Goal: Task Accomplishment & Management: Manage account settings

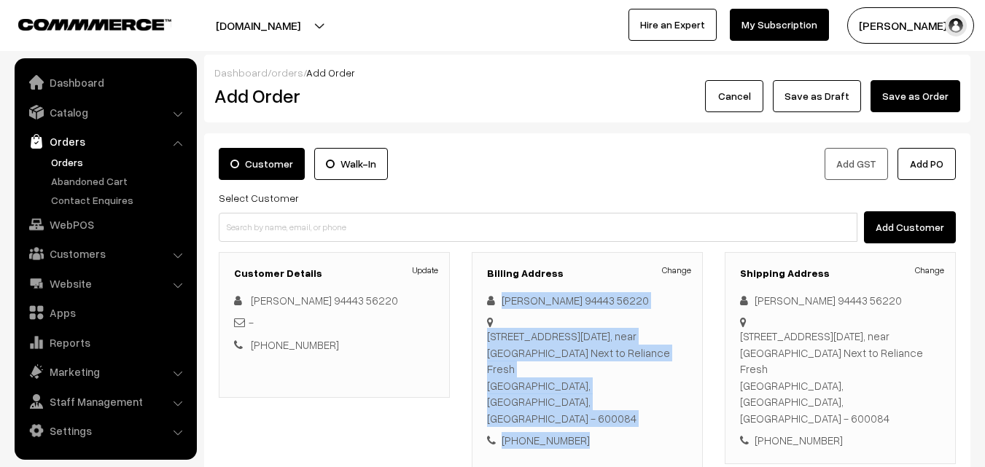
click at [63, 160] on link "Orders" at bounding box center [119, 162] width 144 height 15
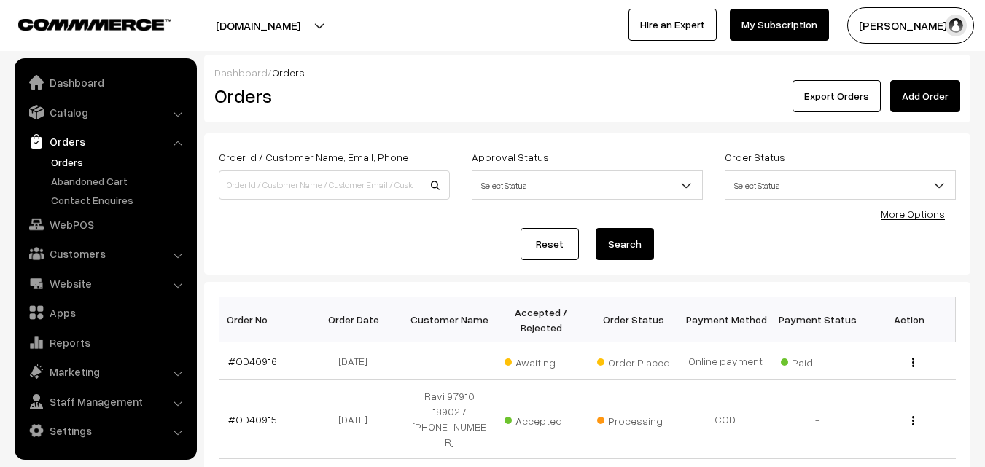
scroll to position [219, 0]
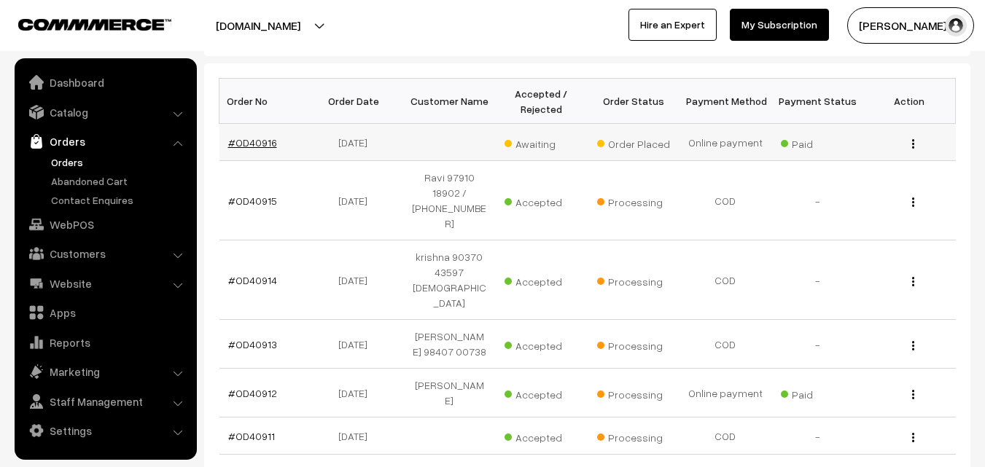
click at [271, 144] on link "#OD40916" at bounding box center [252, 142] width 49 height 12
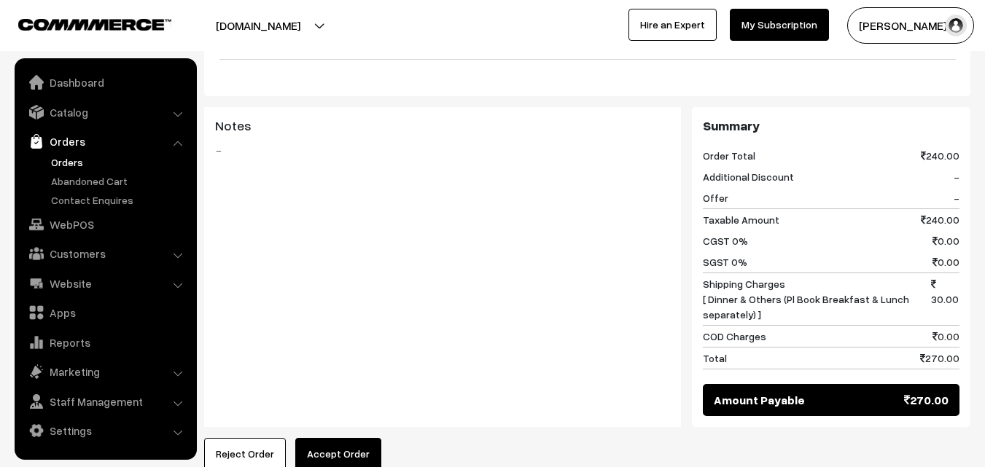
click at [332, 438] on button "Accept Order" at bounding box center [338, 454] width 86 height 32
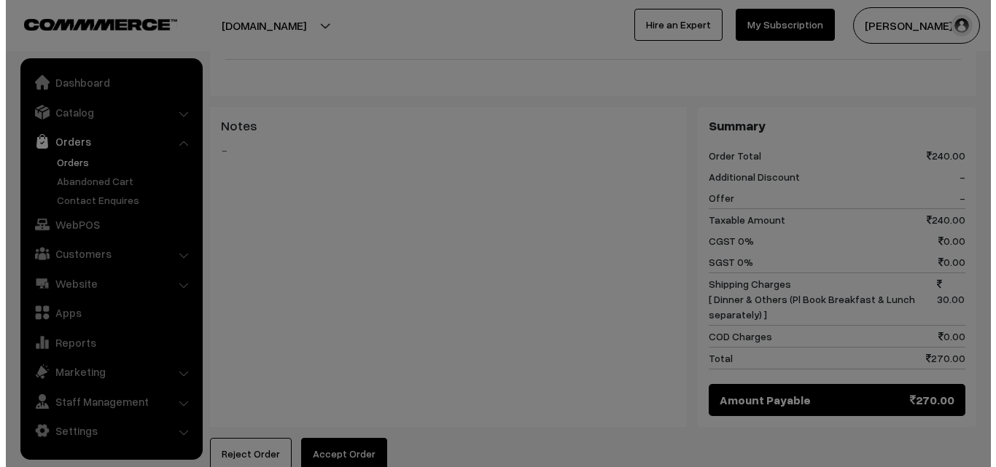
scroll to position [731, 0]
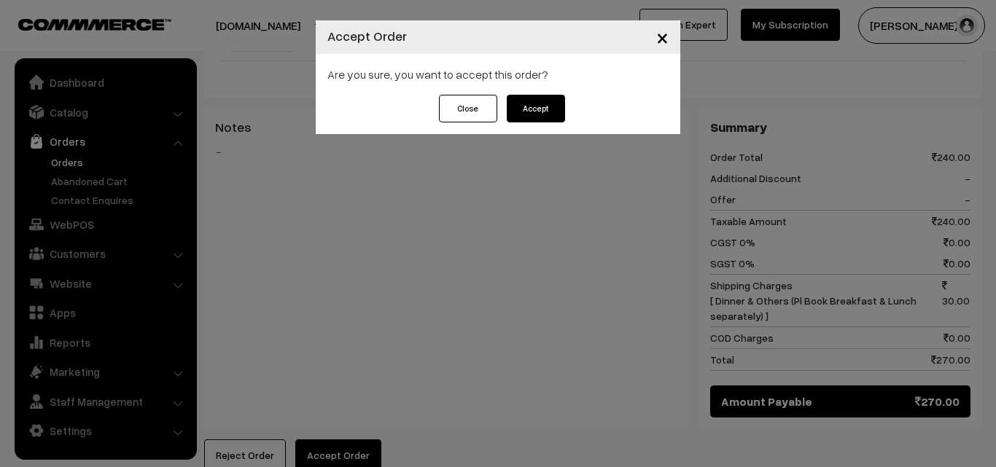
click at [548, 112] on button "Accept" at bounding box center [536, 109] width 58 height 28
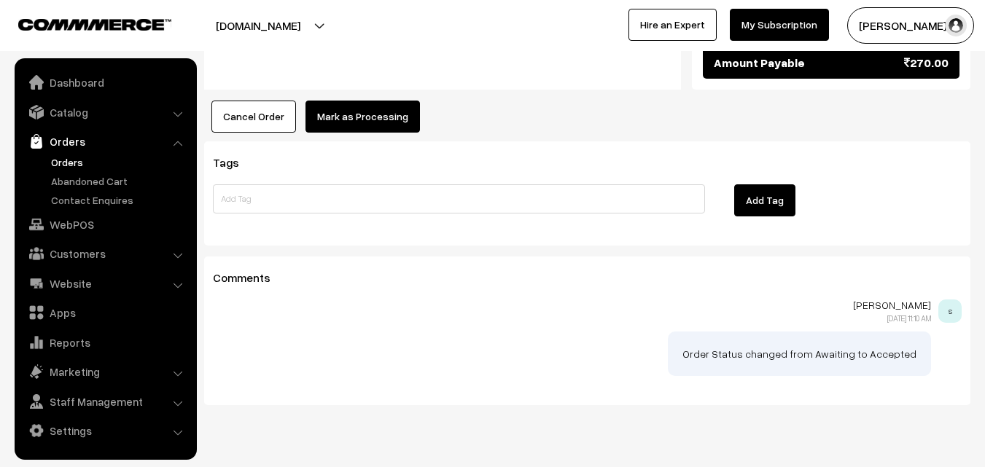
click at [387, 101] on button "Mark as Processing" at bounding box center [363, 117] width 114 height 32
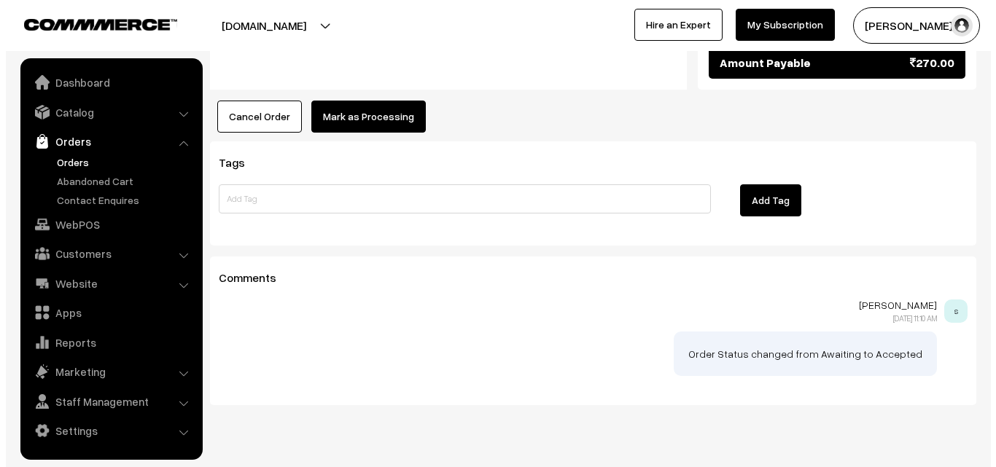
scroll to position [1070, 0]
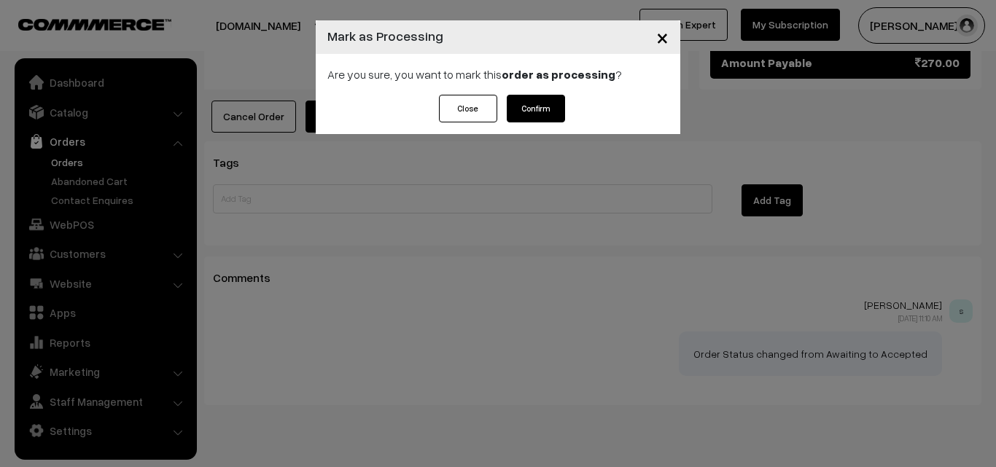
click at [511, 116] on button "Confirm" at bounding box center [536, 109] width 58 height 28
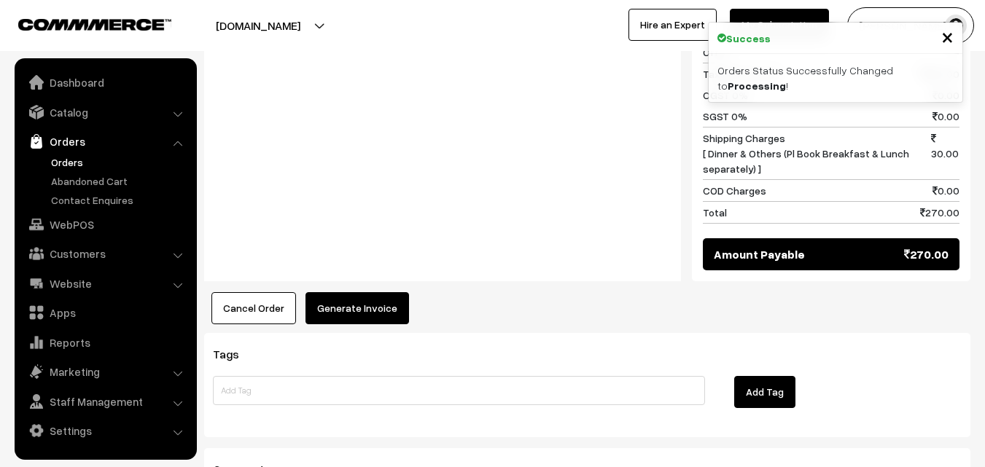
click at [377, 292] on button "Generate Invoice" at bounding box center [358, 308] width 104 height 32
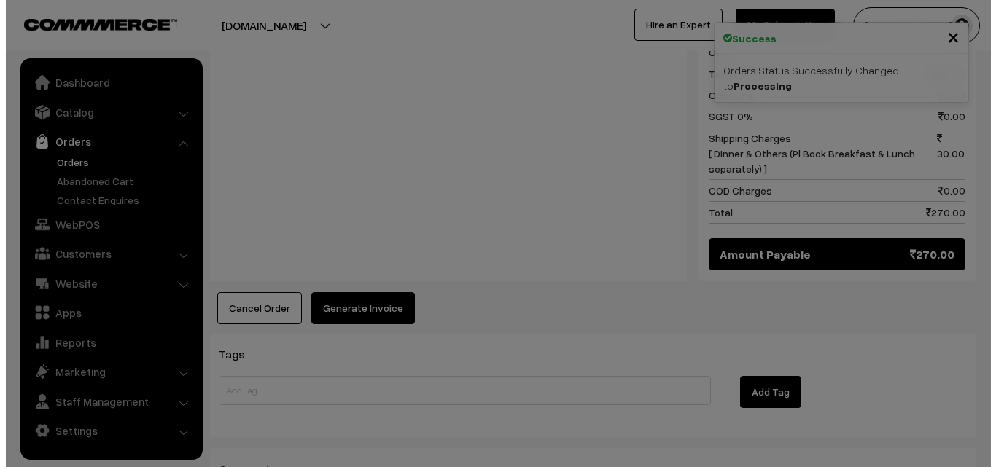
scroll to position [879, 0]
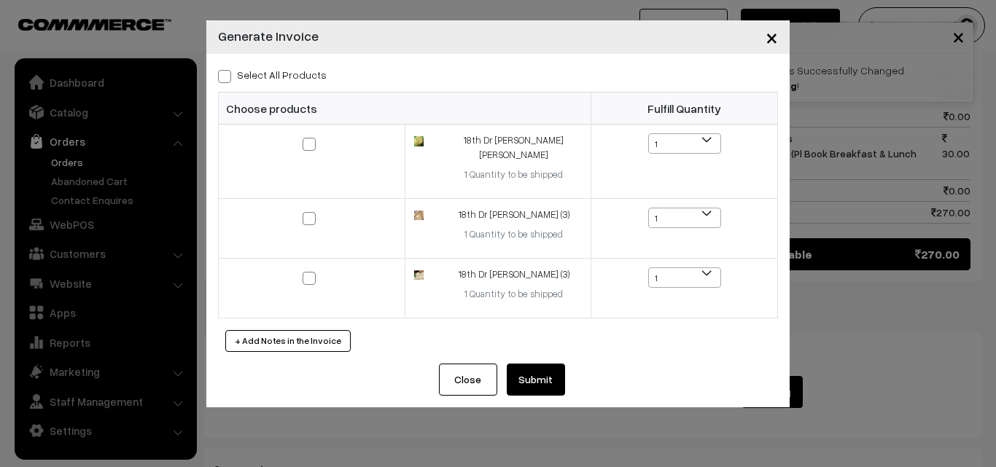
click at [312, 77] on label "Select All Products" at bounding box center [272, 74] width 109 height 15
click at [227, 77] on input "Select All Products" at bounding box center [222, 73] width 9 height 9
checkbox input "true"
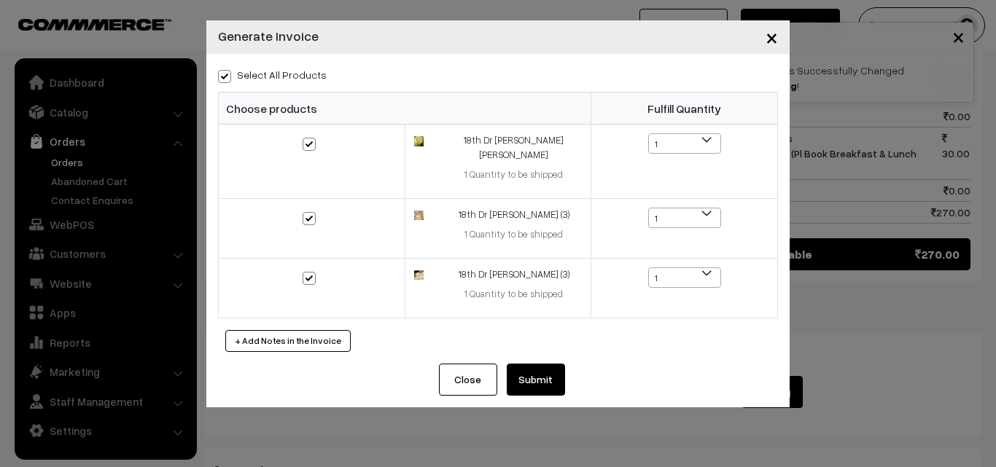
checkbox input "true"
click at [529, 364] on button "Submit" at bounding box center [536, 380] width 58 height 32
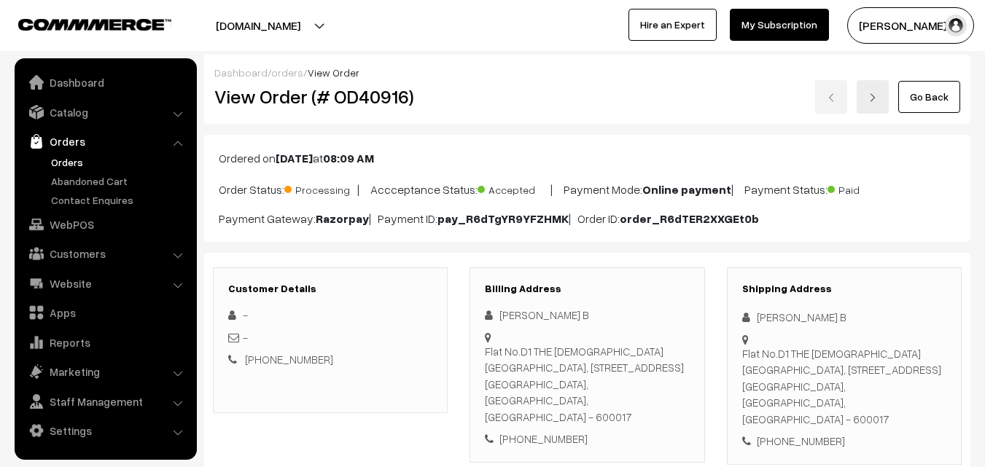
scroll to position [875, 0]
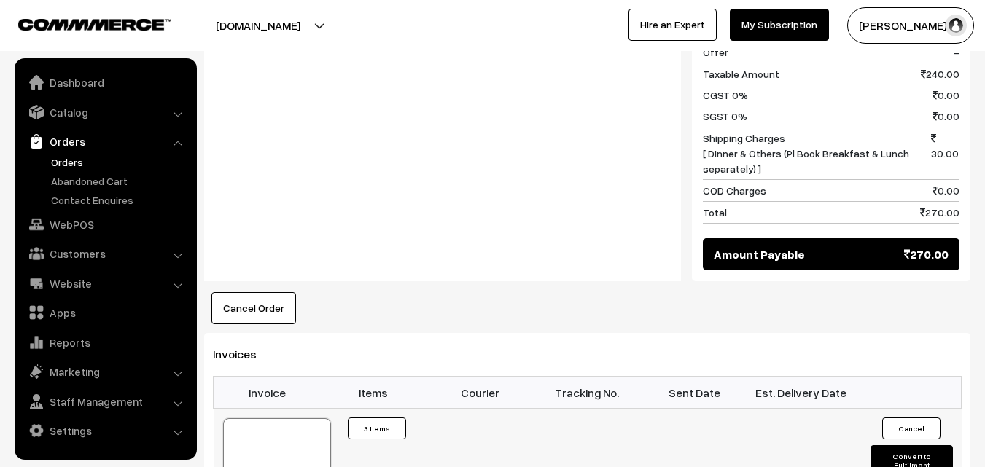
click at [252, 419] on div at bounding box center [277, 455] width 108 height 73
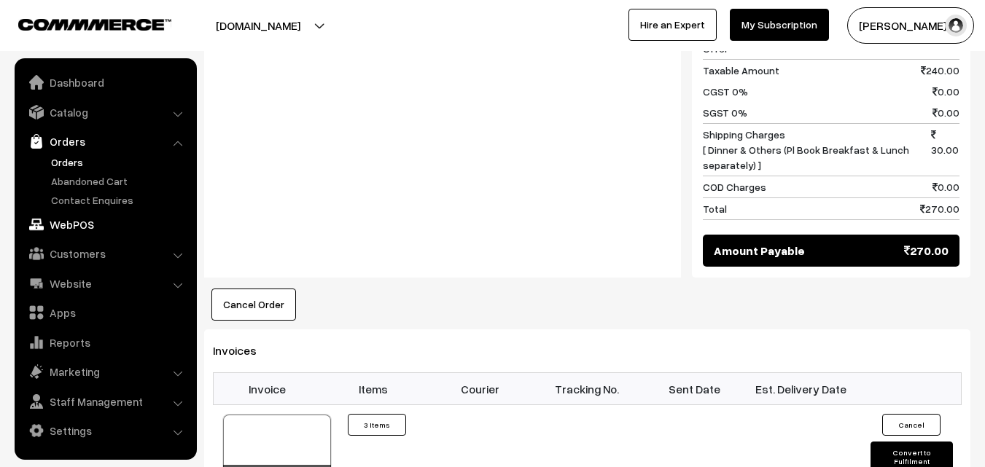
click at [87, 221] on link "WebPOS" at bounding box center [105, 224] width 174 height 26
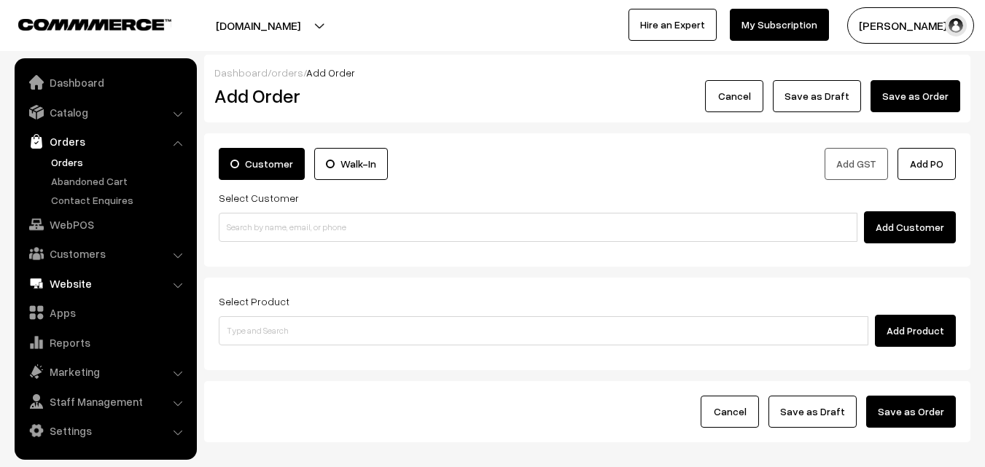
click at [80, 222] on link "WebPOS" at bounding box center [105, 224] width 174 height 26
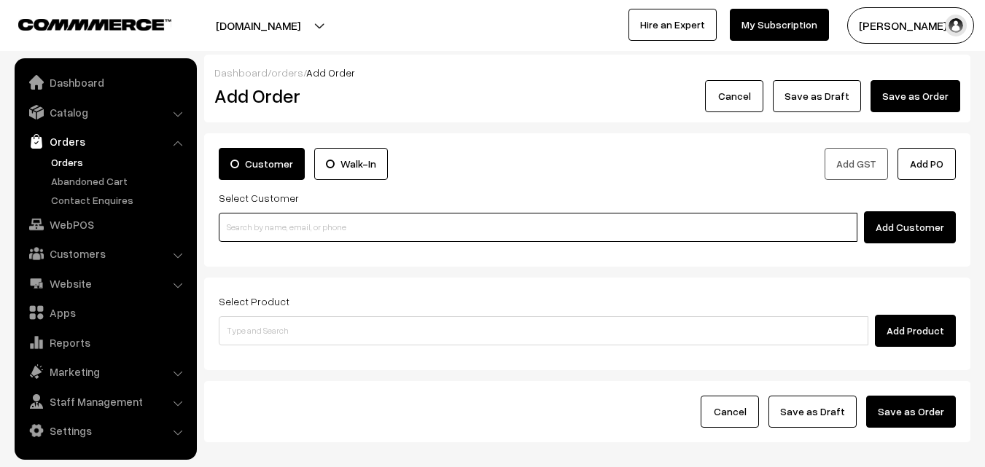
click at [265, 239] on input at bounding box center [538, 227] width 639 height 29
paste input "98487 29581"
click at [270, 235] on input "98487 29581" at bounding box center [538, 227] width 639 height 29
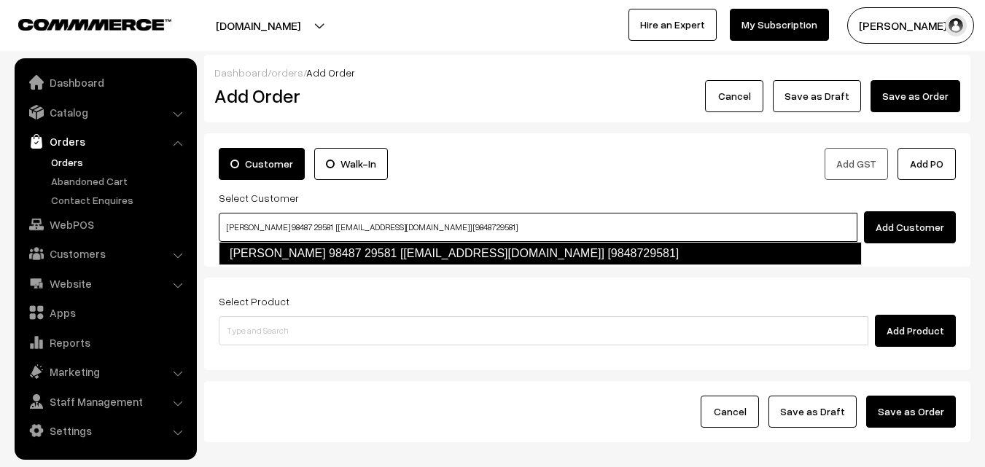
type input "vijayasarathy 98487 29581 [Annam25@gmail.com] [9848729581]"
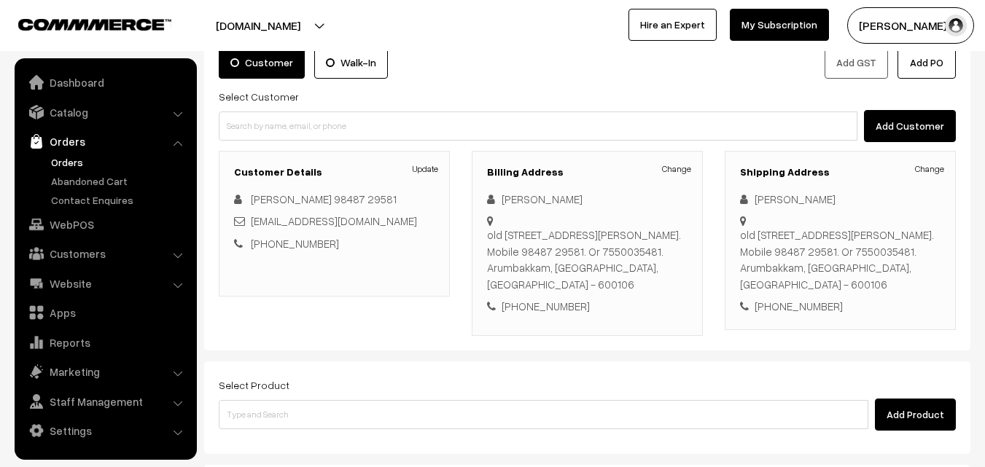
scroll to position [219, 0]
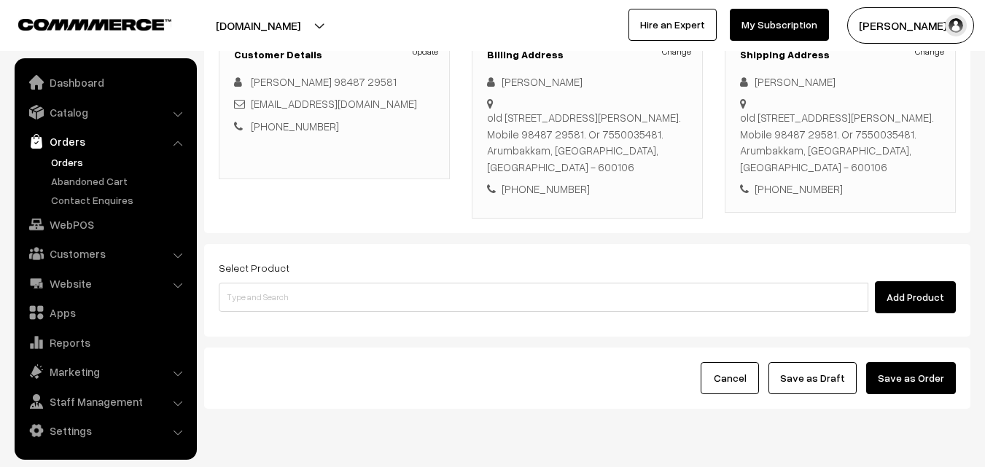
click at [491, 280] on div "Select Product Add Product" at bounding box center [587, 286] width 737 height 55
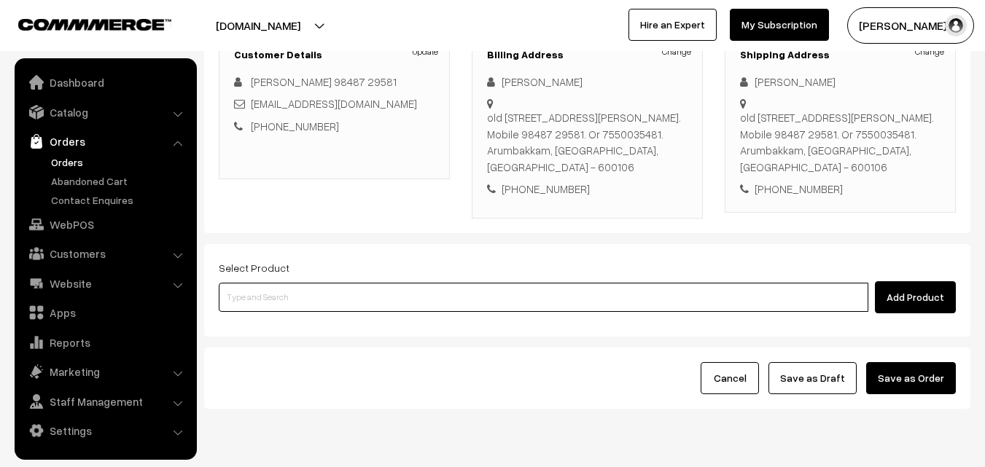
click at [496, 300] on input at bounding box center [544, 297] width 650 height 29
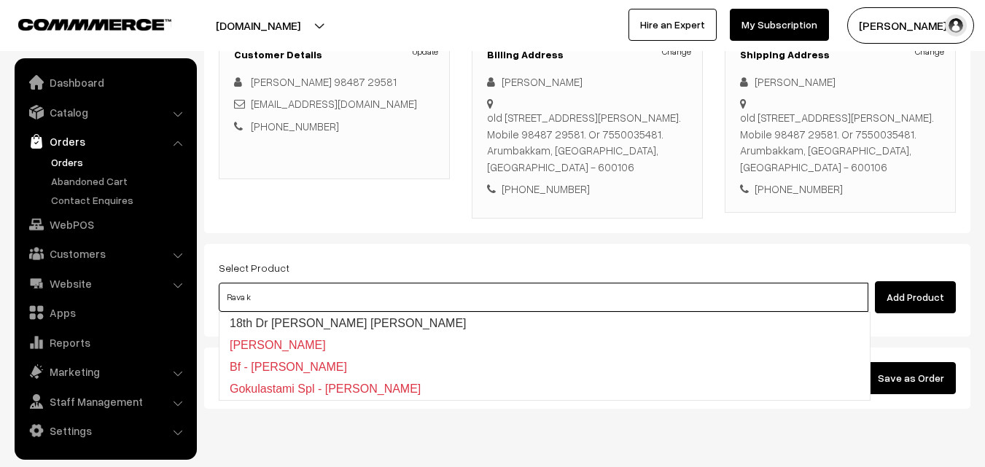
type input "18th Dr [PERSON_NAME] [PERSON_NAME]"
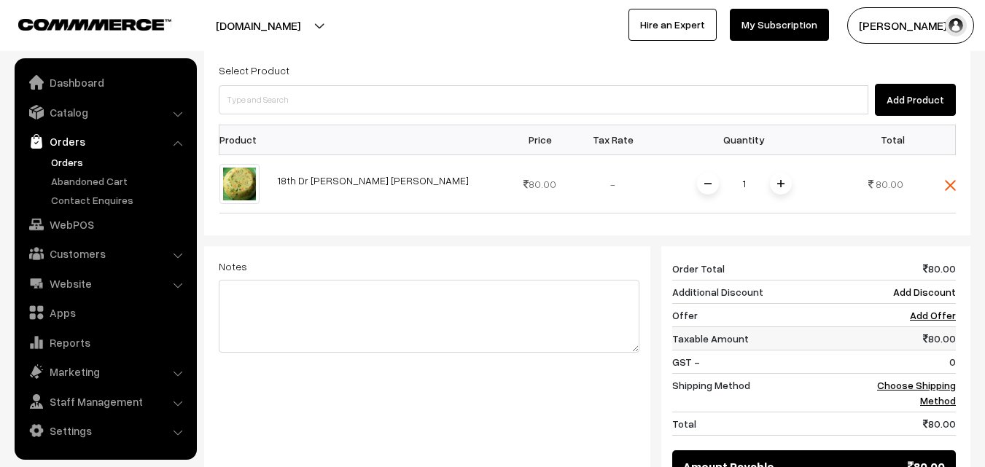
scroll to position [437, 0]
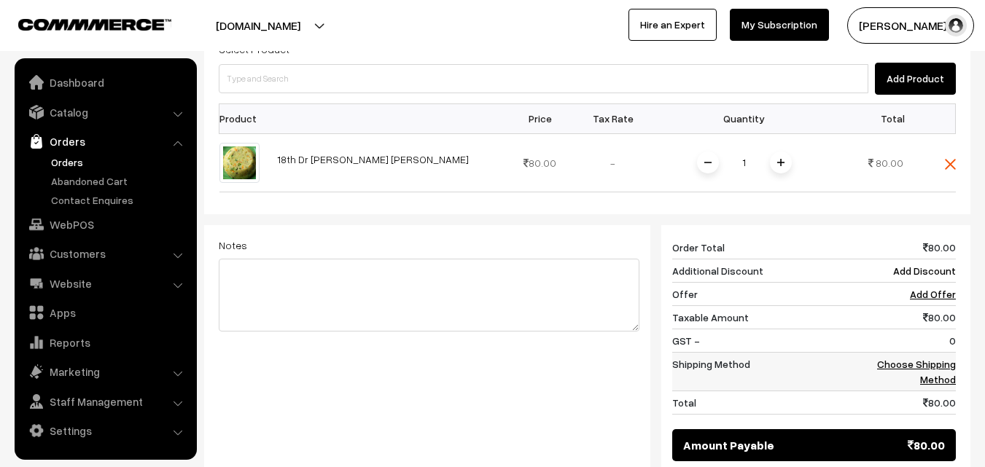
click at [942, 367] on link "Choose Shipping Method" at bounding box center [916, 372] width 79 height 28
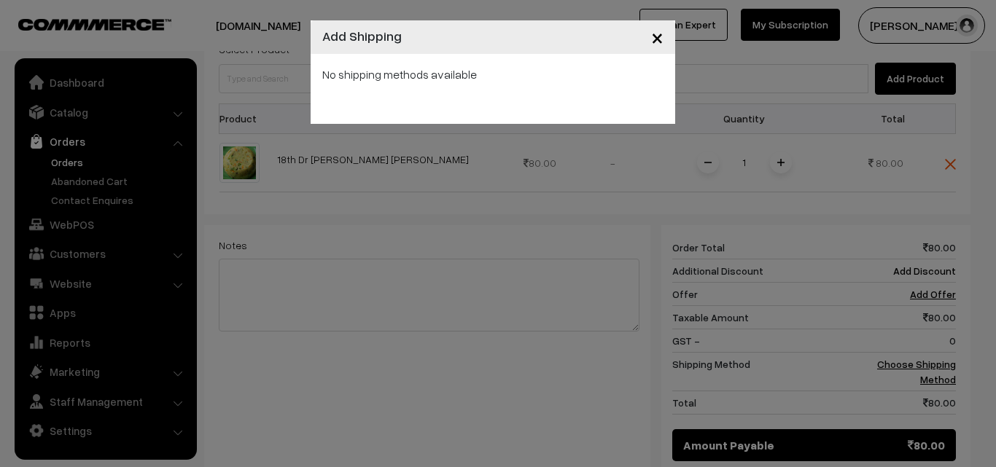
click at [536, 103] on div "No shipping methods available" at bounding box center [493, 89] width 365 height 70
drag, startPoint x: 581, startPoint y: 226, endPoint x: 682, endPoint y: 211, distance: 102.5
click at [588, 226] on div "× Add Shipping No shipping methods available" at bounding box center [498, 233] width 996 height 467
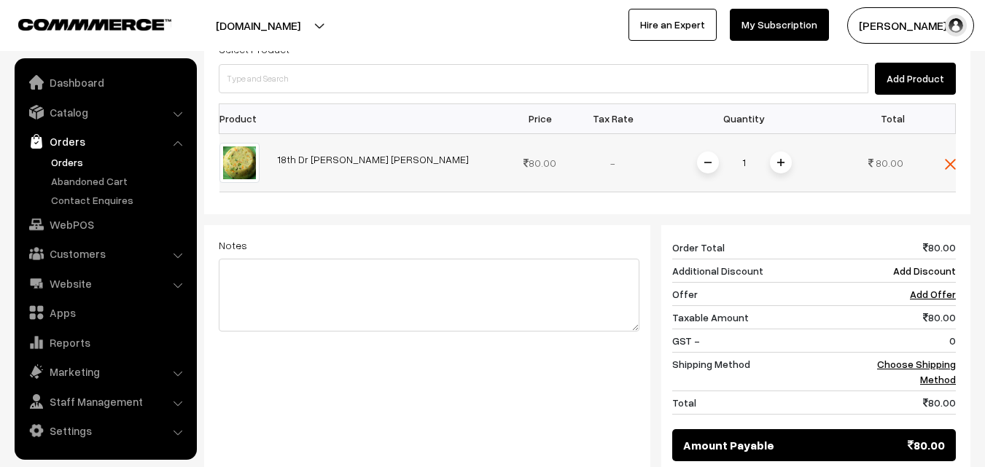
click at [777, 155] on span at bounding box center [781, 163] width 22 height 22
click at [941, 375] on link "Choose Shipping Method" at bounding box center [916, 372] width 79 height 28
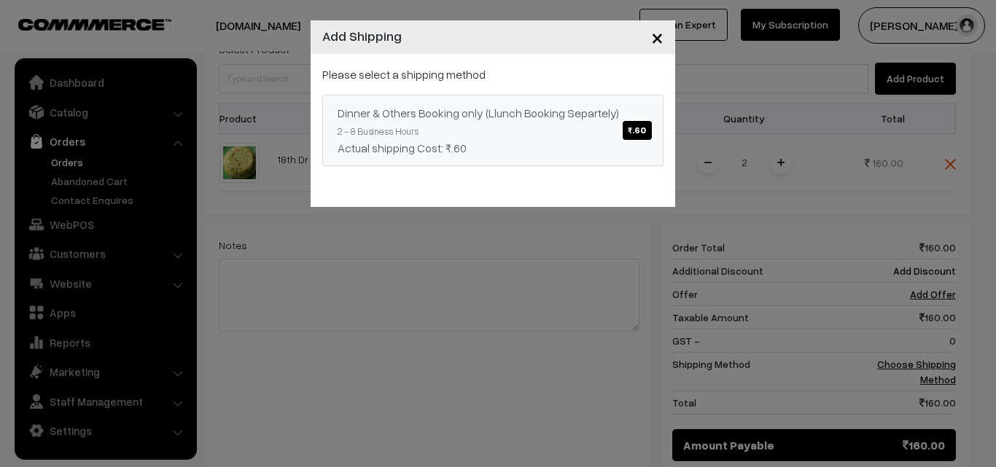
click at [569, 139] on div "Actual shipping Cost: ₹.60" at bounding box center [493, 147] width 311 height 17
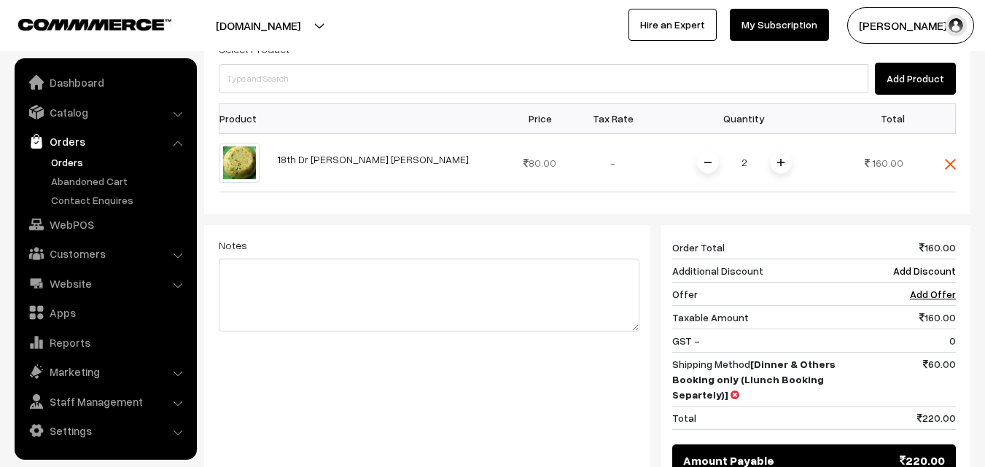
scroll to position [636, 0]
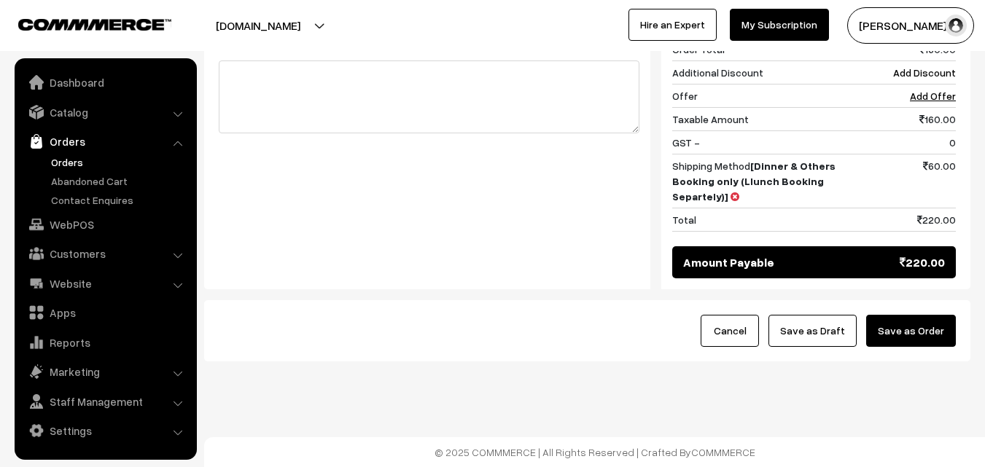
click at [832, 324] on button "Save as Draft" at bounding box center [813, 331] width 88 height 32
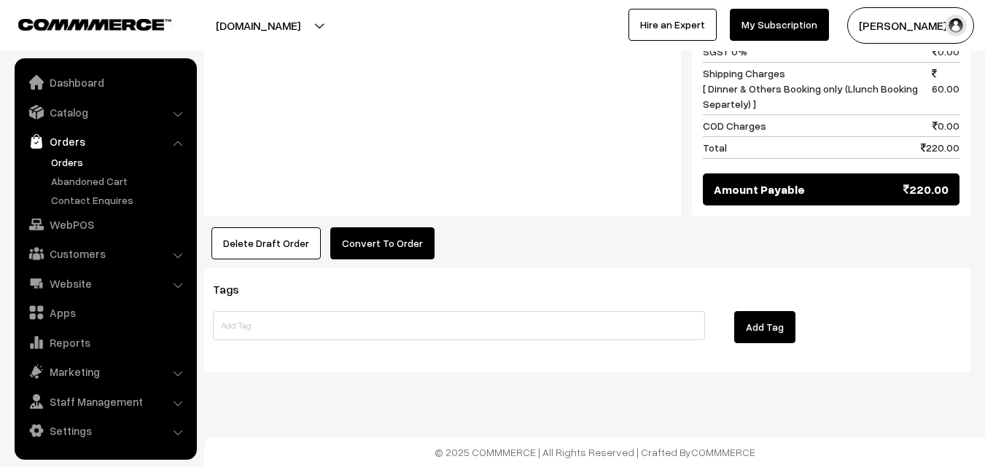
click at [373, 252] on button "Convert To Order" at bounding box center [382, 243] width 104 height 32
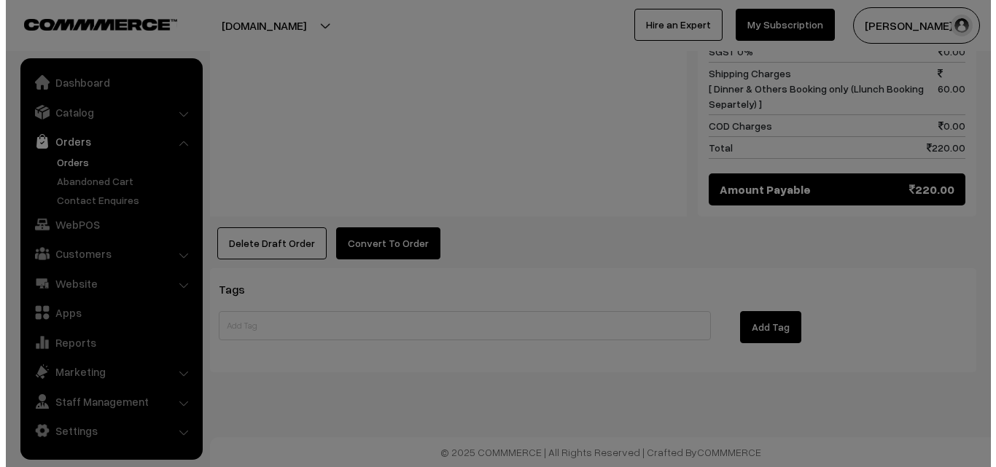
scroll to position [768, 0]
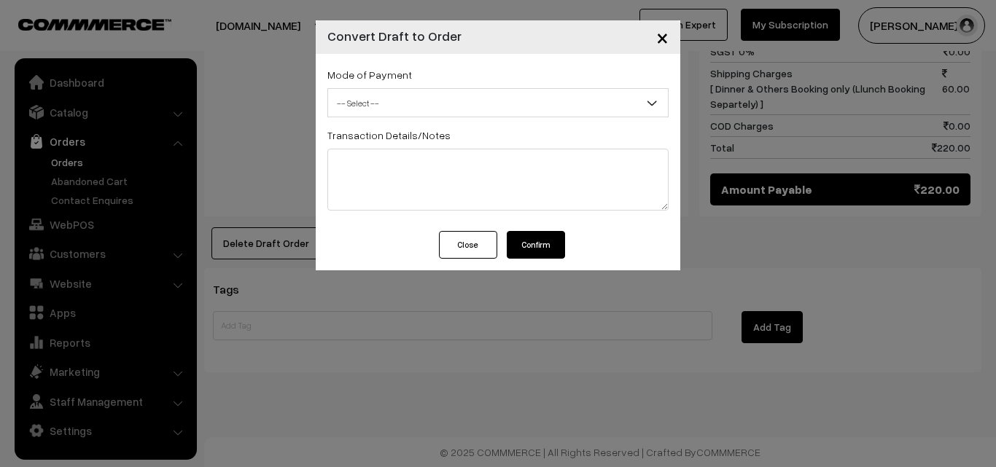
click at [464, 112] on span "-- Select --" at bounding box center [498, 103] width 340 height 26
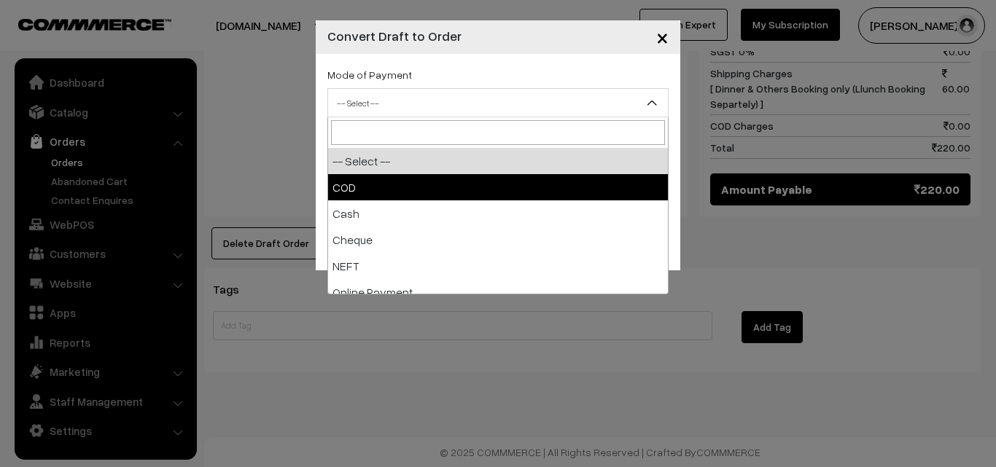
select select "1"
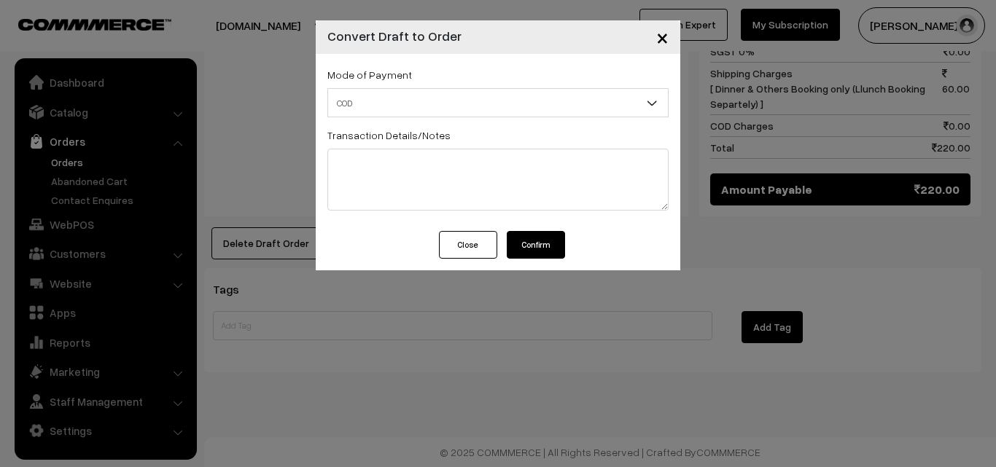
click at [533, 241] on button "Confirm" at bounding box center [536, 245] width 58 height 28
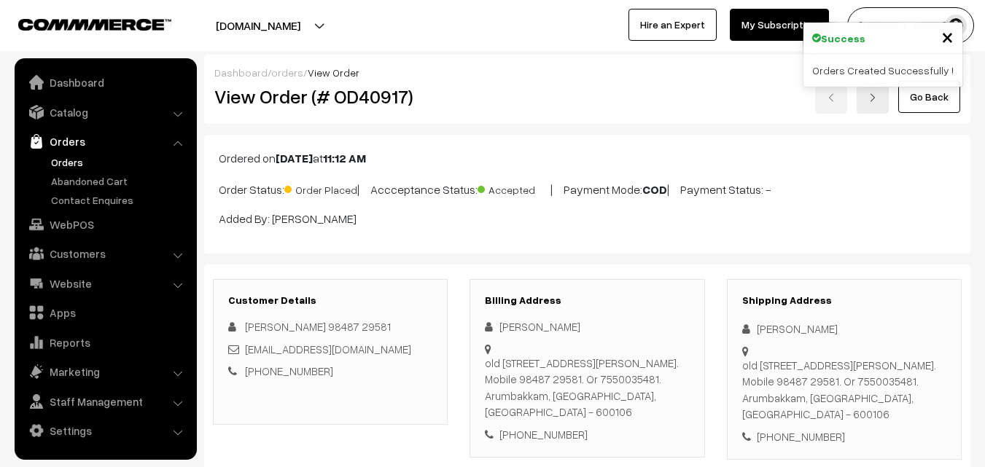
scroll to position [766, 0]
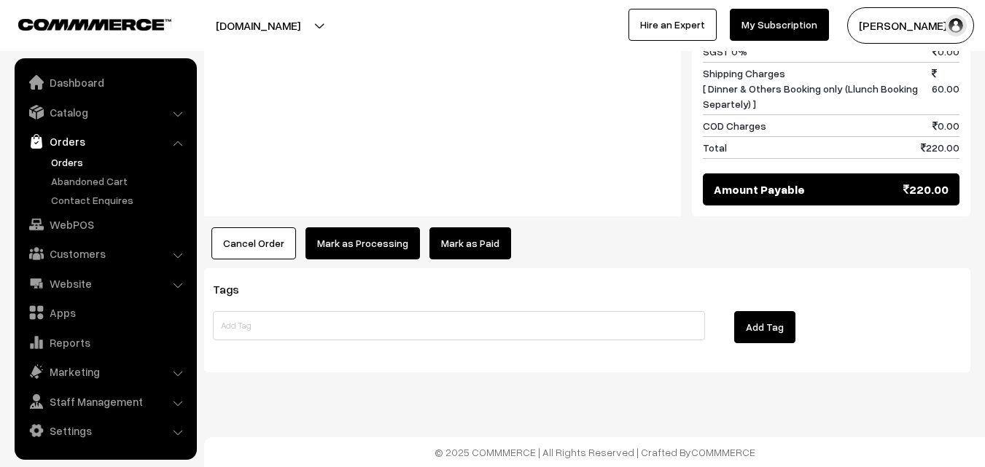
click at [359, 241] on button "Mark as Processing" at bounding box center [363, 243] width 114 height 32
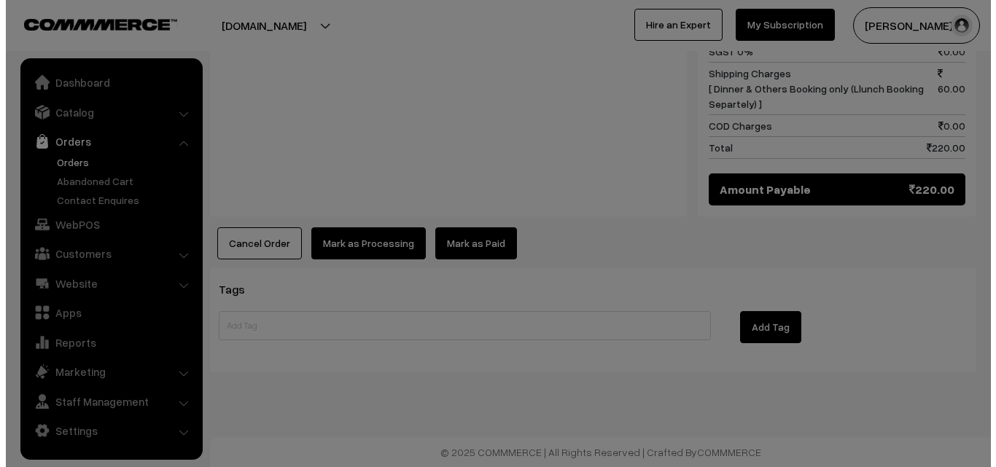
scroll to position [768, 0]
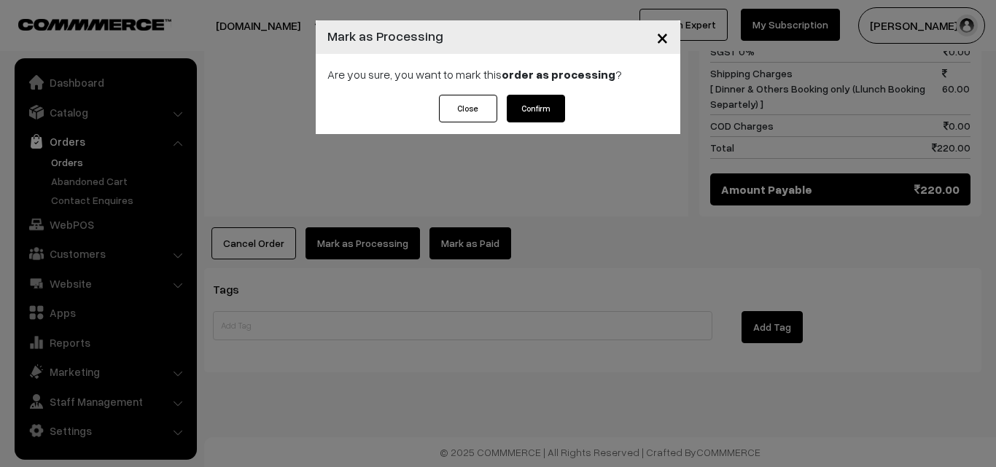
click at [554, 104] on button "Confirm" at bounding box center [536, 109] width 58 height 28
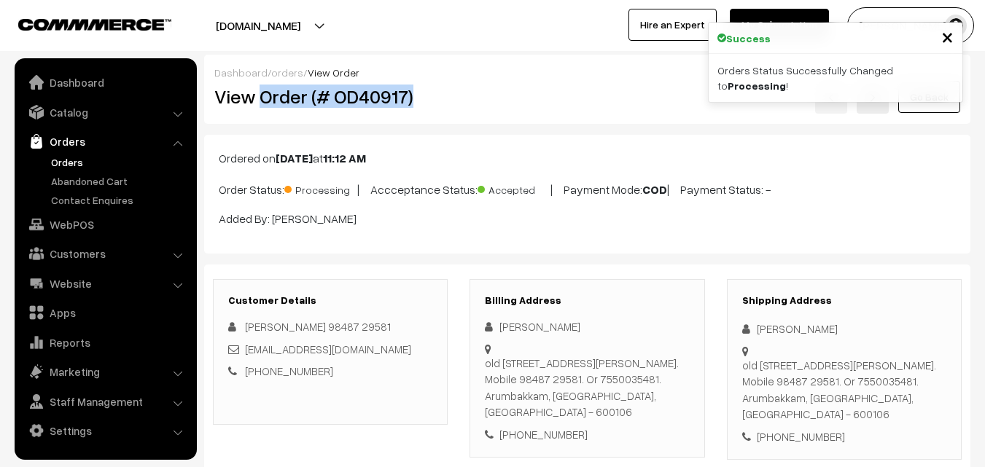
drag, startPoint x: 264, startPoint y: 90, endPoint x: 435, endPoint y: 90, distance: 170.6
click at [443, 94] on h2 "View Order (# OD40917)" at bounding box center [331, 96] width 234 height 23
copy h2 "Order (# OD40917)"
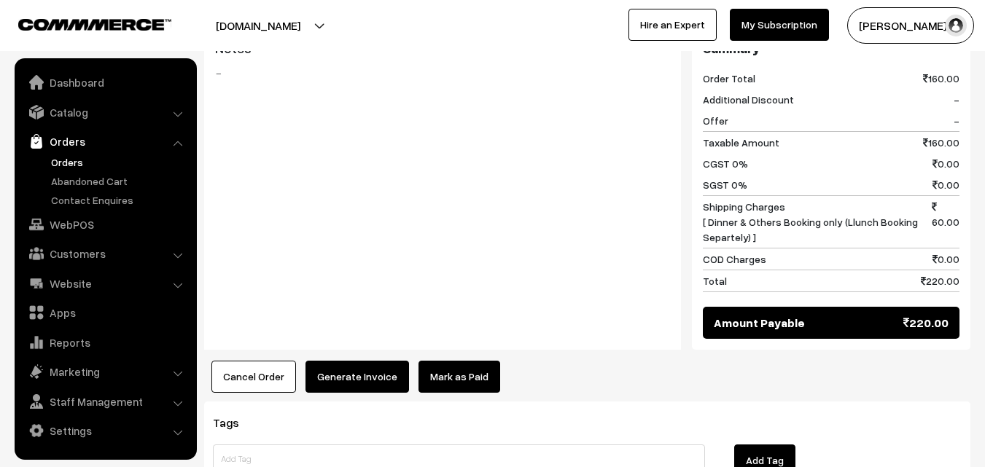
scroll to position [656, 0]
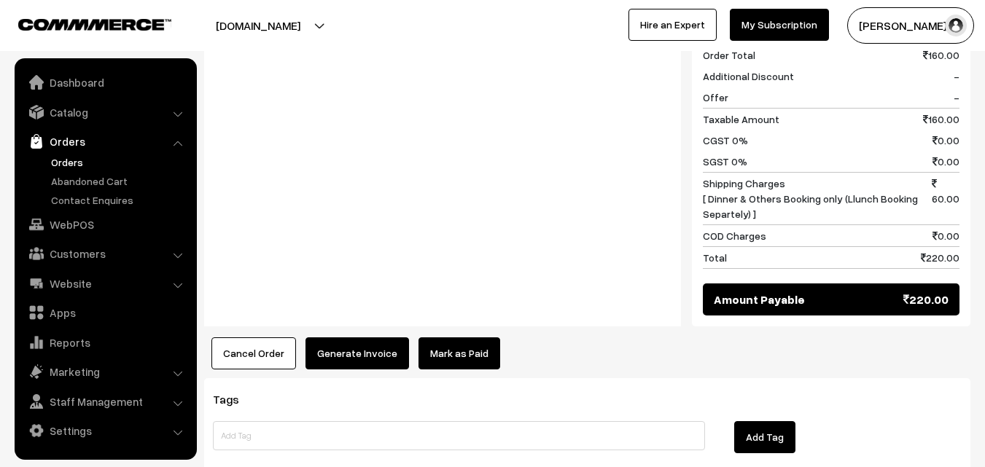
drag, startPoint x: 383, startPoint y: 382, endPoint x: 379, endPoint y: 366, distance: 16.5
click at [383, 381] on div "Tags Add Tag" at bounding box center [587, 430] width 766 height 104
click at [376, 360] on button "Generate Invoice" at bounding box center [358, 354] width 104 height 32
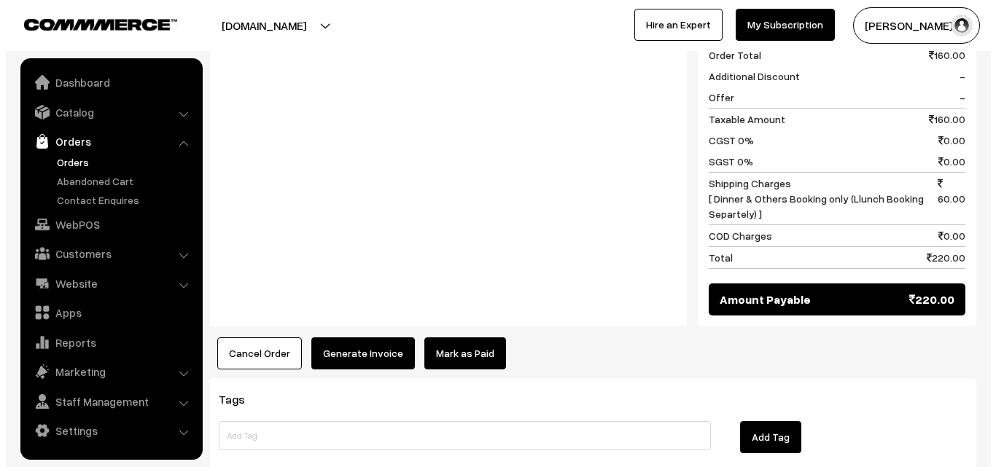
scroll to position [658, 0]
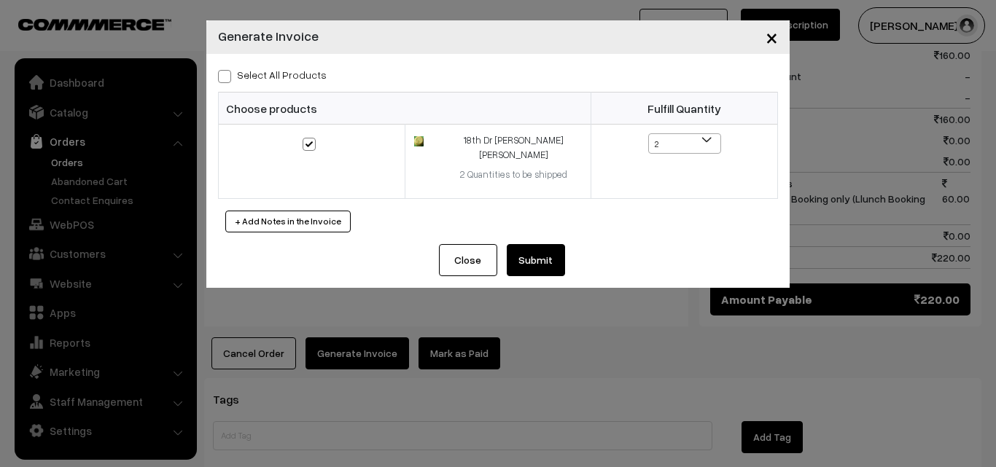
click at [555, 244] on button "Submit" at bounding box center [536, 260] width 58 height 32
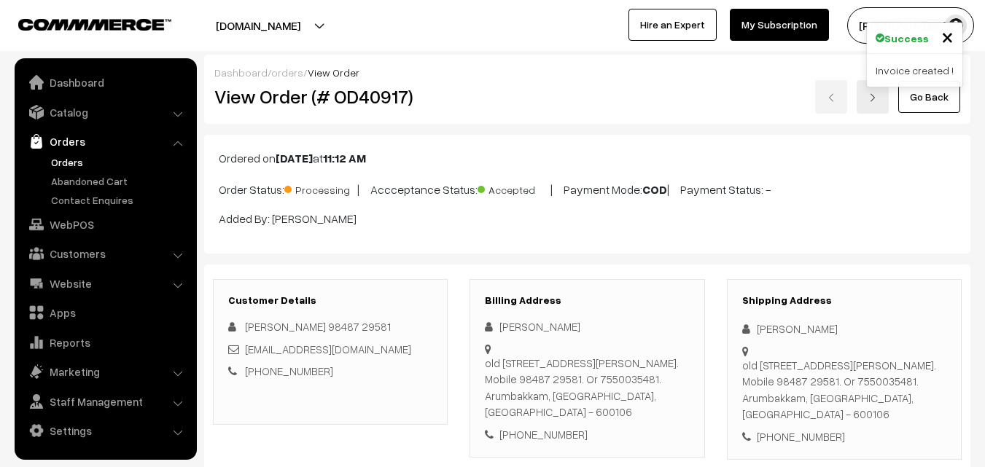
scroll to position [948, 0]
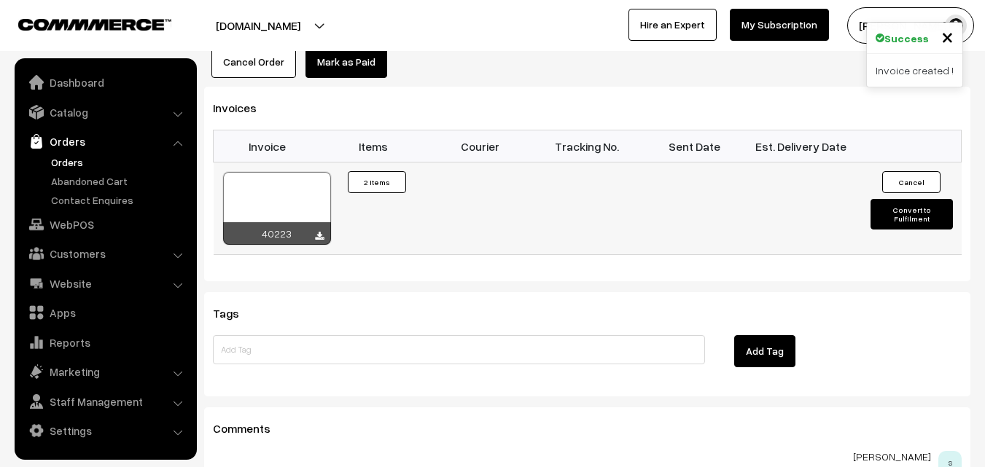
click at [289, 192] on div at bounding box center [277, 208] width 108 height 73
click at [260, 184] on div at bounding box center [277, 208] width 108 height 73
drag, startPoint x: 90, startPoint y: 221, endPoint x: 104, endPoint y: 215, distance: 15.7
click at [91, 221] on link "WebPOS" at bounding box center [105, 224] width 174 height 26
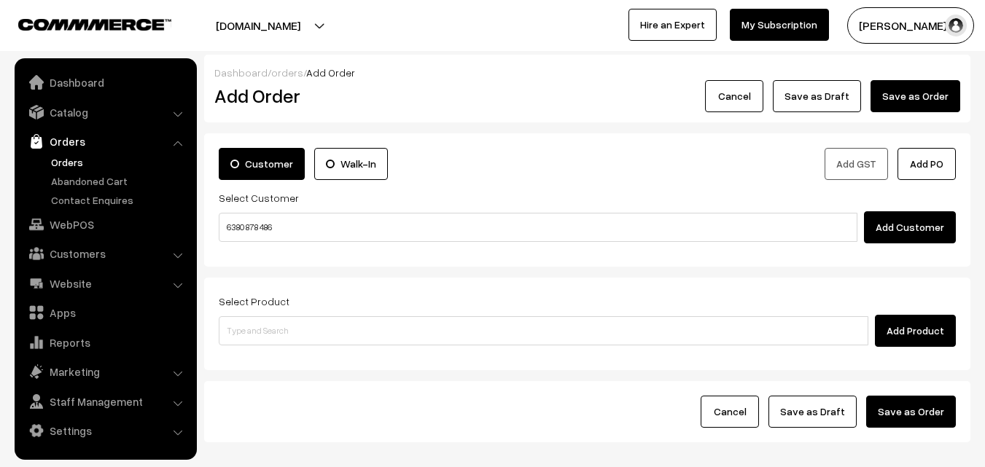
click at [246, 224] on input "6380 878 486" at bounding box center [538, 227] width 639 height 29
click at [259, 224] on input "6380 878 486" at bounding box center [538, 227] width 639 height 29
click at [265, 223] on input "6380 878 486" at bounding box center [538, 227] width 639 height 29
click at [247, 222] on input "6380 878486" at bounding box center [538, 227] width 639 height 29
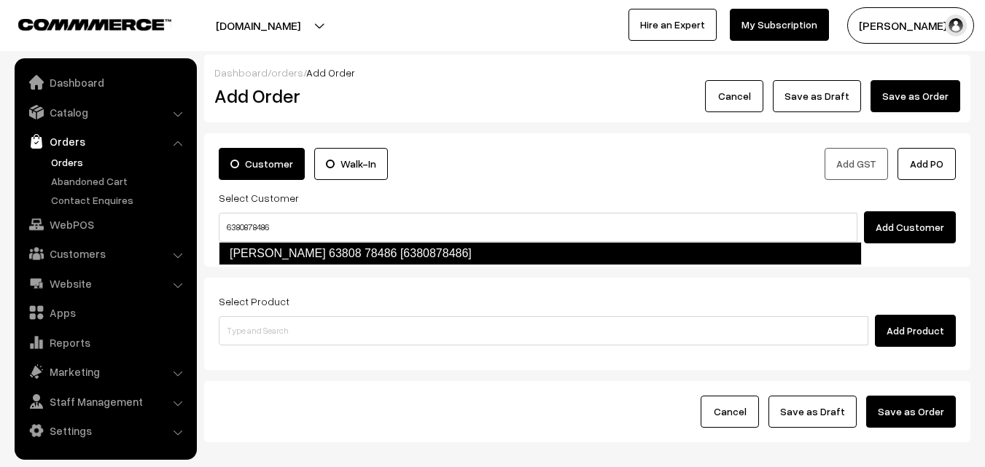
click at [259, 257] on link "Lakshmi Manivannan 63808 78486 [6380878486]" at bounding box center [540, 253] width 643 height 23
type input "6380878486"
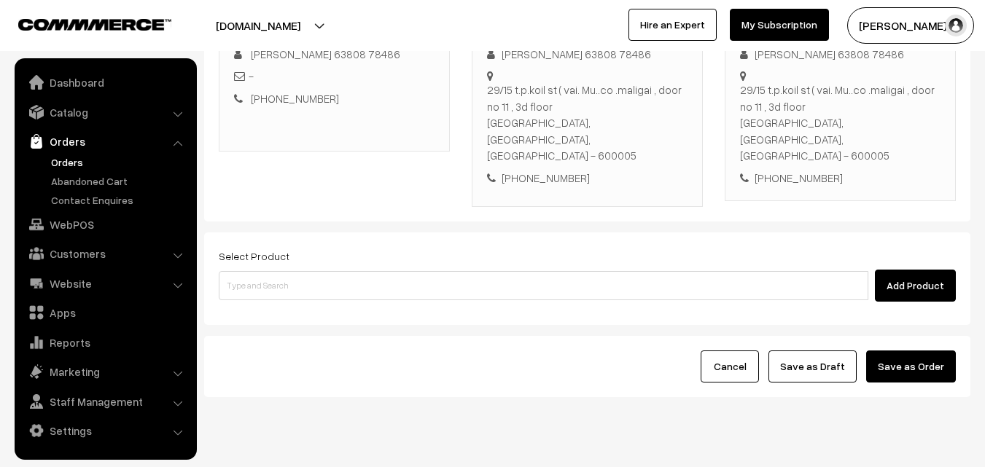
scroll to position [249, 0]
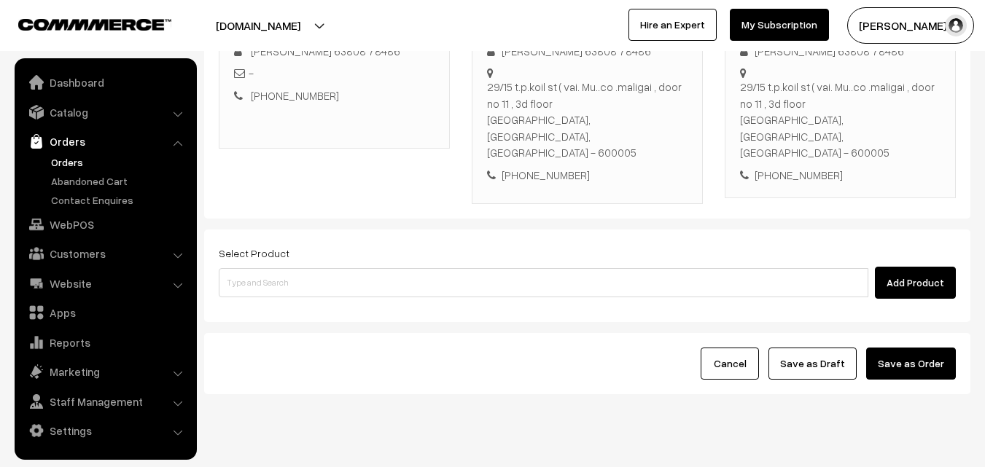
click at [397, 278] on div "Select Product Add Product" at bounding box center [587, 276] width 766 height 93
click at [514, 244] on div "Select Product Add Product" at bounding box center [587, 271] width 737 height 55
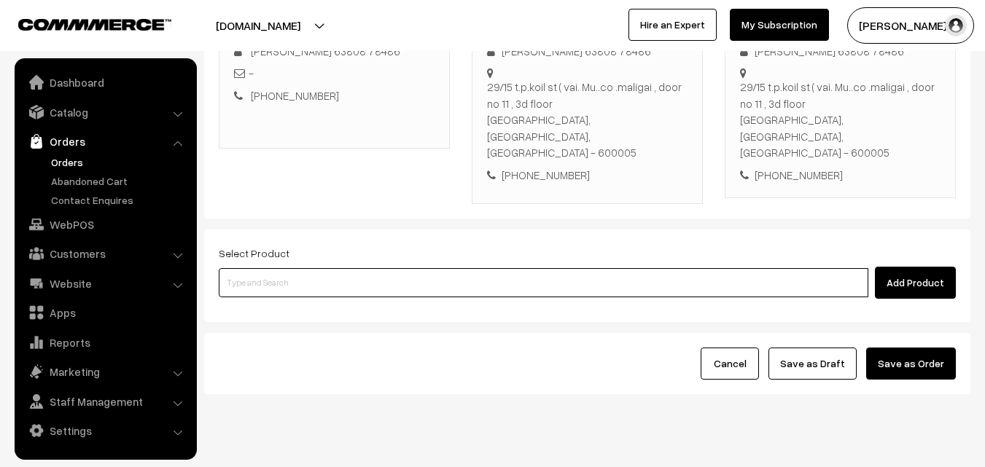
click at [511, 268] on input at bounding box center [544, 282] width 650 height 29
click at [510, 268] on input at bounding box center [544, 282] width 650 height 29
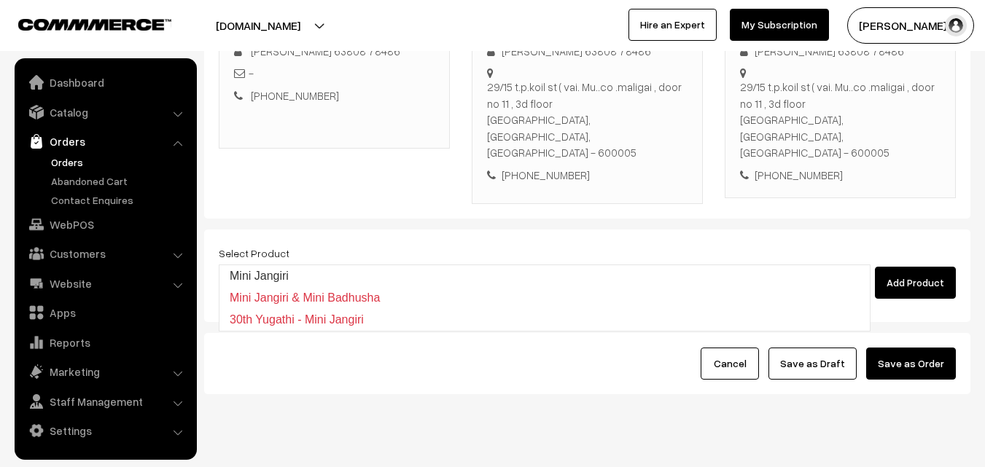
type input "Mini Jangiri"
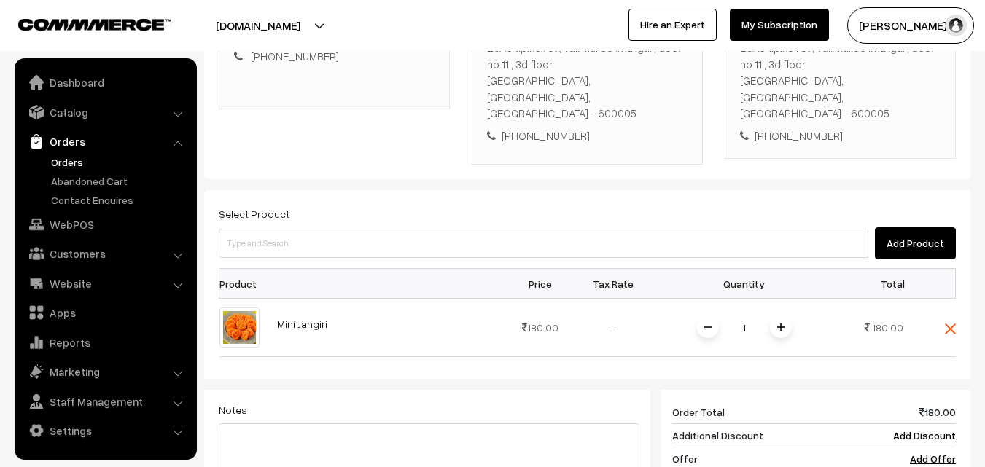
scroll to position [395, 0]
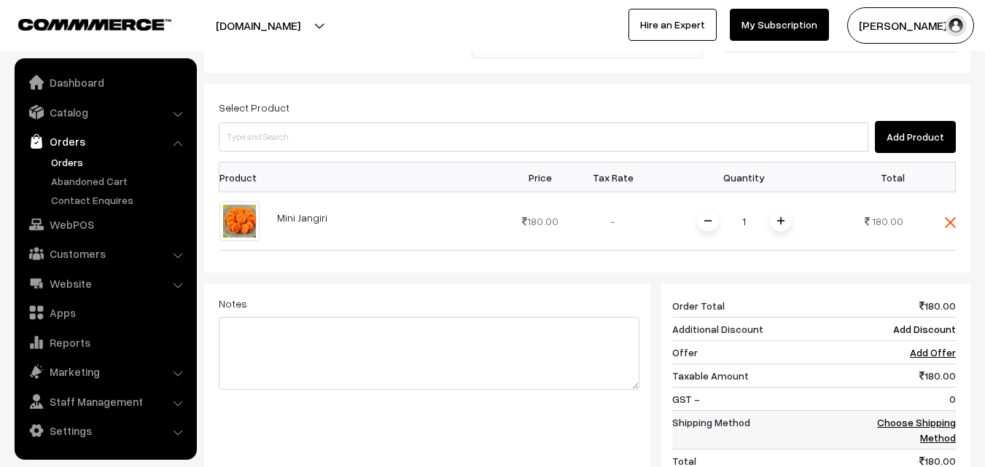
click at [945, 416] on link "Choose Shipping Method" at bounding box center [916, 430] width 79 height 28
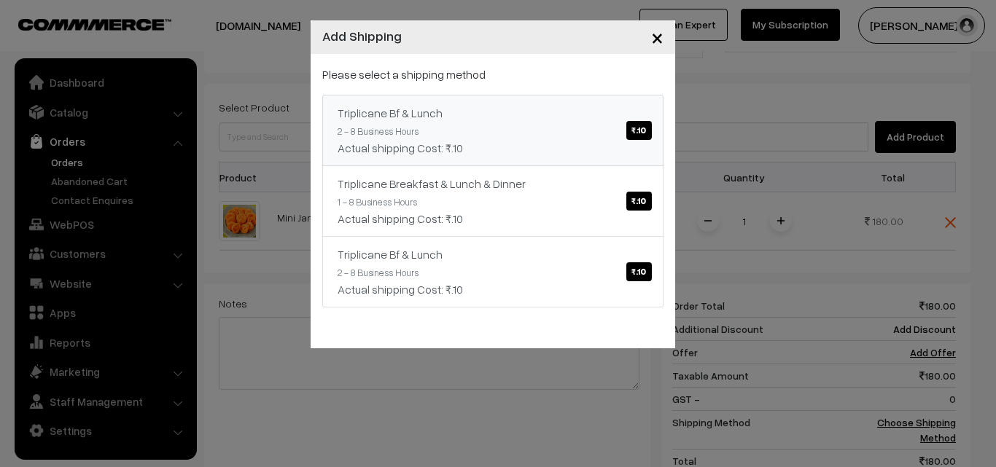
click at [499, 123] on link "Triplicane Bf & Lunch ₹.10 2 - 8 Business Hours Actual shipping Cost: ₹.10" at bounding box center [492, 130] width 341 height 71
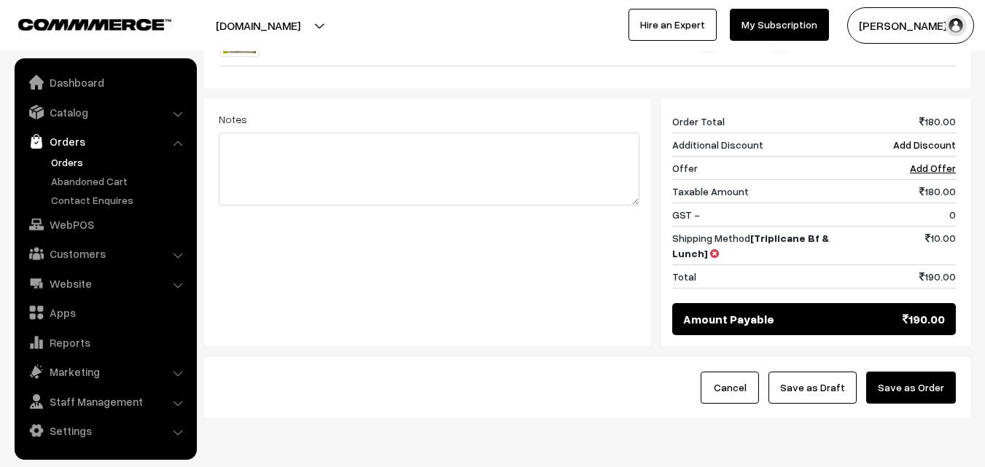
scroll to position [588, 0]
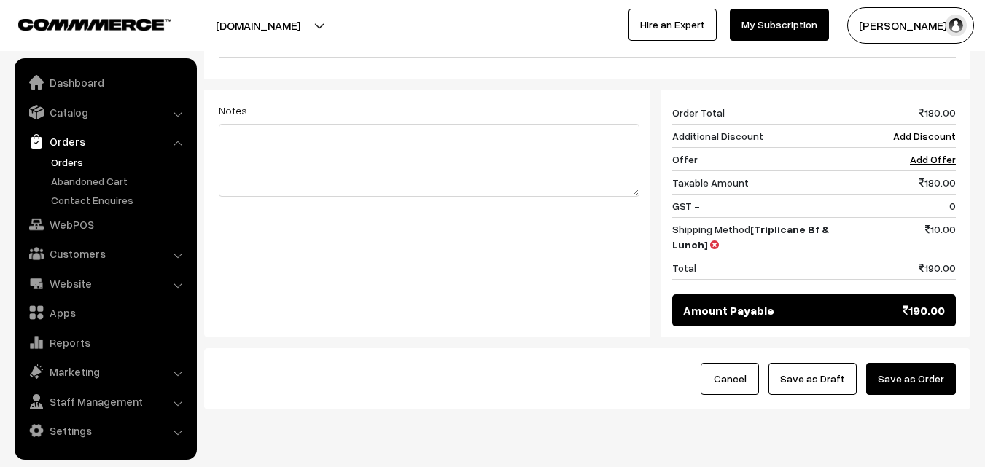
click at [809, 363] on button "Save as Draft" at bounding box center [813, 379] width 88 height 32
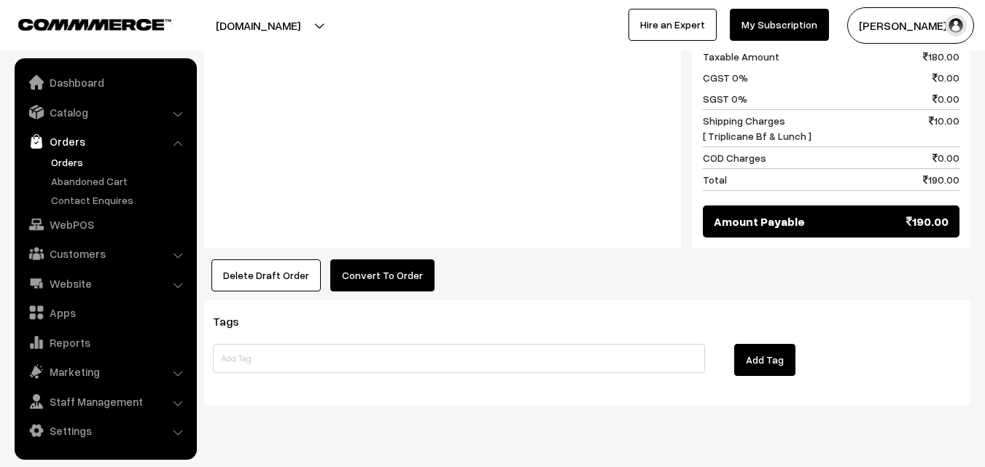
click at [373, 260] on button "Convert To Order" at bounding box center [382, 276] width 104 height 32
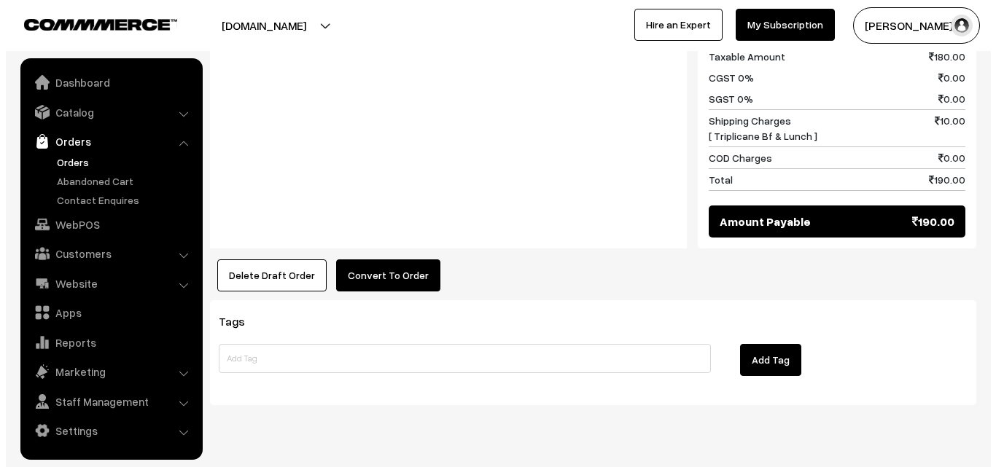
scroll to position [736, 0]
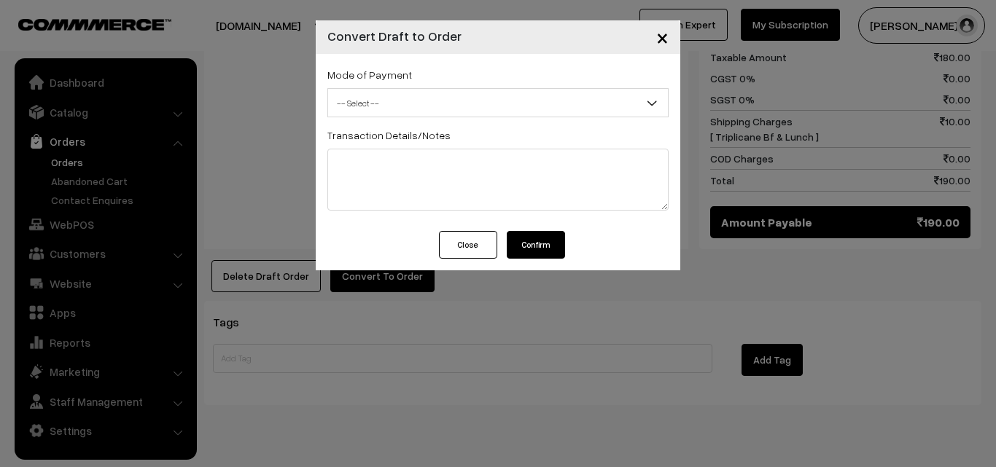
click at [436, 94] on span "-- Select --" at bounding box center [498, 103] width 340 height 26
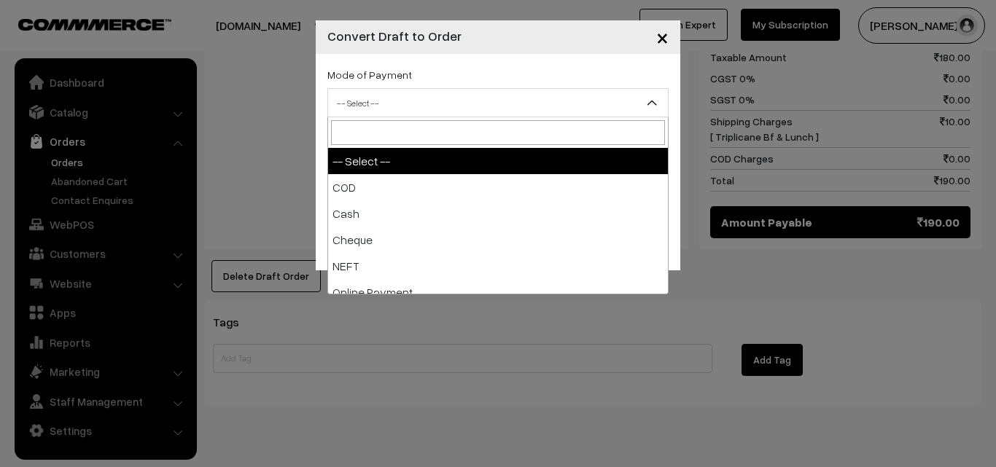
select select "1"
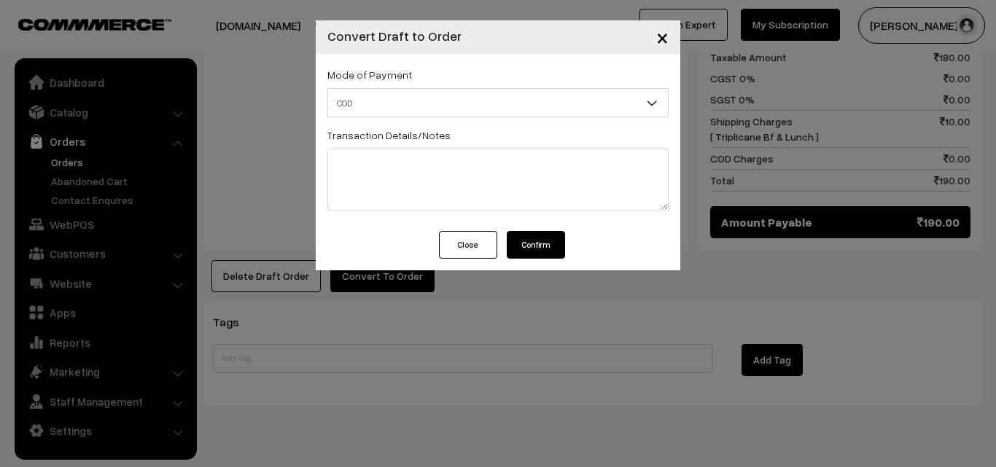
click at [534, 237] on button "Confirm" at bounding box center [536, 245] width 58 height 28
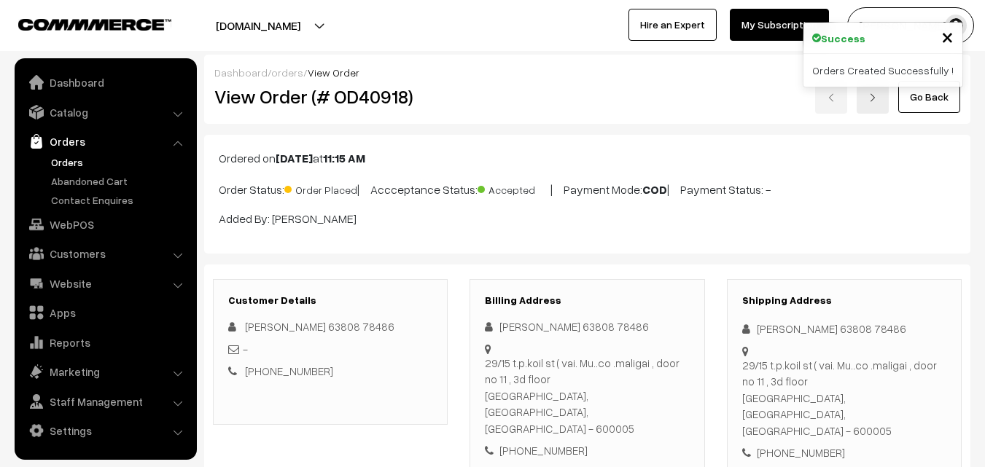
scroll to position [735, 0]
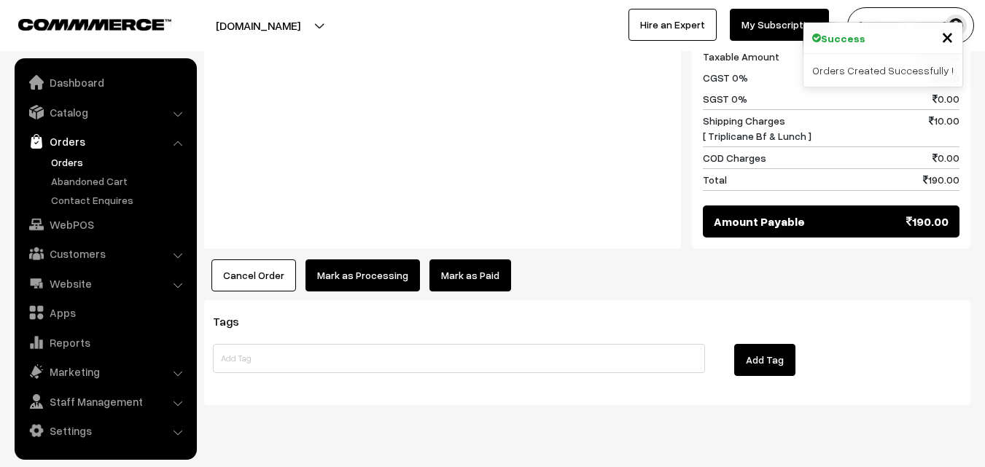
click at [359, 260] on button "Mark as Processing" at bounding box center [363, 276] width 114 height 32
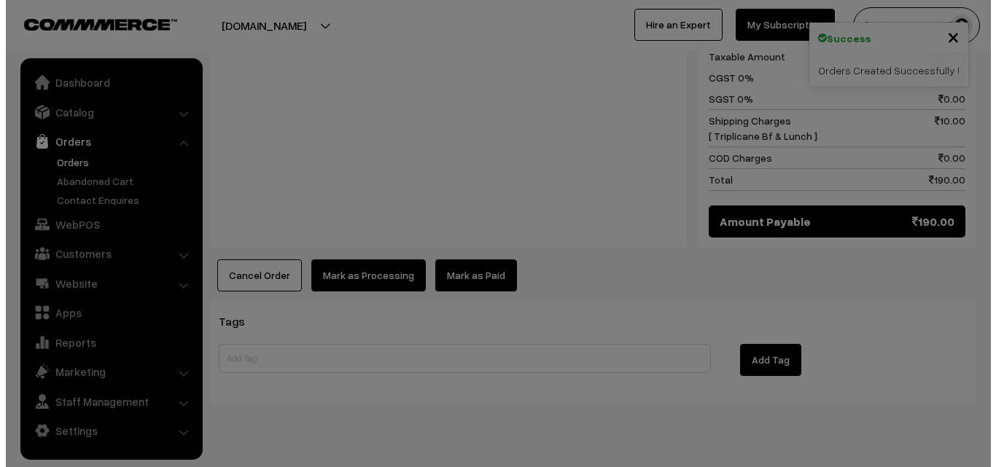
scroll to position [736, 0]
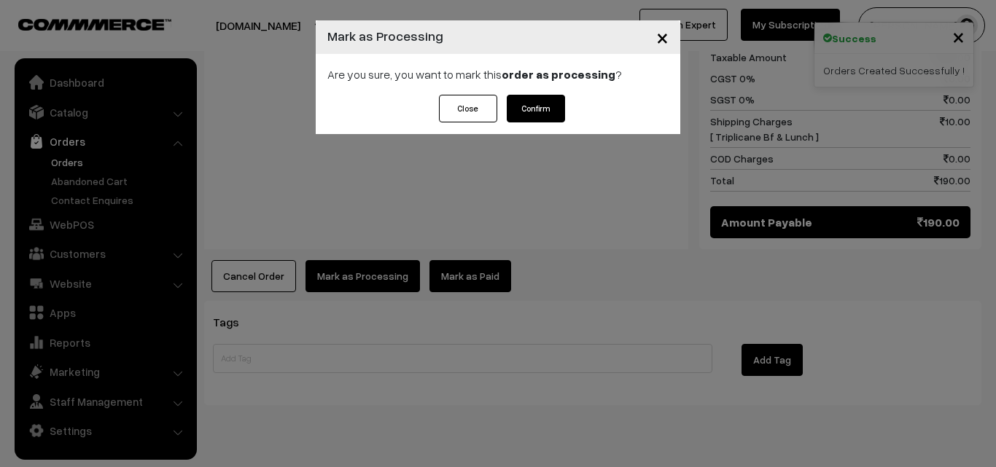
click at [548, 123] on div "Close Confirm" at bounding box center [498, 114] width 365 height 39
click at [548, 114] on button "Confirm" at bounding box center [536, 109] width 58 height 28
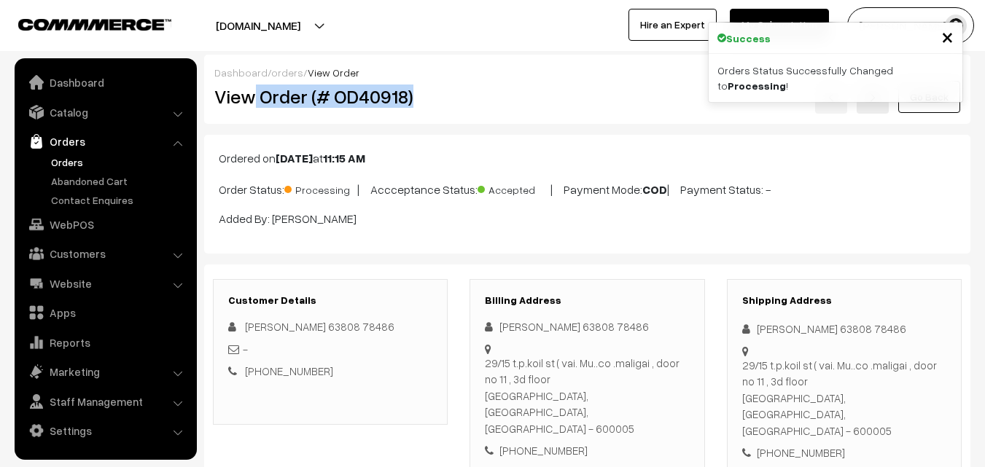
drag, startPoint x: 257, startPoint y: 96, endPoint x: 444, endPoint y: 104, distance: 187.6
click at [448, 96] on h2 "View Order (# OD40918)" at bounding box center [331, 96] width 234 height 23
copy h2 "Order (# OD40918)"
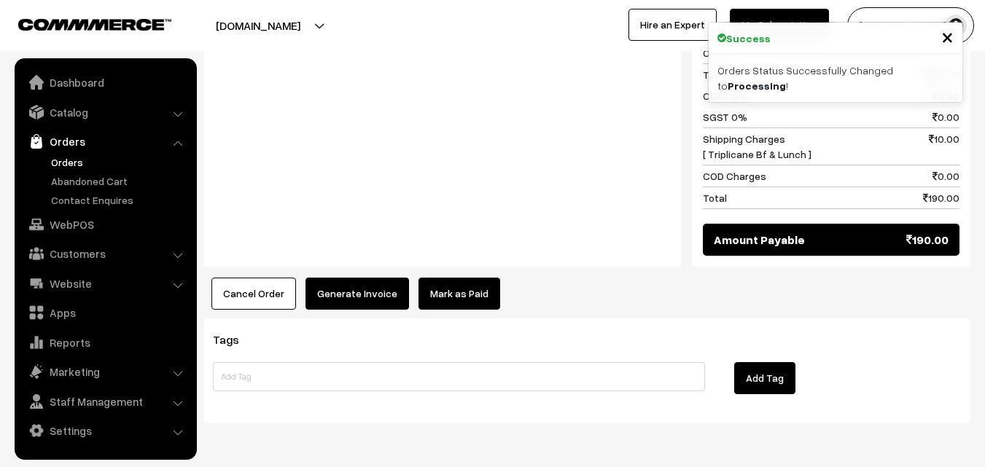
scroll to position [729, 0]
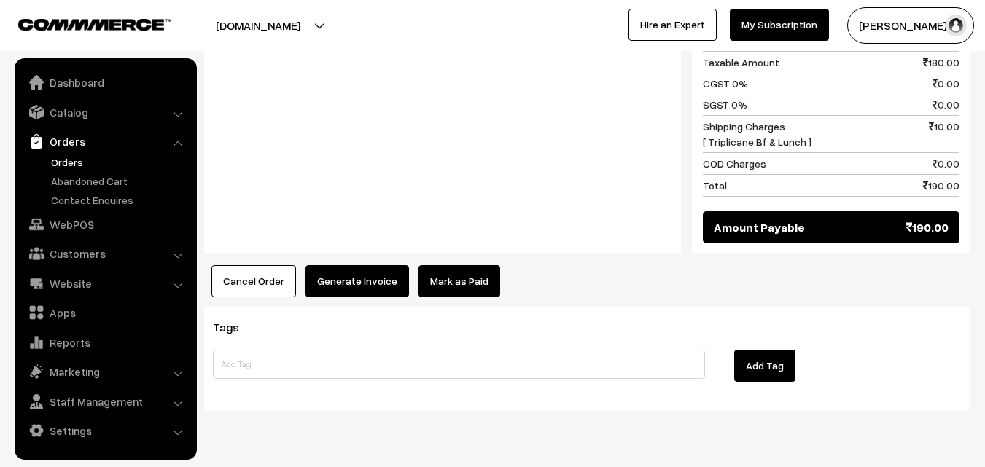
click at [376, 265] on button "Generate Invoice" at bounding box center [358, 281] width 104 height 32
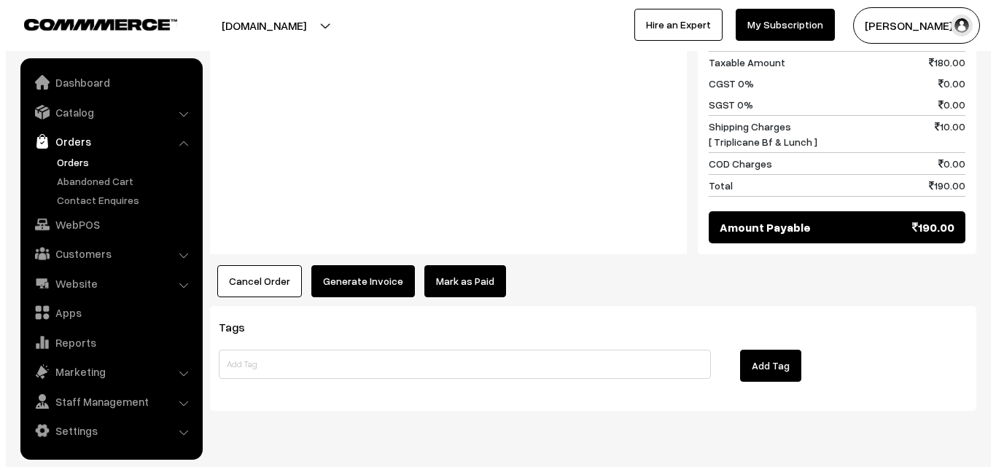
scroll to position [730, 0]
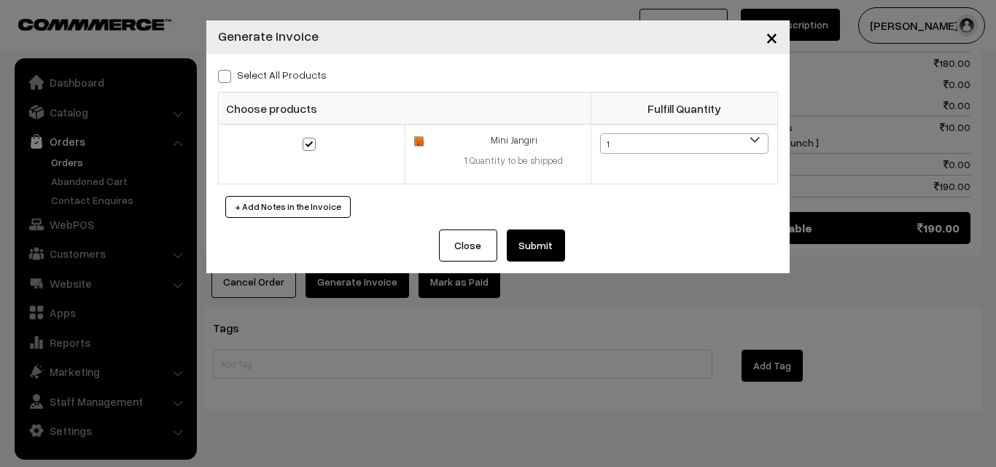
click at [350, 249] on div "Close Submit Back Fulfill Items" at bounding box center [497, 252] width 583 height 44
click at [507, 251] on button "Submit" at bounding box center [536, 246] width 58 height 32
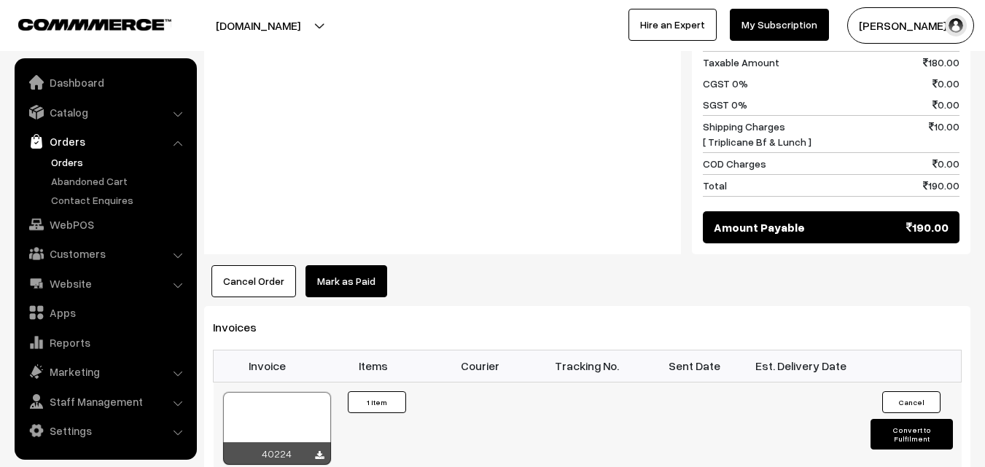
click at [271, 394] on div at bounding box center [277, 428] width 108 height 73
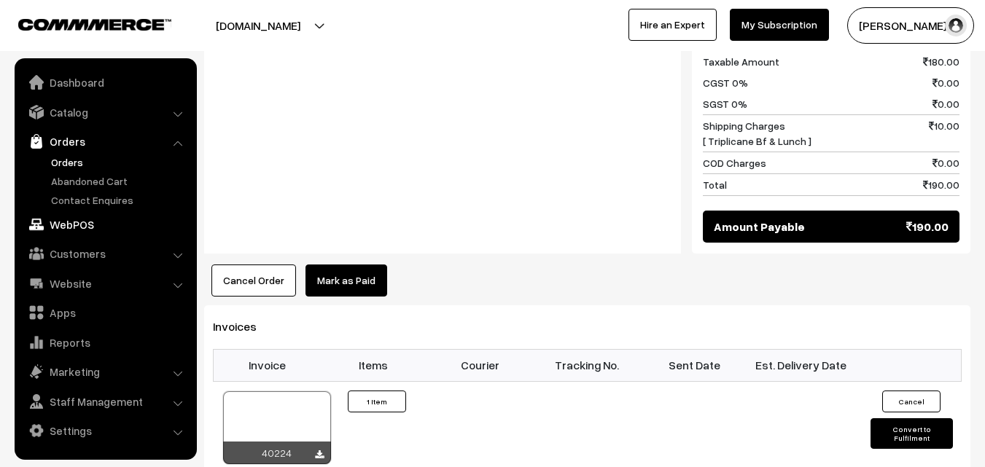
click at [106, 222] on link "WebPOS" at bounding box center [105, 224] width 174 height 26
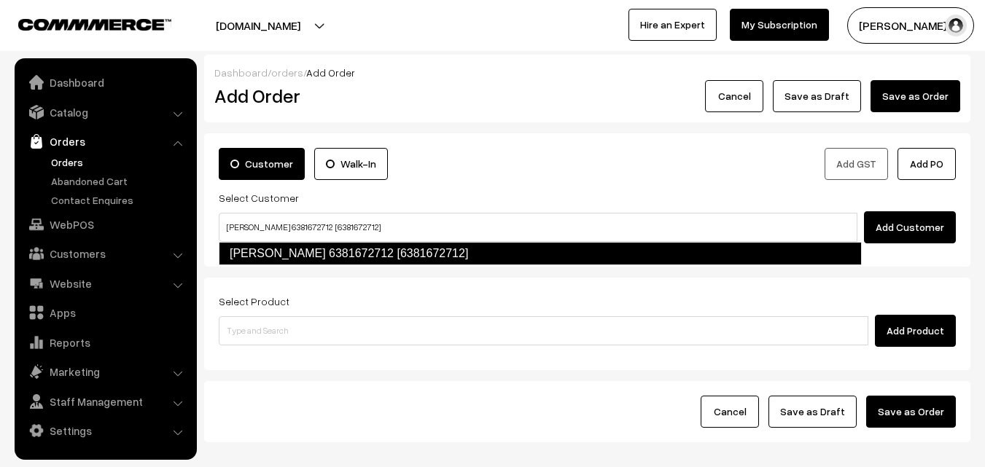
type input "[PERSON_NAME] 6381672712 [6381672712]"
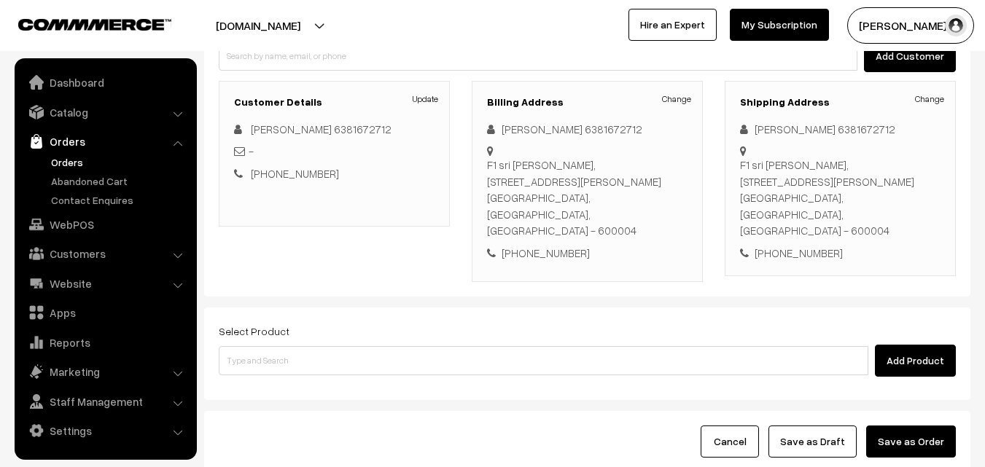
scroll to position [176, 0]
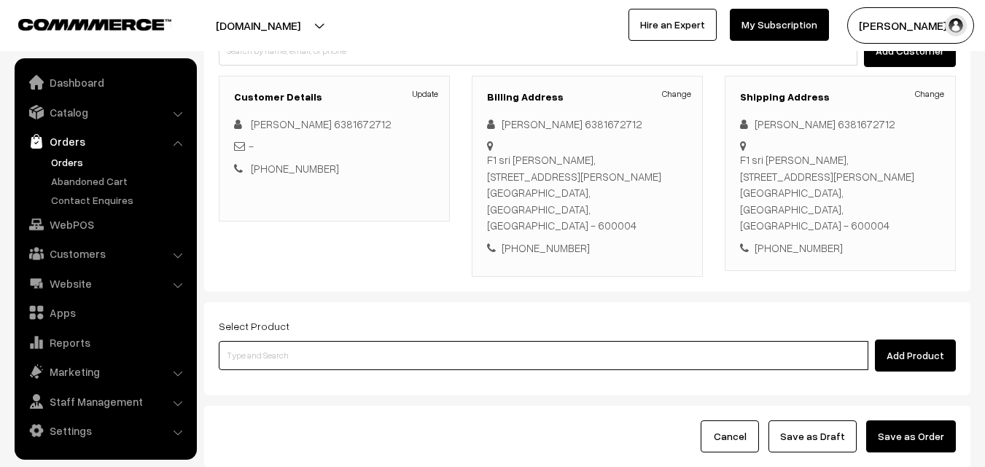
click at [404, 341] on input at bounding box center [544, 355] width 650 height 29
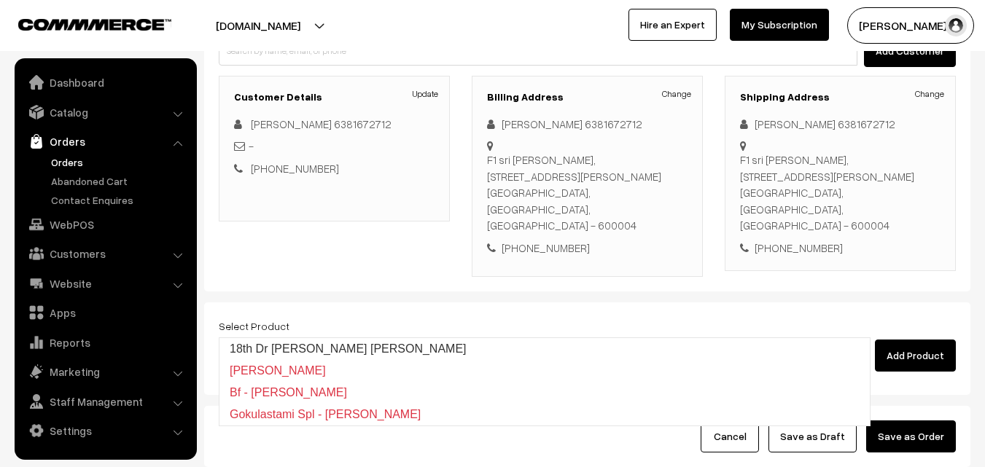
type input "18th Dr [PERSON_NAME] [PERSON_NAME]"
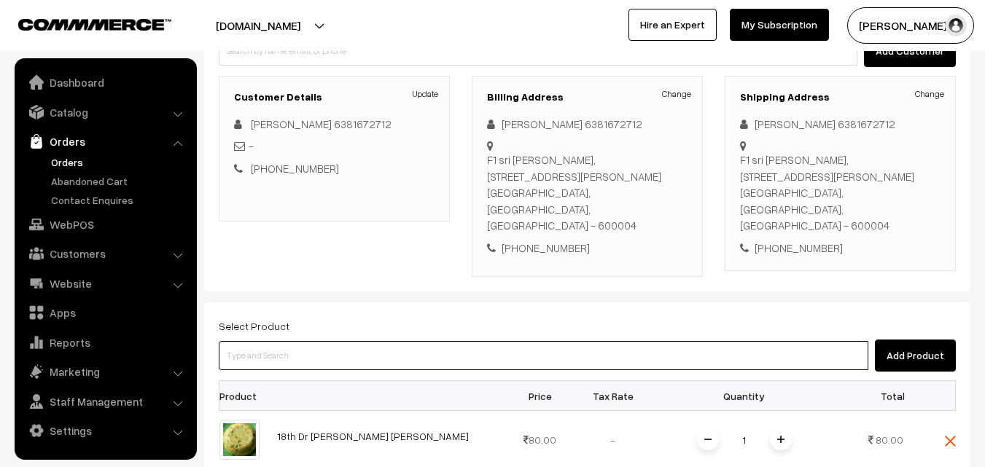
click at [302, 341] on input at bounding box center [544, 355] width 650 height 29
paste input "18th Dr [PERSON_NAME] (4)"
type input "18th Dr [PERSON_NAME] (4)"
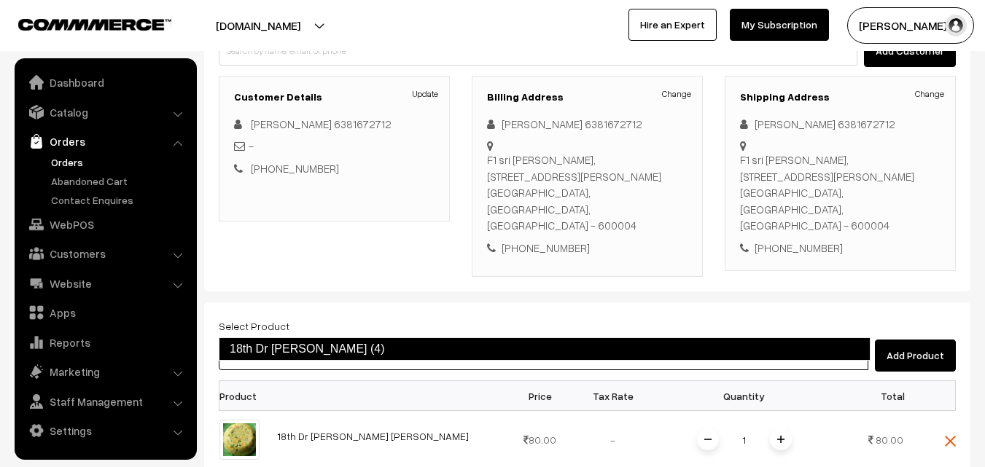
click at [294, 342] on link "18th Dr [PERSON_NAME] (4)" at bounding box center [545, 349] width 652 height 23
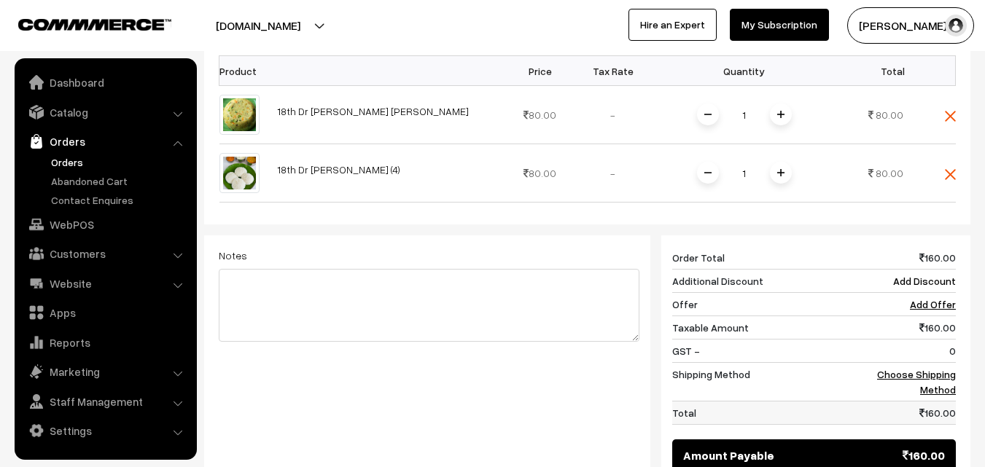
scroll to position [614, 0]
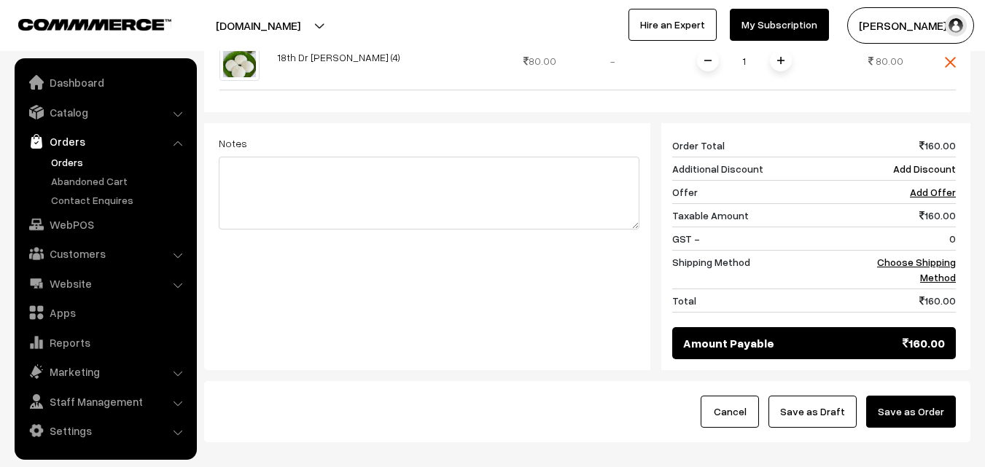
click at [957, 215] on div "160 Order Total 160.00 Additional Discount Add Discount Offer Add Offer Taxable…" at bounding box center [808, 246] width 316 height 247
click at [944, 256] on link "Choose Shipping Method" at bounding box center [916, 270] width 79 height 28
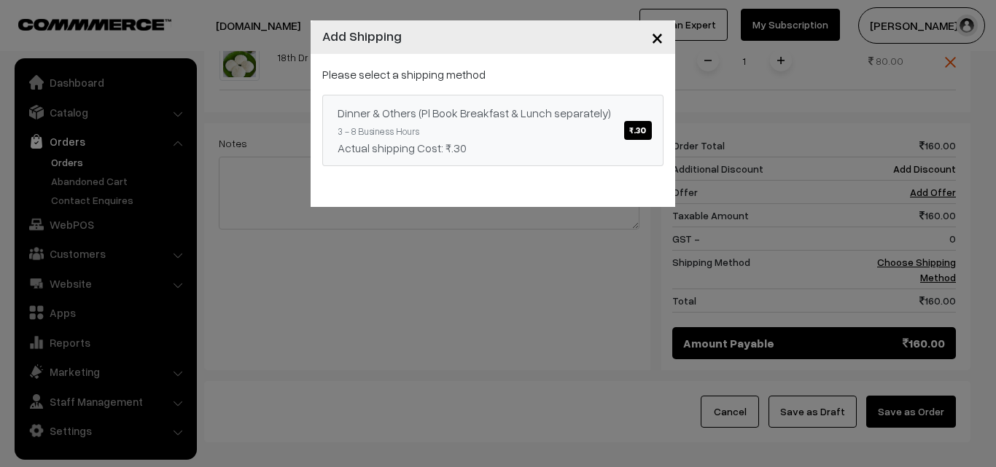
click at [527, 129] on link "Dinner & Others (Pl Book Breakfast & Lunch separately) ₹.30 3 - 8 Business Hour…" at bounding box center [492, 130] width 341 height 71
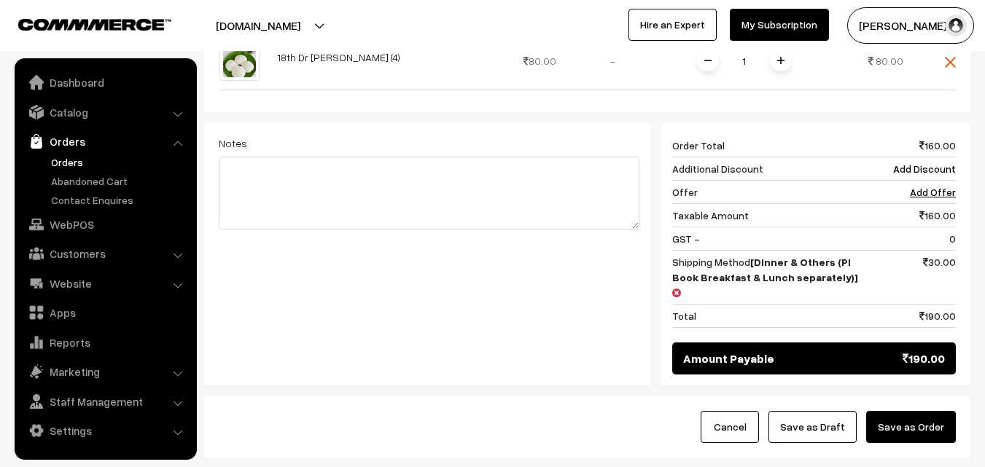
click at [830, 411] on button "Save as Draft" at bounding box center [813, 427] width 88 height 32
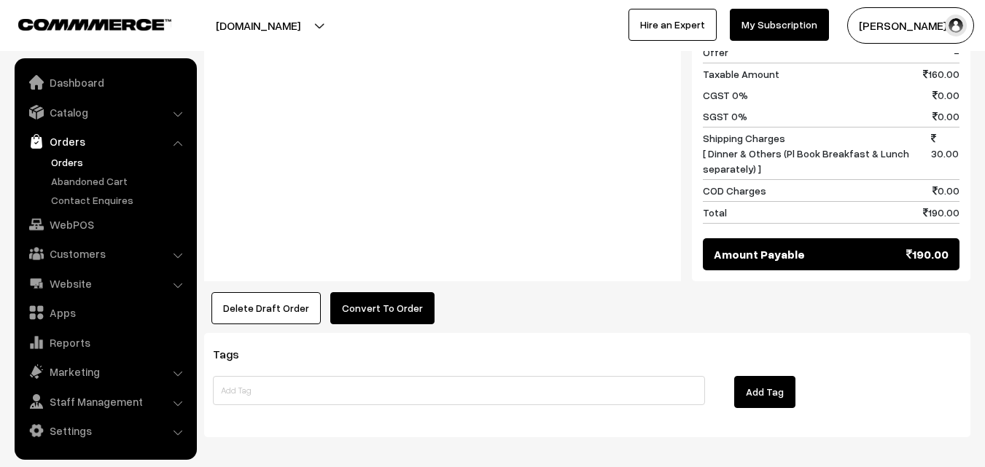
click at [374, 292] on button "Convert To Order" at bounding box center [382, 308] width 104 height 32
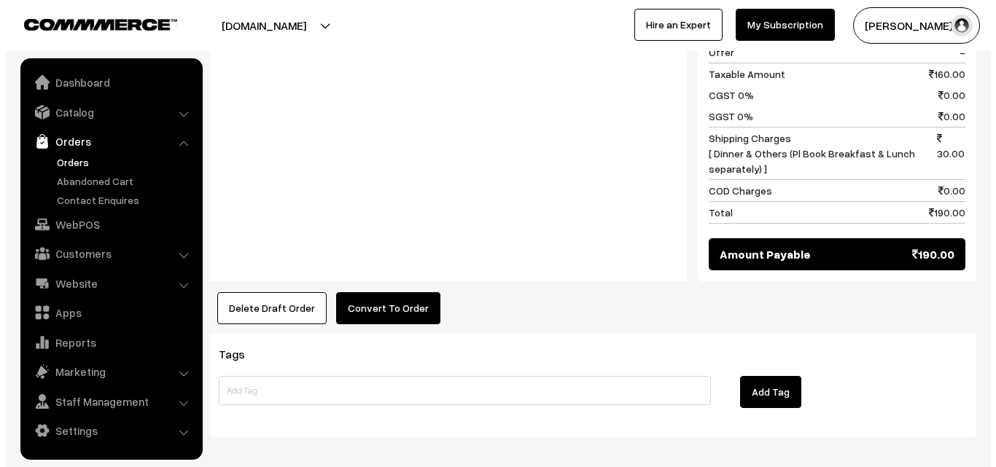
scroll to position [804, 0]
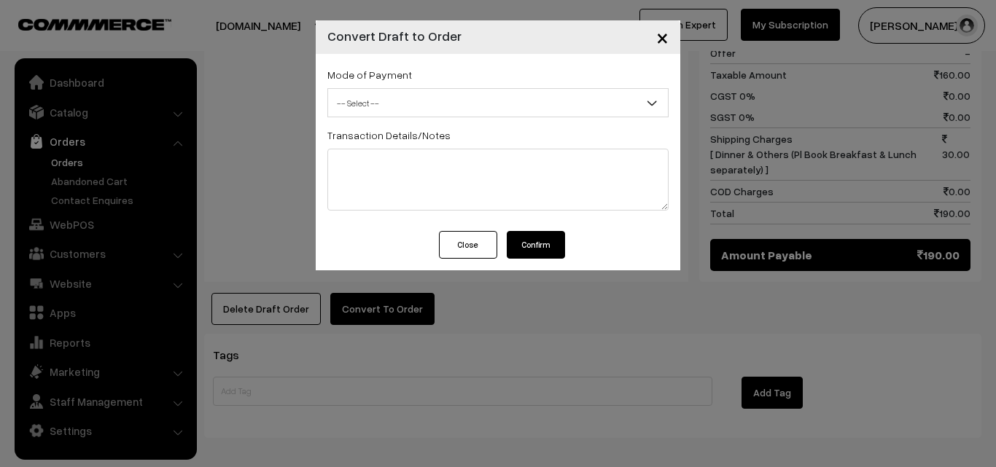
click at [369, 268] on div "× Convert Draft to Order Mode of Payment -- Select -- COD Close" at bounding box center [498, 233] width 996 height 467
click at [384, 93] on span "-- Select --" at bounding box center [498, 103] width 340 height 26
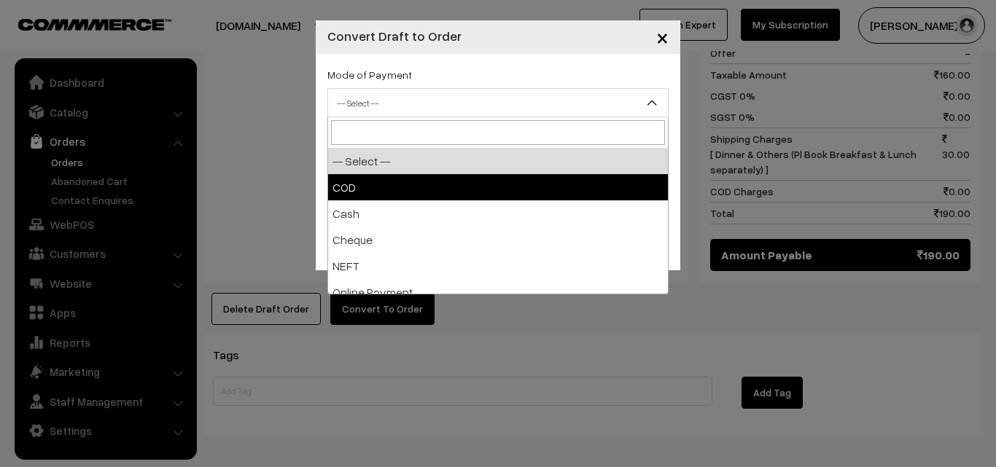
select select "1"
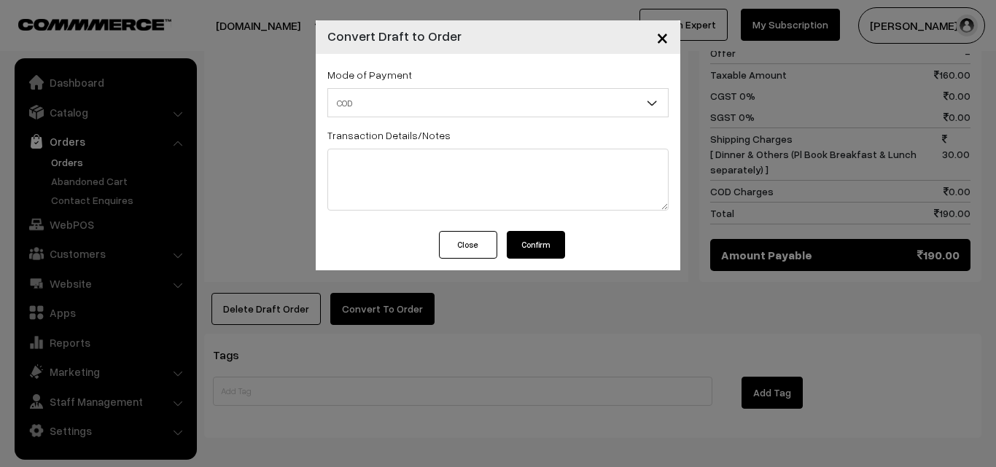
click at [550, 245] on button "Confirm" at bounding box center [536, 245] width 58 height 28
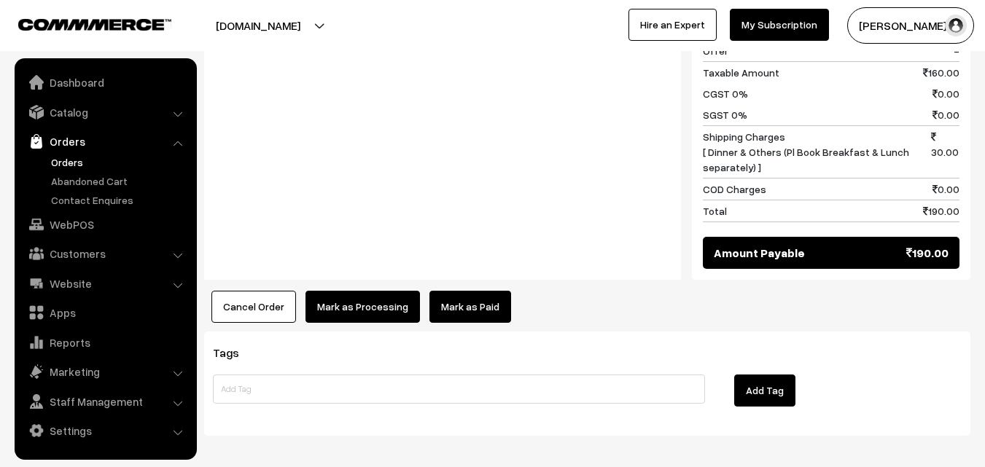
click at [370, 291] on button "Mark as Processing" at bounding box center [363, 307] width 114 height 32
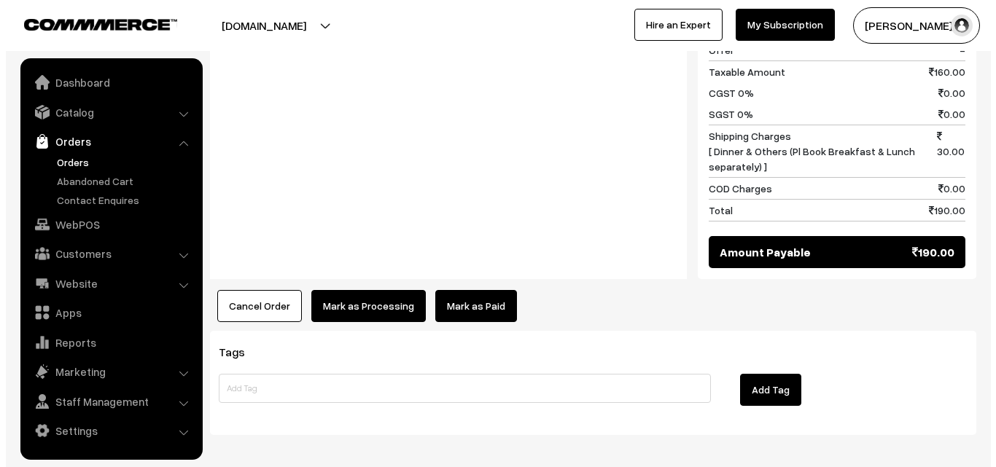
scroll to position [804, 0]
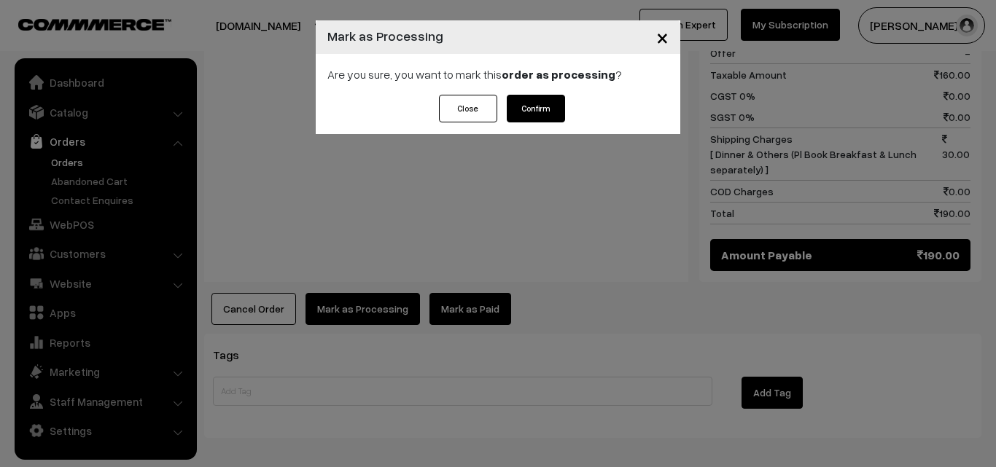
click at [570, 97] on div "Close Confirm" at bounding box center [498, 114] width 365 height 39
click at [514, 115] on button "Confirm" at bounding box center [536, 109] width 58 height 28
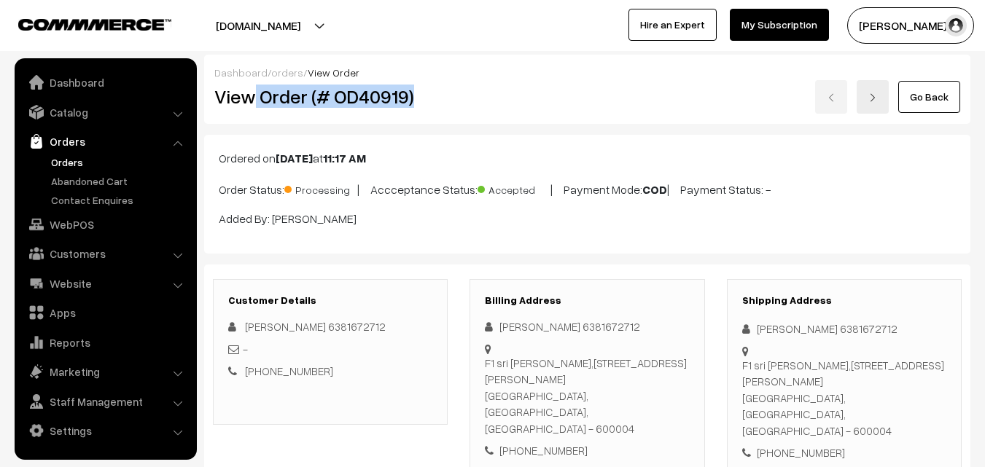
drag, startPoint x: 257, startPoint y: 93, endPoint x: 435, endPoint y: 91, distance: 178.7
click at [445, 88] on h2 "View Order (# OD40919)" at bounding box center [331, 96] width 234 height 23
copy h2 "Order (# OD40919)"
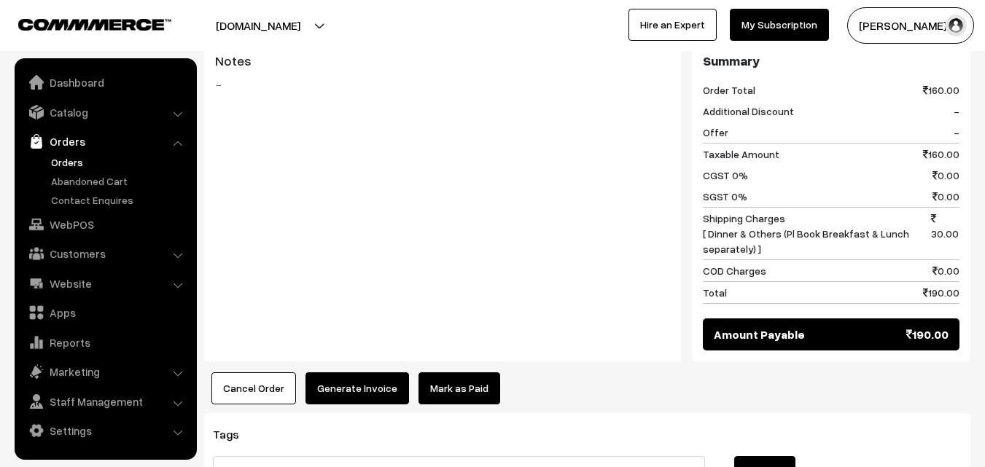
scroll to position [729, 0]
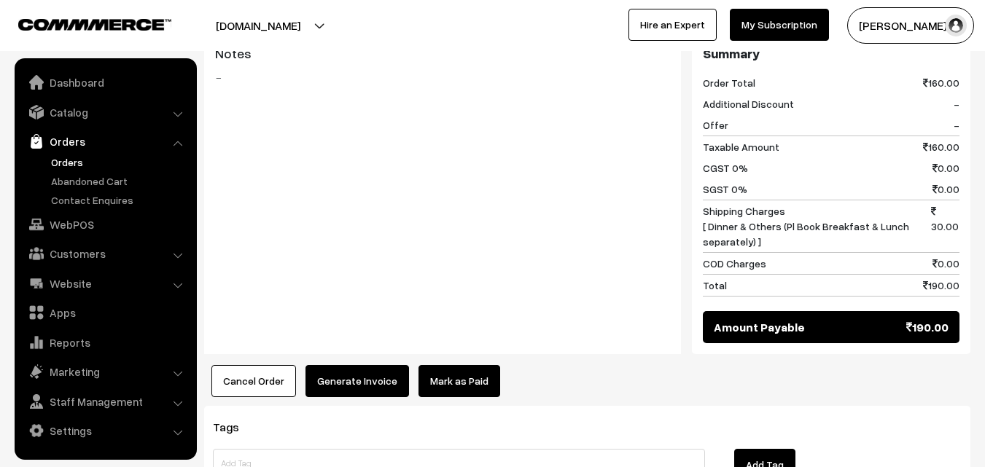
click at [344, 365] on button "Generate Invoice" at bounding box center [358, 381] width 104 height 32
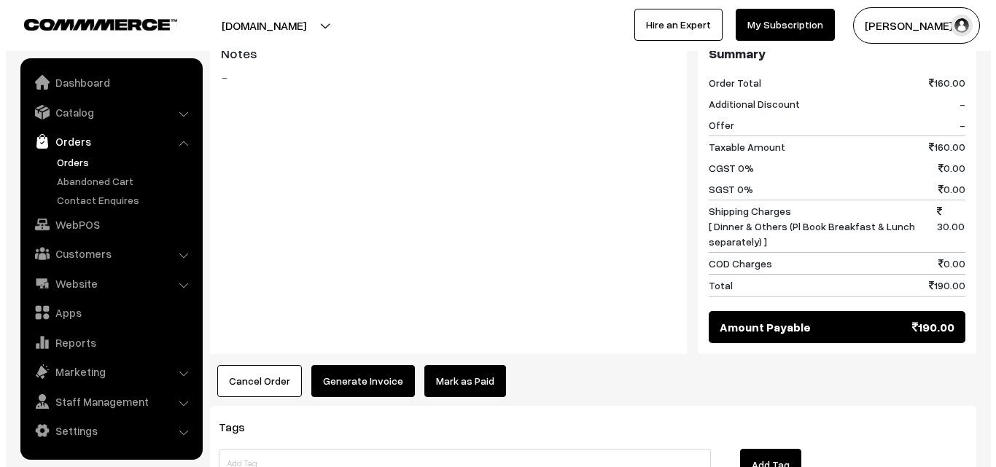
scroll to position [731, 0]
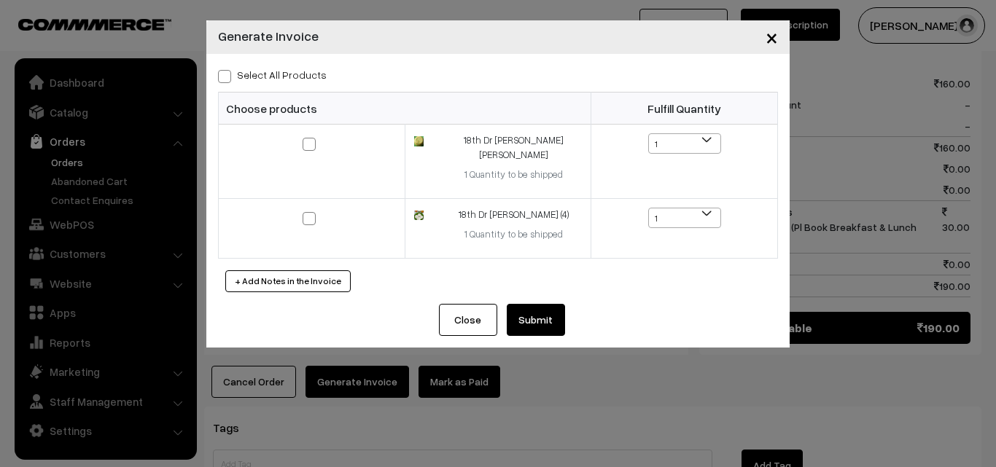
click at [288, 76] on label "Select All Products" at bounding box center [272, 74] width 109 height 15
click at [227, 76] on input "Select All Products" at bounding box center [222, 73] width 9 height 9
checkbox input "true"
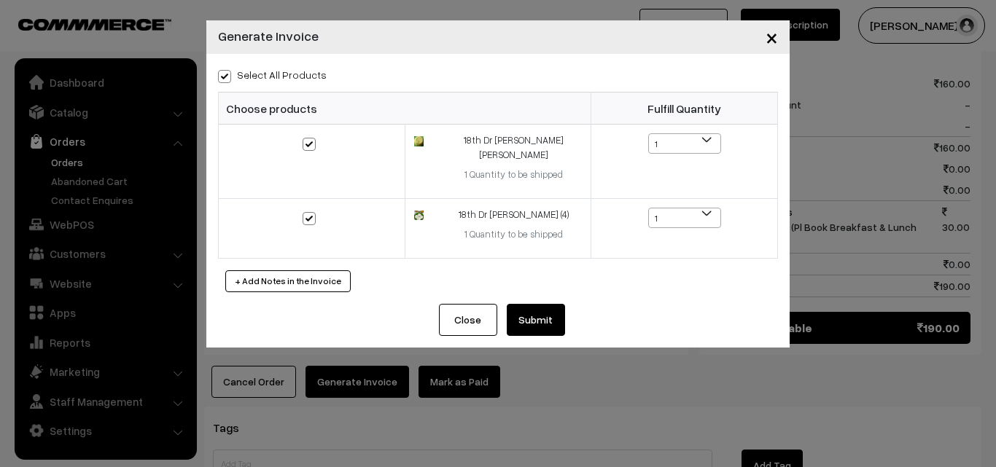
click at [538, 304] on button "Submit" at bounding box center [536, 320] width 58 height 32
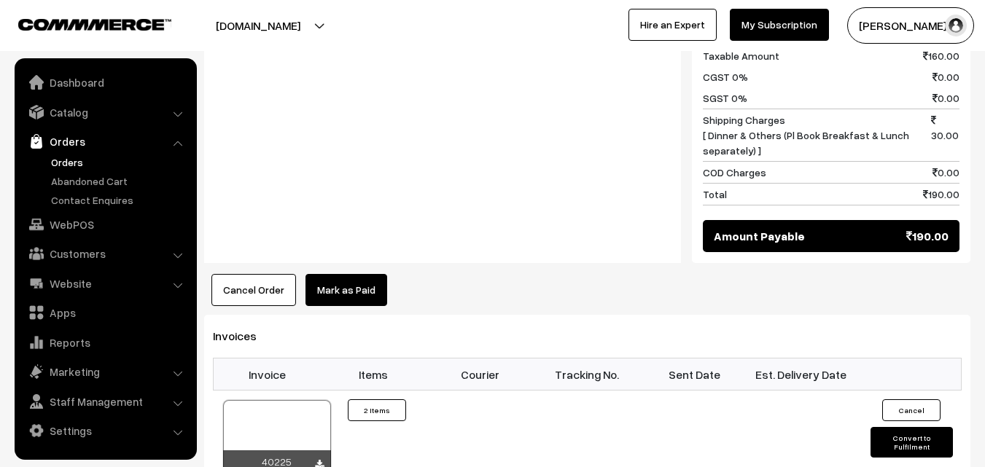
scroll to position [948, 0]
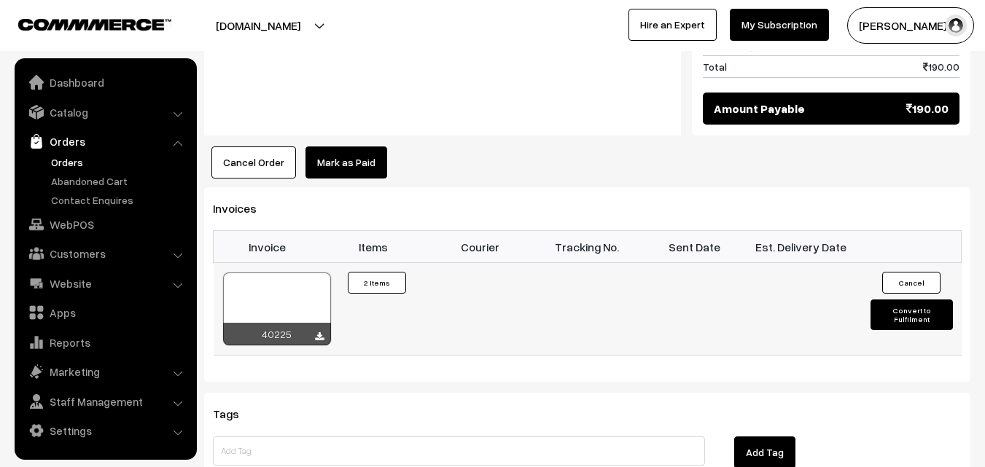
click at [277, 273] on div at bounding box center [277, 309] width 108 height 73
click at [97, 227] on link "WebPOS" at bounding box center [105, 224] width 174 height 26
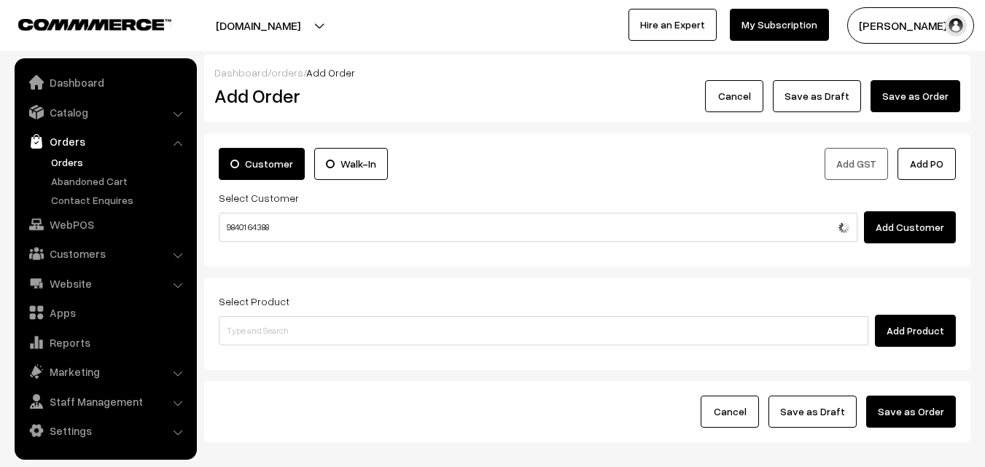
click at [268, 227] on input "98401 64388" at bounding box center [538, 227] width 639 height 29
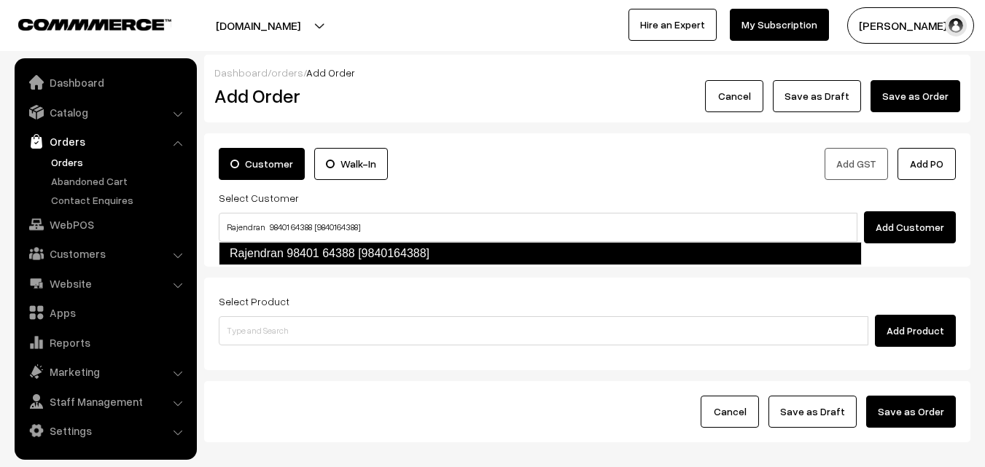
type input "Rajendran 98401 64388 [9840164388]"
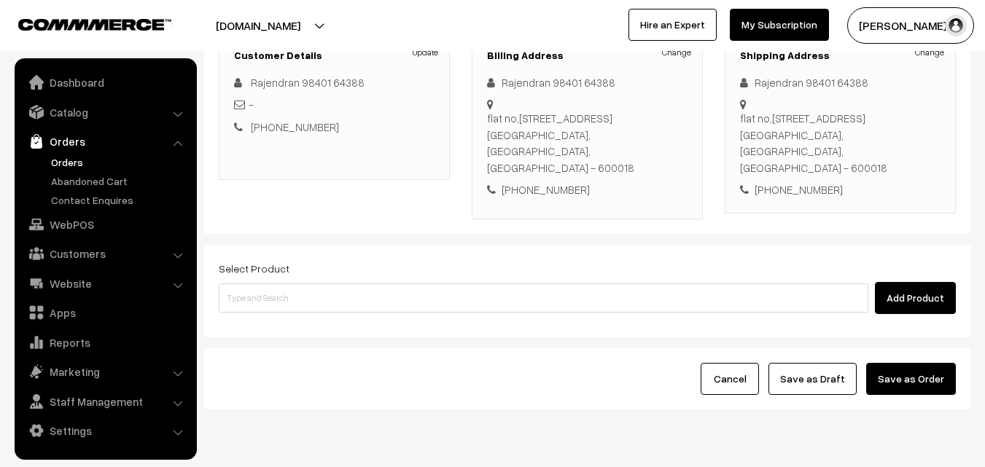
scroll to position [219, 0]
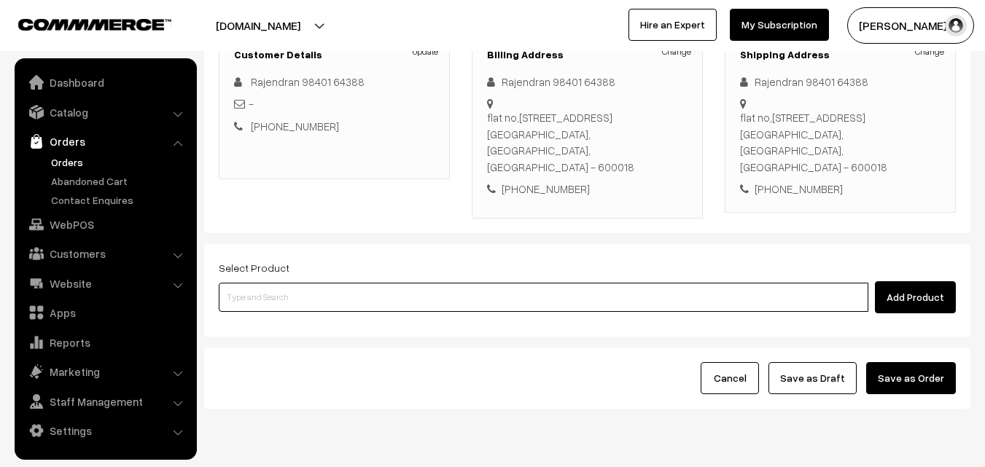
click at [362, 288] on input at bounding box center [544, 297] width 650 height 29
type input "Cow Ghee -1 kg"
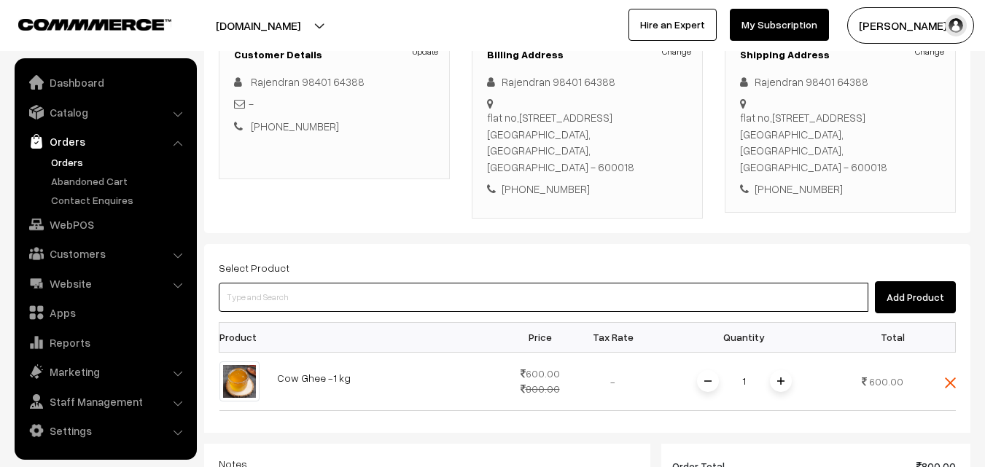
click at [448, 290] on input at bounding box center [544, 297] width 650 height 29
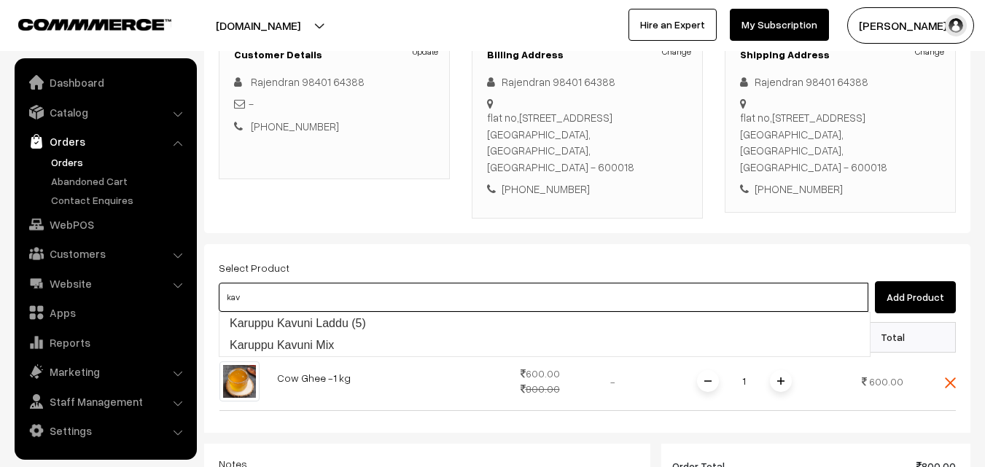
type input "Karuppu Kavuni Mix"
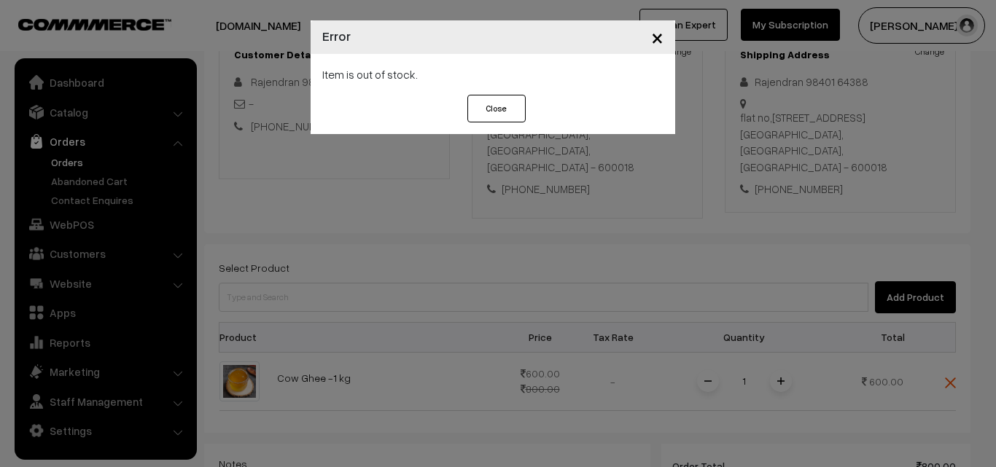
drag, startPoint x: 587, startPoint y: 301, endPoint x: 549, endPoint y: 257, distance: 57.9
click at [586, 301] on div "× Error Item is out of stock. Close" at bounding box center [498, 233] width 996 height 467
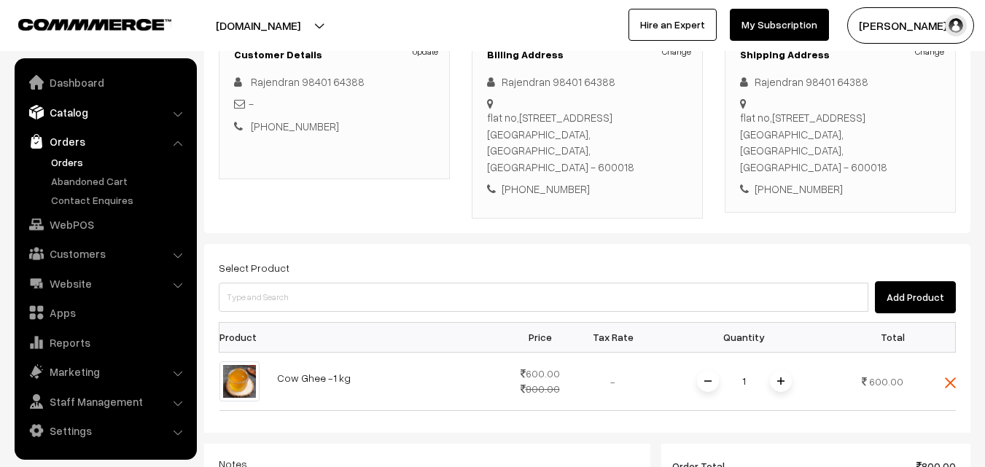
click at [69, 124] on link "Catalog" at bounding box center [105, 112] width 174 height 26
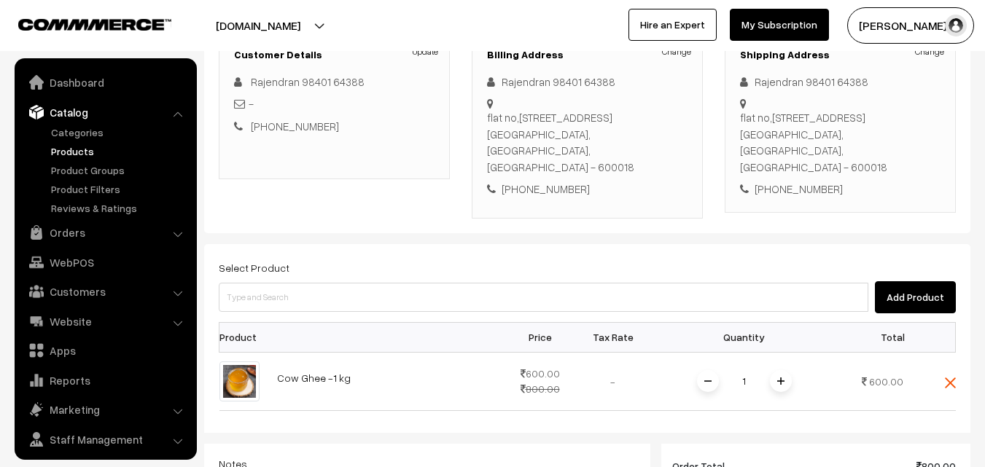
click at [87, 154] on link "Products" at bounding box center [119, 151] width 144 height 15
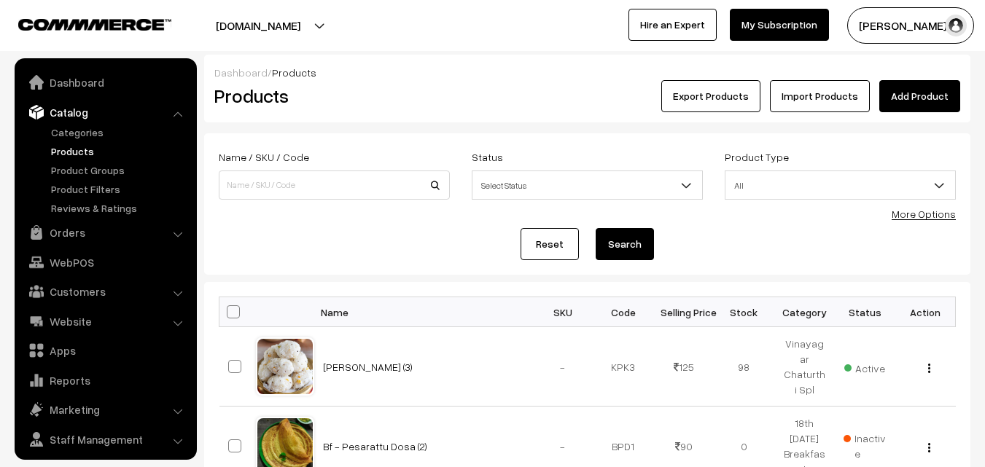
scroll to position [36, 0]
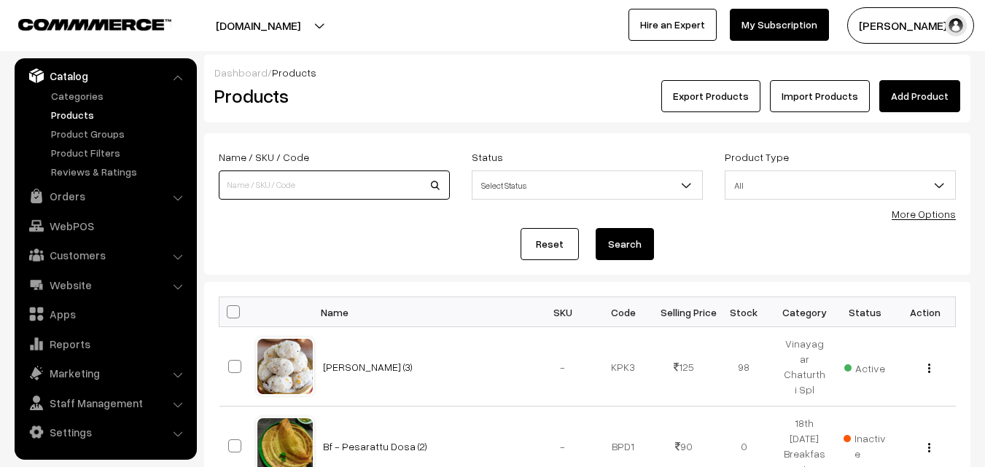
click at [290, 181] on input at bounding box center [334, 185] width 231 height 29
type input "kav"
click at [596, 228] on button "Search" at bounding box center [625, 244] width 58 height 32
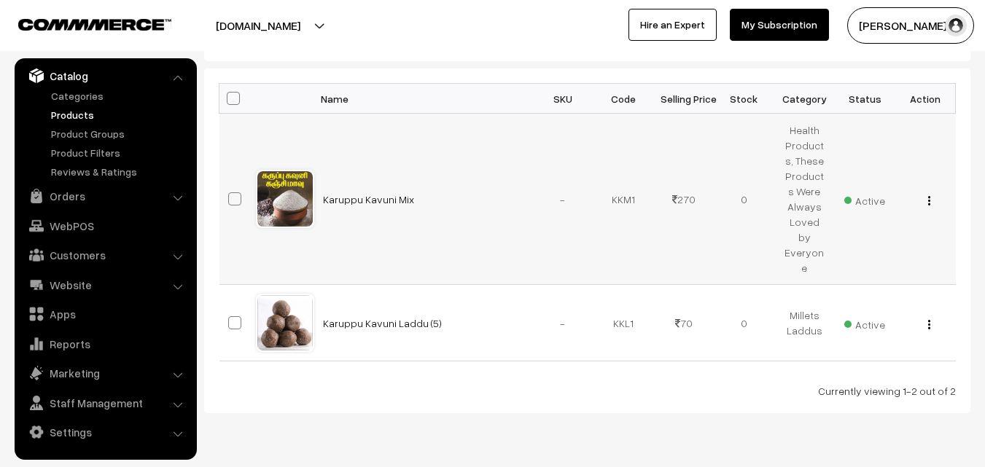
scroll to position [219, 0]
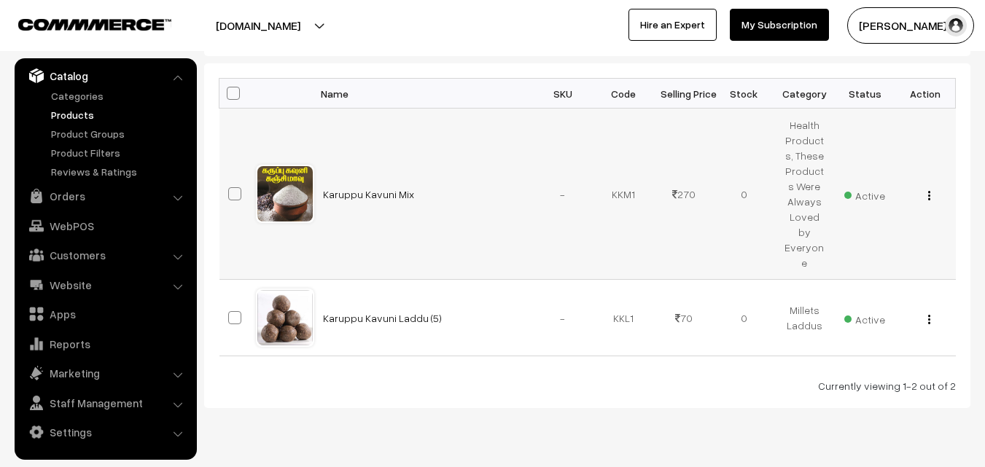
click at [929, 191] on img "button" at bounding box center [929, 195] width 2 height 9
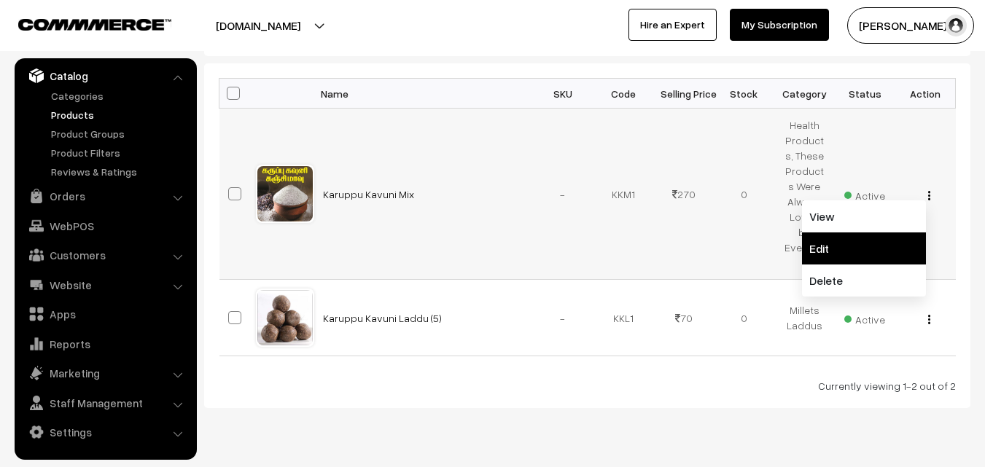
click at [872, 233] on link "Edit" at bounding box center [864, 249] width 124 height 32
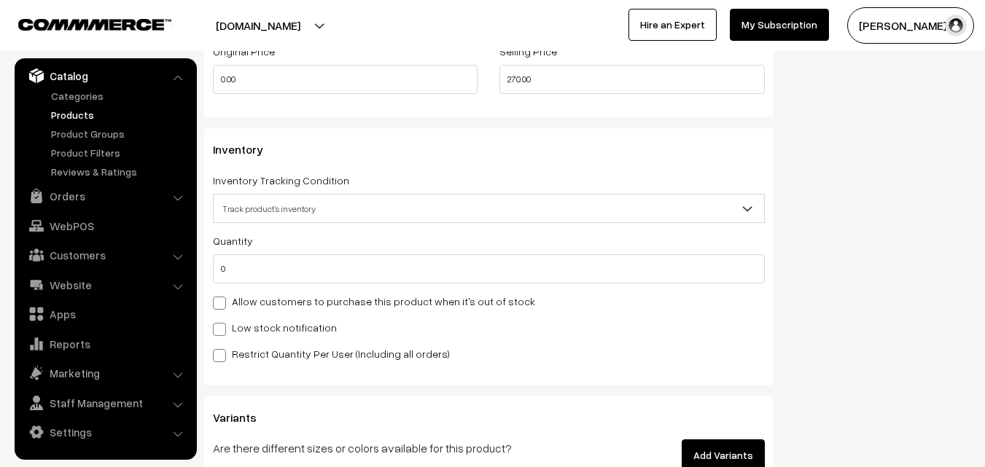
scroll to position [1385, 0]
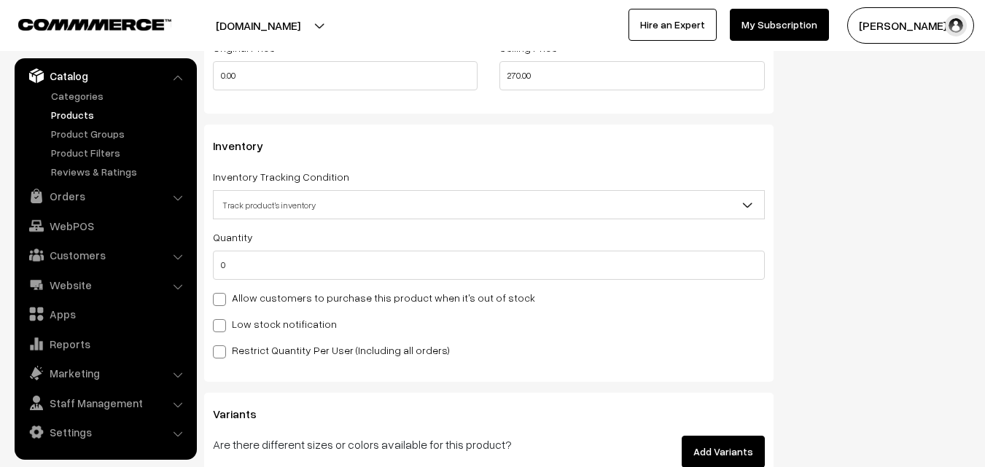
click at [248, 299] on label "Allow customers to purchase this product when it's out of stock" at bounding box center [374, 297] width 322 height 15
click at [222, 299] on input "Allow customers to purchase this product when it's out of stock" at bounding box center [217, 296] width 9 height 9
checkbox input "true"
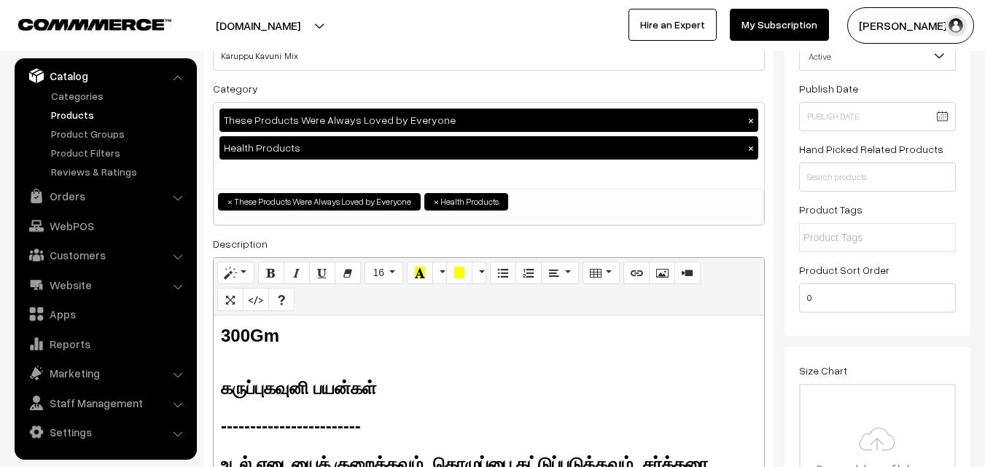
scroll to position [0, 0]
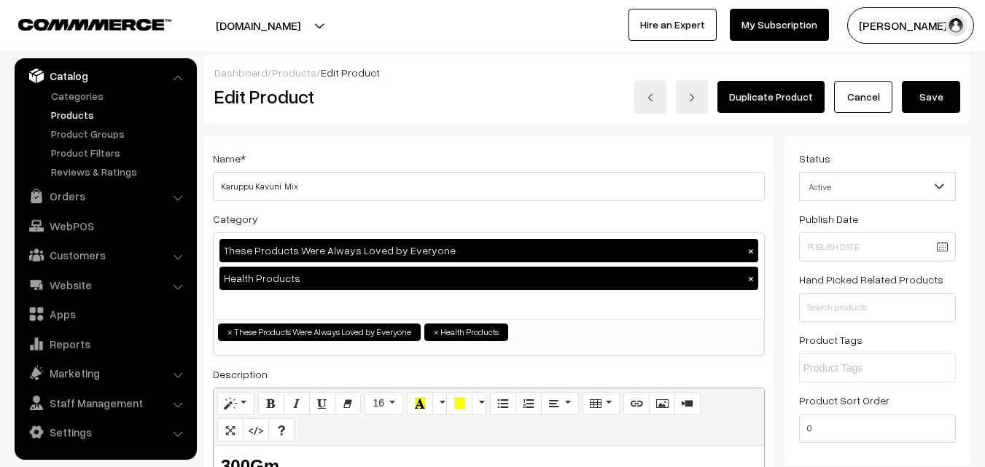
click at [941, 98] on button "Save" at bounding box center [931, 97] width 58 height 32
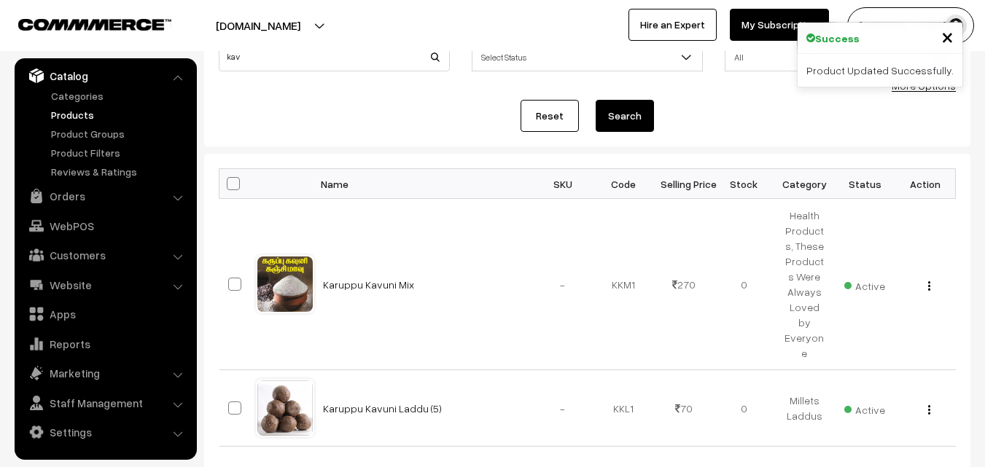
scroll to position [224, 0]
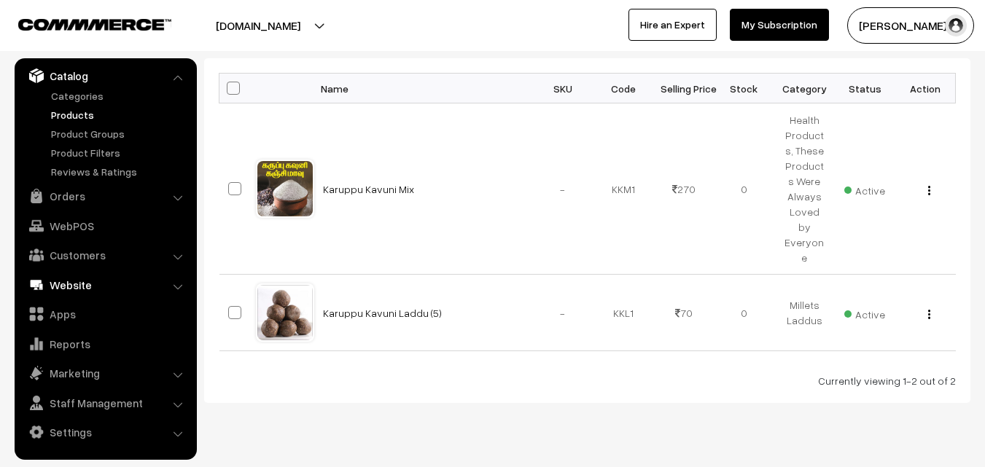
click at [77, 225] on link "WebPOS" at bounding box center [105, 226] width 174 height 26
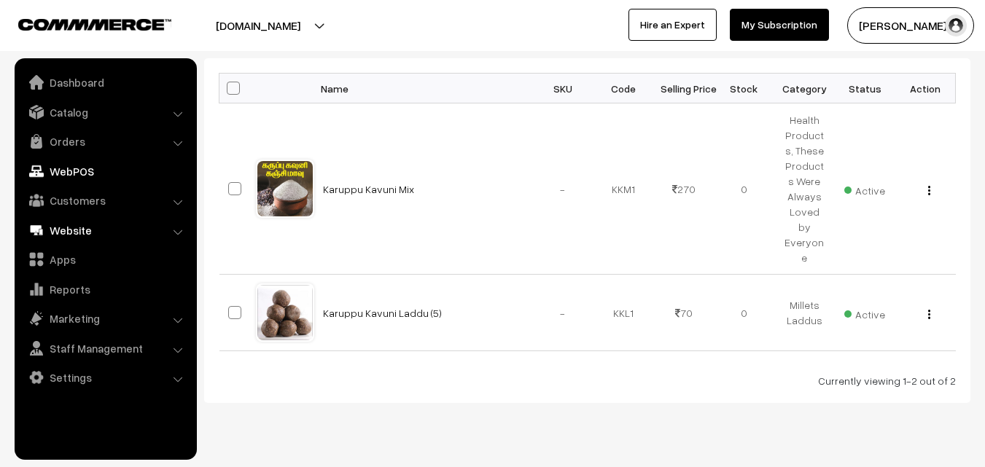
scroll to position [0, 0]
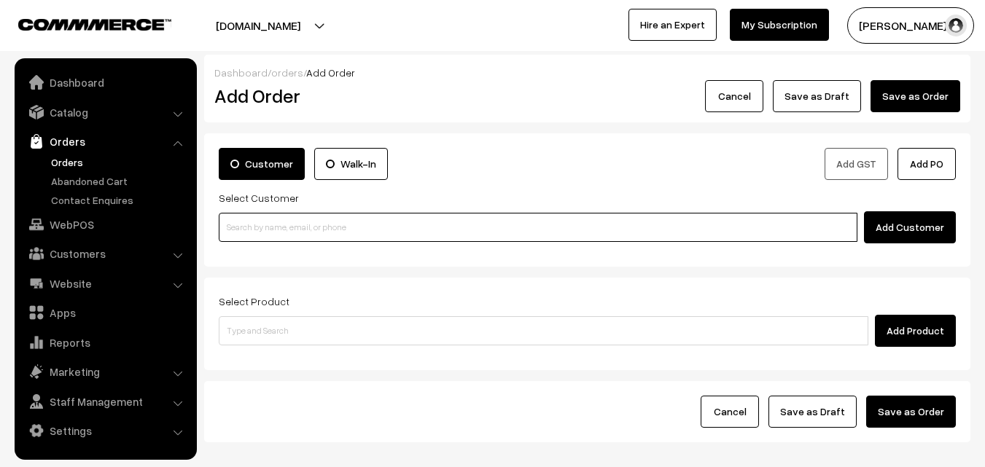
drag, startPoint x: 351, startPoint y: 214, endPoint x: 293, endPoint y: 228, distance: 60.1
click at [350, 213] on input at bounding box center [538, 227] width 639 height 29
paste input "98401 64388"
click at [267, 225] on input "98401 64388" at bounding box center [538, 227] width 639 height 29
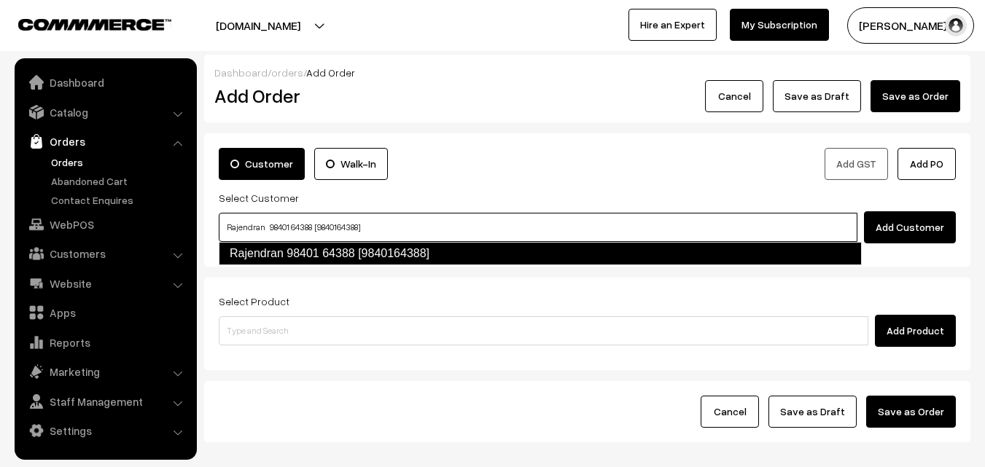
type input "Rajendran 98401 64388 [9840164388]"
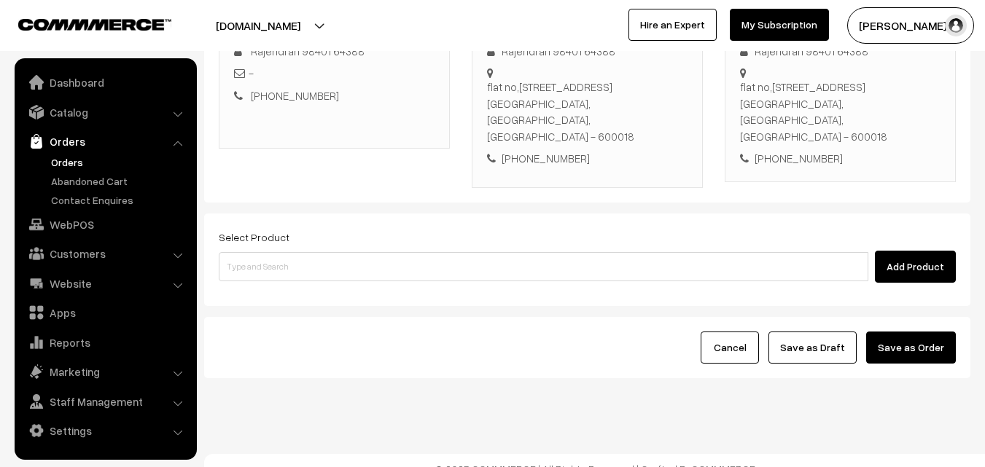
scroll to position [266, 0]
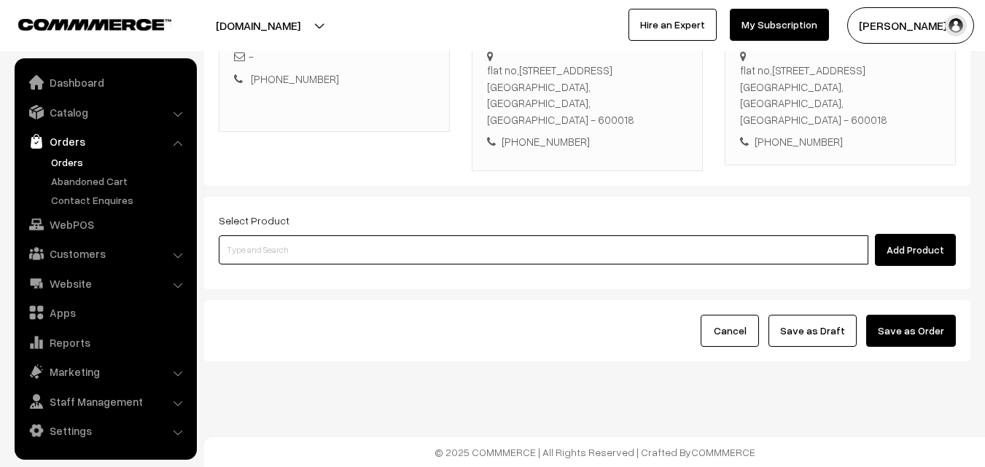
click at [448, 249] on input at bounding box center [544, 250] width 650 height 29
click at [405, 254] on input at bounding box center [544, 250] width 650 height 29
type input "Cow Ghee -1 kg"
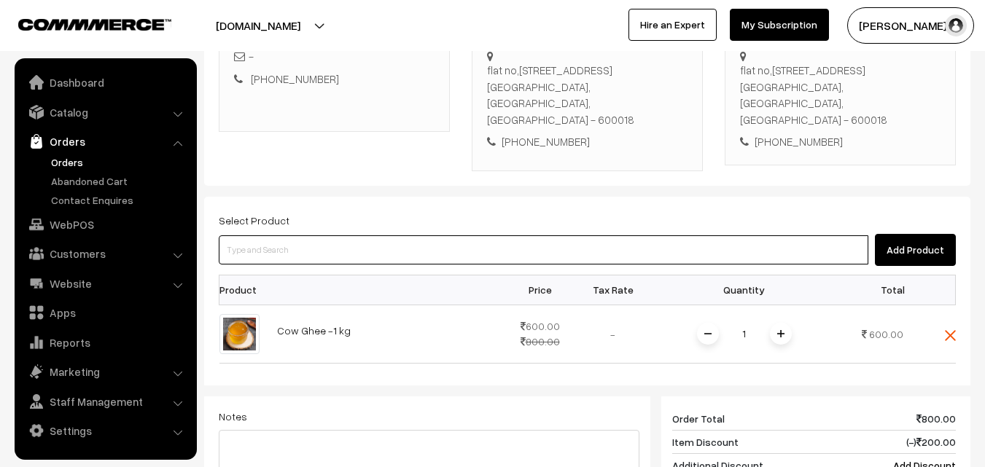
click at [491, 252] on input at bounding box center [544, 250] width 650 height 29
click at [528, 243] on input at bounding box center [544, 250] width 650 height 29
click at [509, 245] on input at bounding box center [544, 250] width 650 height 29
click at [543, 238] on input at bounding box center [544, 250] width 650 height 29
click at [539, 242] on input at bounding box center [544, 250] width 650 height 29
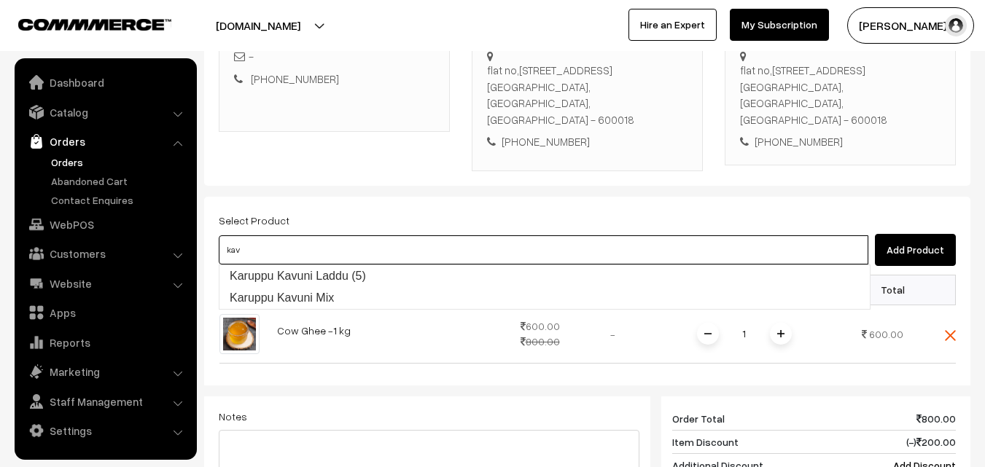
type input "Karuppu Kavuni Mix"
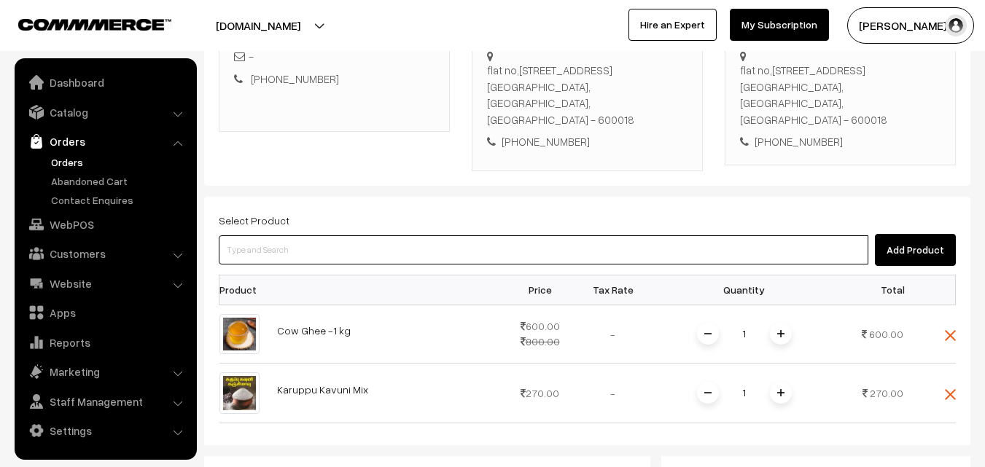
click at [539, 242] on input at bounding box center [544, 250] width 650 height 29
click at [522, 259] on input at bounding box center [544, 250] width 650 height 29
type input "Karaboondhi"
click at [440, 250] on input at bounding box center [544, 250] width 650 height 29
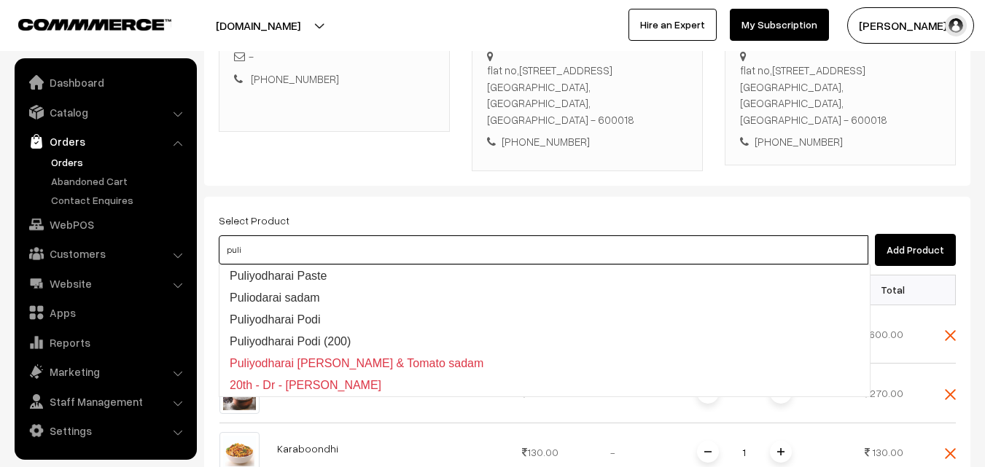
type input "Puliyodharai Paste"
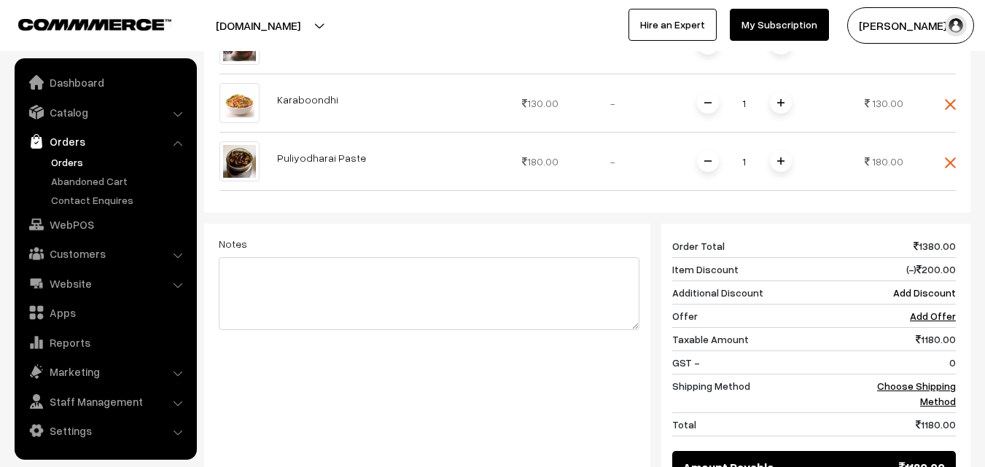
scroll to position [820, 0]
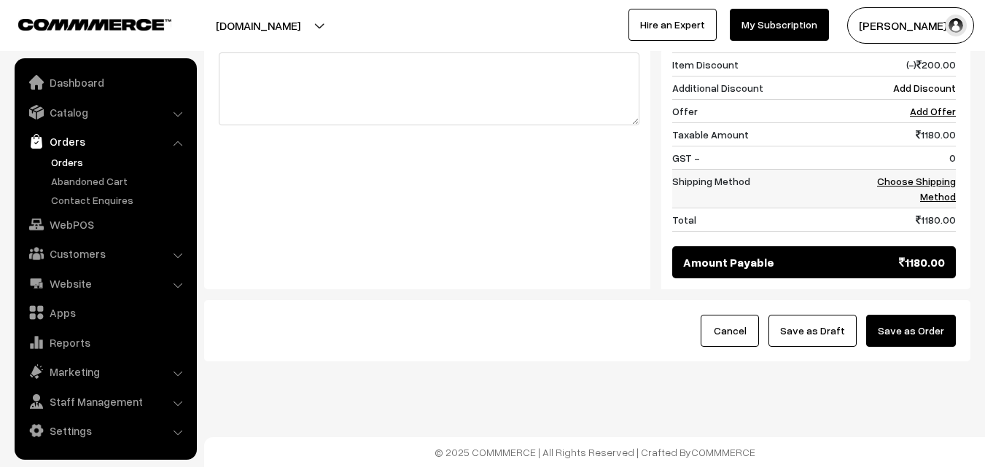
click at [936, 176] on link "Choose Shipping Method" at bounding box center [916, 189] width 79 height 28
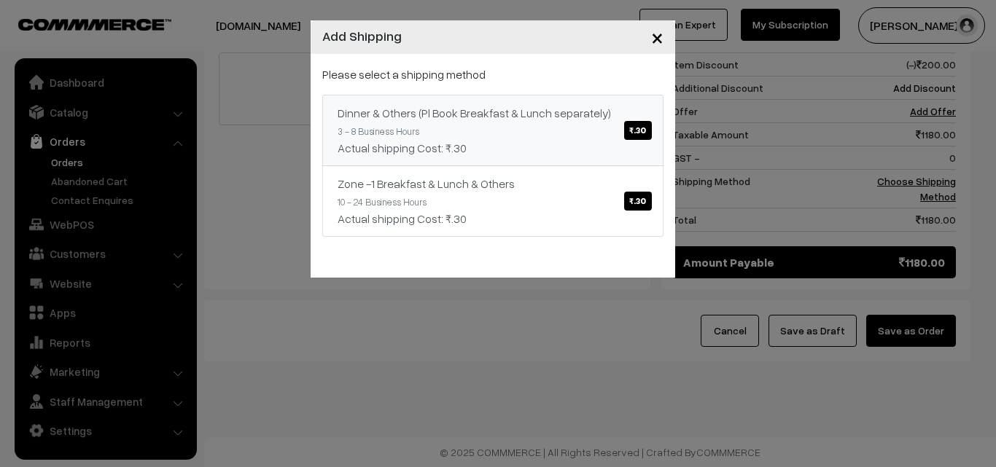
click at [456, 125] on link "Dinner & Others (Pl Book Breakfast & Lunch separately) ₹.30 3 - 8 Business Hour…" at bounding box center [492, 130] width 341 height 71
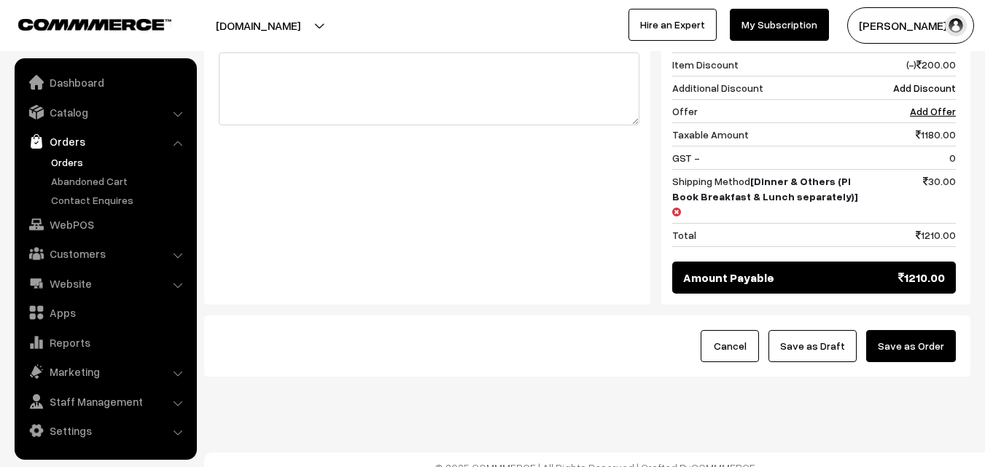
click at [823, 330] on button "Save as Draft" at bounding box center [813, 346] width 88 height 32
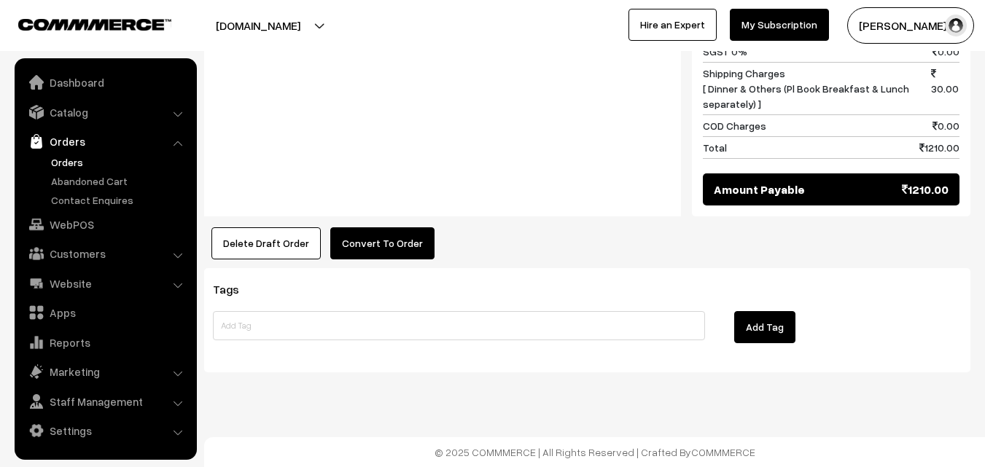
click at [389, 249] on button "Convert To Order" at bounding box center [382, 243] width 104 height 32
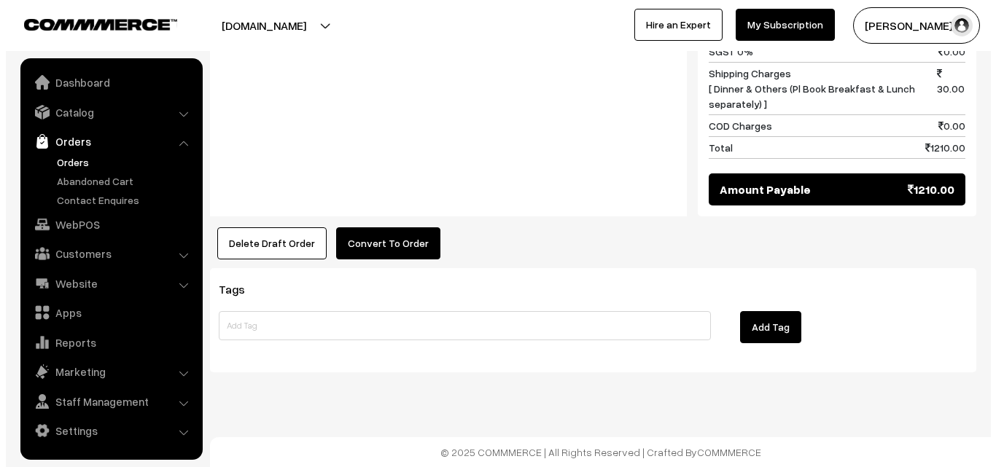
scroll to position [1049, 0]
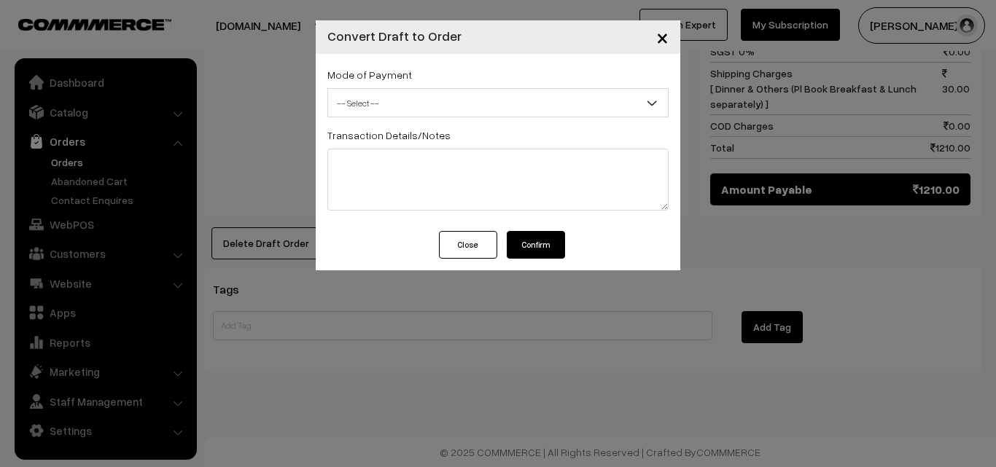
click at [427, 93] on span "-- Select --" at bounding box center [498, 103] width 340 height 26
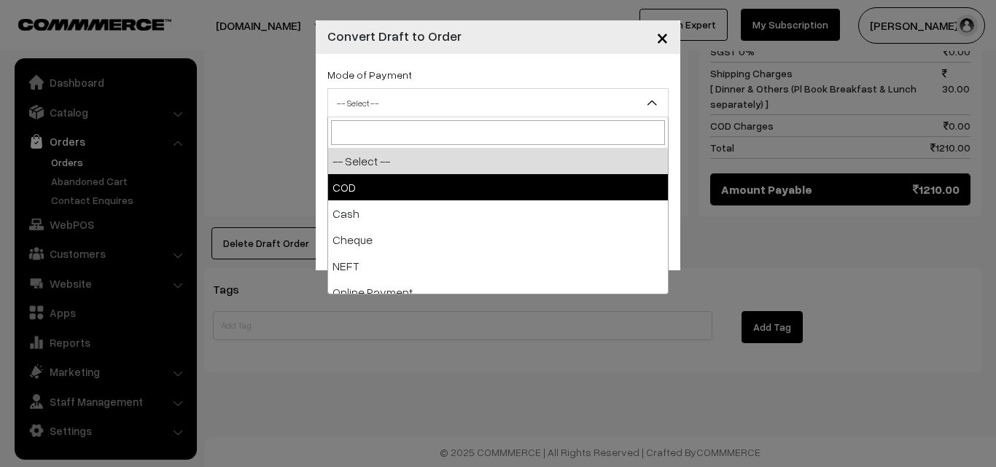
select select "1"
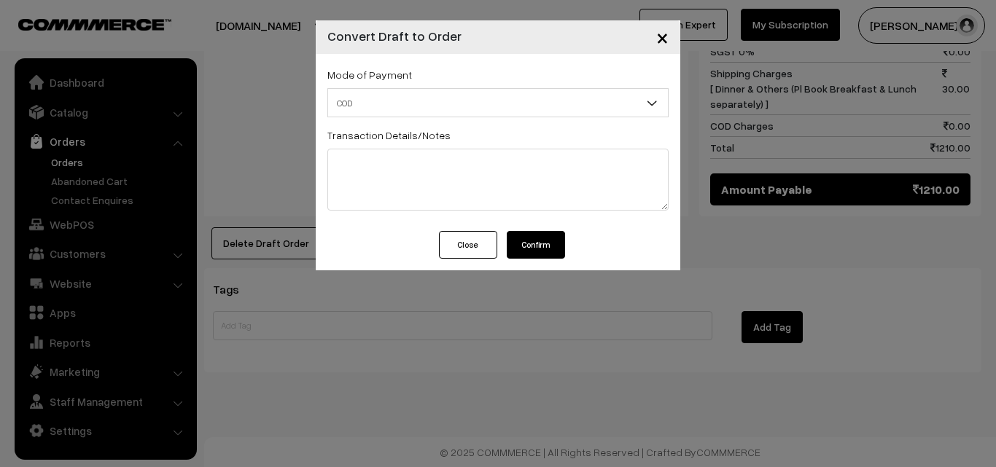
click at [537, 244] on button "Confirm" at bounding box center [536, 245] width 58 height 28
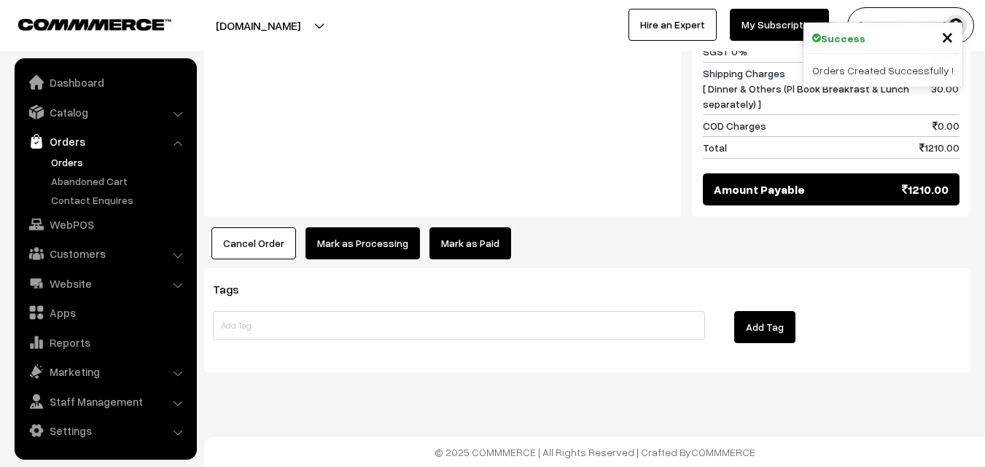
click at [343, 251] on button "Mark as Processing" at bounding box center [363, 243] width 114 height 32
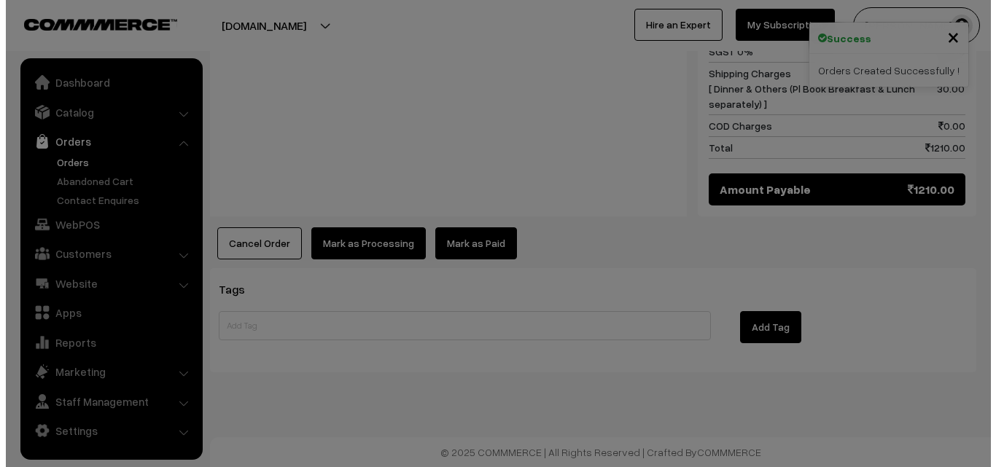
scroll to position [1049, 0]
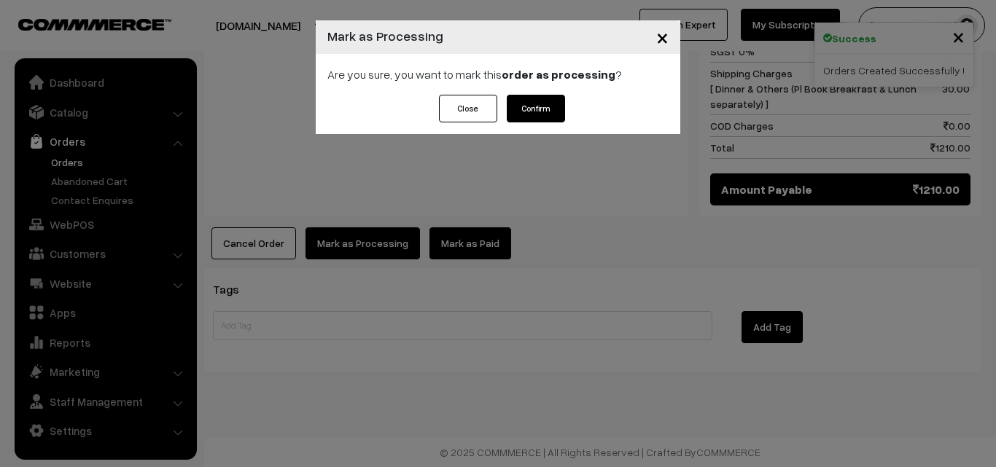
drag, startPoint x: 546, startPoint y: 109, endPoint x: 537, endPoint y: 152, distance: 43.3
click at [545, 109] on button "Confirm" at bounding box center [536, 109] width 58 height 28
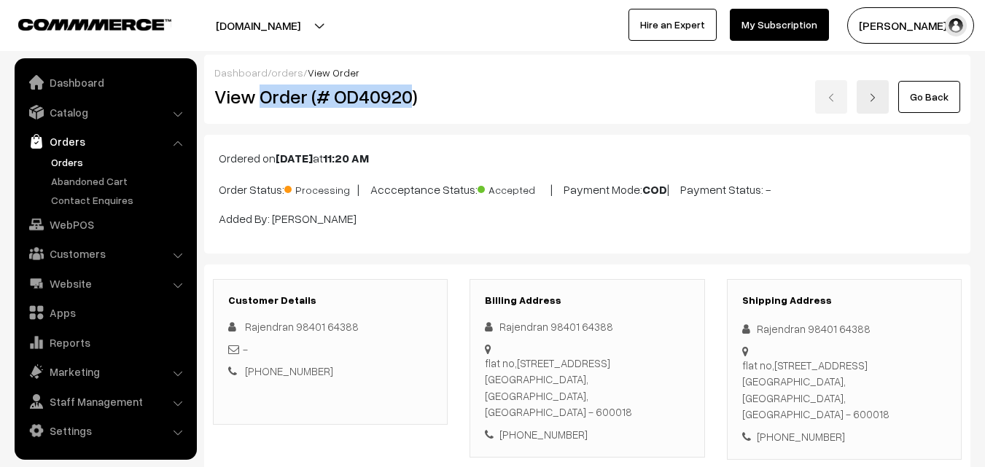
drag, startPoint x: 260, startPoint y: 99, endPoint x: 415, endPoint y: 118, distance: 155.7
click at [414, 118] on div "Dashboard / orders / View Order View Order (# OD40920) Go Back" at bounding box center [587, 89] width 766 height 69
copy h2 "Order (# OD40920)"
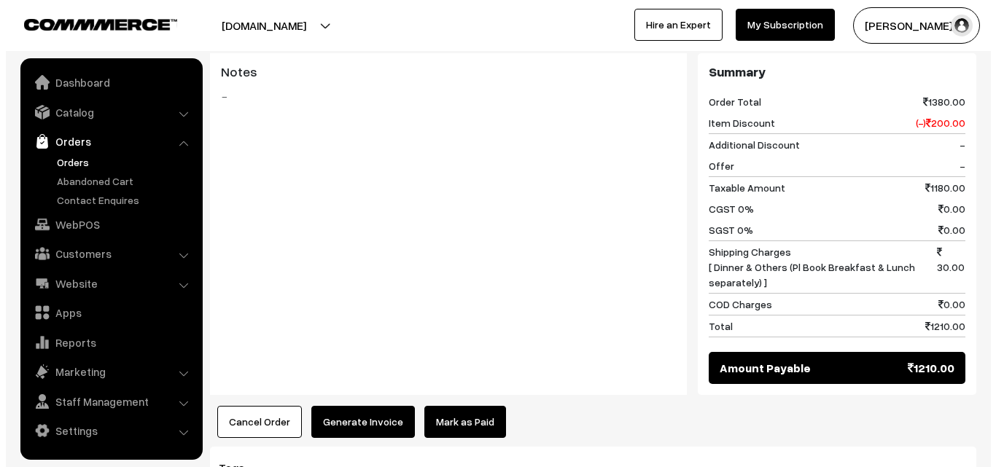
scroll to position [875, 0]
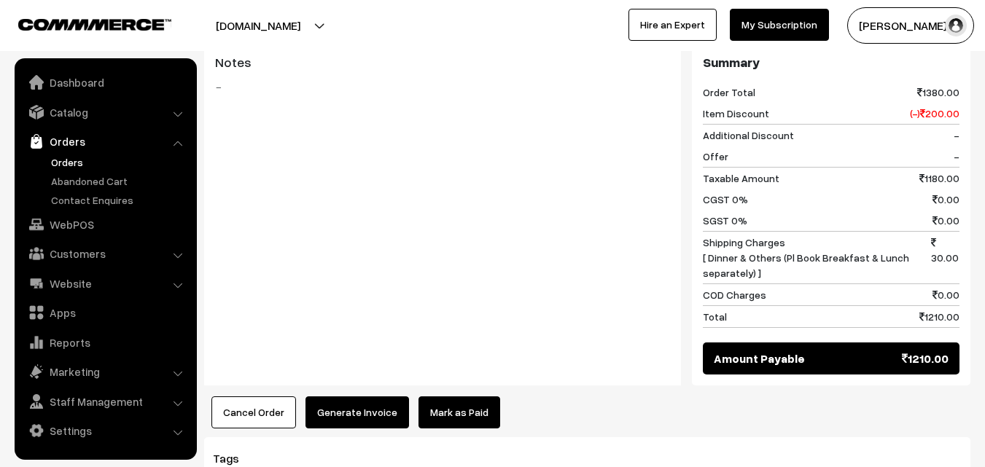
click at [373, 416] on button "Generate Invoice" at bounding box center [358, 413] width 104 height 32
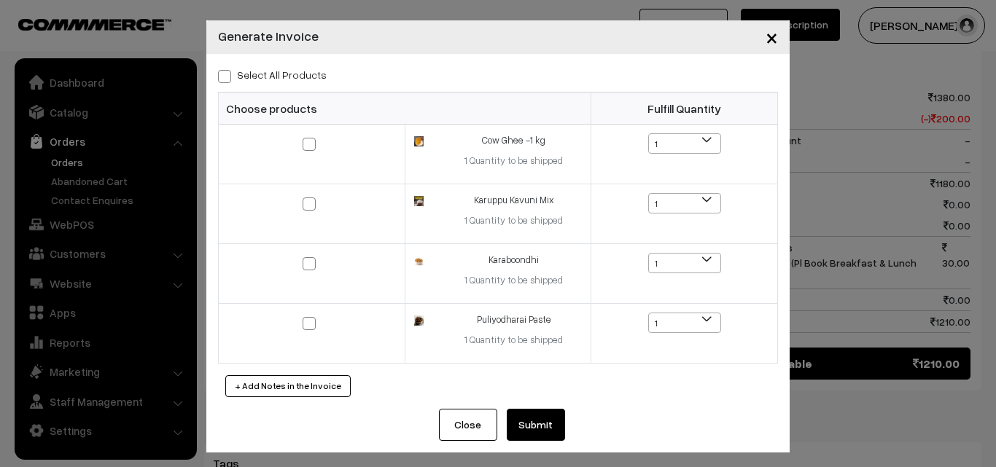
click at [277, 72] on label "Select All Products" at bounding box center [272, 74] width 109 height 15
click at [227, 72] on input "Select All Products" at bounding box center [222, 73] width 9 height 9
checkbox input "true"
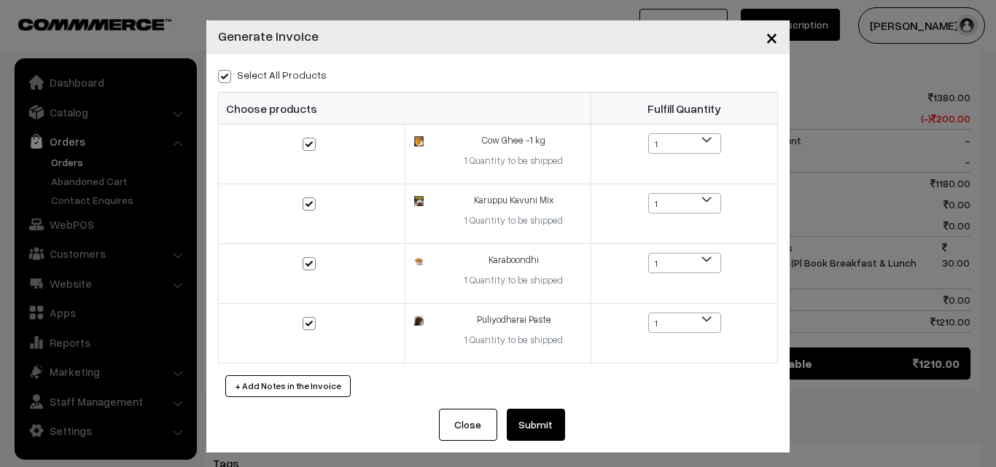
checkbox input "true"
click at [528, 420] on button "Submit" at bounding box center [536, 425] width 58 height 32
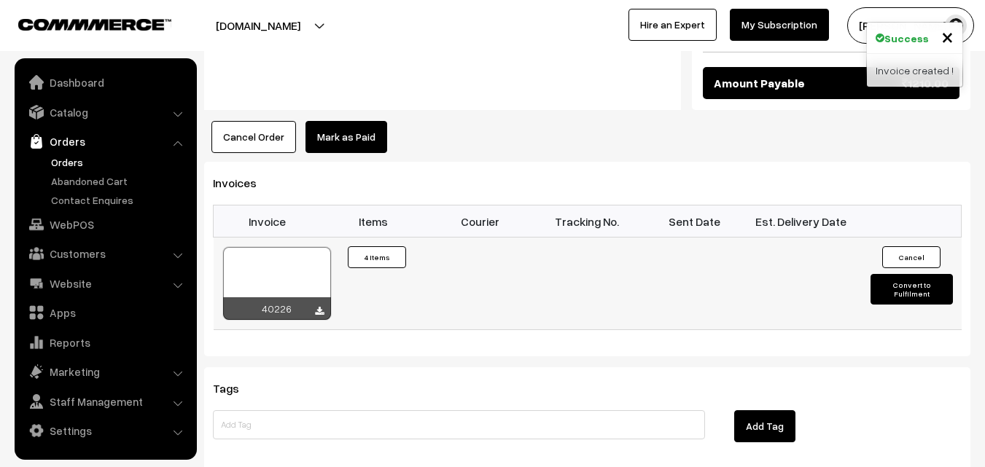
scroll to position [1163, 0]
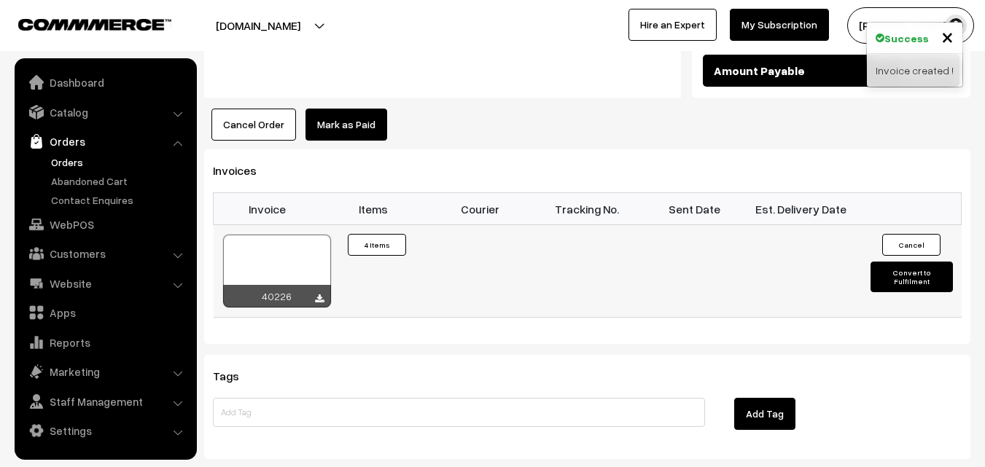
click at [309, 261] on div at bounding box center [277, 271] width 108 height 73
click at [61, 162] on link "Orders" at bounding box center [119, 162] width 144 height 15
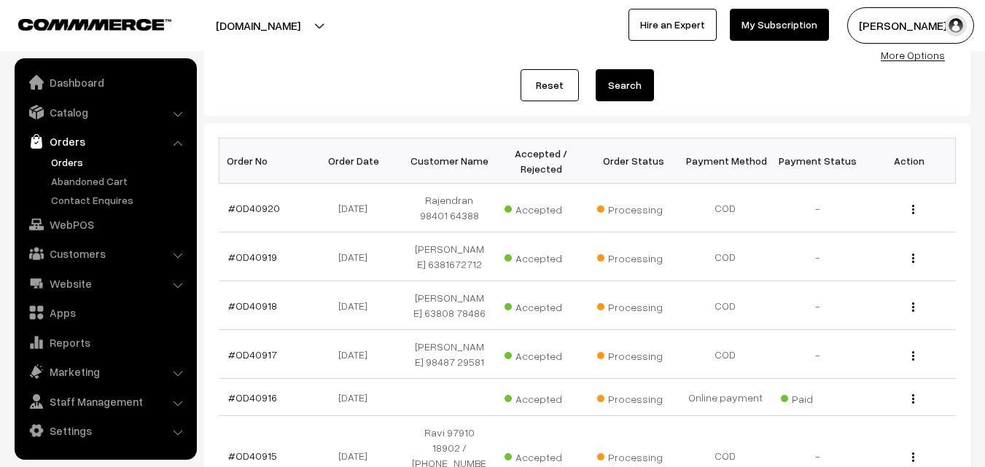
scroll to position [219, 0]
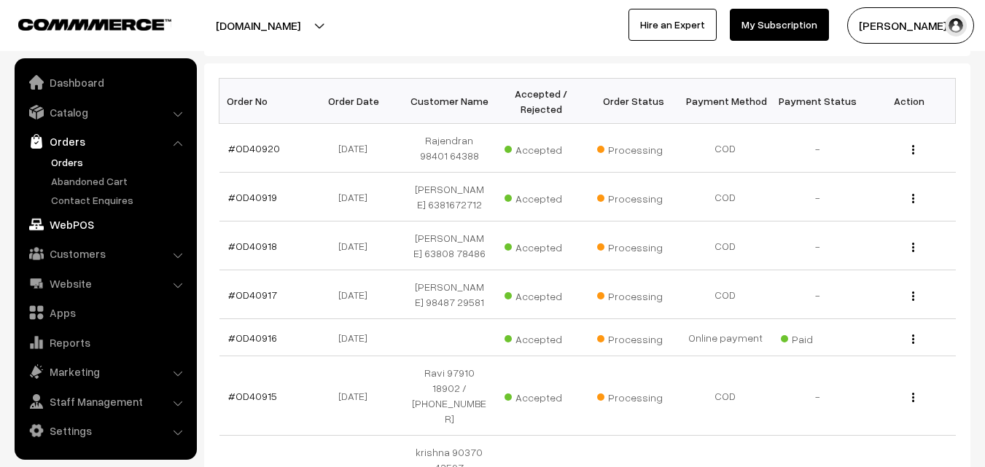
click at [65, 219] on link "WebPOS" at bounding box center [105, 224] width 174 height 26
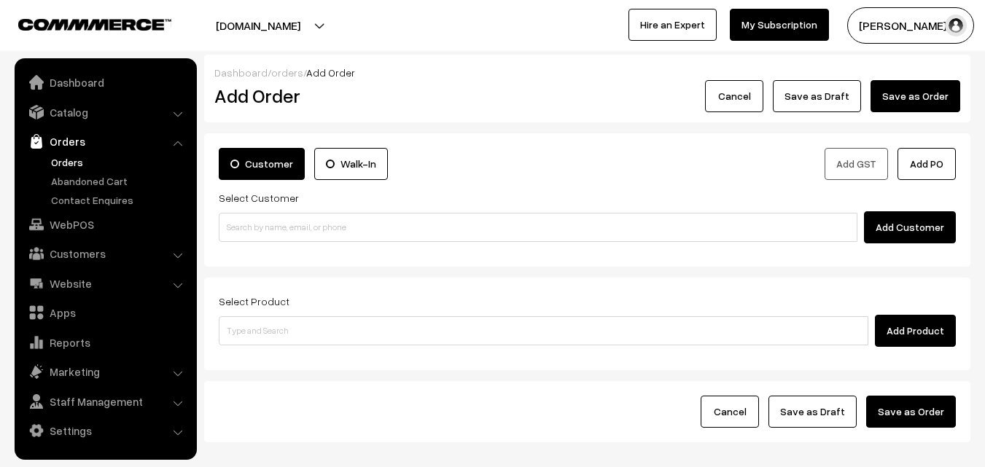
drag, startPoint x: 291, startPoint y: 246, endPoint x: 291, endPoint y: 220, distance: 25.5
click at [291, 245] on div "Customer Walk-In Add GST Add PO Select Customer Add Customer" at bounding box center [587, 199] width 766 height 133
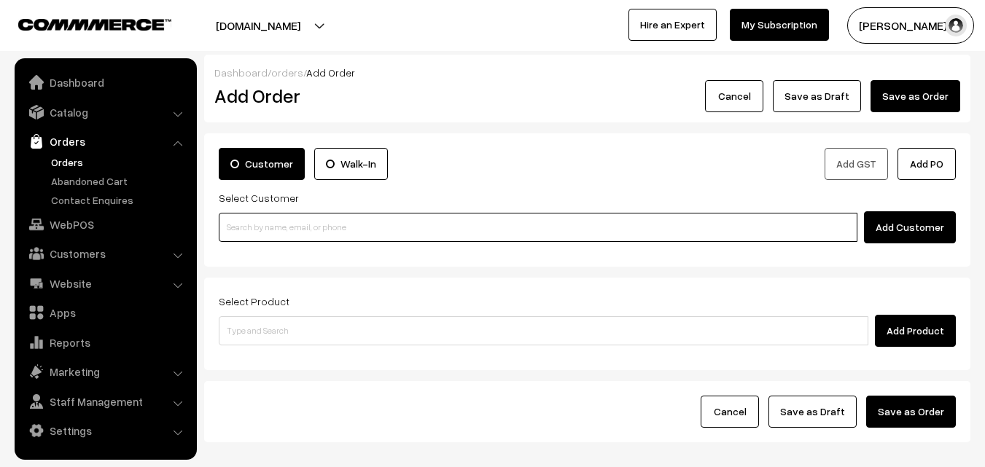
click at [291, 219] on input at bounding box center [538, 227] width 639 height 29
paste input "97890 64198"
click at [266, 221] on input "97890 64198" at bounding box center [538, 227] width 639 height 29
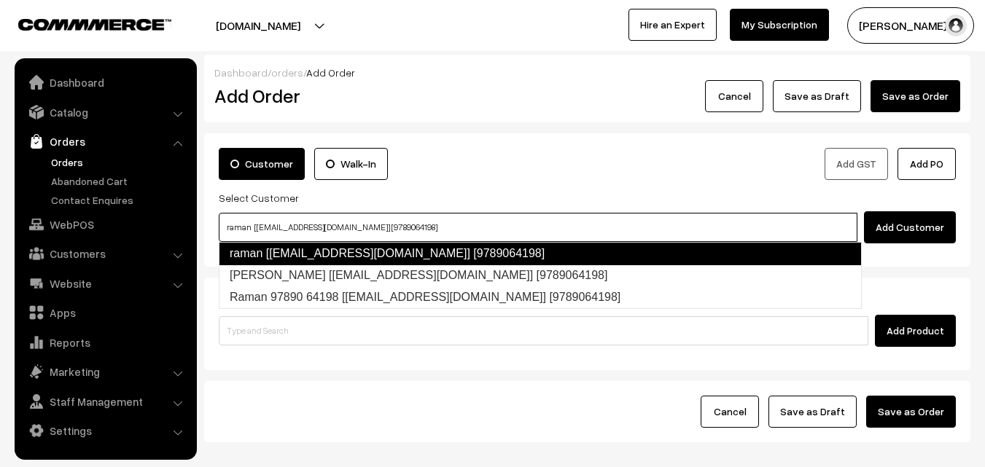
type input "raman [Annams39@gmail.com] [9789064198]"
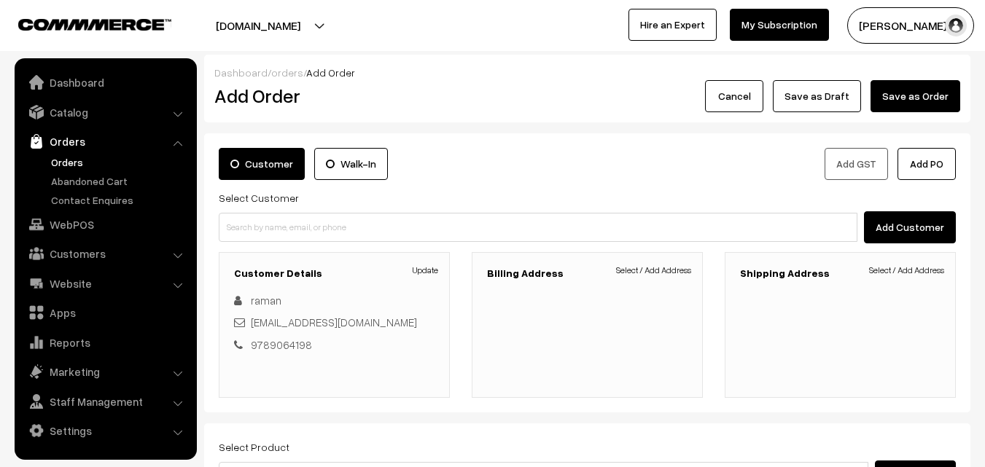
click at [655, 263] on div "Billing Address Select / Add Address" at bounding box center [587, 325] width 231 height 146
click at [664, 270] on link "Select / Add Address" at bounding box center [653, 270] width 75 height 13
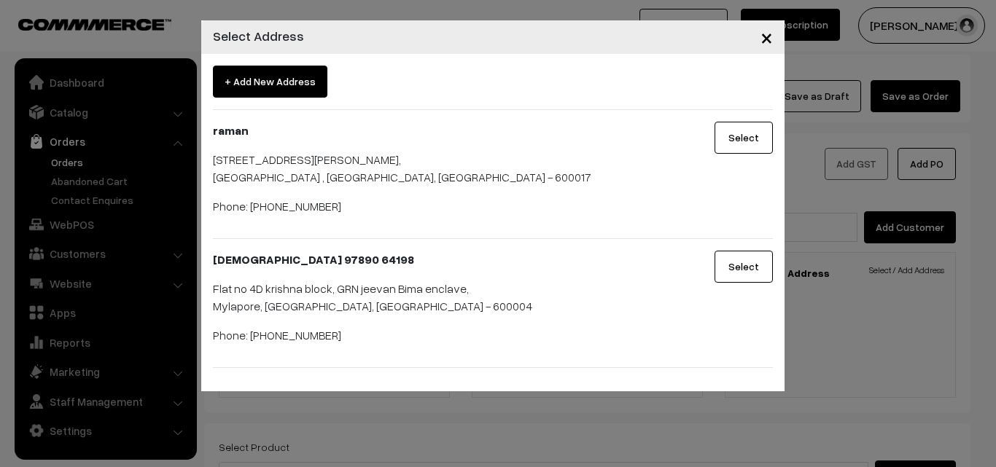
click at [752, 276] on button "Select" at bounding box center [744, 267] width 58 height 32
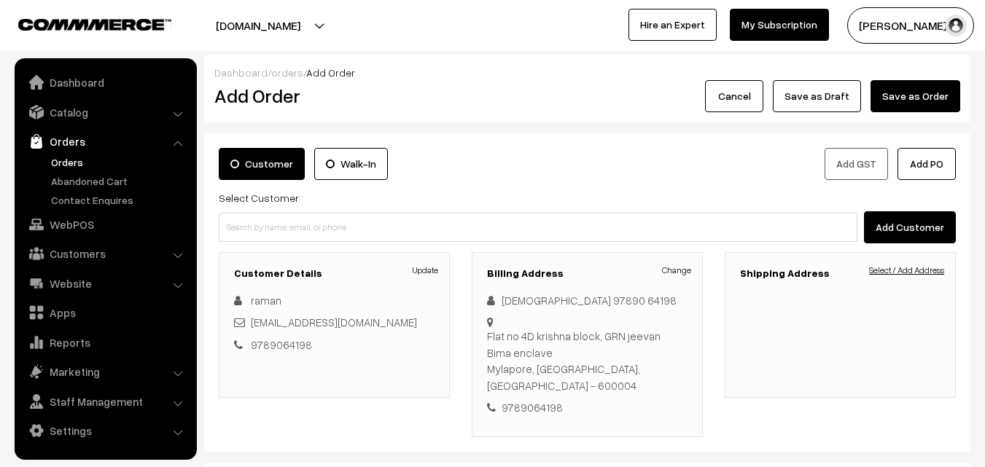
click at [943, 266] on link "Select / Add Address" at bounding box center [906, 270] width 75 height 13
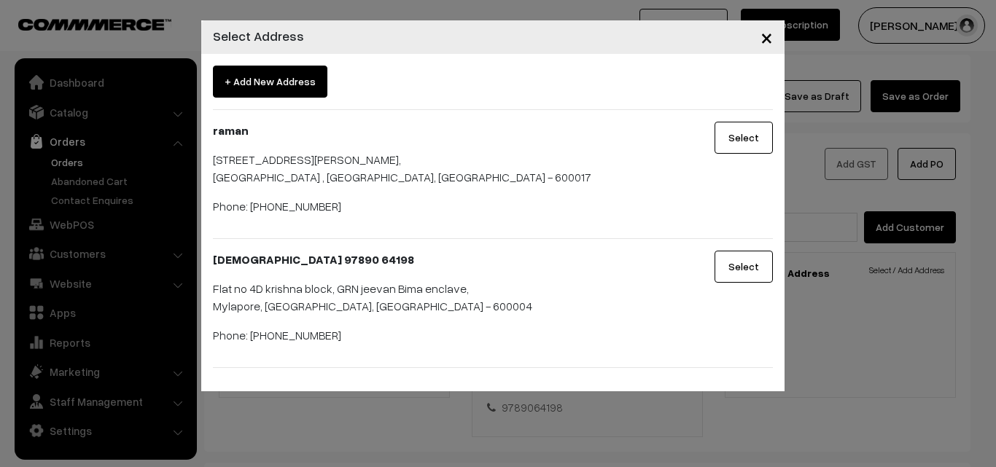
click at [723, 271] on button "Select" at bounding box center [744, 267] width 58 height 32
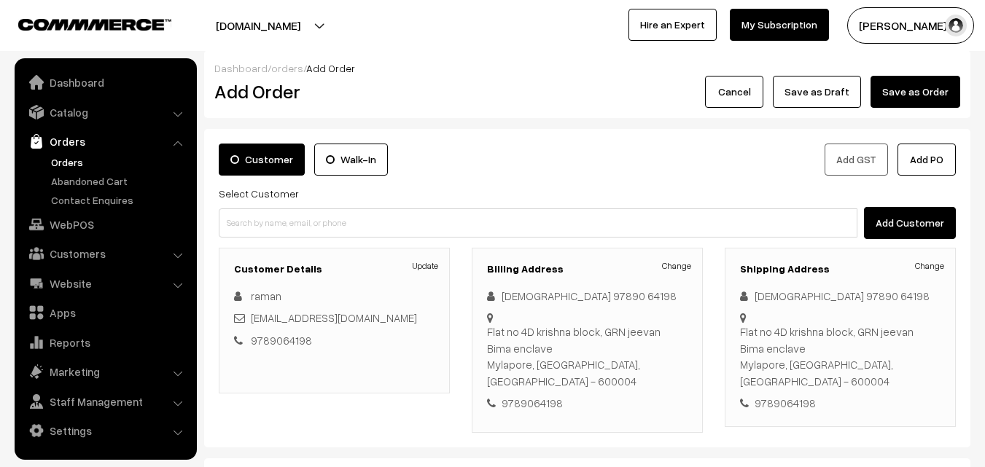
scroll to position [249, 0]
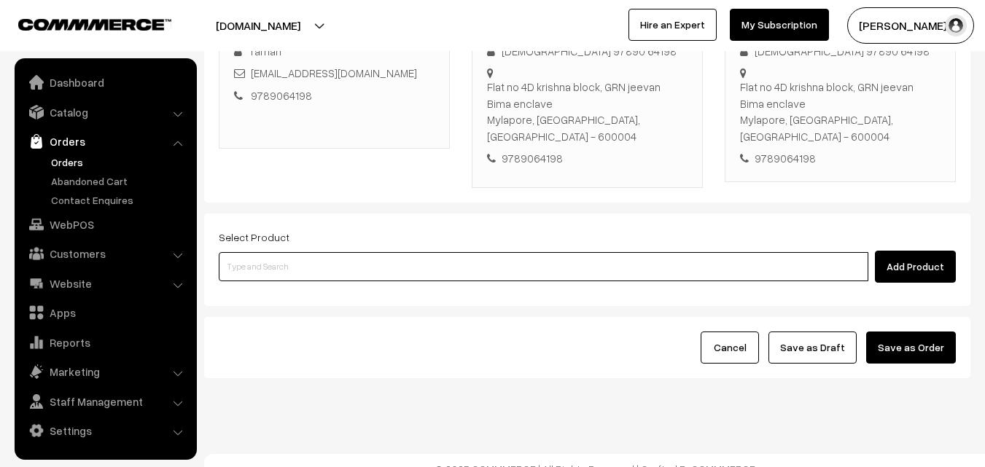
click at [553, 255] on input at bounding box center [544, 266] width 650 height 29
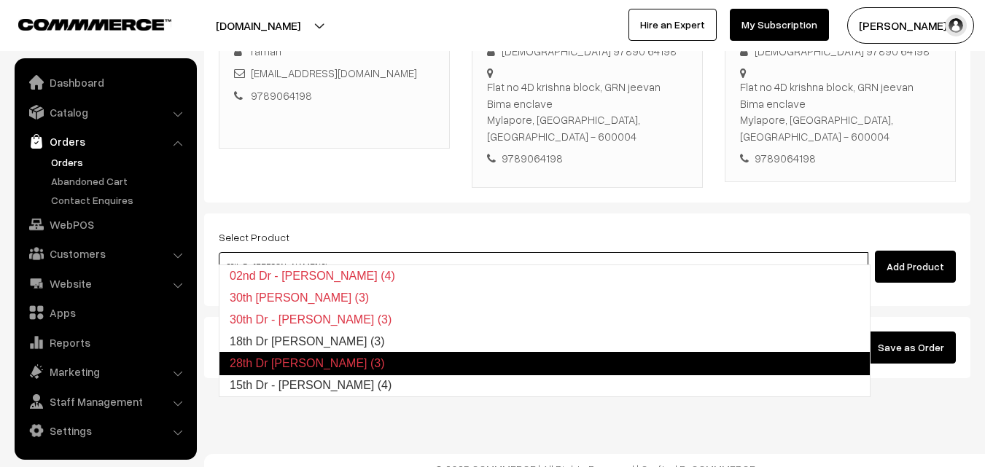
type input "18th Dr Idiyappam (3)"
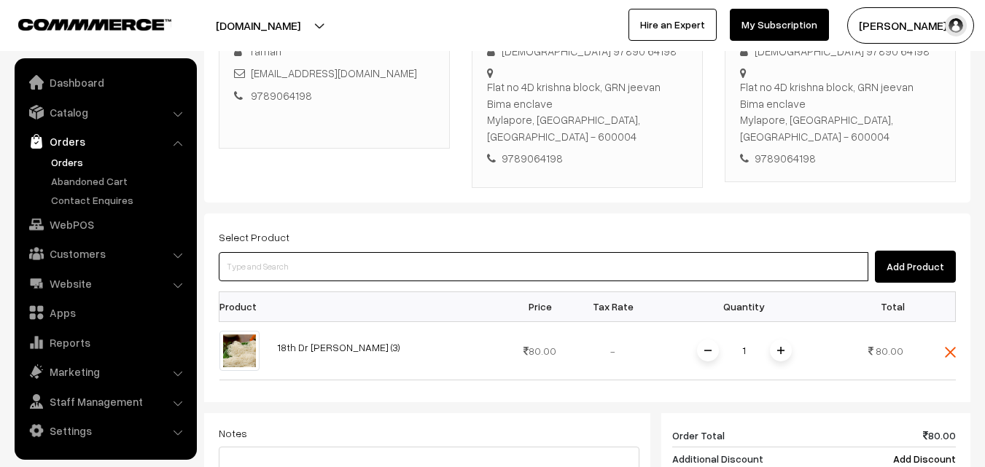
click at [553, 262] on input at bounding box center [544, 266] width 650 height 29
click at [552, 261] on input at bounding box center [544, 266] width 650 height 29
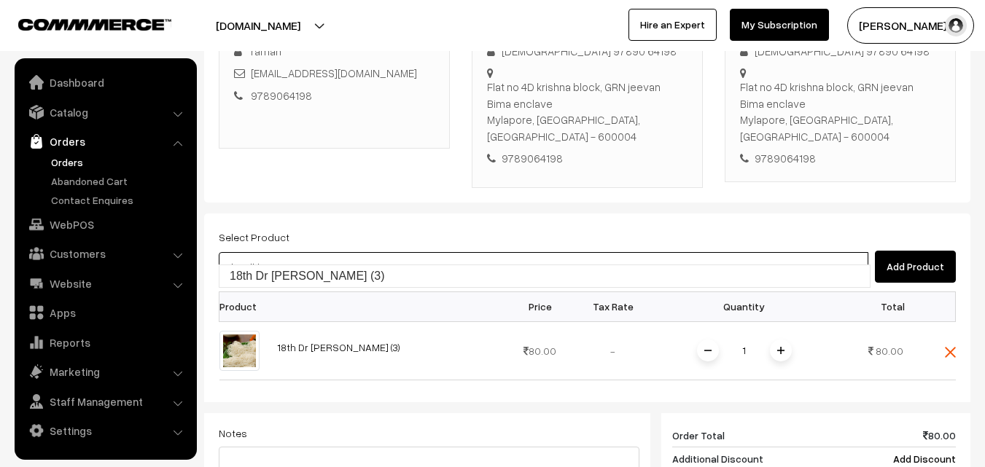
type input "18th Dr Chapathi (3)"
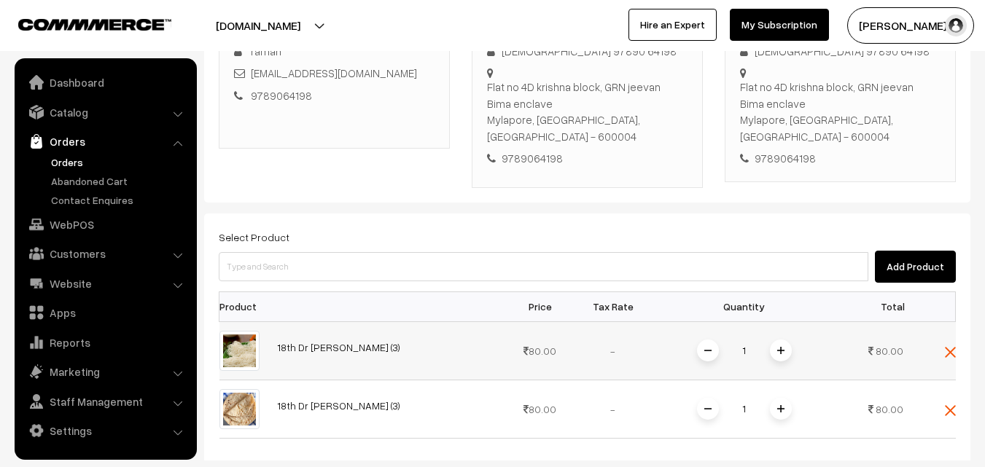
click at [776, 340] on span at bounding box center [781, 351] width 22 height 22
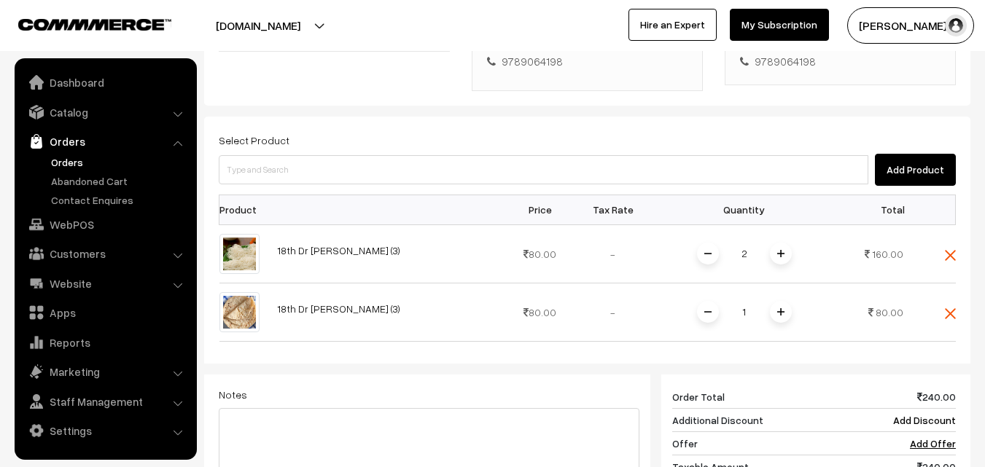
scroll to position [541, 0]
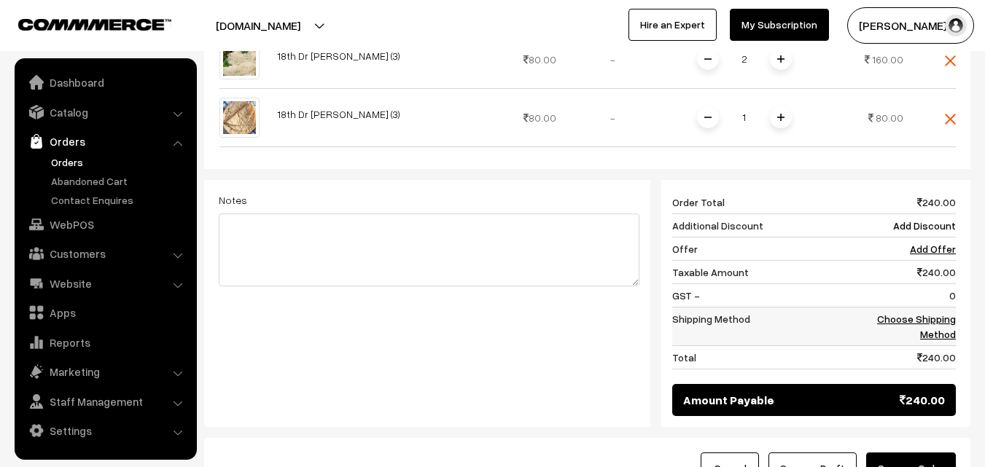
click at [933, 313] on link "Choose Shipping Method" at bounding box center [916, 327] width 79 height 28
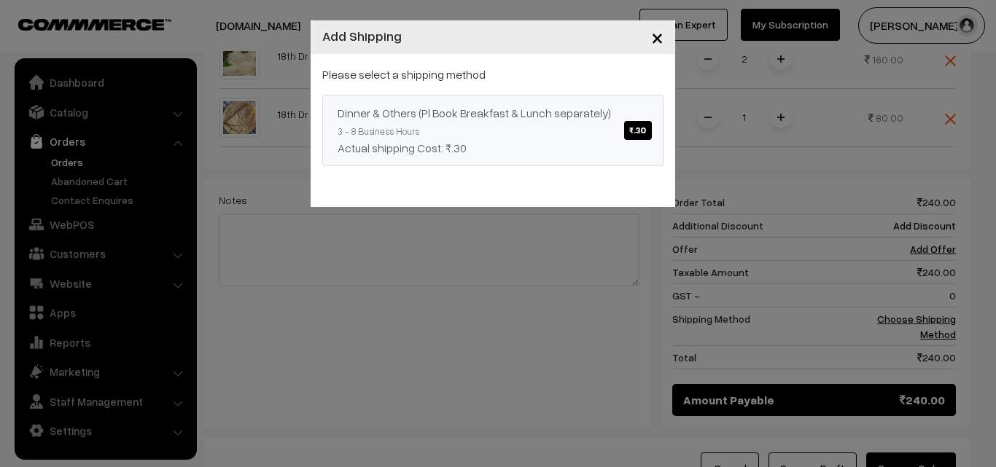
click at [517, 161] on link "Dinner & Others (Pl Book Breakfast & Lunch separately) ₹.30 3 - 8 Business Hour…" at bounding box center [492, 130] width 341 height 71
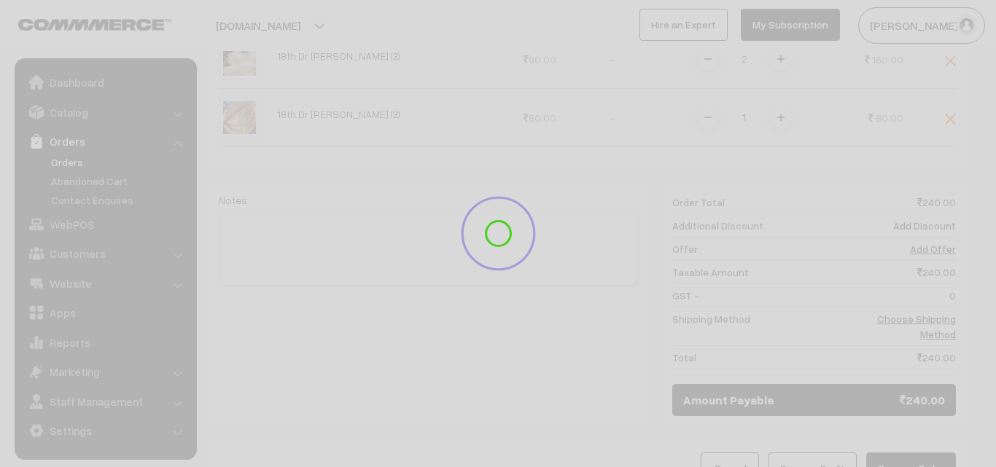
click at [517, 157] on div at bounding box center [498, 233] width 996 height 467
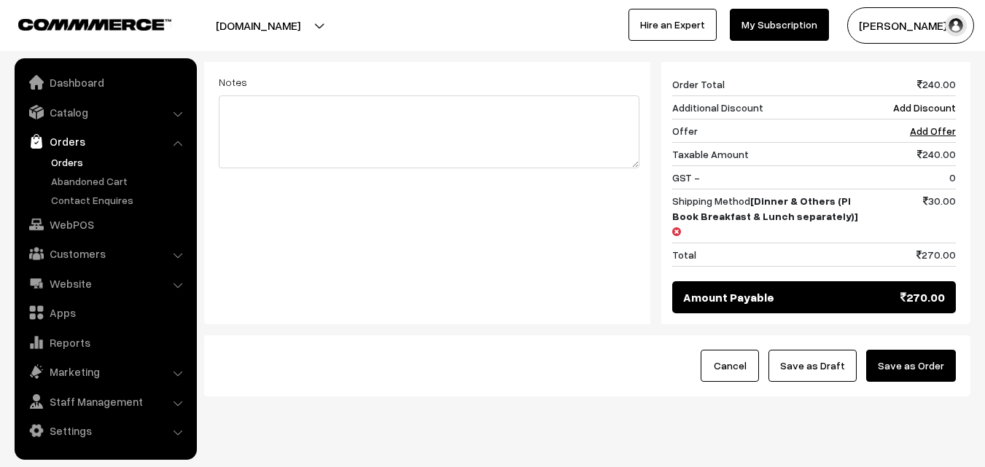
scroll to position [662, 0]
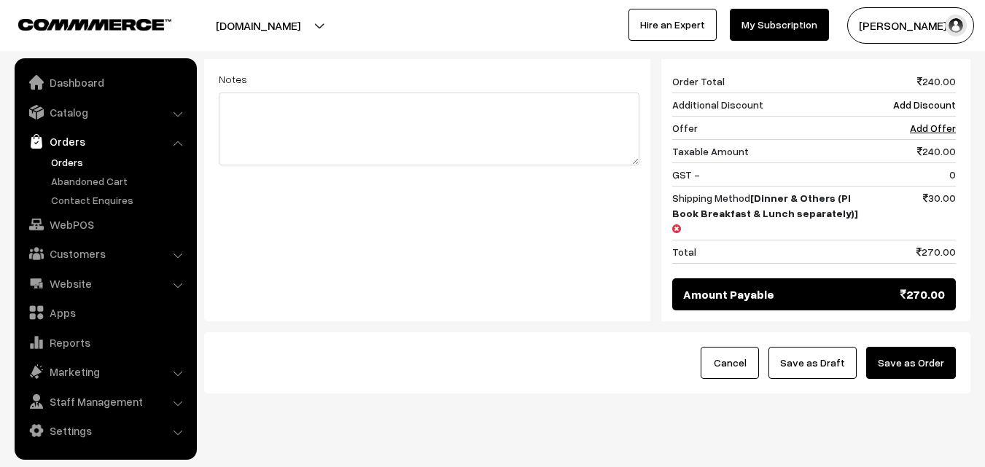
click at [820, 347] on button "Save as Draft" at bounding box center [813, 363] width 88 height 32
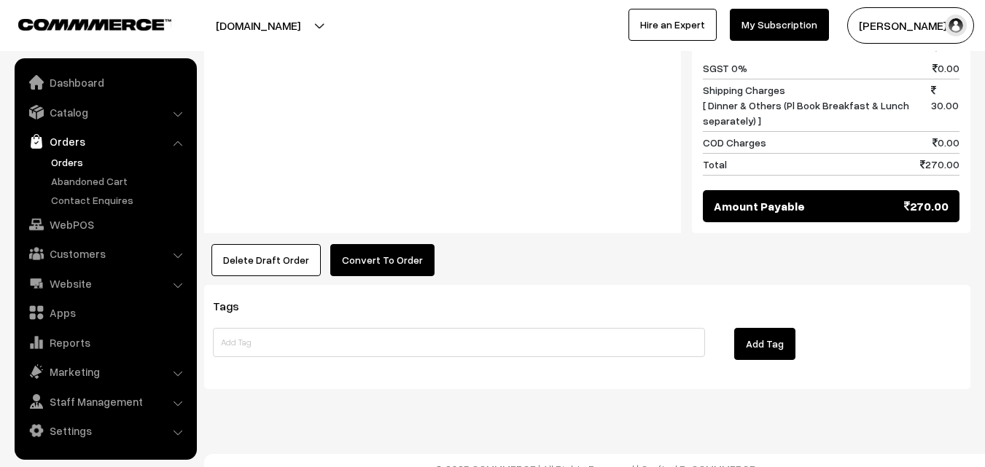
click at [381, 246] on button "Convert To Order" at bounding box center [382, 260] width 104 height 32
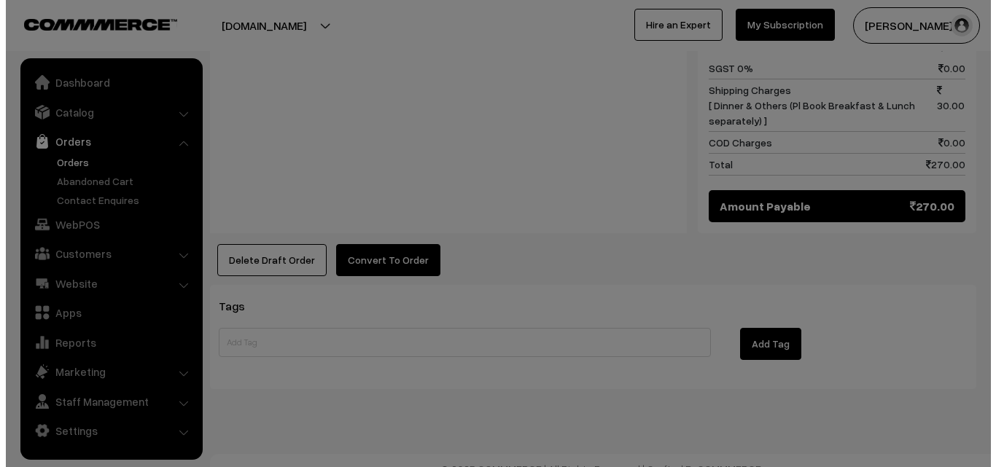
scroll to position [836, 0]
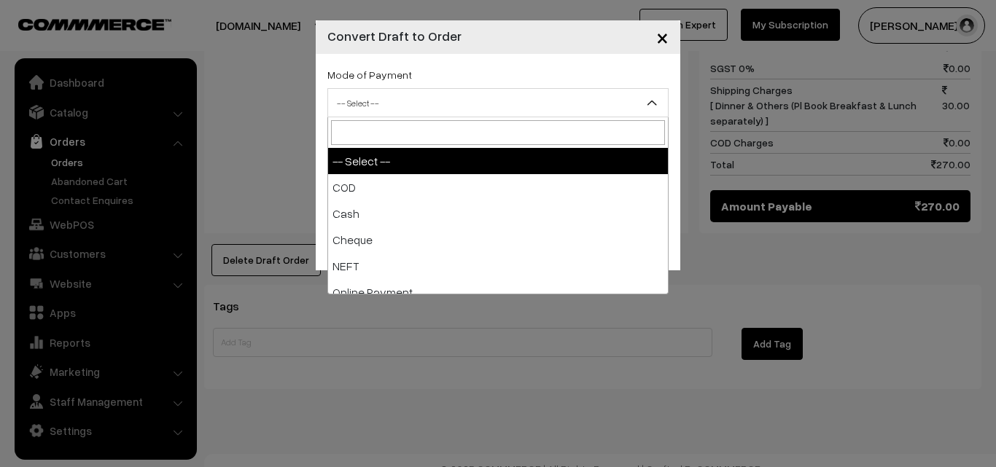
click at [391, 96] on span "-- Select --" at bounding box center [498, 103] width 340 height 26
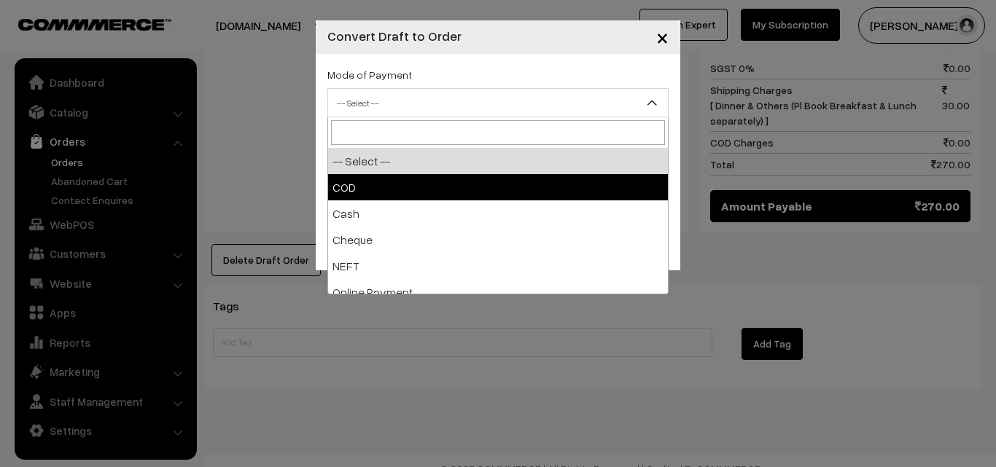
select select "1"
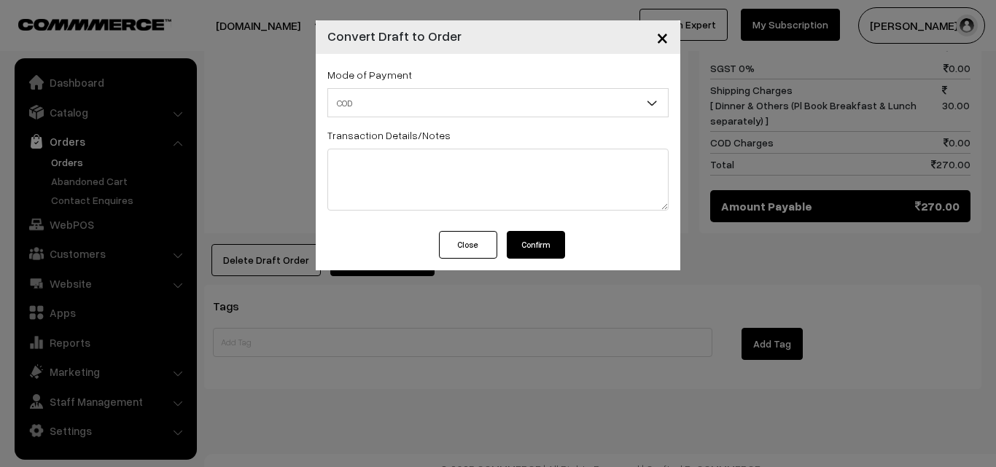
click at [518, 240] on button "Confirm" at bounding box center [536, 245] width 58 height 28
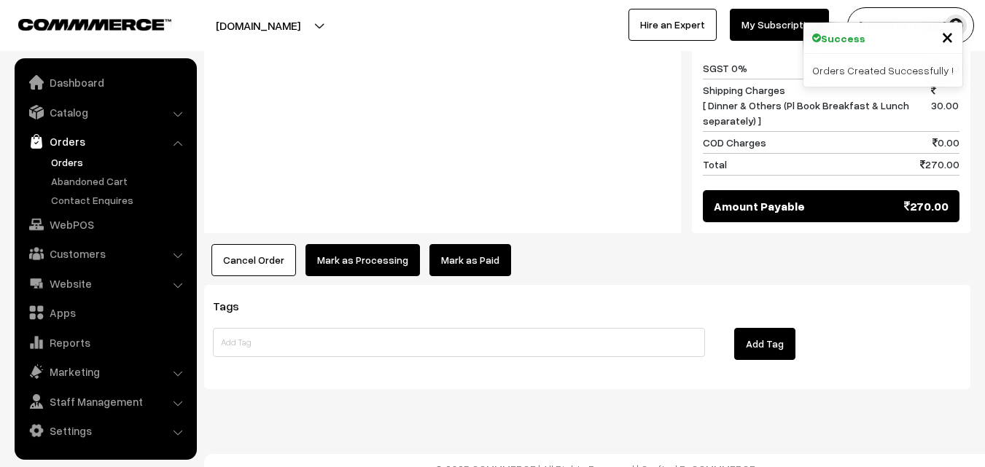
click at [354, 244] on button "Mark as Processing" at bounding box center [363, 260] width 114 height 32
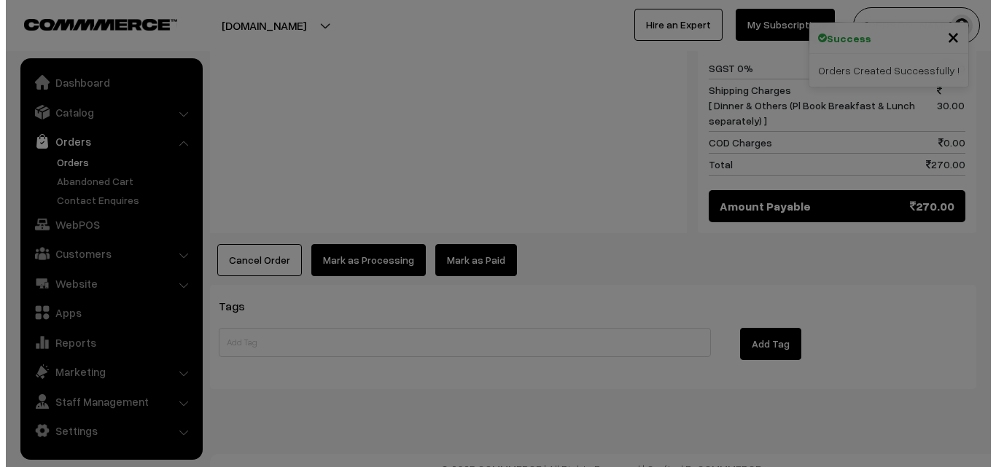
scroll to position [836, 0]
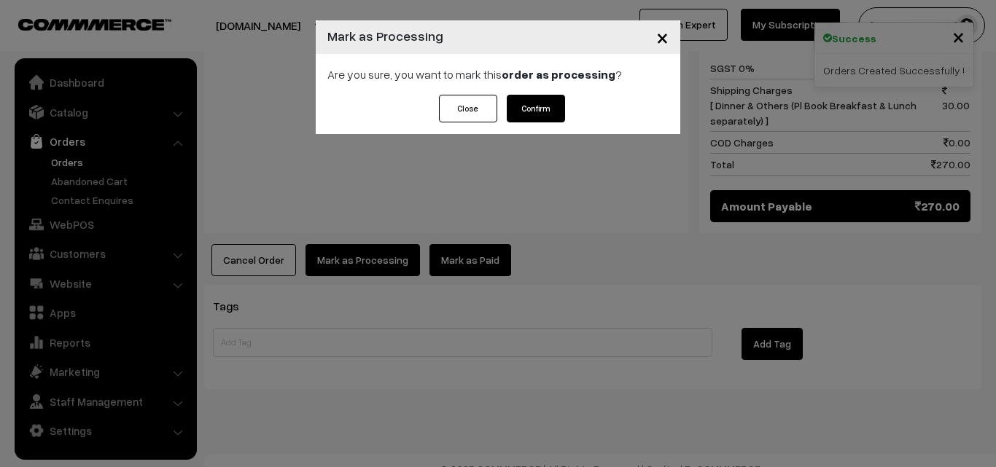
drag, startPoint x: 548, startPoint y: 108, endPoint x: 553, endPoint y: 140, distance: 32.5
click at [548, 108] on button "Confirm" at bounding box center [536, 109] width 58 height 28
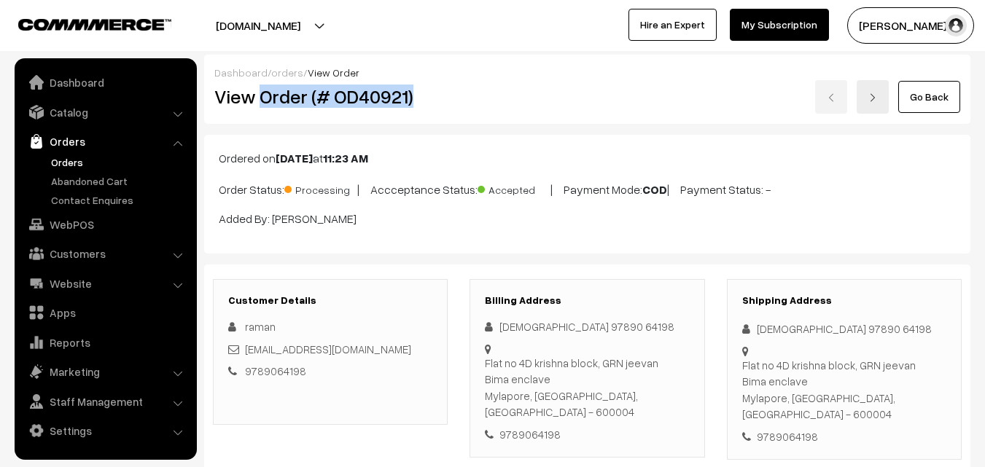
drag, startPoint x: 264, startPoint y: 92, endPoint x: 464, endPoint y: 109, distance: 200.6
click at [464, 110] on div "View Order (# OD40921) Go Back" at bounding box center [587, 97] width 768 height 34
copy h2 "Order (# OD40921)"
copy div "Order (# OD40921)"
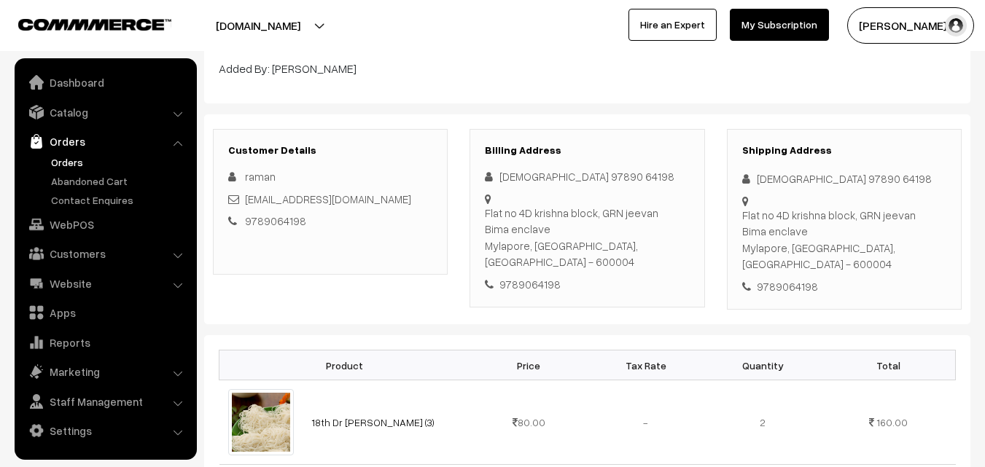
scroll to position [437, 0]
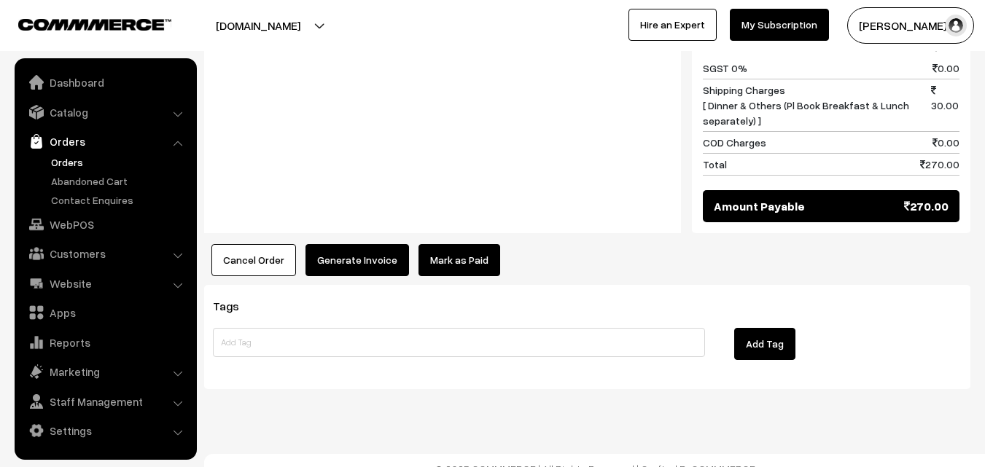
click at [357, 244] on button "Generate Invoice" at bounding box center [358, 260] width 104 height 32
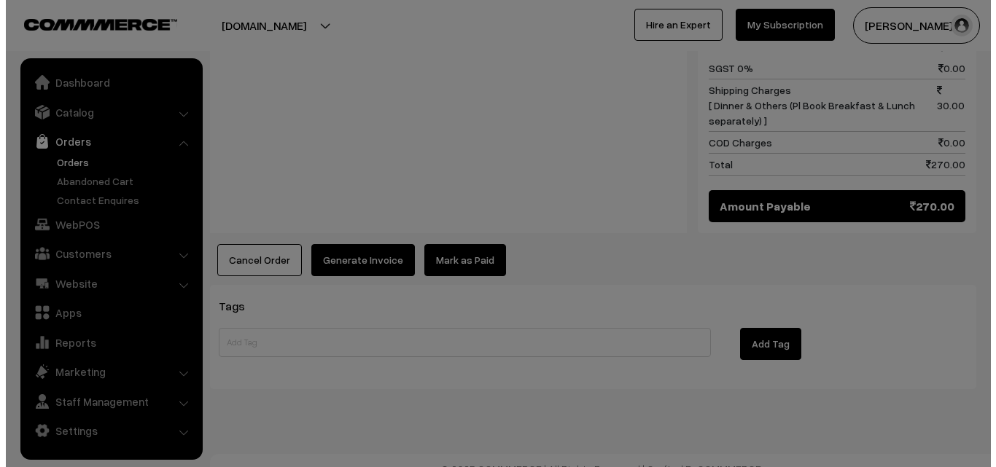
scroll to position [836, 0]
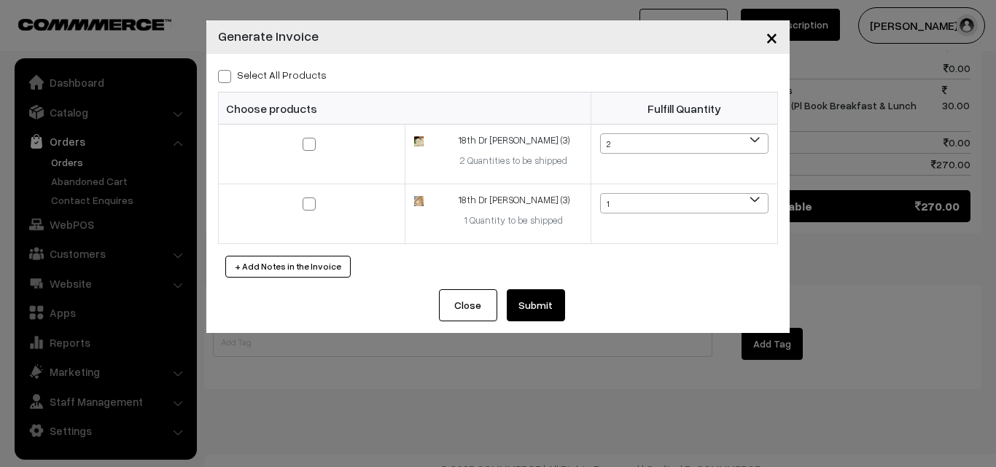
click at [305, 72] on label "Select All Products" at bounding box center [272, 74] width 109 height 15
click at [227, 72] on input "Select All Products" at bounding box center [222, 73] width 9 height 9
checkbox input "true"
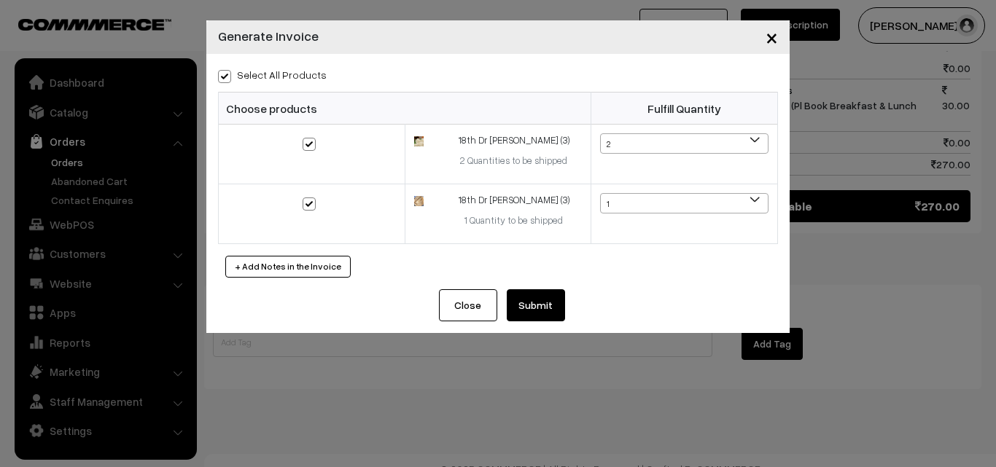
click at [556, 303] on button "Submit" at bounding box center [536, 305] width 58 height 32
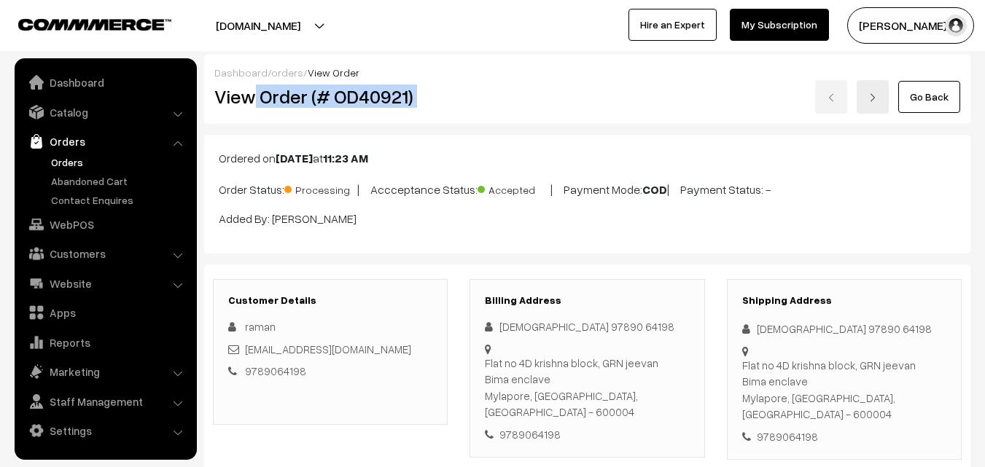
drag, startPoint x: 258, startPoint y: 83, endPoint x: 497, endPoint y: 88, distance: 239.2
click at [497, 88] on div "View Order (# OD40921) Go Back" at bounding box center [587, 97] width 768 height 34
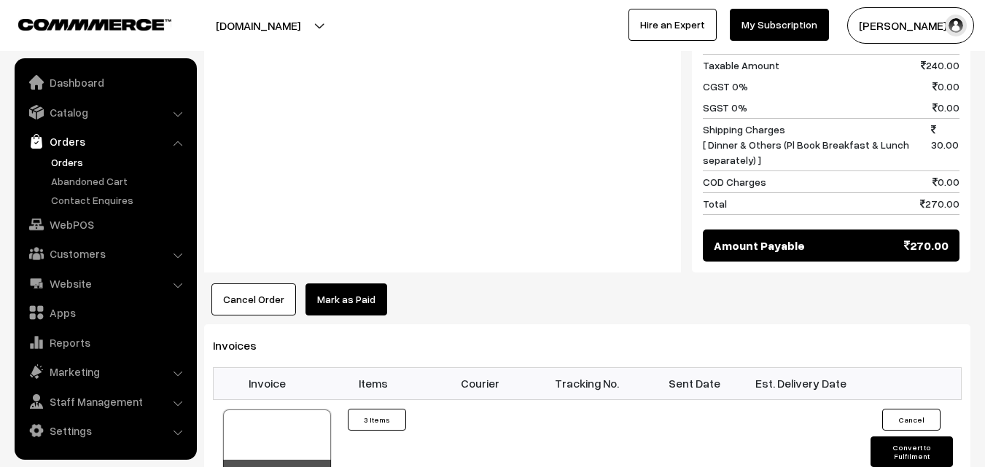
scroll to position [802, 0]
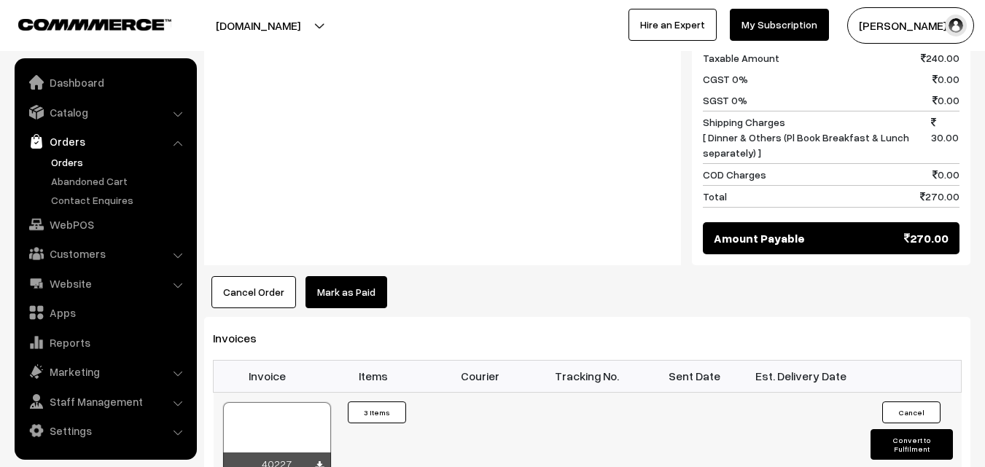
click at [257, 405] on div at bounding box center [277, 438] width 108 height 73
click at [83, 228] on link "WebPOS" at bounding box center [105, 224] width 174 height 26
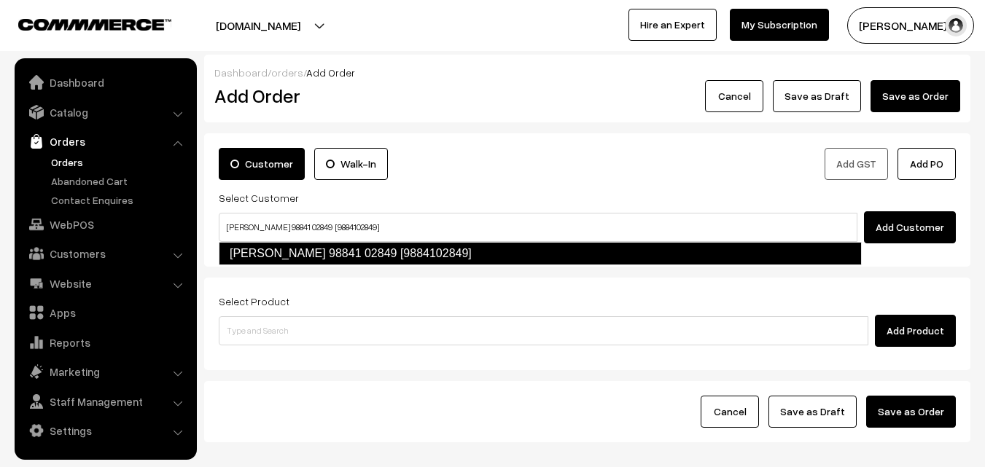
type input "[PERSON_NAME] 98841 02849 [9884102849]"
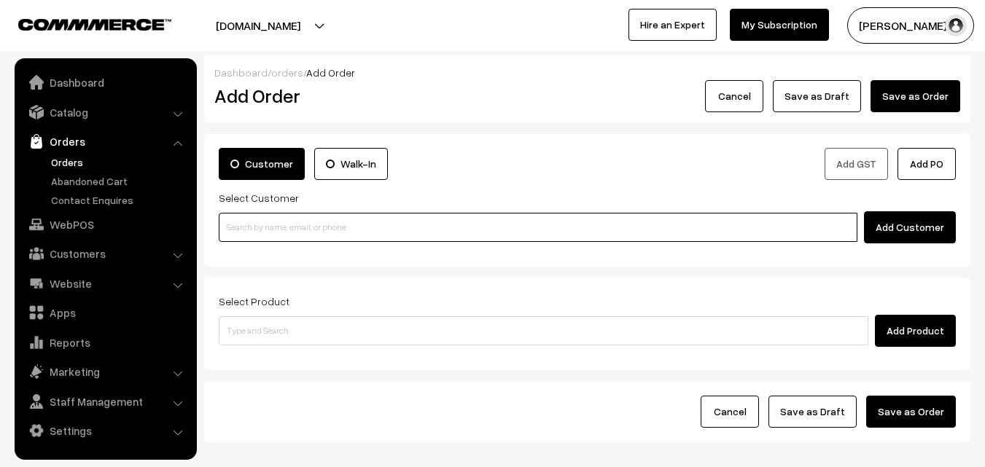
paste input "98841 02849"
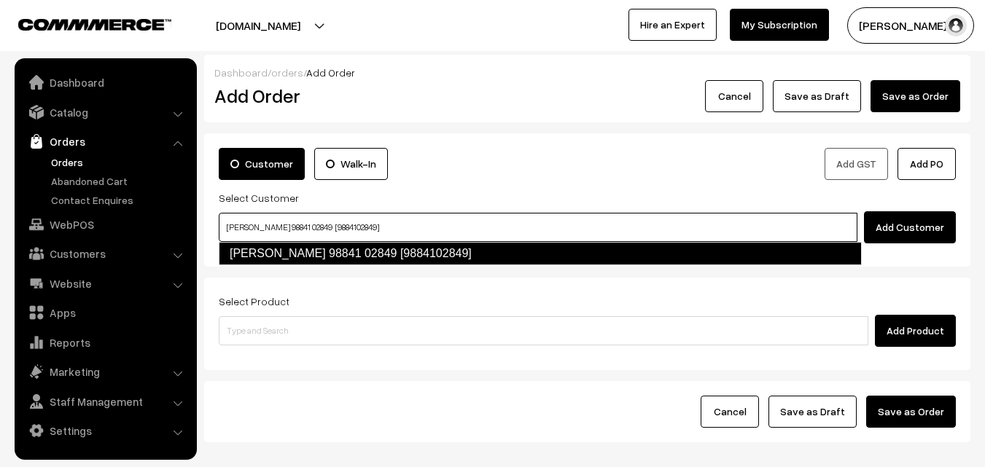
type input "[PERSON_NAME] 98841 02849 [9884102849]"
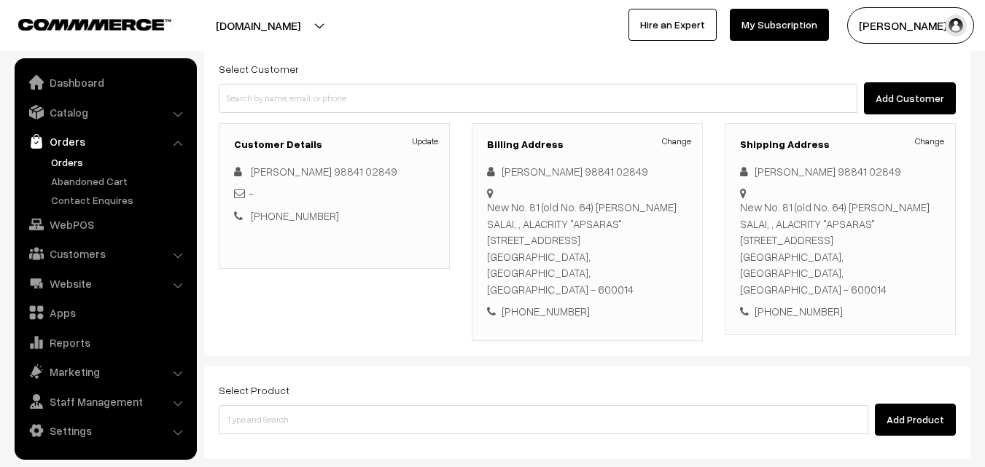
scroll to position [146, 0]
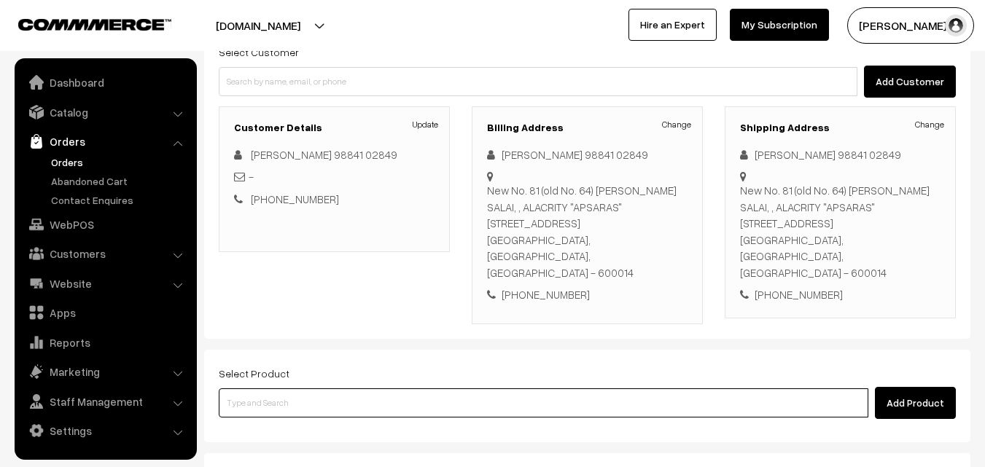
click at [340, 389] on input at bounding box center [544, 403] width 650 height 29
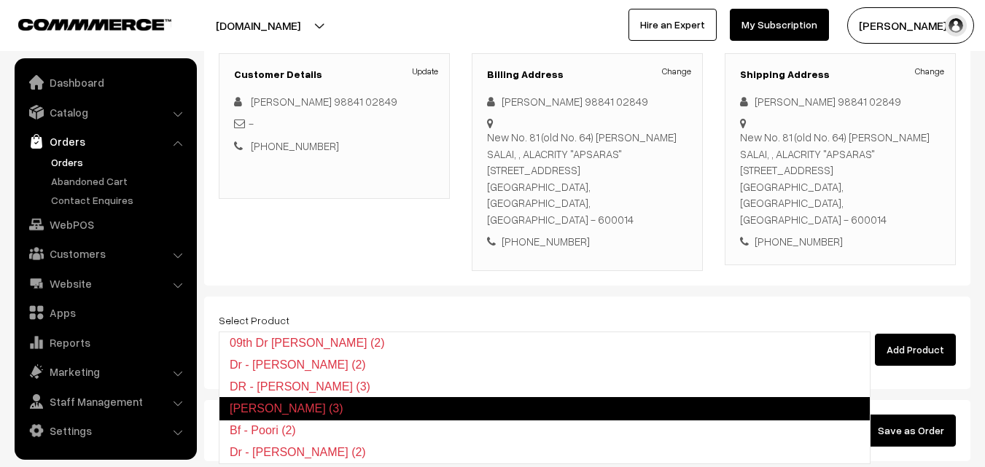
scroll to position [266, 0]
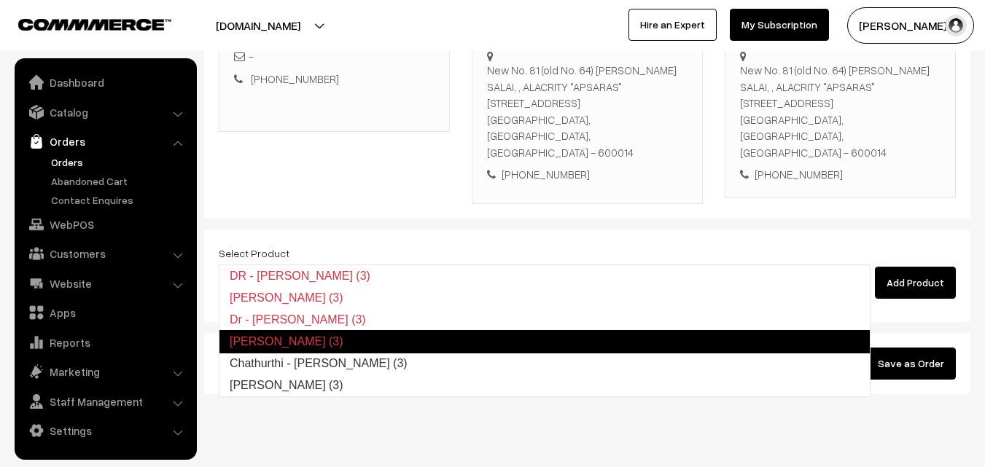
type input "[PERSON_NAME] (3)"
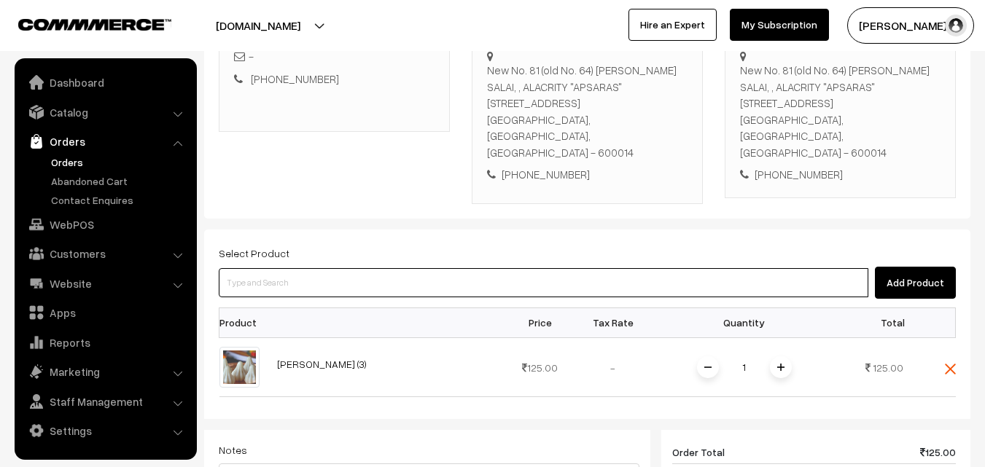
click at [308, 268] on input at bounding box center [544, 282] width 650 height 29
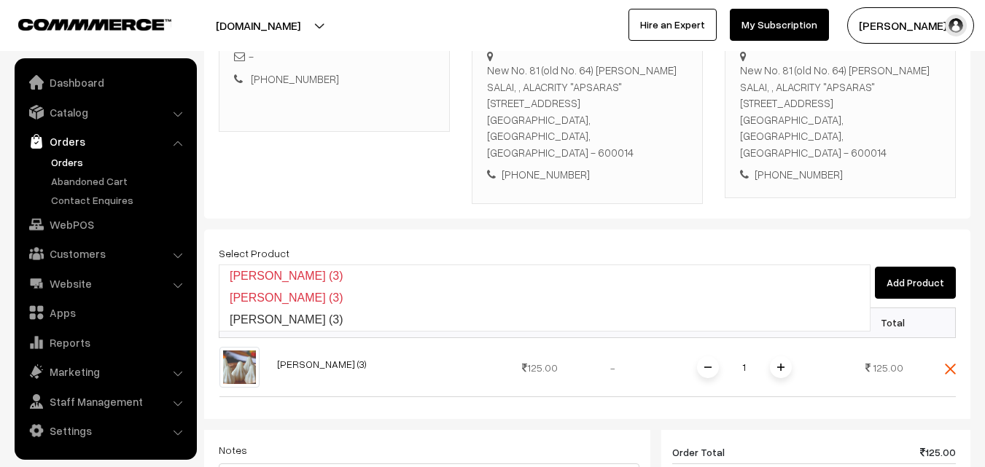
type input "[PERSON_NAME] (3)"
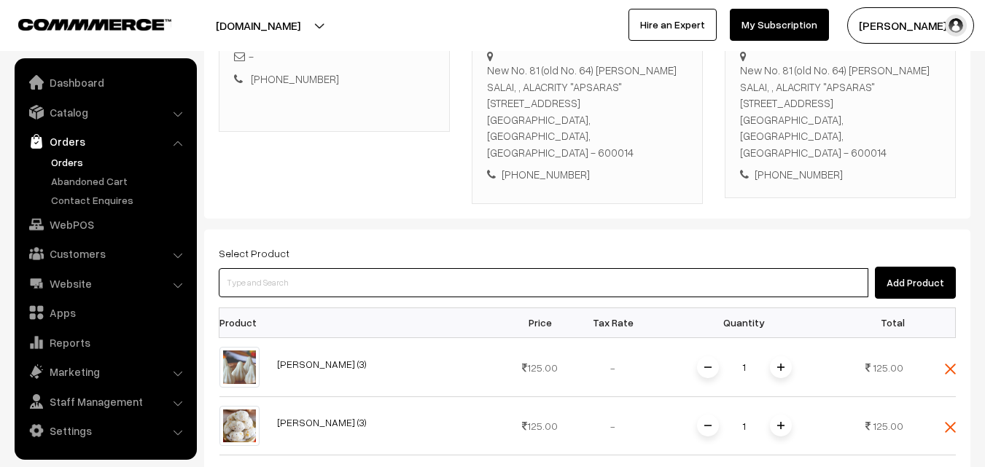
click at [246, 268] on input at bounding box center [544, 282] width 650 height 29
paste input "Ulundhu Vadai (1)"
type input "Ulundhu Vadai (1)"
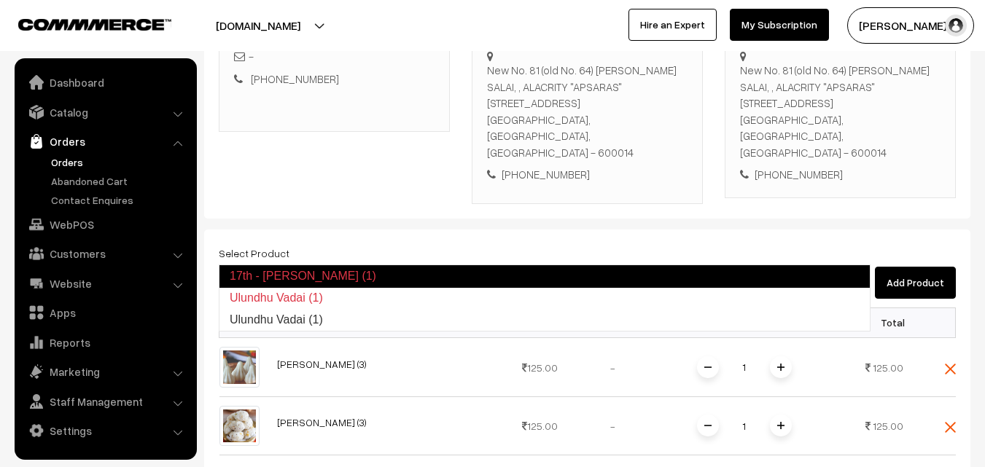
click at [249, 275] on link "17th - Ulundhu Vadai (1)" at bounding box center [545, 276] width 652 height 23
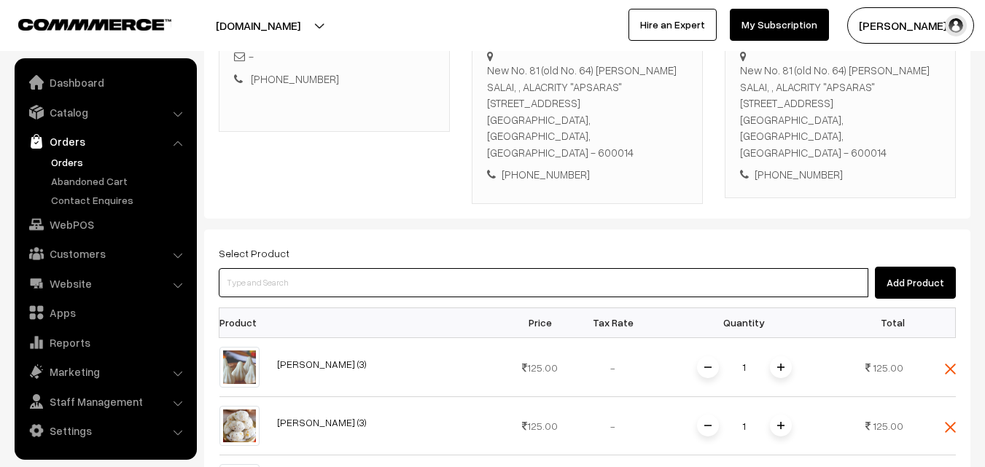
click at [263, 268] on input at bounding box center [544, 282] width 650 height 29
paste input "Ulundhu Vadai (1)"
type input "Ulundhu Vadai (1)"
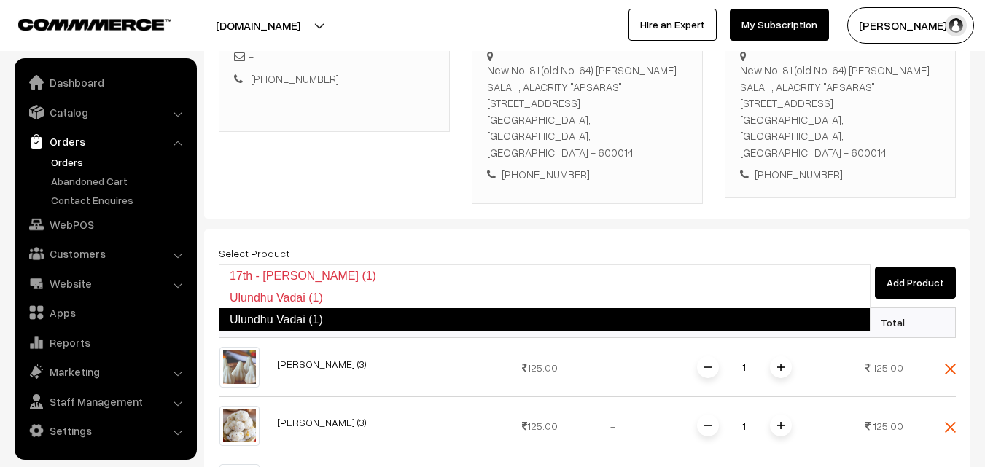
click at [267, 315] on link "Ulundhu Vadai (1)" at bounding box center [545, 319] width 652 height 23
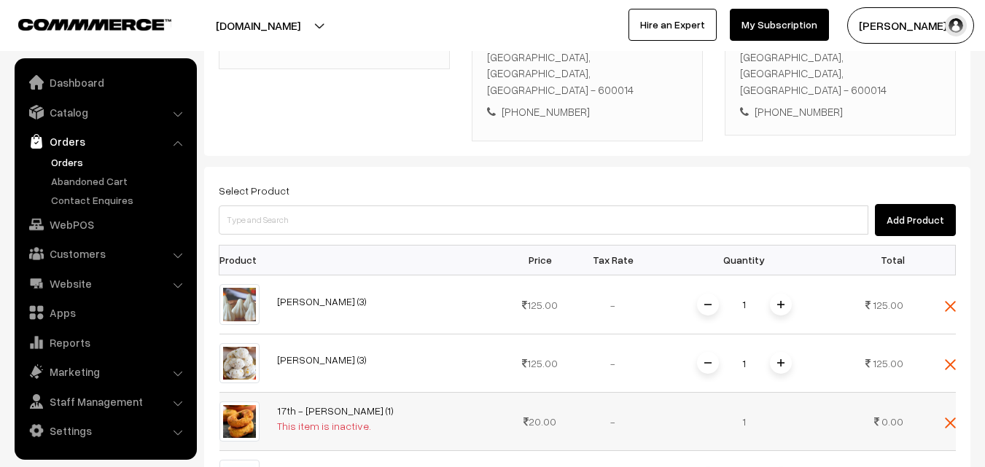
scroll to position [412, 0]
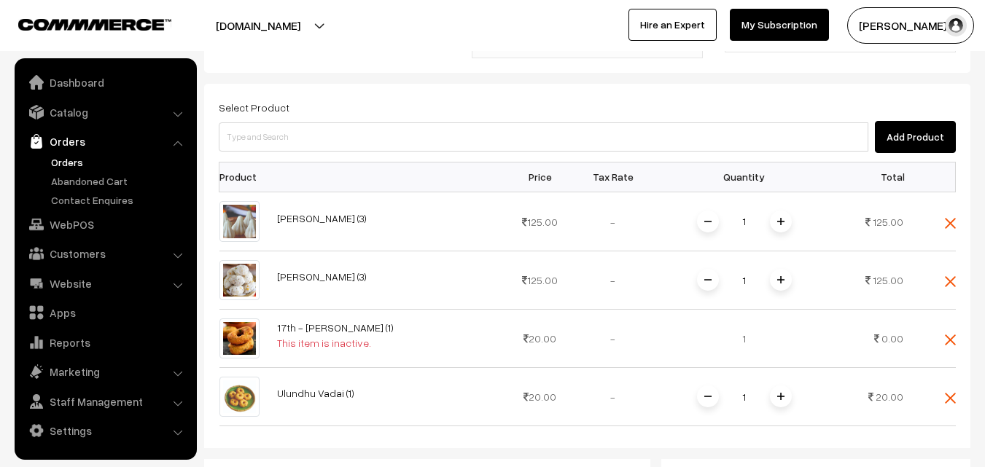
click at [957, 307] on div "Select Product Add Product Product Price Tax Rate Quantity Total 1" at bounding box center [587, 395] width 766 height 623
click at [952, 335] on img at bounding box center [950, 340] width 11 height 11
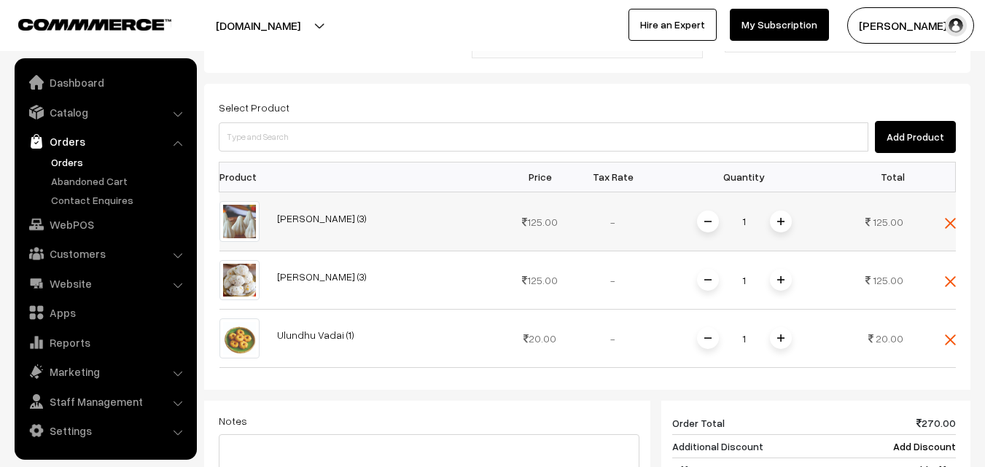
click at [781, 211] on span at bounding box center [781, 222] width 22 height 22
drag, startPoint x: 782, startPoint y: 308, endPoint x: 769, endPoint y: 333, distance: 28.4
click at [782, 335] on img at bounding box center [780, 338] width 7 height 7
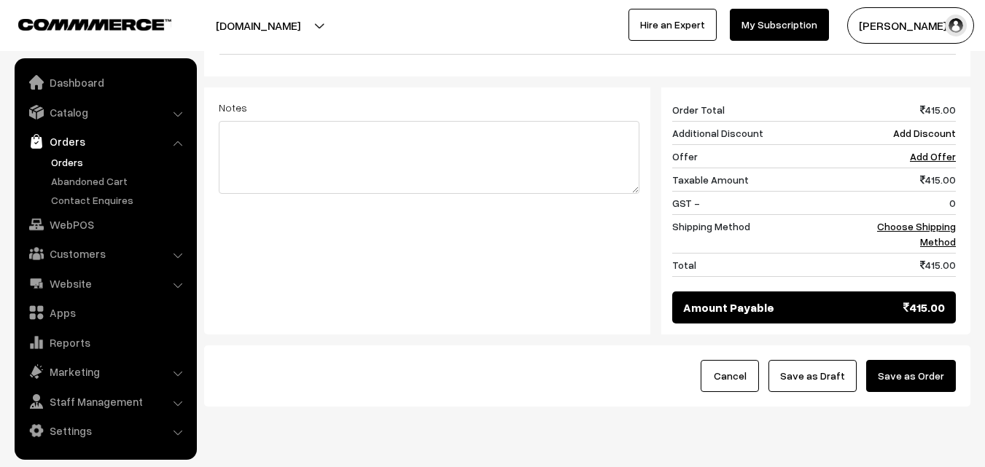
scroll to position [738, 0]
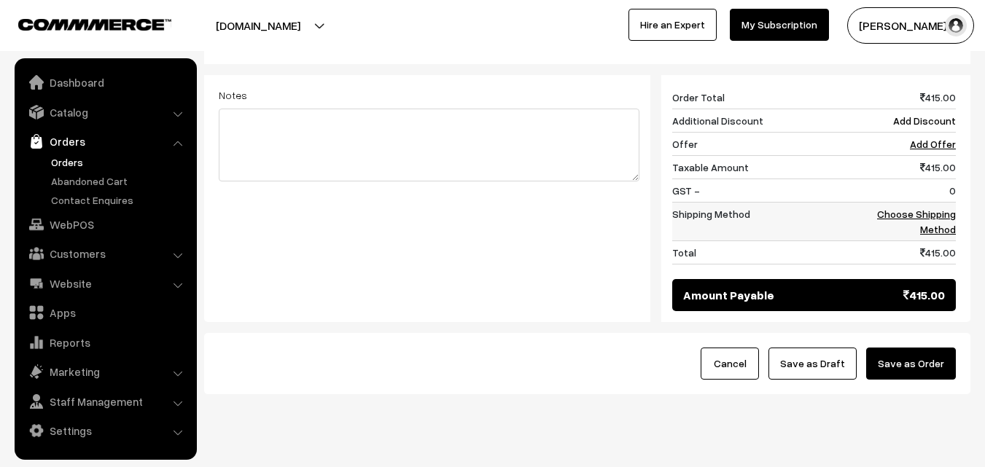
click at [938, 208] on link "Choose Shipping Method" at bounding box center [916, 222] width 79 height 28
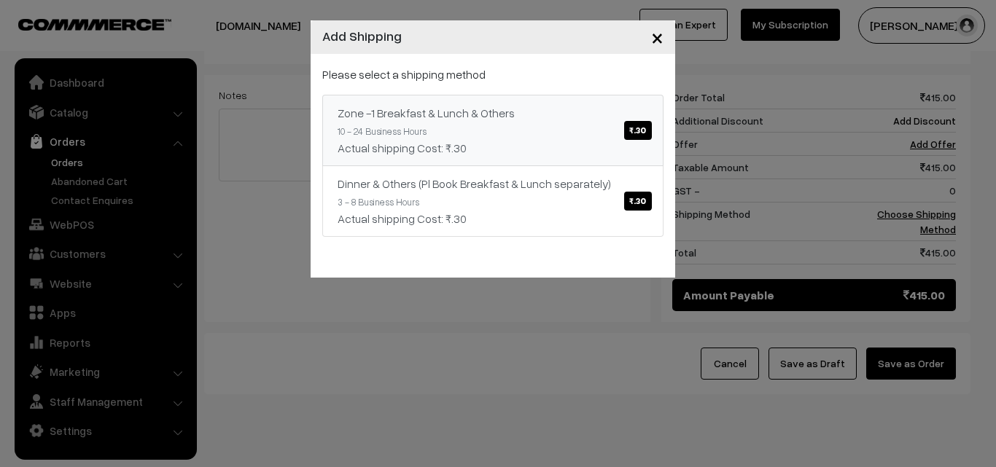
click at [624, 127] on span "₹.30" at bounding box center [637, 130] width 27 height 19
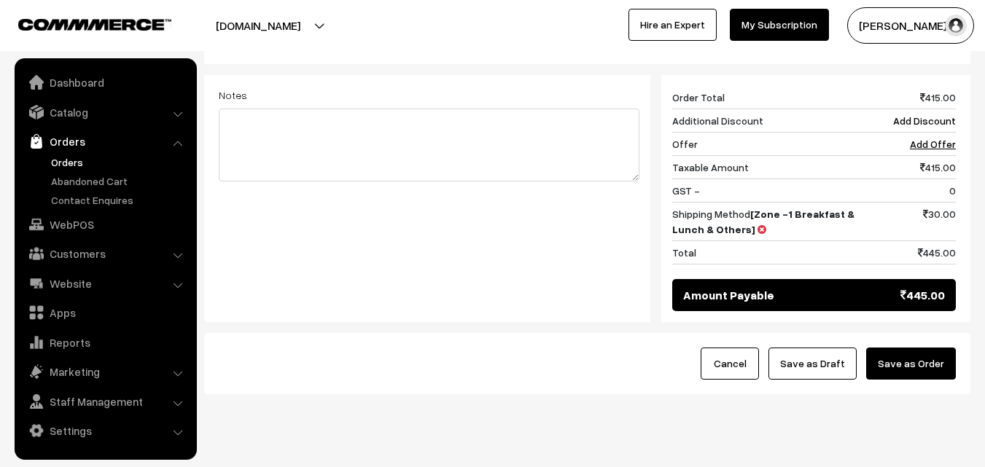
drag, startPoint x: 841, startPoint y: 330, endPoint x: 844, endPoint y: 393, distance: 62.8
click at [841, 348] on button "Save as Draft" at bounding box center [813, 364] width 88 height 32
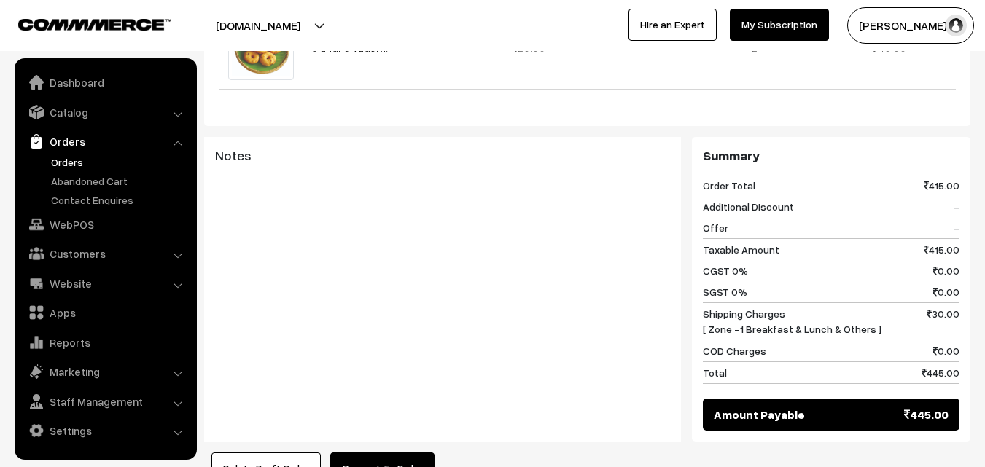
click at [384, 453] on button "Convert To Order" at bounding box center [382, 469] width 104 height 32
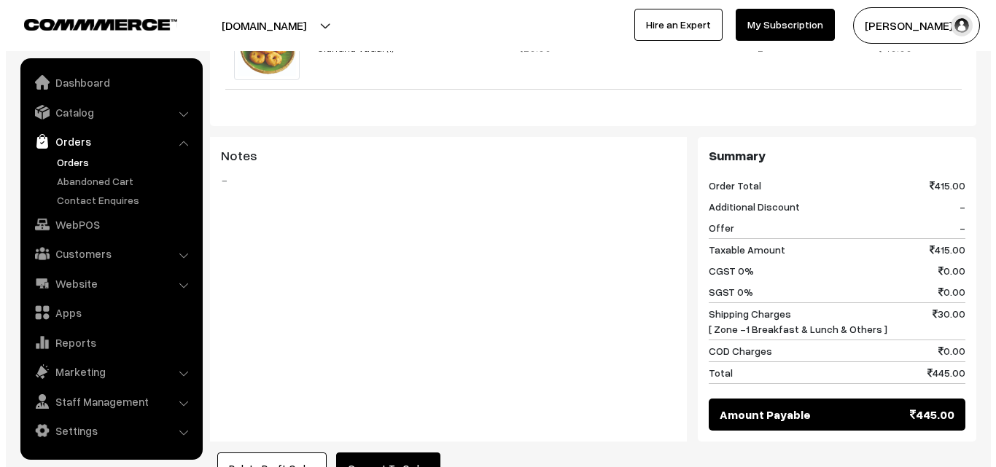
scroll to position [731, 0]
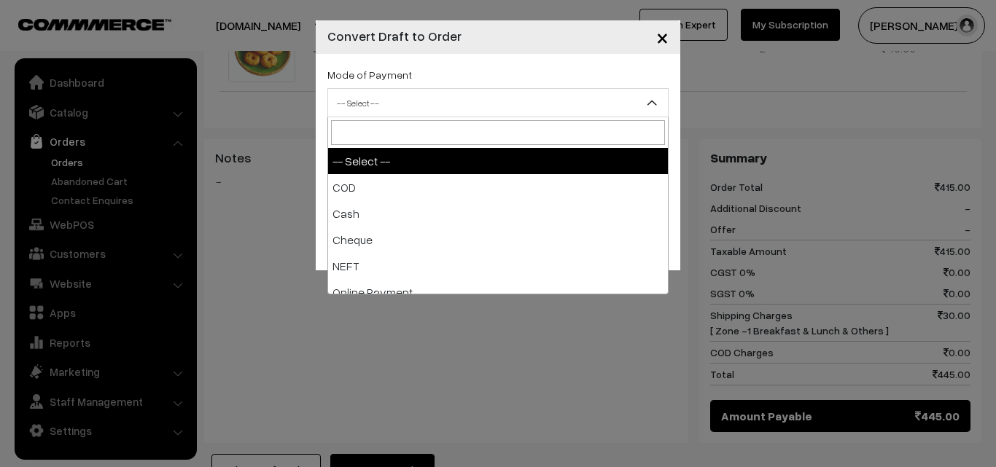
click at [443, 98] on span "-- Select --" at bounding box center [498, 103] width 340 height 26
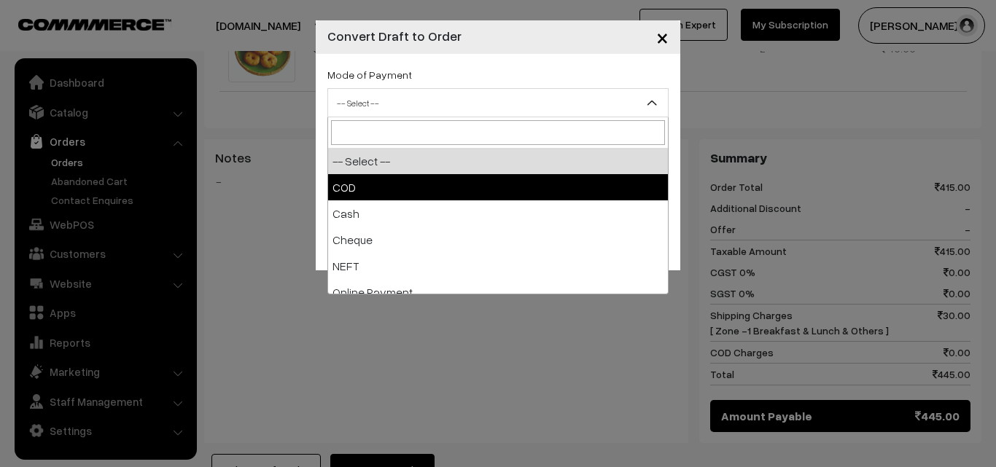
select select "1"
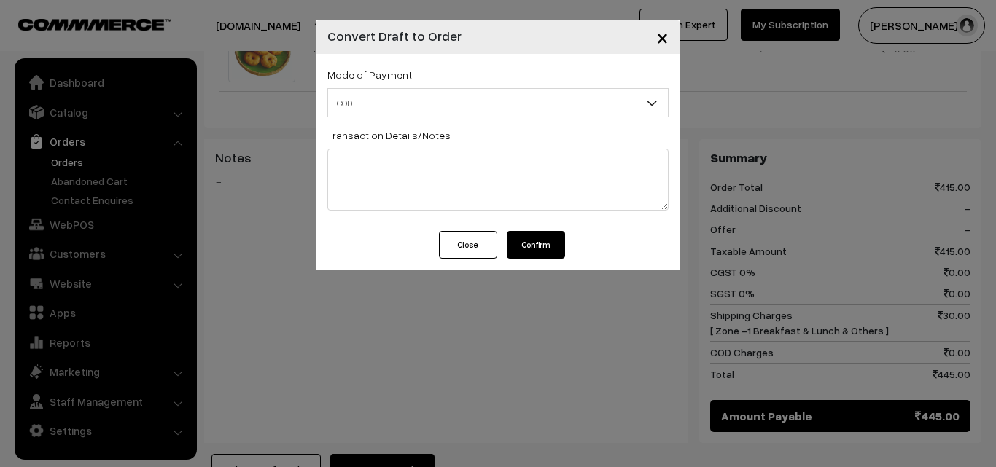
click at [547, 247] on button "Confirm" at bounding box center [536, 245] width 58 height 28
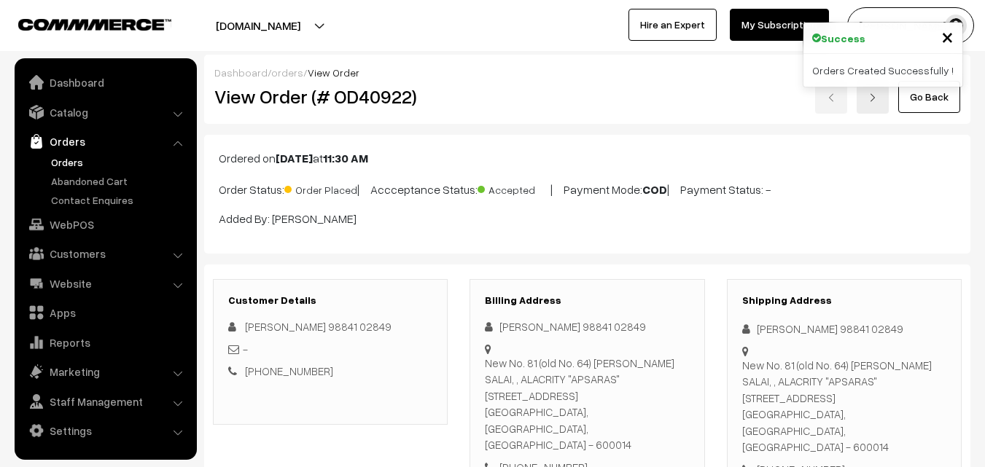
scroll to position [729, 0]
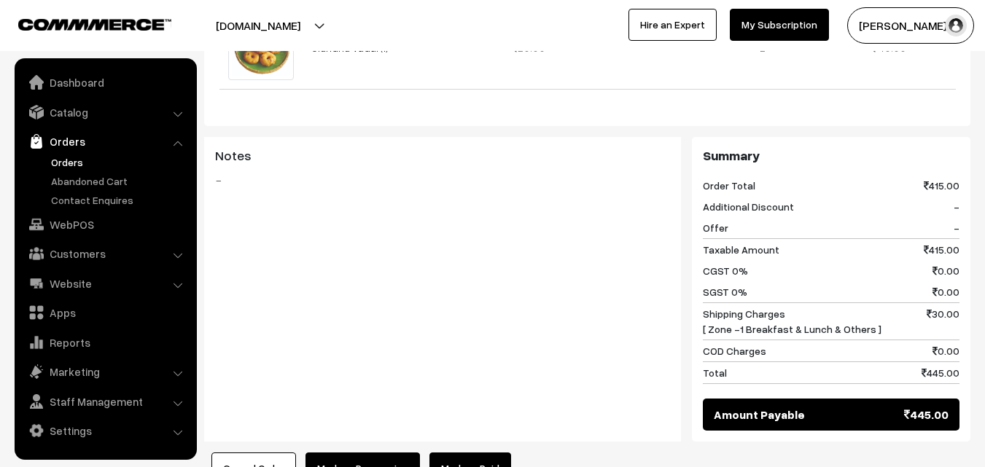
click at [364, 453] on button "Mark as Processing" at bounding box center [363, 469] width 114 height 32
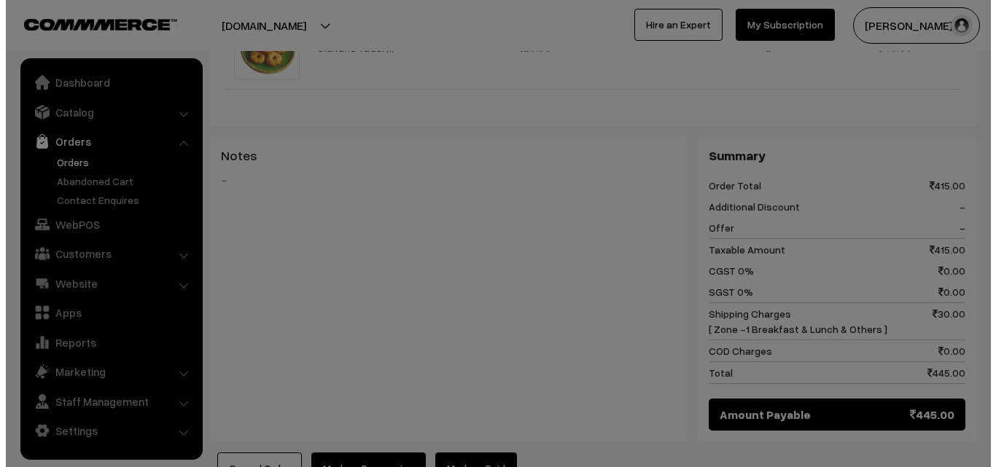
scroll to position [731, 0]
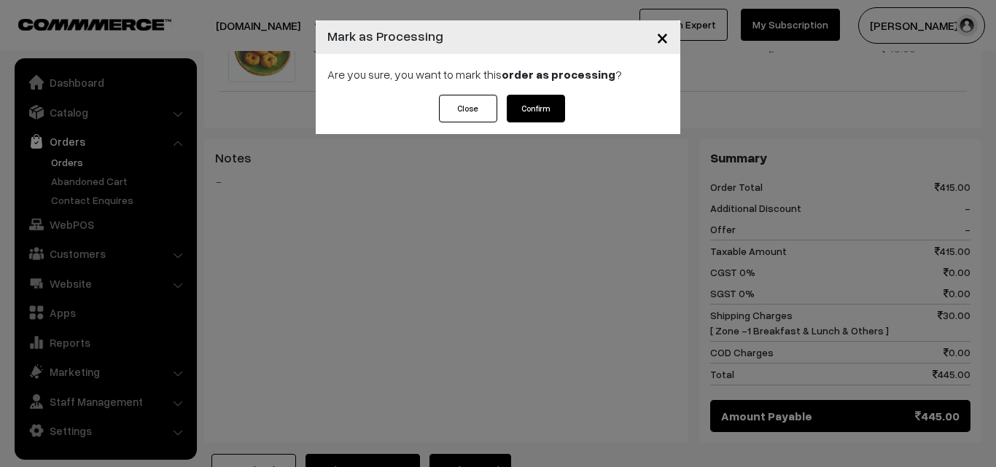
drag, startPoint x: 514, startPoint y: 116, endPoint x: 505, endPoint y: 131, distance: 18.0
click at [515, 115] on button "Confirm" at bounding box center [536, 109] width 58 height 28
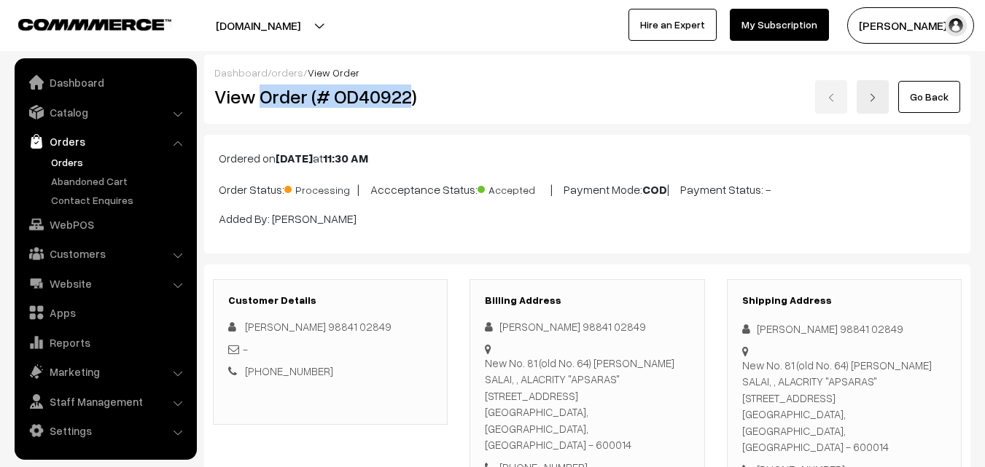
drag, startPoint x: 260, startPoint y: 100, endPoint x: 410, endPoint y: 104, distance: 149.5
click at [412, 109] on div "View Order (# OD40922)" at bounding box center [331, 97] width 256 height 34
copy h2 "Order (# OD40922)"
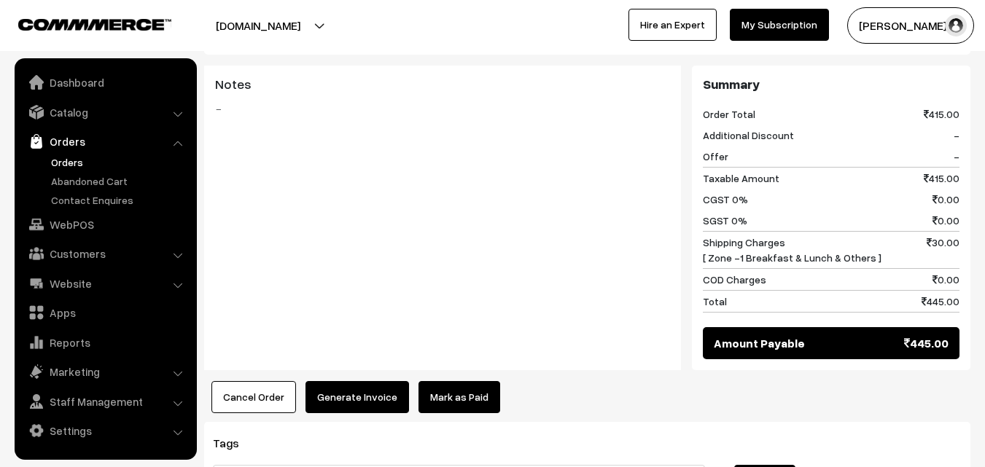
scroll to position [922, 0]
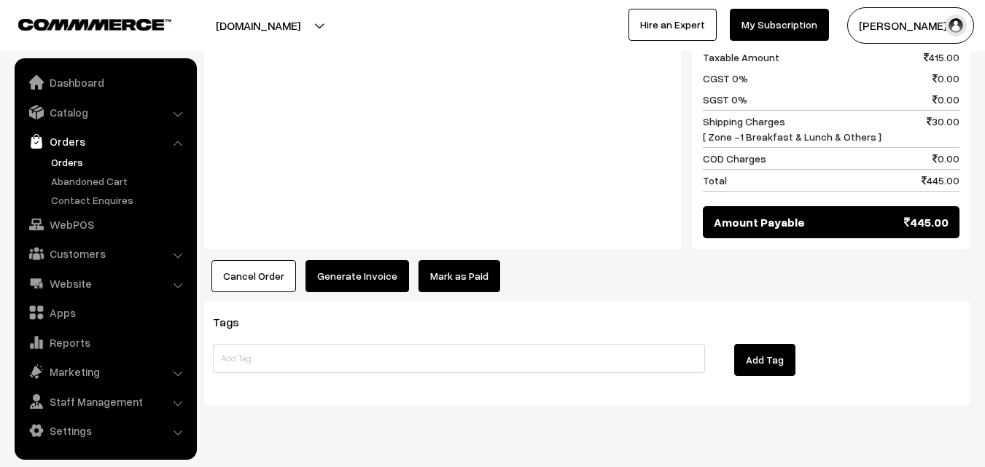
click at [335, 260] on button "Generate Invoice" at bounding box center [358, 276] width 104 height 32
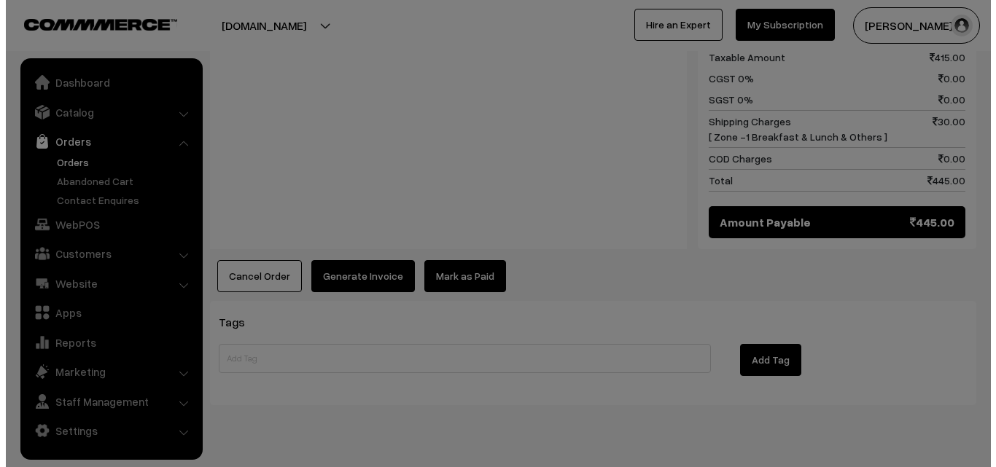
scroll to position [925, 0]
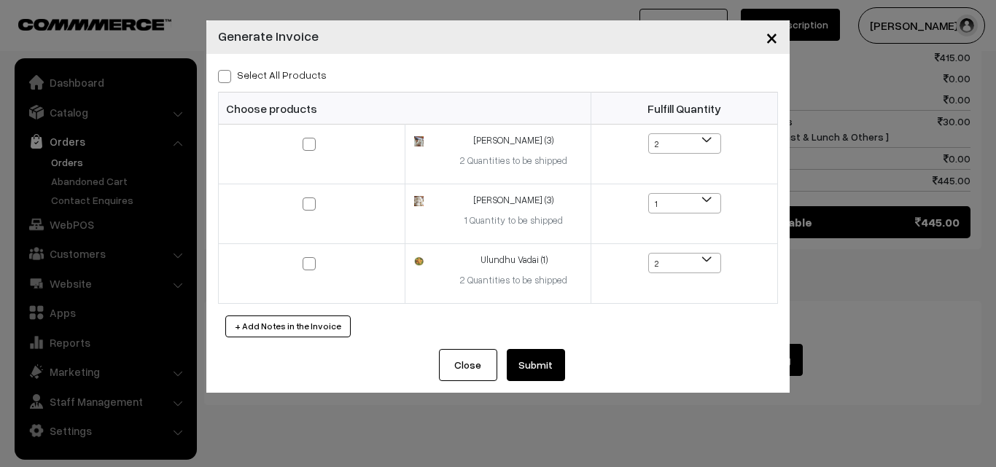
click at [304, 77] on label "Select All Products" at bounding box center [272, 74] width 109 height 15
click at [227, 77] on input "Select All Products" at bounding box center [222, 73] width 9 height 9
checkbox input "true"
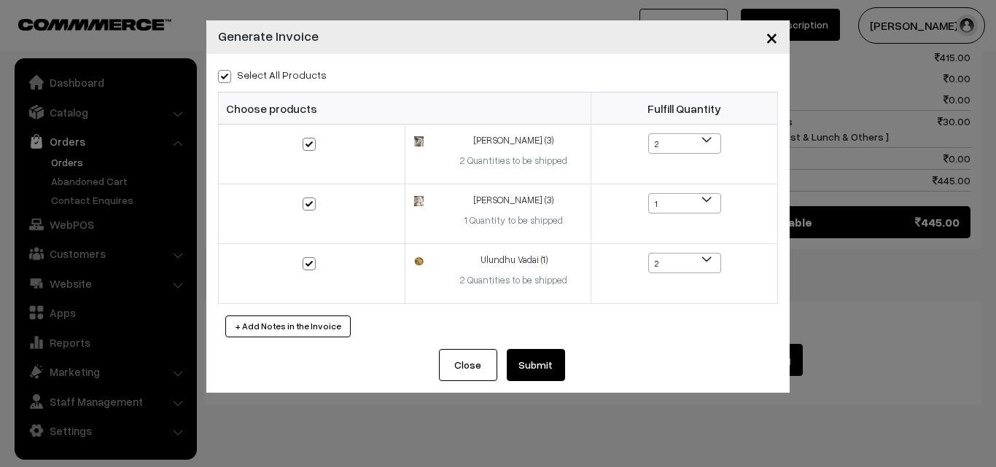
checkbox input "true"
click at [543, 375] on button "Submit" at bounding box center [536, 365] width 58 height 32
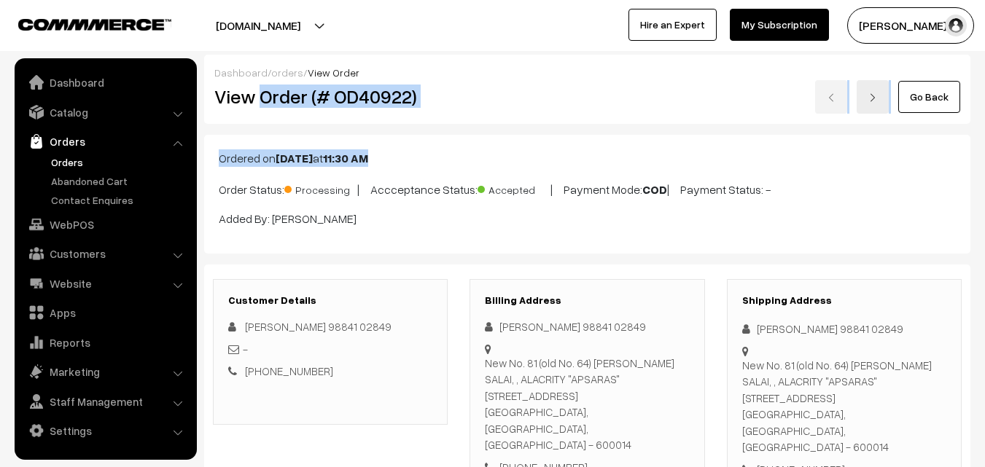
drag, startPoint x: 259, startPoint y: 100, endPoint x: 456, endPoint y: 125, distance: 198.5
copy div "Order (# OD40922) Go Back Ordered on Aug 18, 2025 at 11:30 AM"
click at [459, 83] on div "View Order (# OD40922)" at bounding box center [331, 97] width 256 height 34
copy h2 "Order (# OD40922)"
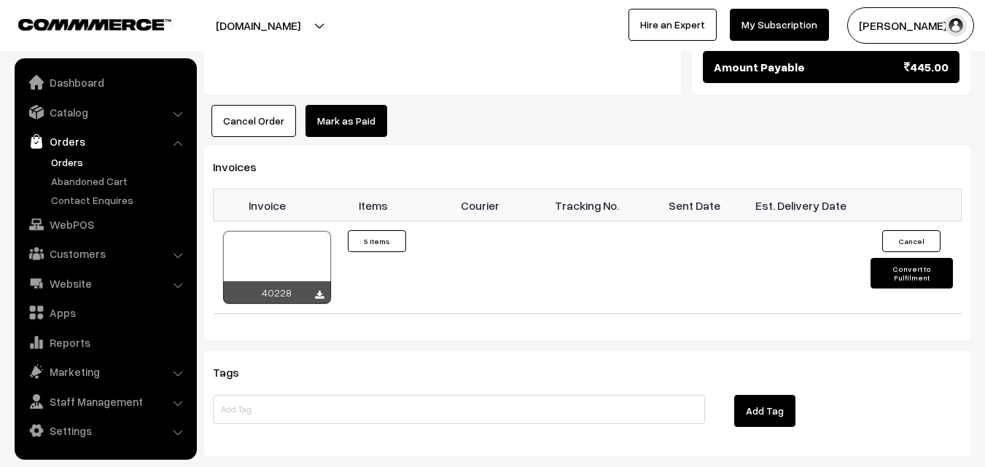
scroll to position [1167, 0]
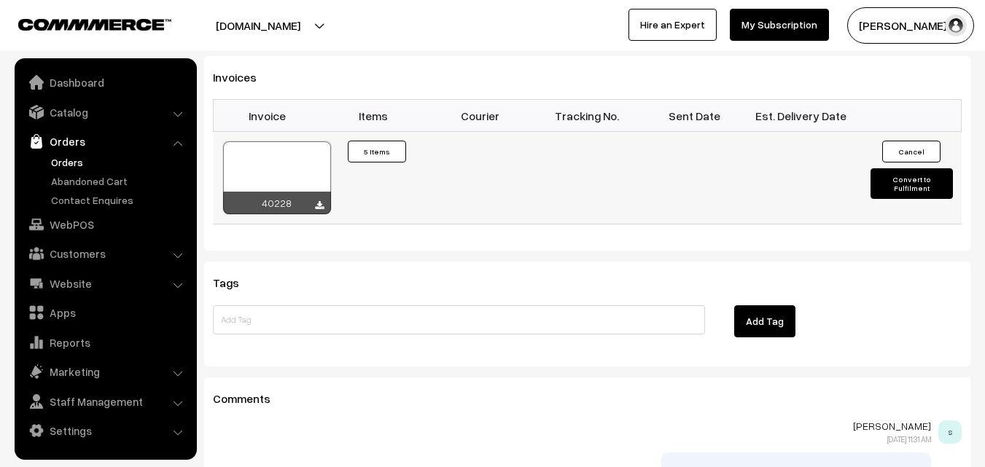
click at [287, 141] on div at bounding box center [277, 177] width 108 height 73
click at [80, 155] on link "Orders" at bounding box center [119, 162] width 144 height 15
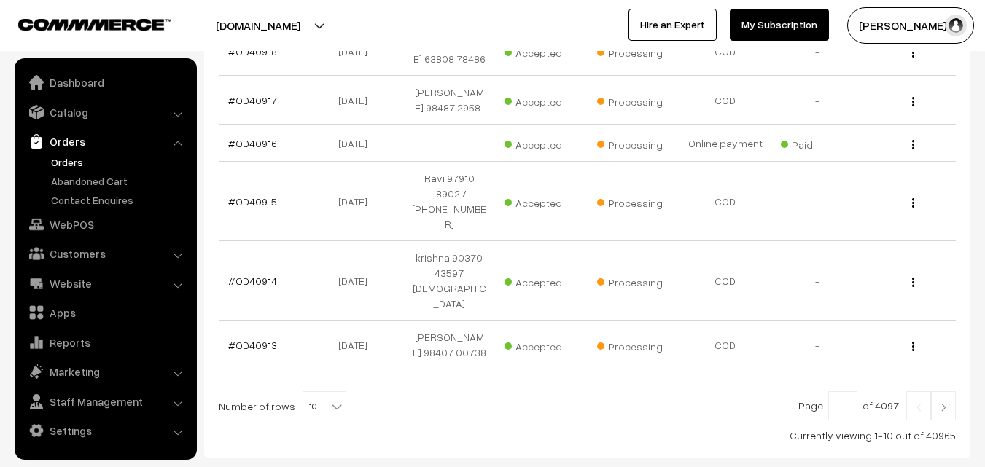
scroll to position [439, 0]
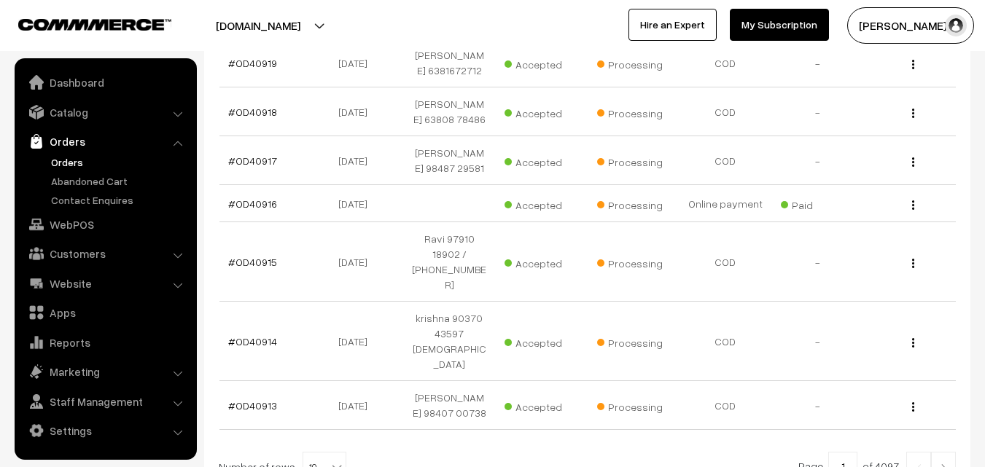
click at [58, 161] on link "Orders" at bounding box center [119, 162] width 144 height 15
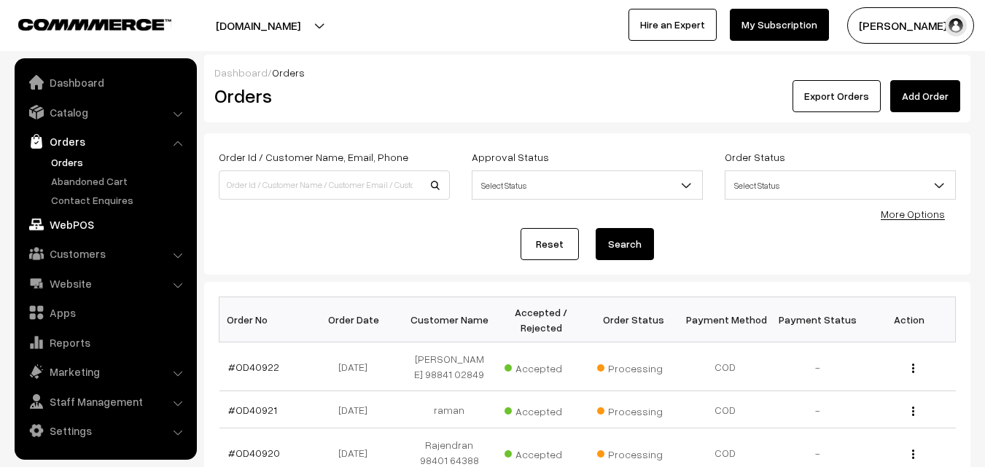
click at [85, 217] on link "WebPOS" at bounding box center [105, 224] width 174 height 26
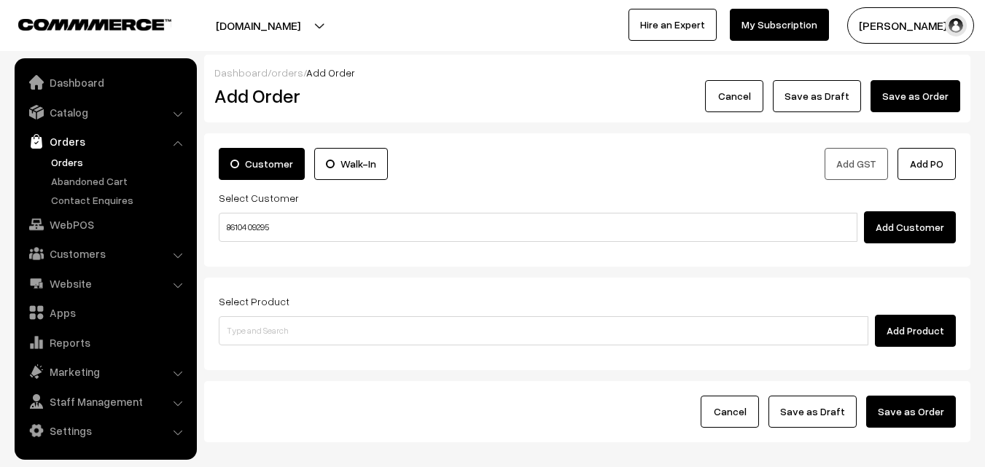
click at [252, 225] on input "86104 09295" at bounding box center [538, 227] width 639 height 29
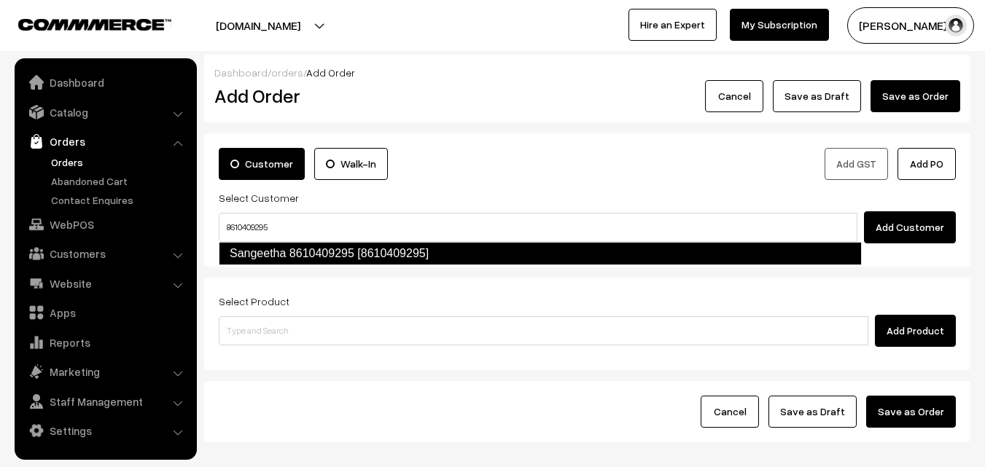
click at [252, 259] on link "Sangeetha 8610409295 [8610409295]" at bounding box center [540, 253] width 643 height 23
type input "8610409295"
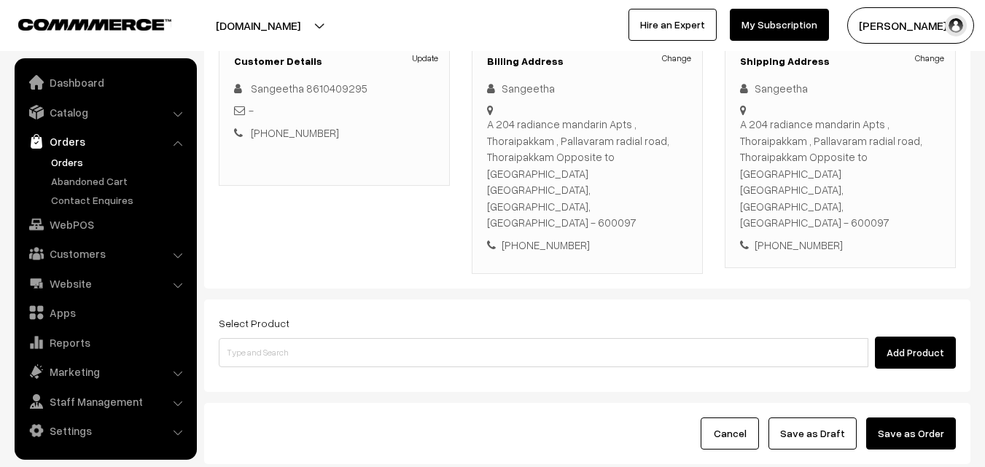
scroll to position [219, 0]
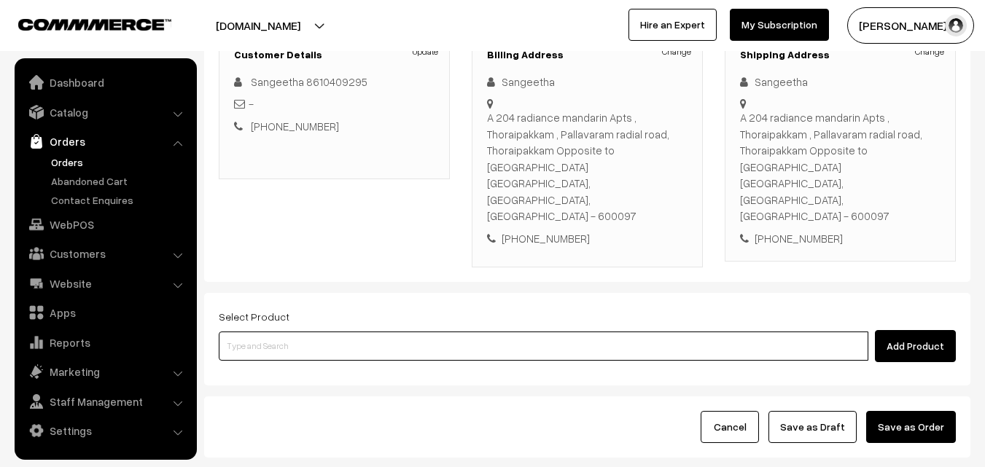
click at [427, 332] on input at bounding box center [544, 346] width 650 height 29
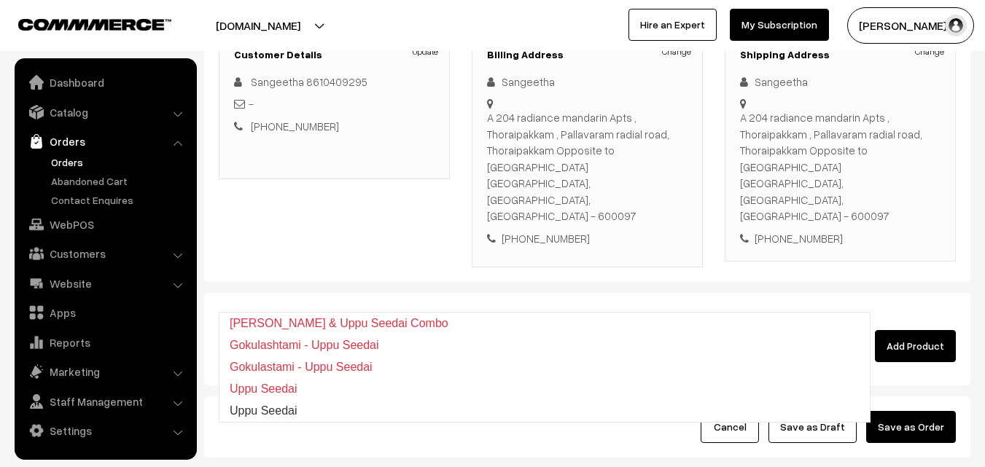
type input "Uppu Seedai"
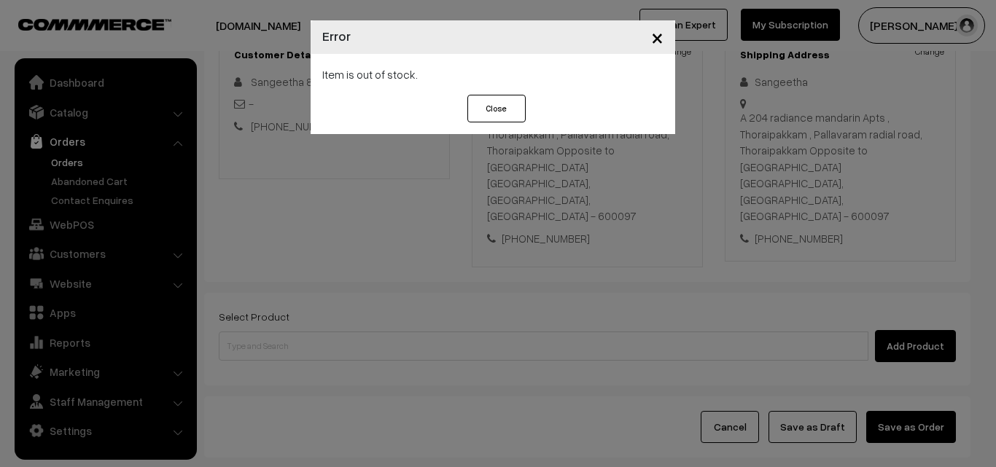
drag, startPoint x: 427, startPoint y: 308, endPoint x: 410, endPoint y: 276, distance: 36.2
click at [418, 295] on div "× Error Item is out of stock. Close" at bounding box center [498, 233] width 996 height 467
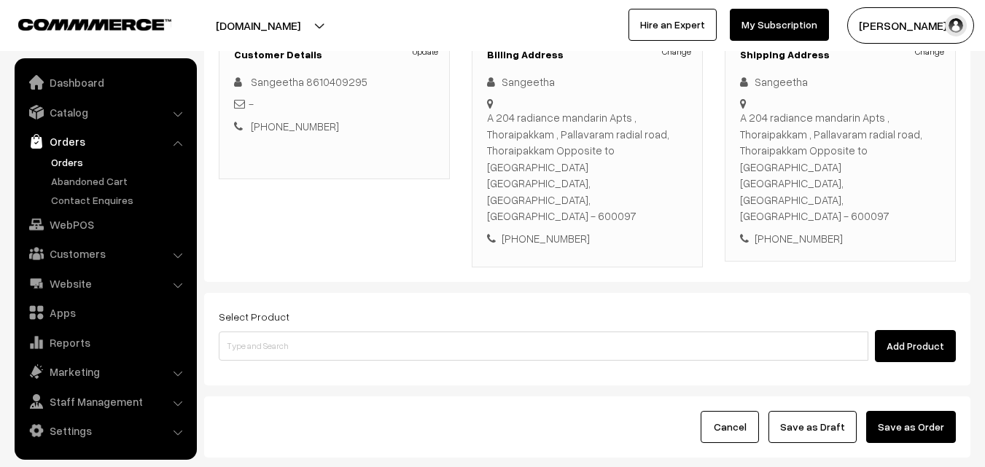
click at [66, 125] on ul "Dashboard Catalog" at bounding box center [106, 259] width 182 height 402
click at [74, 114] on link "Catalog" at bounding box center [105, 112] width 174 height 26
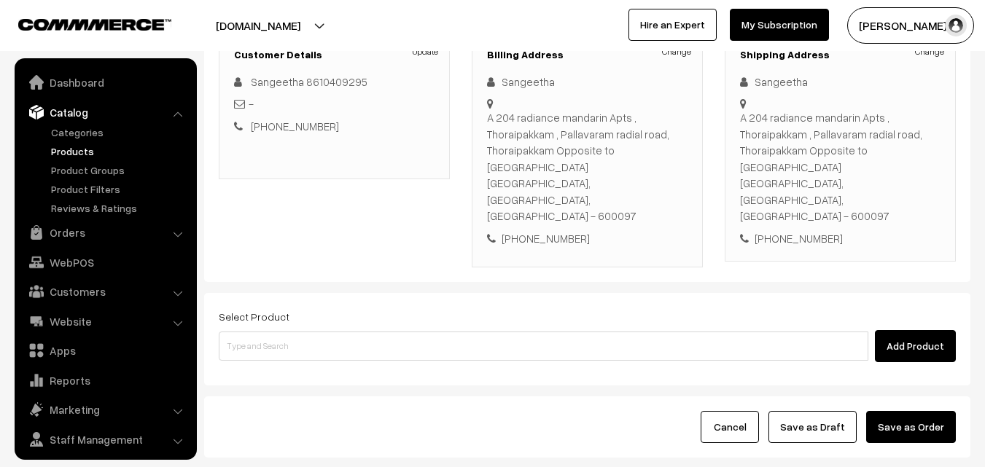
click at [78, 155] on link "Products" at bounding box center [119, 151] width 144 height 15
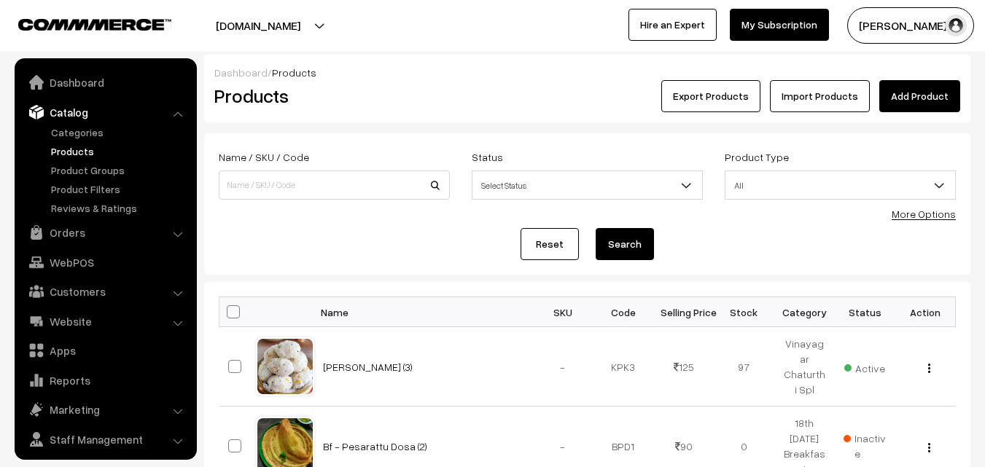
scroll to position [36, 0]
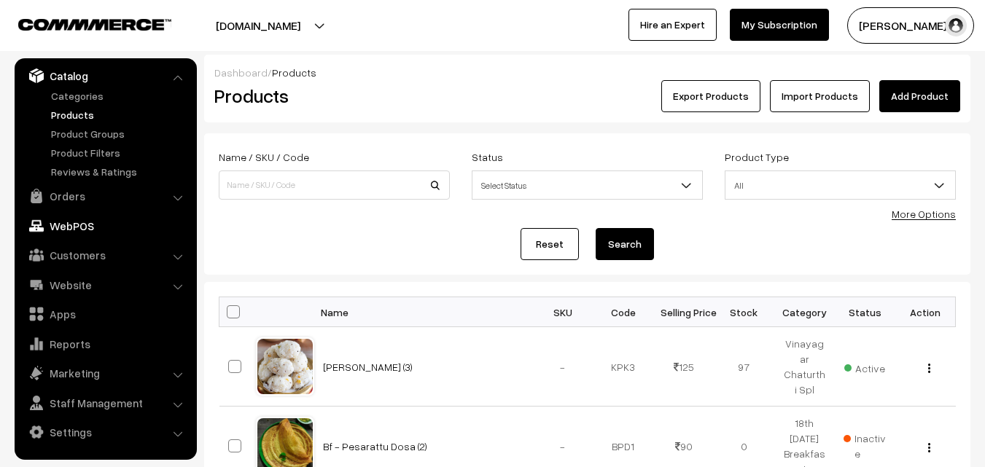
click at [94, 219] on link "WebPOS" at bounding box center [105, 226] width 174 height 26
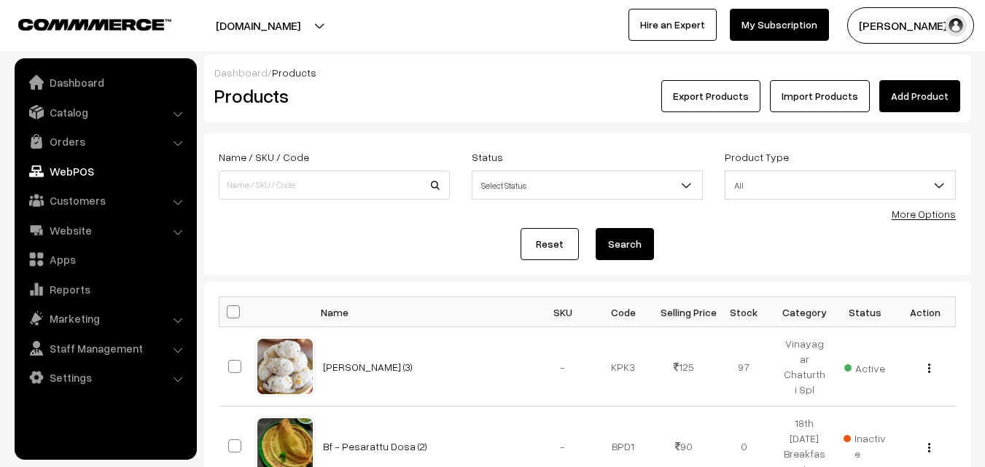
scroll to position [0, 0]
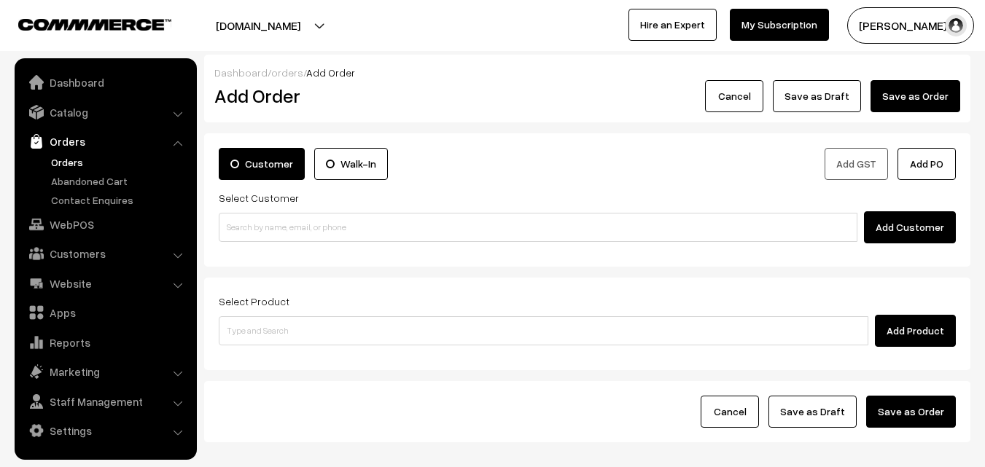
click at [296, 238] on input at bounding box center [538, 227] width 639 height 29
click at [255, 224] on input "96181 42407" at bounding box center [538, 227] width 639 height 29
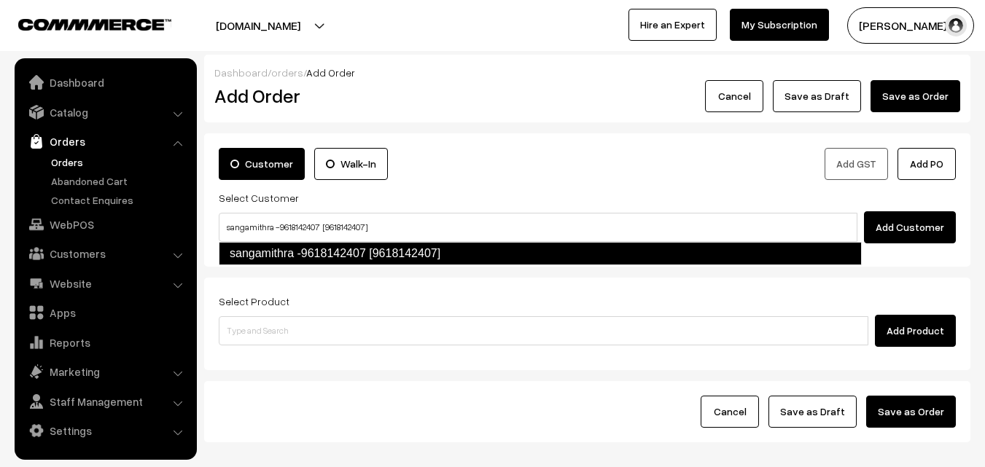
type input "sangamithra -9618142407 [9618142407]"
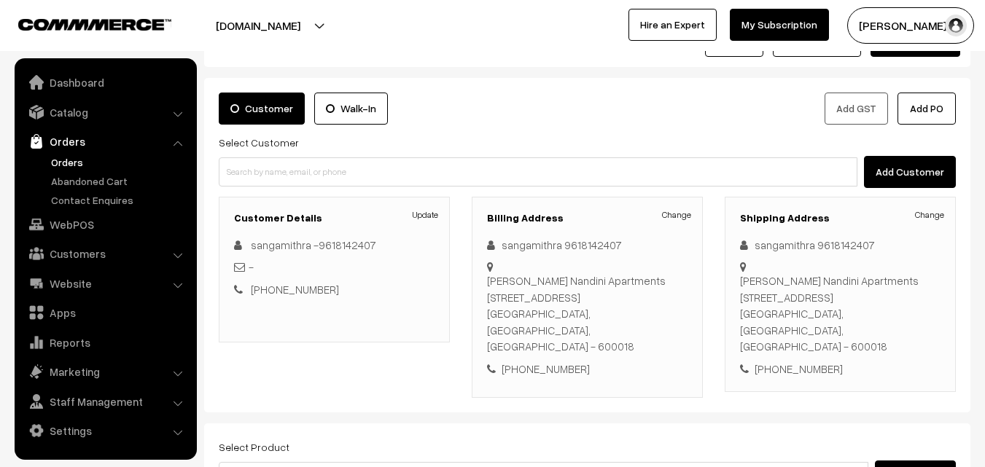
scroll to position [249, 0]
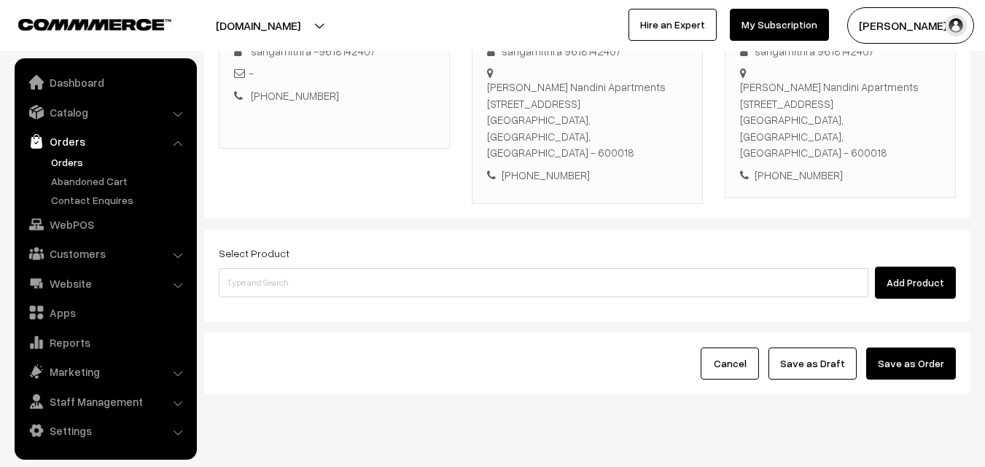
click at [457, 267] on div "Add Product" at bounding box center [587, 283] width 737 height 32
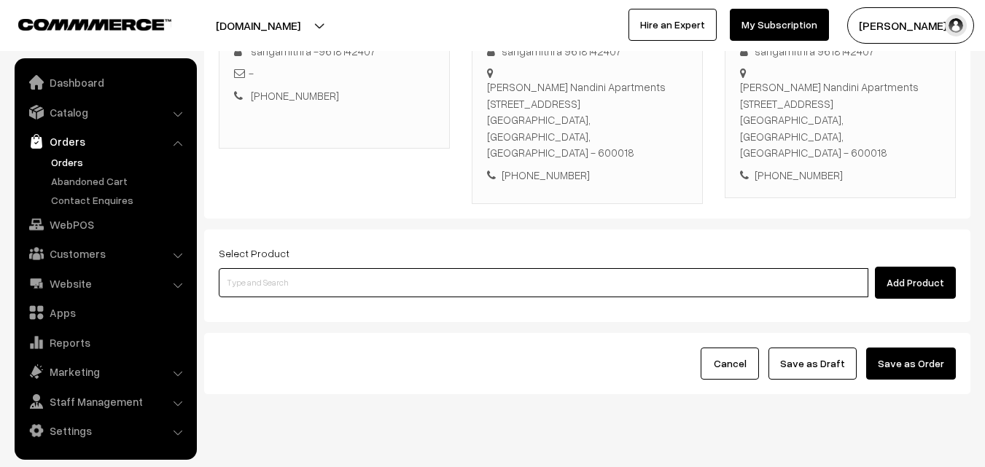
drag, startPoint x: 458, startPoint y: 244, endPoint x: 441, endPoint y: 248, distance: 17.3
click at [458, 268] on input at bounding box center [544, 282] width 650 height 29
type input "c"
type input "18th Dr Chapathi (3)"
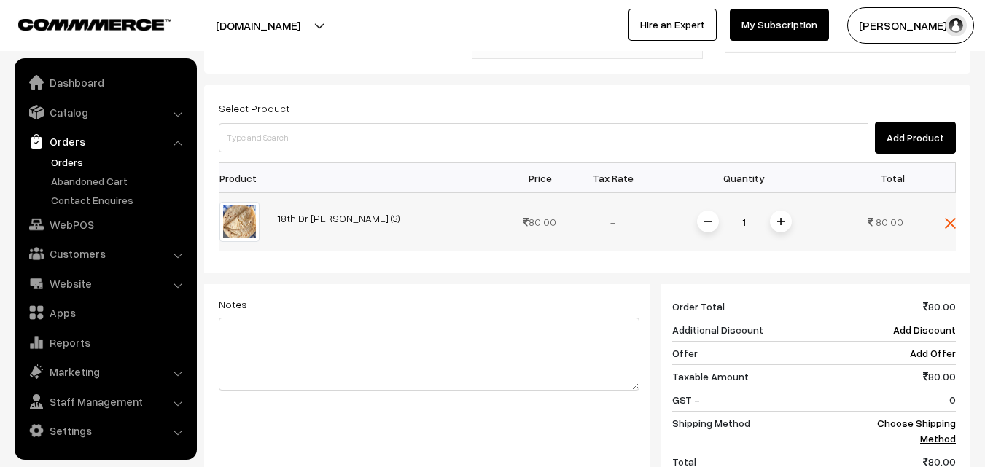
scroll to position [395, 0]
click at [778, 217] on img at bounding box center [780, 220] width 7 height 7
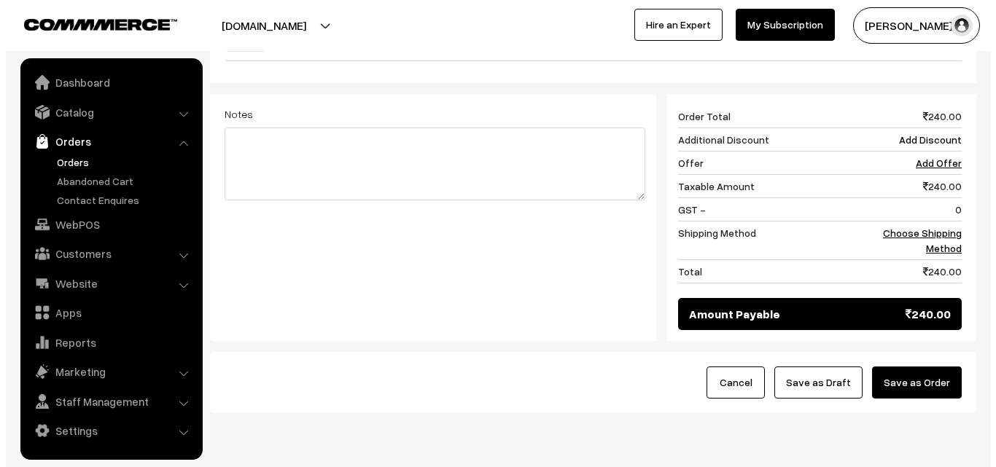
scroll to position [604, 0]
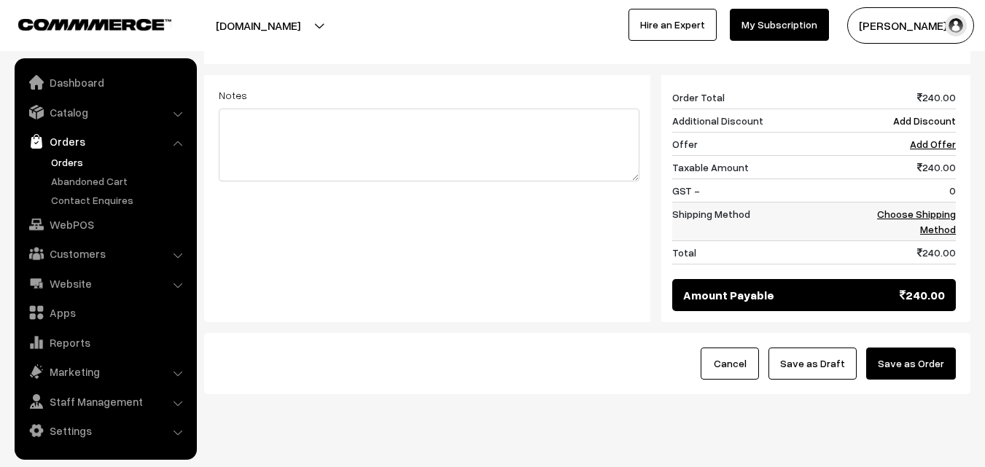
click at [937, 208] on link "Choose Shipping Method" at bounding box center [916, 222] width 79 height 28
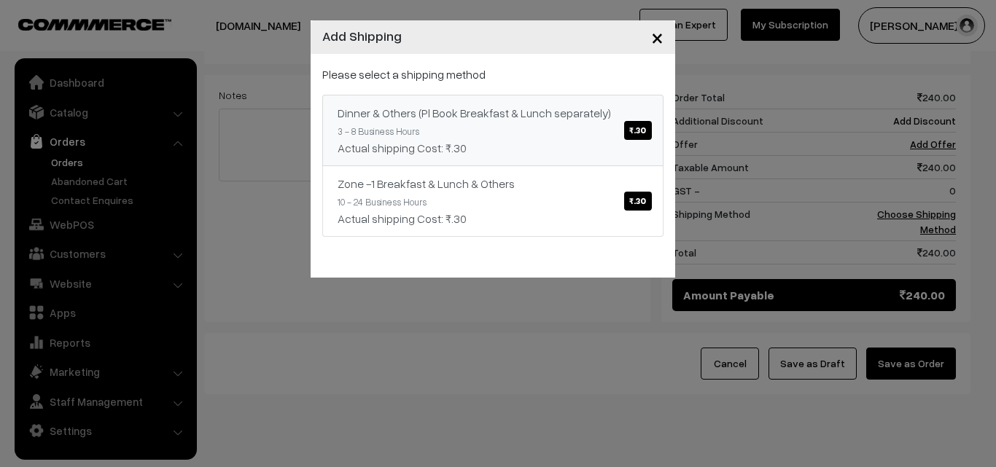
click at [618, 111] on div "Dinner & Others (Pl Book Breakfast & Lunch separately) ₹.30" at bounding box center [493, 112] width 311 height 17
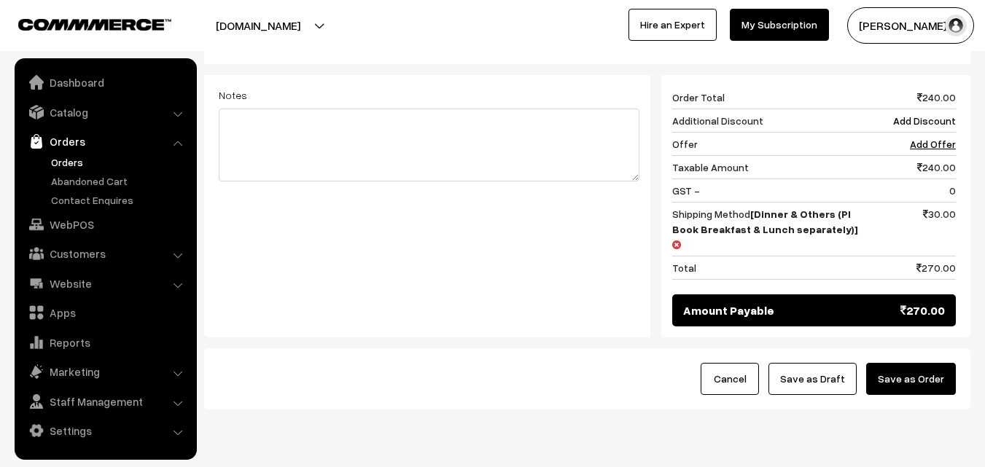
click at [917, 363] on button "Save as Order" at bounding box center [911, 379] width 90 height 32
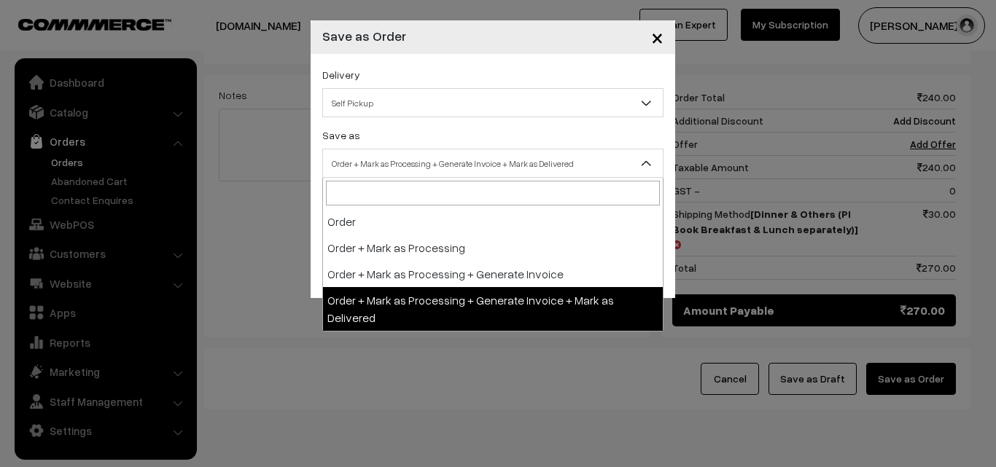
click at [502, 162] on span "Order + Mark as Processing + Generate Invoice + Mark as Delivered" at bounding box center [493, 164] width 340 height 26
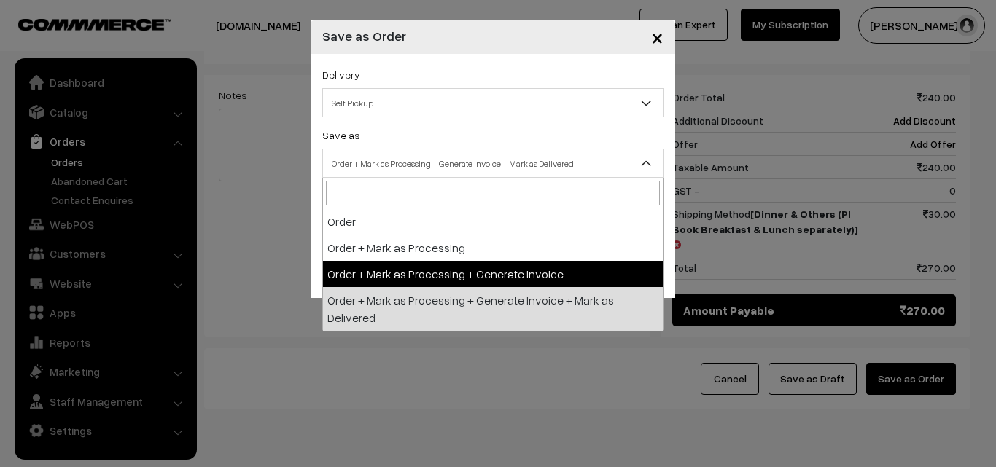
select select "3"
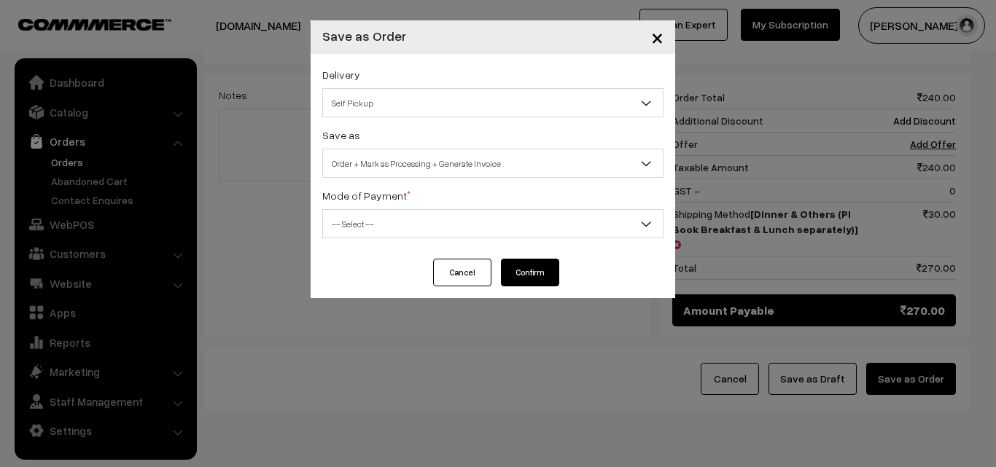
click at [396, 220] on span "-- Select --" at bounding box center [493, 224] width 340 height 26
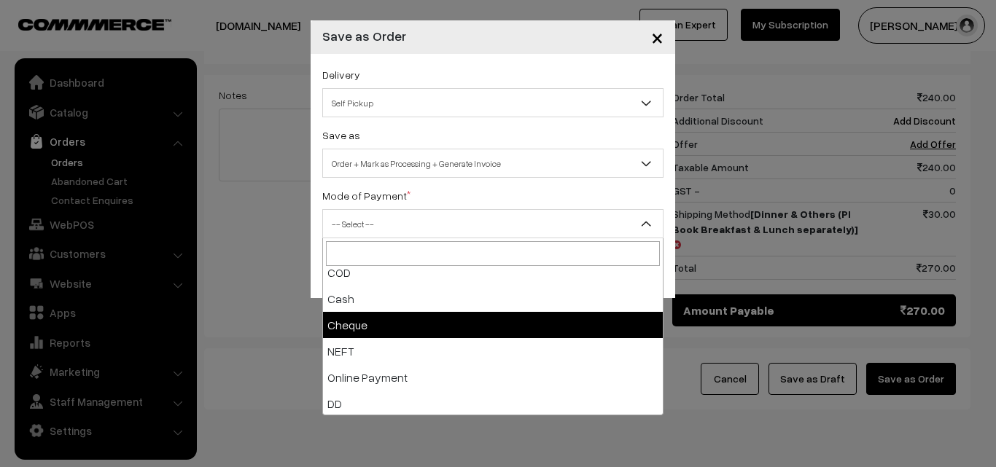
scroll to position [64, 0]
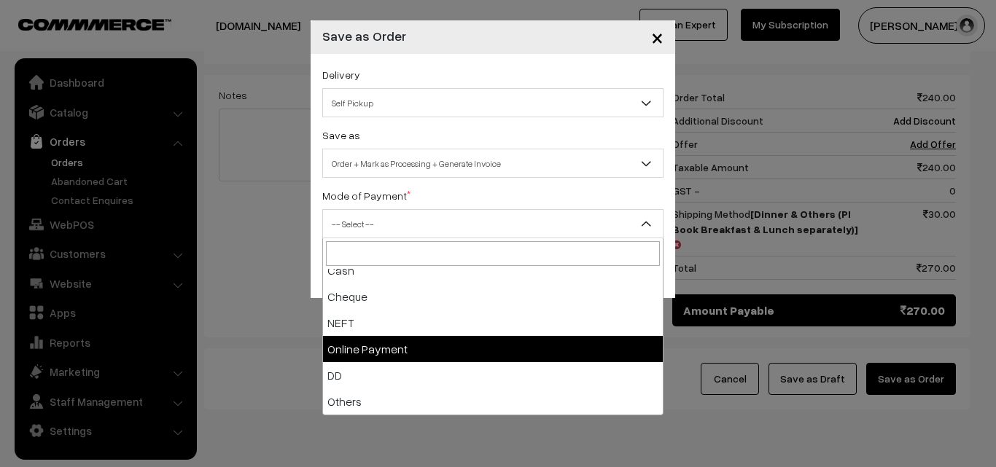
select select "5"
checkbox input "true"
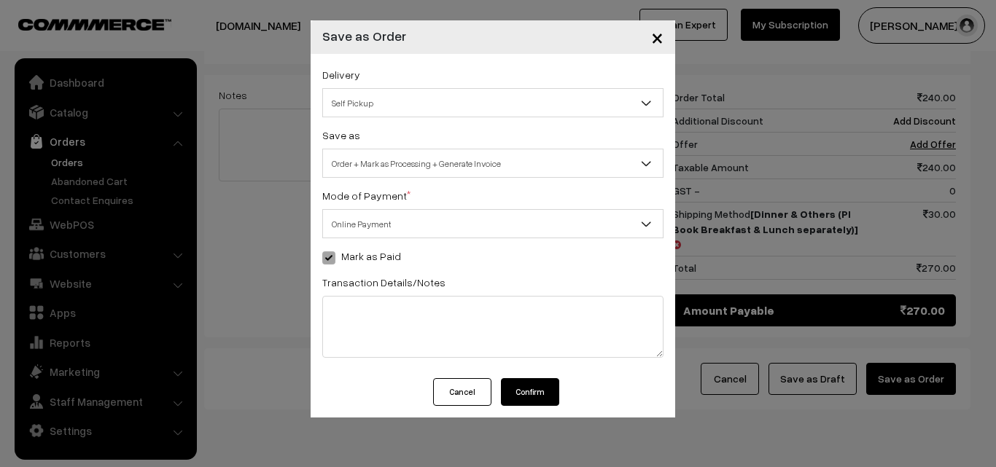
click at [526, 384] on button "Confirm" at bounding box center [530, 392] width 58 height 28
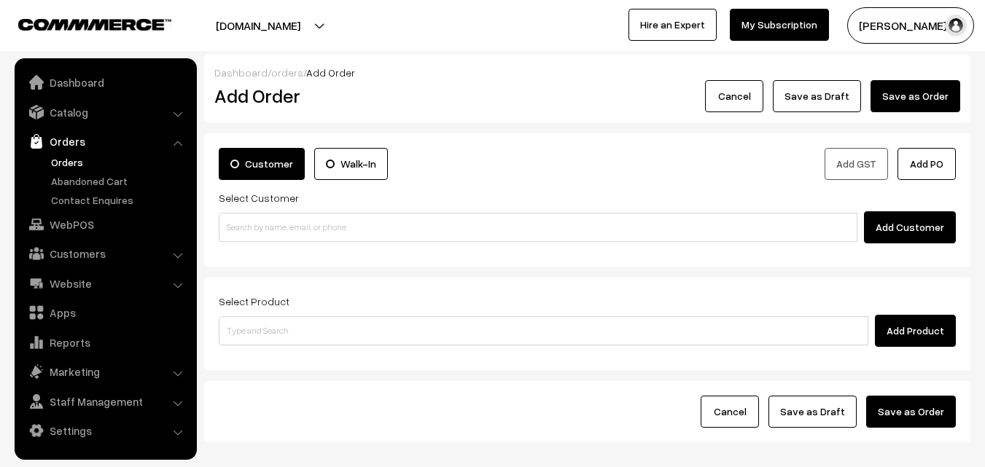
click at [64, 157] on link "Orders" at bounding box center [119, 162] width 144 height 15
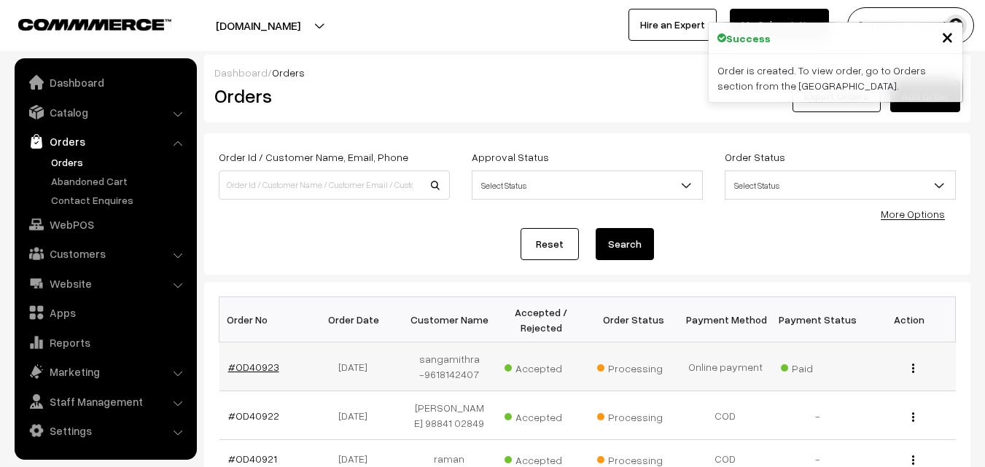
click at [258, 363] on link "#OD40923" at bounding box center [253, 367] width 51 height 12
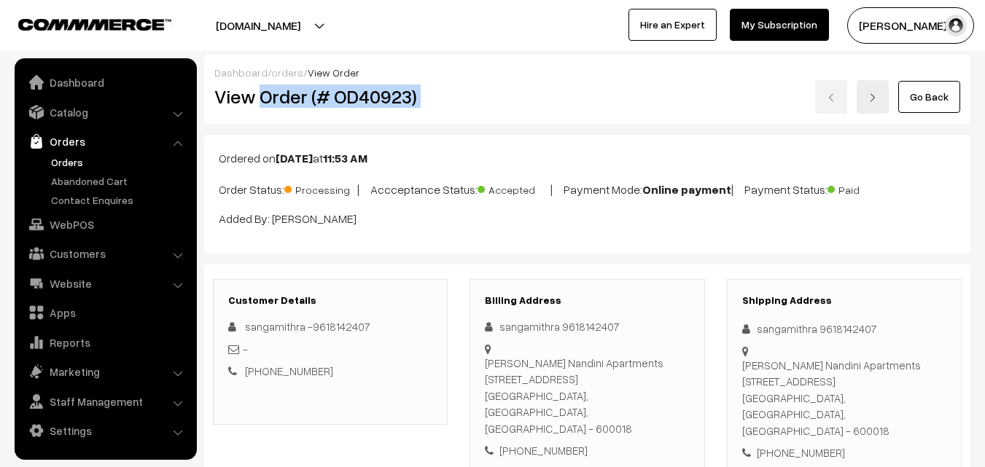
drag, startPoint x: 261, startPoint y: 96, endPoint x: 483, endPoint y: 114, distance: 223.1
click at [483, 114] on div "Dashboard / orders / View Order View Order (# OD40923) Go Back" at bounding box center [587, 89] width 766 height 69
copy div "Order (# OD40923)"
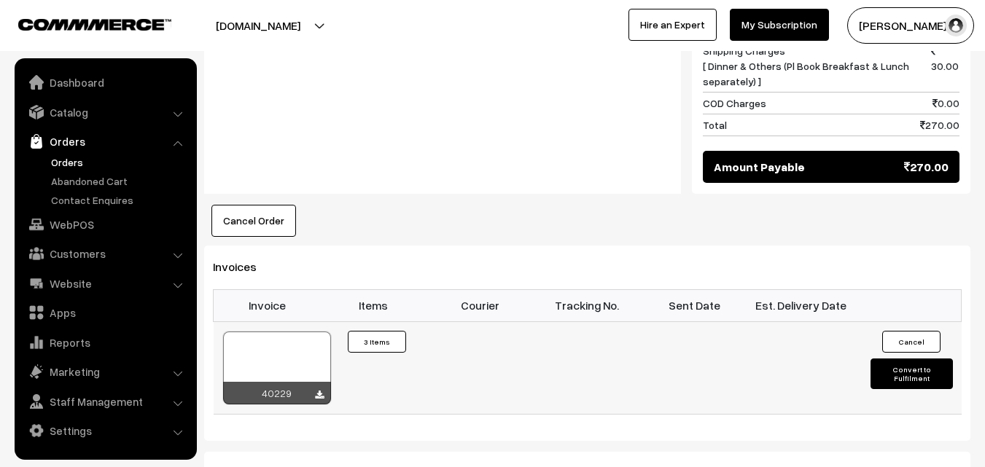
scroll to position [948, 0]
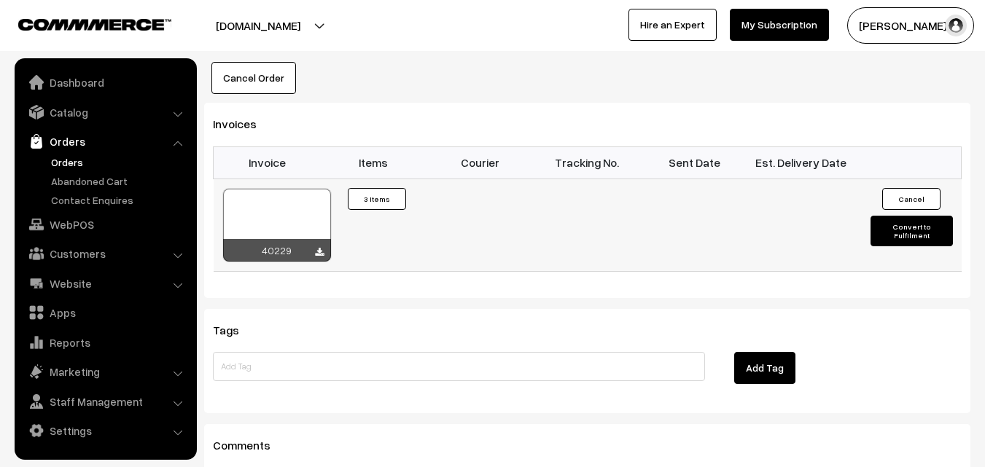
click at [284, 192] on div at bounding box center [277, 225] width 108 height 73
click at [75, 167] on link "Orders" at bounding box center [119, 162] width 144 height 15
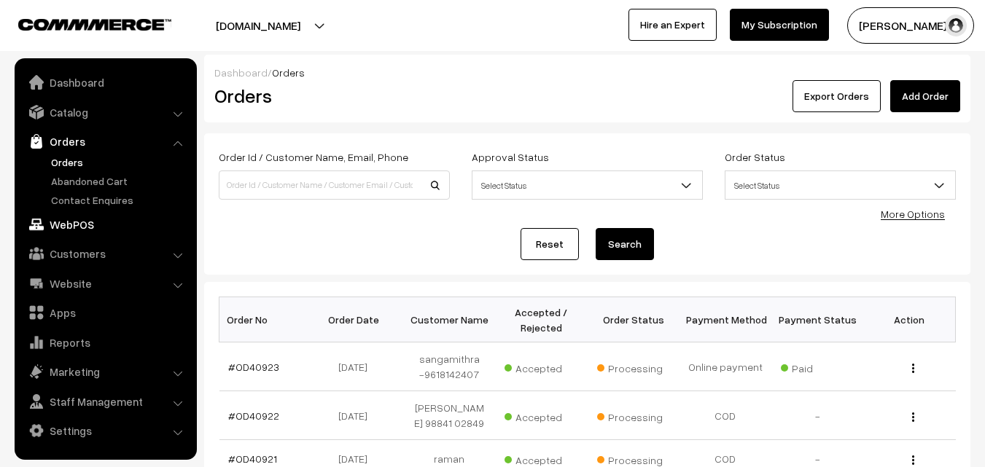
click at [79, 226] on link "WebPOS" at bounding box center [105, 224] width 174 height 26
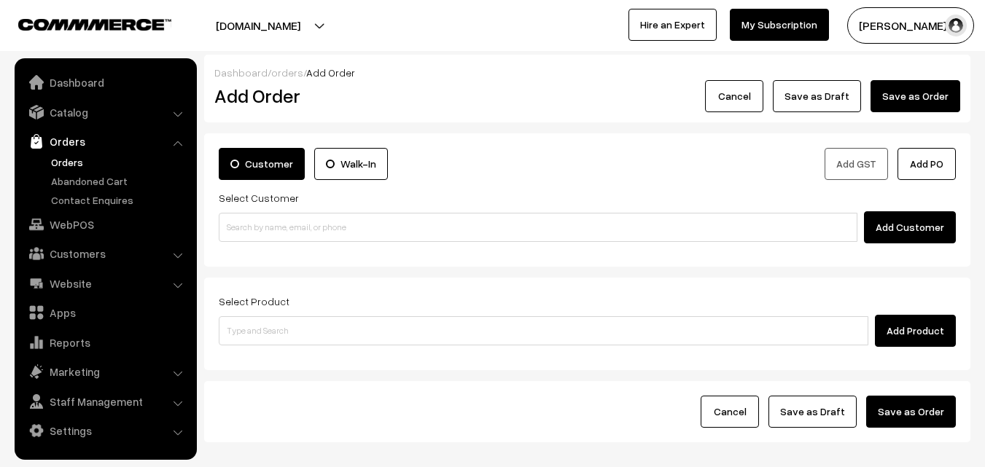
drag, startPoint x: 306, startPoint y: 242, endPoint x: 0, endPoint y: 171, distance: 314.3
click at [304, 242] on div "Add Customer" at bounding box center [587, 227] width 737 height 32
click at [79, 158] on link "Orders" at bounding box center [119, 162] width 144 height 15
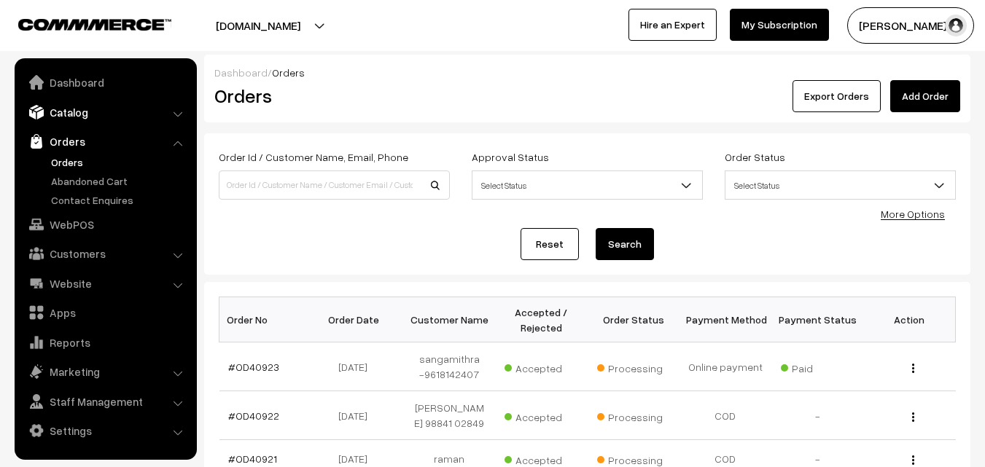
click at [80, 110] on link "Catalog" at bounding box center [105, 112] width 174 height 26
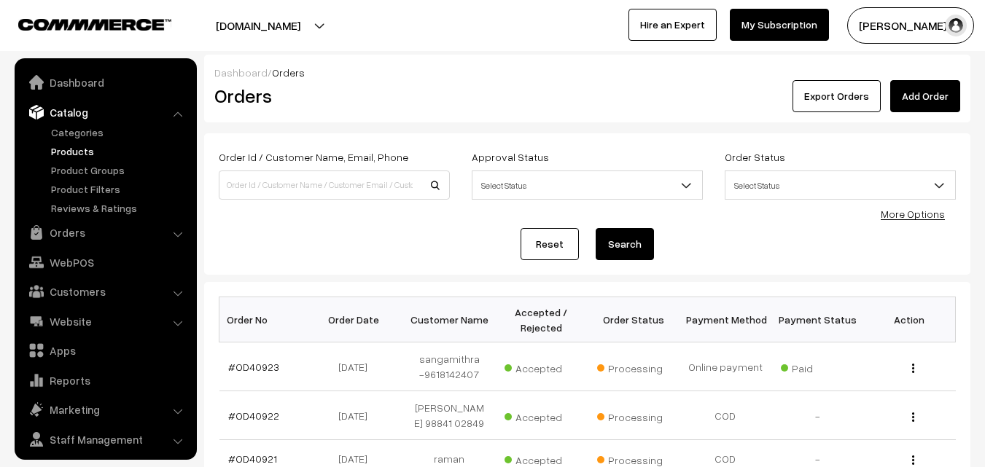
click at [85, 153] on link "Products" at bounding box center [119, 151] width 144 height 15
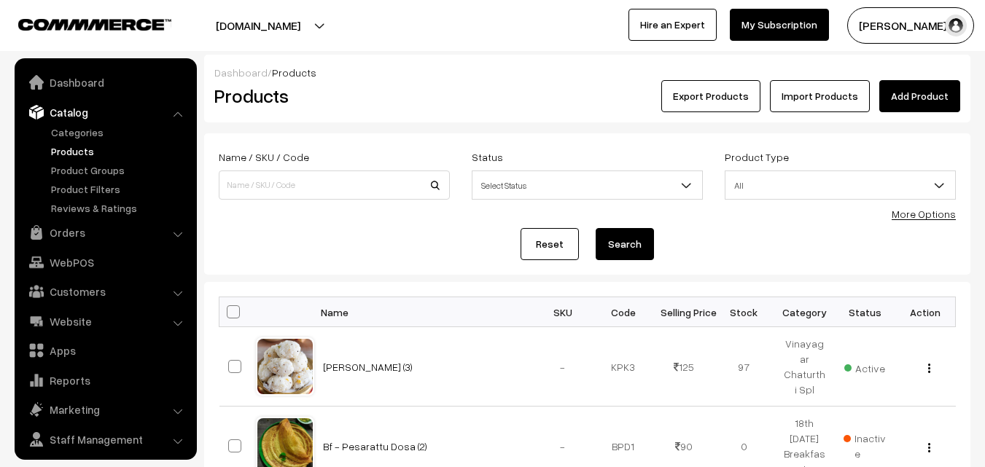
scroll to position [36, 0]
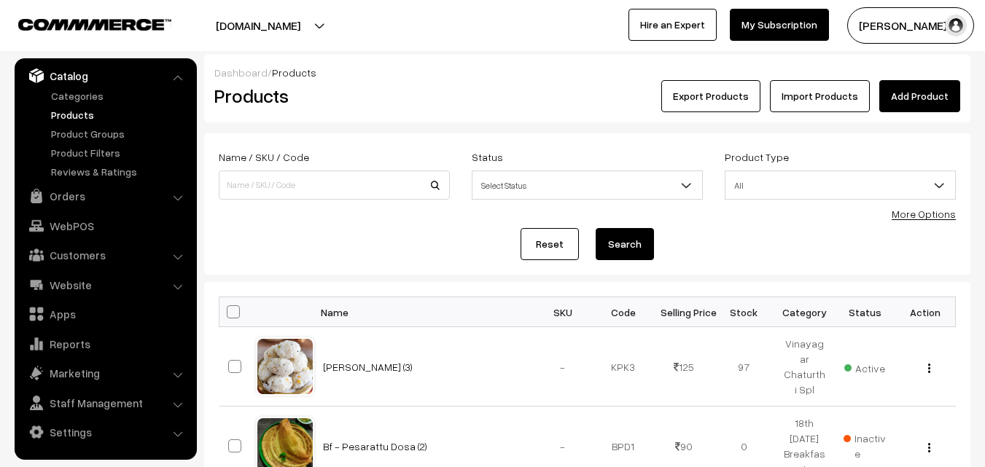
click at [948, 220] on div "More Options" at bounding box center [924, 213] width 64 height 15
click at [947, 214] on link "More Options" at bounding box center [924, 214] width 64 height 12
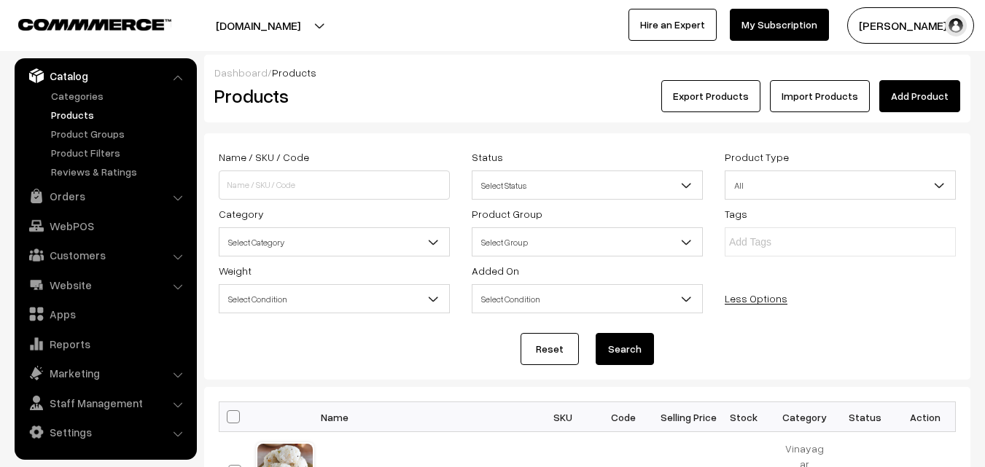
click at [351, 241] on span "Select Category" at bounding box center [334, 243] width 230 height 26
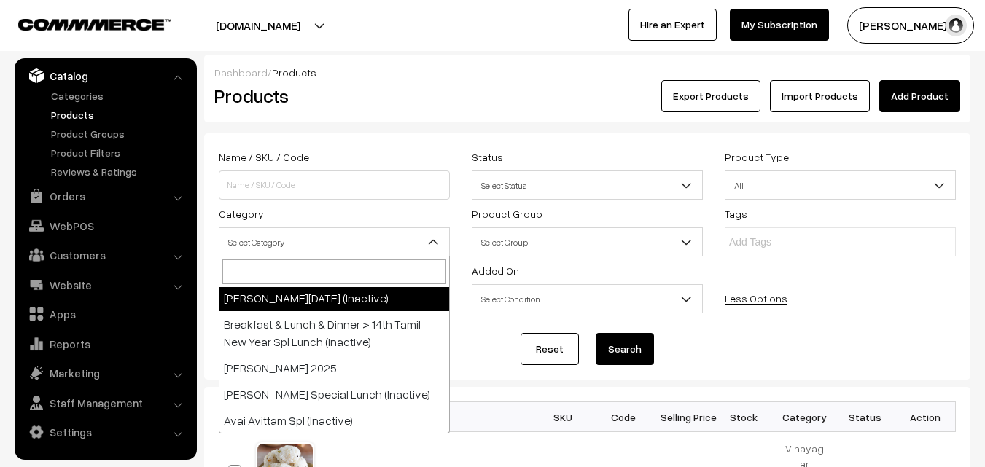
scroll to position [292, 0]
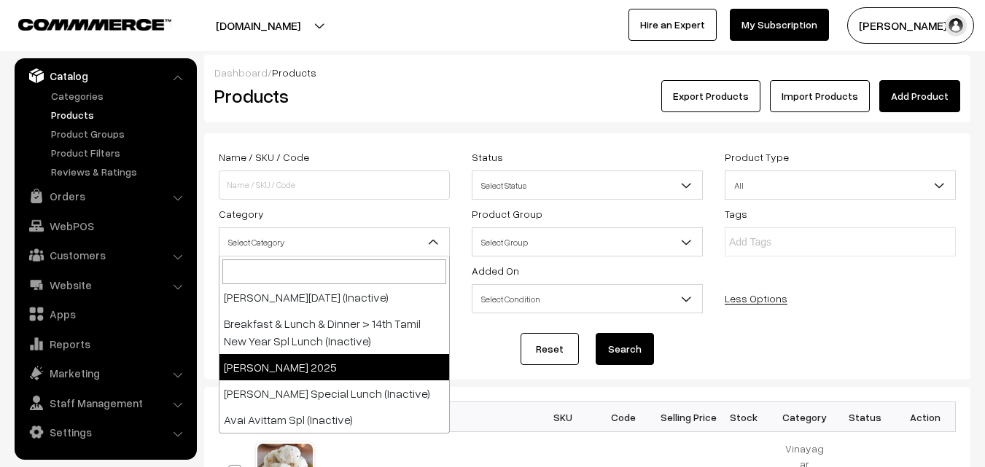
select select "70"
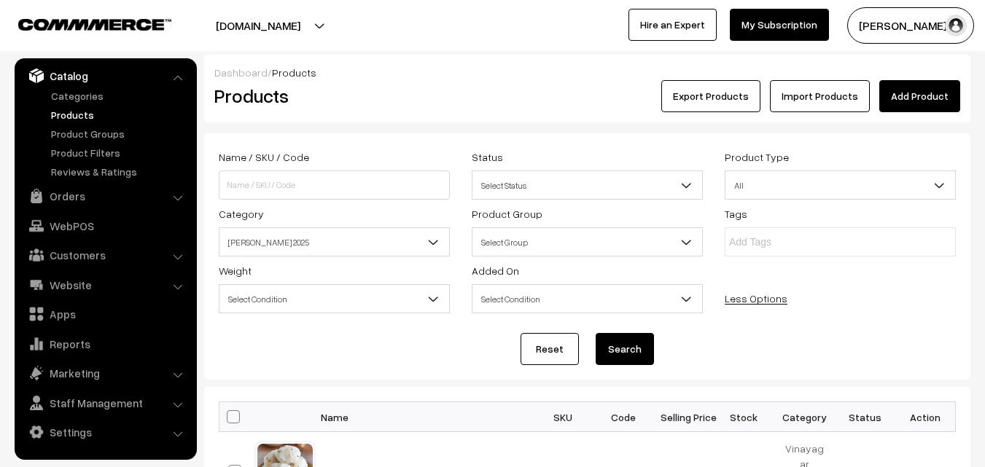
click at [618, 352] on button "Search" at bounding box center [625, 349] width 58 height 32
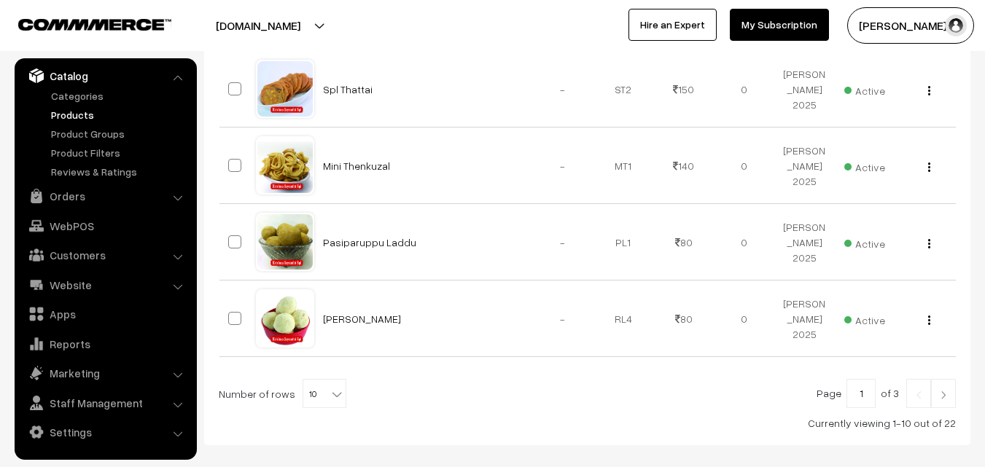
scroll to position [841, 0]
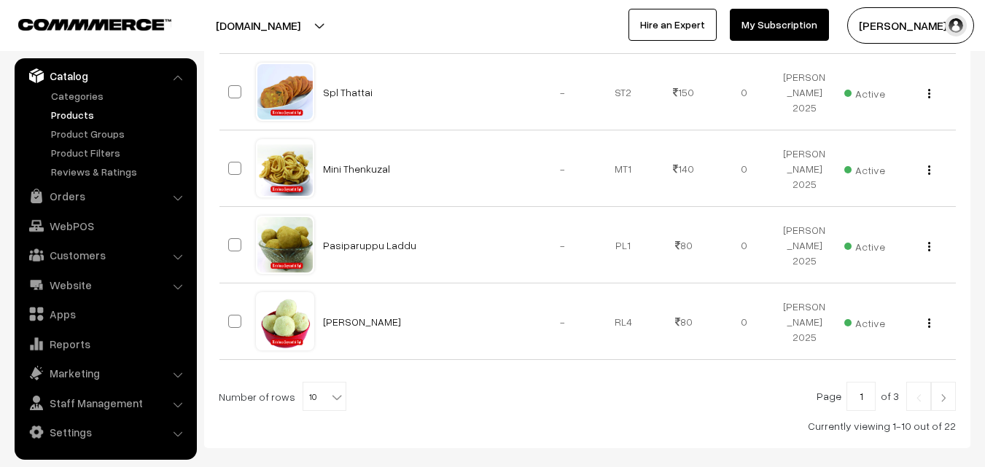
click at [308, 384] on span "10" at bounding box center [324, 397] width 42 height 29
select select "80"
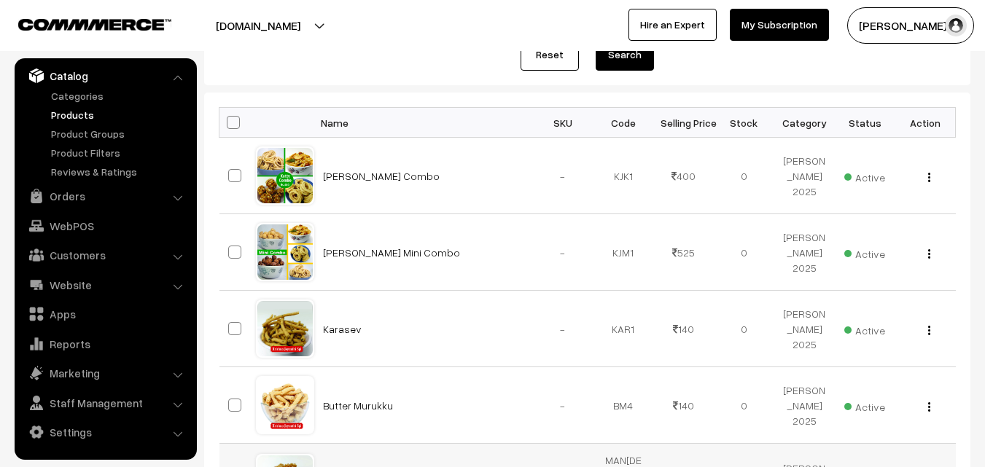
scroll to position [119, 0]
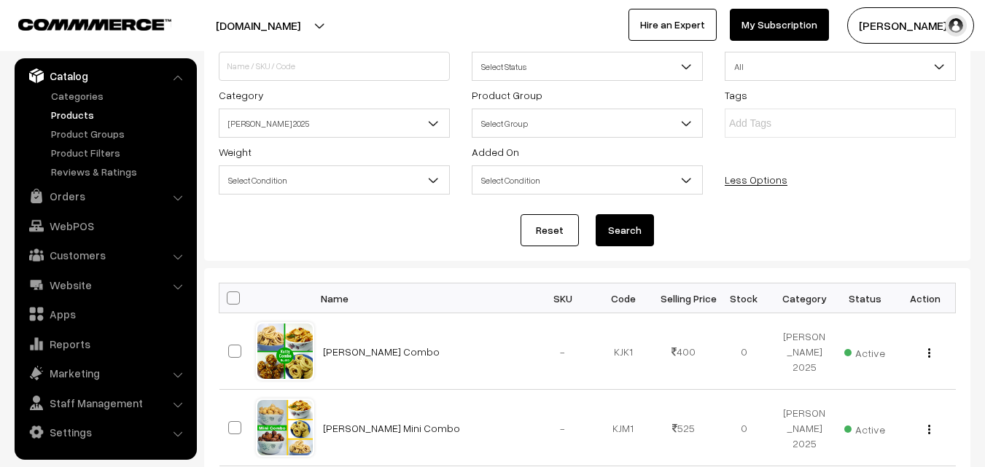
click at [233, 297] on span at bounding box center [233, 298] width 13 height 13
click at [229, 297] on input "checkbox" at bounding box center [223, 297] width 9 height 9
checkbox input "true"
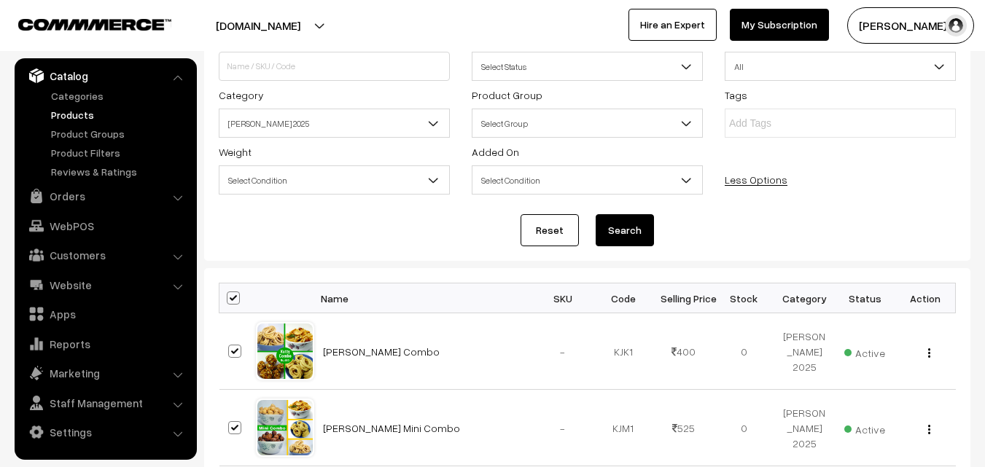
checkbox input "true"
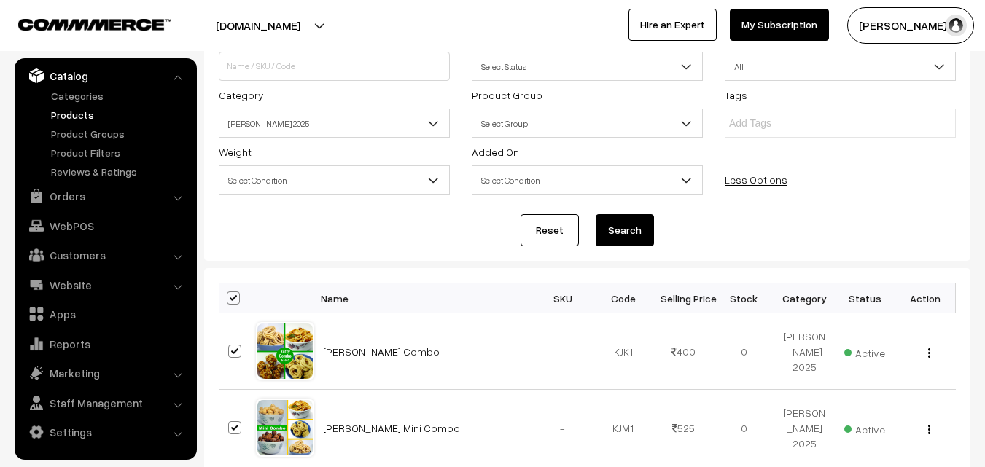
checkbox input "true"
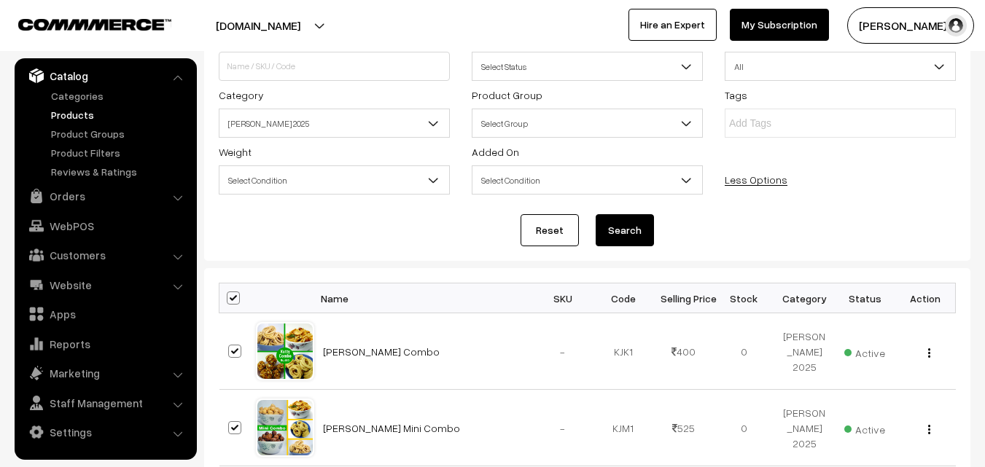
checkbox input "true"
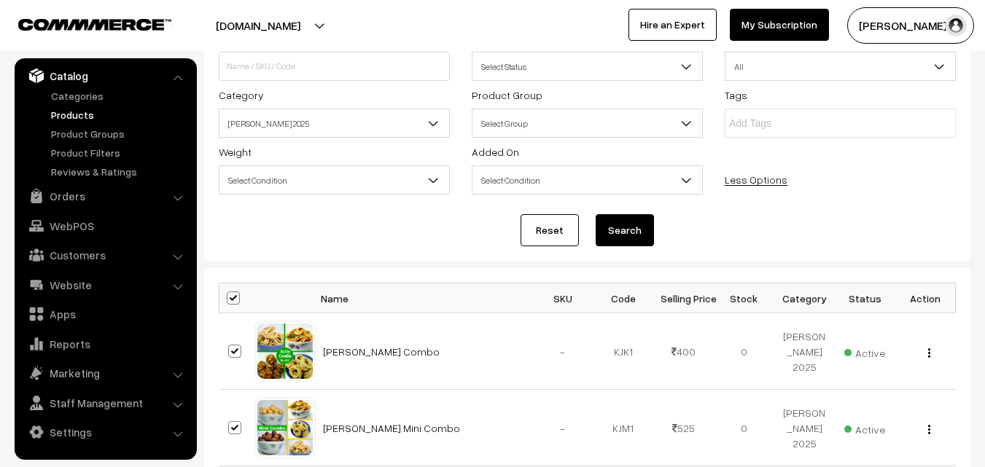
checkbox input "true"
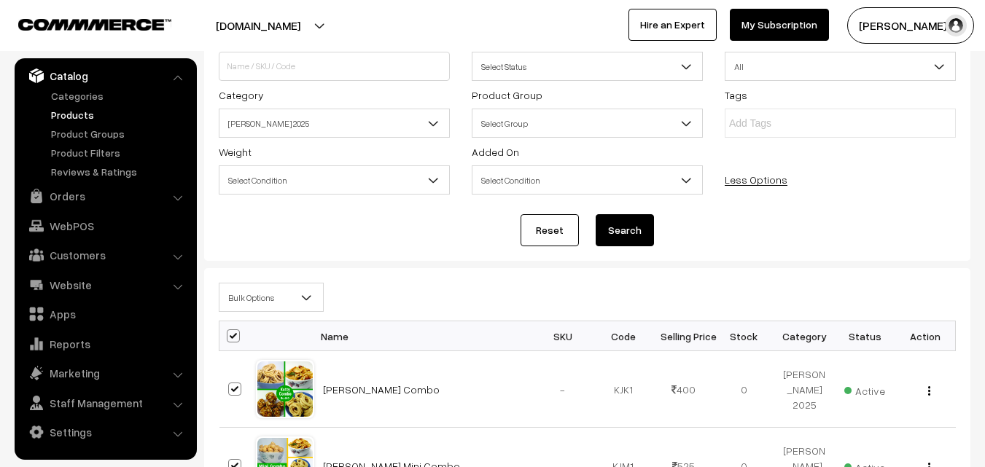
click at [261, 285] on span "Bulk Options" at bounding box center [271, 298] width 104 height 26
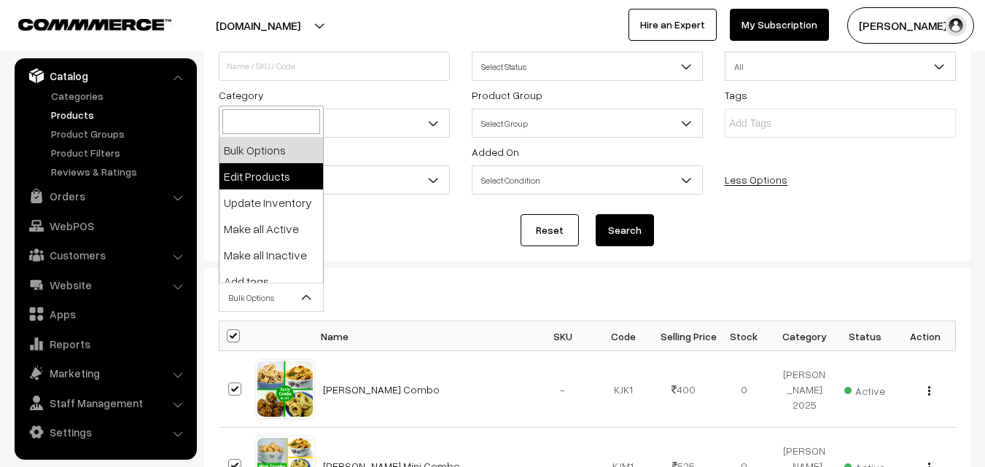
select select "editProduct"
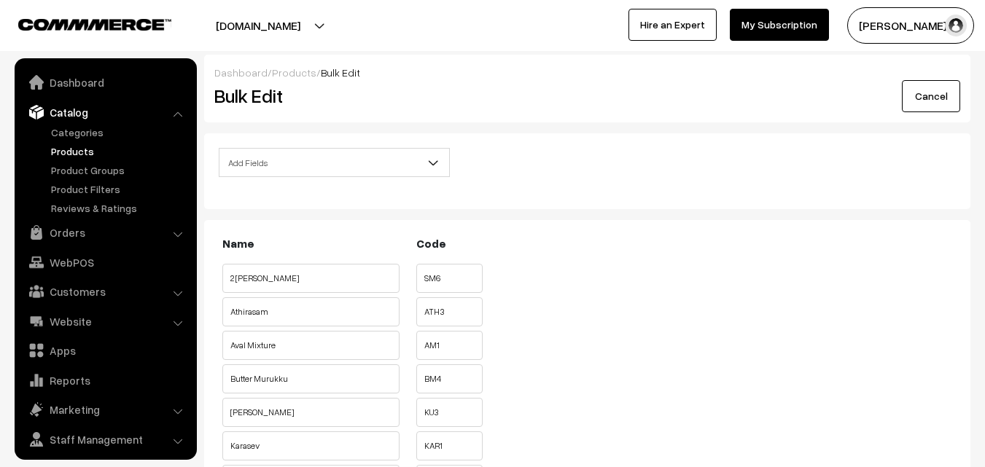
scroll to position [36, 0]
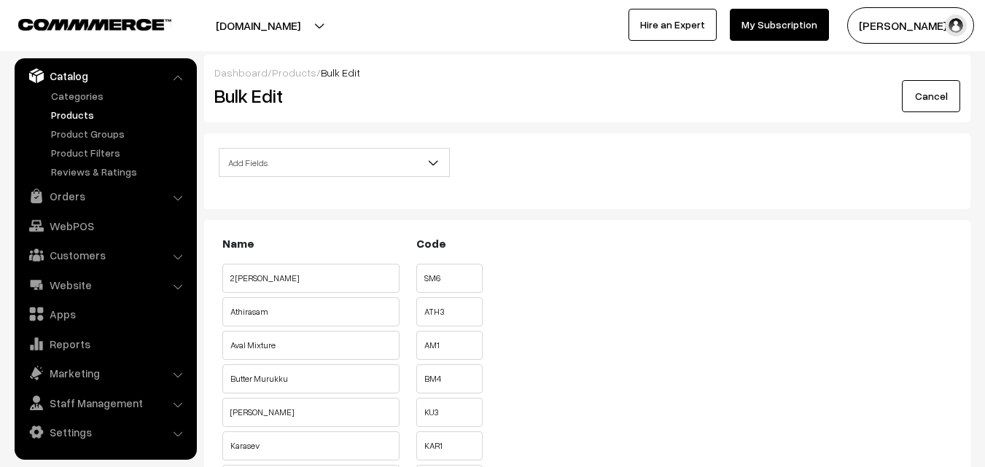
click at [287, 162] on span "Add Fields" at bounding box center [334, 163] width 230 height 26
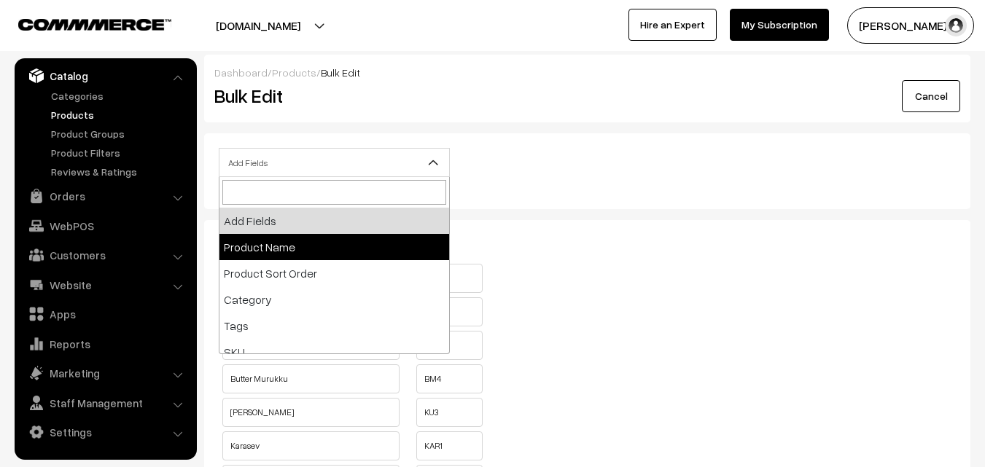
scroll to position [146, 0]
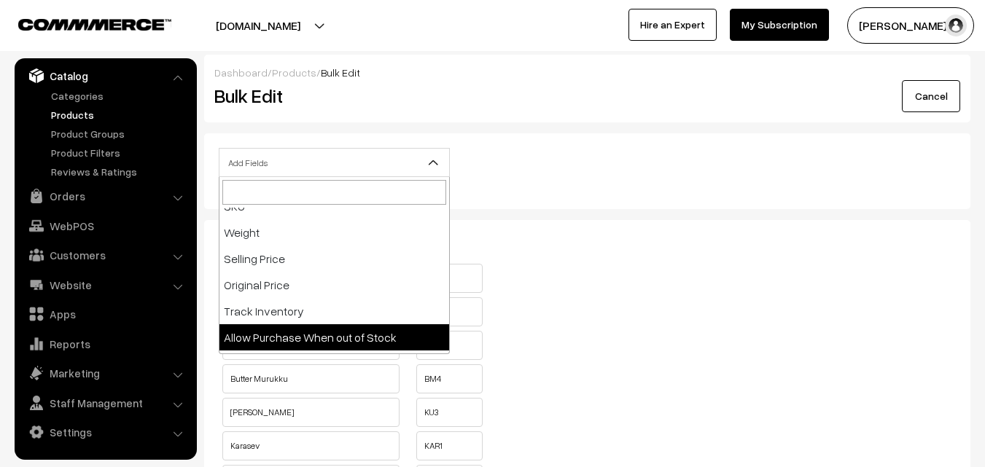
select select "allow-purchase"
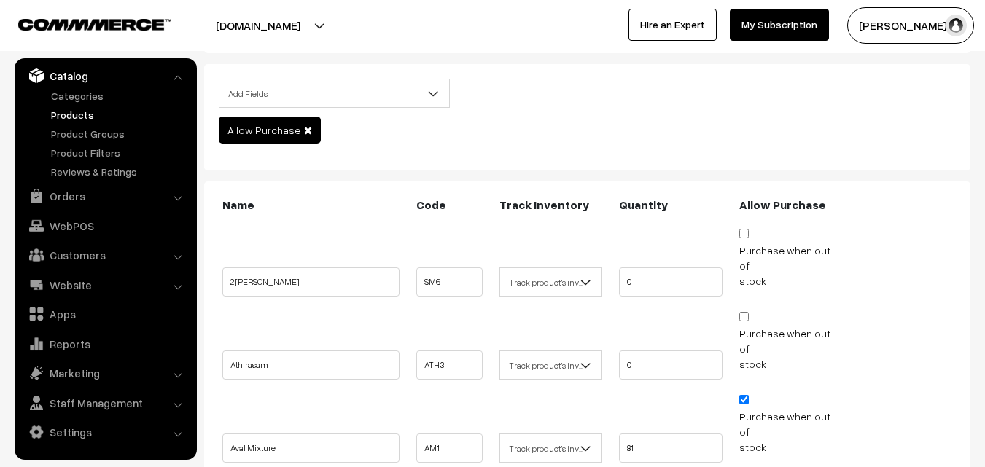
scroll to position [73, 0]
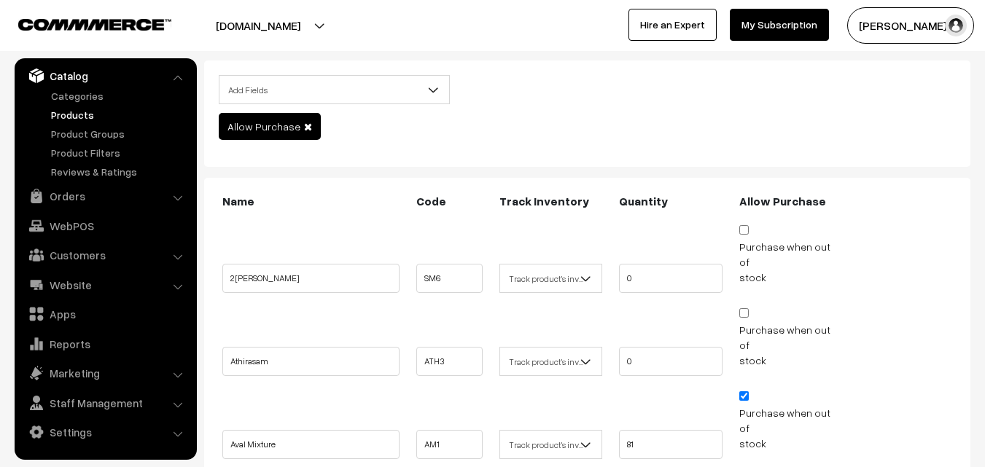
click at [745, 392] on input "Purchase when out of stock" at bounding box center [743, 396] width 9 height 9
checkbox input "false"
drag, startPoint x: 598, startPoint y: 400, endPoint x: 544, endPoint y: 417, distance: 56.5
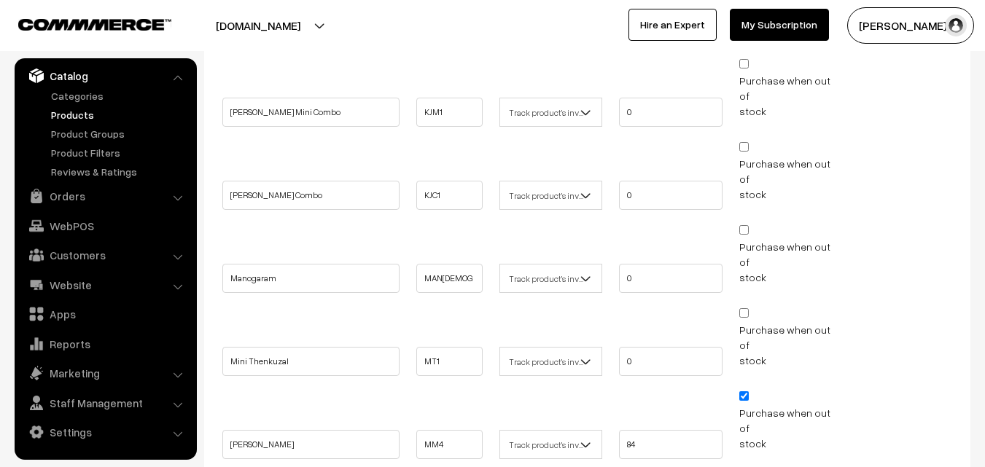
scroll to position [875, 0]
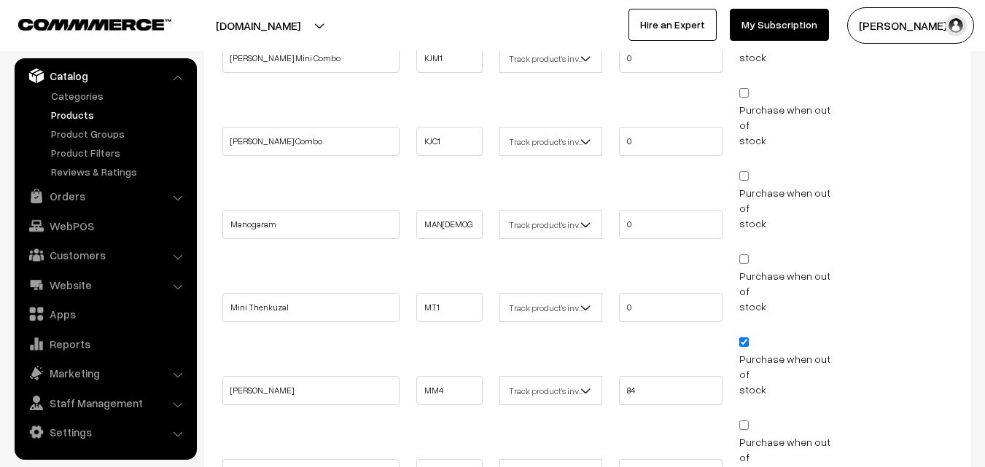
type input "0"
drag, startPoint x: 654, startPoint y: 216, endPoint x: 562, endPoint y: 214, distance: 91.9
click at [562, 334] on ul "Mullu Murukku MM4 84 stock" at bounding box center [587, 369] width 737 height 71
type input "0"
click at [741, 335] on span "Purchase when out of stock" at bounding box center [791, 365] width 104 height 61
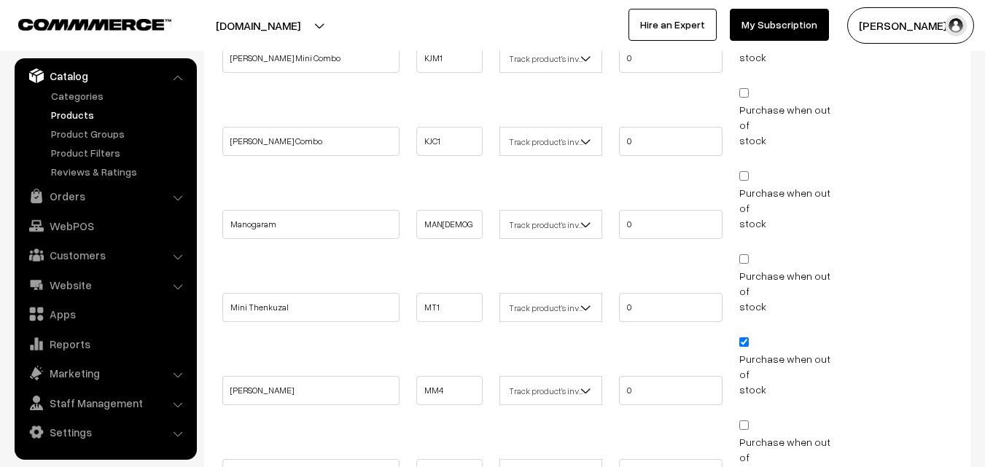
click at [744, 338] on input "Purchase when out of stock" at bounding box center [743, 342] width 9 height 9
checkbox input "false"
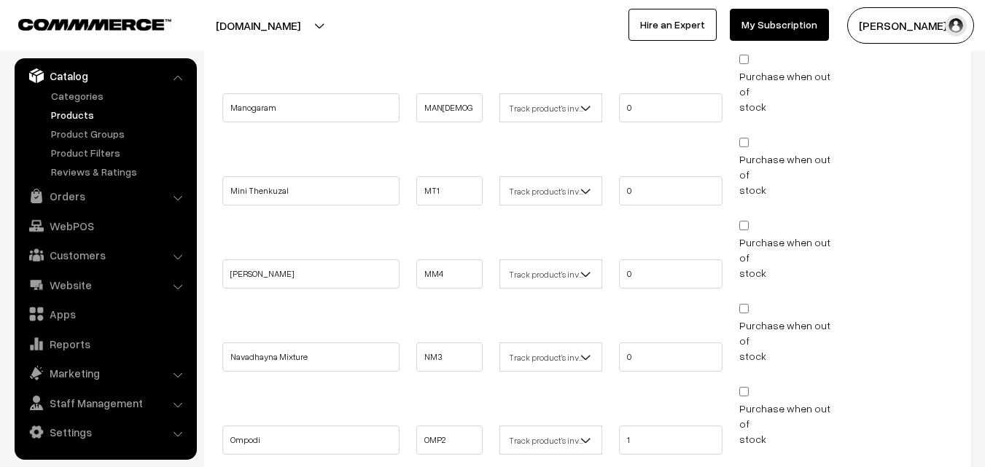
scroll to position [1021, 0]
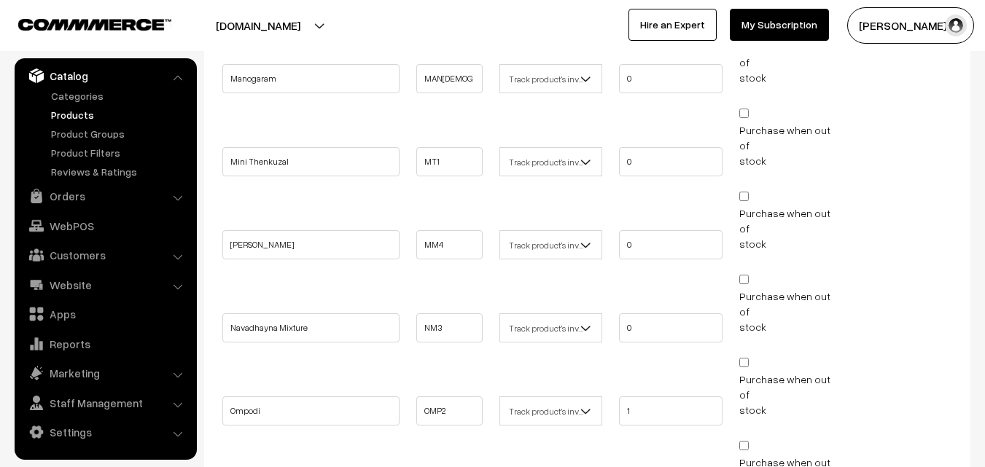
drag, startPoint x: 651, startPoint y: 215, endPoint x: 646, endPoint y: 201, distance: 14.8
click at [647, 208] on div "Name Code Track Inventory Quantity Allow Purchase SM6 0 0" at bounding box center [587, 168] width 737 height 1846
drag, startPoint x: 646, startPoint y: 201, endPoint x: 533, endPoint y: 201, distance: 113.0
click at [533, 354] on ul "Ompodi OMP2 1 stock" at bounding box center [587, 389] width 737 height 71
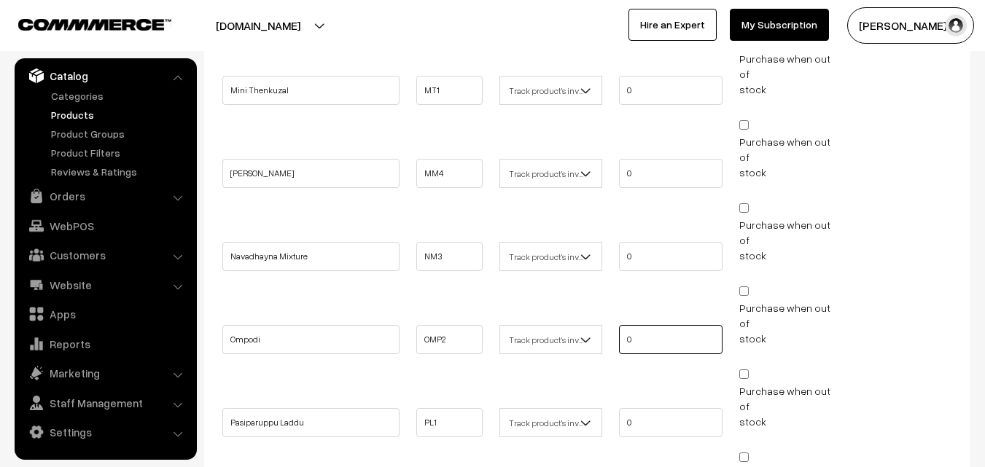
scroll to position [1094, 0]
type input "0"
drag, startPoint x: 588, startPoint y: 265, endPoint x: 569, endPoint y: 278, distance: 23.1
type input "0"
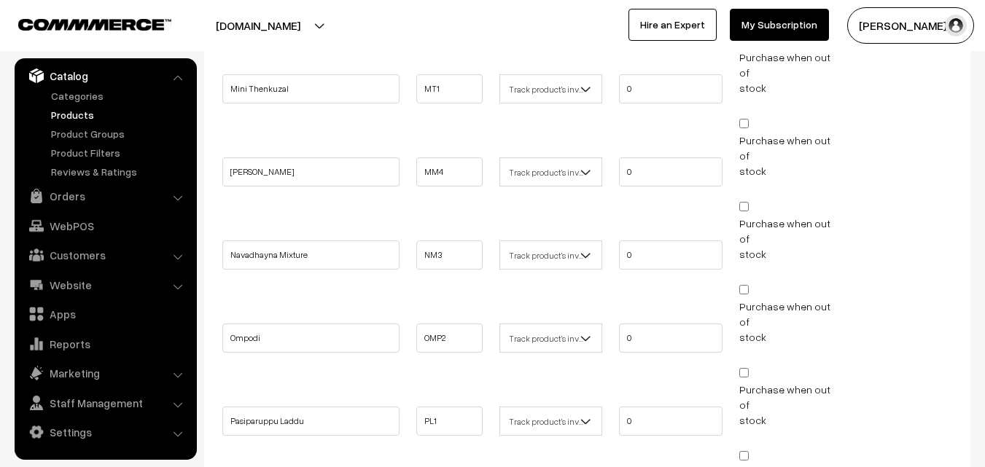
checkbox input "false"
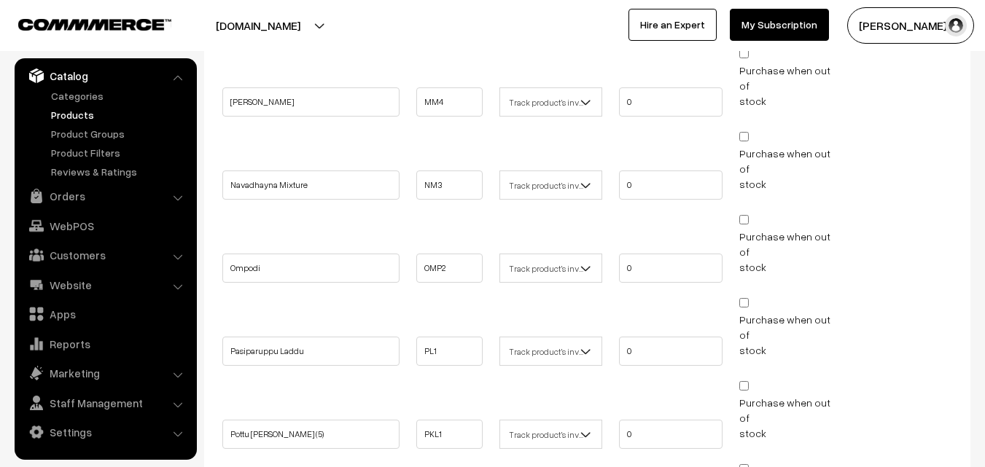
scroll to position [1312, 0]
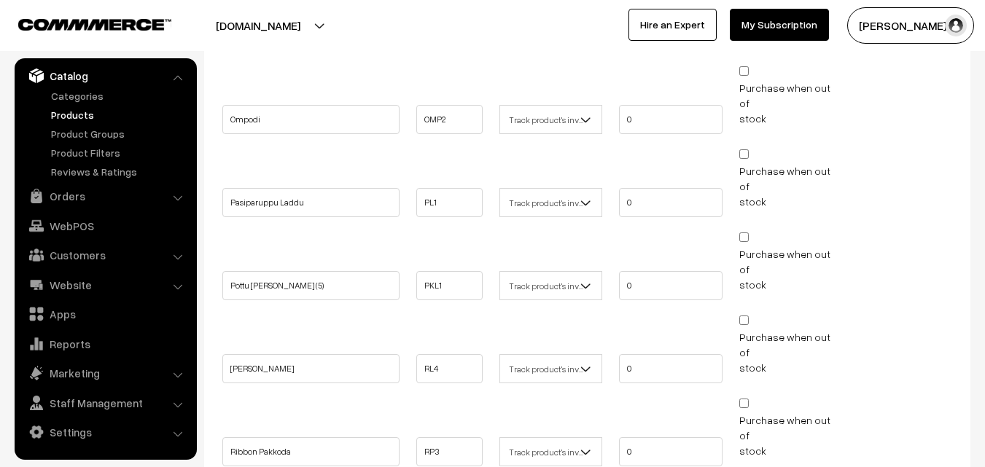
drag, startPoint x: 517, startPoint y: 318, endPoint x: 486, endPoint y: 322, distance: 30.9
type input "0"
checkbox input "false"
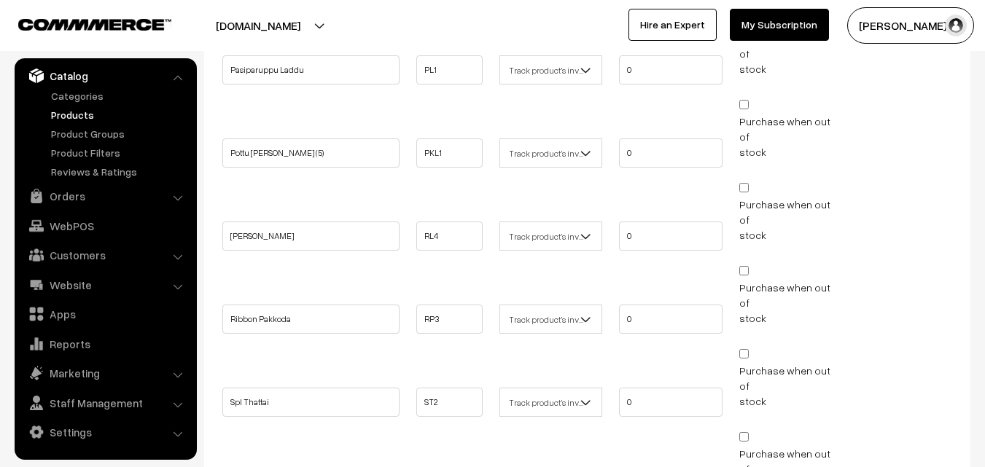
scroll to position [1478, 0]
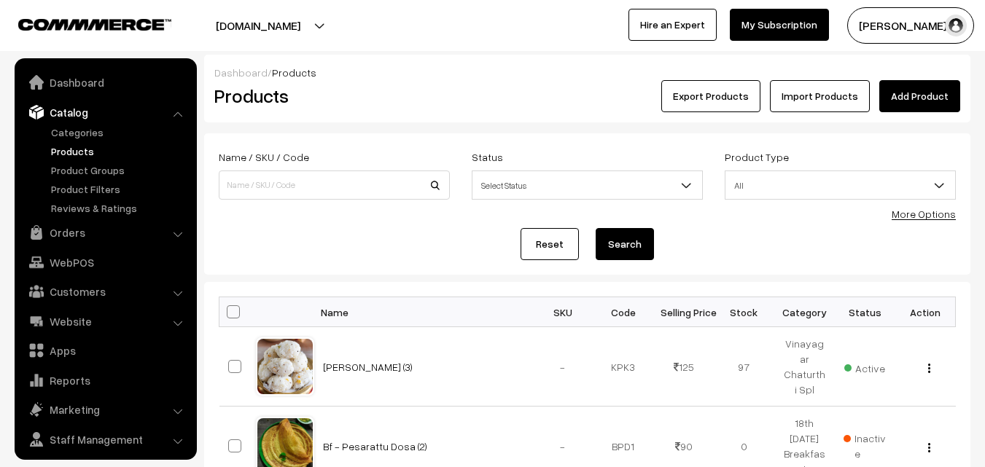
scroll to position [36, 0]
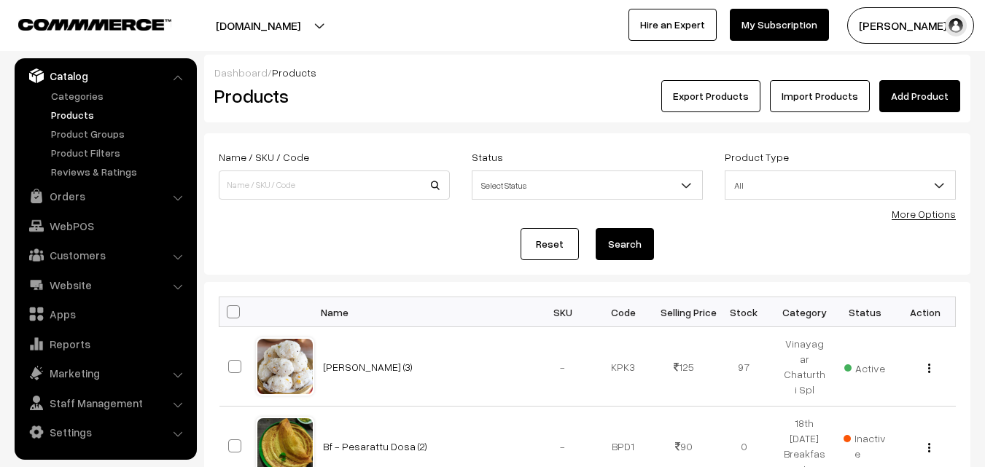
click at [922, 217] on link "More Options" at bounding box center [924, 214] width 64 height 12
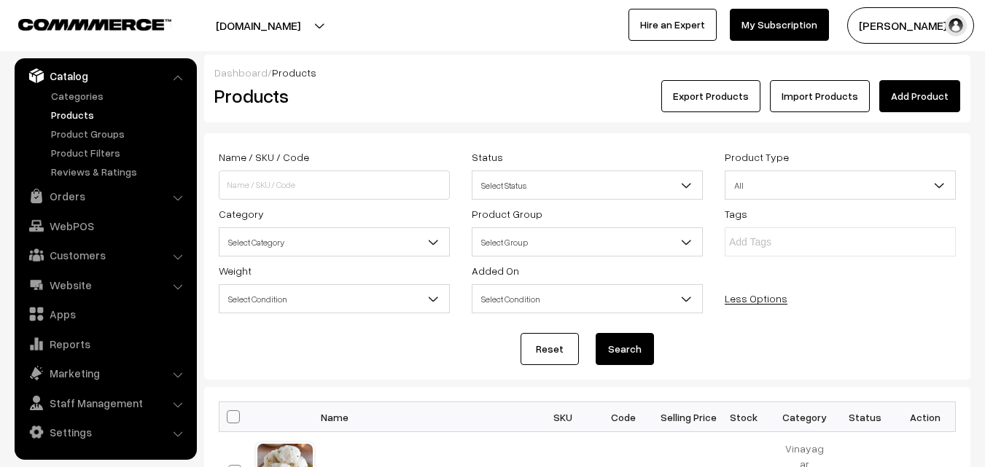
click at [290, 249] on span "Select Category" at bounding box center [334, 243] width 230 height 26
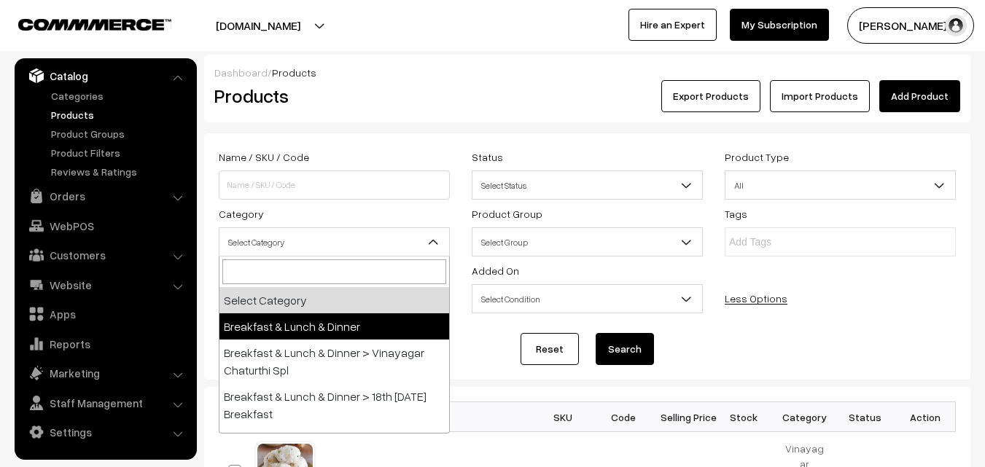
scroll to position [73, 0]
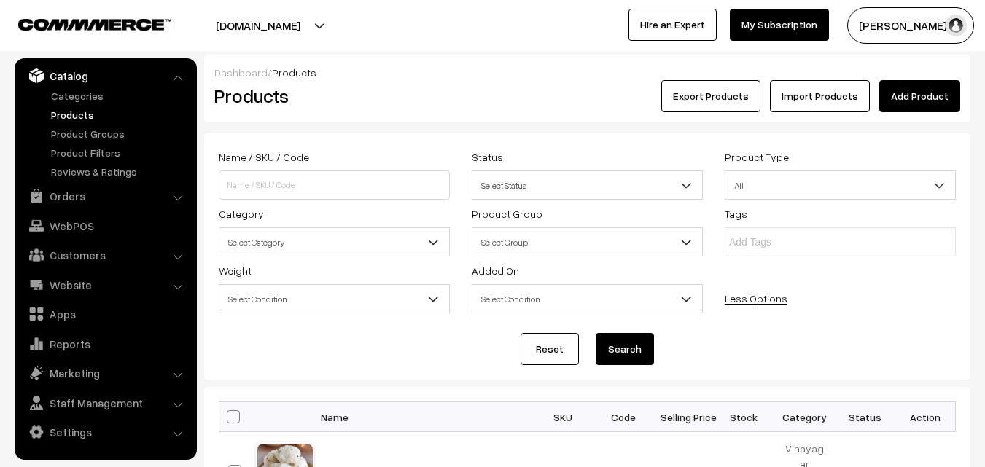
click at [82, 110] on link "Products" at bounding box center [119, 114] width 144 height 15
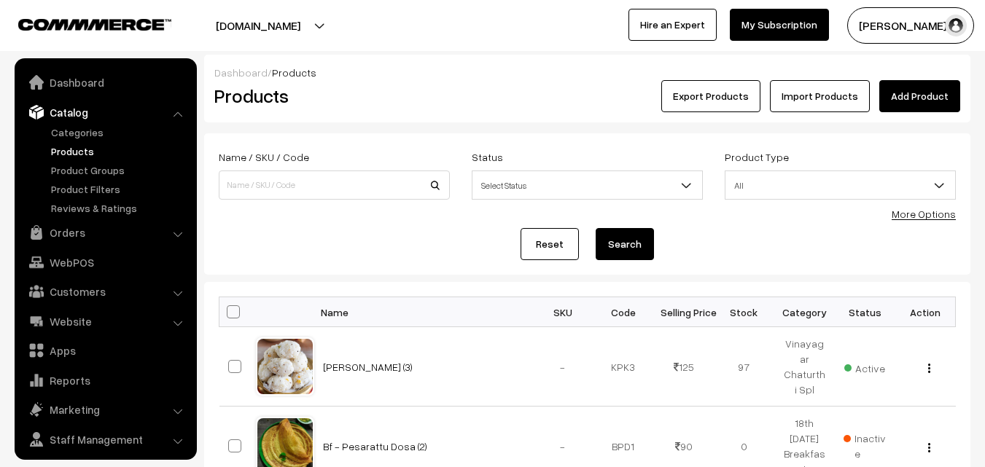
scroll to position [36, 0]
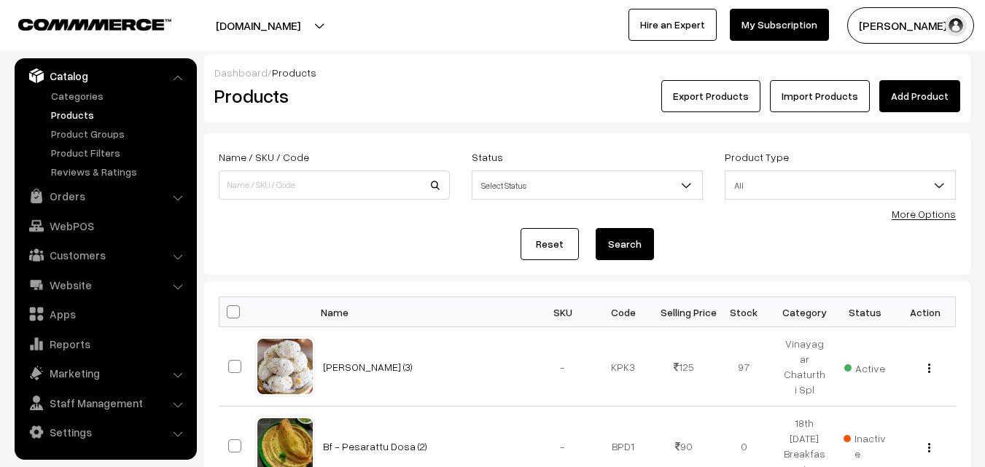
drag, startPoint x: 927, startPoint y: 222, endPoint x: 925, endPoint y: 213, distance: 9.2
click at [926, 221] on form "Name / SKU / Code Status Select Status Active Inactive Select Status Product Ty…" at bounding box center [587, 203] width 766 height 141
click at [925, 213] on link "More Options" at bounding box center [924, 214] width 64 height 12
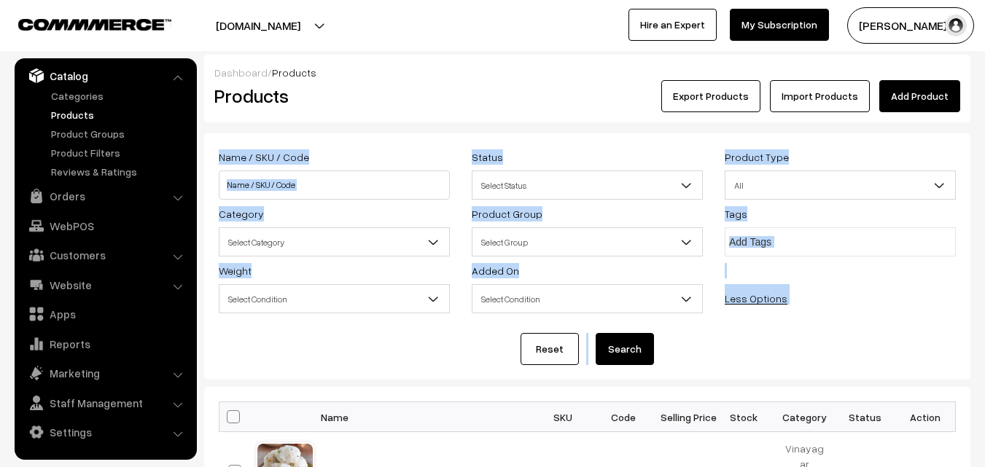
click at [303, 248] on span "Select Category" at bounding box center [334, 243] width 230 height 26
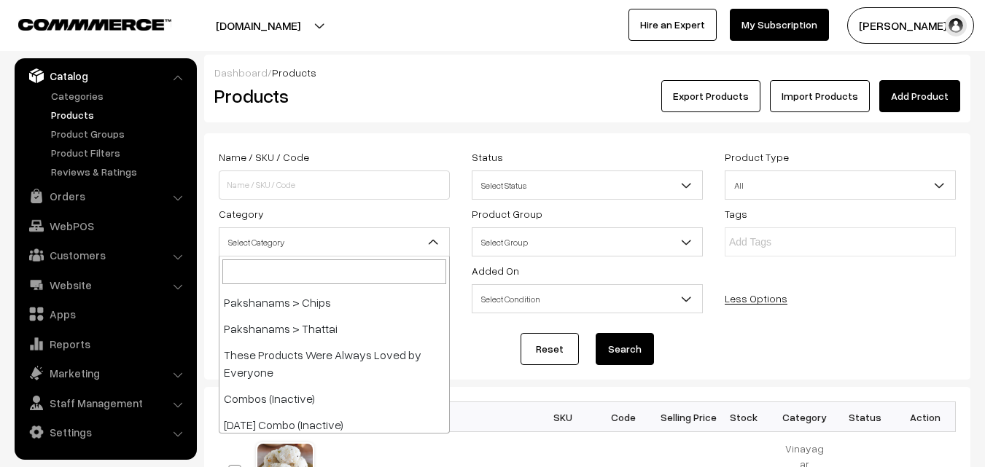
scroll to position [802, 0]
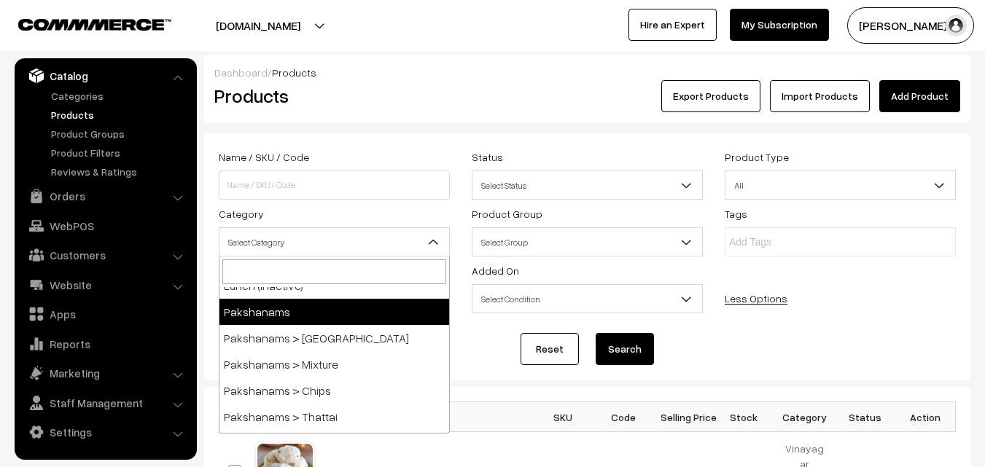
select select "2"
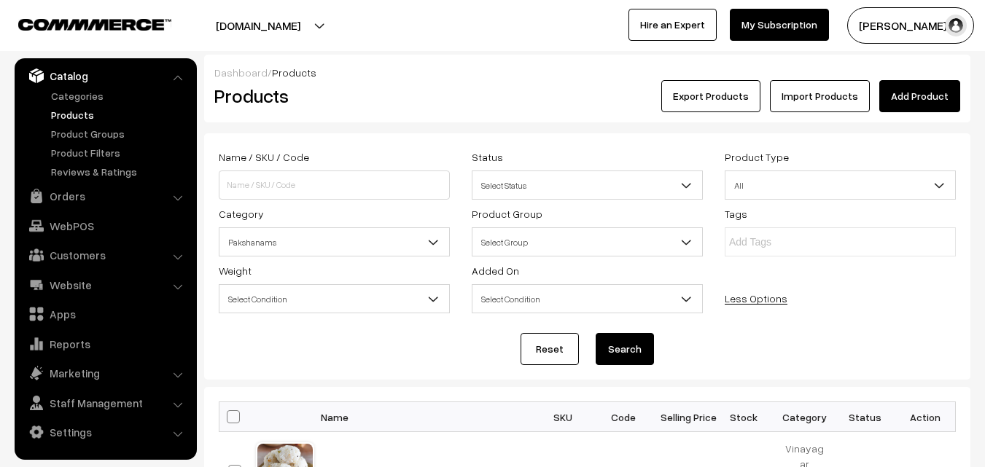
click at [612, 349] on button "Search" at bounding box center [625, 349] width 58 height 32
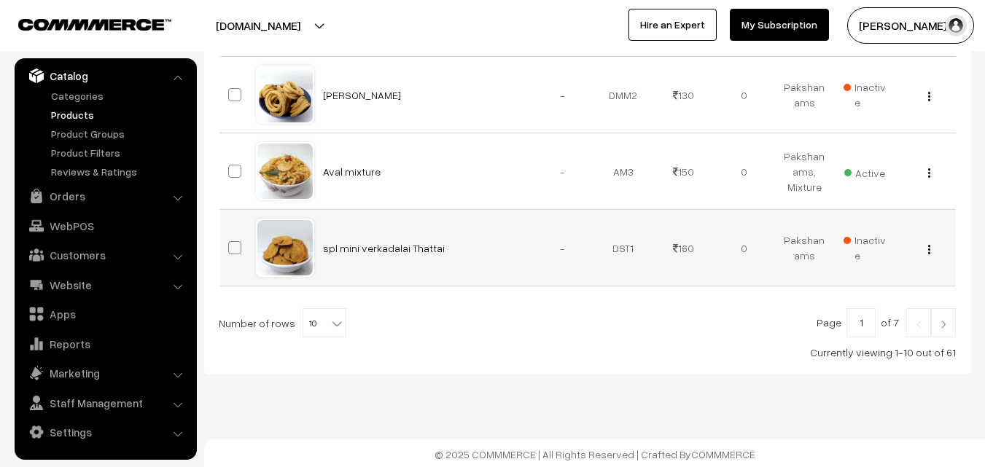
scroll to position [914, 0]
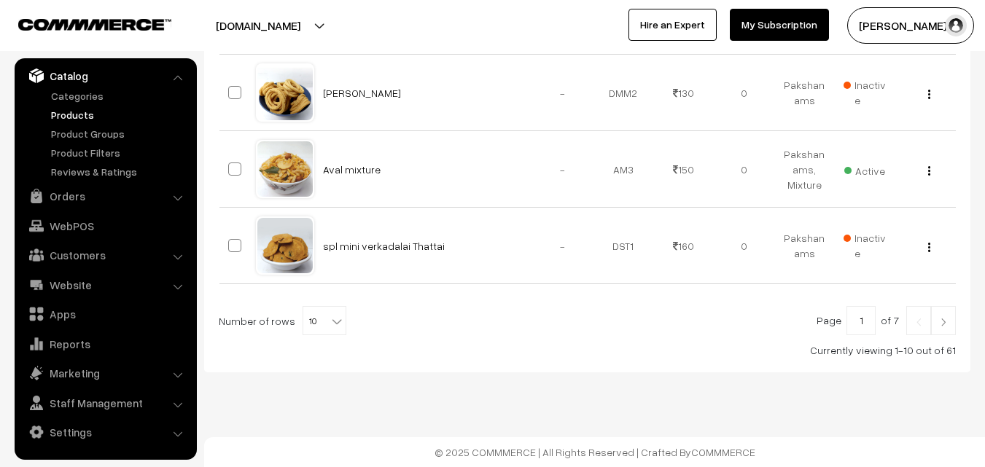
click at [316, 334] on span "10" at bounding box center [324, 321] width 42 height 29
select select "100"
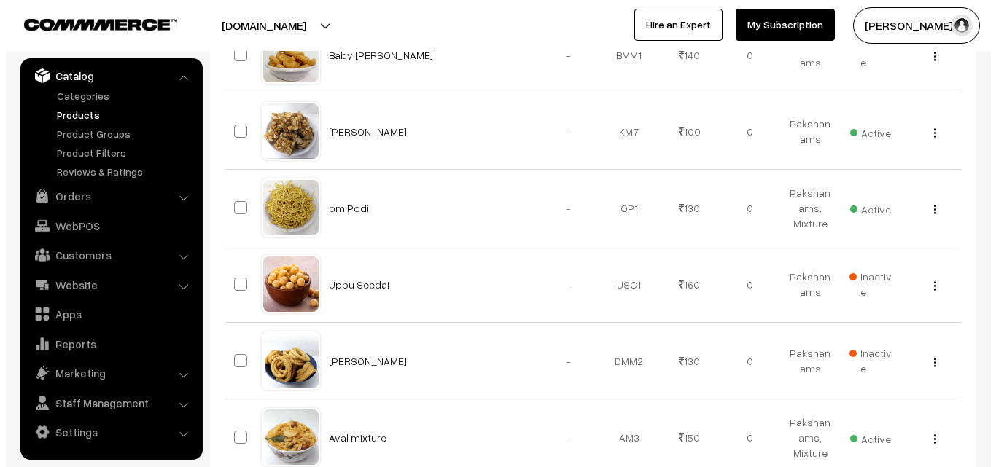
scroll to position [729, 0]
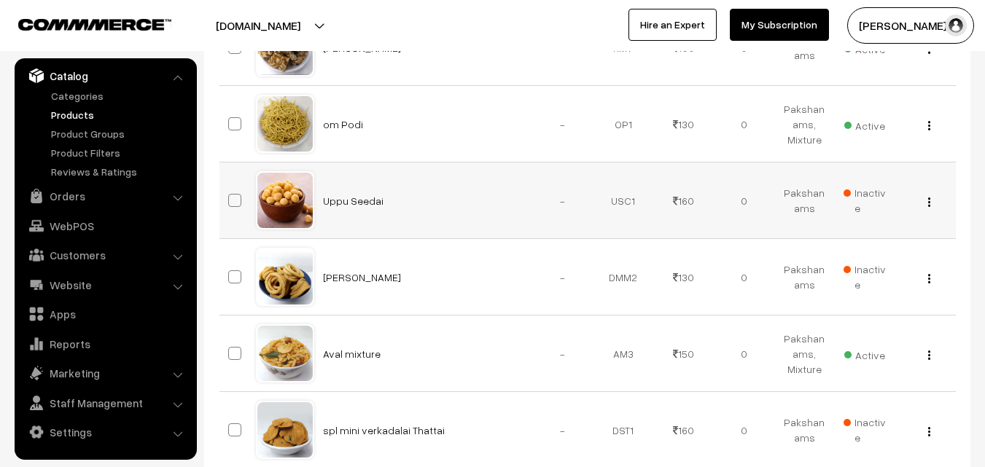
click at [858, 190] on span "Inactive" at bounding box center [865, 200] width 43 height 31
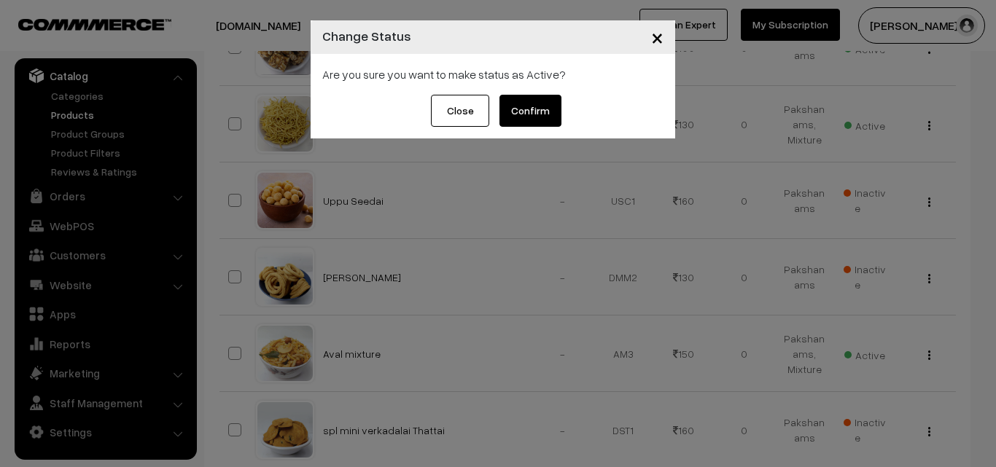
click at [524, 110] on button "Confirm" at bounding box center [530, 111] width 62 height 32
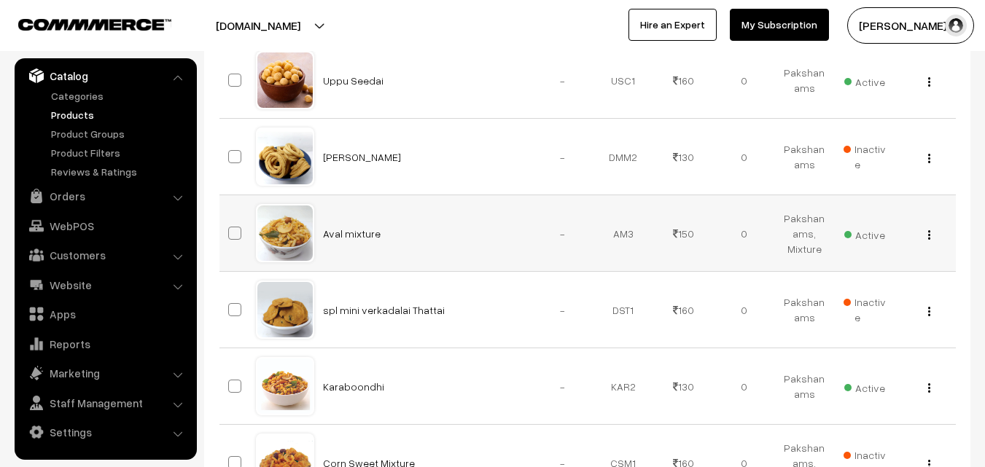
scroll to position [875, 0]
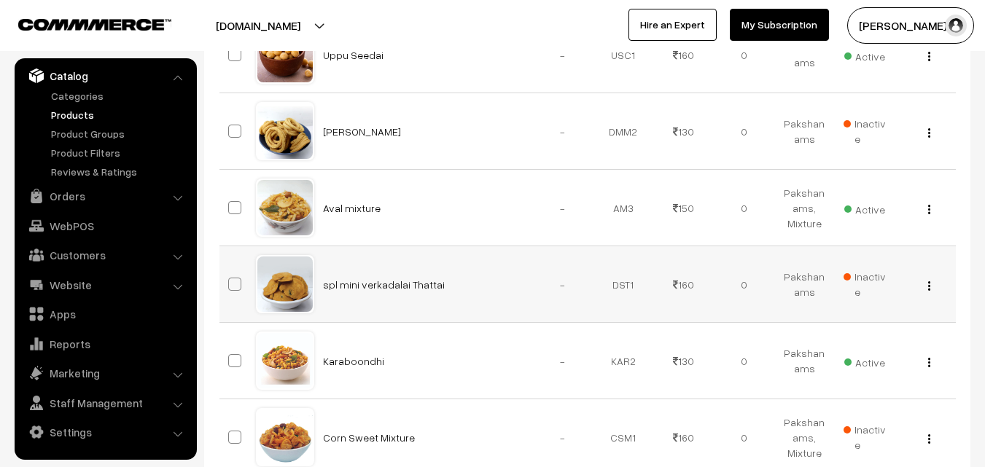
click at [866, 276] on span "Inactive" at bounding box center [865, 284] width 43 height 31
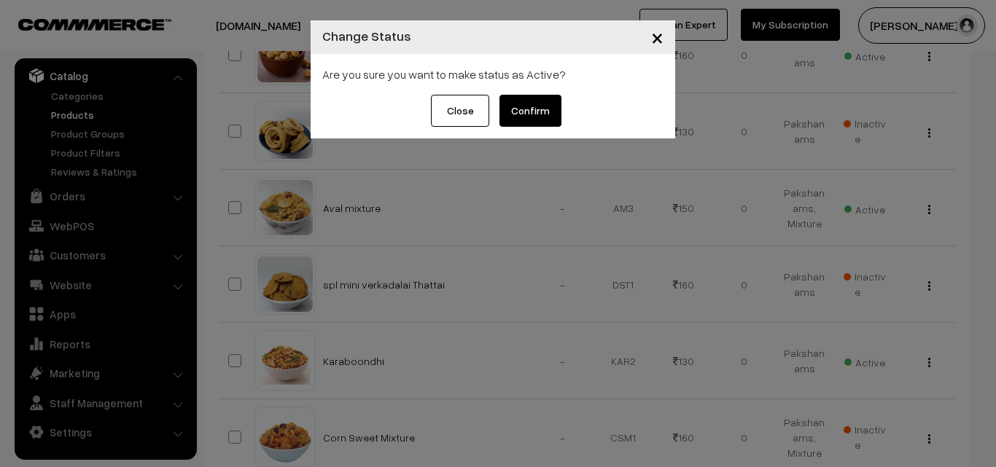
click at [866, 275] on div "× Change Status Are you sure you want to make status as Active? Close Confirm" at bounding box center [498, 233] width 996 height 467
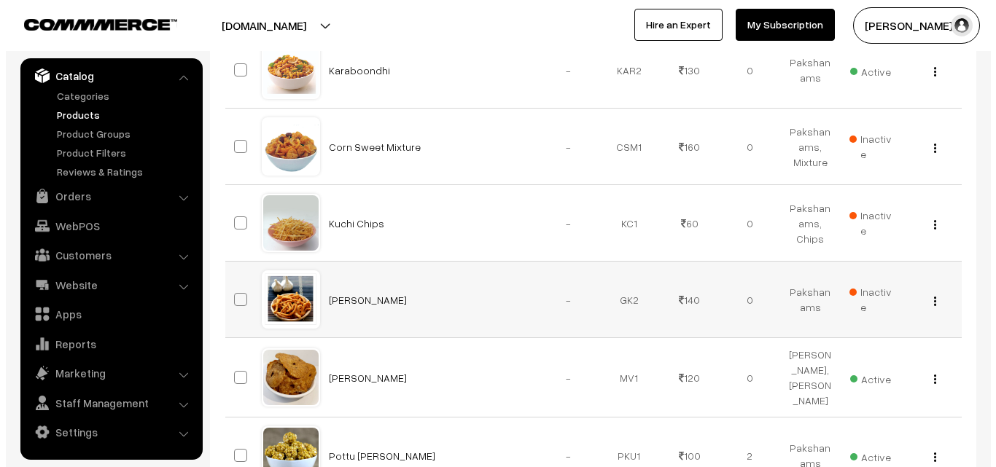
scroll to position [1167, 0]
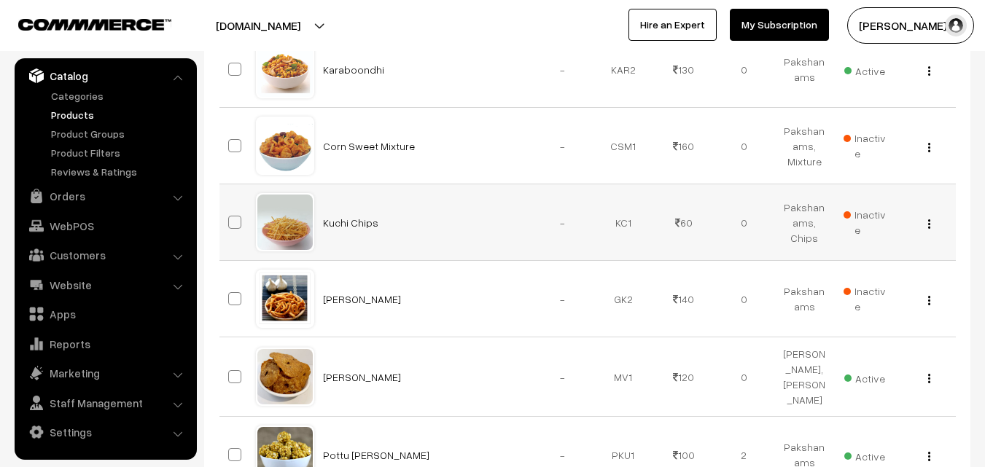
click at [862, 218] on span "Inactive" at bounding box center [865, 222] width 43 height 31
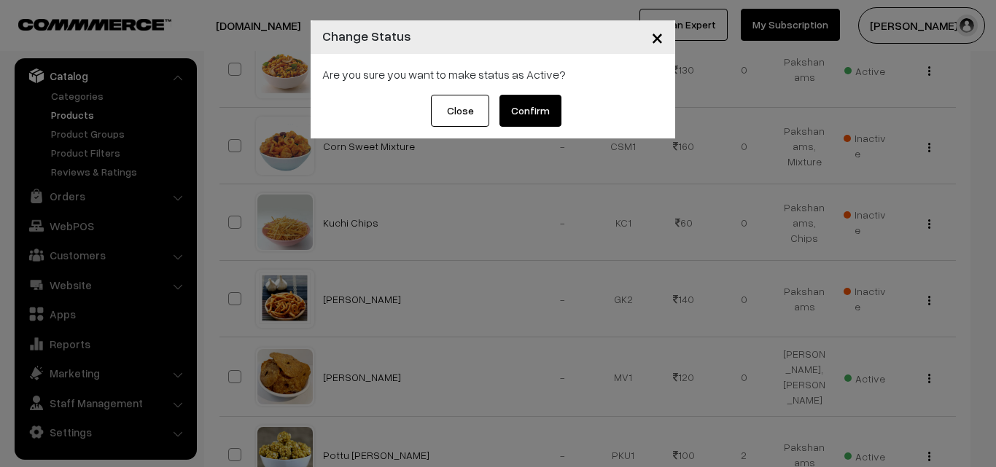
click at [543, 122] on button "Confirm" at bounding box center [530, 111] width 62 height 32
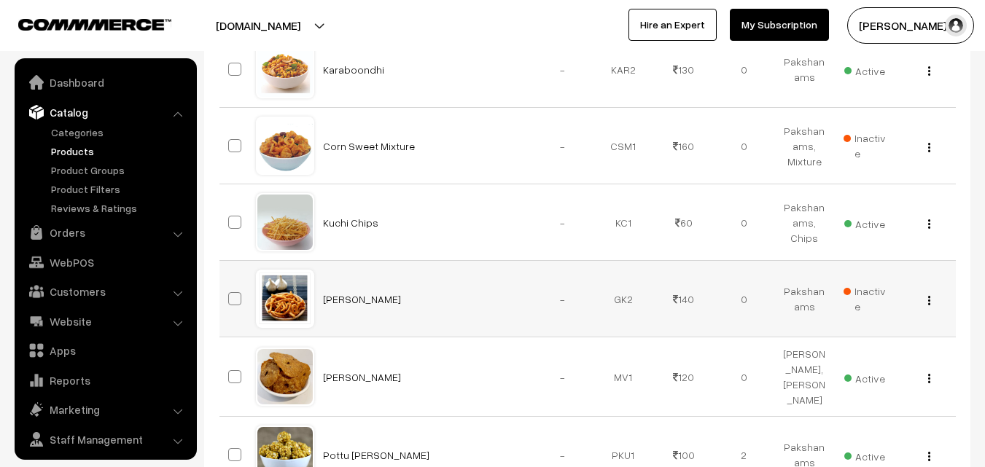
scroll to position [36, 0]
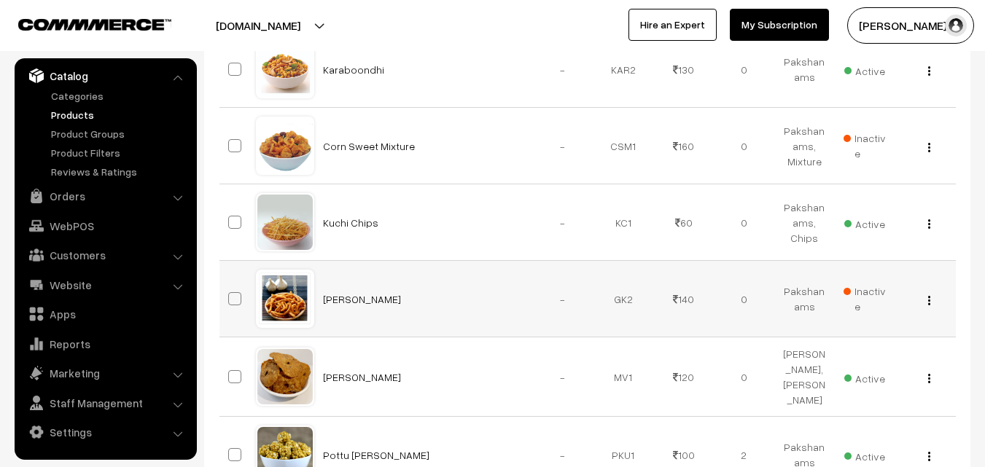
click at [870, 287] on span "Inactive" at bounding box center [865, 299] width 43 height 31
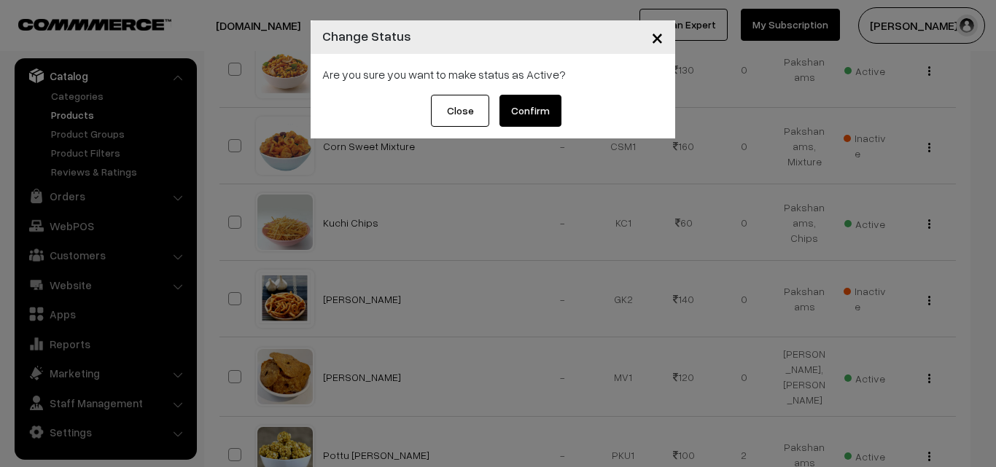
click at [869, 287] on div "× Change Status Are you sure you want to make status as Active? Close Confirm" at bounding box center [498, 233] width 996 height 467
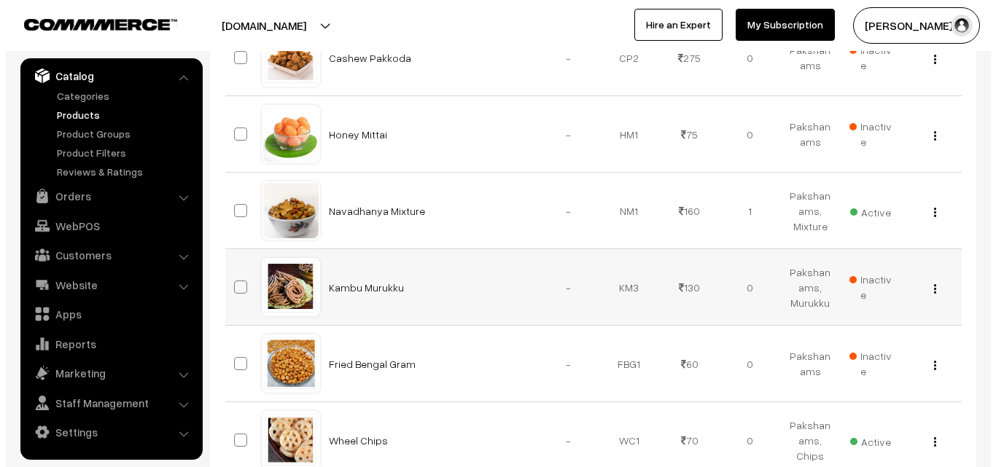
scroll to position [2479, 0]
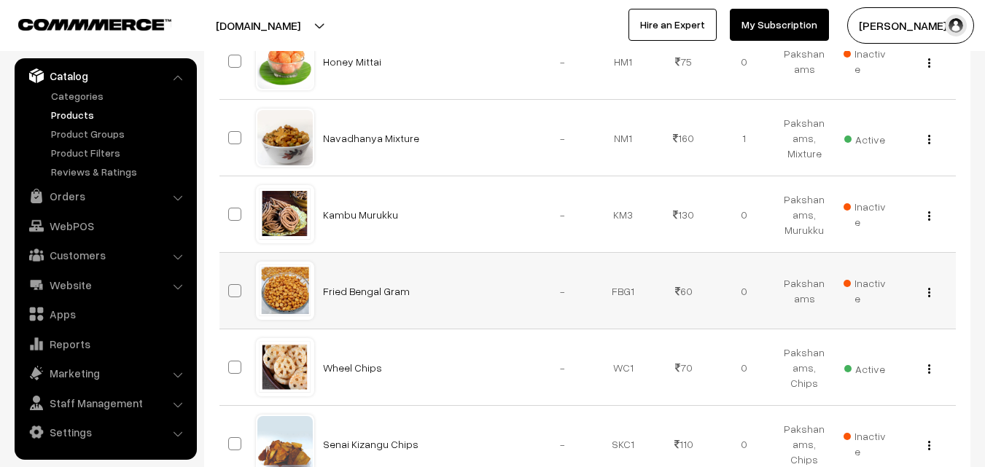
click at [868, 296] on span "Inactive" at bounding box center [865, 291] width 43 height 31
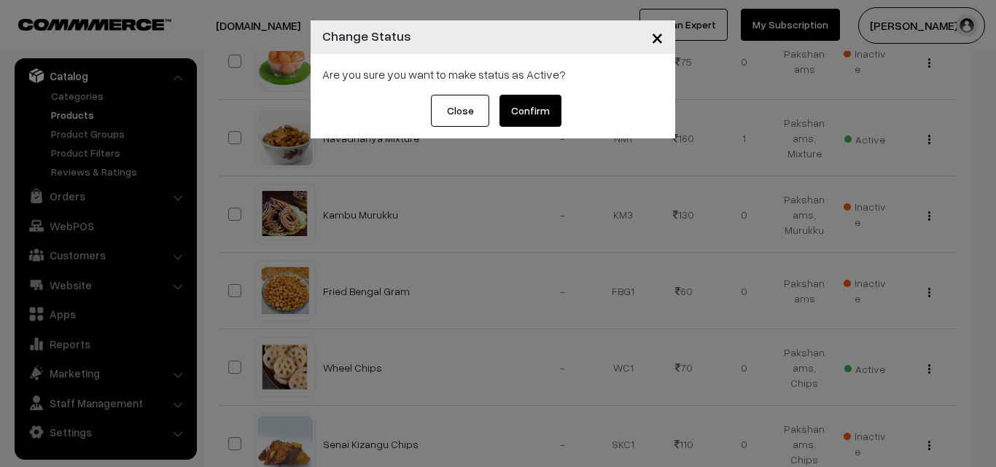
click at [547, 115] on button "Confirm" at bounding box center [530, 111] width 62 height 32
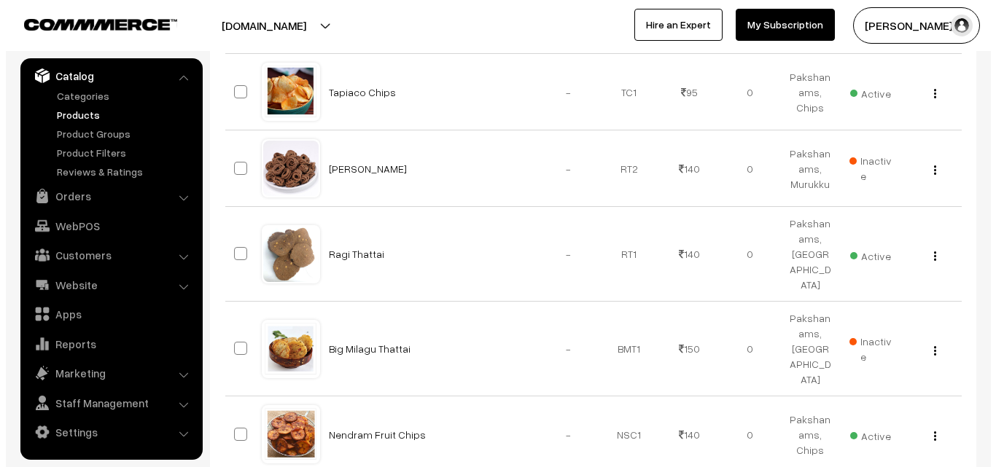
scroll to position [2917, 0]
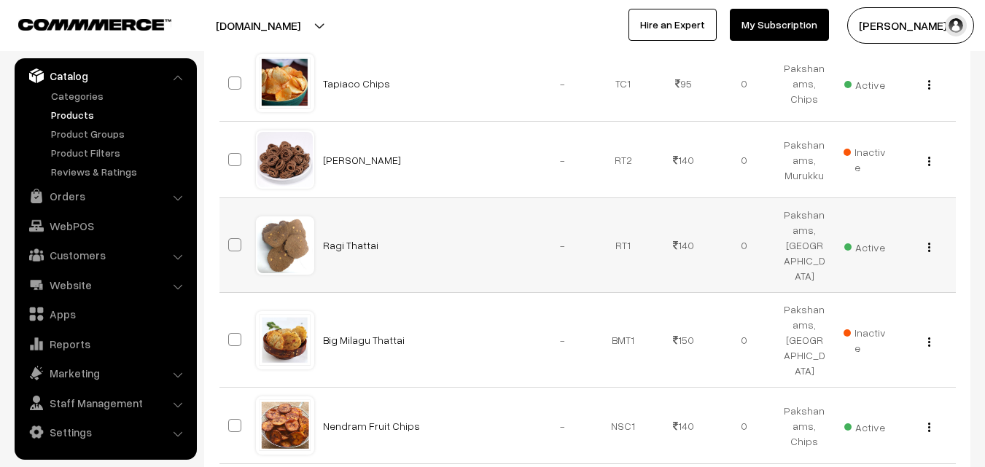
click at [860, 253] on span "Active" at bounding box center [864, 245] width 41 height 19
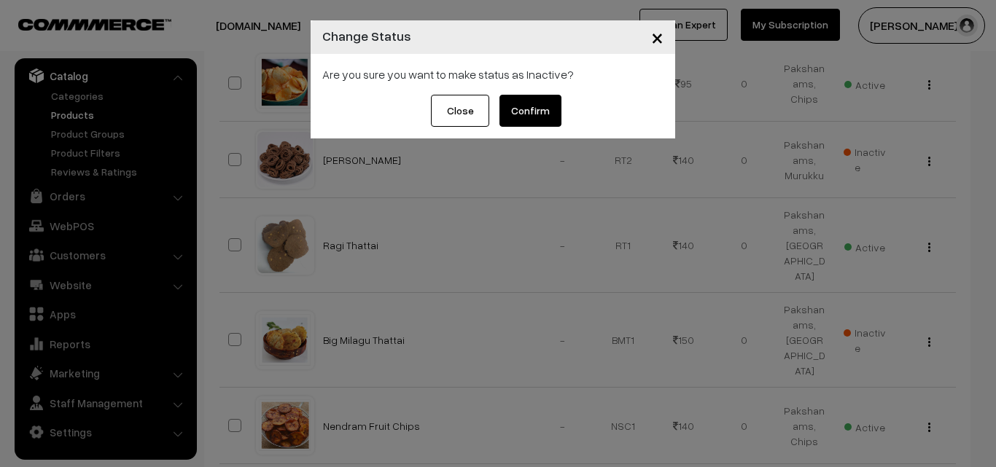
click at [524, 114] on button "Confirm" at bounding box center [530, 111] width 62 height 32
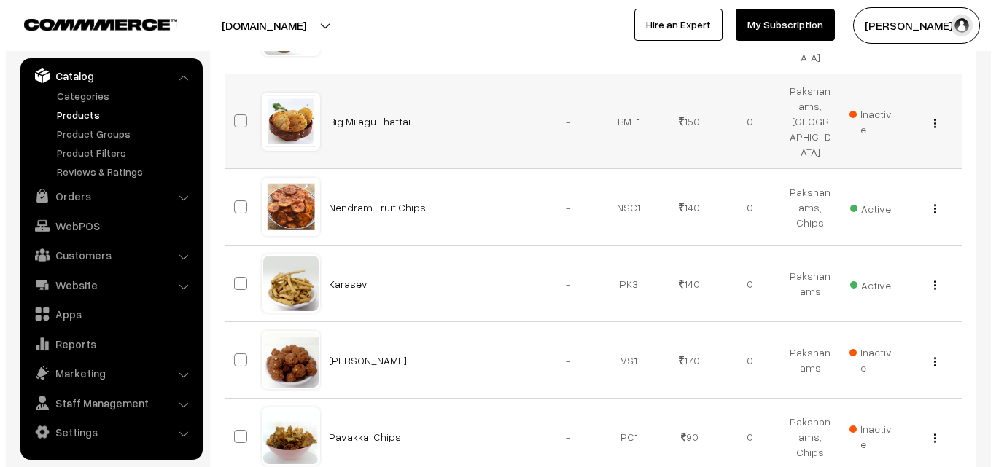
scroll to position [3208, 0]
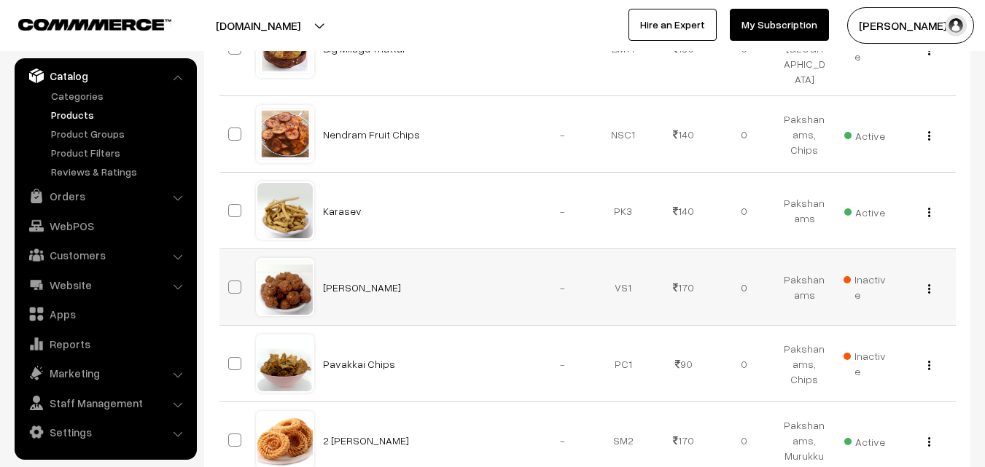
click at [865, 272] on span "Inactive" at bounding box center [865, 287] width 43 height 31
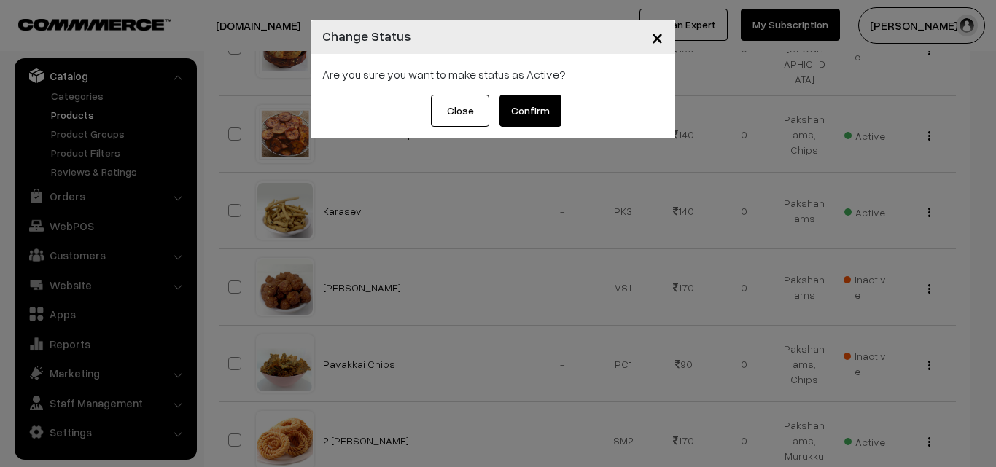
click at [534, 101] on button "Confirm" at bounding box center [530, 111] width 62 height 32
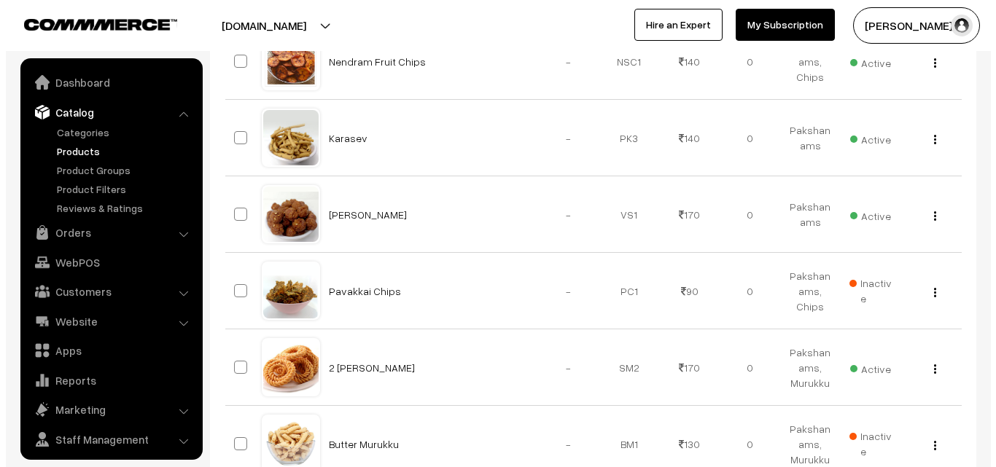
scroll to position [36, 0]
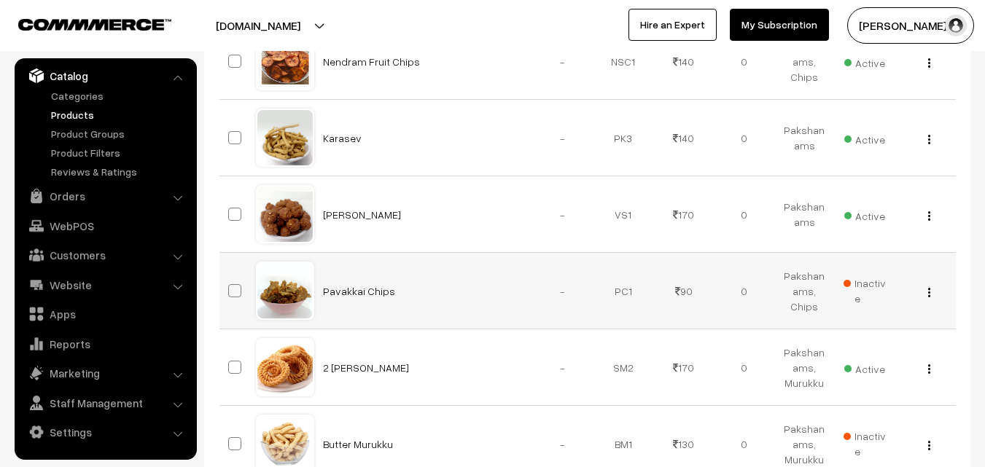
click at [874, 276] on span "Inactive" at bounding box center [865, 291] width 43 height 31
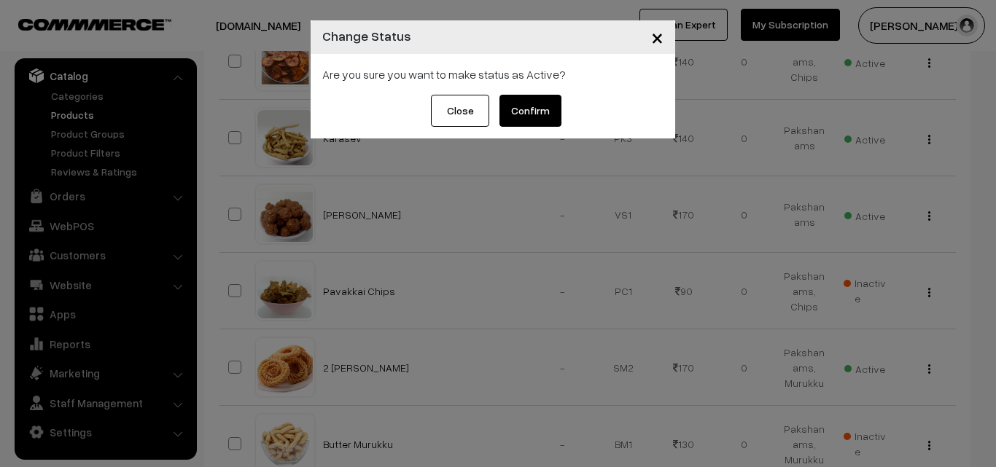
click at [508, 101] on button "Confirm" at bounding box center [530, 111] width 62 height 32
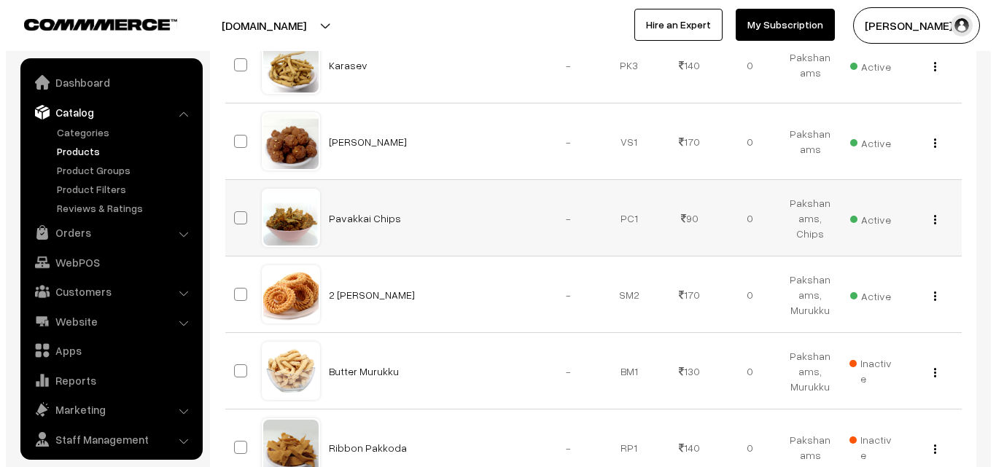
scroll to position [36, 0]
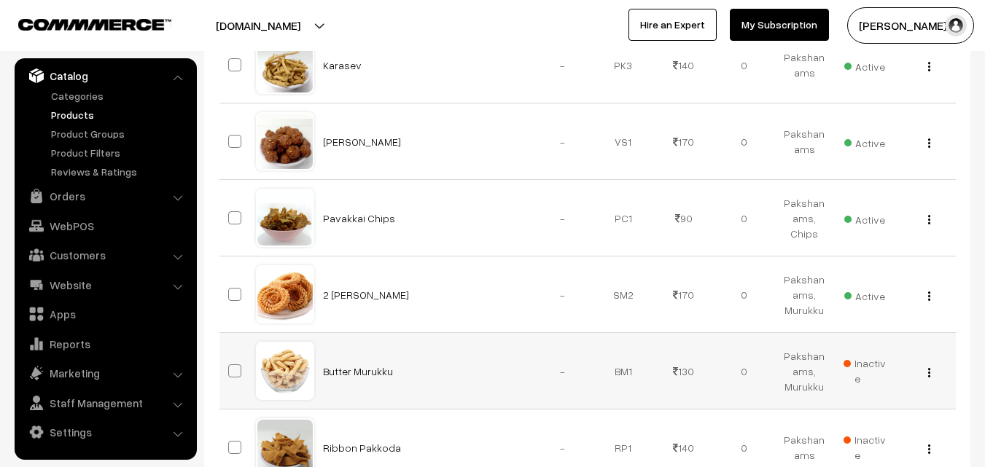
click at [865, 356] on span "Inactive" at bounding box center [865, 371] width 43 height 31
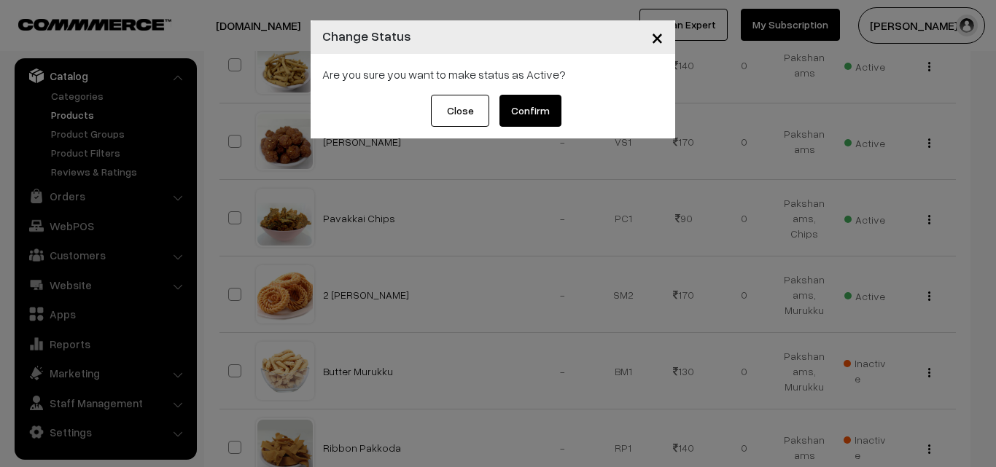
click at [538, 105] on button "Confirm" at bounding box center [530, 111] width 62 height 32
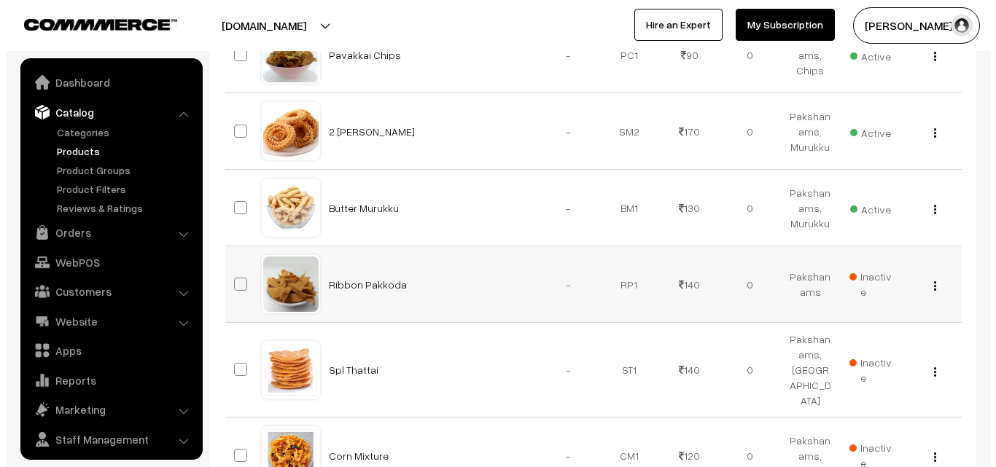
scroll to position [36, 0]
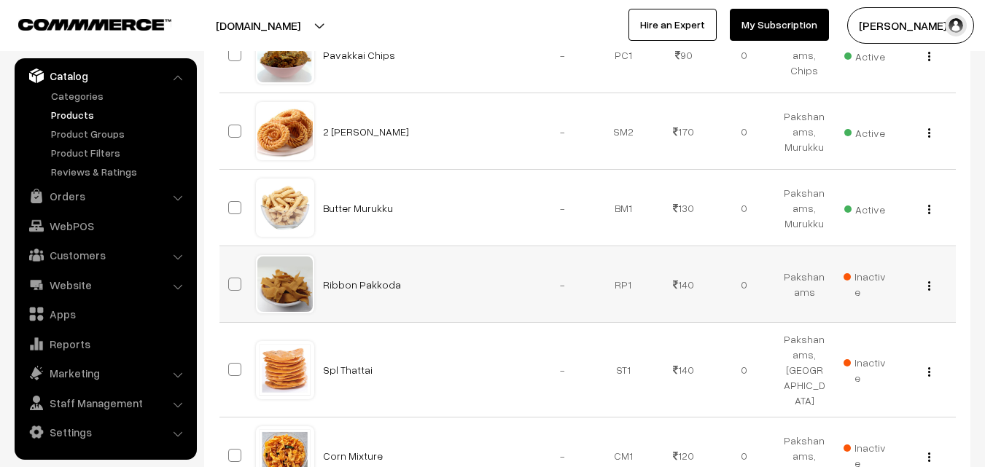
click at [872, 269] on span "Inactive" at bounding box center [865, 284] width 43 height 31
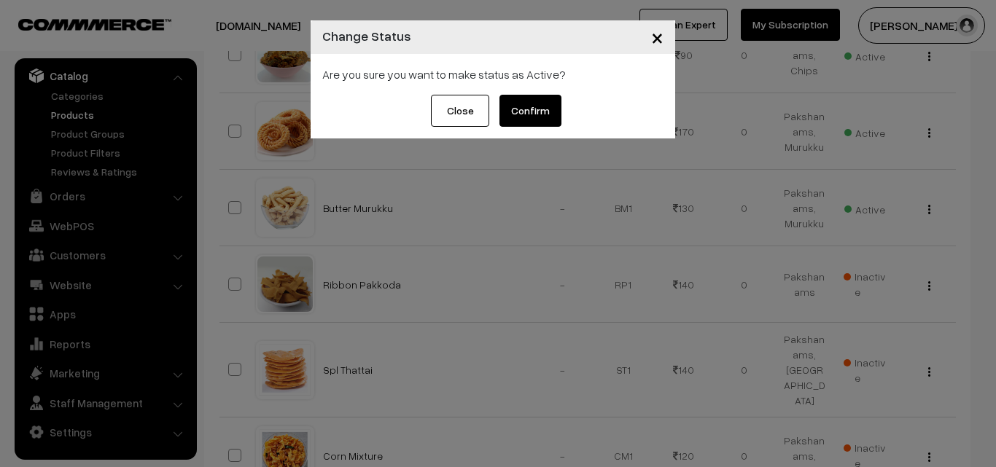
click at [539, 110] on button "Confirm" at bounding box center [530, 111] width 62 height 32
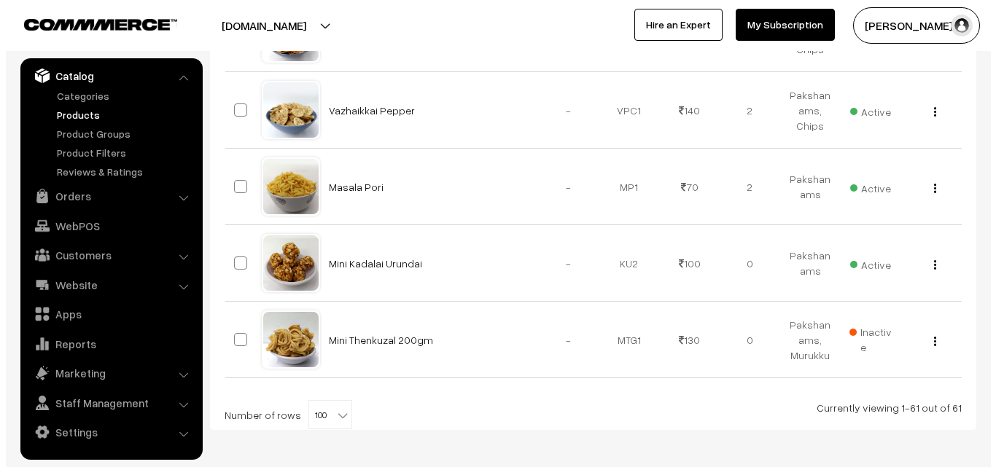
scroll to position [4800, 0]
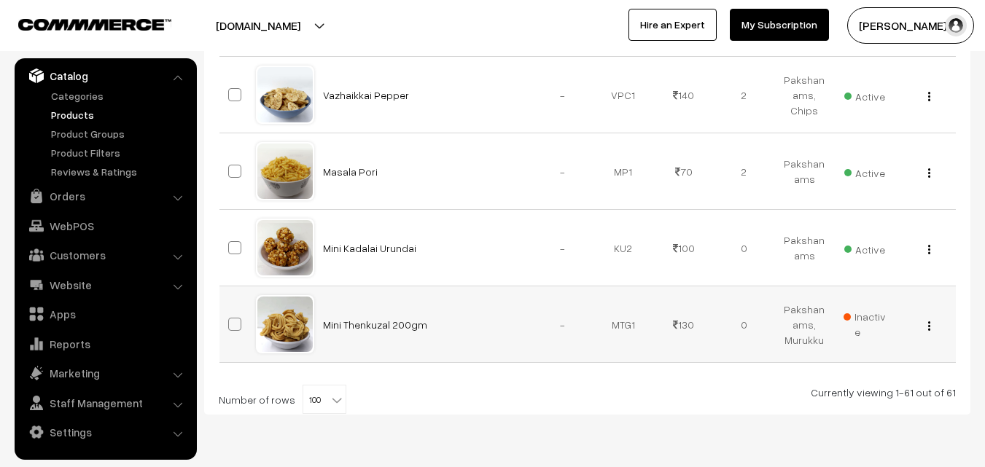
click at [858, 309] on span "Inactive" at bounding box center [865, 324] width 43 height 31
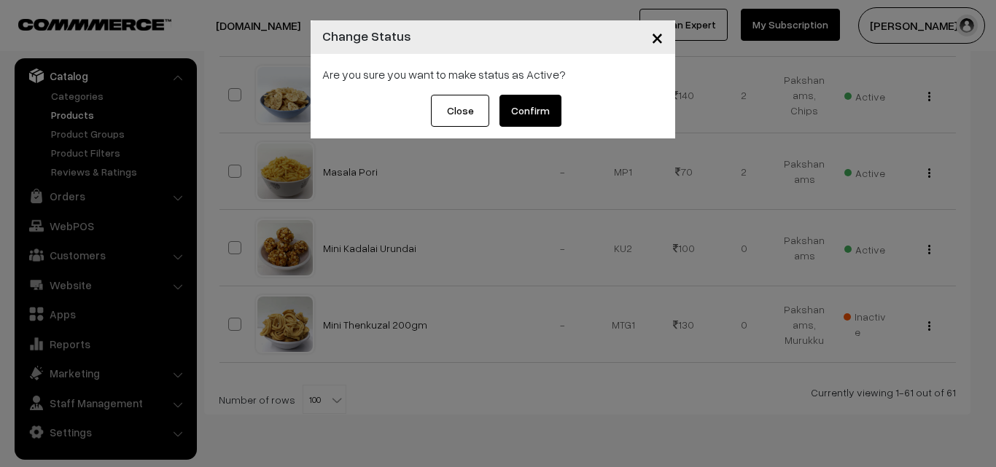
click at [532, 115] on button "Confirm" at bounding box center [530, 111] width 62 height 32
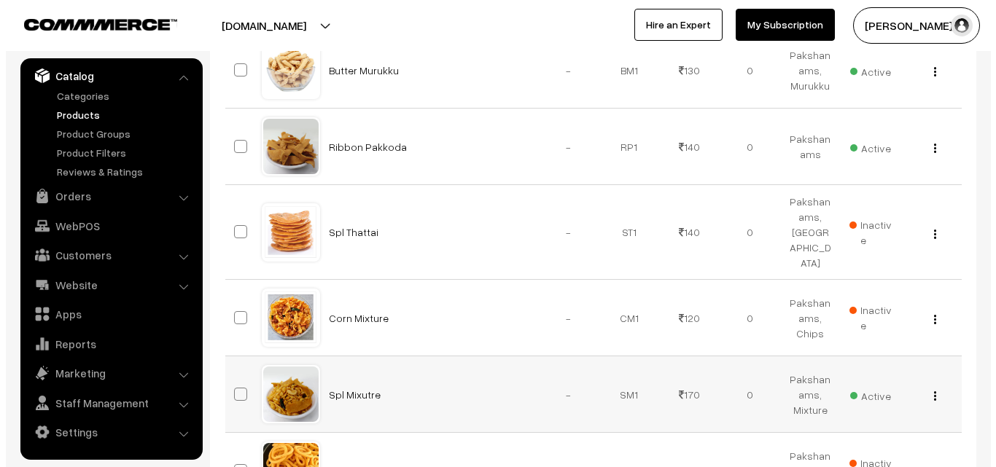
scroll to position [3633, 0]
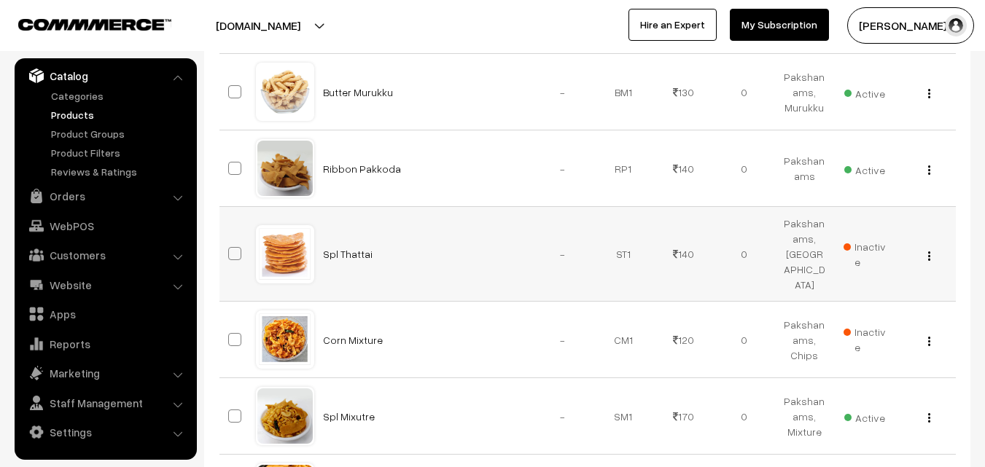
click at [860, 239] on span "Inactive" at bounding box center [865, 254] width 43 height 31
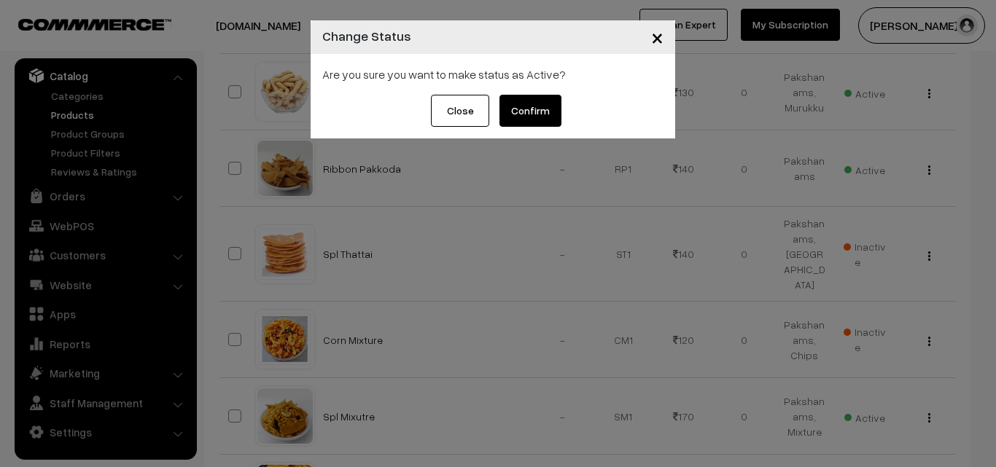
click at [538, 109] on button "Confirm" at bounding box center [530, 111] width 62 height 32
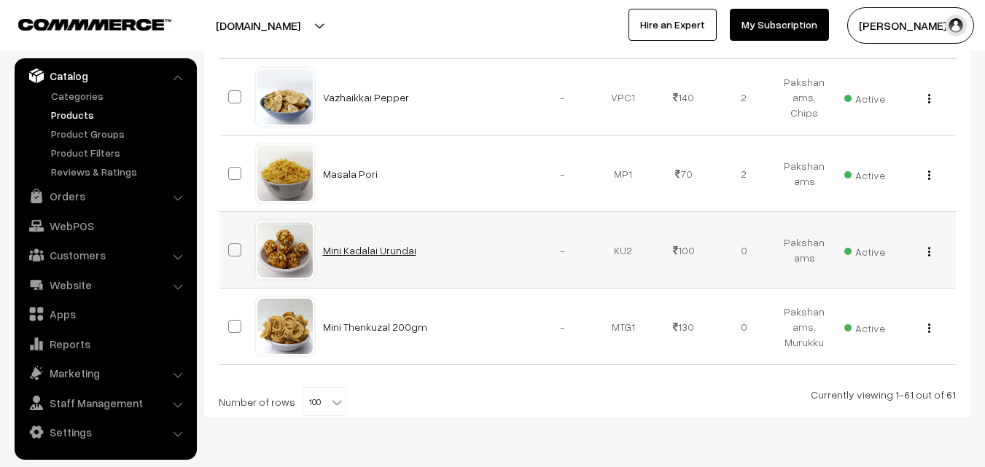
scroll to position [4800, 0]
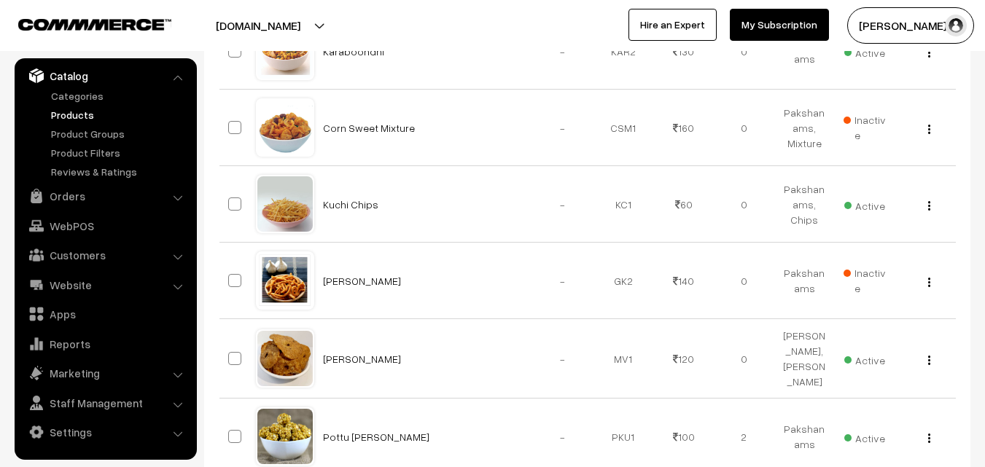
drag, startPoint x: 981, startPoint y: 133, endPoint x: 982, endPoint y: 77, distance: 56.2
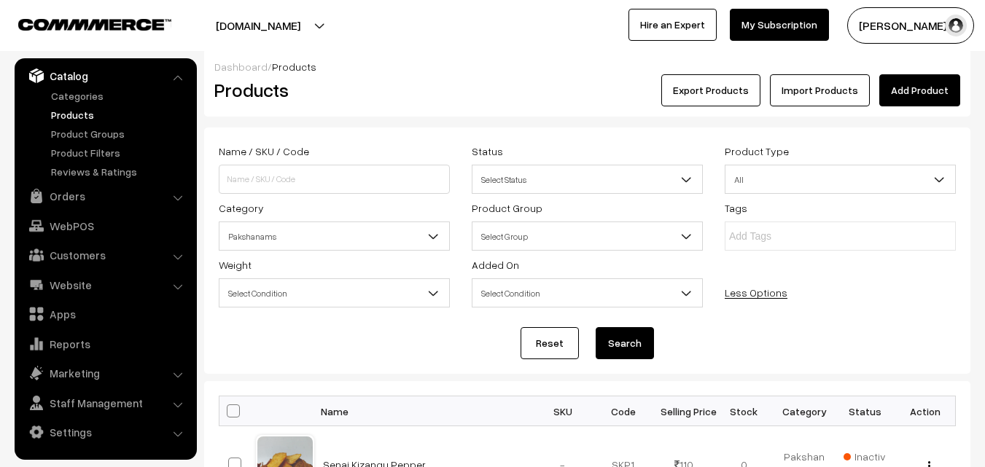
scroll to position [0, 0]
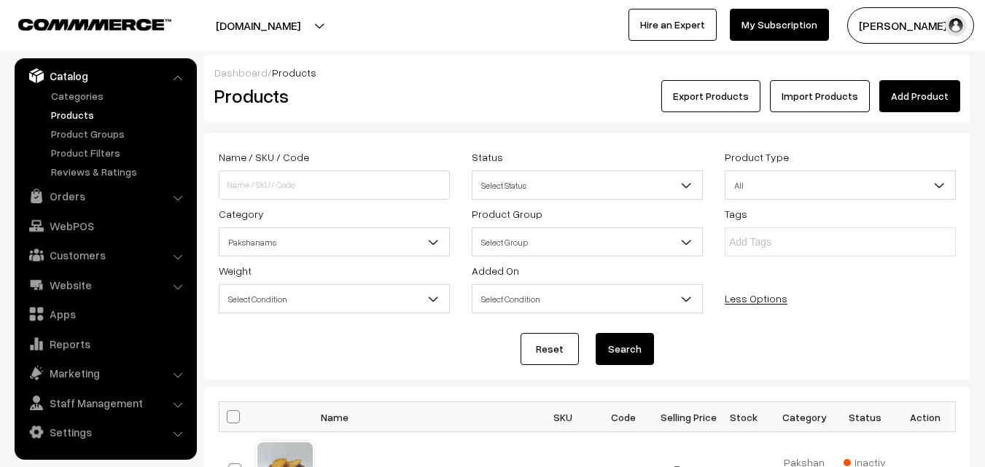
click at [229, 426] on th at bounding box center [237, 417] width 36 height 30
click at [234, 419] on span at bounding box center [233, 417] width 13 height 13
click at [229, 419] on input "checkbox" at bounding box center [223, 416] width 9 height 9
checkbox input "true"
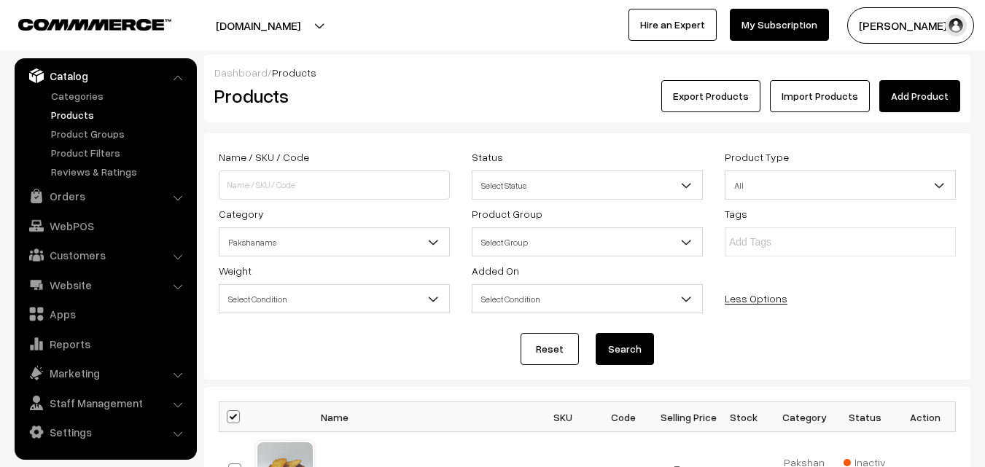
checkbox input "true"
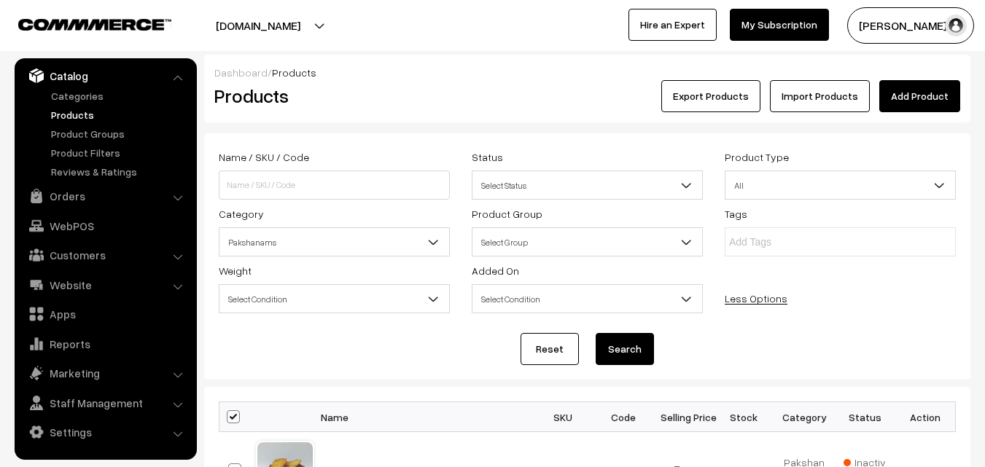
checkbox input "true"
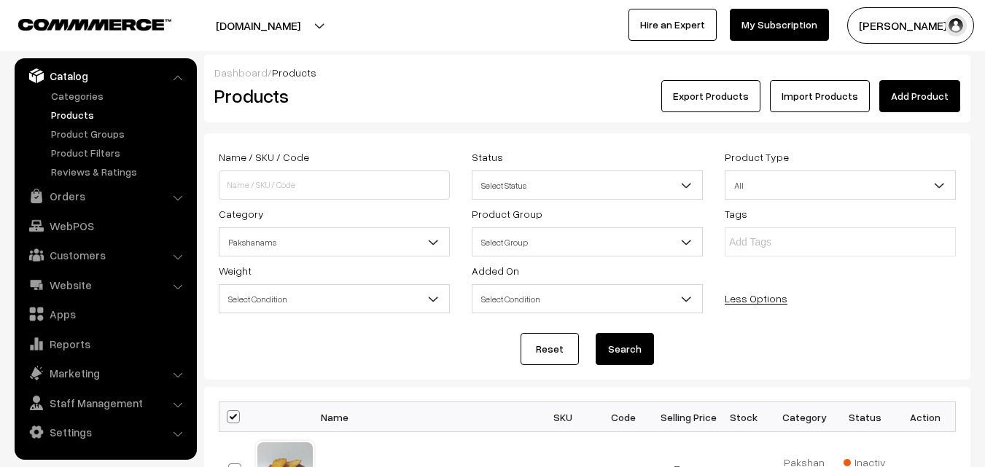
checkbox input "true"
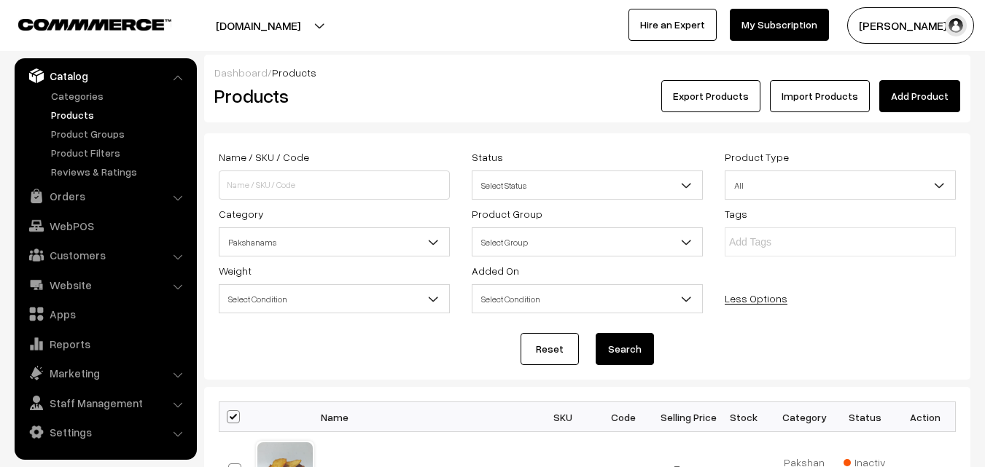
checkbox input "true"
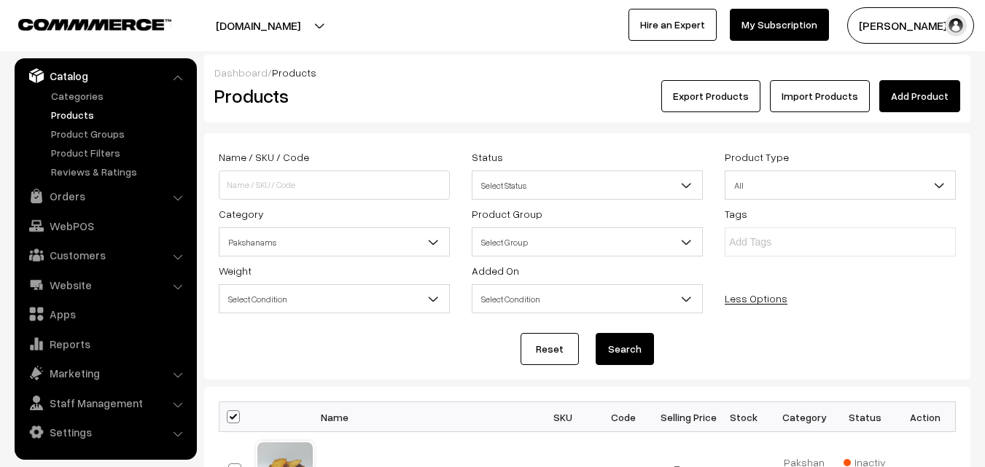
checkbox input "true"
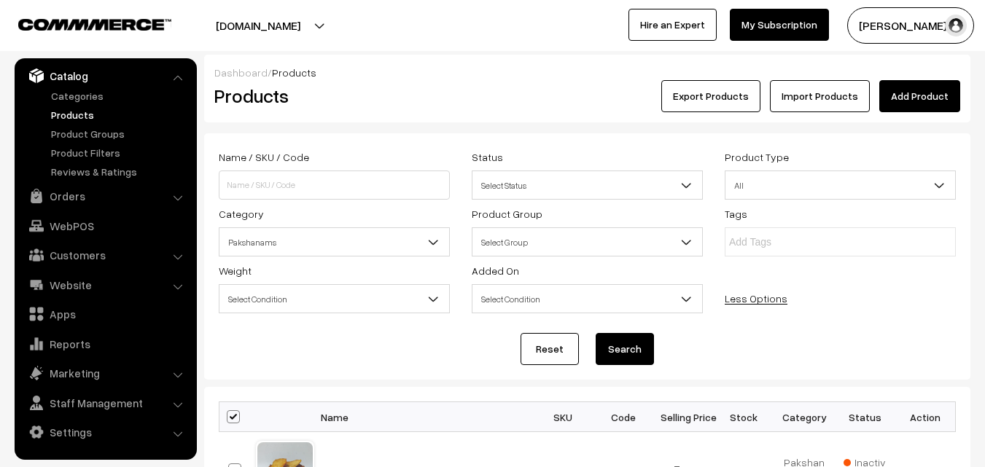
checkbox input "true"
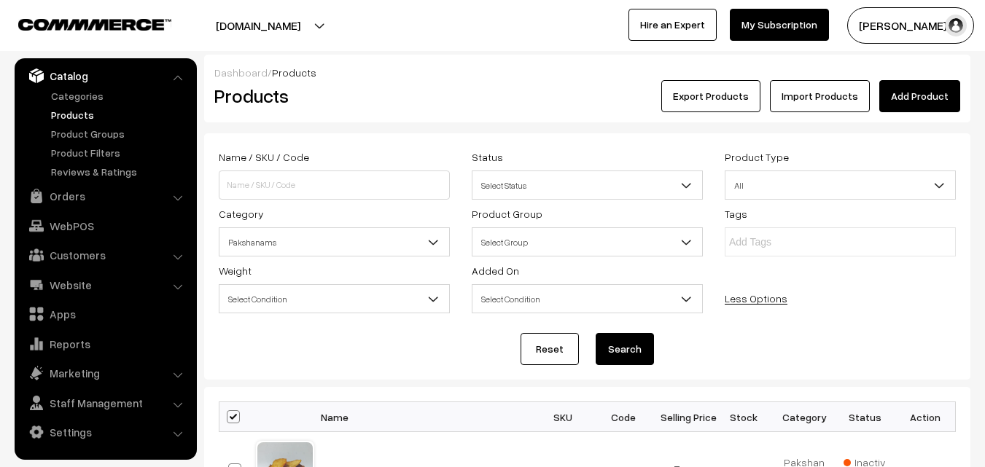
checkbox input "true"
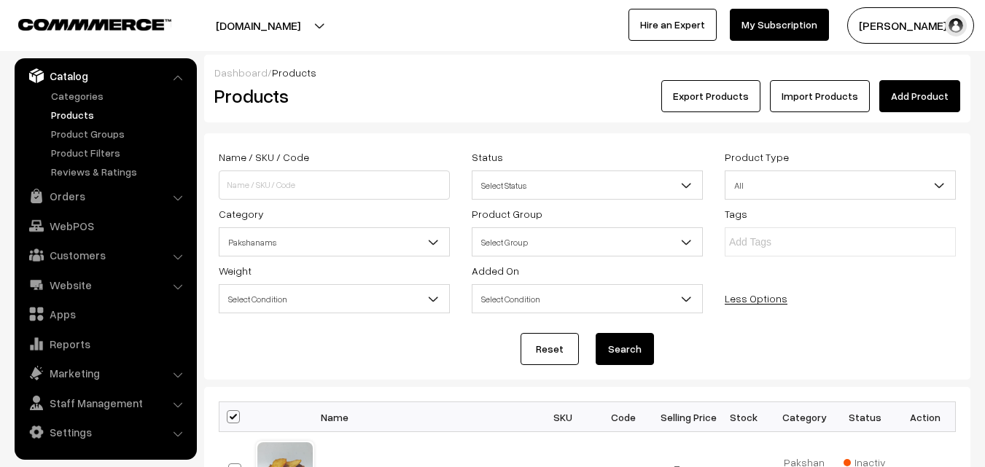
checkbox input "true"
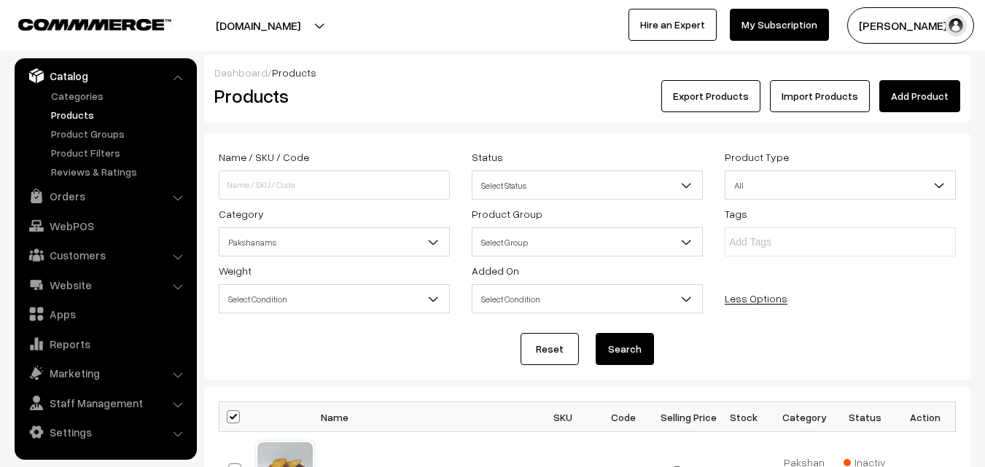
checkbox input "true"
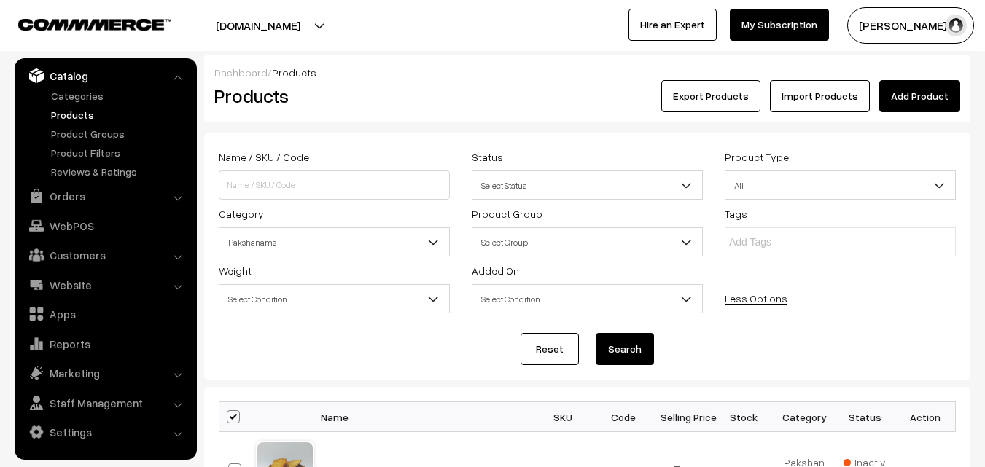
checkbox input "true"
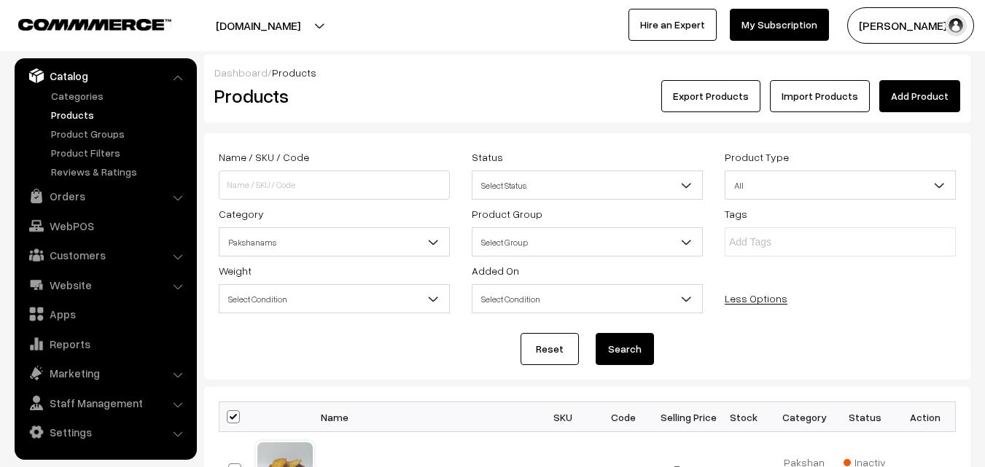
checkbox input "true"
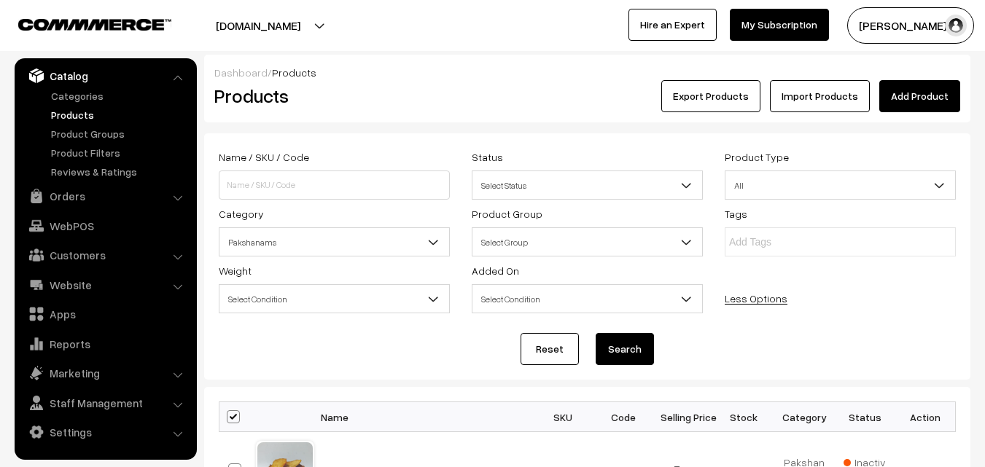
checkbox input "true"
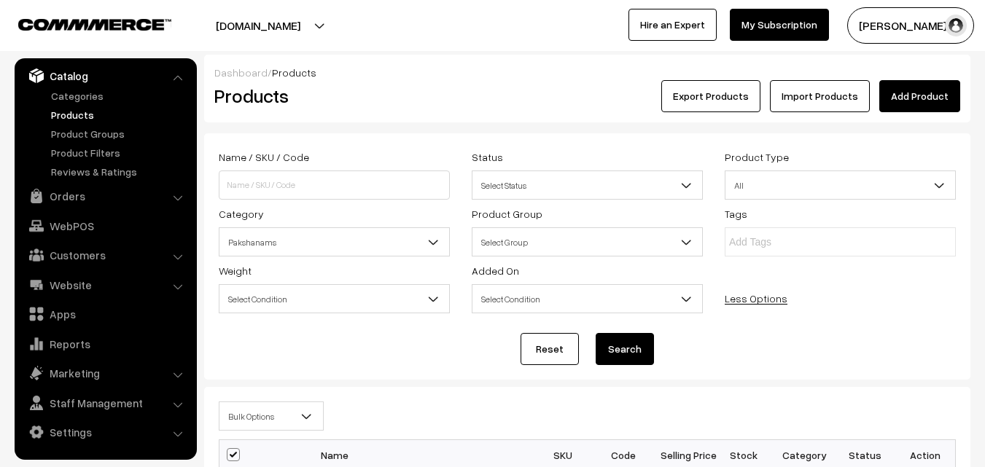
click at [244, 427] on span "Bulk Options" at bounding box center [271, 417] width 104 height 26
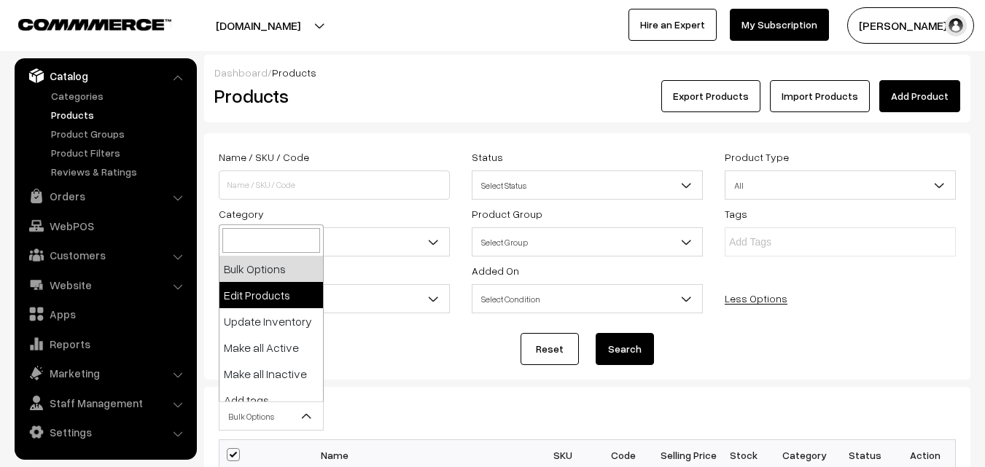
select select "editProduct"
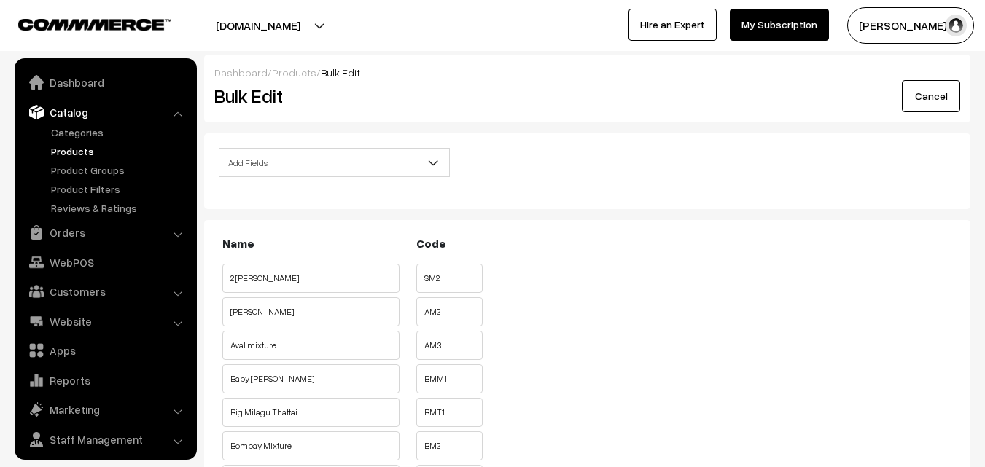
scroll to position [36, 0]
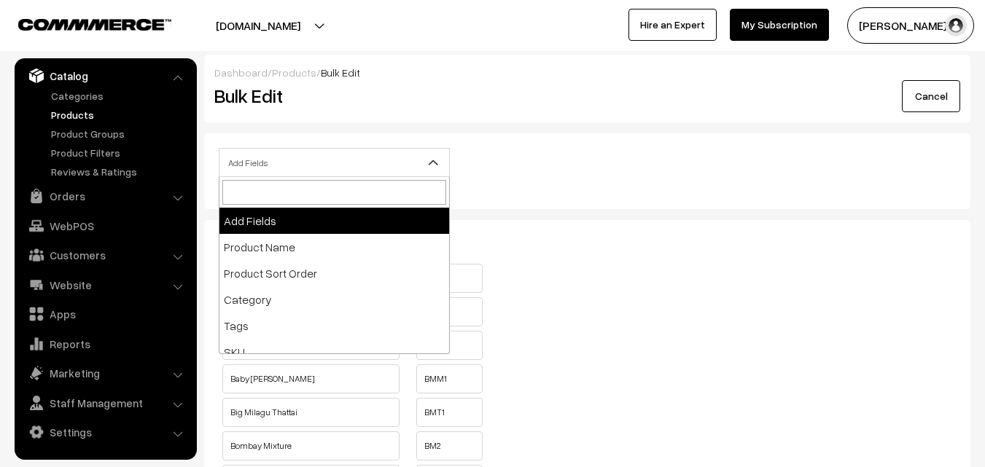
click at [303, 165] on span "Add Fields" at bounding box center [334, 163] width 230 height 26
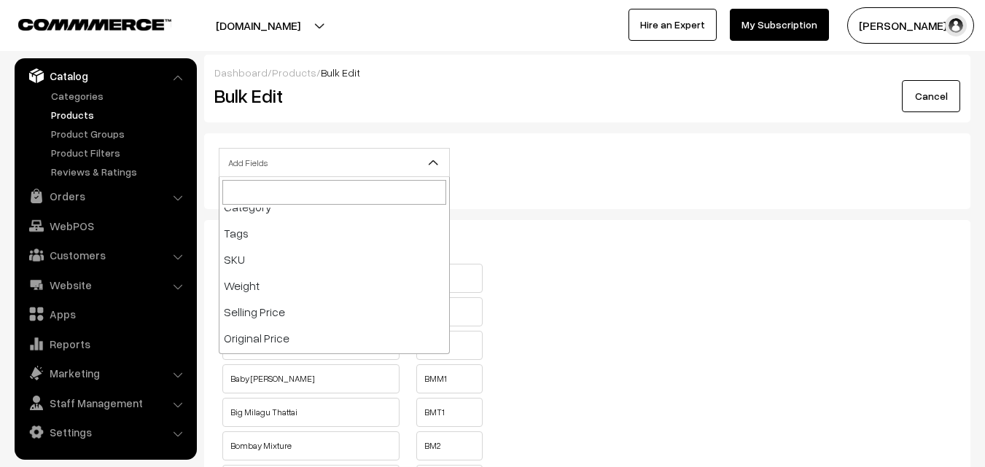
scroll to position [219, 0]
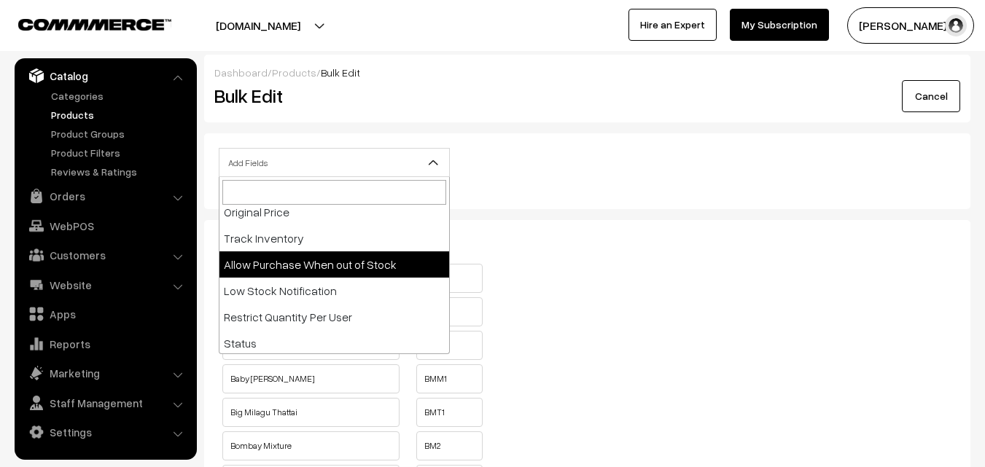
select select "allow-purchase"
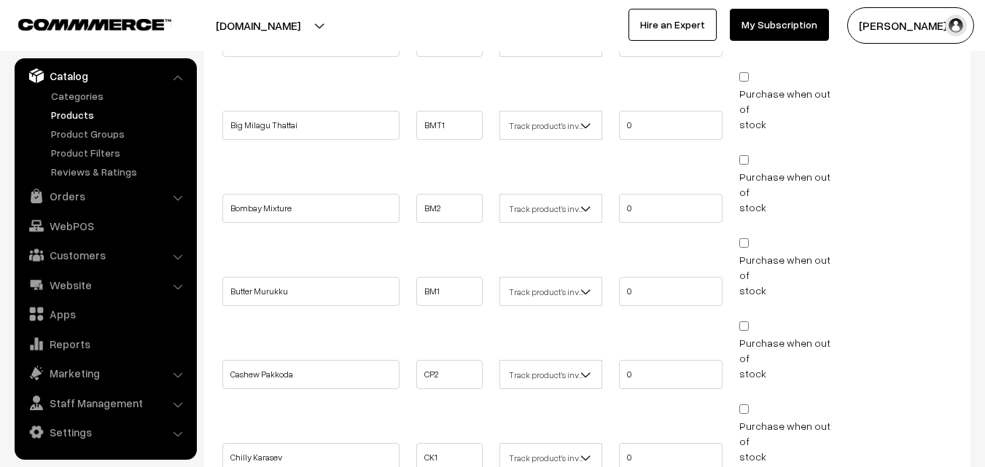
scroll to position [583, 0]
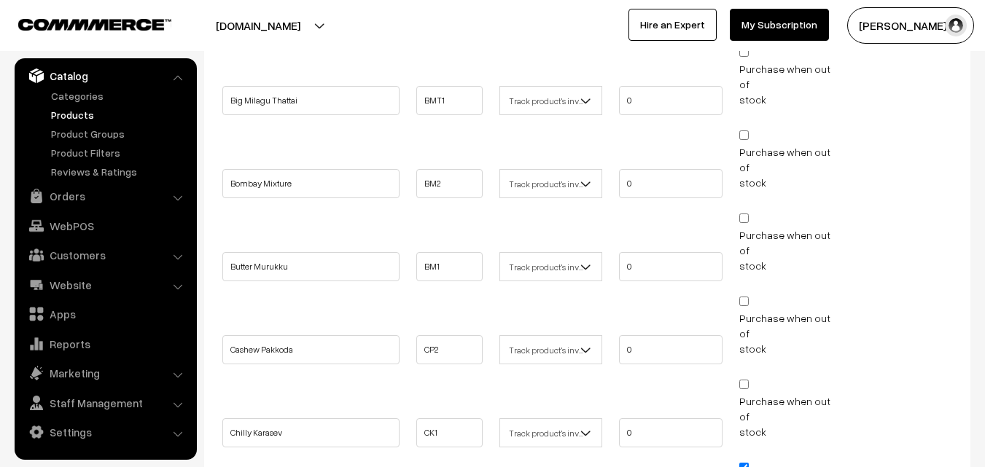
click at [748, 214] on input "Purchase when out of stock" at bounding box center [743, 218] width 9 height 9
checkbox input "true"
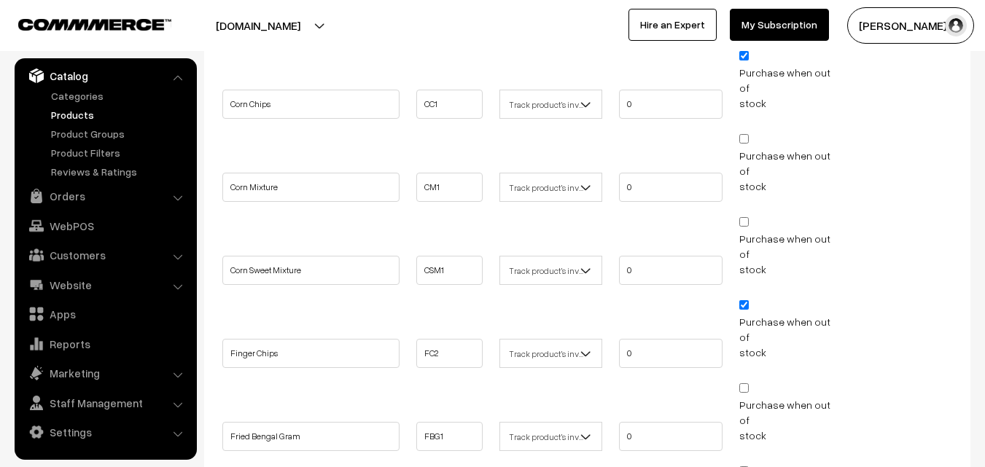
scroll to position [1021, 0]
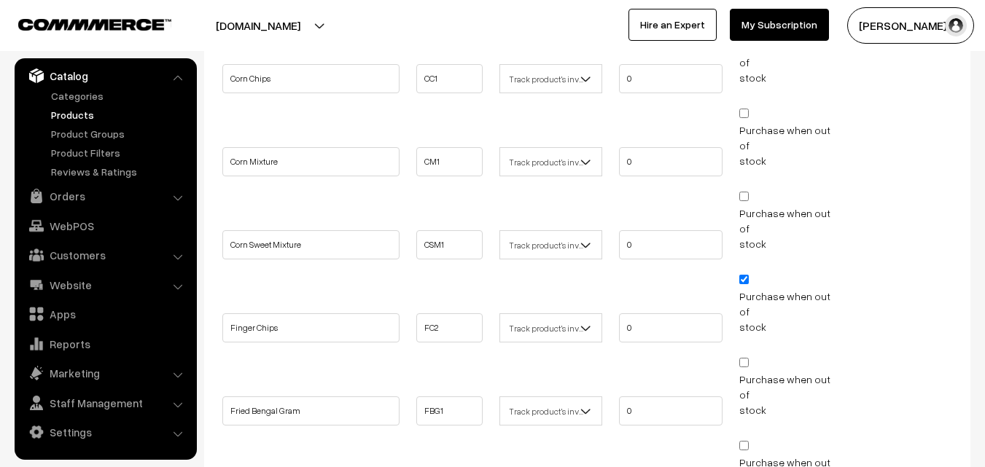
click at [744, 358] on input "Purchase when out of stock" at bounding box center [743, 362] width 9 height 9
checkbox input "true"
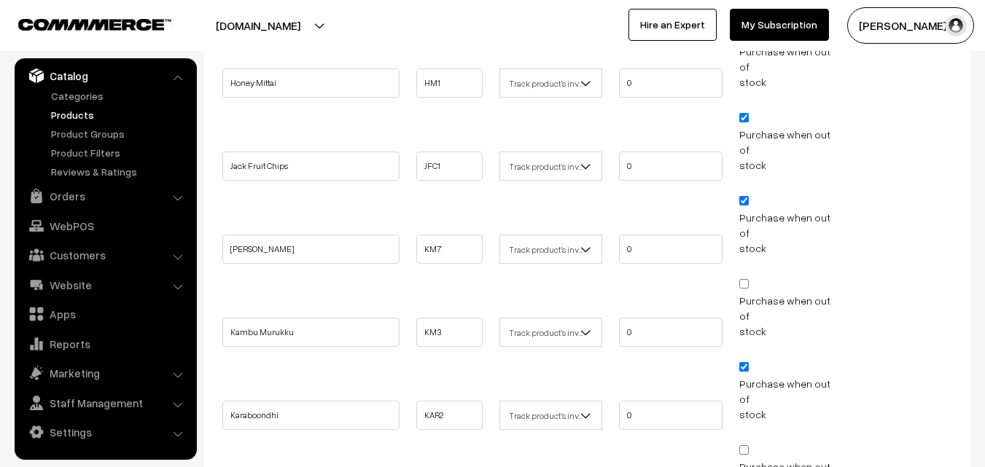
scroll to position [1604, 0]
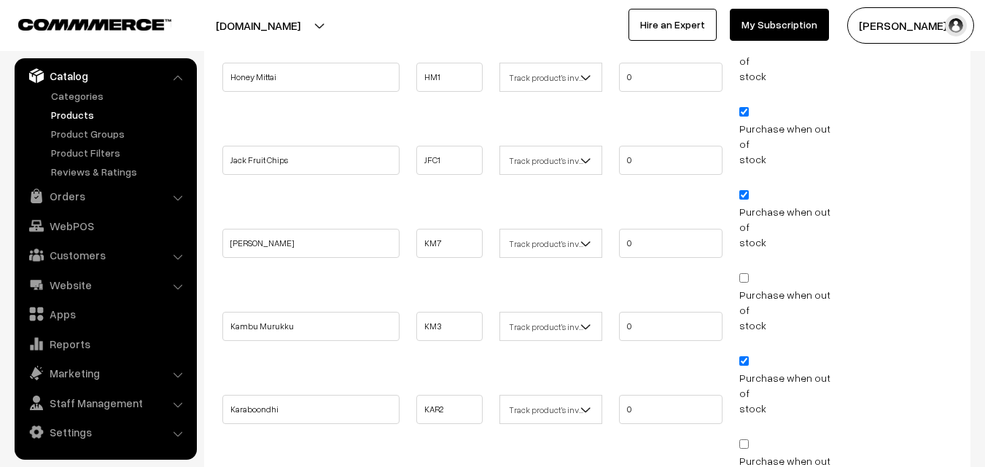
click at [742, 440] on input "Purchase when out of stock" at bounding box center [743, 444] width 9 height 9
checkbox input "true"
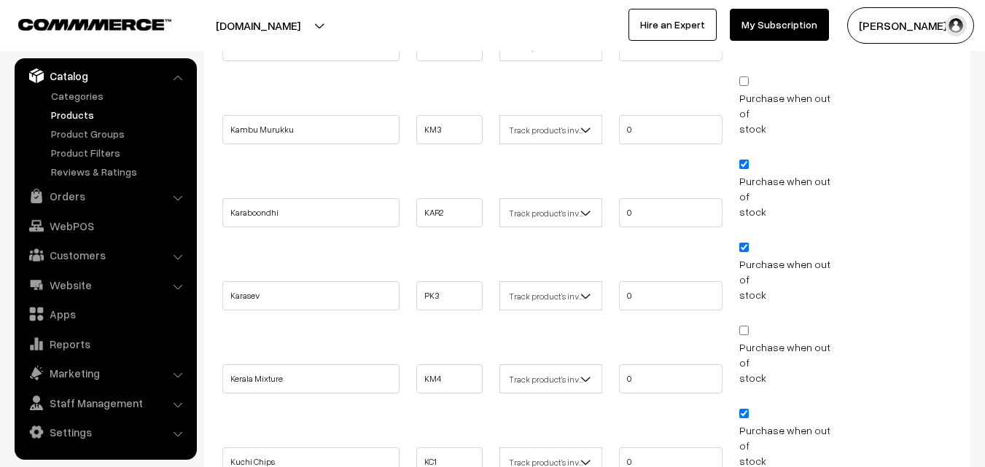
scroll to position [1823, 0]
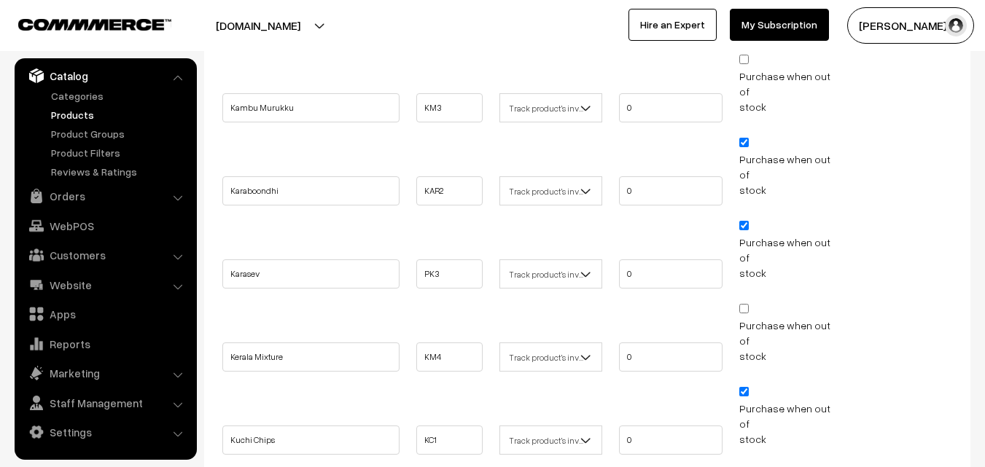
checkbox input "true"
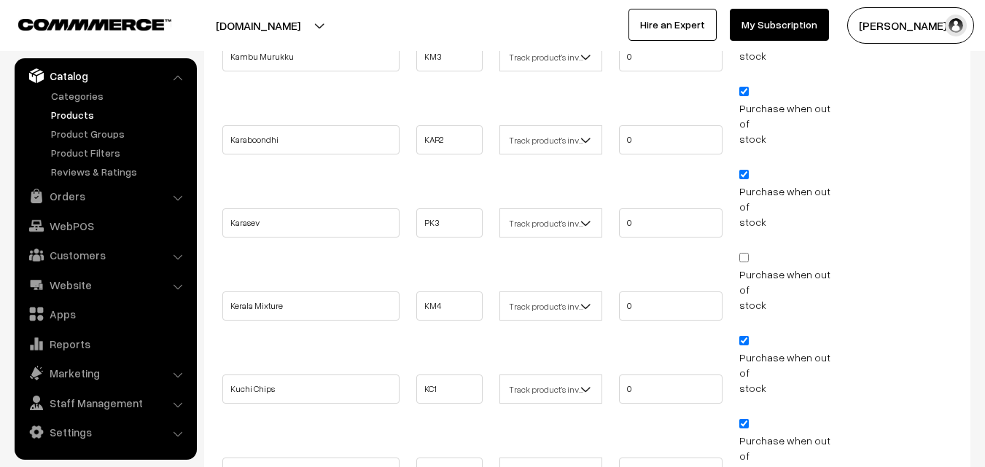
scroll to position [1896, 0]
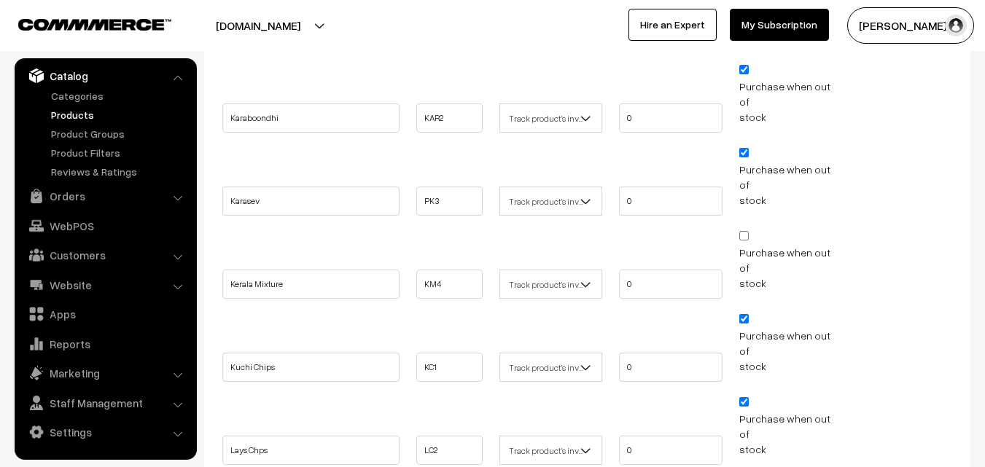
drag, startPoint x: 678, startPoint y: 268, endPoint x: 583, endPoint y: 269, distance: 95.5
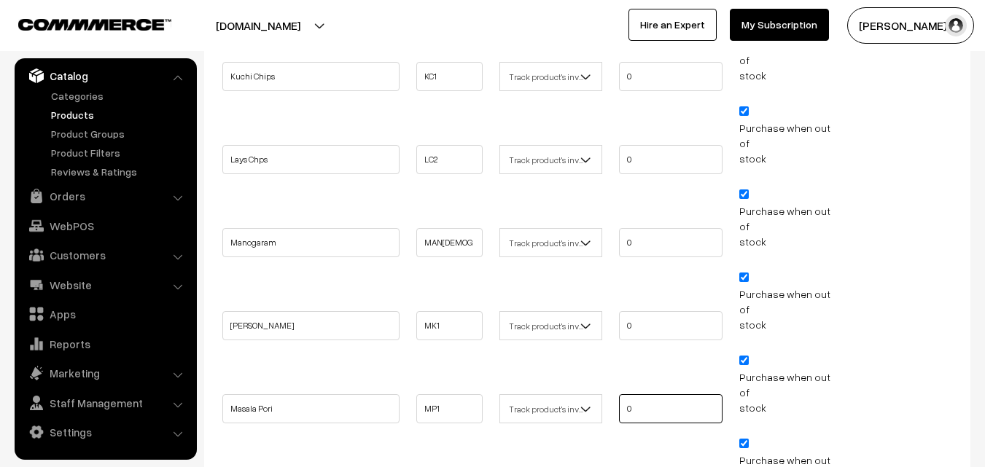
scroll to position [2187, 0]
type input "0"
checkbox input "true"
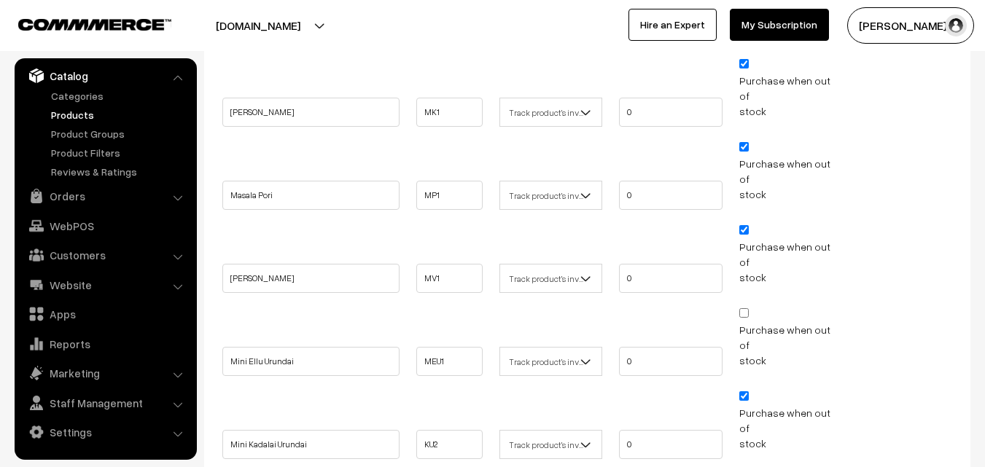
scroll to position [2406, 0]
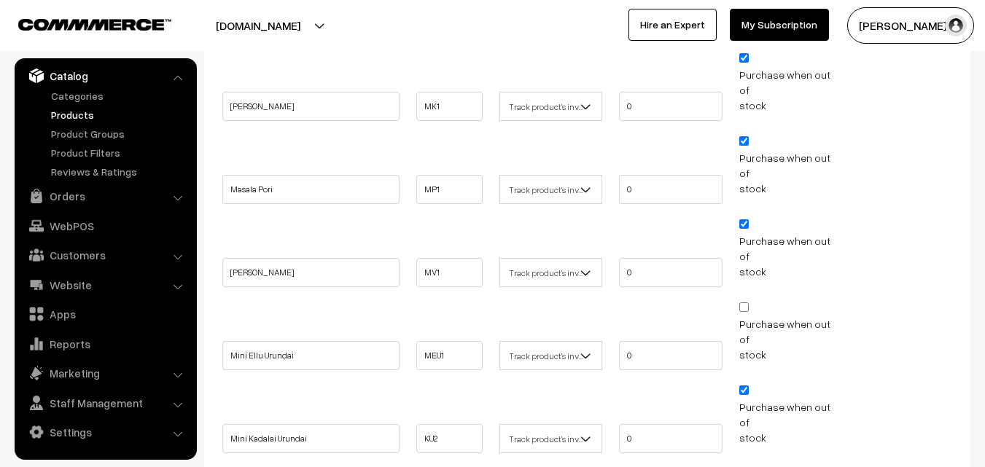
checkbox input "true"
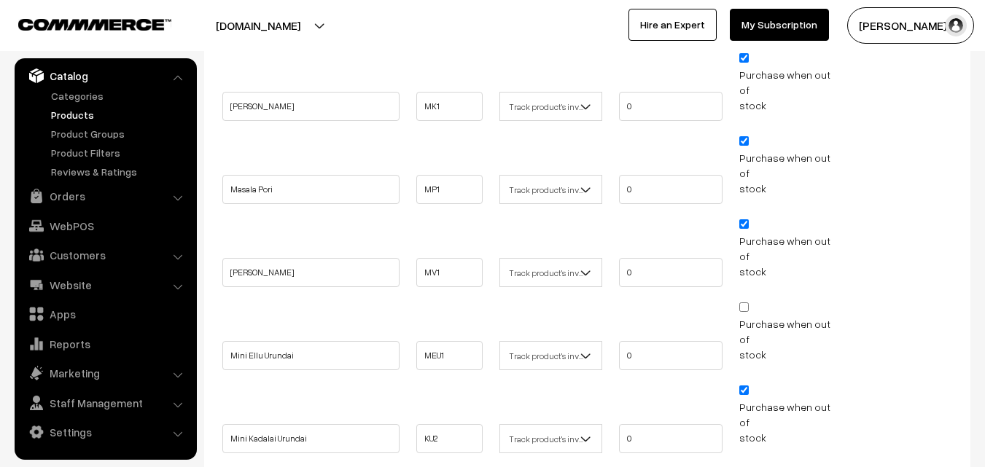
checkbox input "true"
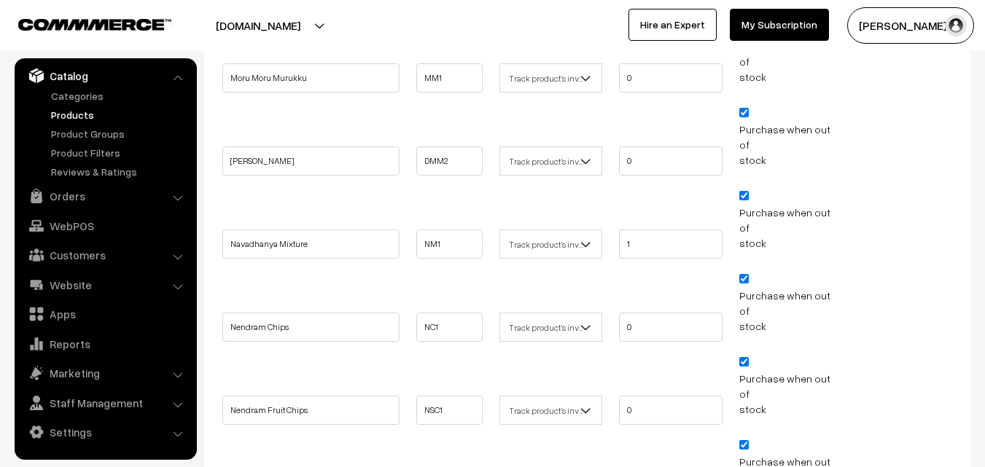
scroll to position [3135, 0]
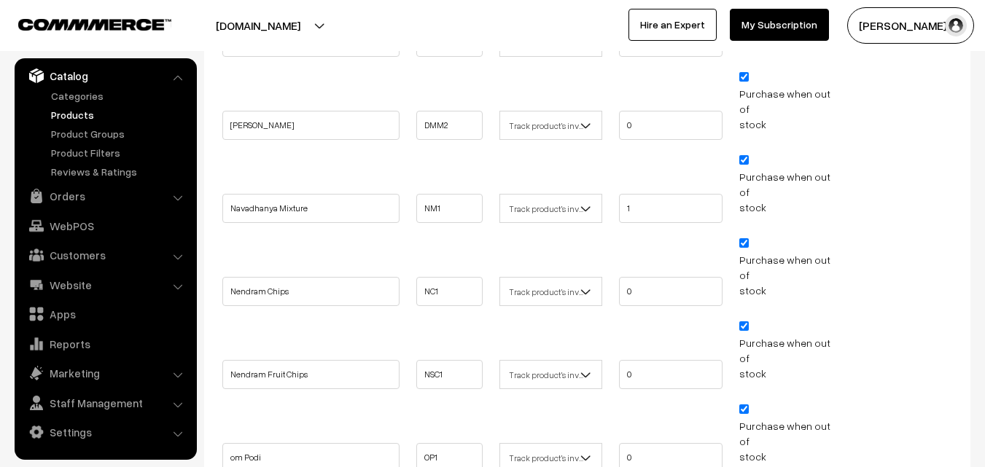
drag, startPoint x: 674, startPoint y: 248, endPoint x: 469, endPoint y: 261, distance: 206.0
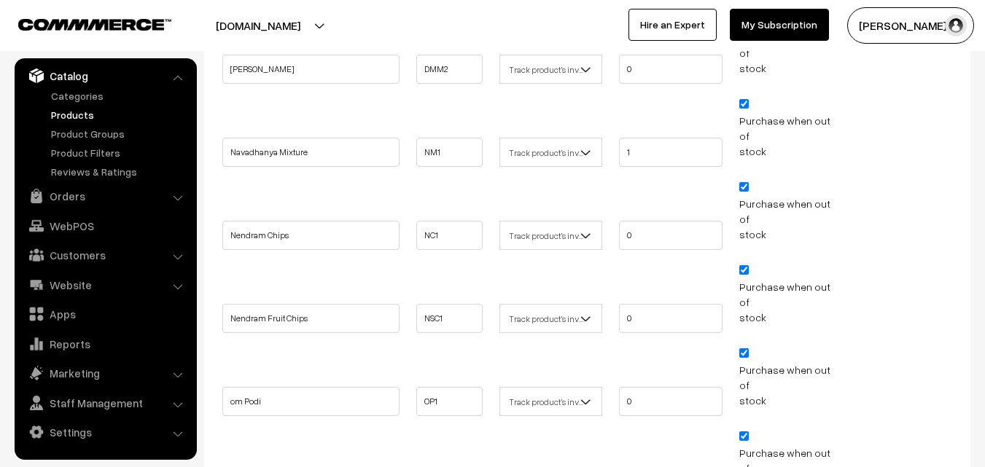
scroll to position [3281, 0]
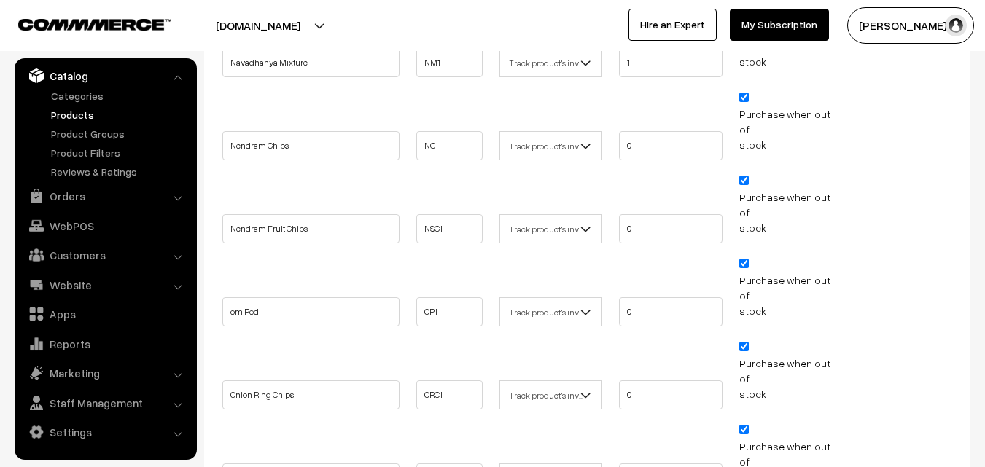
type input "0"
checkbox input "true"
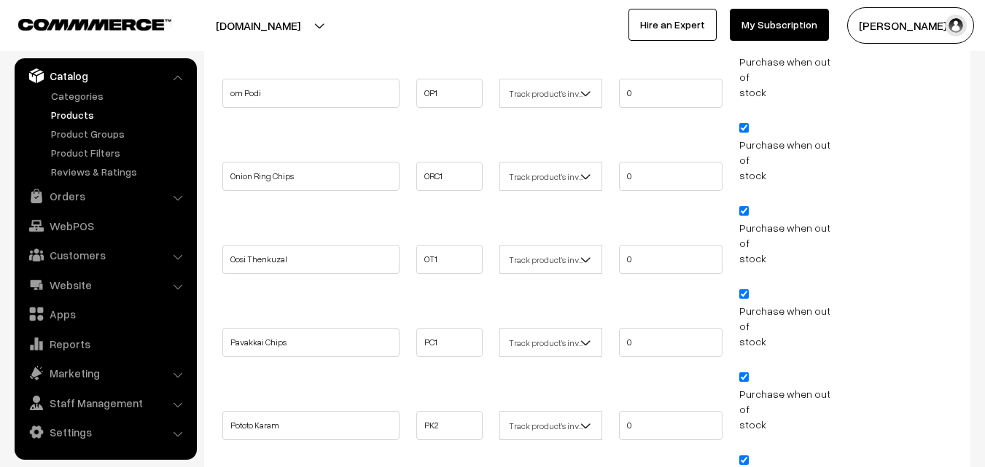
scroll to position [3573, 0]
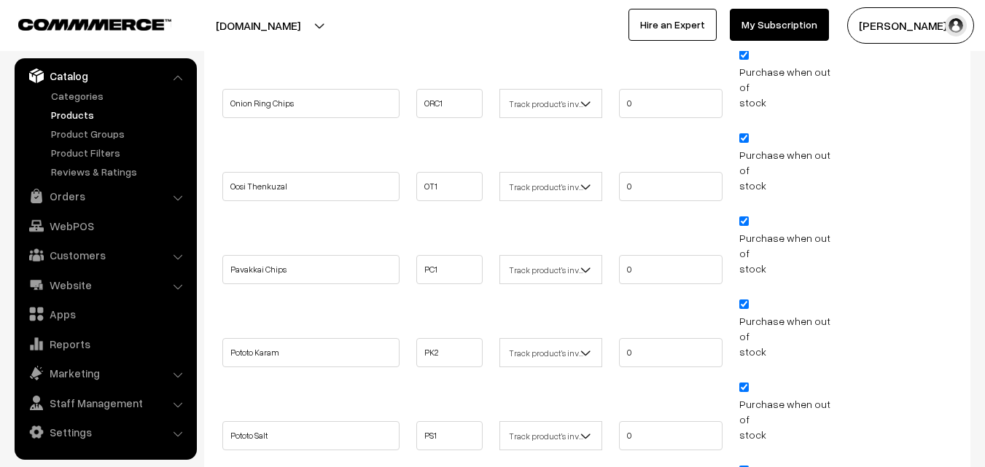
checkbox input "true"
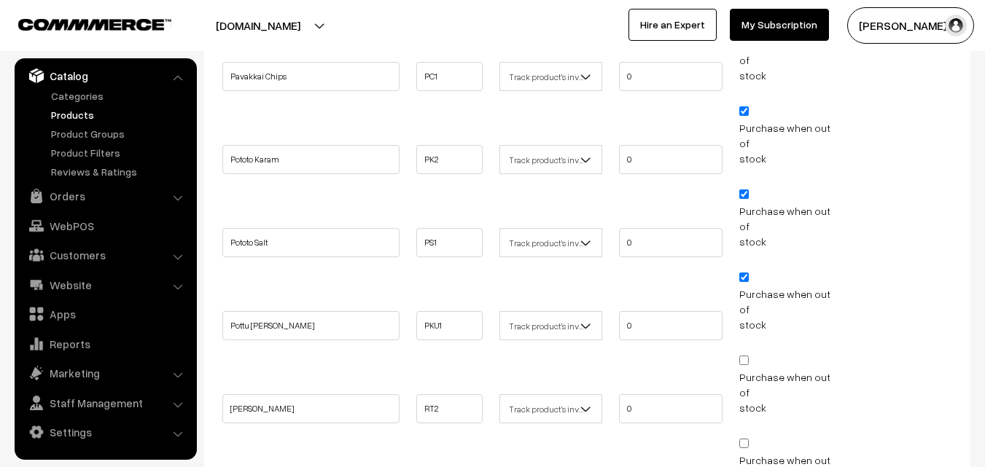
scroll to position [3792, 0]
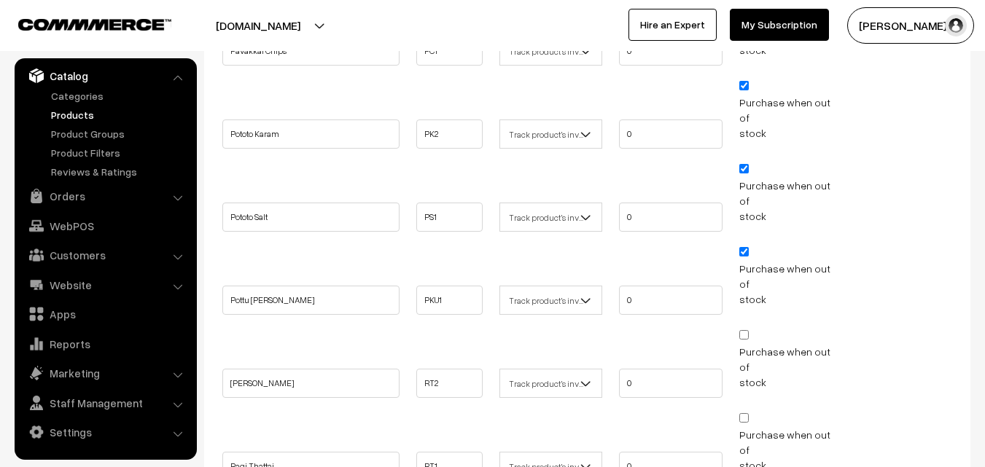
checkbox input "true"
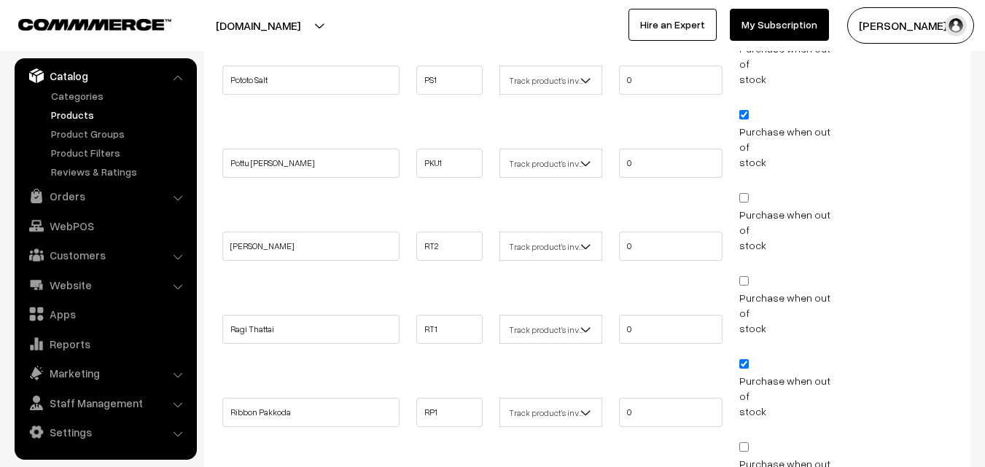
scroll to position [3937, 0]
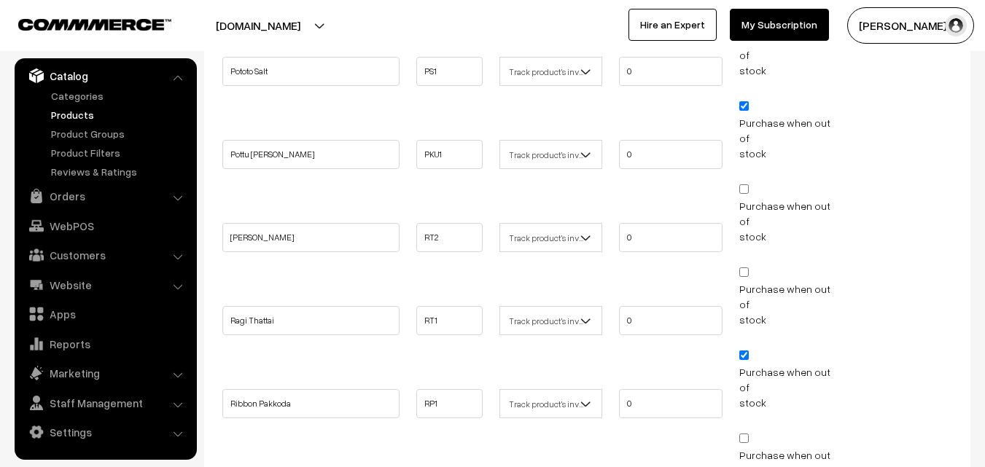
checkbox input "true"
drag, startPoint x: 649, startPoint y: 332, endPoint x: 558, endPoint y: 332, distance: 91.1
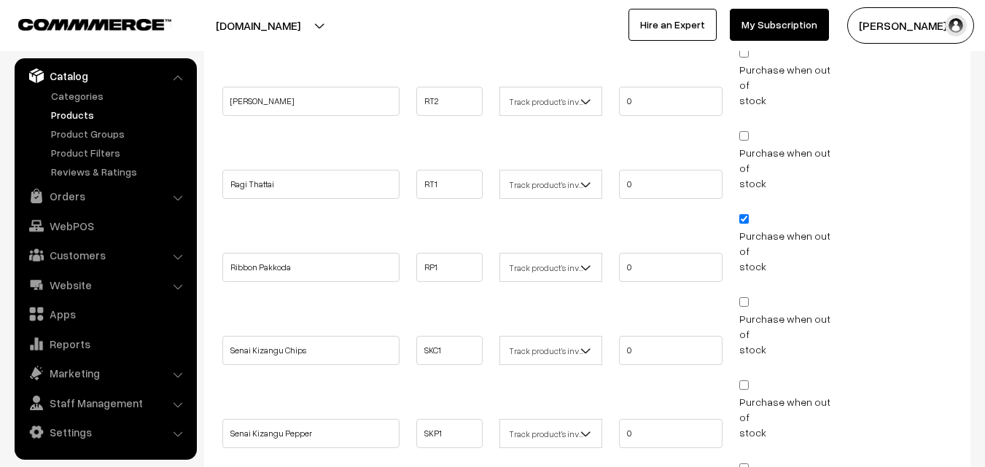
scroll to position [4083, 0]
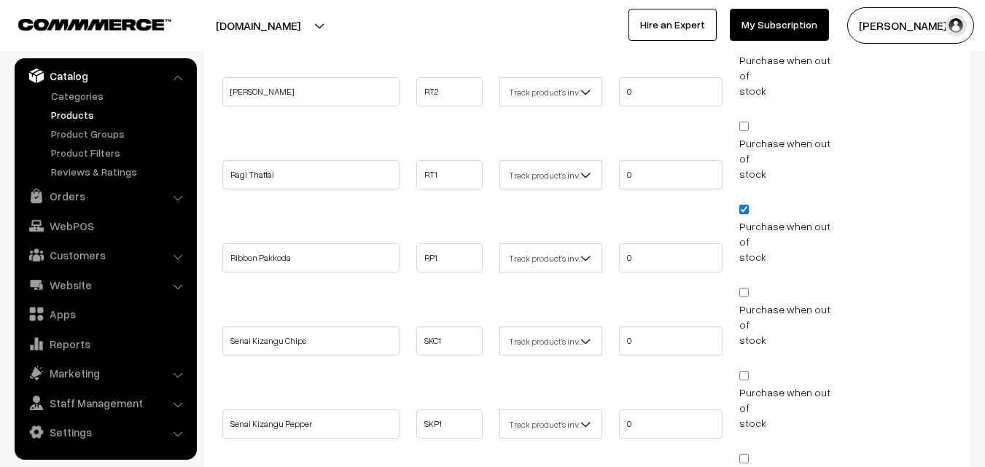
type input "0"
checkbox input "true"
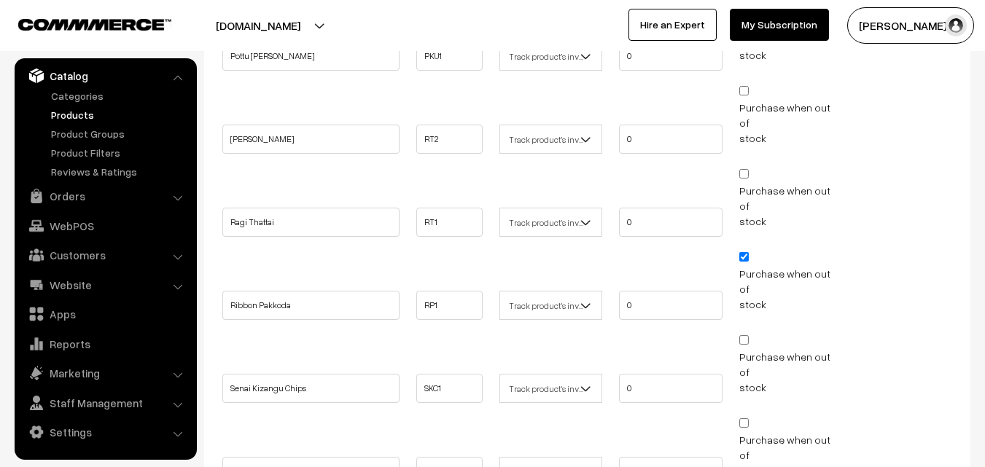
scroll to position [4010, 0]
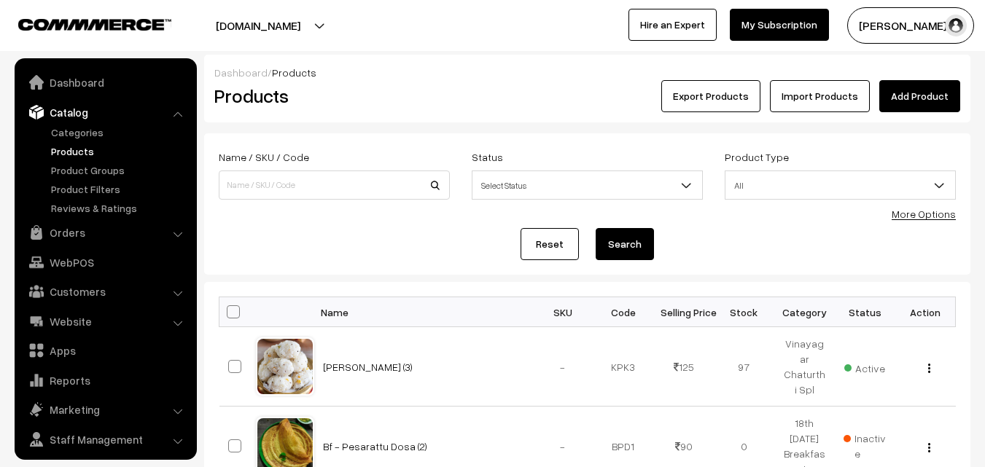
scroll to position [36, 0]
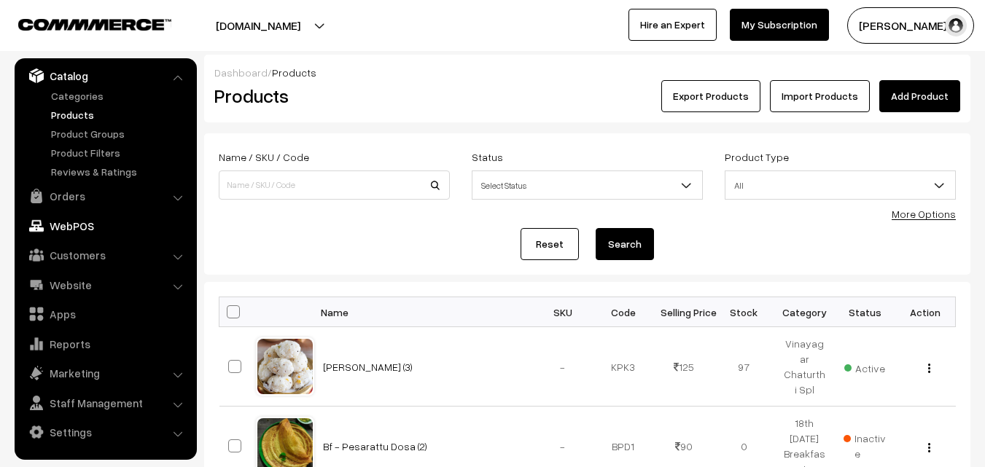
click at [83, 225] on link "WebPOS" at bounding box center [105, 226] width 174 height 26
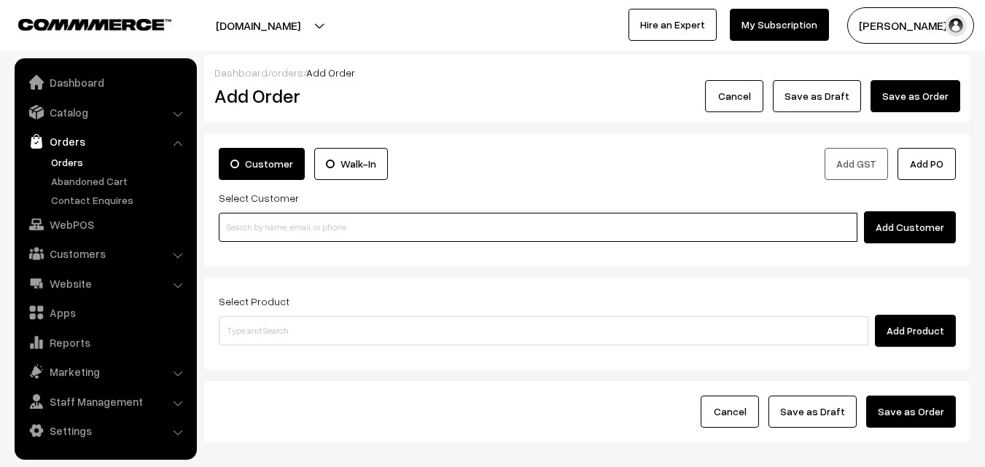
click at [339, 225] on input at bounding box center [538, 227] width 639 height 29
drag, startPoint x: 335, startPoint y: 225, endPoint x: 329, endPoint y: 222, distance: 7.5
click at [332, 225] on input at bounding box center [538, 227] width 639 height 29
paste input "86104 09295"
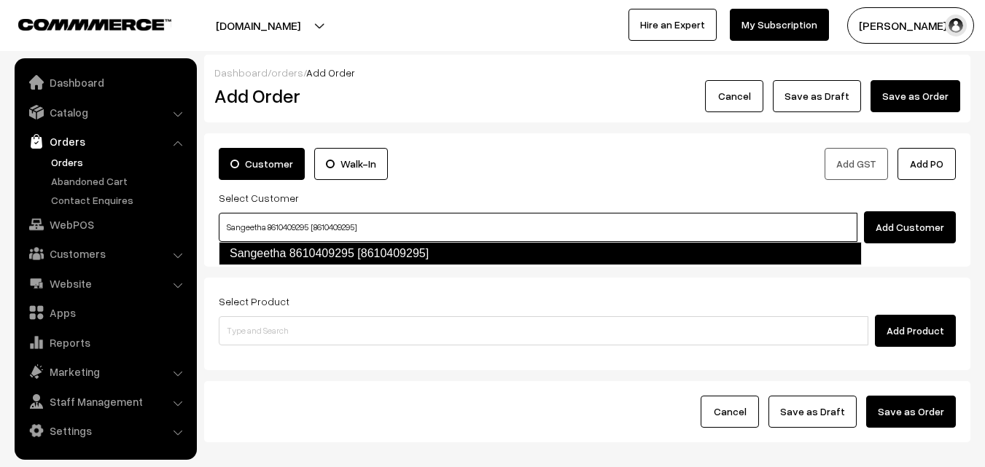
type input "Sangeetha 8610409295 [8610409295]"
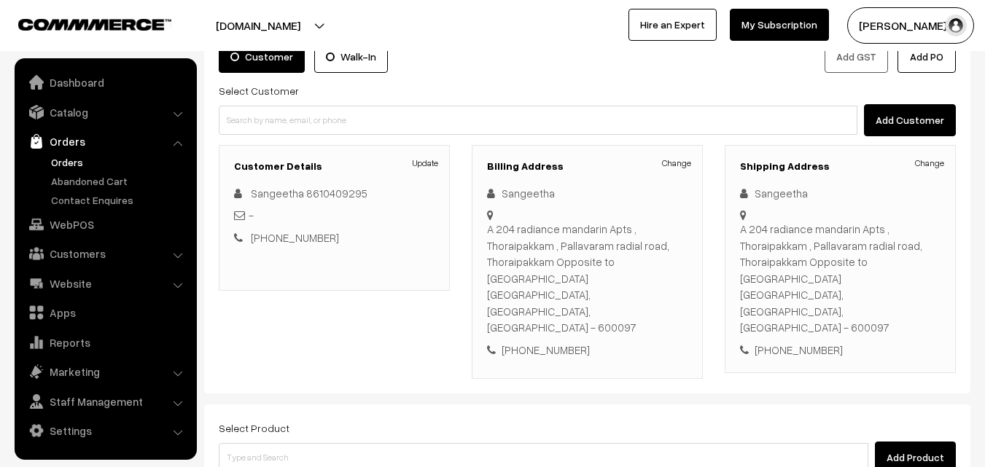
scroll to position [266, 0]
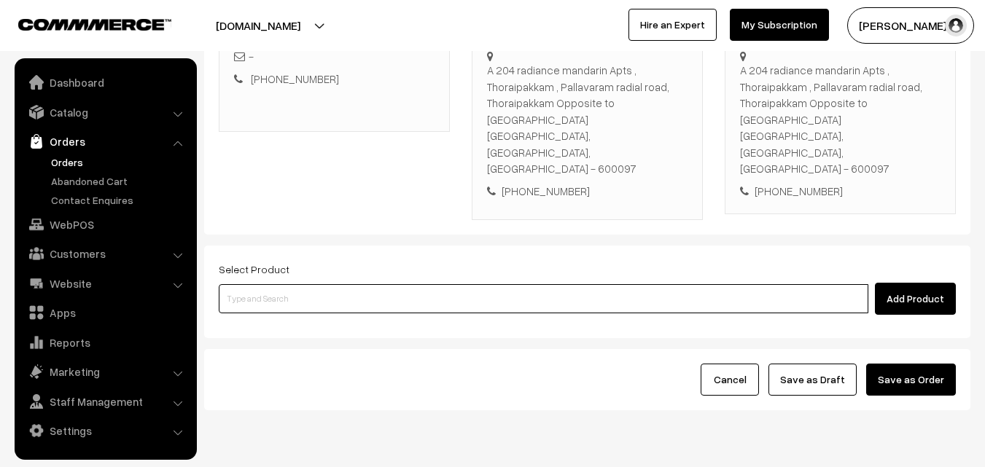
click at [370, 284] on input at bounding box center [544, 298] width 650 height 29
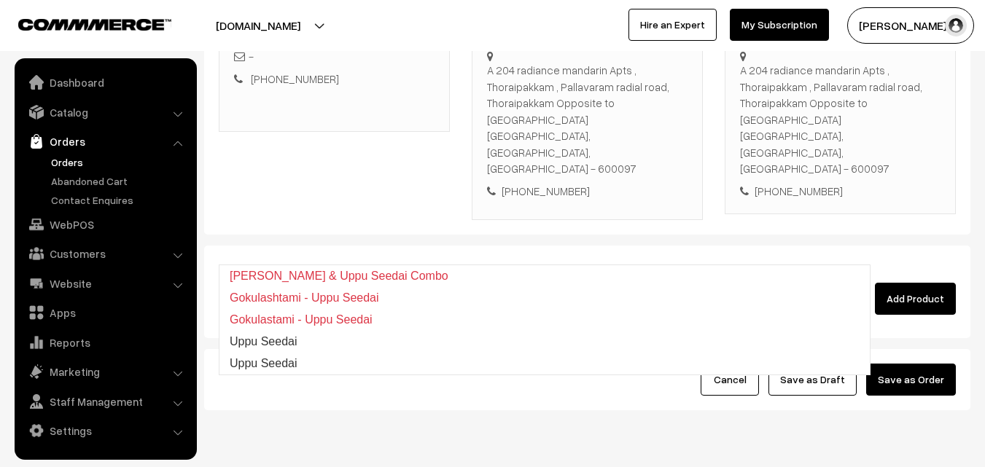
type input "Uppu Seedai"
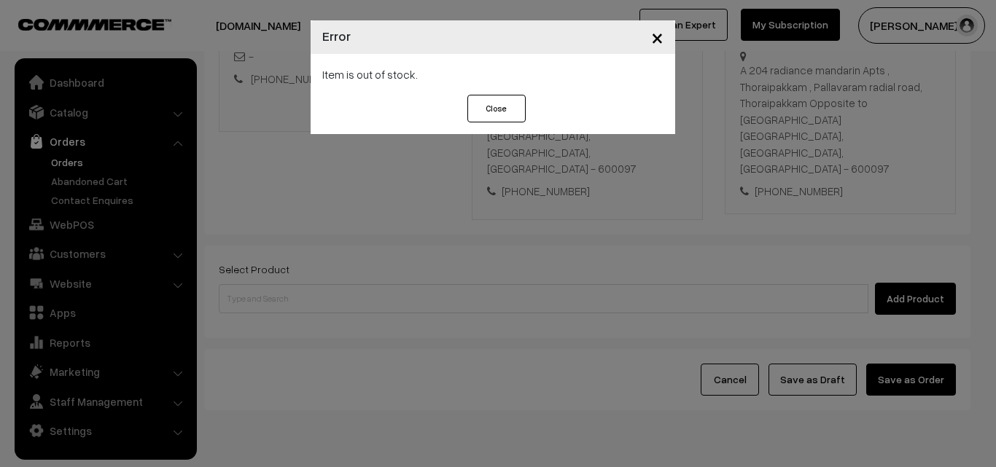
click at [354, 251] on div "× Error Item is out of stock. Close" at bounding box center [498, 233] width 996 height 467
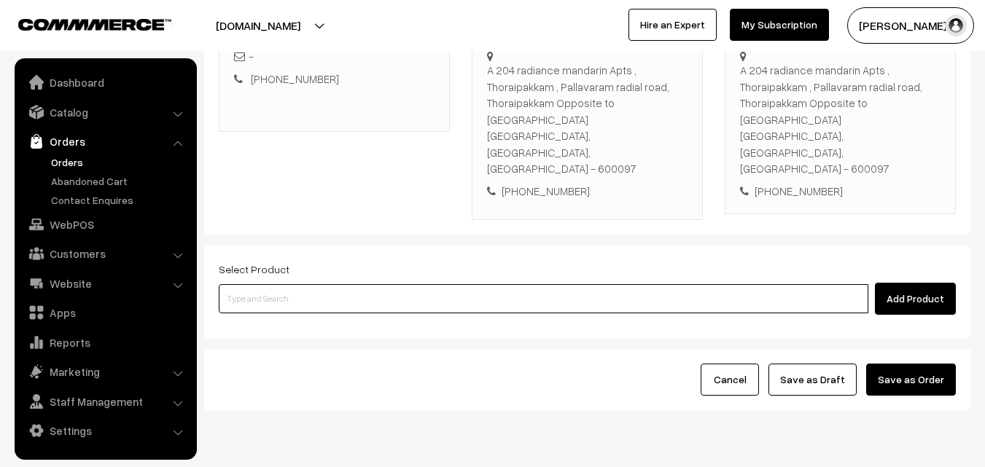
click at [354, 284] on input at bounding box center [544, 298] width 650 height 29
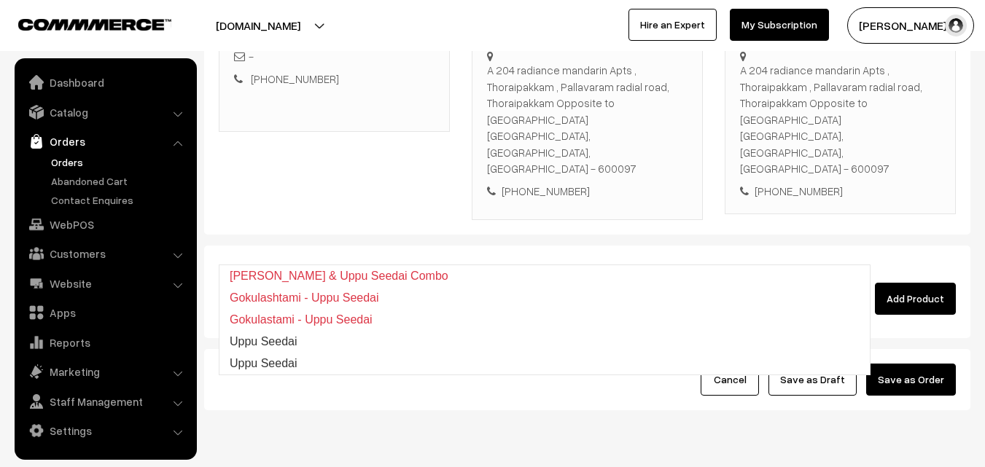
type input "Uppu Seedai"
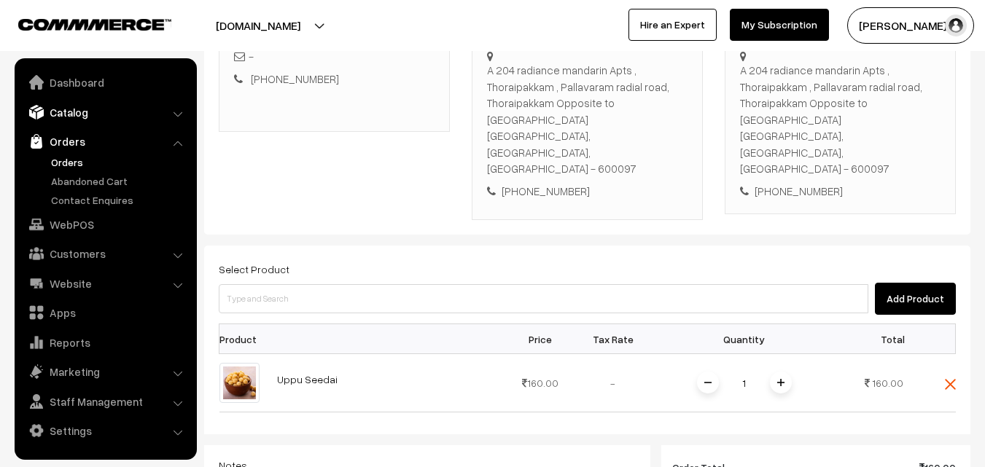
click at [132, 119] on link "Catalog" at bounding box center [105, 112] width 174 height 26
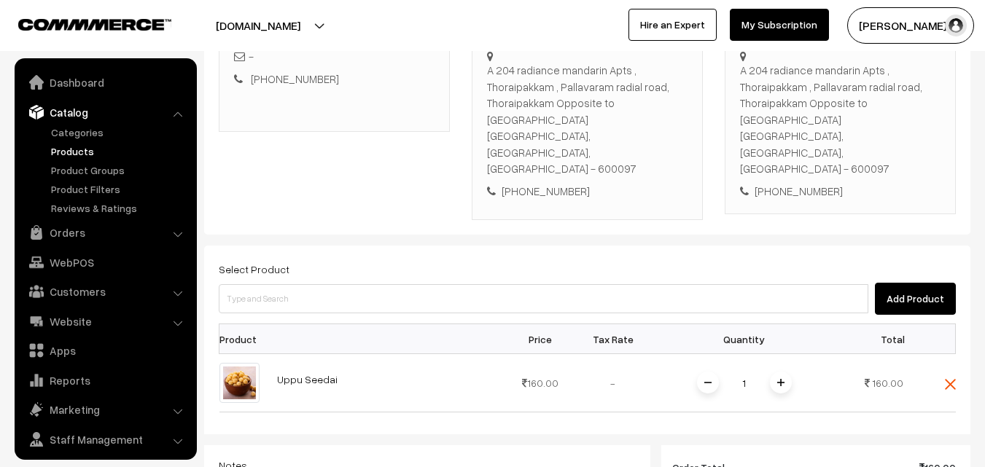
click at [97, 149] on link "Products" at bounding box center [119, 151] width 144 height 15
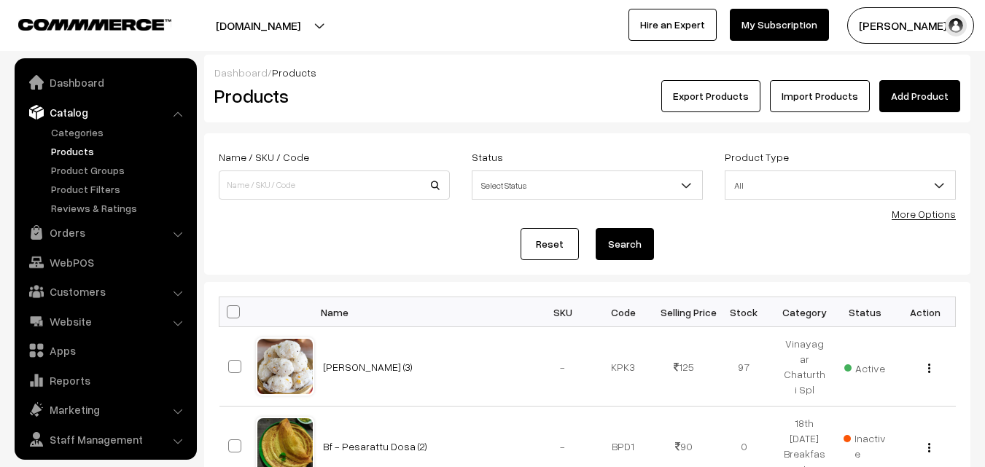
scroll to position [36, 0]
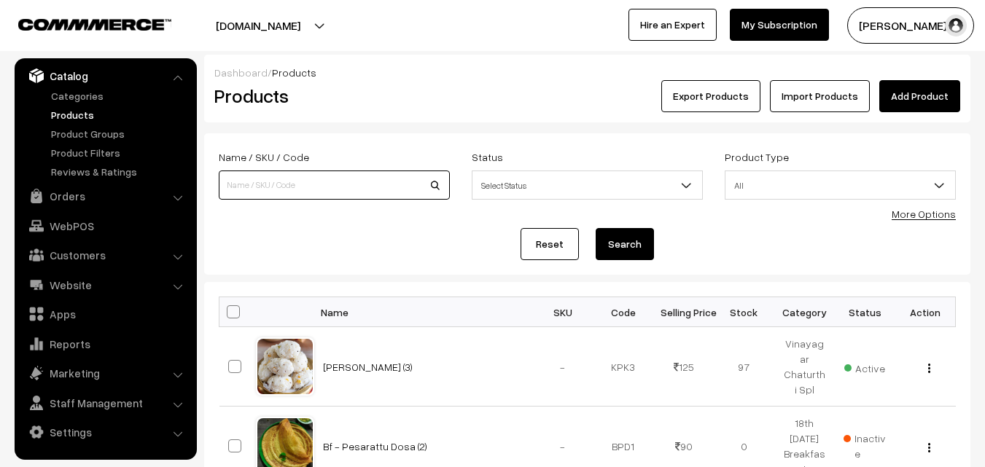
click at [277, 187] on input at bounding box center [334, 185] width 231 height 29
type input "uppu seedai"
click at [89, 113] on link "Products" at bounding box center [119, 114] width 144 height 15
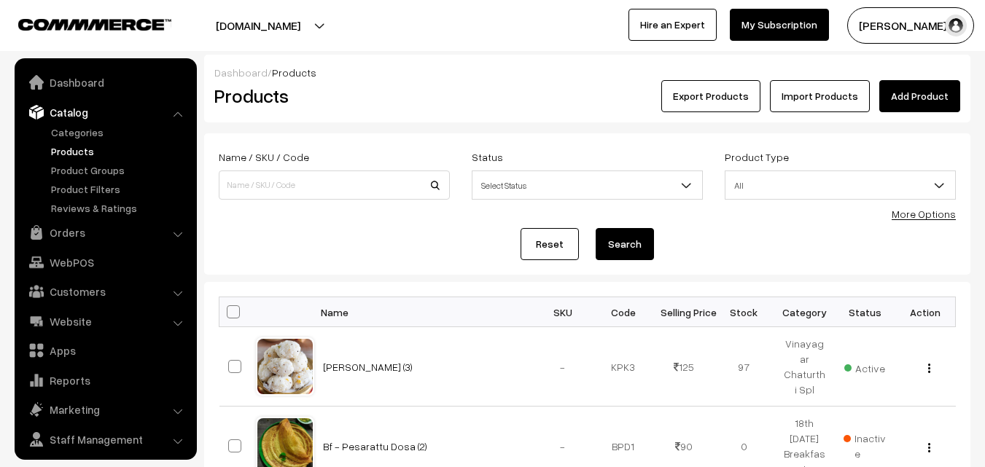
scroll to position [36, 0]
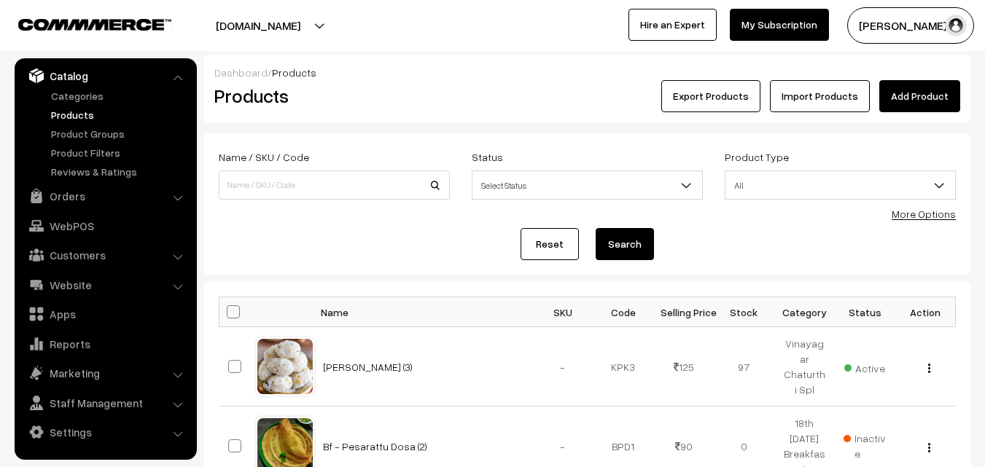
click at [933, 217] on link "More Options" at bounding box center [924, 214] width 64 height 12
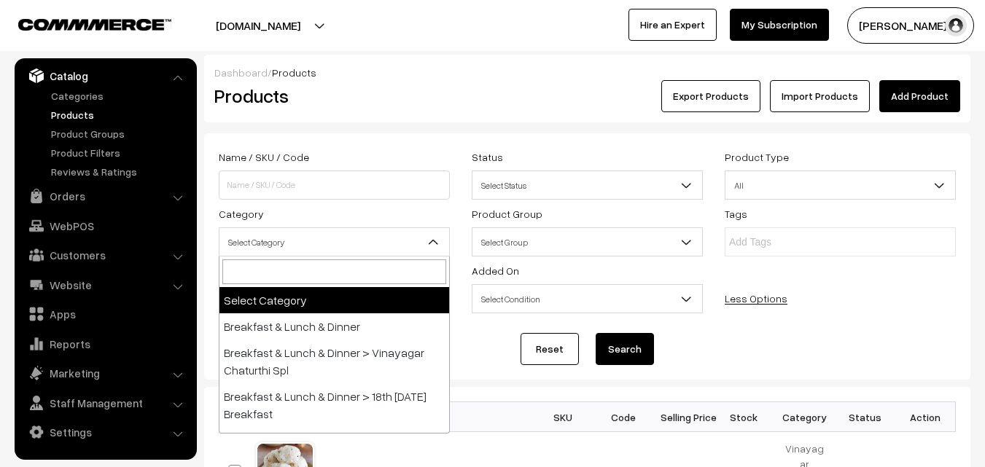
click at [288, 235] on span "Select Category" at bounding box center [334, 243] width 230 height 26
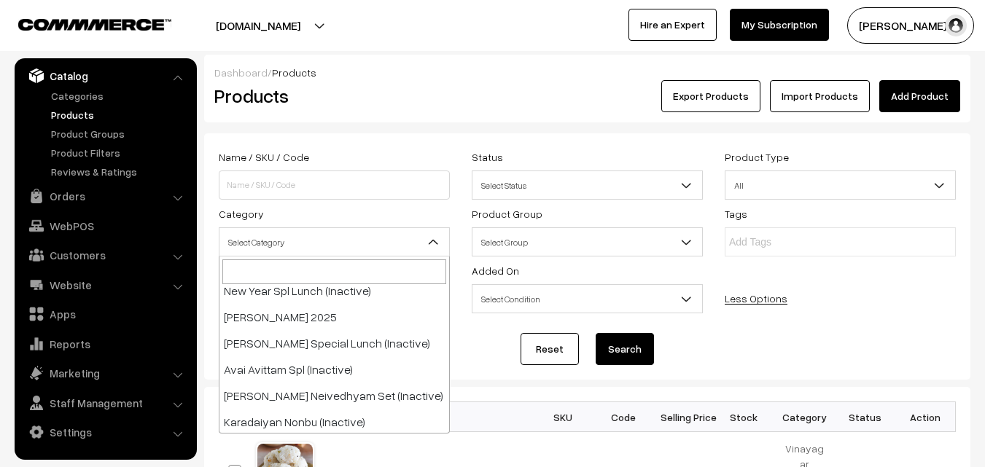
scroll to position [365, 0]
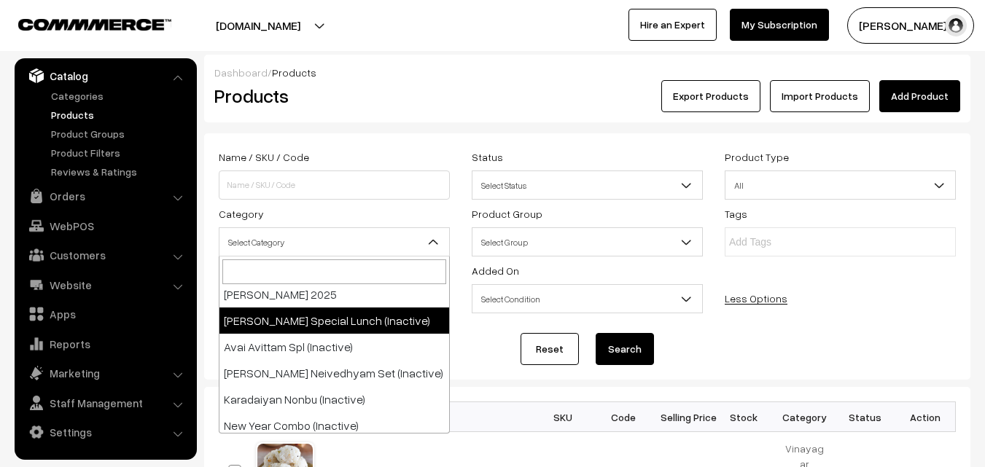
select select "70"
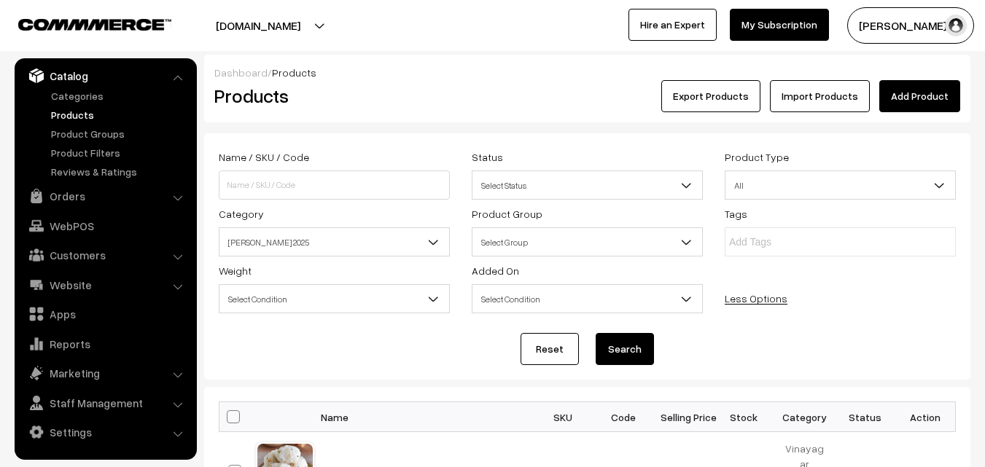
click at [629, 346] on button "Search" at bounding box center [625, 349] width 58 height 32
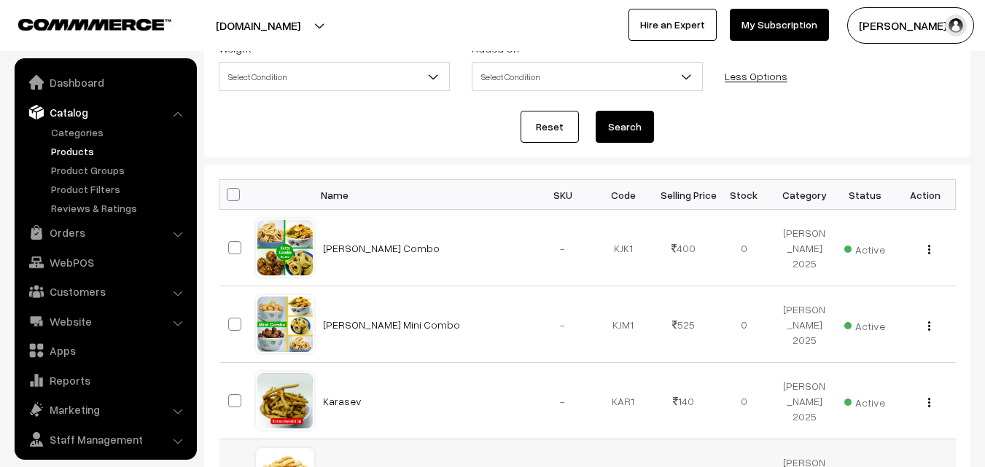
scroll to position [36, 0]
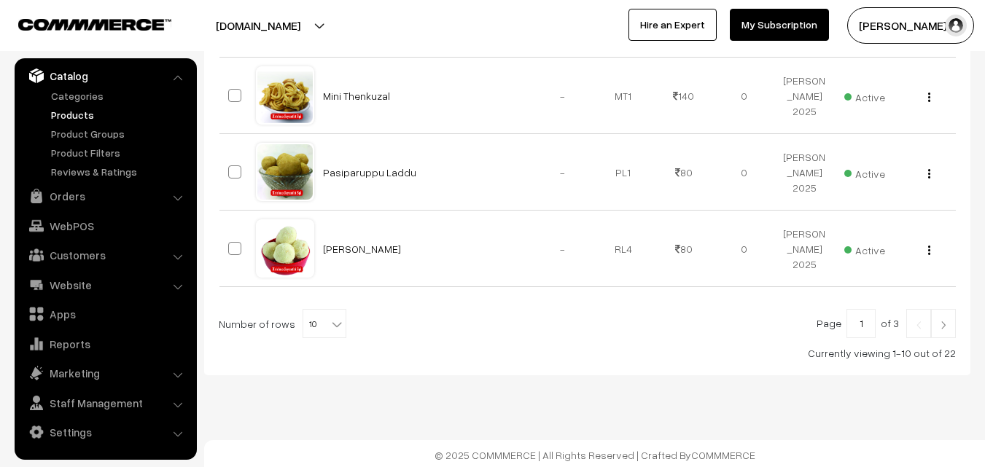
click at [330, 337] on div "Page 1 of 3 Number of rows 10 20 30 40 50 60 70 80 90 100 10 Currently viewing …" at bounding box center [587, 335] width 737 height 52
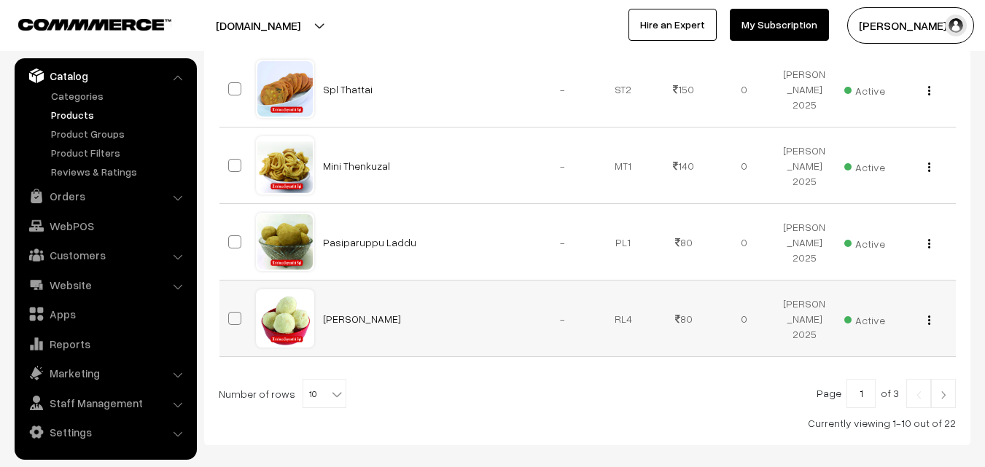
scroll to position [841, 0]
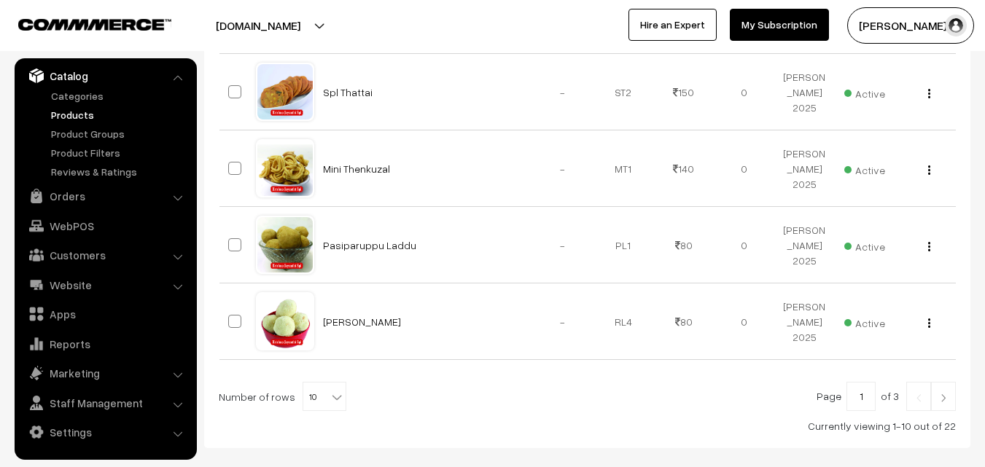
click at [330, 396] on b at bounding box center [337, 397] width 15 height 15
select select "100"
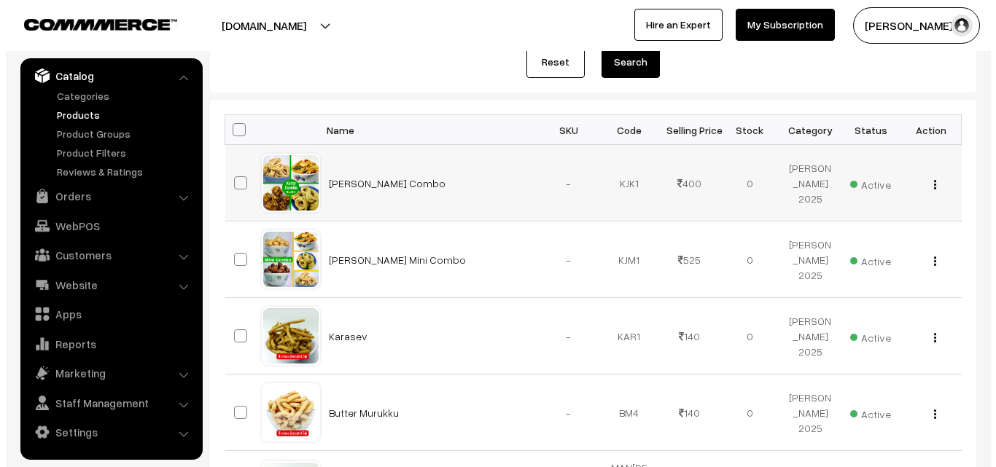
scroll to position [292, 0]
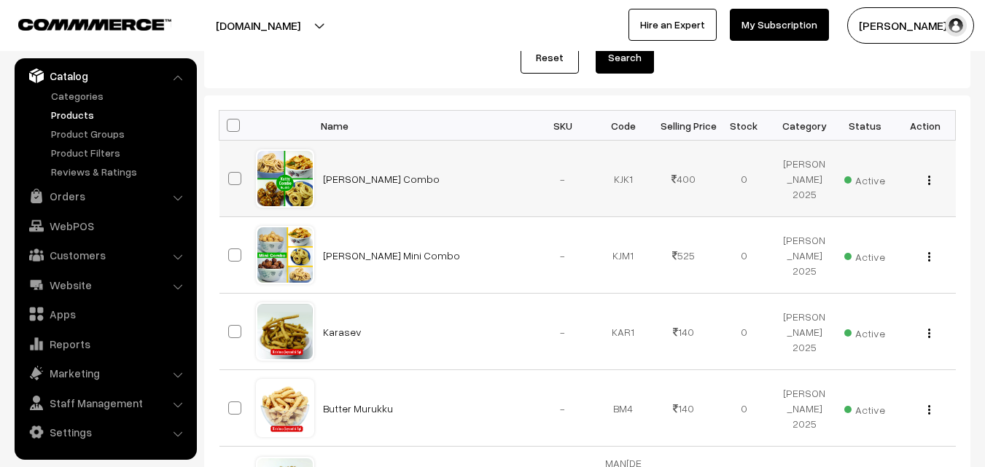
click at [860, 181] on span "Active" at bounding box center [864, 178] width 41 height 19
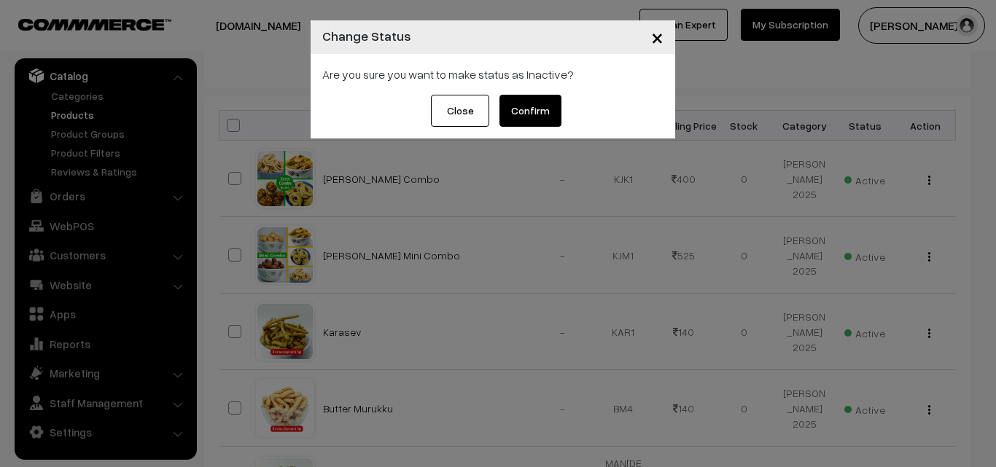
click at [556, 116] on button "Confirm" at bounding box center [530, 111] width 62 height 32
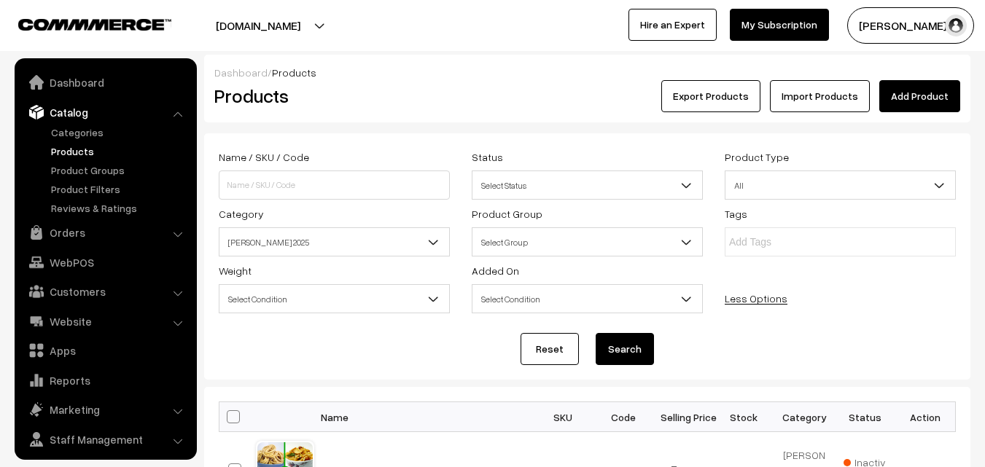
scroll to position [292, 0]
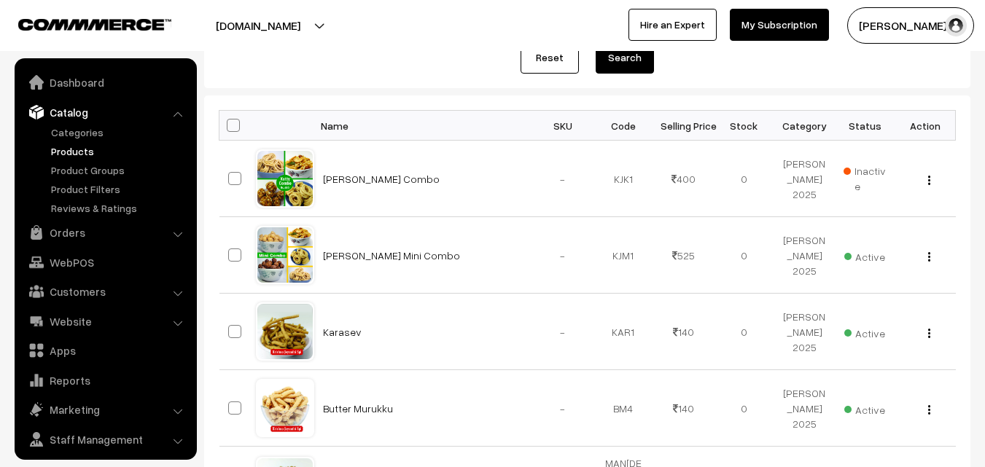
click at [876, 254] on span "Active" at bounding box center [864, 255] width 41 height 19
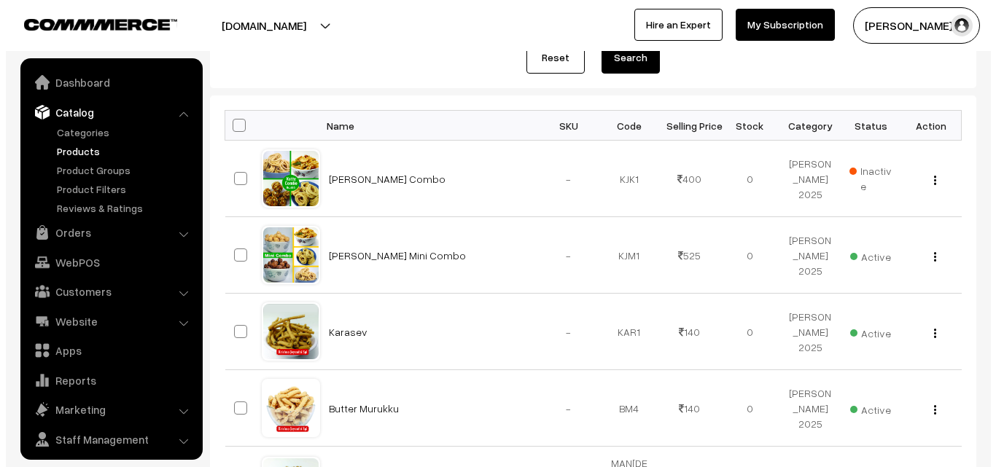
scroll to position [36, 0]
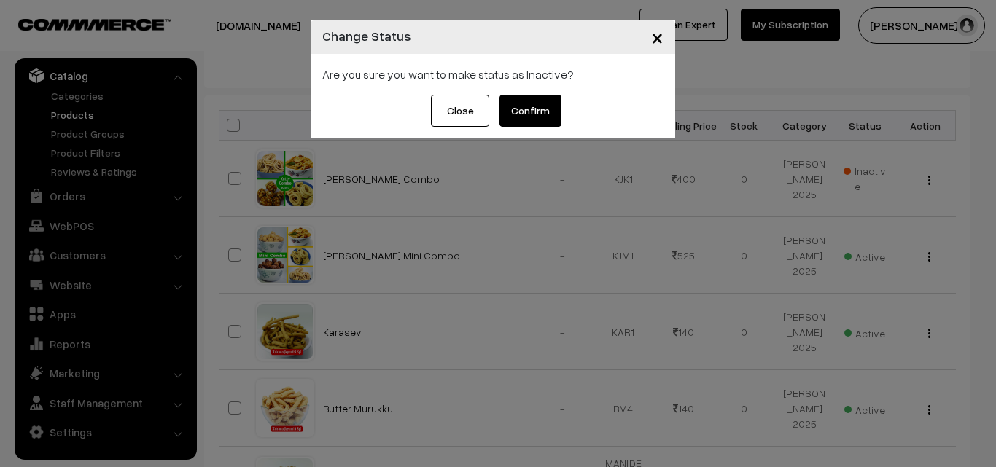
click at [551, 117] on button "Confirm" at bounding box center [530, 111] width 62 height 32
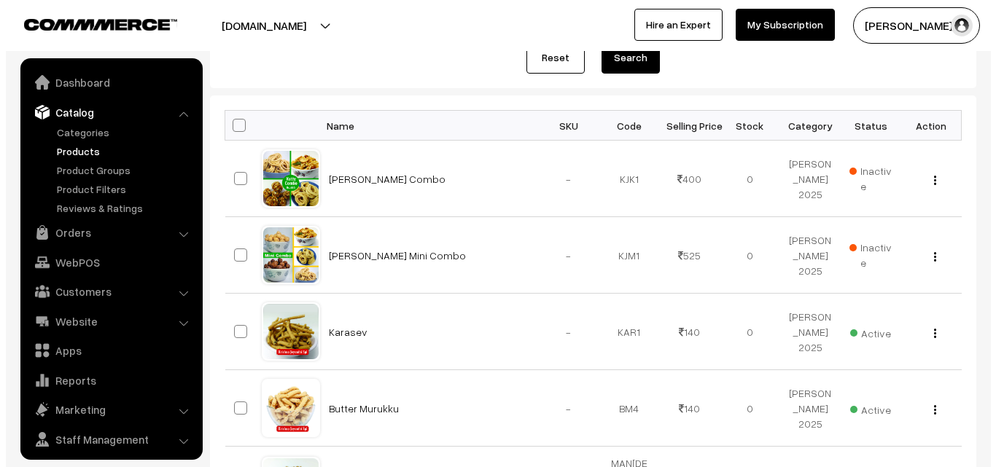
scroll to position [36, 0]
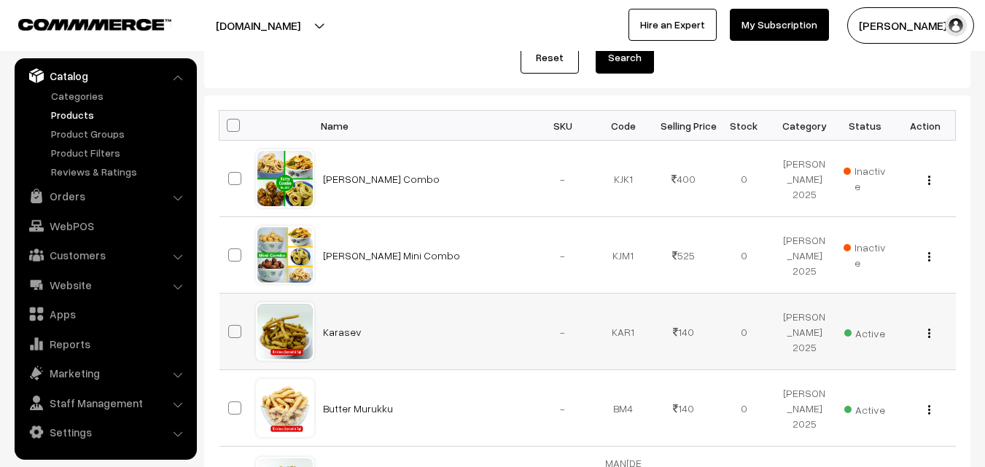
click at [879, 327] on span "Active" at bounding box center [864, 331] width 41 height 19
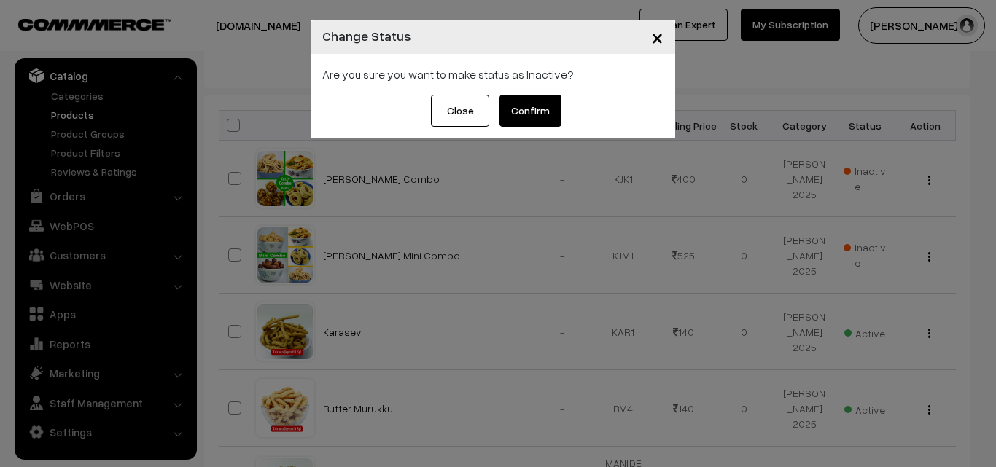
click at [529, 106] on button "Confirm" at bounding box center [530, 111] width 62 height 32
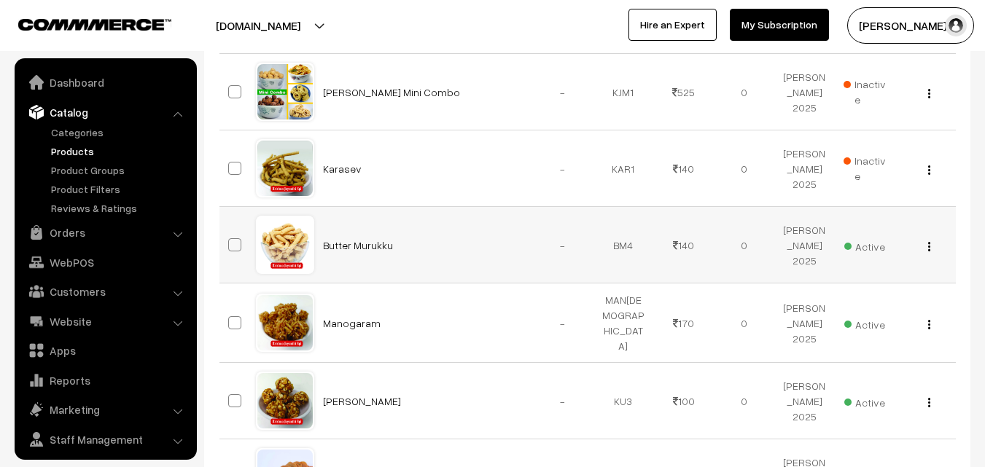
click at [881, 239] on span "Active" at bounding box center [864, 245] width 41 height 19
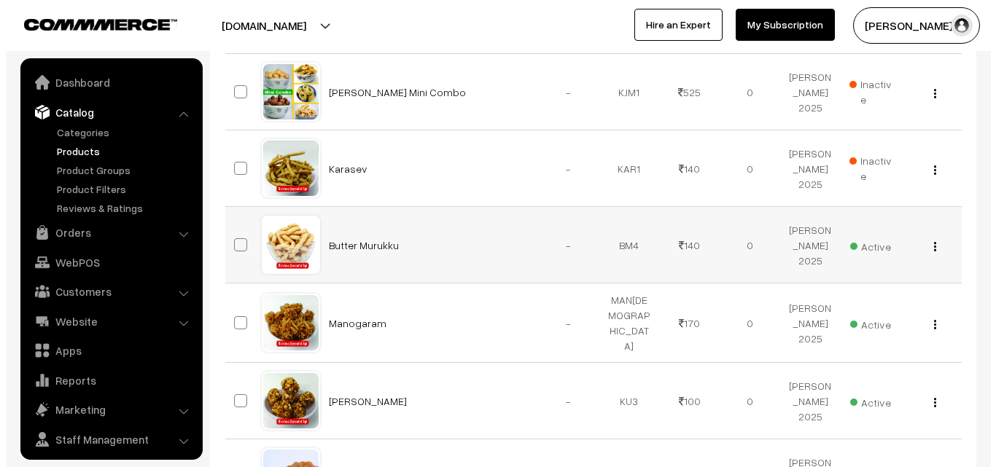
scroll to position [36, 0]
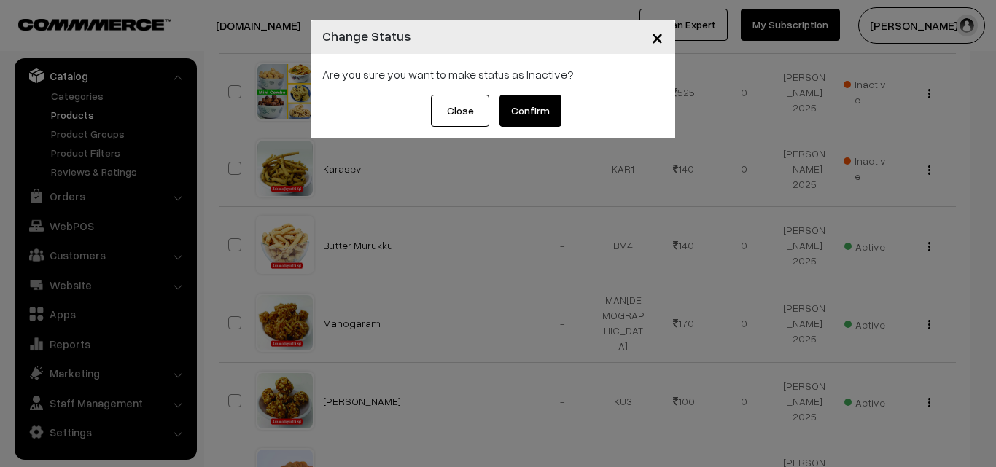
click at [537, 129] on div "Close Confirm" at bounding box center [493, 117] width 365 height 44
click at [537, 124] on button "Confirm" at bounding box center [530, 111] width 62 height 32
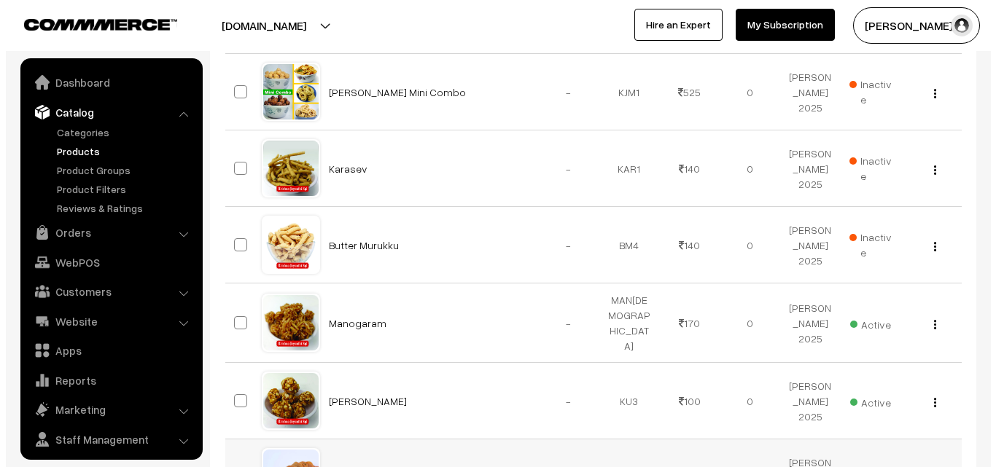
scroll to position [36, 0]
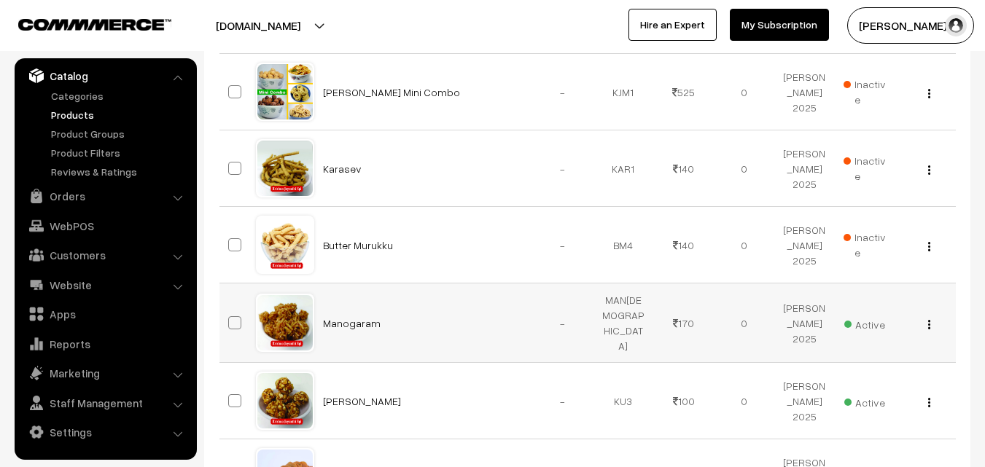
click at [848, 319] on span "Active" at bounding box center [864, 323] width 41 height 19
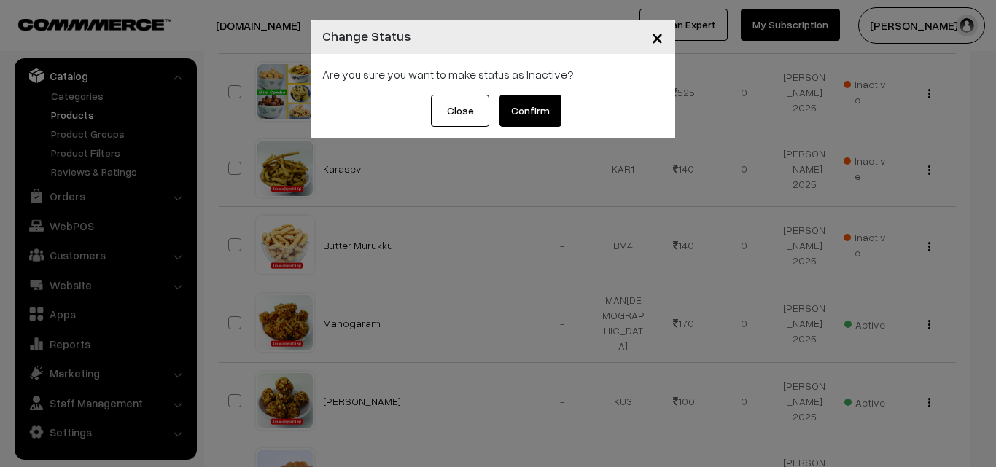
click at [530, 113] on button "Confirm" at bounding box center [530, 111] width 62 height 32
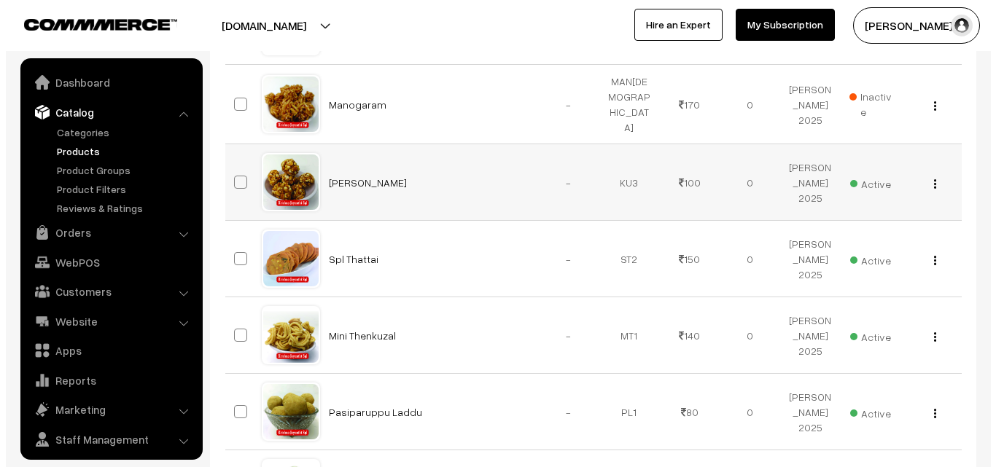
scroll to position [36, 0]
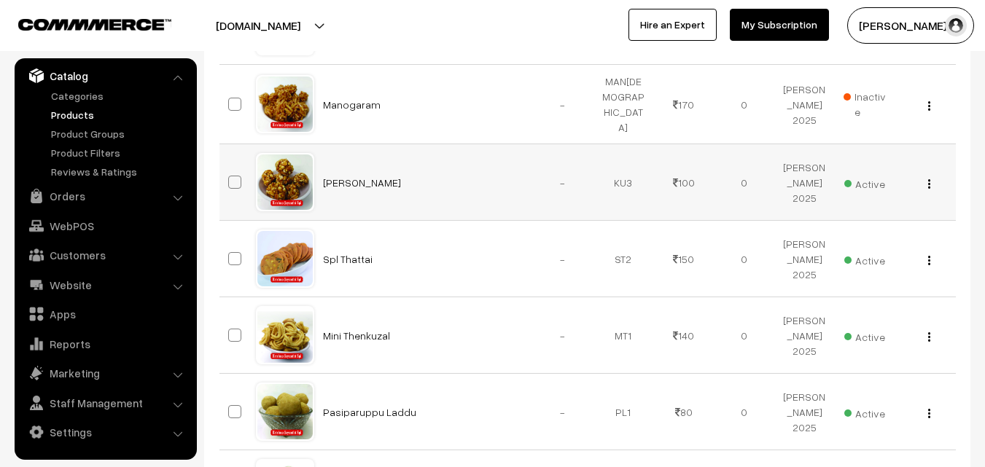
click at [860, 185] on span "Active" at bounding box center [864, 182] width 41 height 19
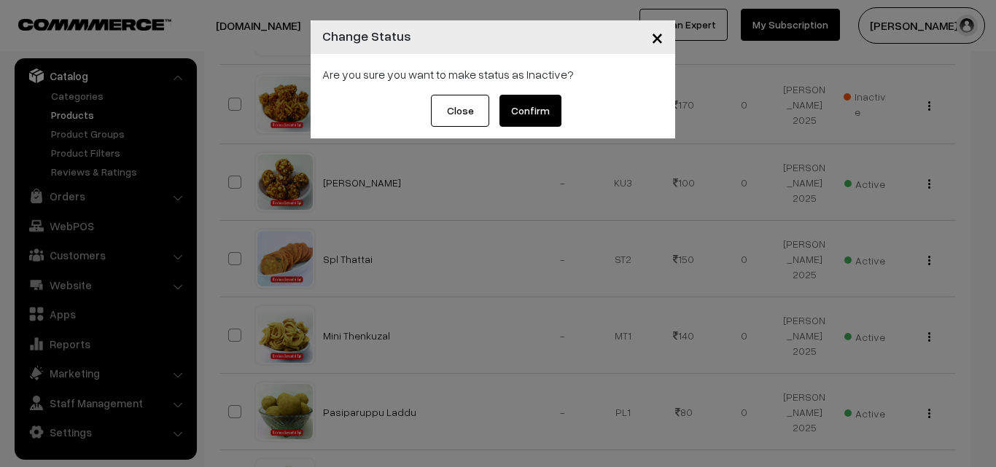
click at [543, 105] on button "Confirm" at bounding box center [530, 111] width 62 height 32
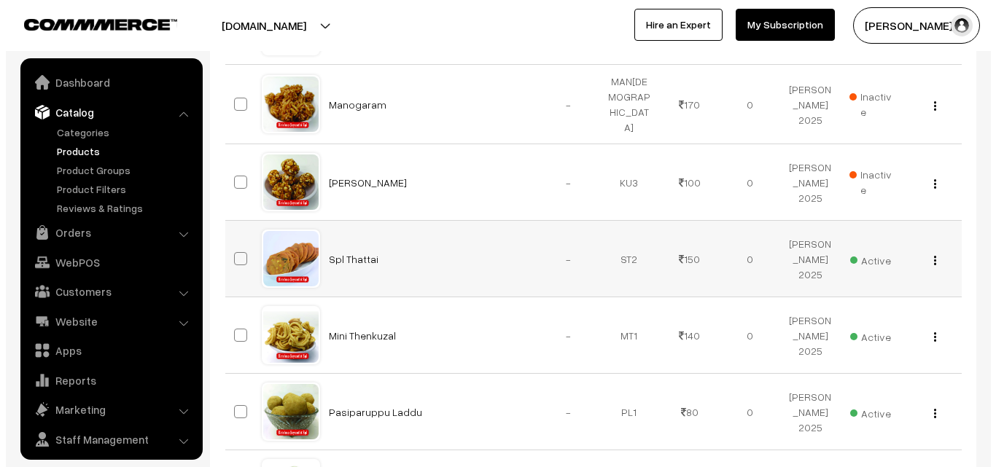
scroll to position [36, 0]
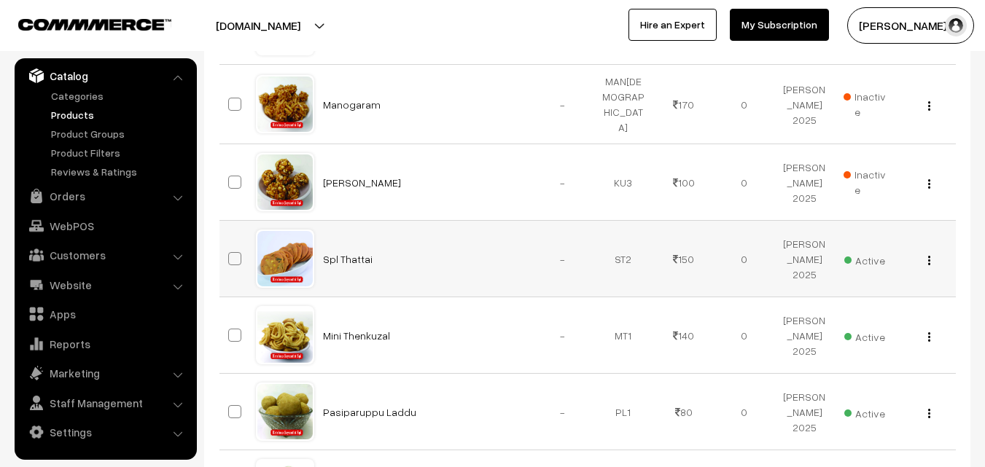
click at [859, 250] on span "Active" at bounding box center [864, 258] width 41 height 19
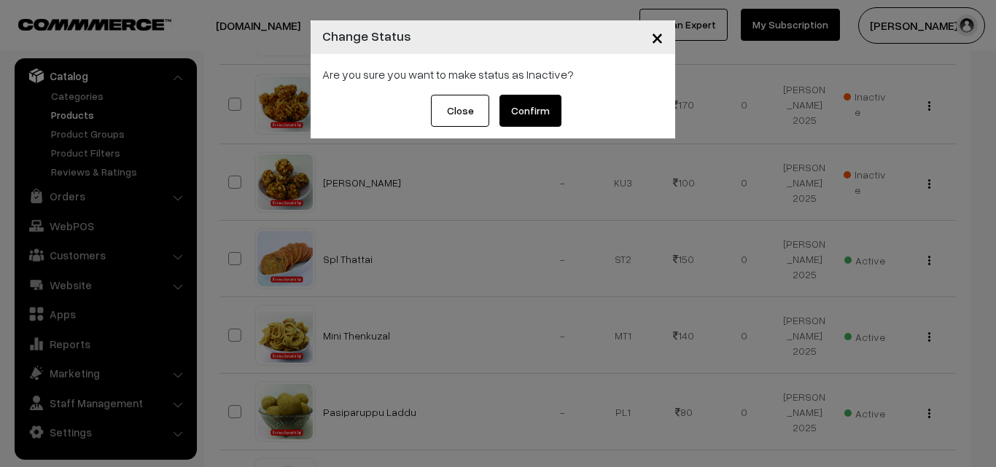
drag, startPoint x: 528, startPoint y: 97, endPoint x: 531, endPoint y: 104, distance: 7.9
click at [528, 98] on button "Confirm" at bounding box center [530, 111] width 62 height 32
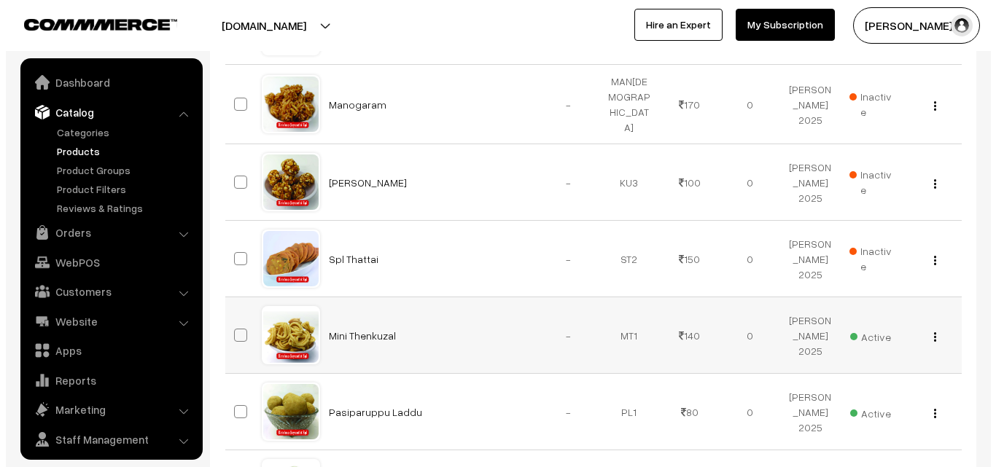
scroll to position [36, 0]
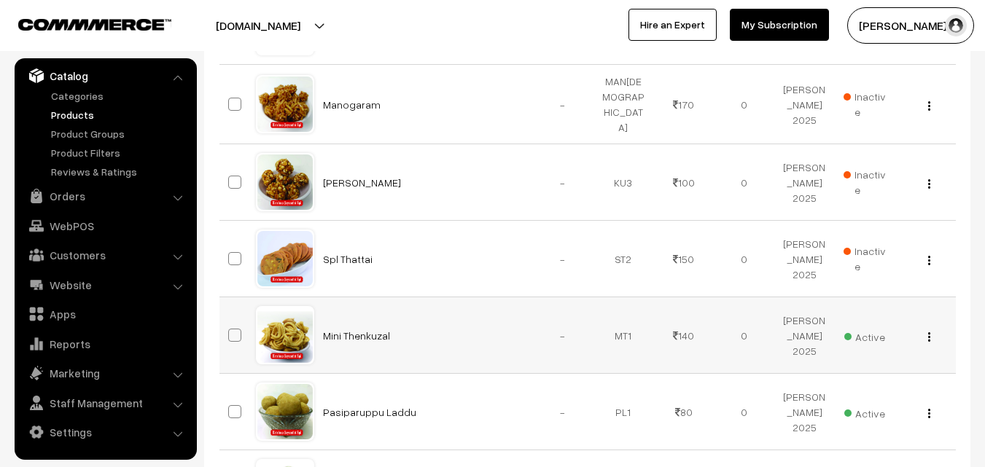
click at [884, 338] on span "Active" at bounding box center [864, 335] width 41 height 19
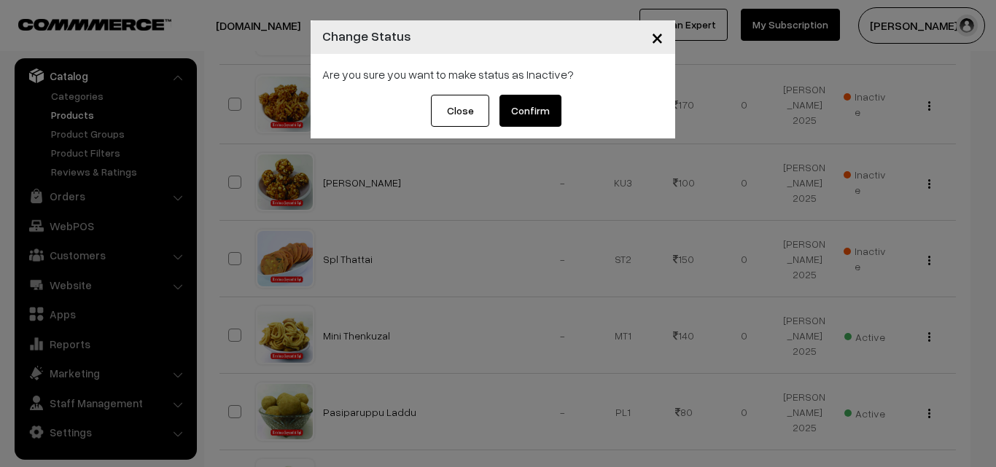
drag, startPoint x: 531, startPoint y: 90, endPoint x: 537, endPoint y: 84, distance: 9.3
click at [532, 87] on div "Are you sure you want to make status as Inactive?" at bounding box center [493, 74] width 365 height 41
click at [538, 106] on button "Confirm" at bounding box center [530, 111] width 62 height 32
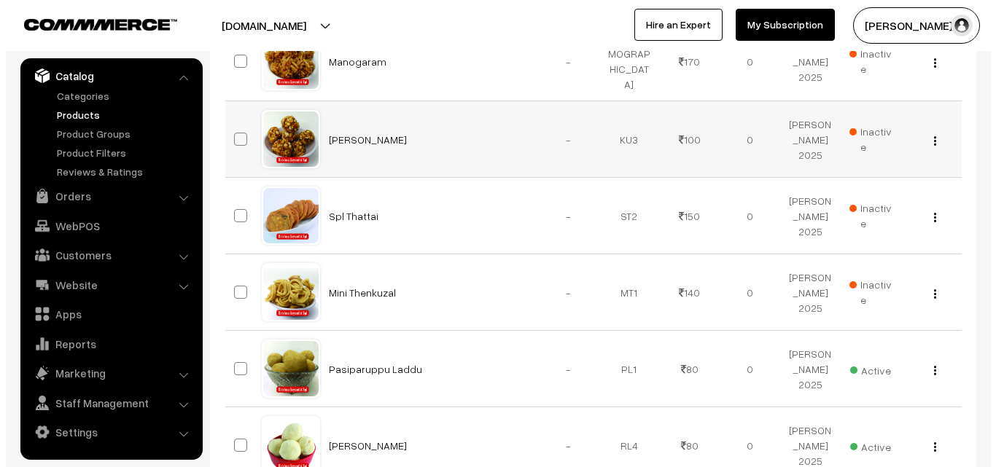
scroll to position [892, 0]
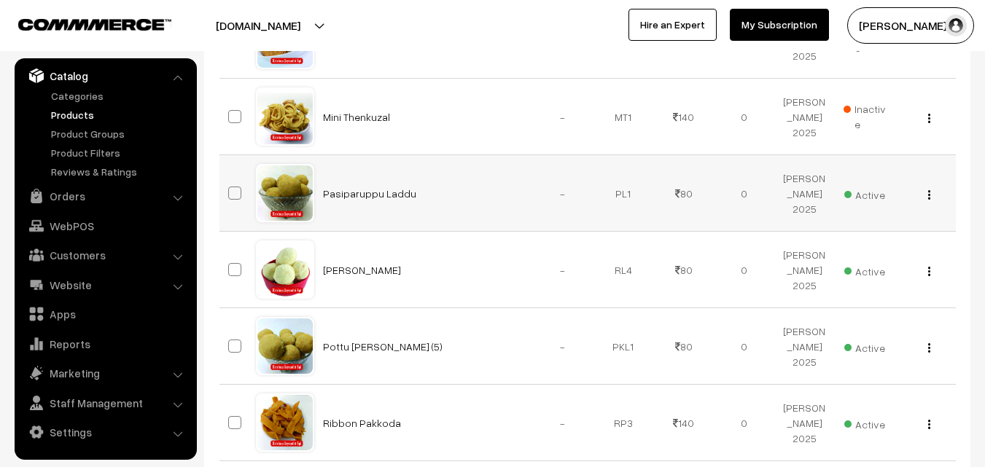
click at [842, 199] on td "Active" at bounding box center [865, 193] width 61 height 77
click at [867, 184] on span "Active" at bounding box center [864, 193] width 41 height 19
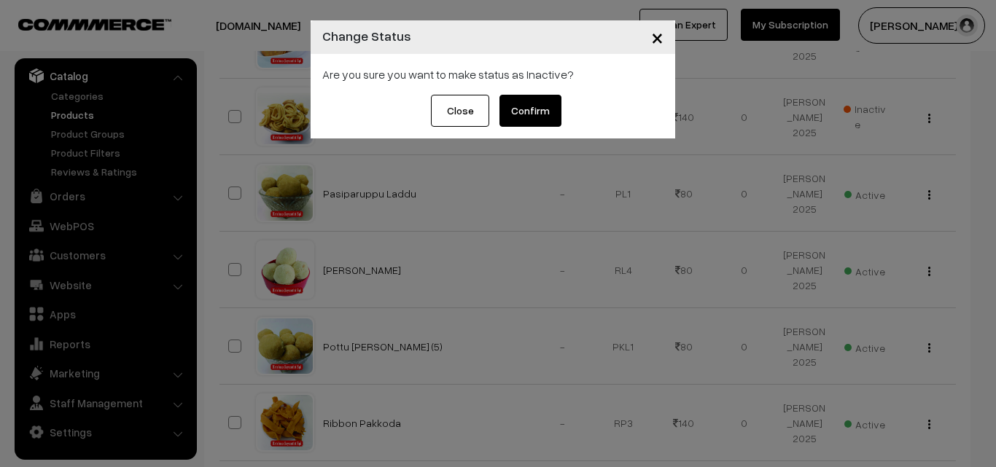
click at [570, 83] on div "Are you sure you want to make status as Inactive?" at bounding box center [493, 74] width 365 height 41
click at [531, 99] on button "Confirm" at bounding box center [530, 111] width 62 height 32
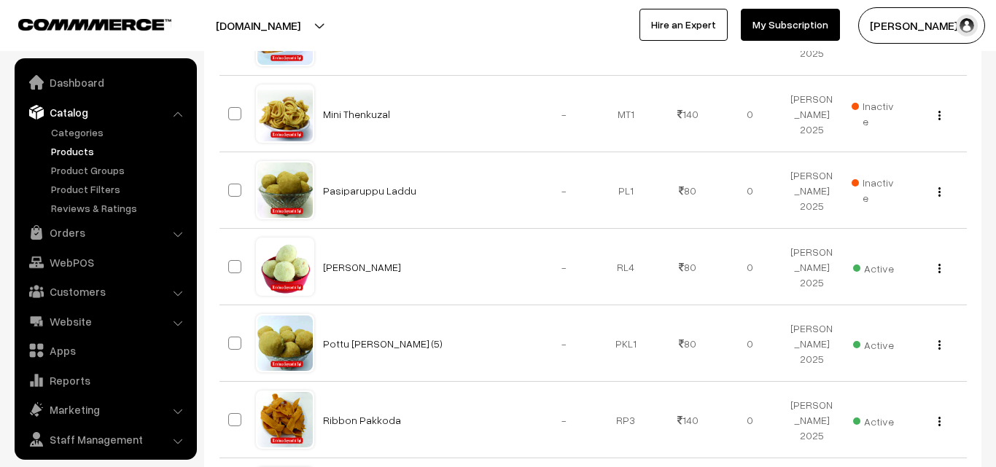
scroll to position [36, 0]
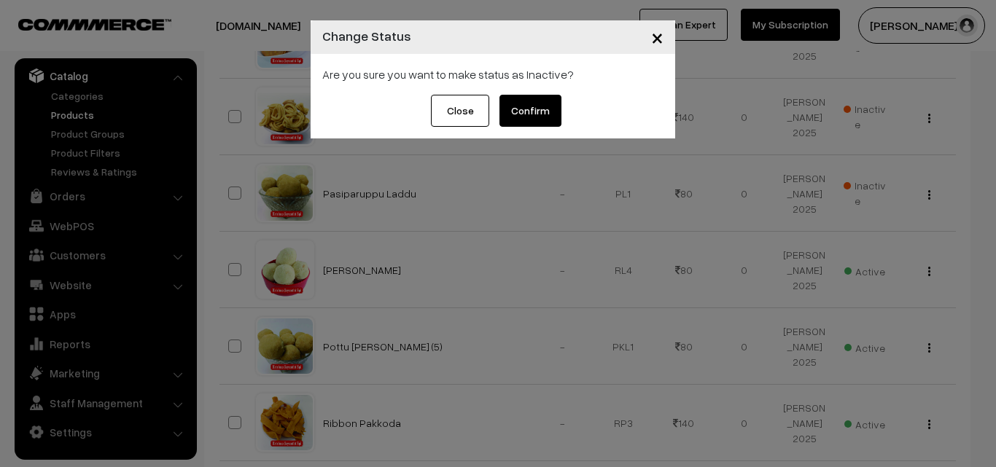
click at [520, 106] on button "Confirm" at bounding box center [530, 111] width 62 height 32
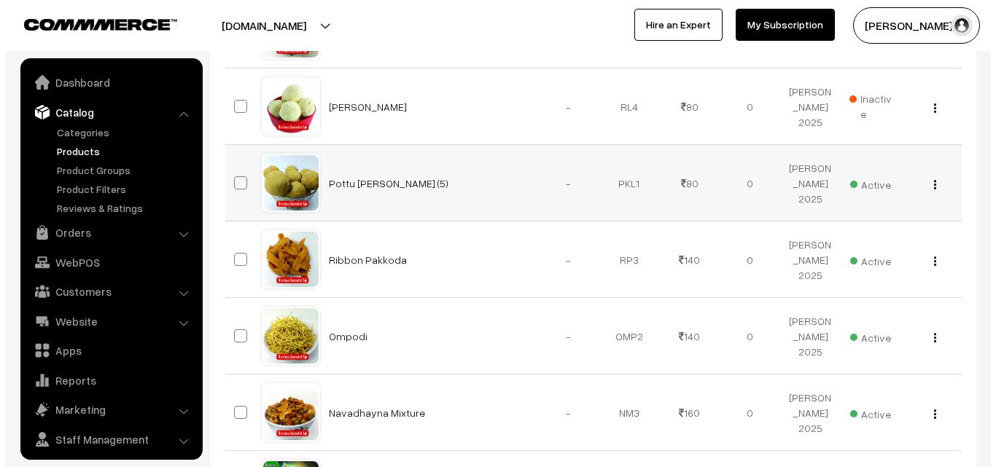
scroll to position [36, 0]
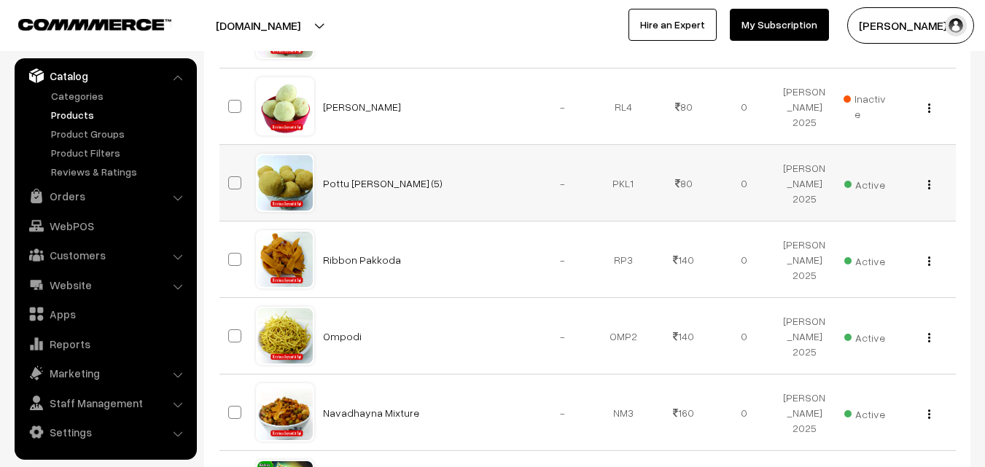
click at [865, 179] on span "Active" at bounding box center [864, 183] width 41 height 19
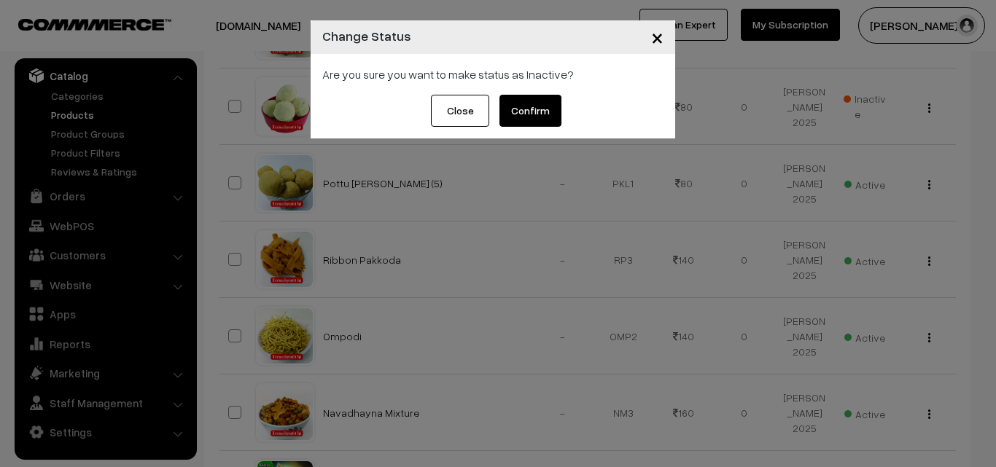
click at [542, 104] on button "Confirm" at bounding box center [530, 111] width 62 height 32
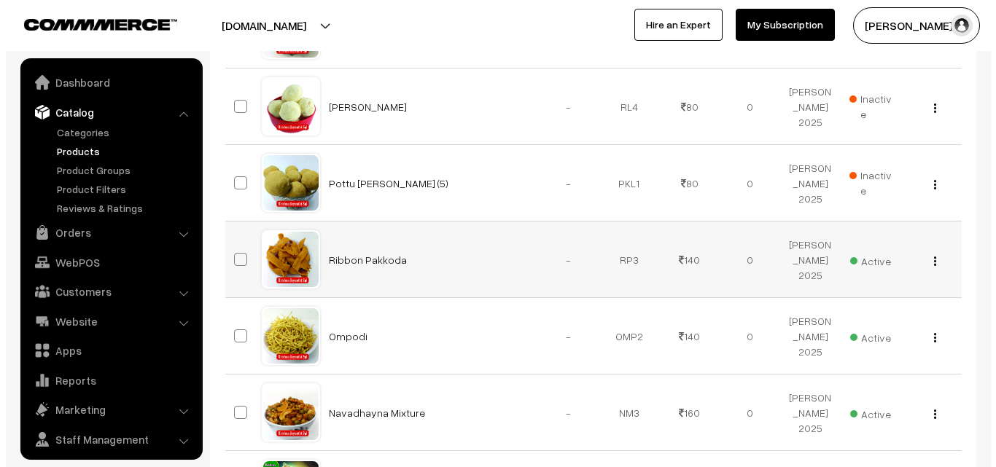
scroll to position [36, 0]
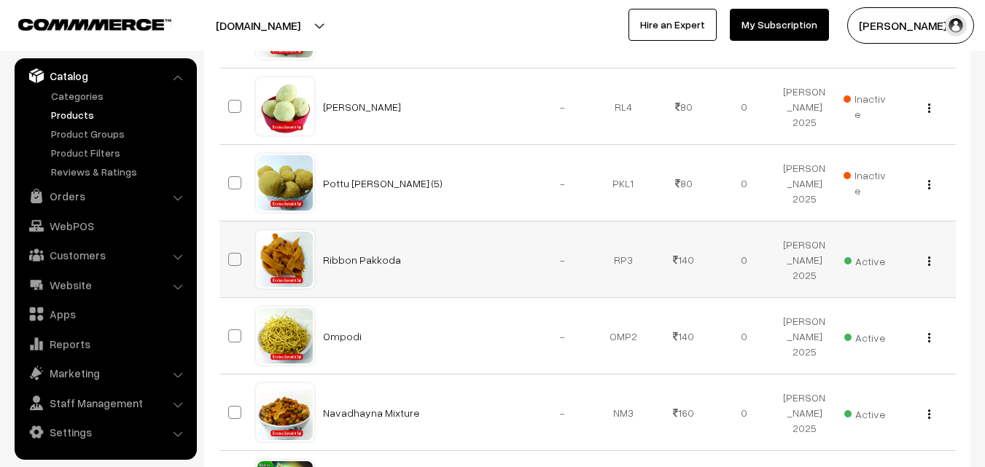
click at [878, 263] on span "Active" at bounding box center [864, 259] width 41 height 19
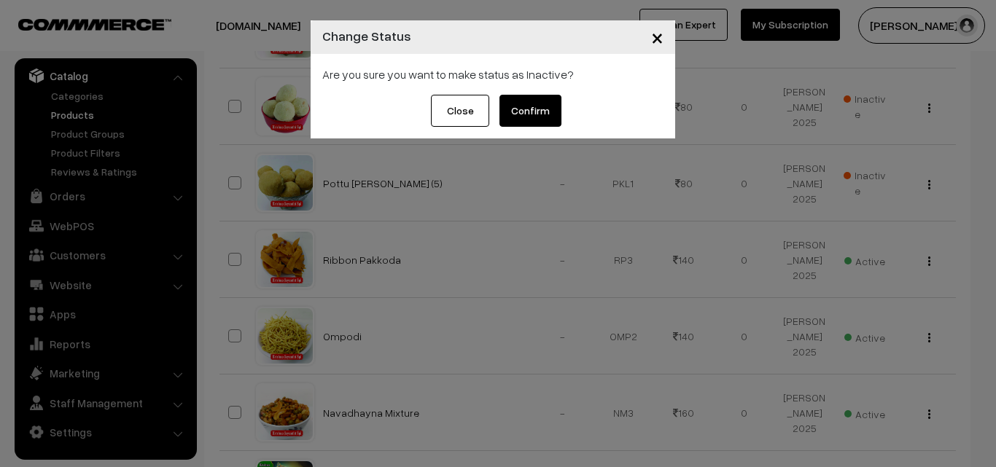
click at [526, 103] on button "Confirm" at bounding box center [530, 111] width 62 height 32
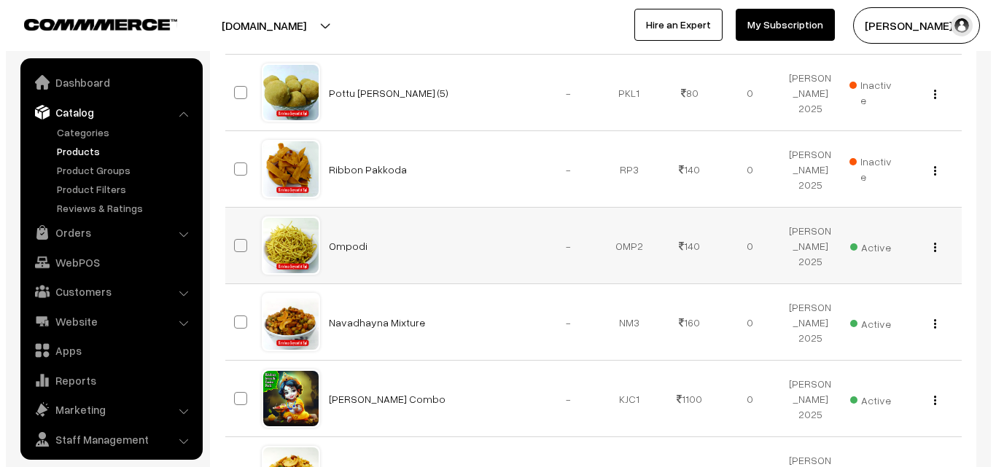
scroll to position [36, 0]
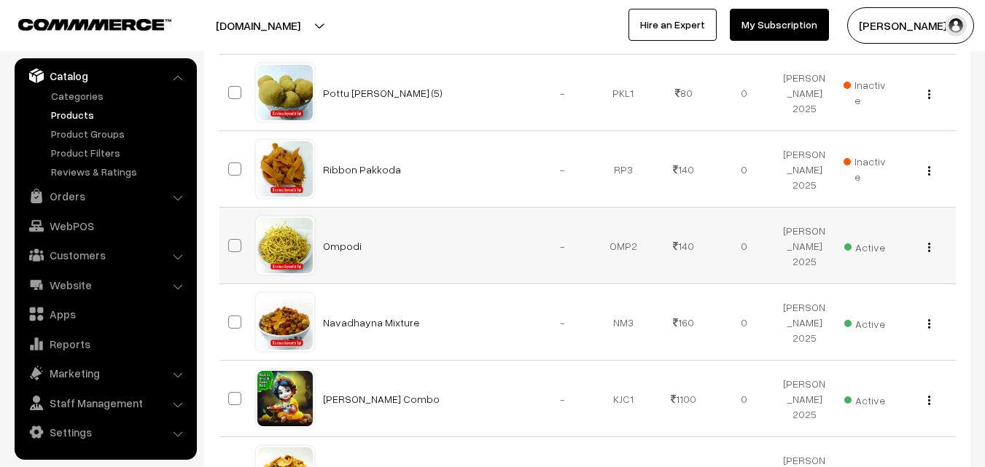
click at [866, 236] on span "Active" at bounding box center [864, 245] width 41 height 19
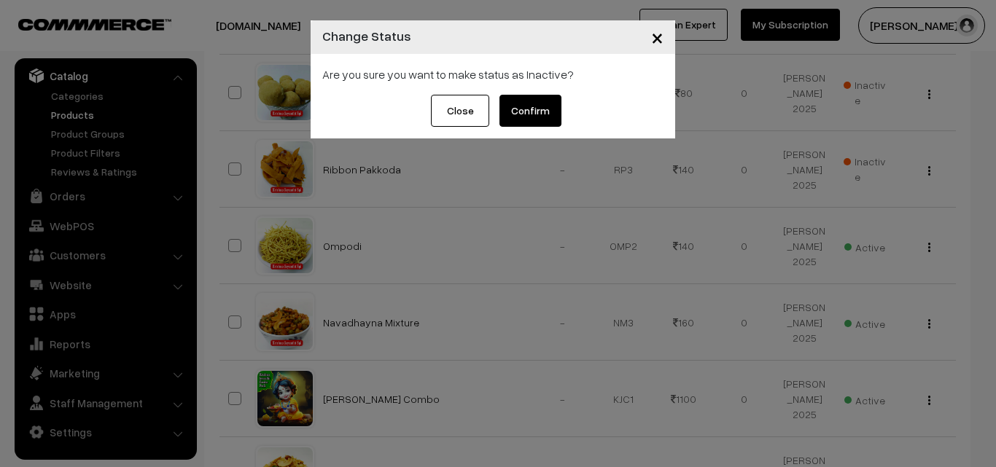
click at [534, 106] on button "Confirm" at bounding box center [530, 111] width 62 height 32
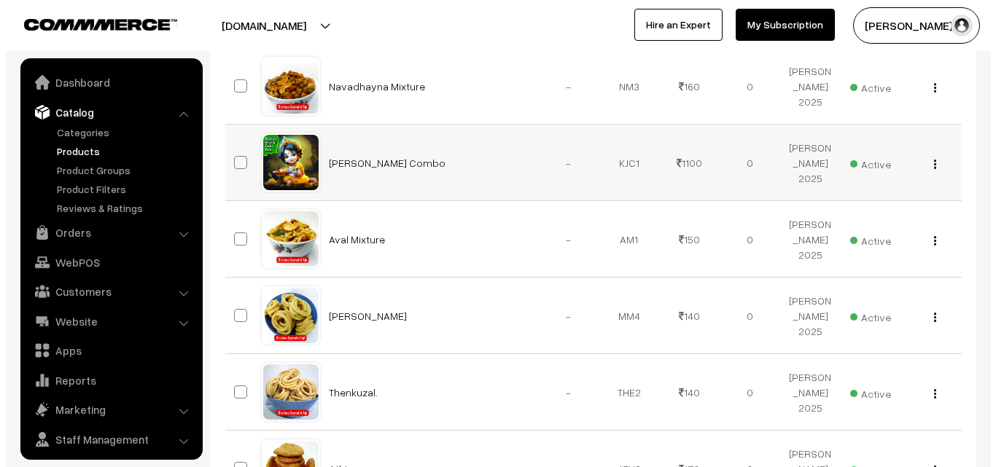
scroll to position [36, 0]
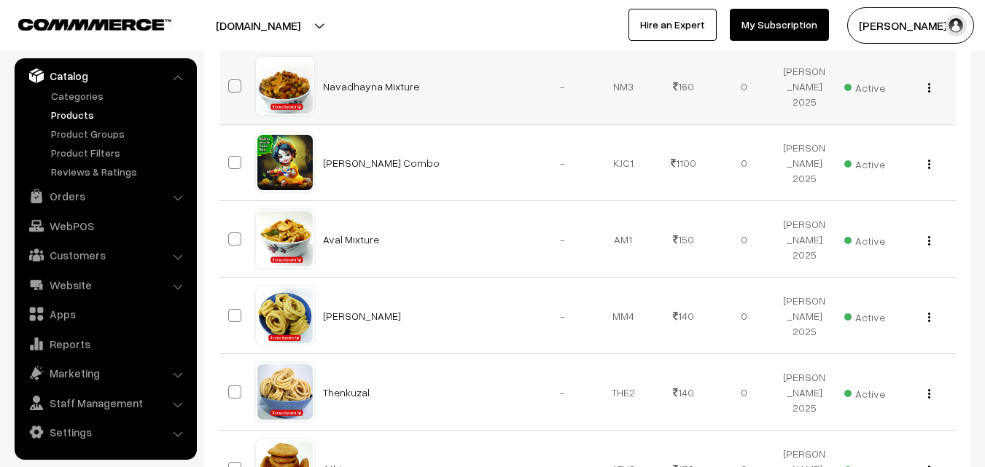
click at [862, 82] on span "Active" at bounding box center [864, 86] width 41 height 19
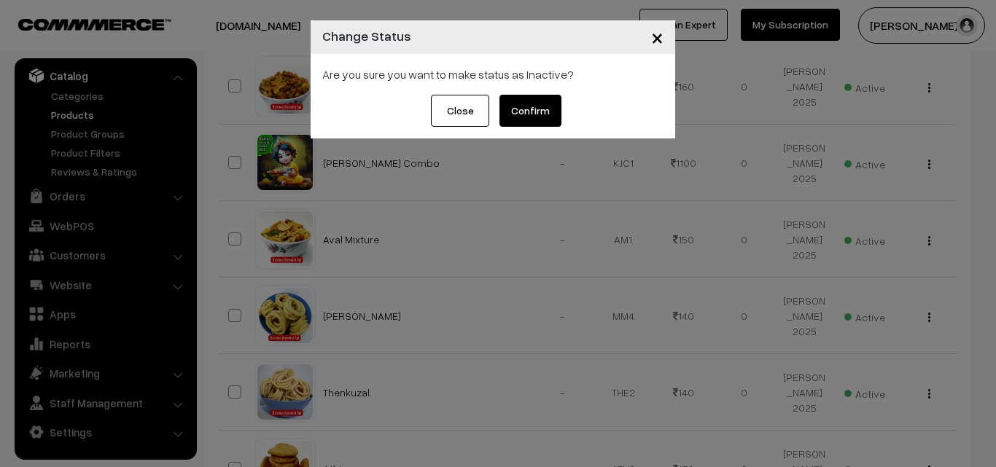
click at [525, 112] on button "Confirm" at bounding box center [530, 111] width 62 height 32
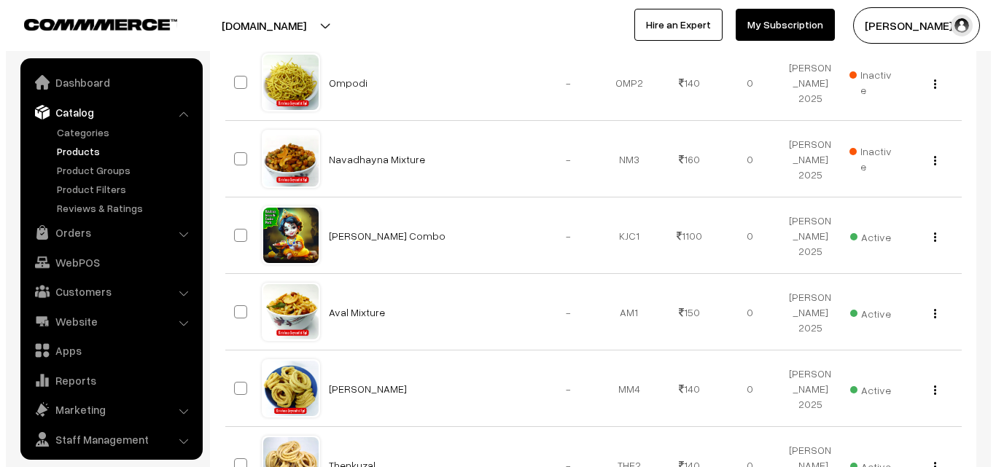
scroll to position [36, 0]
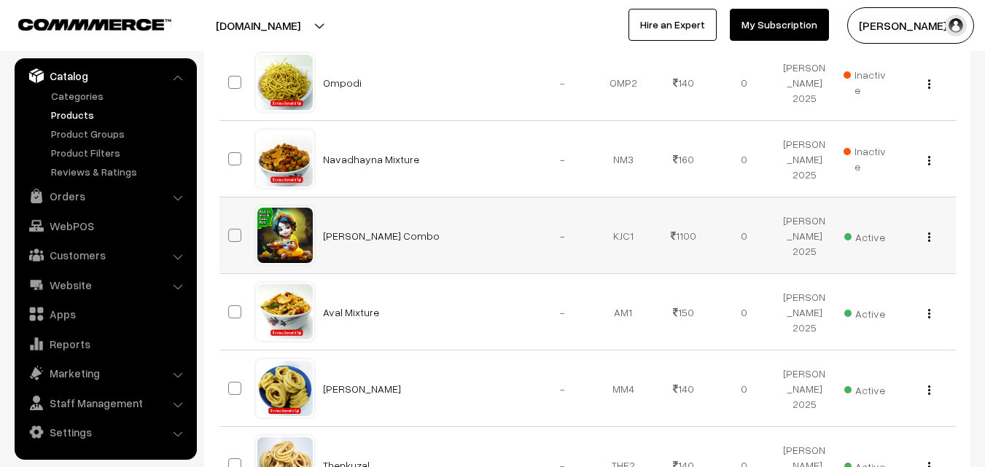
click at [877, 234] on span "Active" at bounding box center [864, 235] width 41 height 19
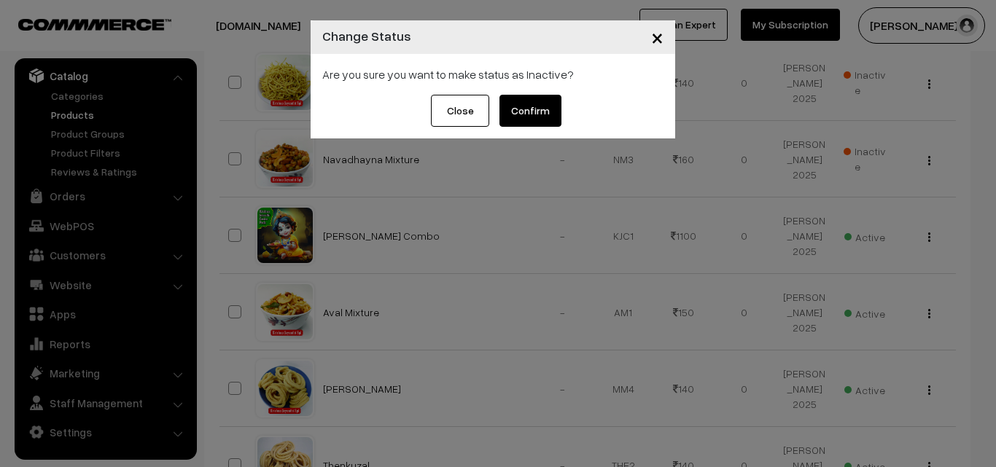
click at [524, 114] on button "Confirm" at bounding box center [530, 111] width 62 height 32
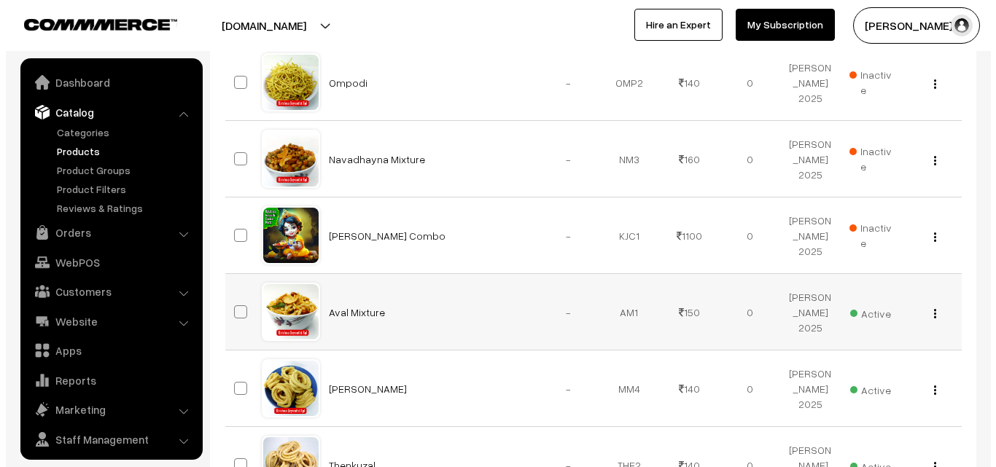
scroll to position [36, 0]
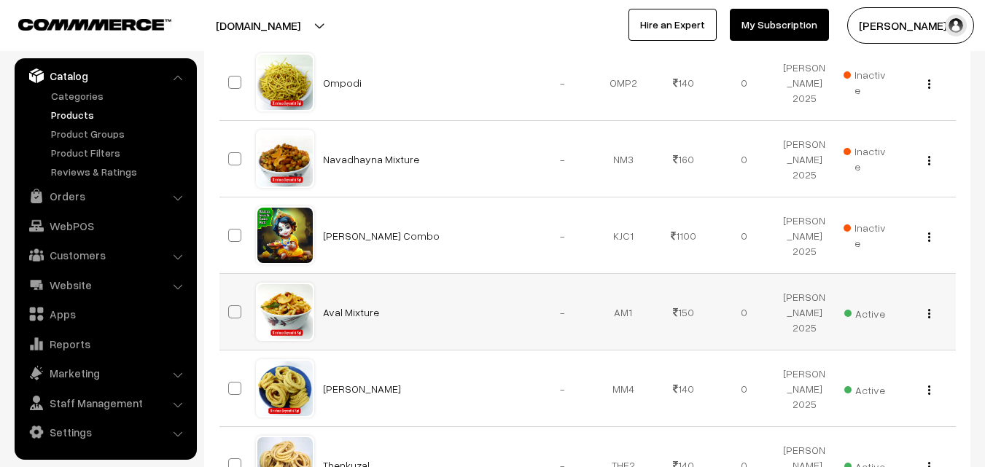
click at [853, 306] on span "Active" at bounding box center [864, 312] width 41 height 19
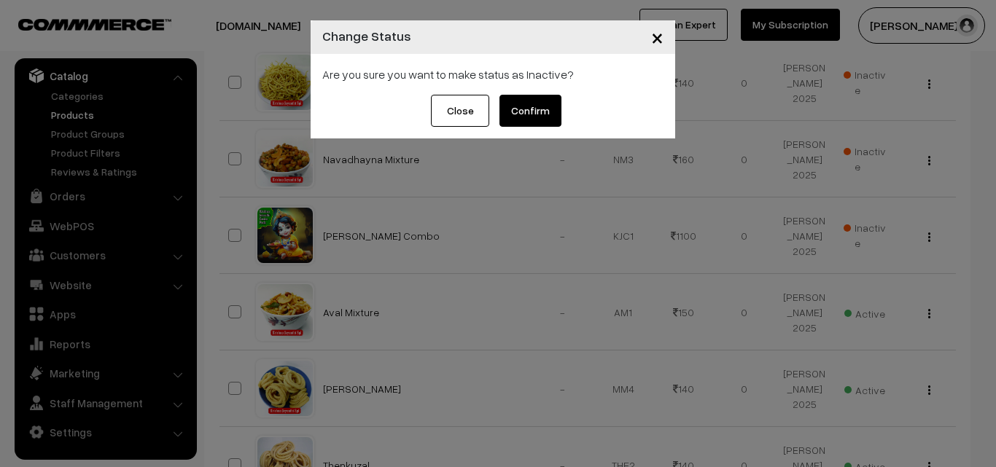
click at [521, 114] on button "Confirm" at bounding box center [530, 111] width 62 height 32
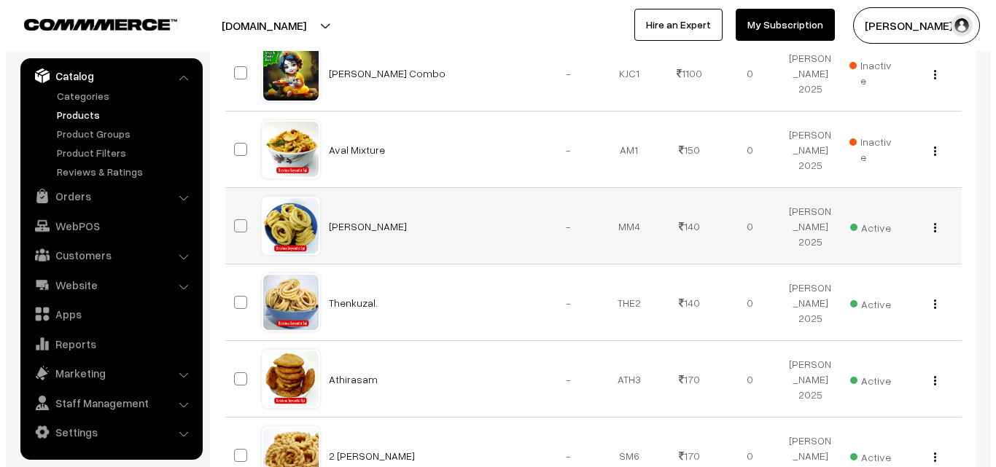
scroll to position [1473, 0]
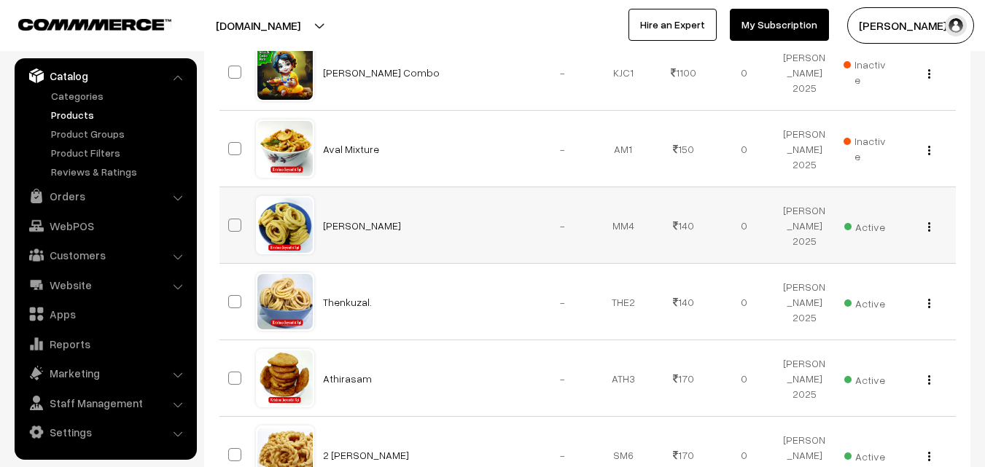
click at [860, 225] on span "Active" at bounding box center [864, 225] width 41 height 19
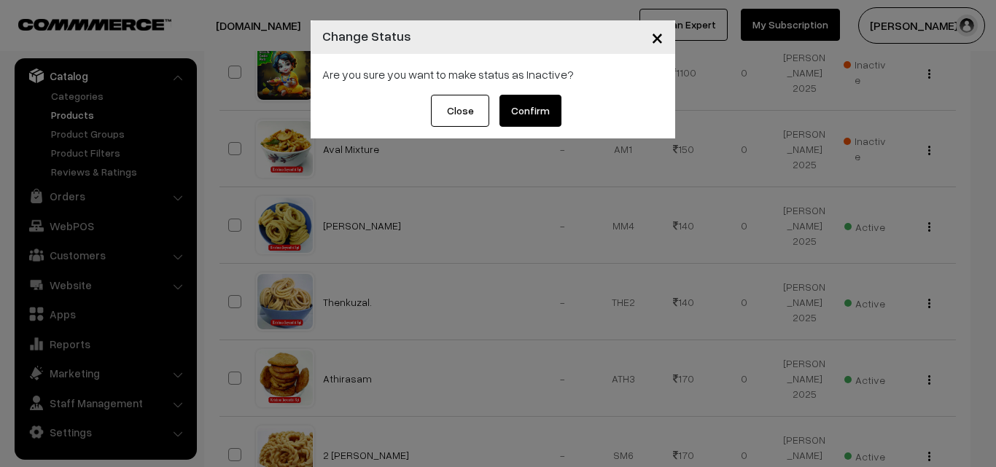
click at [541, 122] on button "Confirm" at bounding box center [530, 111] width 62 height 32
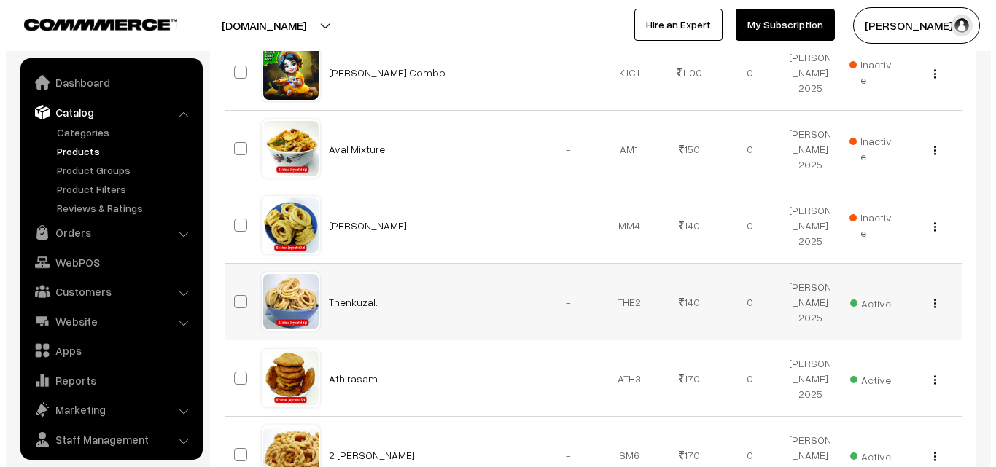
scroll to position [36, 0]
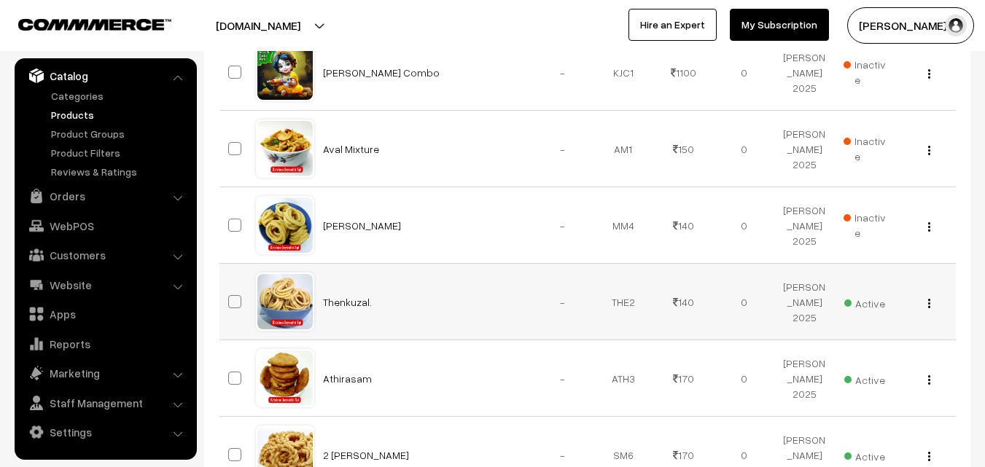
click at [855, 298] on span "Active" at bounding box center [864, 301] width 41 height 19
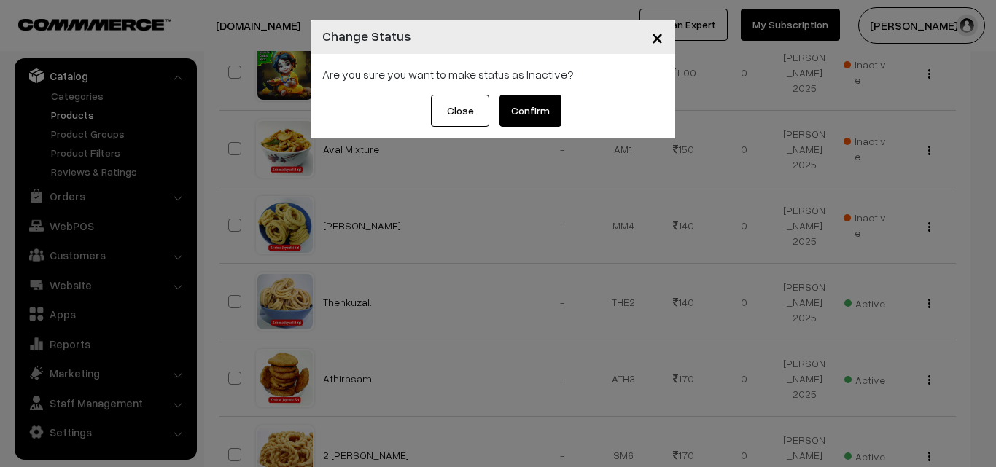
click at [551, 114] on button "Confirm" at bounding box center [530, 111] width 62 height 32
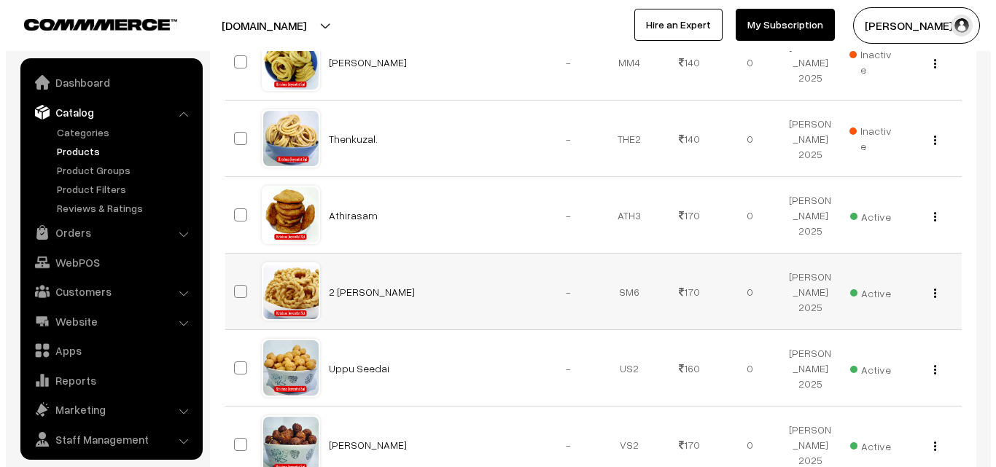
scroll to position [36, 0]
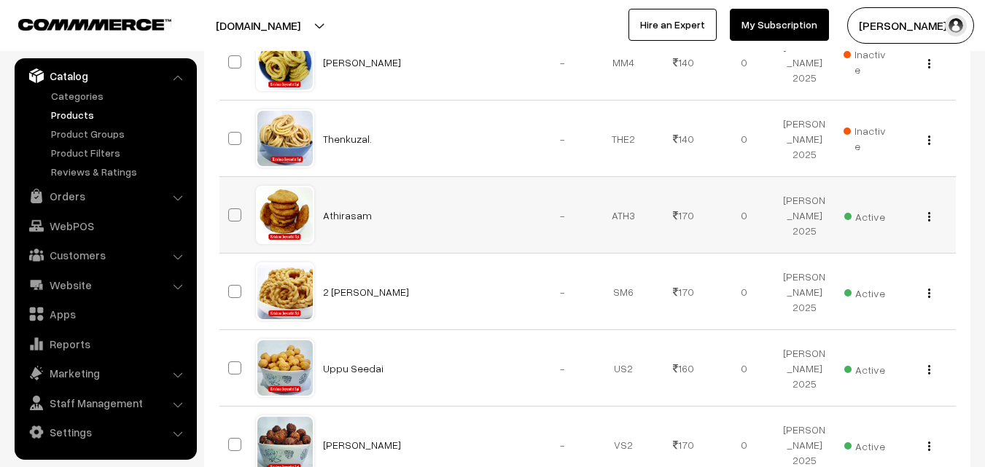
click at [871, 220] on span "Active" at bounding box center [864, 215] width 41 height 19
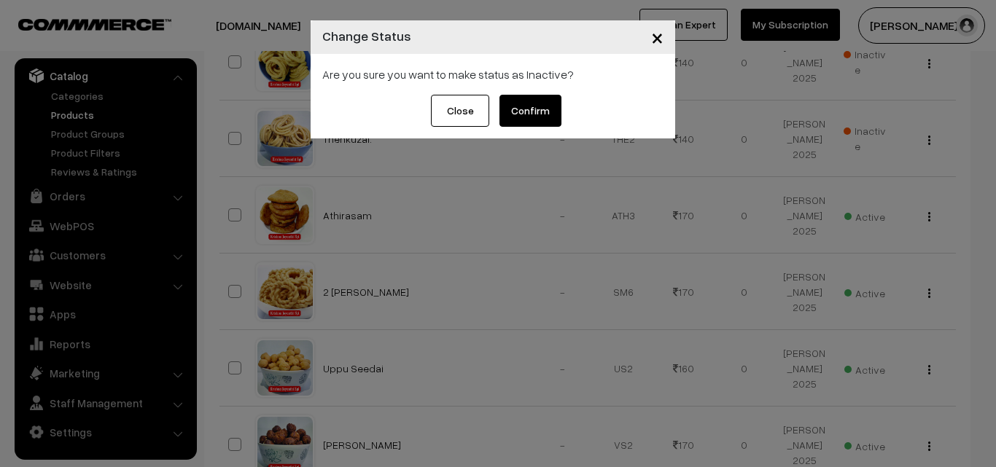
click at [541, 101] on button "Confirm" at bounding box center [530, 111] width 62 height 32
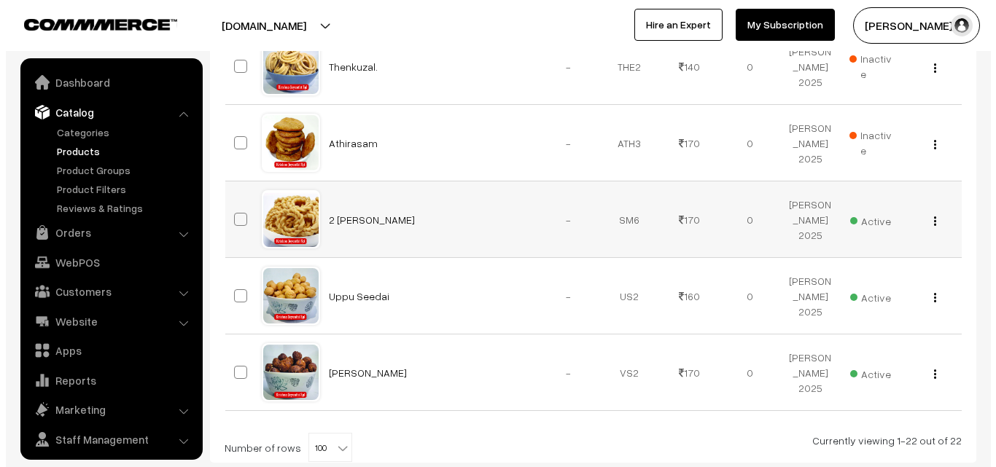
scroll to position [36, 0]
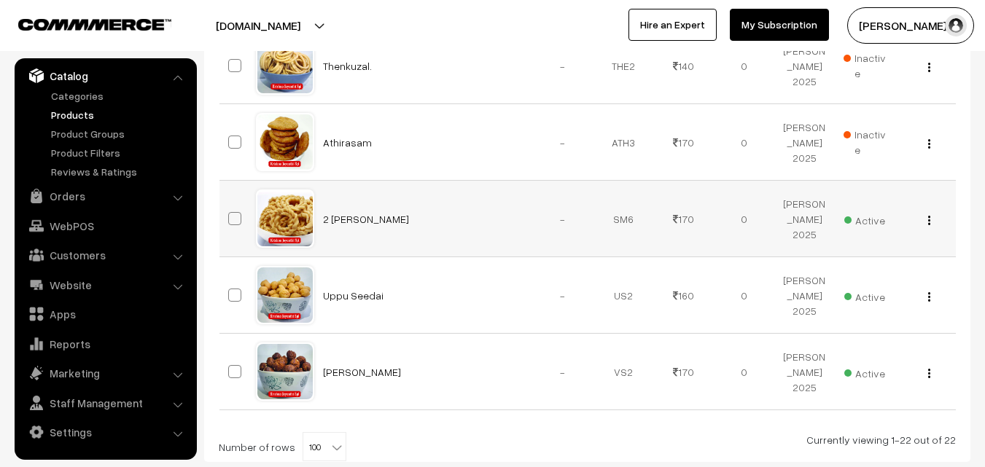
click at [879, 224] on span "Active" at bounding box center [864, 218] width 41 height 19
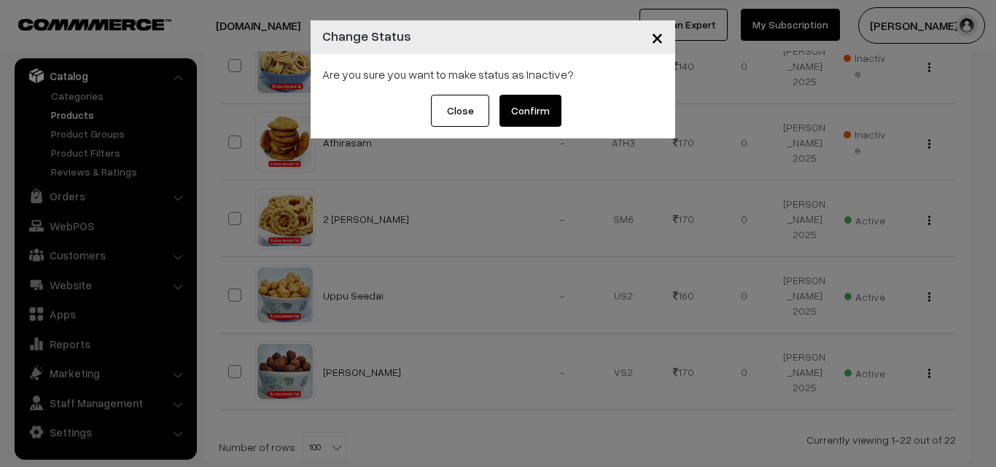
click at [534, 117] on button "Confirm" at bounding box center [530, 111] width 62 height 32
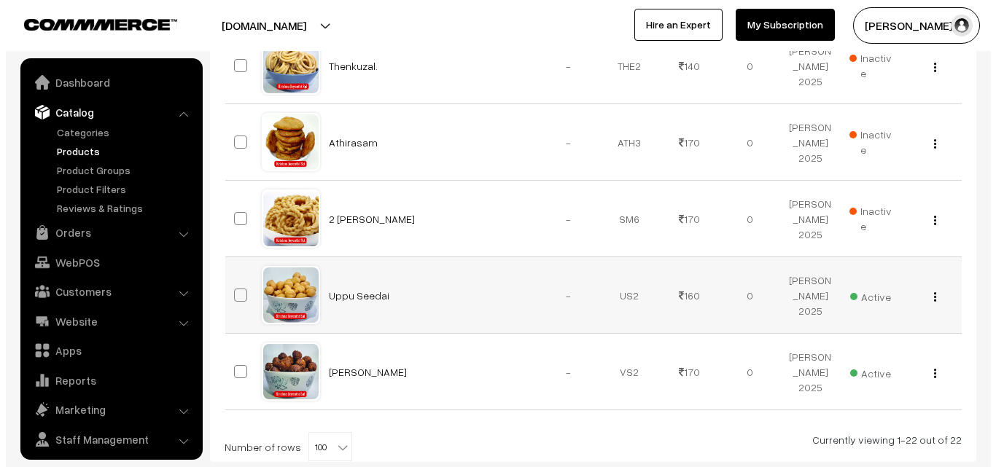
scroll to position [36, 0]
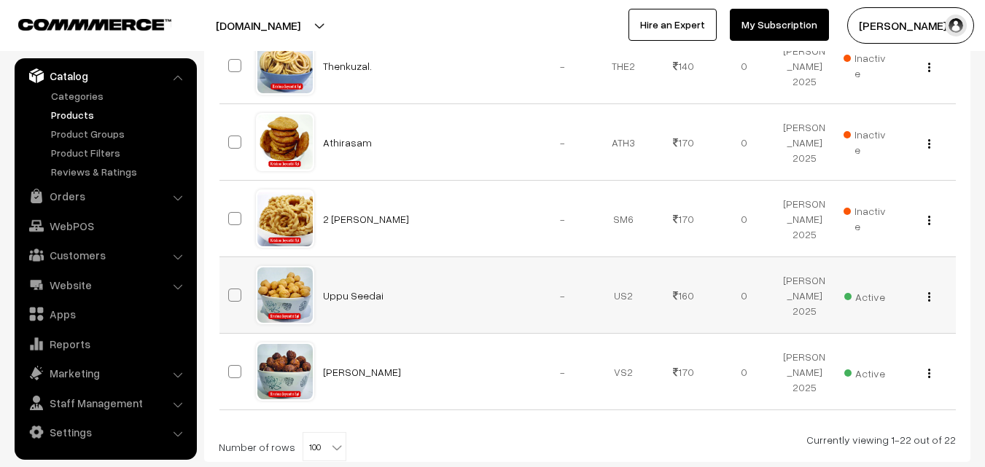
click at [854, 287] on span "Active" at bounding box center [864, 295] width 41 height 19
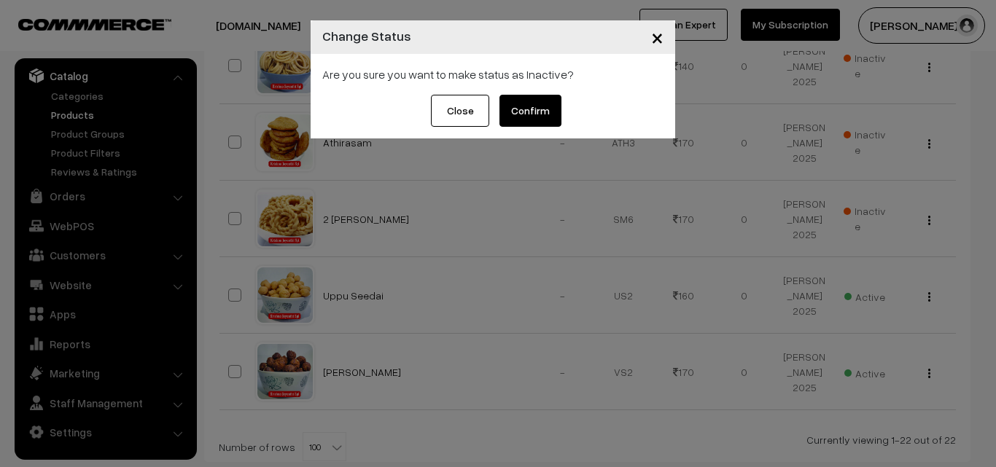
click at [502, 112] on button "Confirm" at bounding box center [530, 111] width 62 height 32
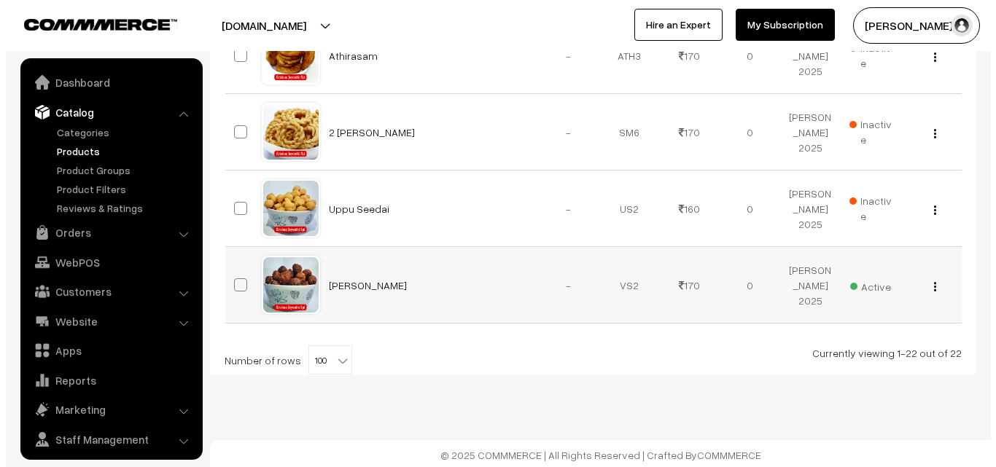
scroll to position [36, 0]
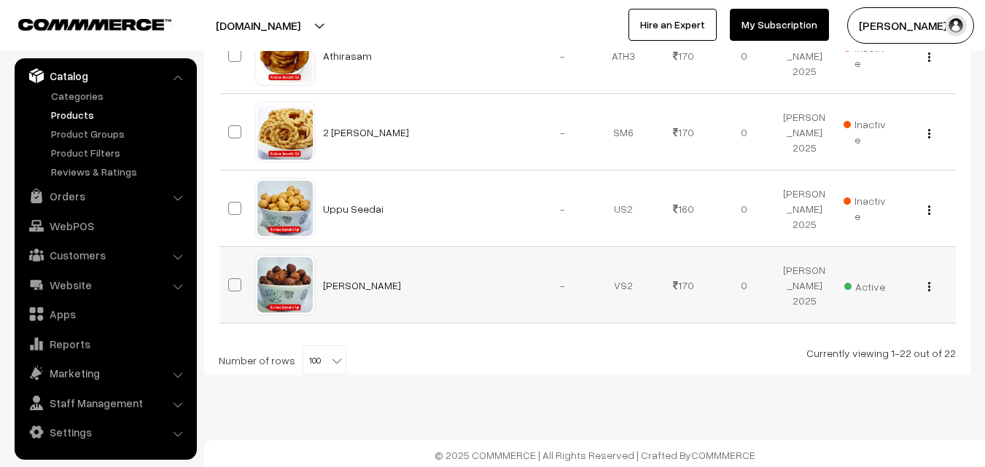
click at [865, 281] on span "Active" at bounding box center [864, 285] width 41 height 19
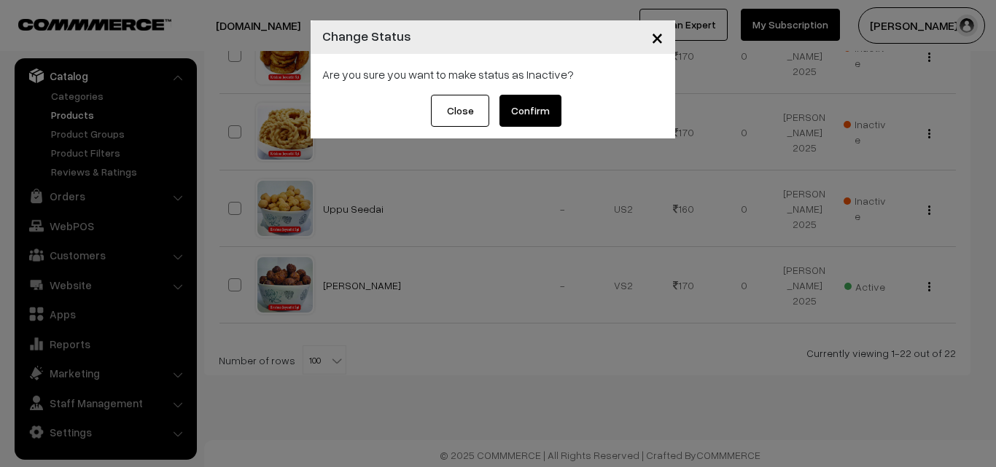
click at [540, 106] on button "Confirm" at bounding box center [530, 111] width 62 height 32
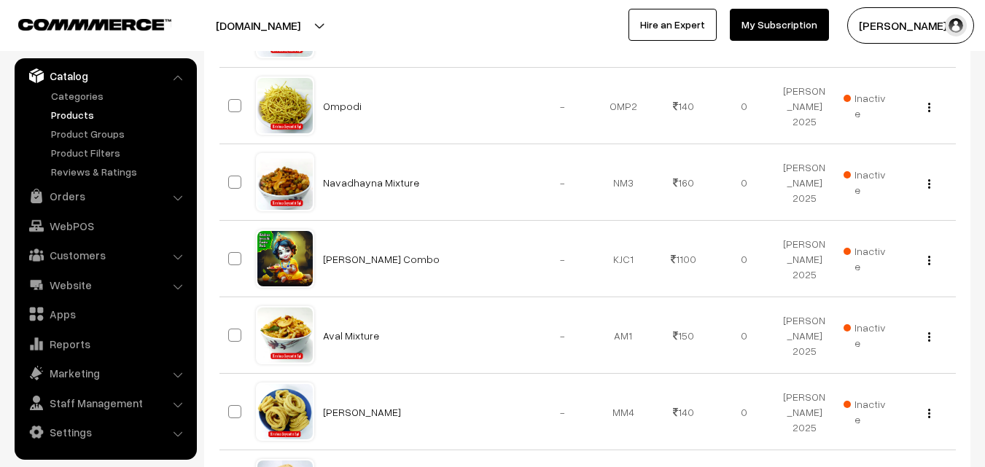
scroll to position [1286, 0]
click at [104, 225] on link "WebPOS" at bounding box center [105, 226] width 174 height 26
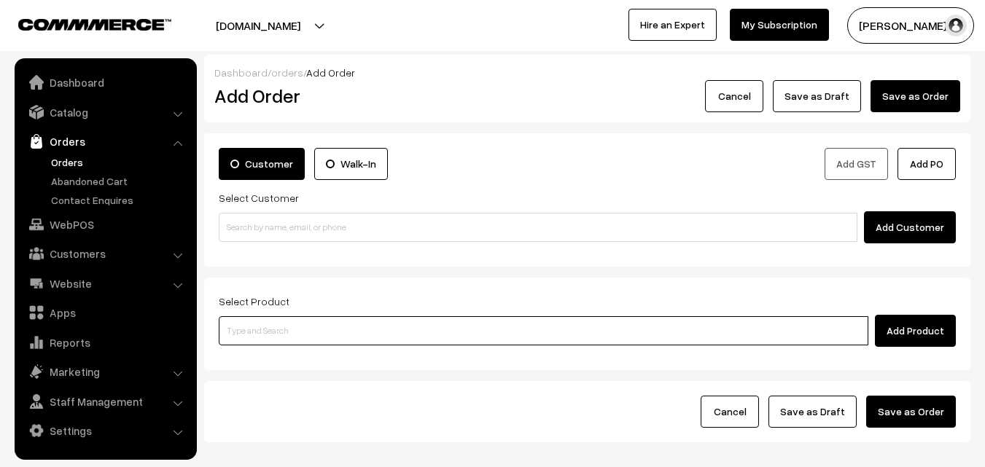
click at [354, 334] on input at bounding box center [544, 330] width 650 height 29
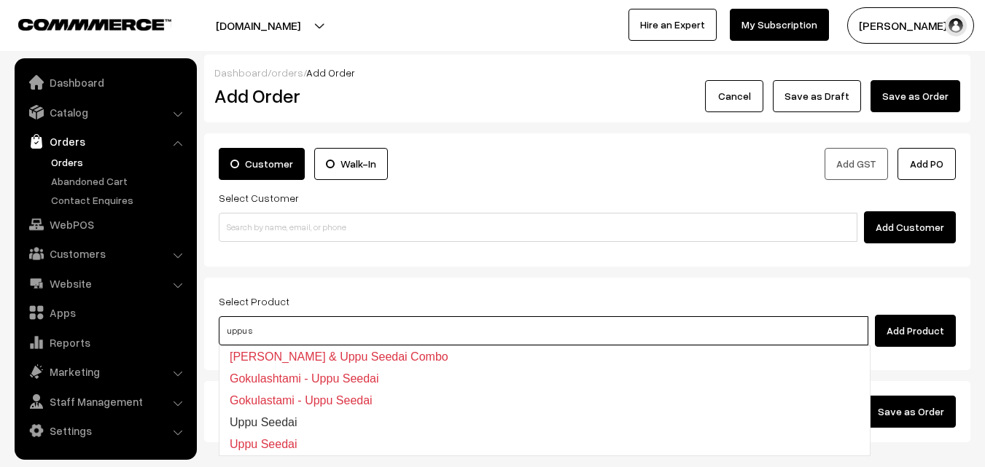
type input "uppu s"
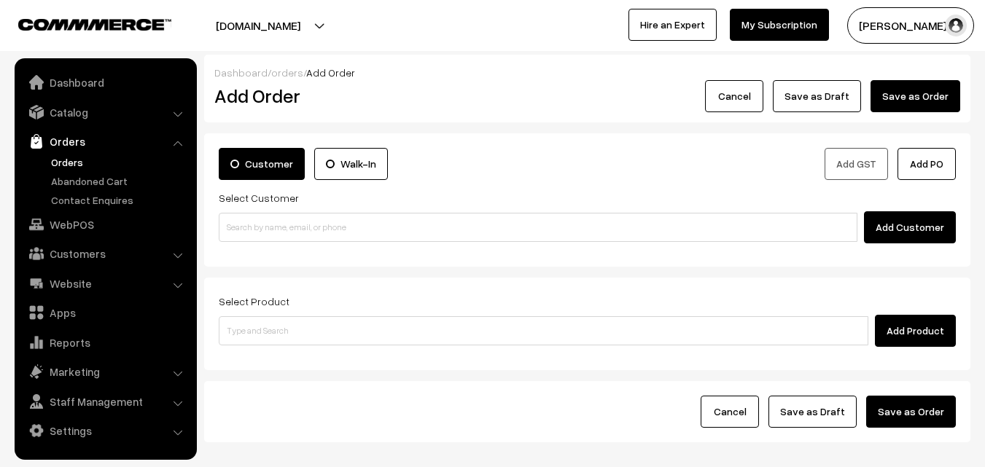
click at [58, 237] on ul "Dashboard Catalog" at bounding box center [106, 259] width 182 height 402
click at [83, 214] on link "WebPOS" at bounding box center [105, 224] width 174 height 26
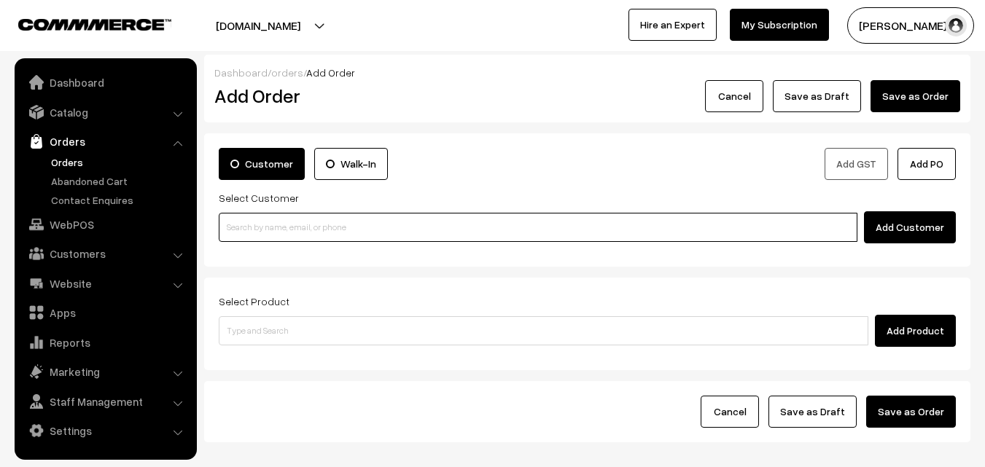
click at [266, 236] on input at bounding box center [538, 227] width 639 height 29
paste input "86104 09295"
click at [267, 224] on input "86104 09295" at bounding box center [538, 227] width 639 height 29
type input "Sangeetha 8610409295 [8610409295]"
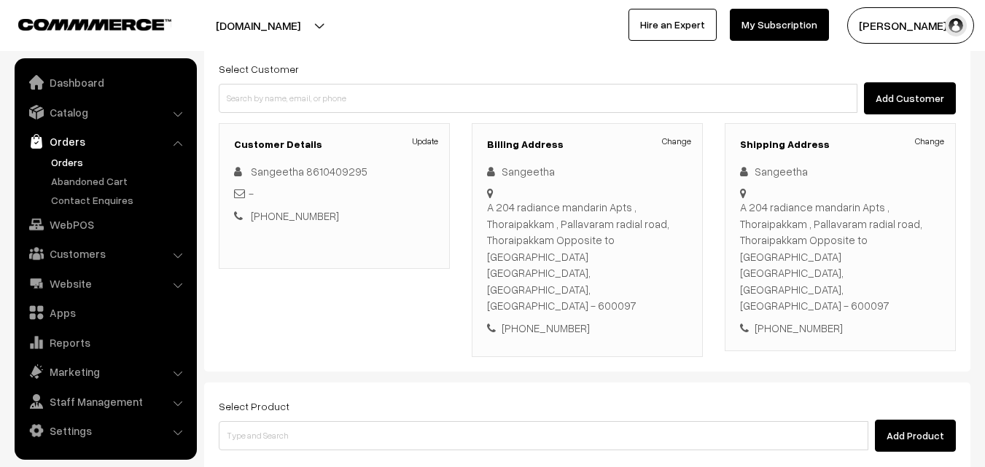
scroll to position [266, 0]
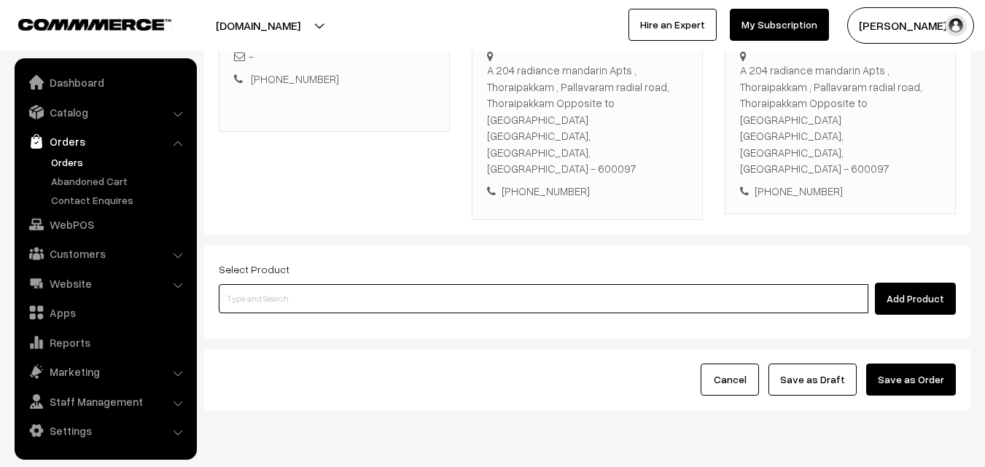
click at [548, 284] on input at bounding box center [544, 298] width 650 height 29
click at [375, 284] on input at bounding box center [544, 298] width 650 height 29
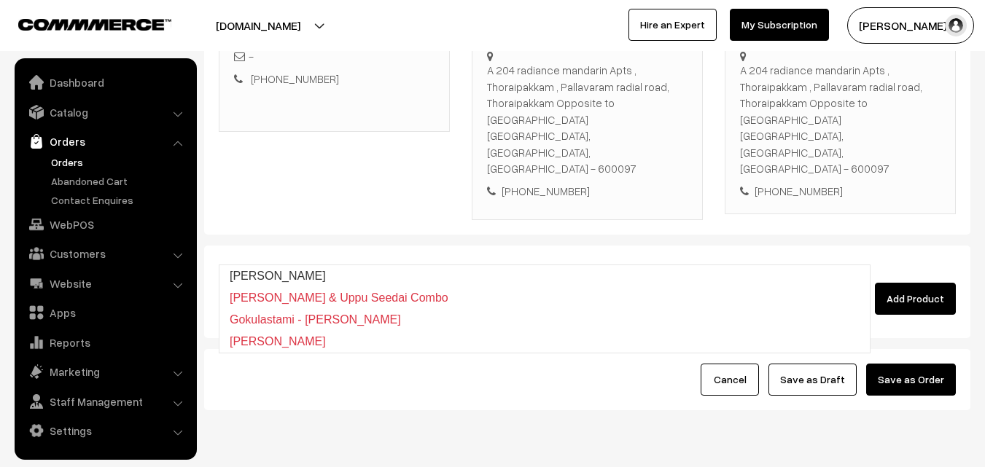
type input "[PERSON_NAME]"
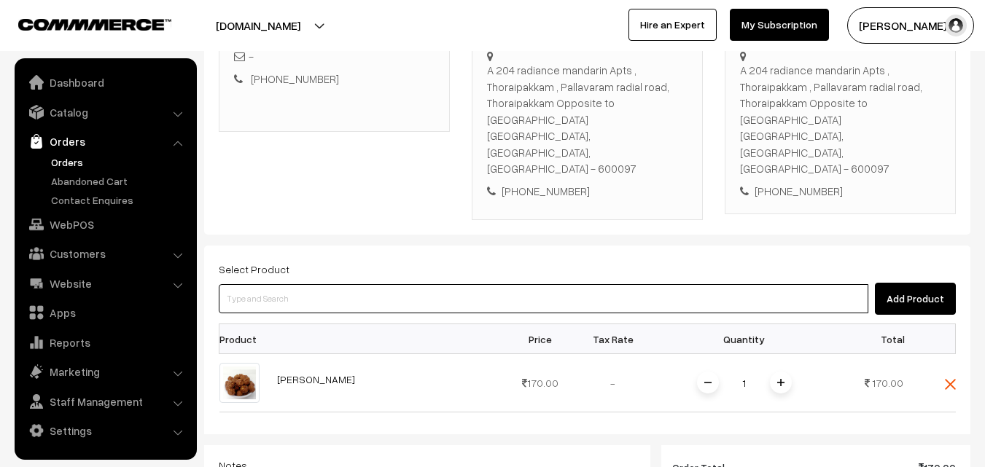
click at [375, 284] on input at bounding box center [544, 298] width 650 height 29
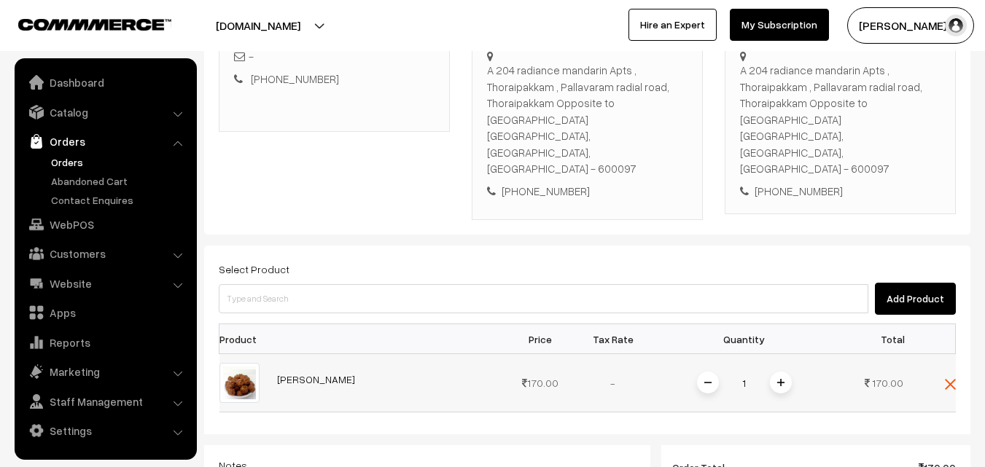
click at [778, 379] on img at bounding box center [780, 382] width 7 height 7
click at [782, 379] on img at bounding box center [780, 382] width 7 height 7
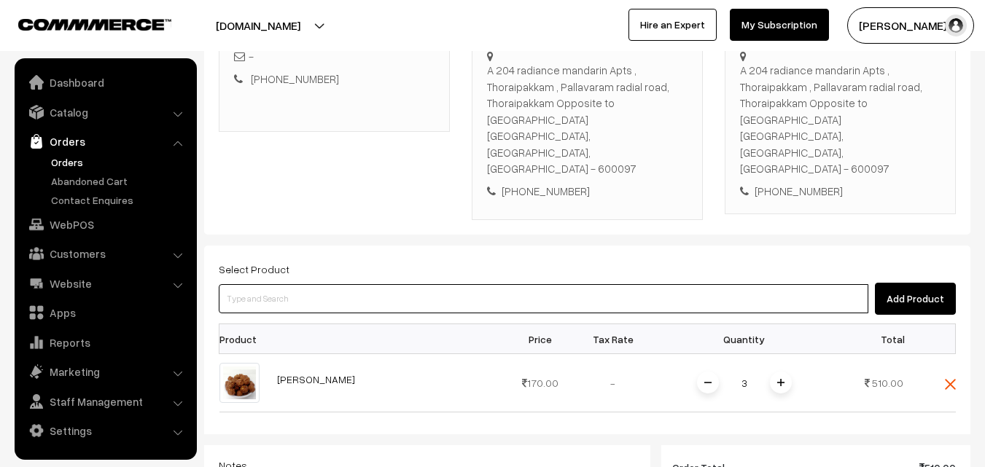
click at [427, 284] on input at bounding box center [544, 298] width 650 height 29
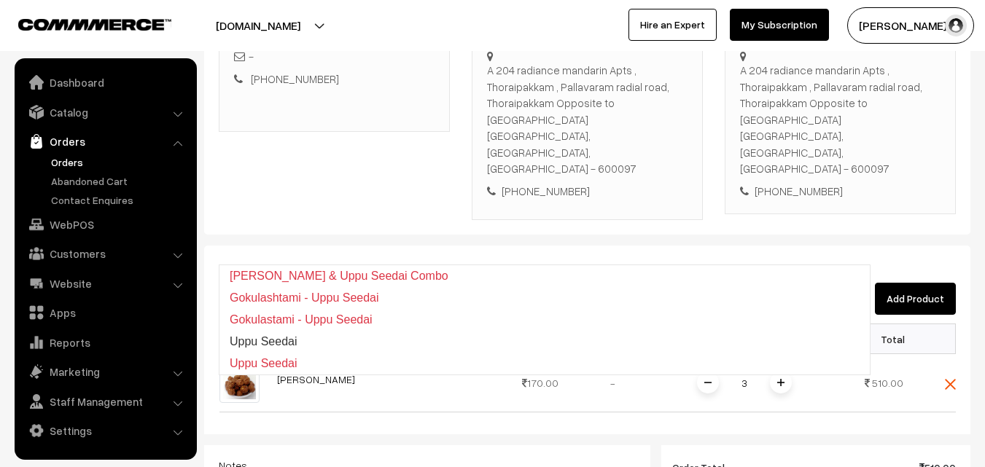
type input "Uppu Seedai"
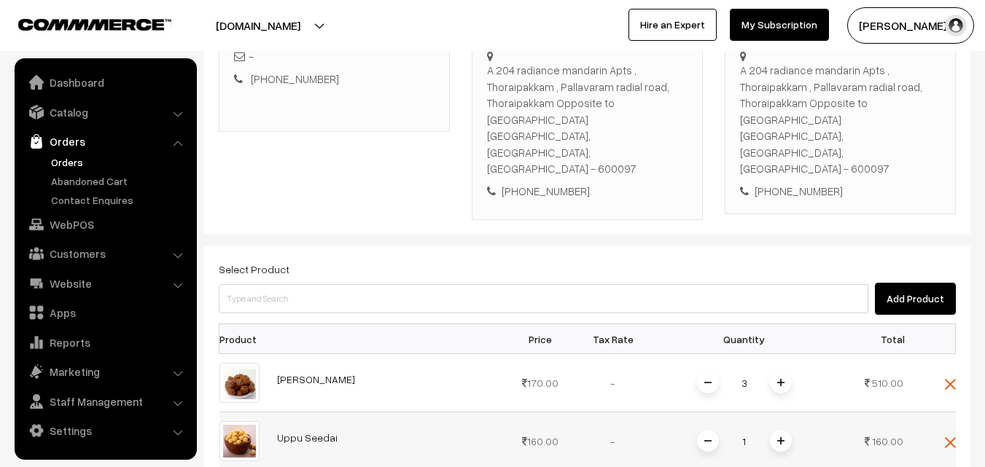
drag, startPoint x: 777, startPoint y: 387, endPoint x: 777, endPoint y: 408, distance: 21.1
click at [777, 430] on span at bounding box center [781, 441] width 22 height 22
click at [780, 430] on span at bounding box center [781, 441] width 22 height 22
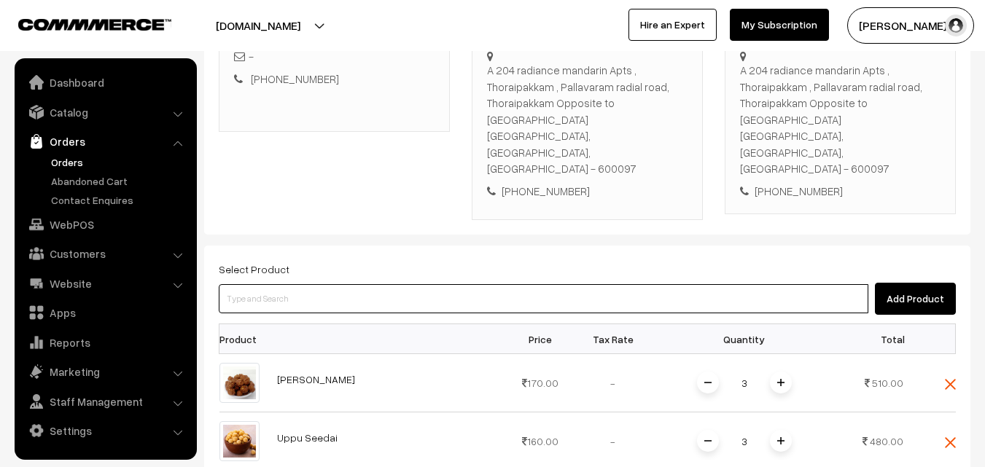
click at [354, 284] on input at bounding box center [544, 298] width 650 height 29
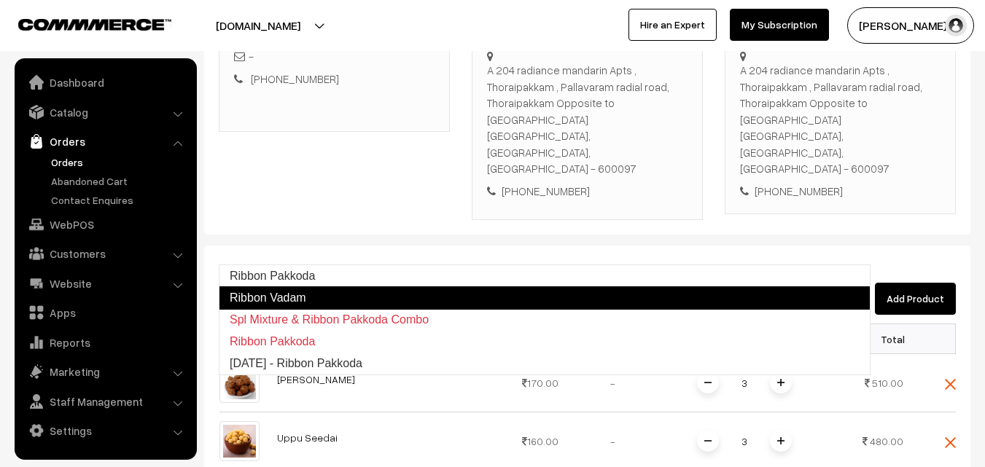
type input "Ribbon Pakkoda"
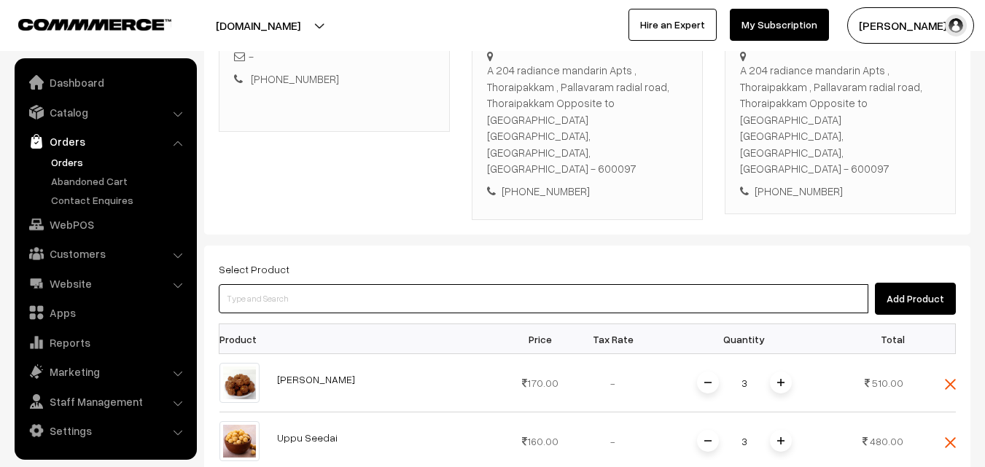
click at [354, 284] on input at bounding box center [544, 298] width 650 height 29
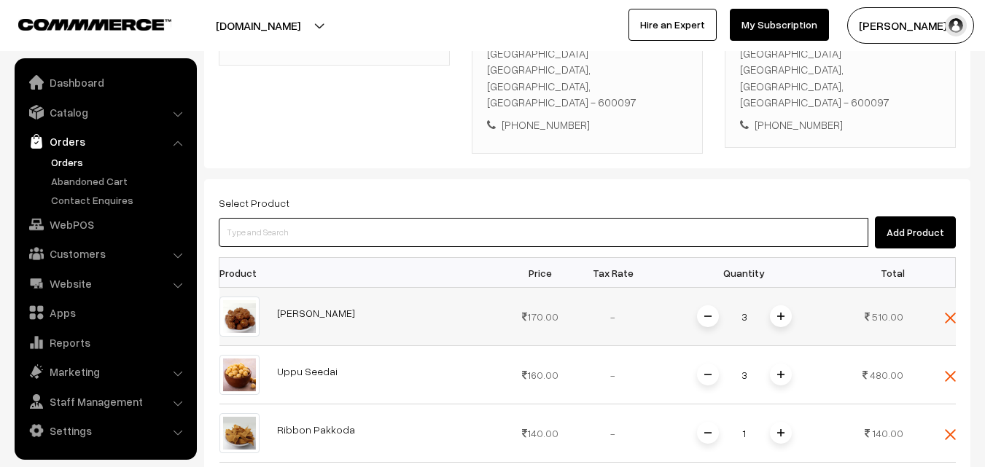
scroll to position [412, 0]
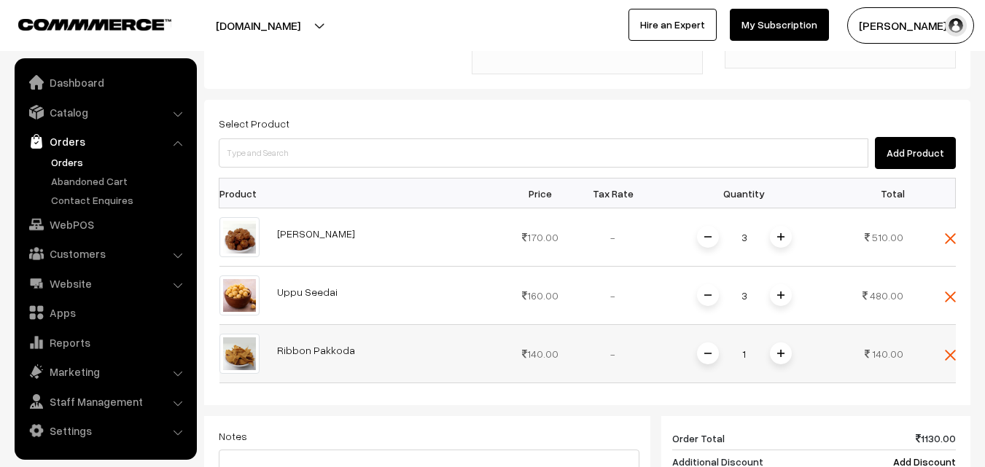
click at [773, 343] on span at bounding box center [781, 354] width 22 height 22
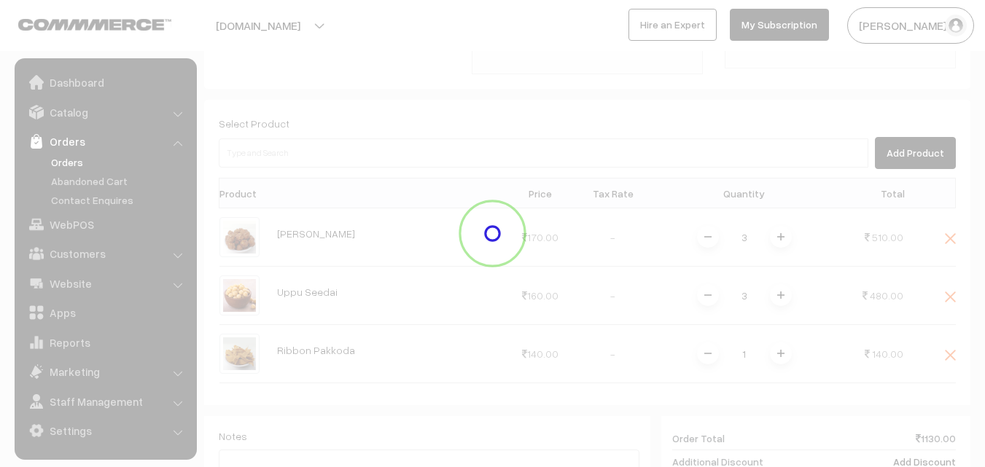
click at [782, 299] on div "Dashboard / orders / Add Order Add Order Cancel Save as Draft Save as Order Sav…" at bounding box center [587, 189] width 766 height 1093
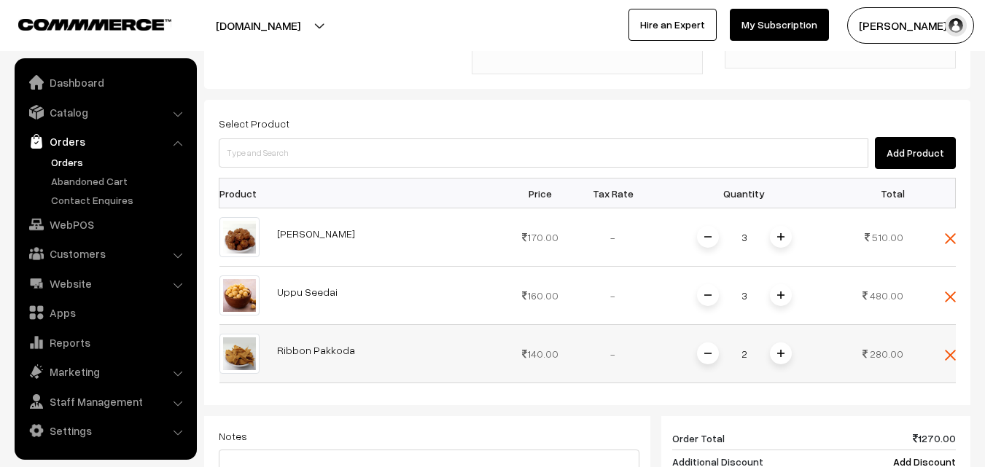
click at [782, 350] on img at bounding box center [780, 353] width 7 height 7
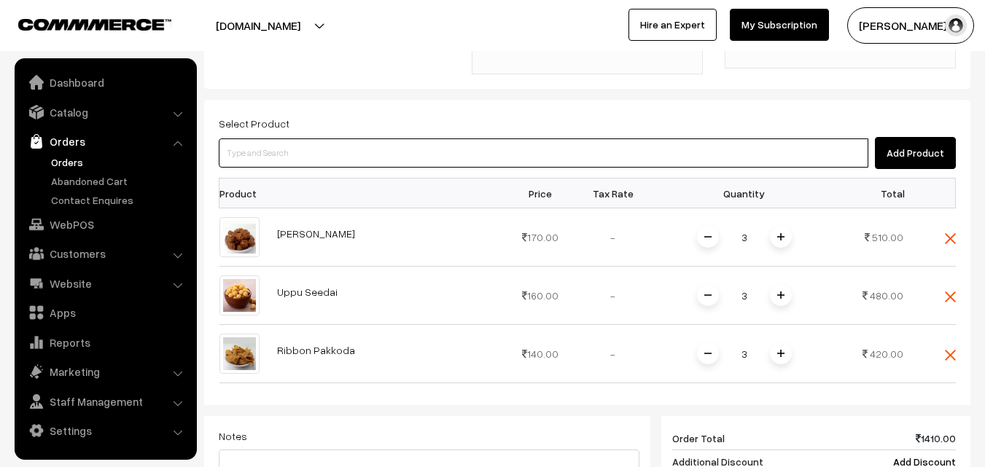
click at [385, 139] on input at bounding box center [544, 153] width 650 height 29
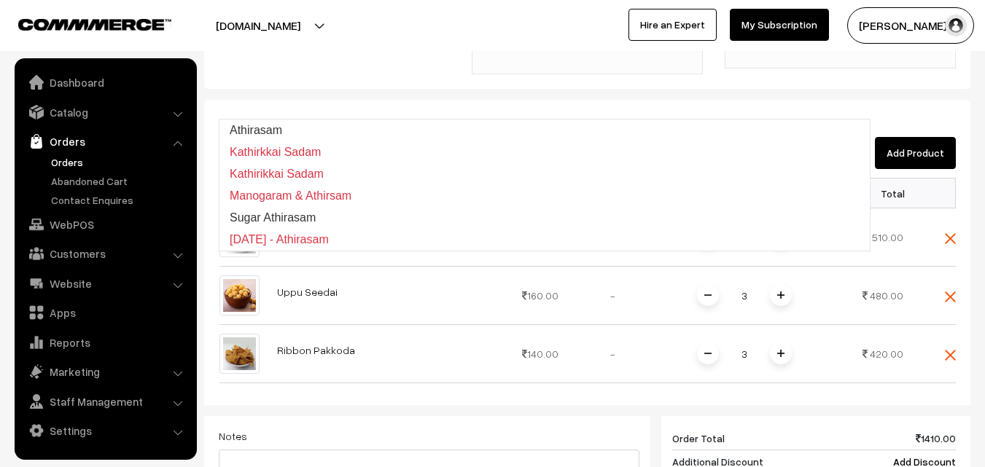
type input "Athirasam"
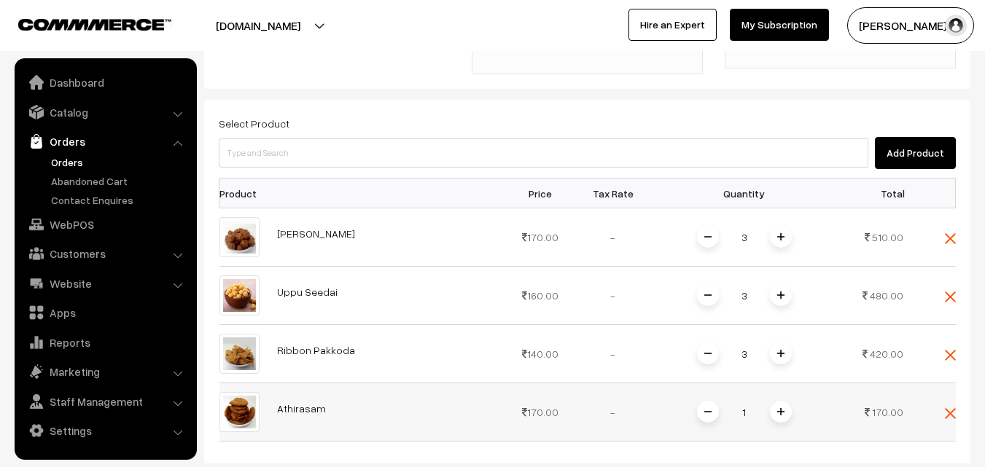
click at [792, 400] on div "1" at bounding box center [744, 413] width 109 height 26
click at [780, 401] on span at bounding box center [781, 412] width 22 height 22
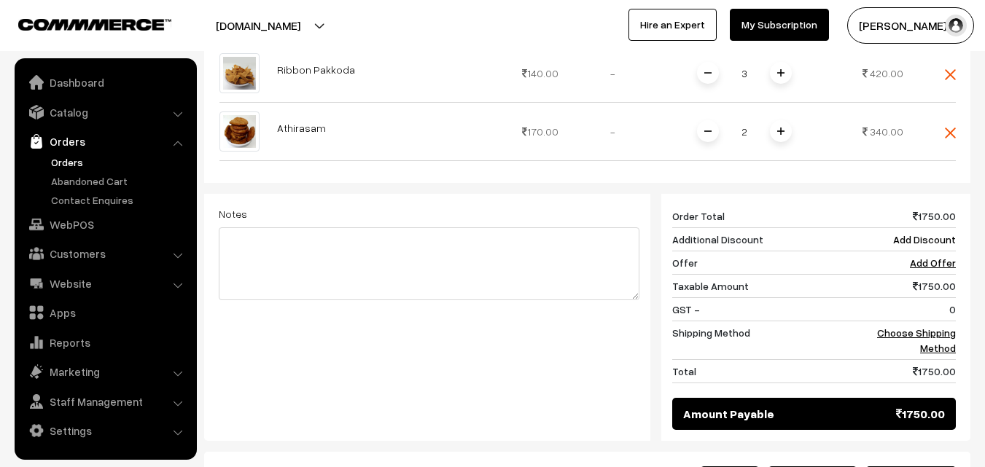
scroll to position [704, 0]
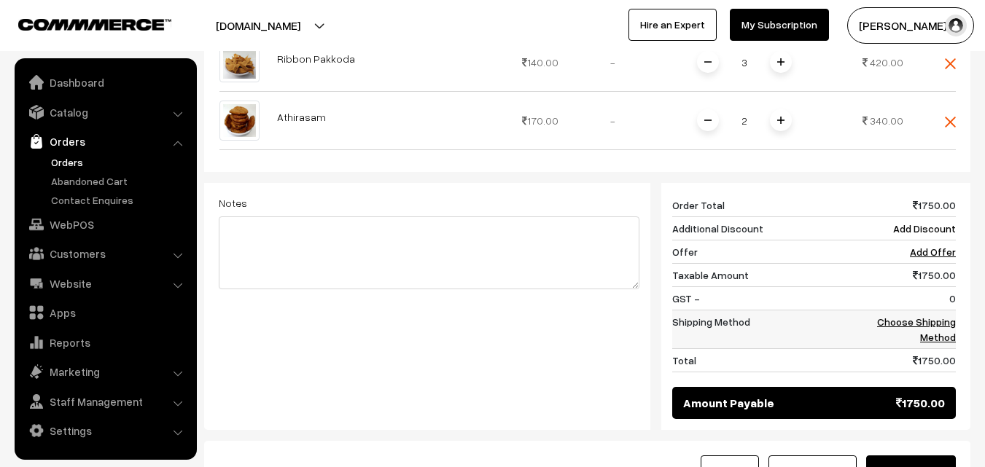
click at [930, 316] on link "Choose Shipping Method" at bounding box center [916, 330] width 79 height 28
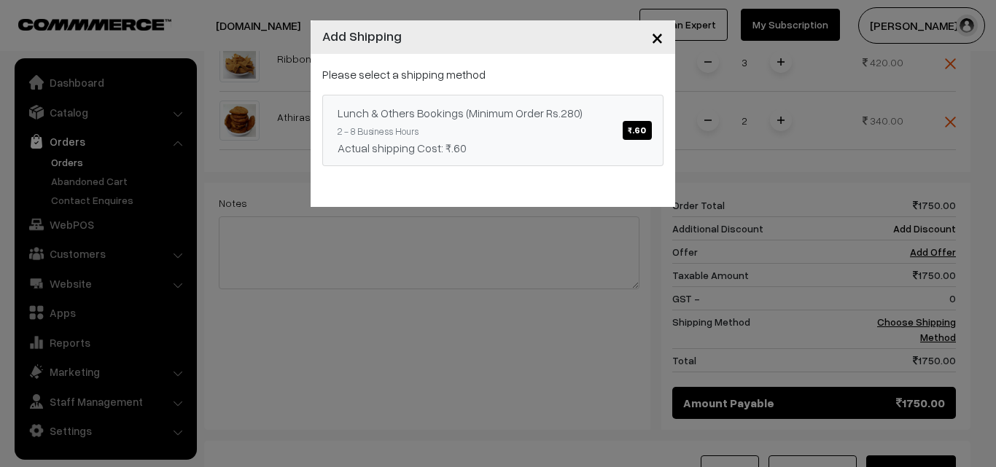
click at [558, 131] on link "Lunch & Others Bookings (Minimum Order Rs.280) ₹.60 2 - 8 Business Hours Actual…" at bounding box center [492, 130] width 341 height 71
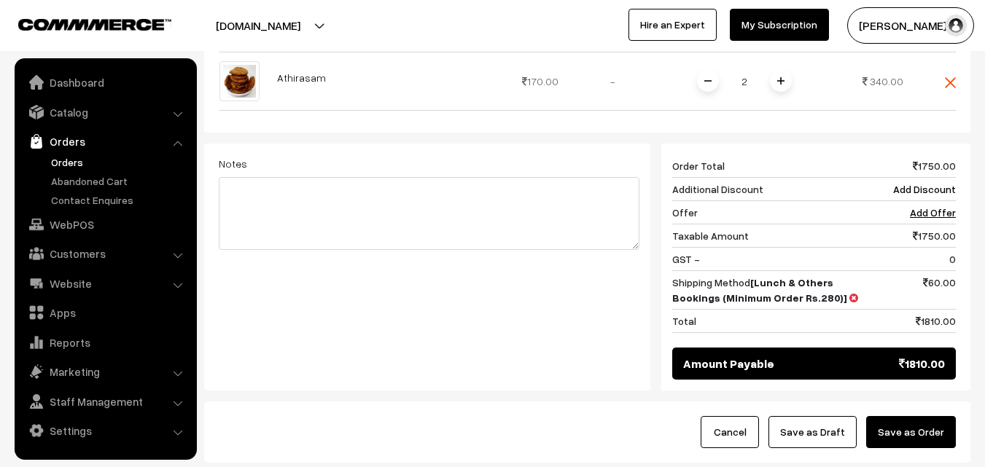
scroll to position [796, 0]
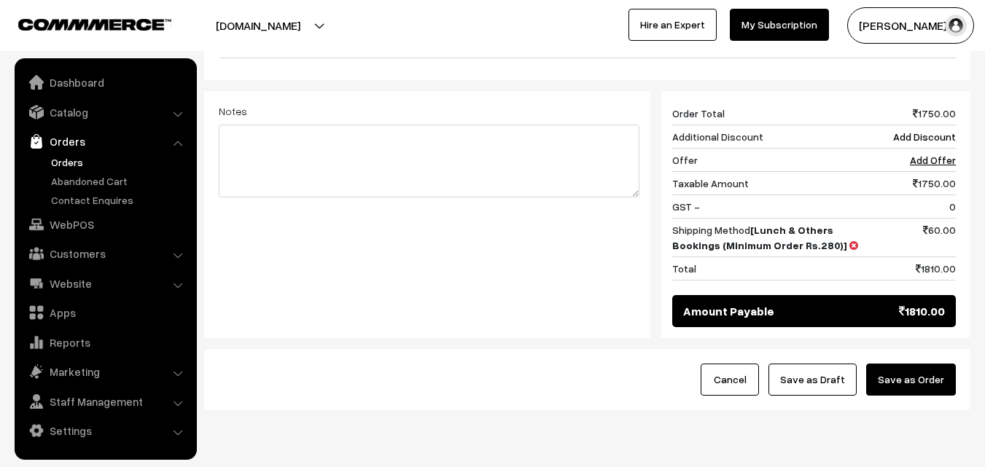
click at [836, 364] on button "Save as Draft" at bounding box center [813, 380] width 88 height 32
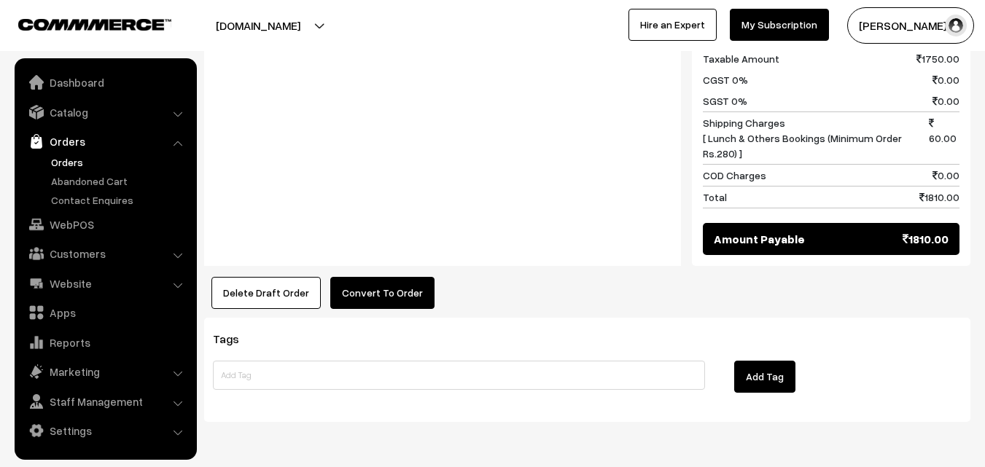
click at [373, 277] on button "Convert To Order" at bounding box center [382, 293] width 104 height 32
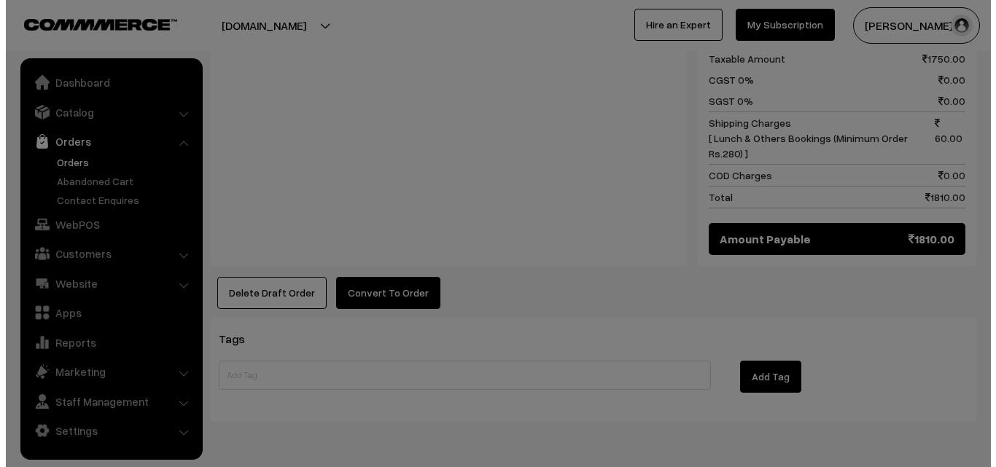
scroll to position [1009, 0]
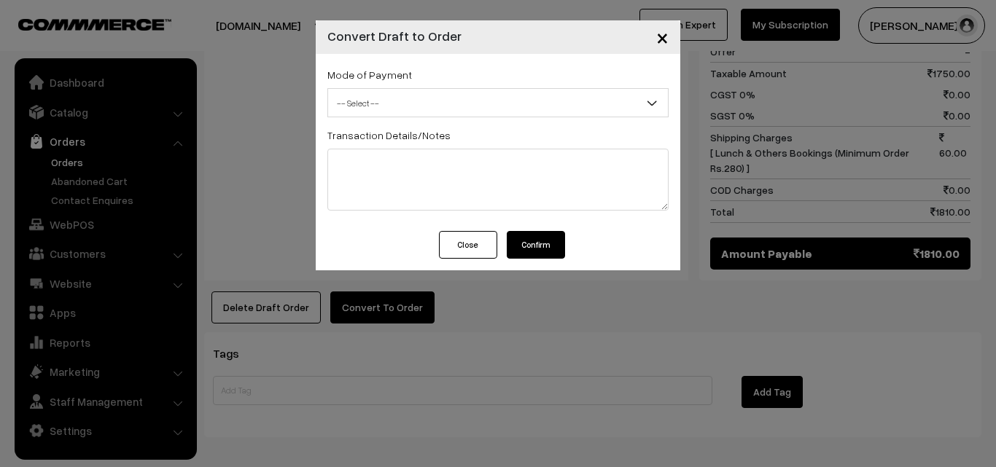
click at [435, 104] on span "-- Select --" at bounding box center [498, 103] width 340 height 26
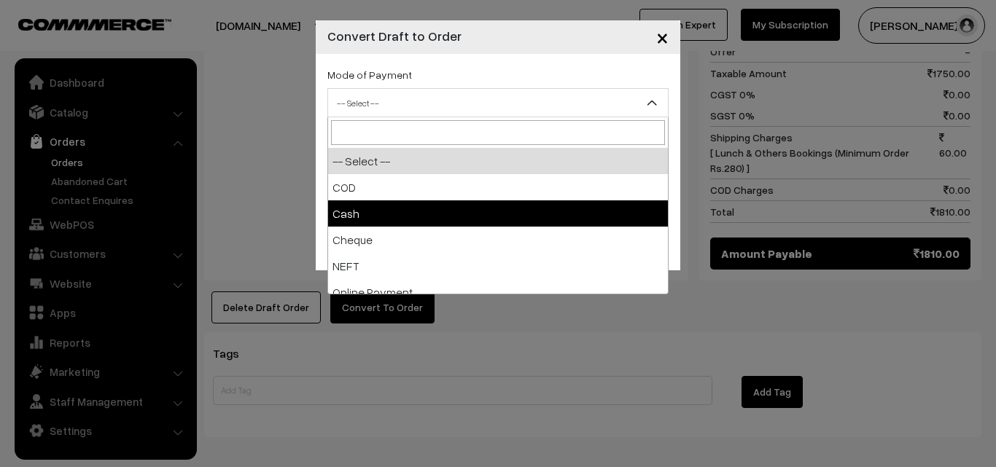
select select "2"
checkbox input "true"
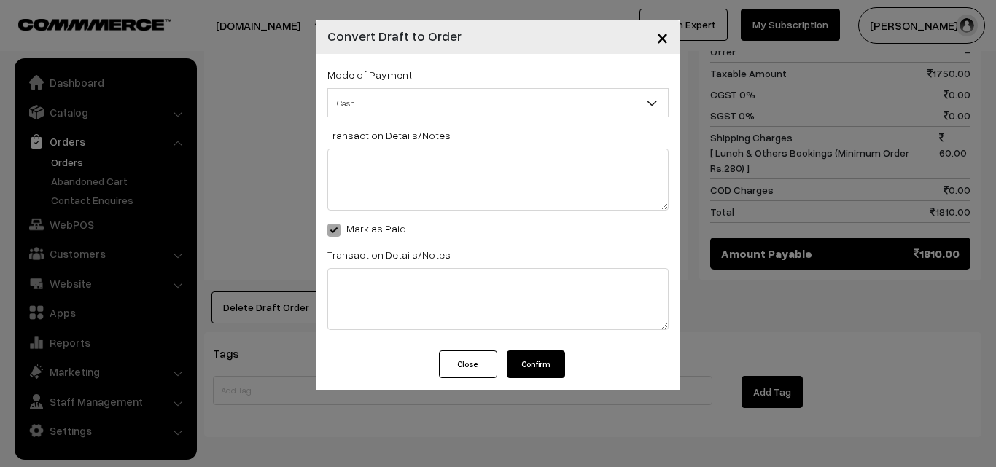
click at [556, 347] on div "Mode of Payment -- Select -- COD Cash" at bounding box center [498, 202] width 365 height 297
click at [549, 359] on button "Confirm" at bounding box center [536, 365] width 58 height 28
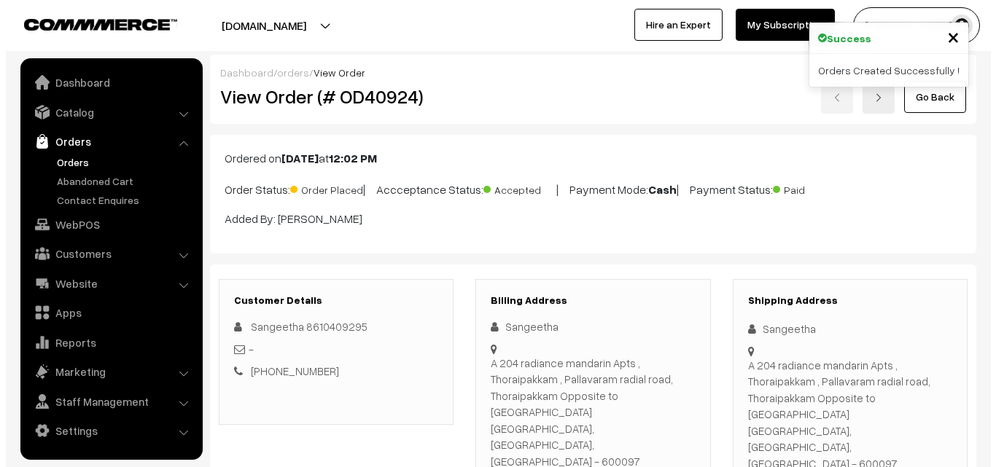
scroll to position [1009, 0]
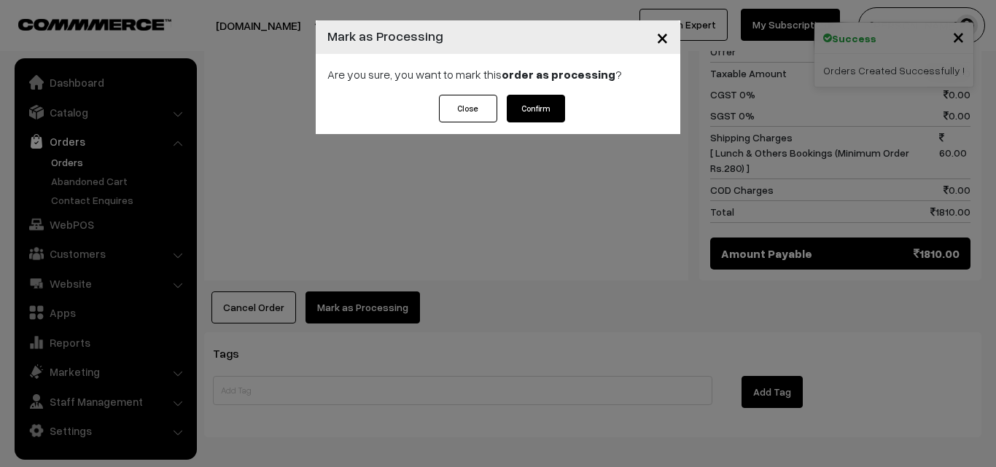
click at [524, 107] on button "Confirm" at bounding box center [536, 109] width 58 height 28
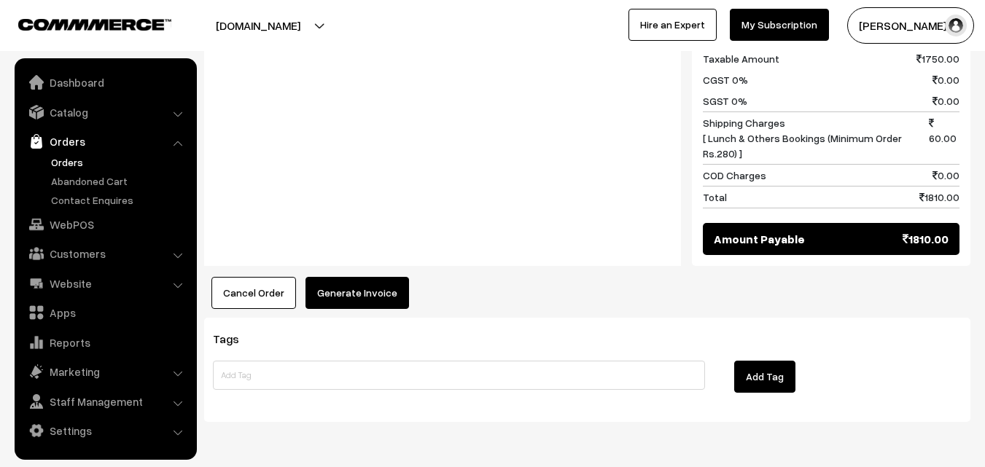
click at [346, 277] on button "Generate Invoice" at bounding box center [358, 293] width 104 height 32
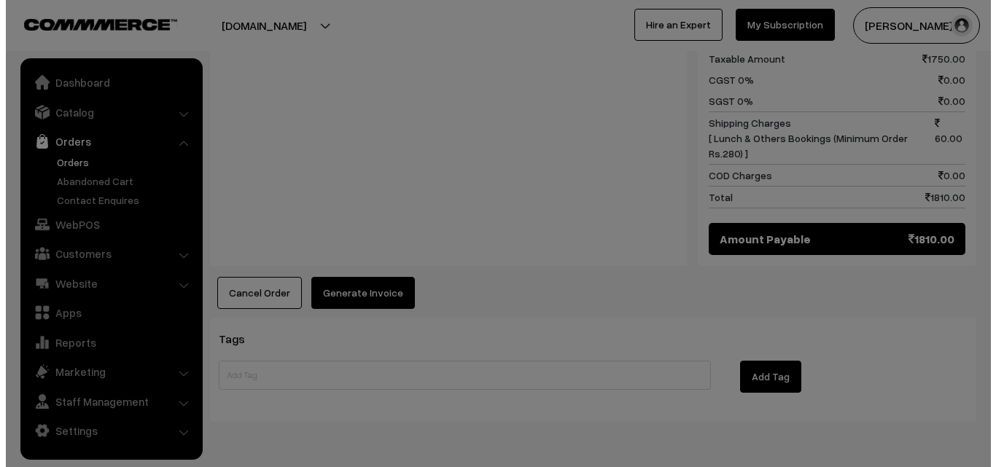
scroll to position [1009, 0]
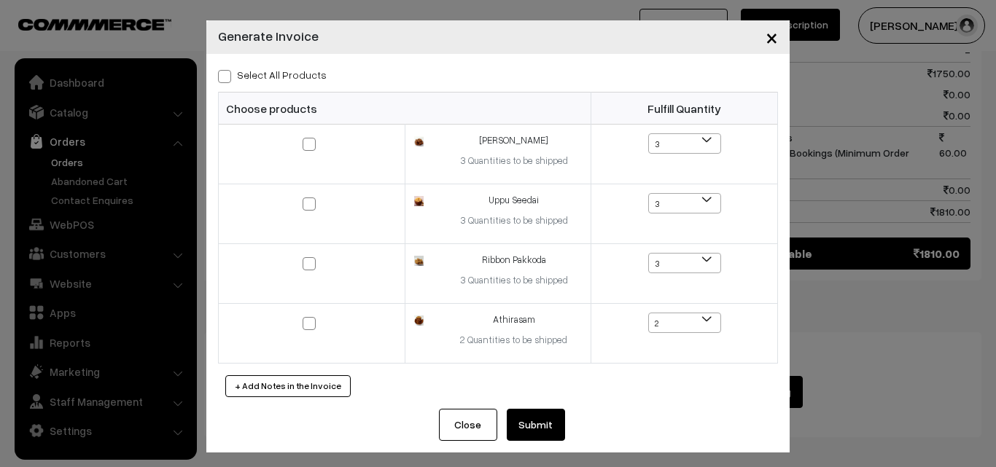
click at [271, 70] on label "Select All Products" at bounding box center [272, 74] width 109 height 15
click at [227, 70] on input "Select All Products" at bounding box center [222, 73] width 9 height 9
checkbox input "true"
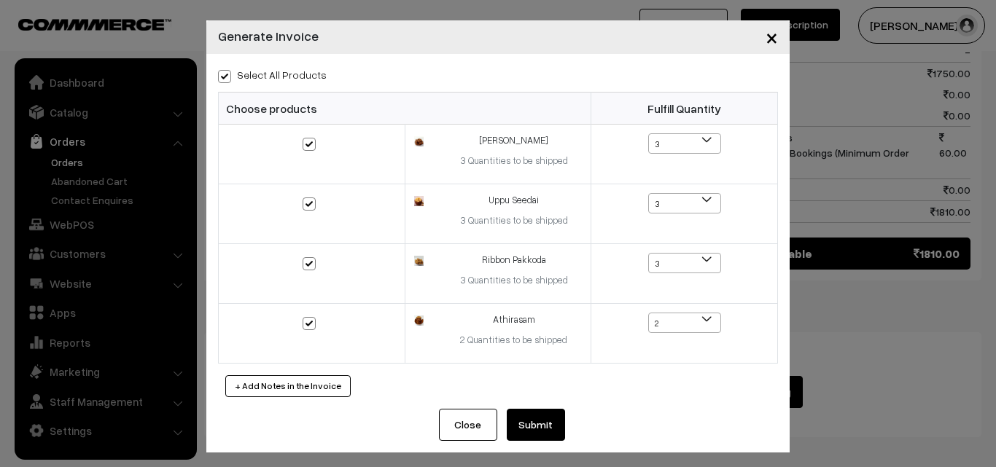
checkbox input "true"
click at [529, 423] on button "Submit" at bounding box center [536, 425] width 58 height 32
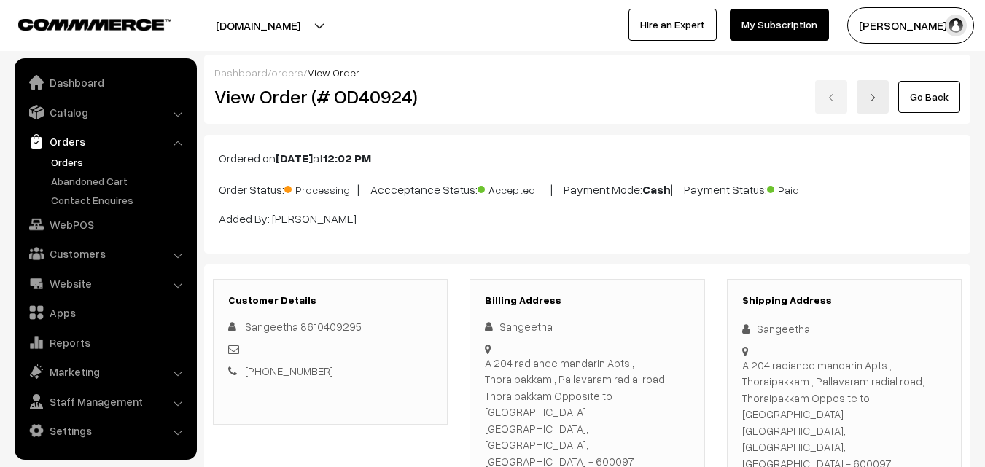
scroll to position [1005, 0]
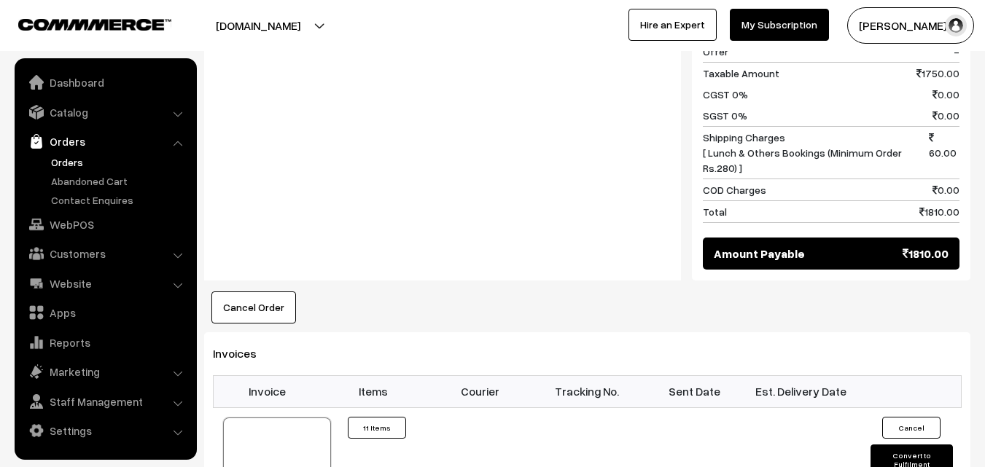
click at [311, 376] on th "Invoice" at bounding box center [267, 392] width 107 height 32
click at [314, 418] on div at bounding box center [277, 454] width 108 height 73
click at [308, 418] on div at bounding box center [277, 454] width 108 height 73
click at [267, 418] on div at bounding box center [277, 454] width 108 height 73
click at [56, 230] on link "WebPOS" at bounding box center [105, 224] width 174 height 26
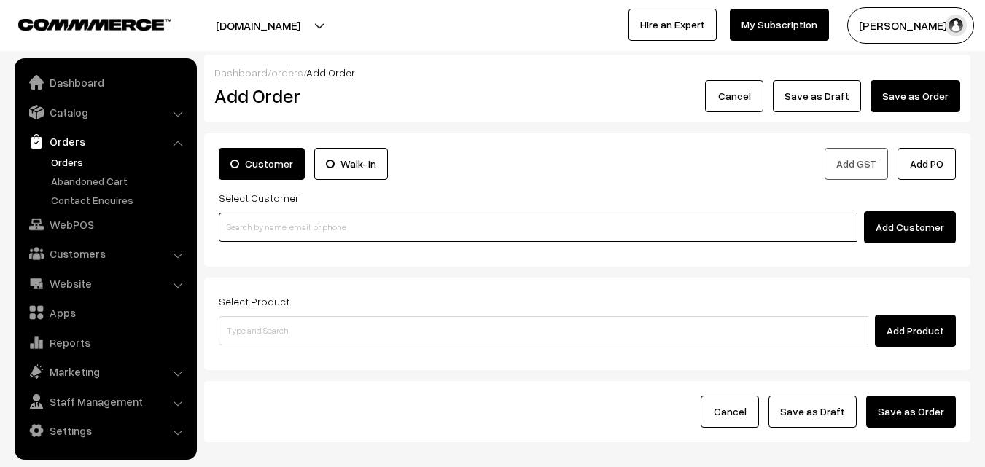
click at [354, 225] on input at bounding box center [538, 227] width 639 height 29
paste input "94877 61831"
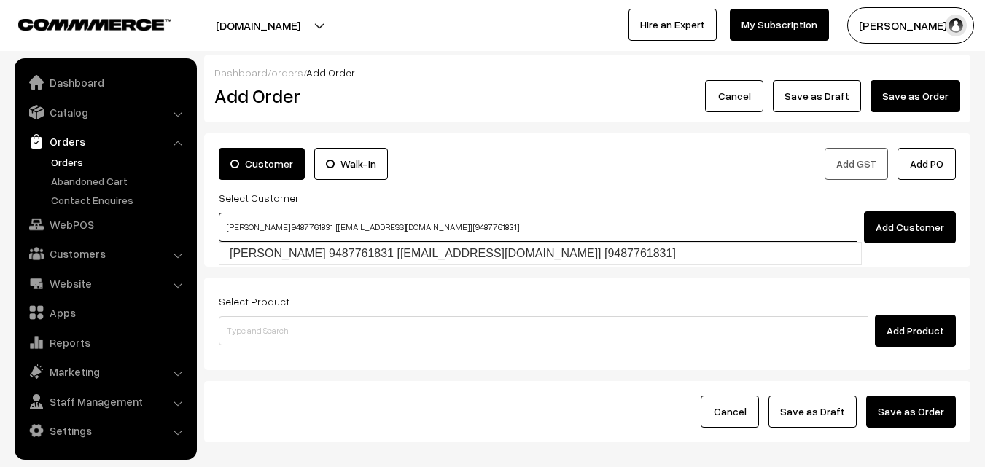
type input "Mythili Kumaraswamy 9487761831 [test5634@gmail.com] [9487761831]"
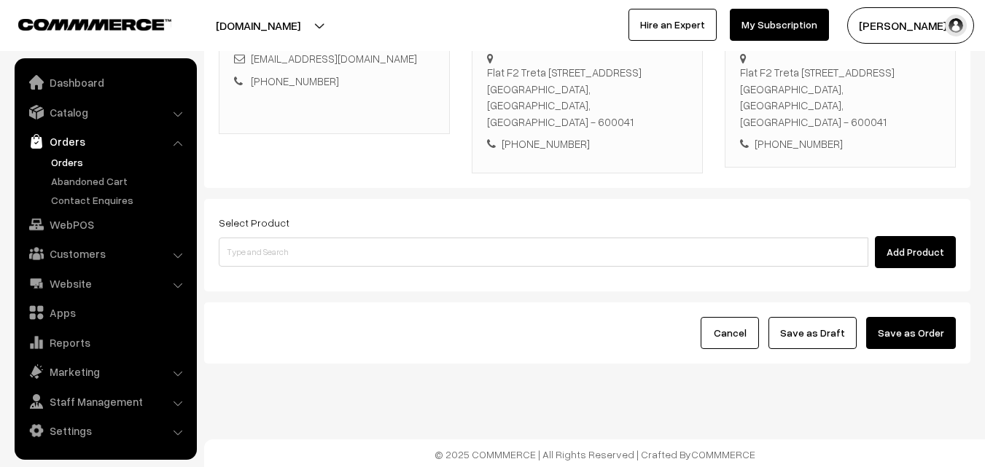
scroll to position [266, 0]
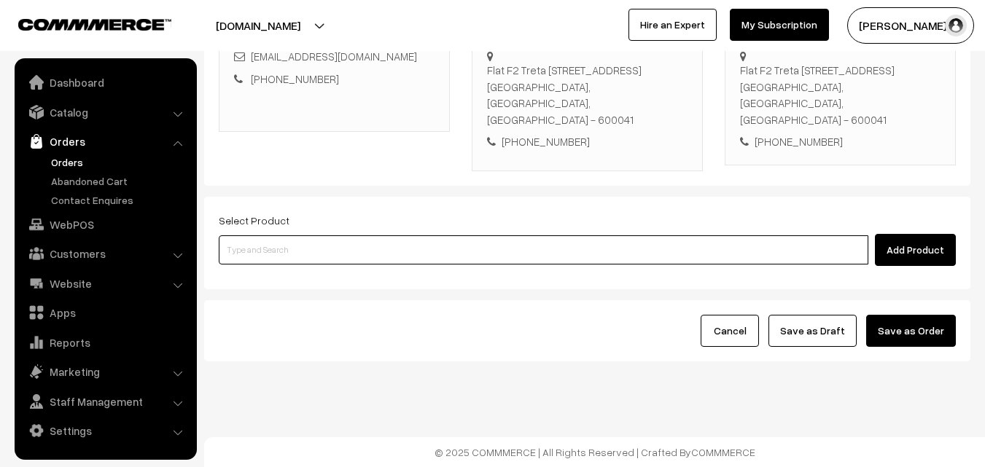
click at [407, 264] on input at bounding box center [544, 250] width 650 height 29
click at [410, 261] on input at bounding box center [544, 250] width 650 height 29
type input "Cow Ghee - 500gm"
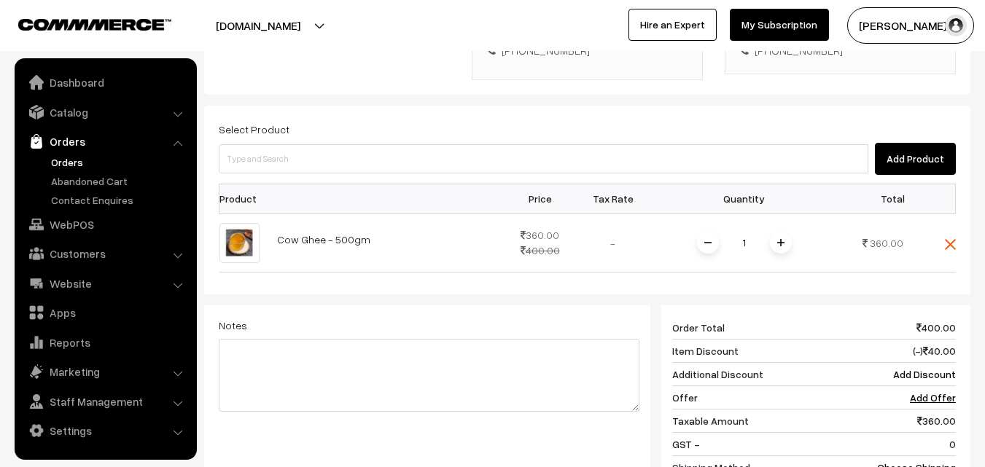
scroll to position [485, 0]
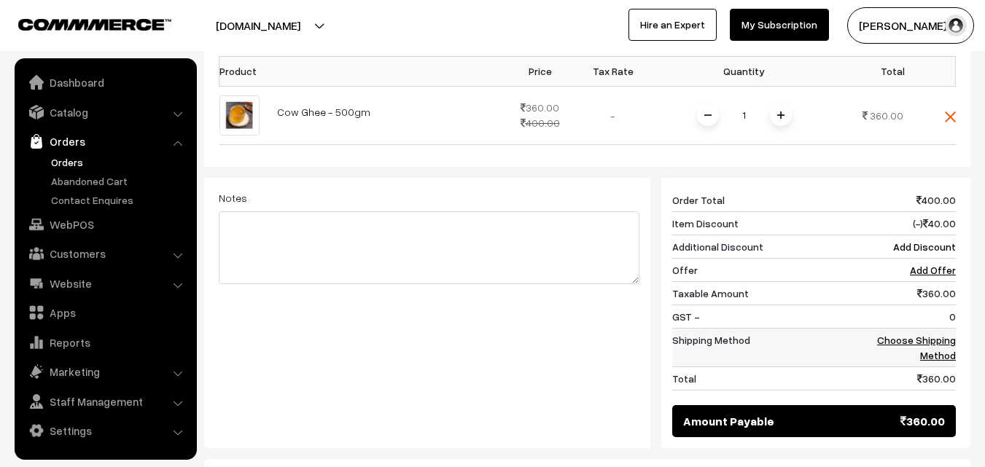
click at [936, 347] on td "Choose Shipping Method" at bounding box center [911, 347] width 90 height 39
click at [928, 343] on link "Choose Shipping Method" at bounding box center [916, 348] width 79 height 28
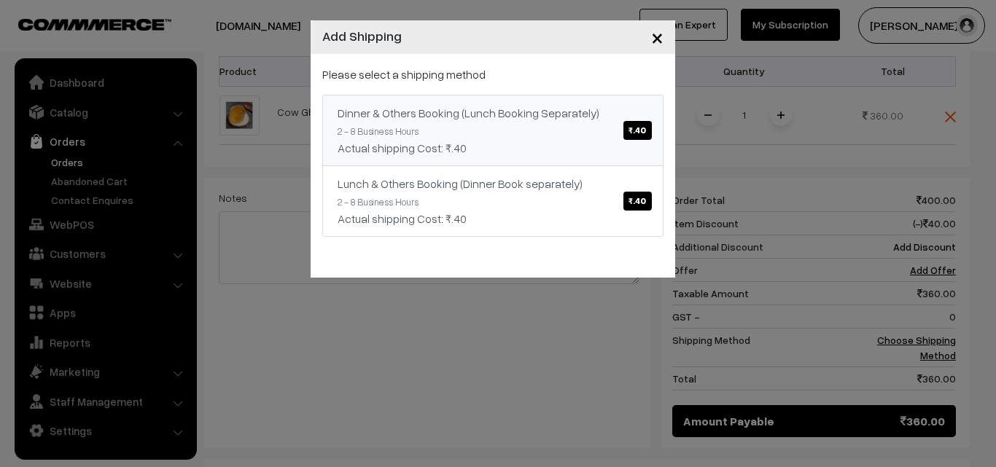
click at [457, 137] on link "Dinner & Others Booking (Lunch Booking Separately) ₹.40 2 - 8 Business Hours Ac…" at bounding box center [492, 130] width 341 height 71
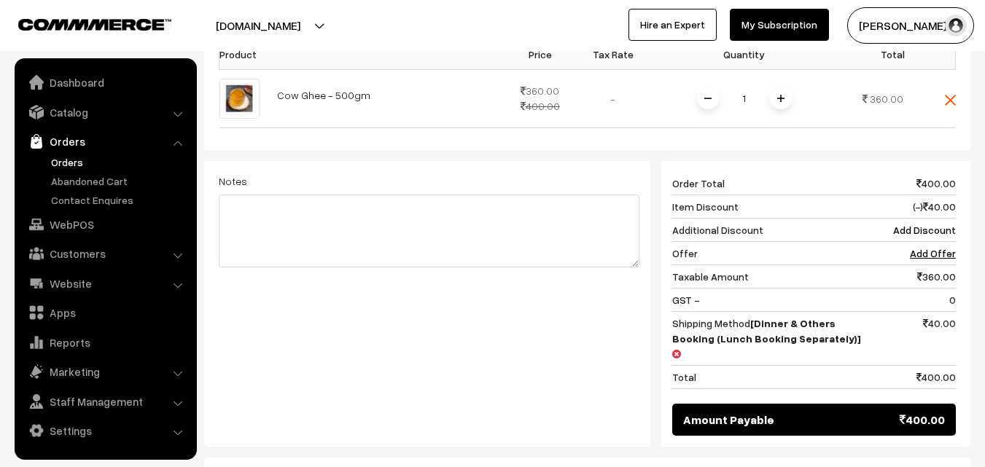
scroll to position [644, 0]
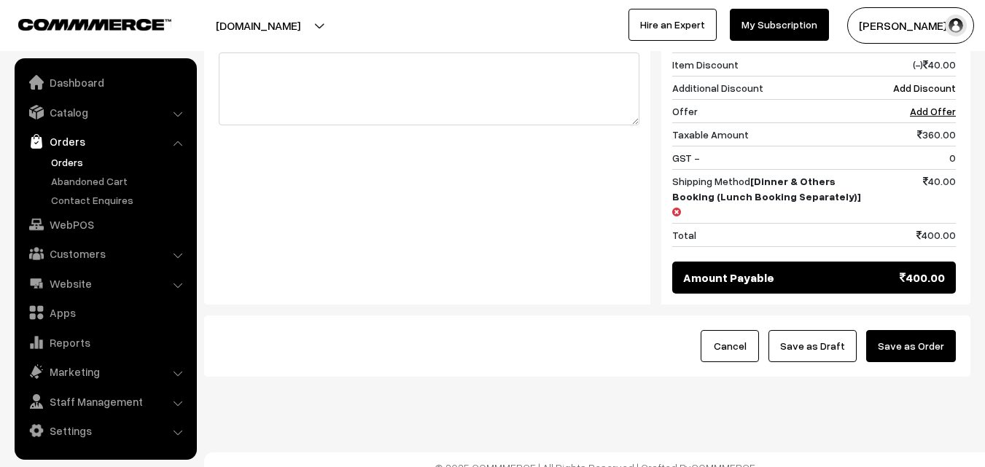
click at [833, 330] on button "Save as Draft" at bounding box center [813, 346] width 88 height 32
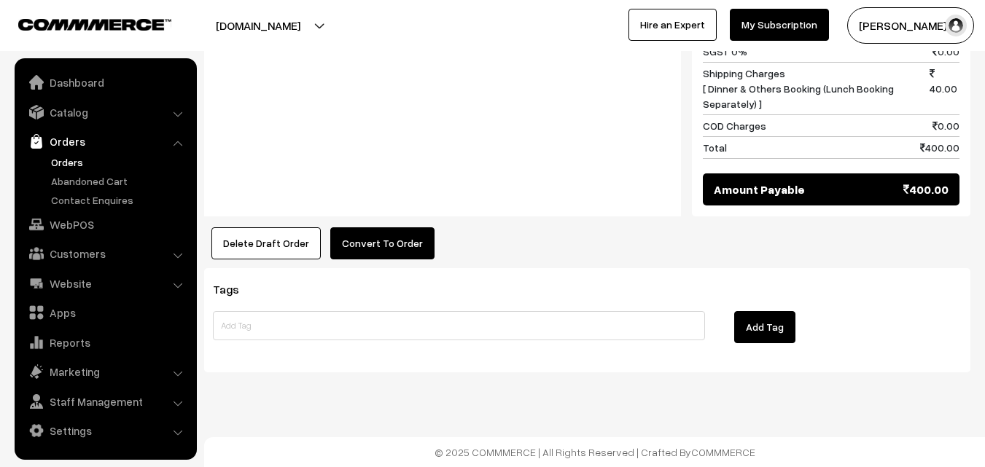
click at [385, 238] on button "Convert To Order" at bounding box center [382, 243] width 104 height 32
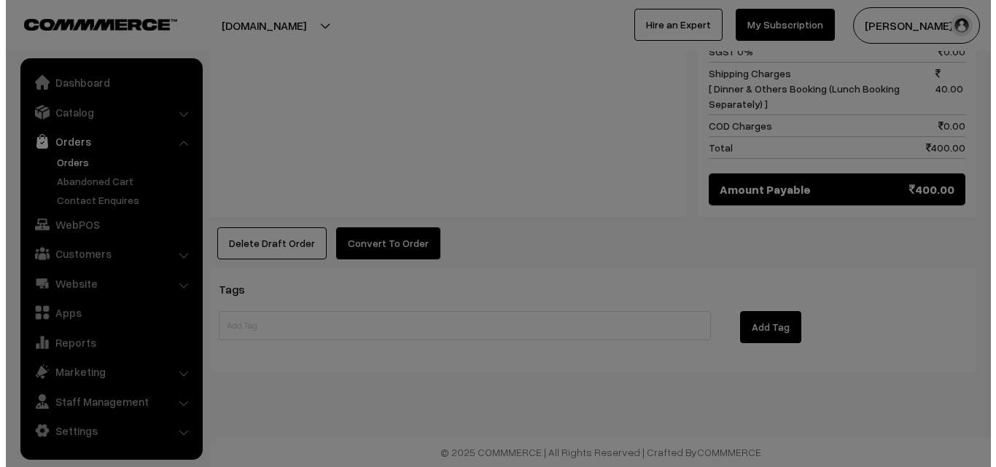
scroll to position [790, 0]
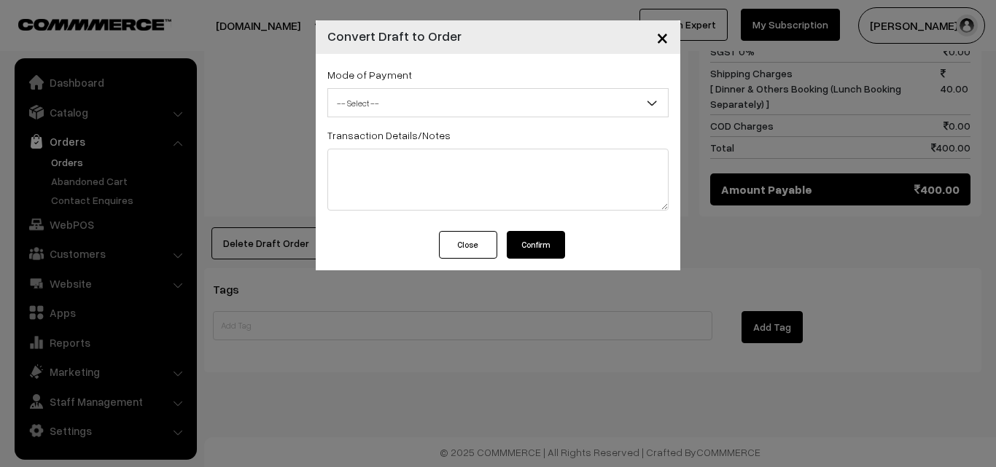
click at [443, 94] on span "-- Select --" at bounding box center [498, 103] width 340 height 26
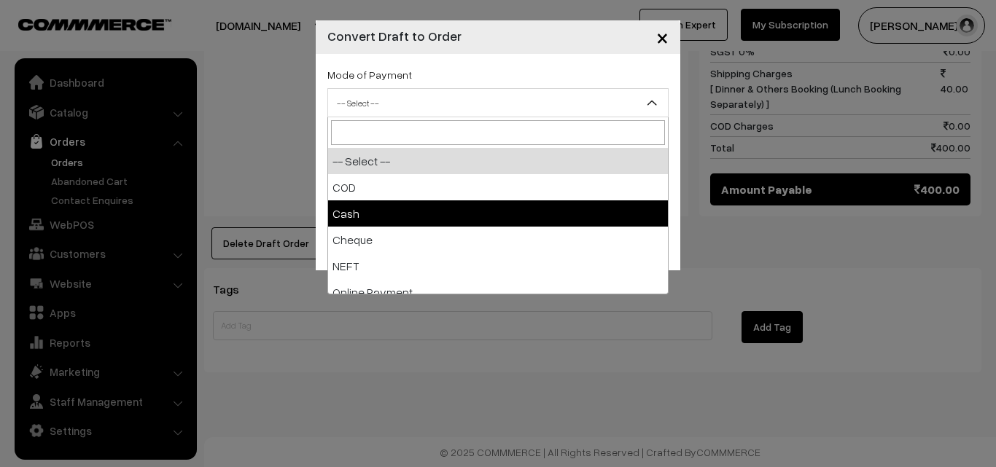
select select "2"
checkbox input "true"
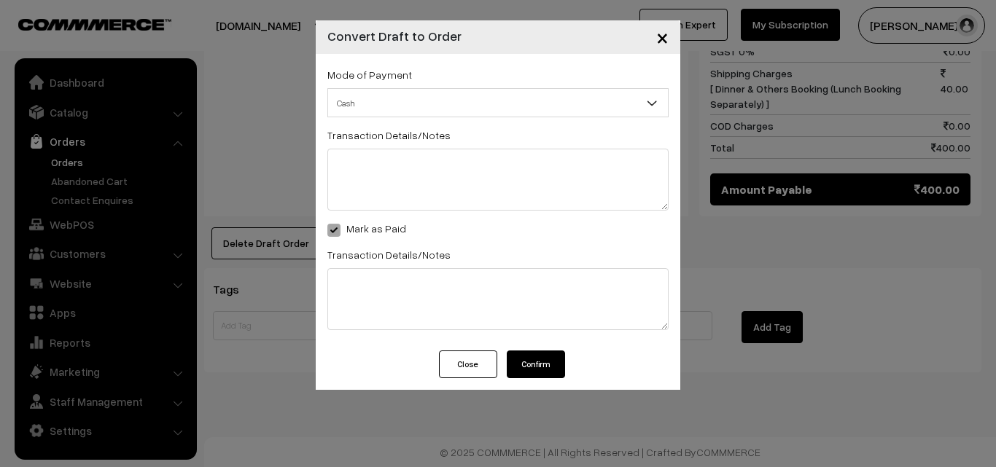
click at [552, 364] on button "Confirm" at bounding box center [536, 365] width 58 height 28
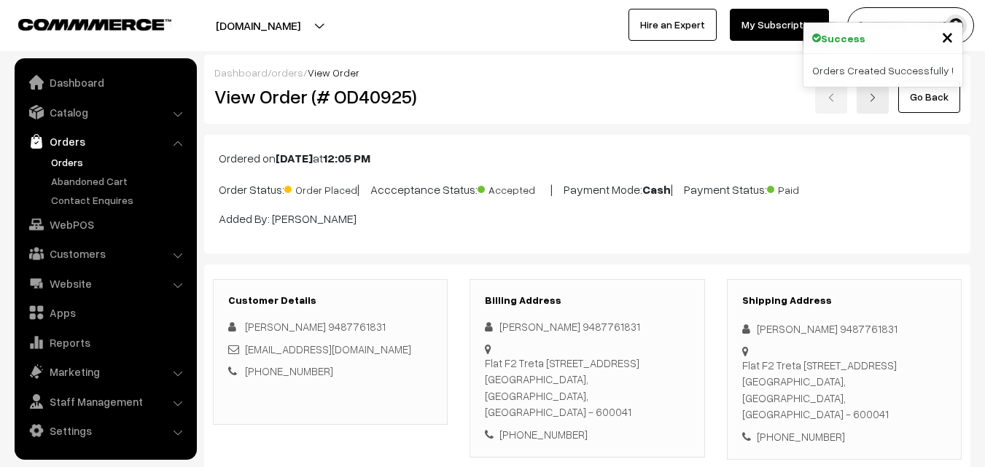
scroll to position [788, 0]
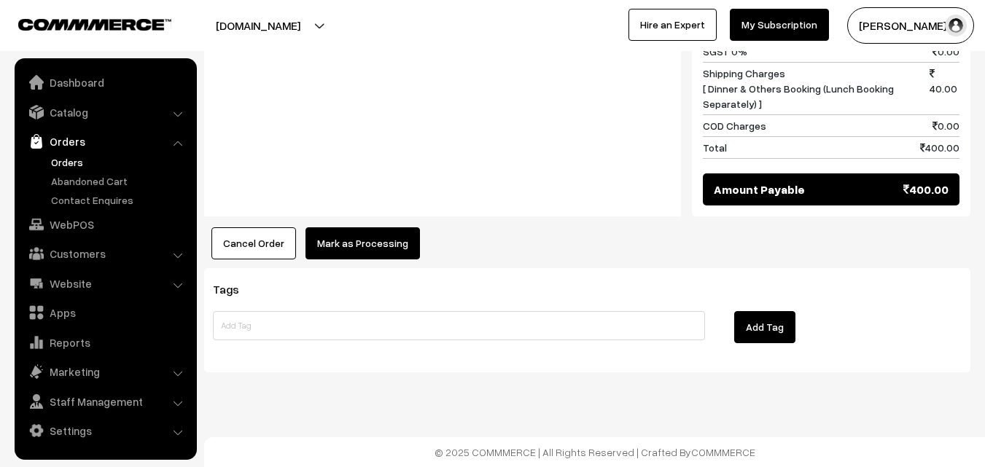
click at [292, 244] on button "Cancel Order" at bounding box center [253, 243] width 85 height 32
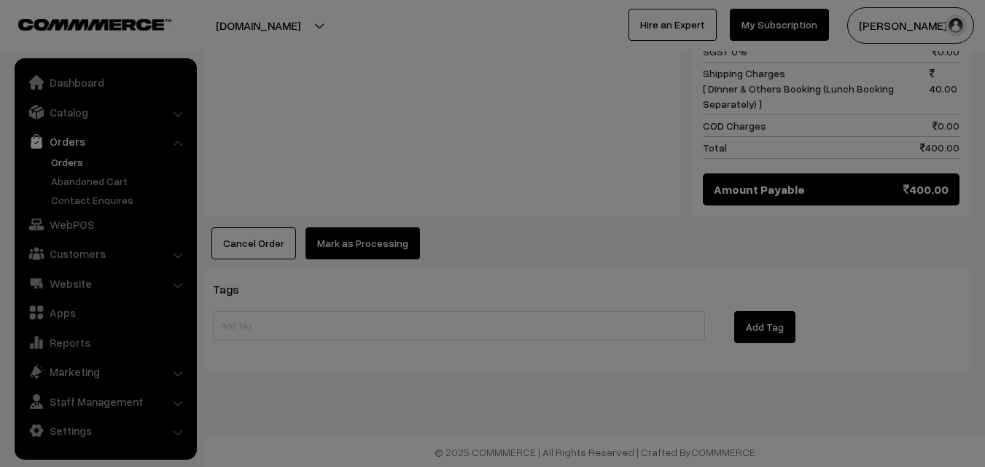
click at [349, 241] on div at bounding box center [492, 233] width 985 height 467
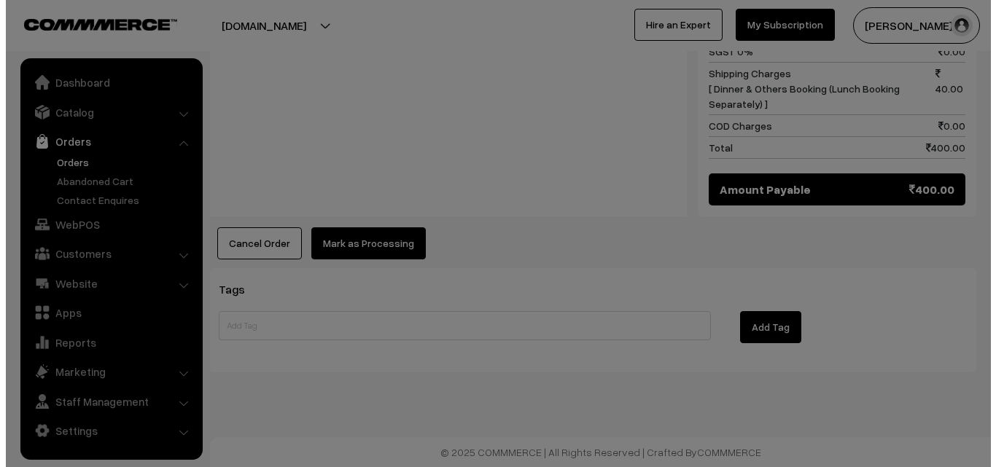
scroll to position [790, 0]
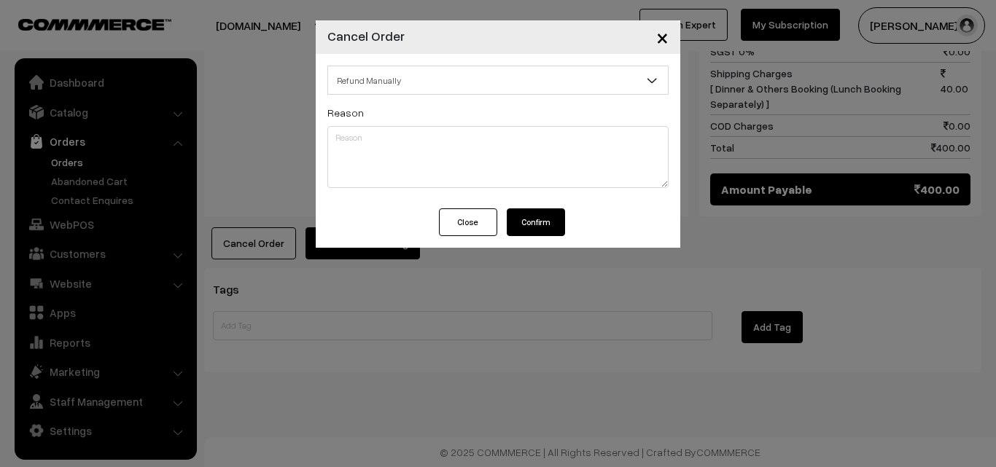
click at [467, 106] on div "Reason" at bounding box center [497, 146] width 341 height 85
click at [470, 73] on span "Refund Manually" at bounding box center [498, 81] width 340 height 26
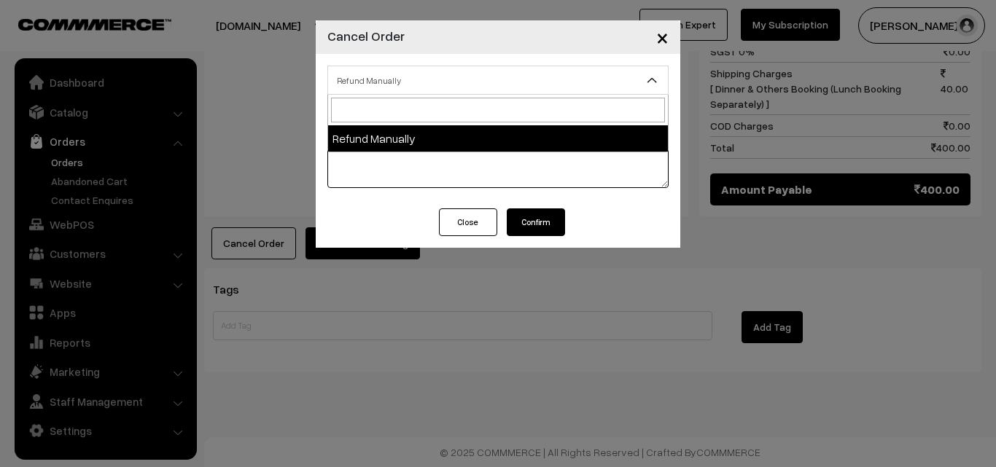
click at [456, 166] on textarea at bounding box center [497, 157] width 341 height 62
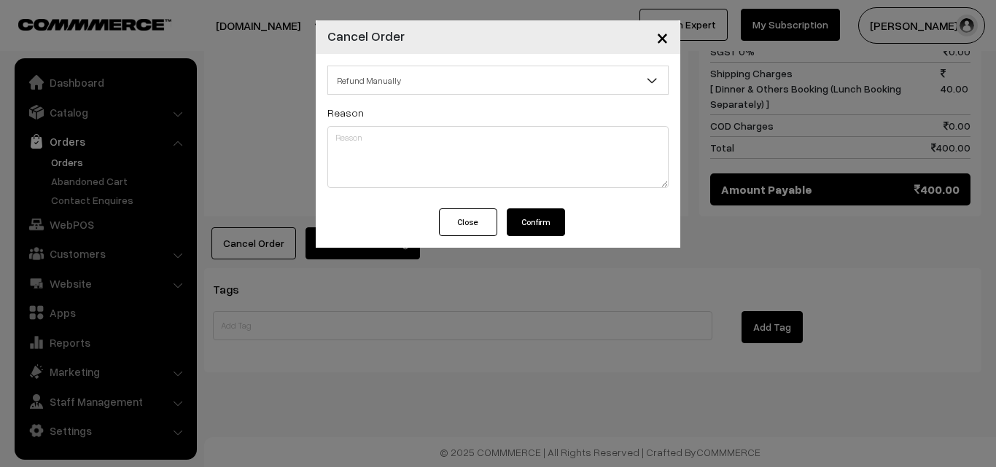
click at [454, 227] on button "Close" at bounding box center [468, 223] width 58 height 28
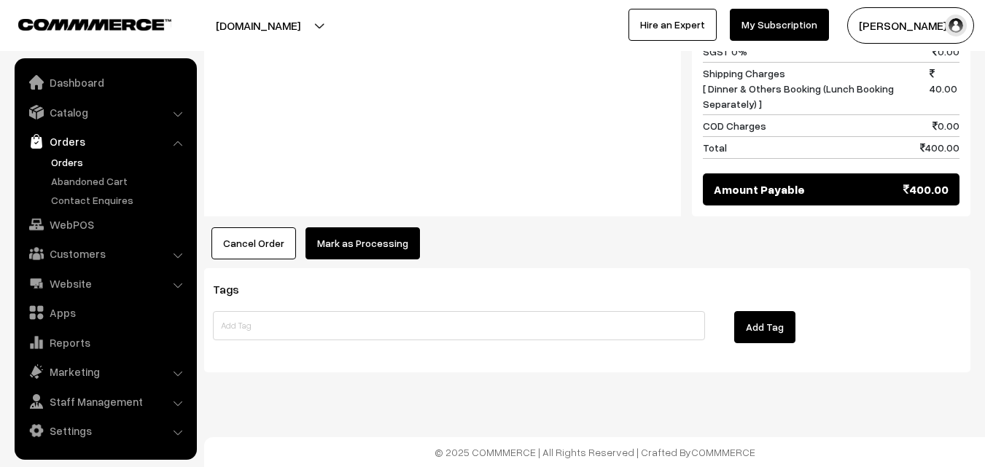
click at [355, 248] on button "Mark as Processing" at bounding box center [363, 243] width 114 height 32
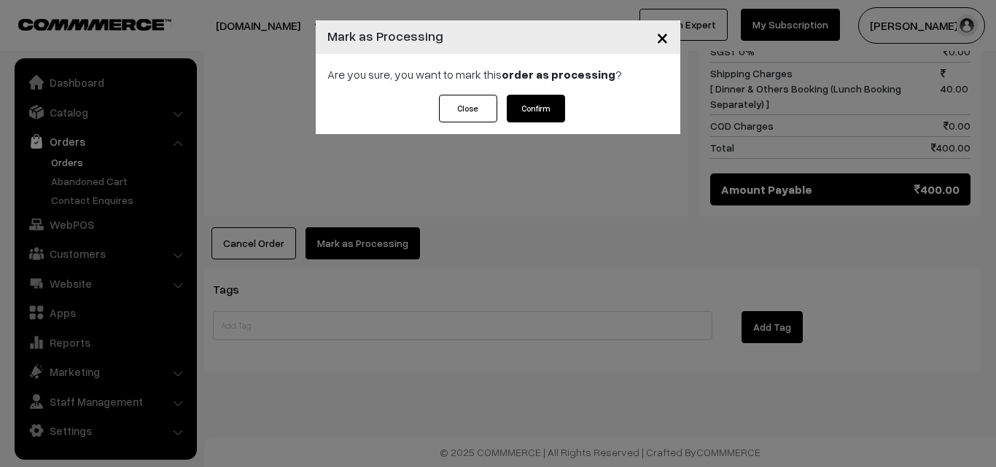
click at [538, 111] on button "Confirm" at bounding box center [536, 109] width 58 height 28
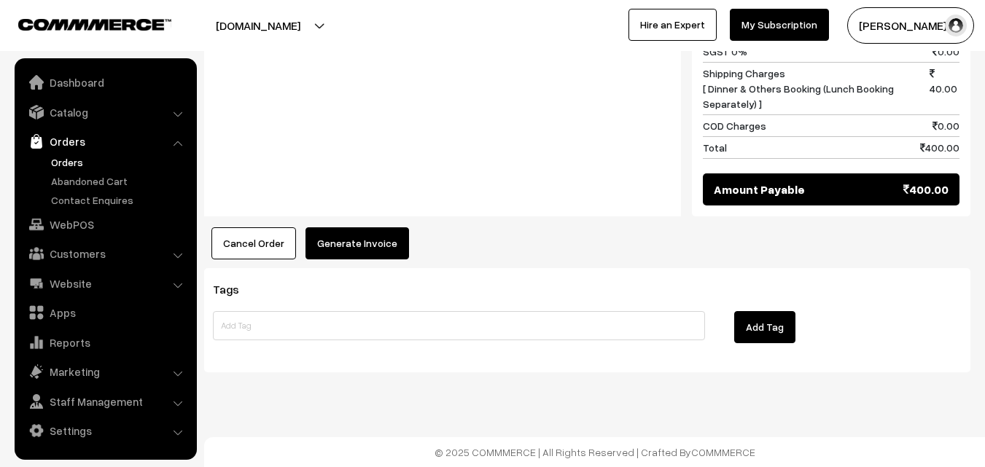
click at [341, 246] on button "Generate Invoice" at bounding box center [358, 243] width 104 height 32
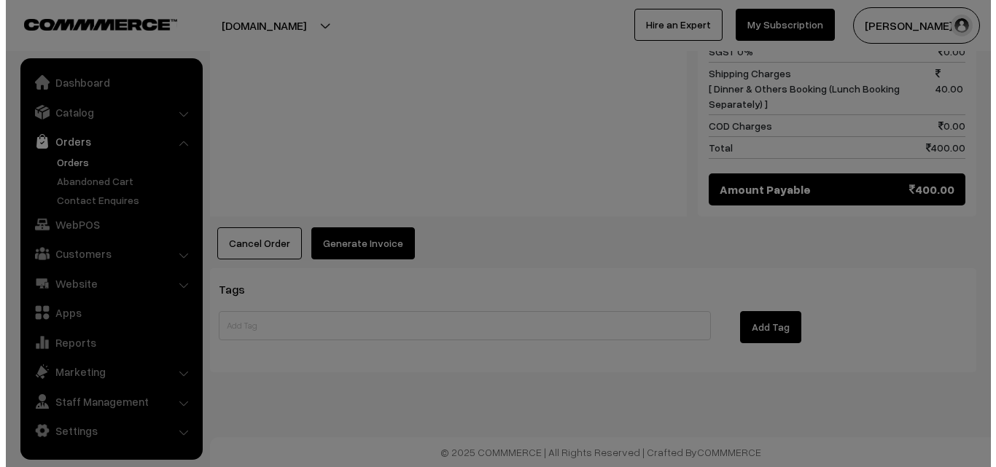
scroll to position [790, 0]
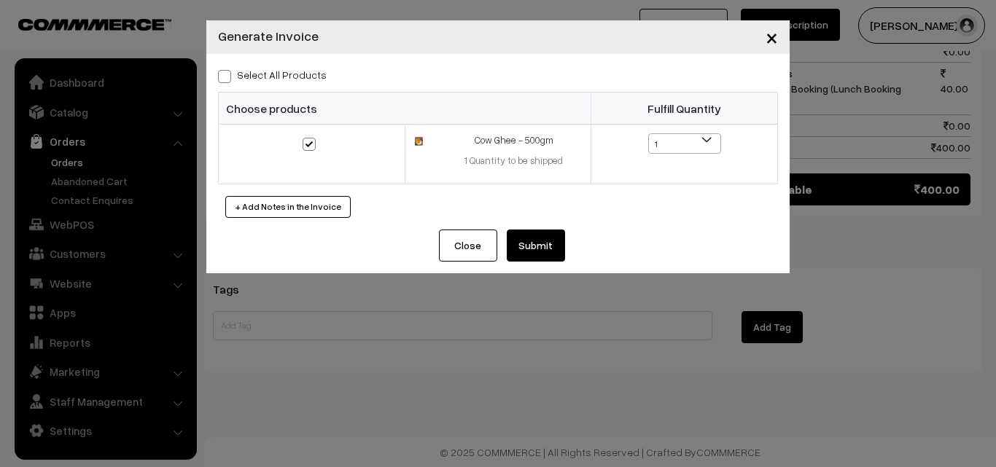
click at [517, 249] on button "Submit" at bounding box center [536, 246] width 58 height 32
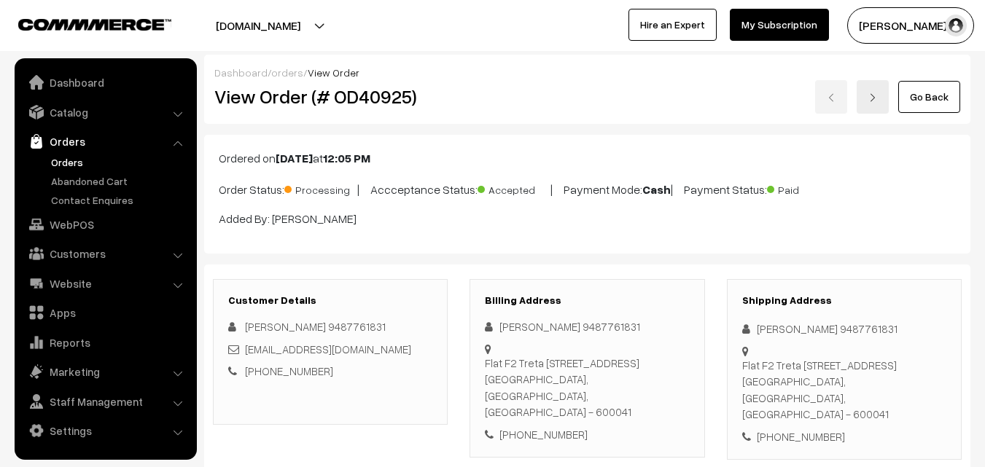
scroll to position [788, 0]
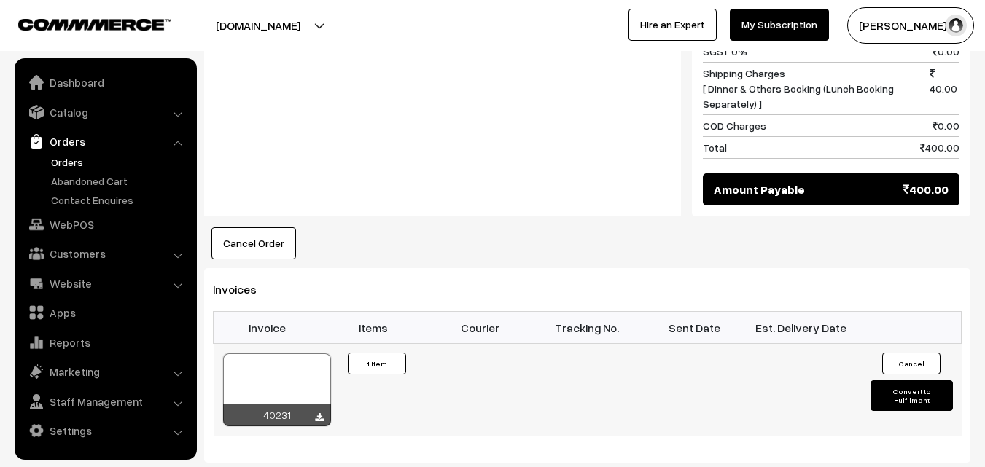
click at [293, 394] on div at bounding box center [277, 390] width 108 height 73
click at [277, 386] on div at bounding box center [277, 390] width 108 height 73
click at [73, 163] on link "Orders" at bounding box center [119, 162] width 144 height 15
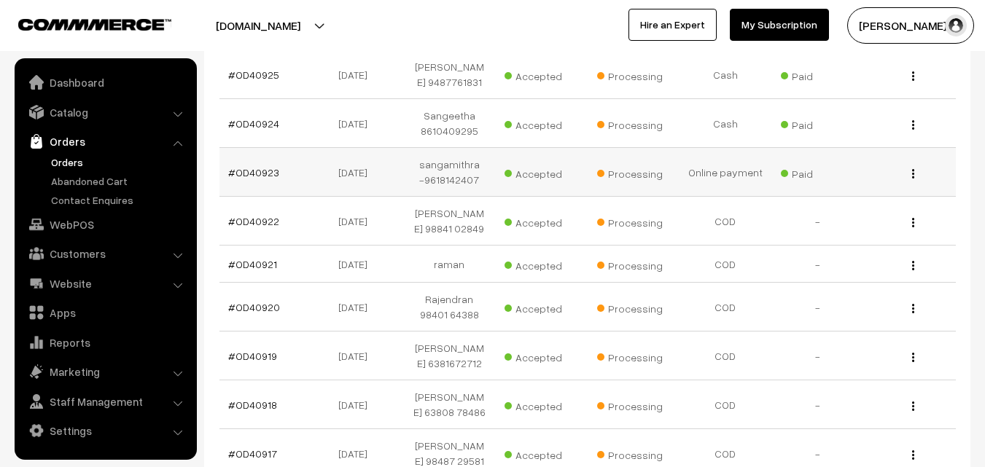
scroll to position [292, 0]
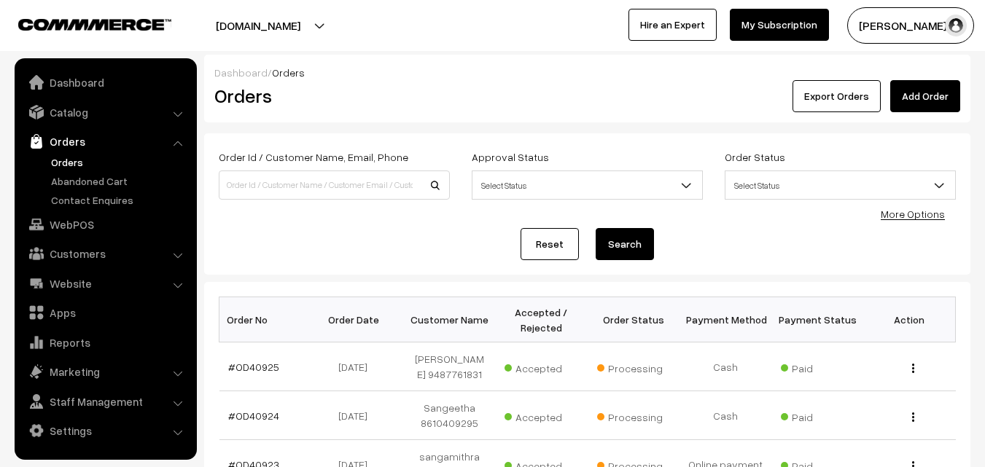
scroll to position [292, 0]
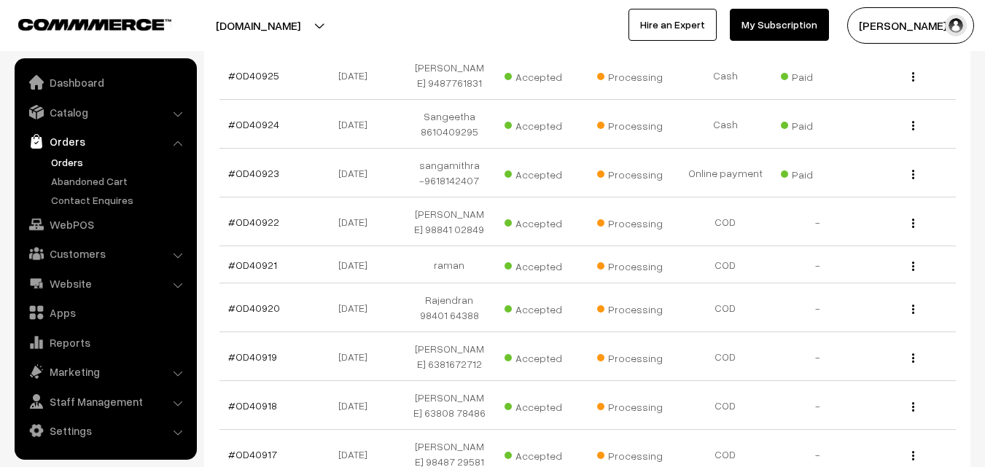
click at [79, 160] on link "Orders" at bounding box center [119, 162] width 144 height 15
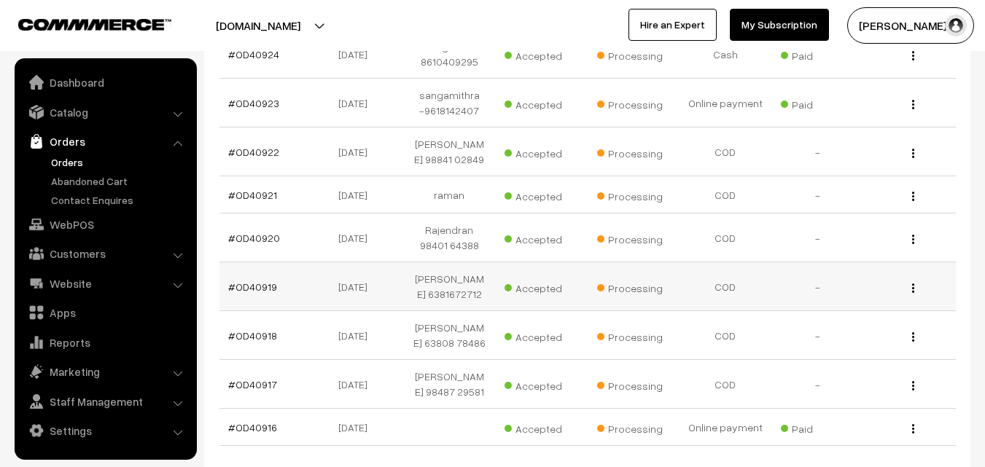
scroll to position [437, 0]
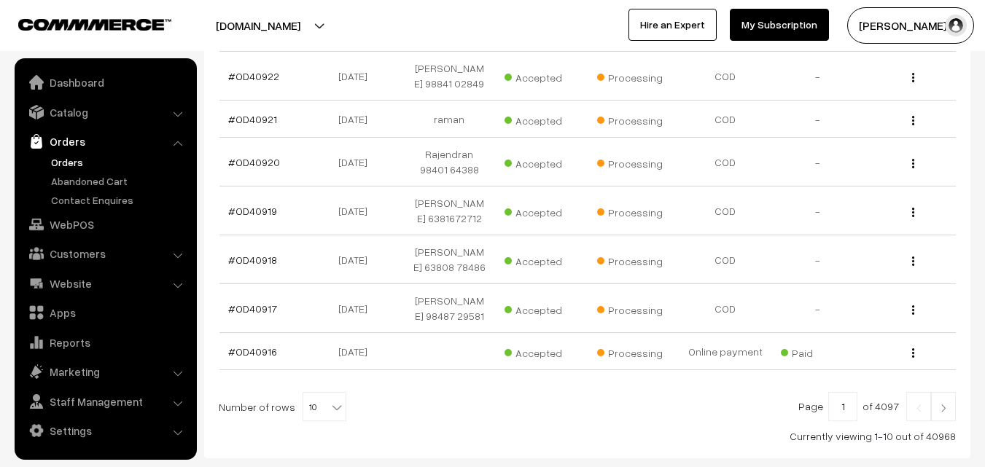
click at [84, 161] on link "Orders" at bounding box center [119, 162] width 144 height 15
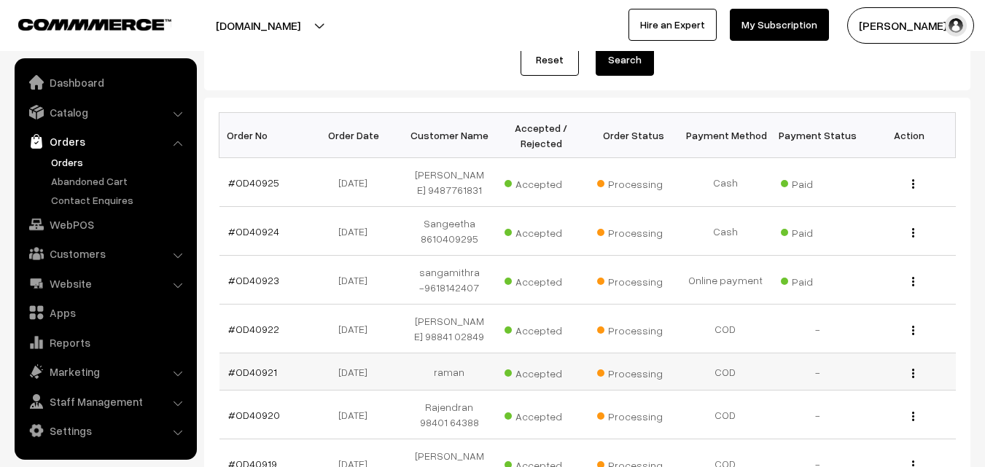
scroll to position [219, 0]
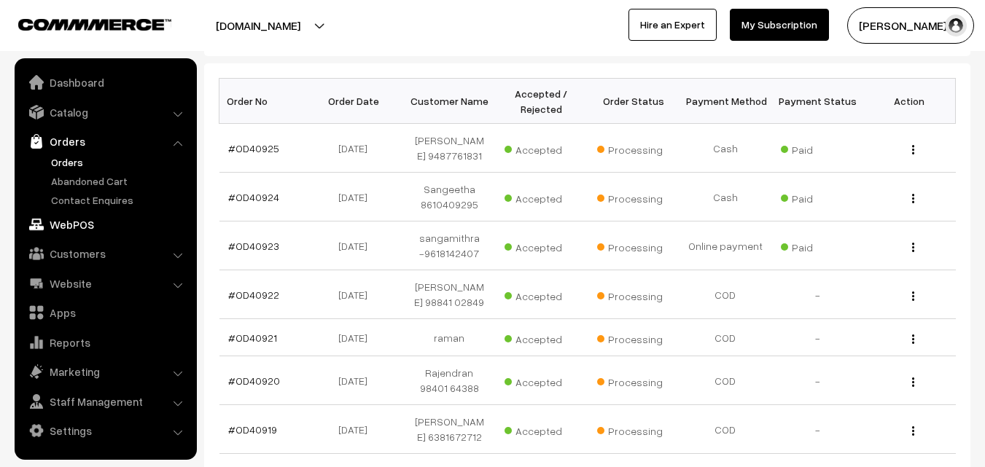
click at [97, 218] on link "WebPOS" at bounding box center [105, 224] width 174 height 26
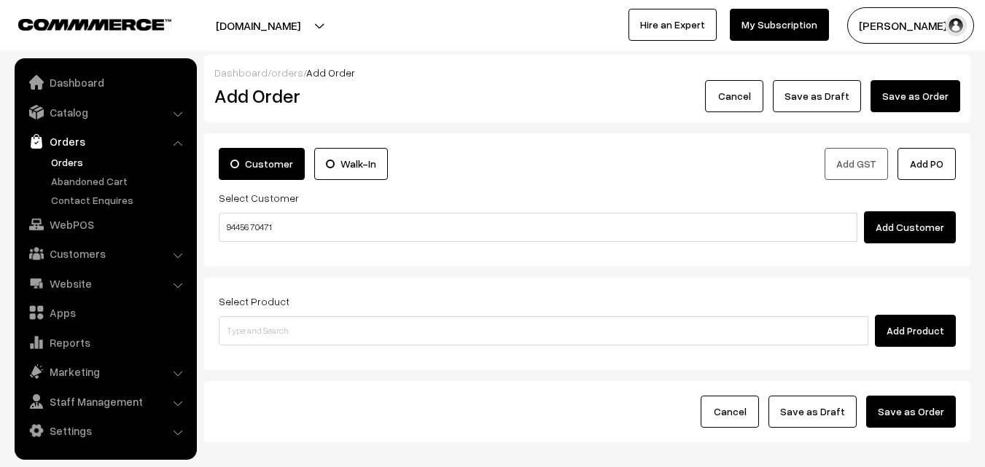
click at [271, 216] on input "94456 70471" at bounding box center [538, 227] width 639 height 29
click at [267, 221] on input "94456 70471" at bounding box center [538, 227] width 639 height 29
click at [274, 246] on link "Shyamala Baskar 94456 70471 [9445670471]" at bounding box center [540, 254] width 642 height 22
type input "94456 70471"
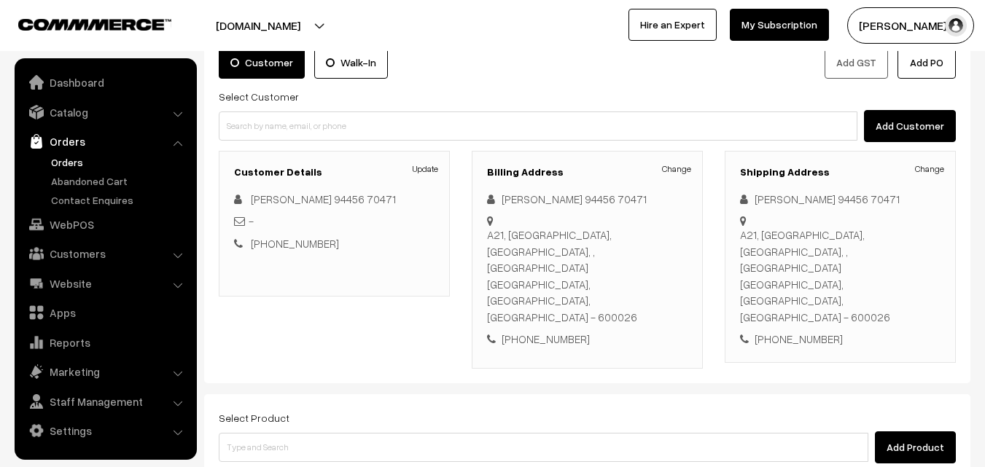
scroll to position [227, 0]
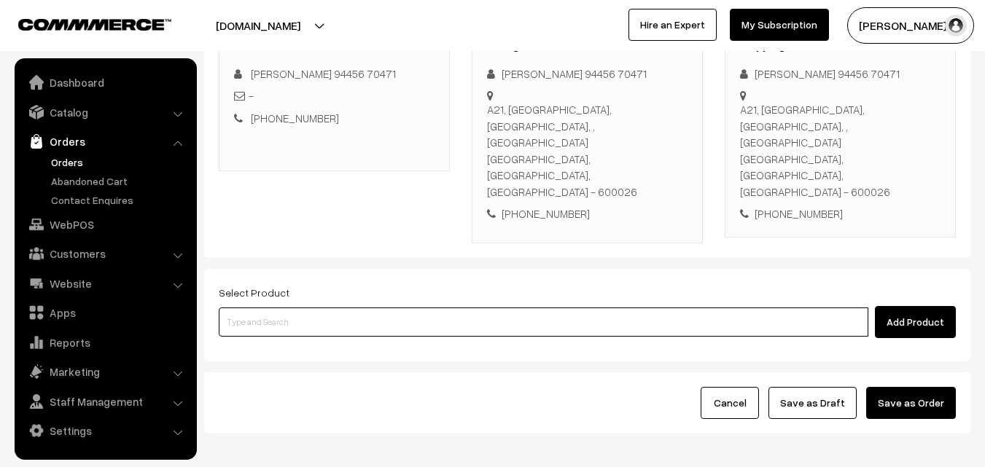
click at [392, 308] on input at bounding box center [544, 322] width 650 height 29
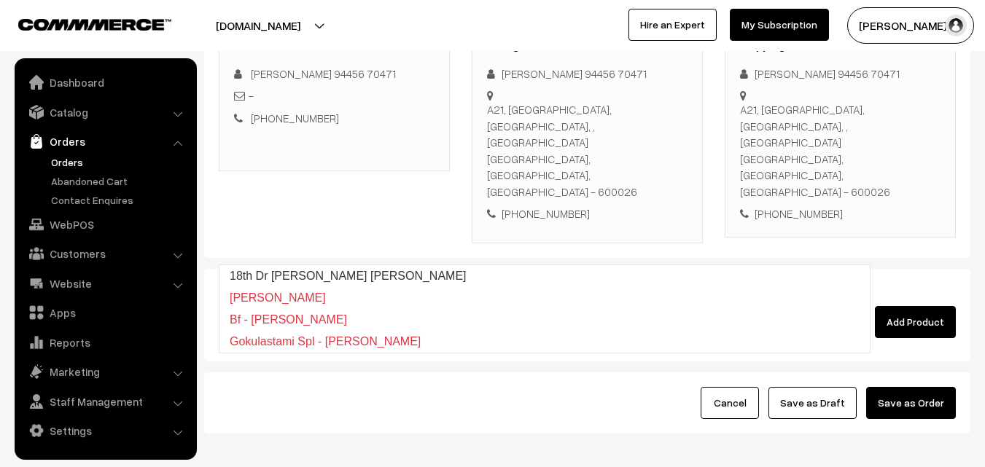
type input "18th Dr [PERSON_NAME] [PERSON_NAME]"
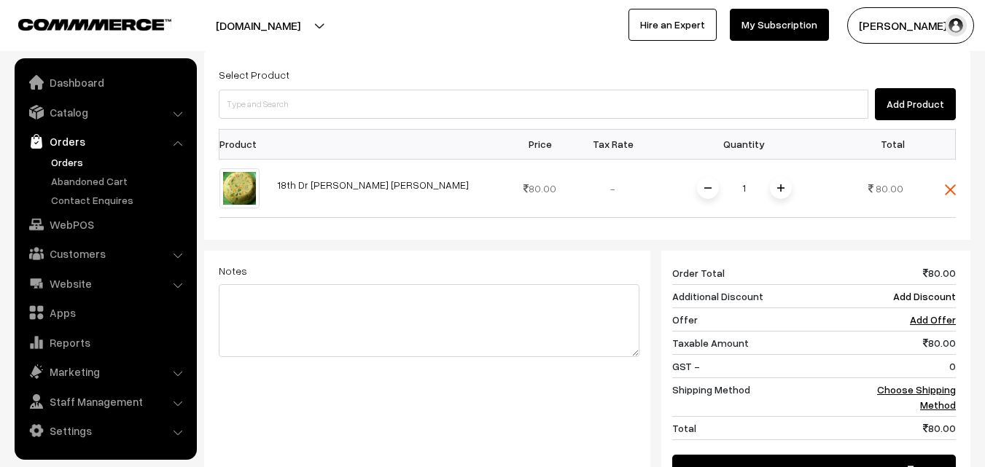
scroll to position [446, 0]
click at [939, 377] on td "Choose Shipping Method" at bounding box center [911, 396] width 90 height 39
click at [937, 383] on link "Choose Shipping Method" at bounding box center [916, 397] width 79 height 28
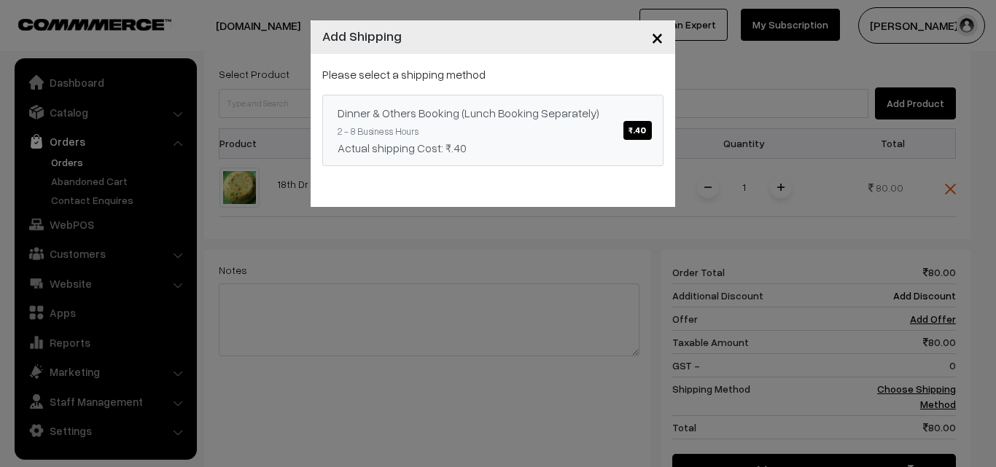
click at [540, 107] on div "Dinner & Others Booking (Lunch Booking Separately) ₹.40" at bounding box center [493, 112] width 311 height 17
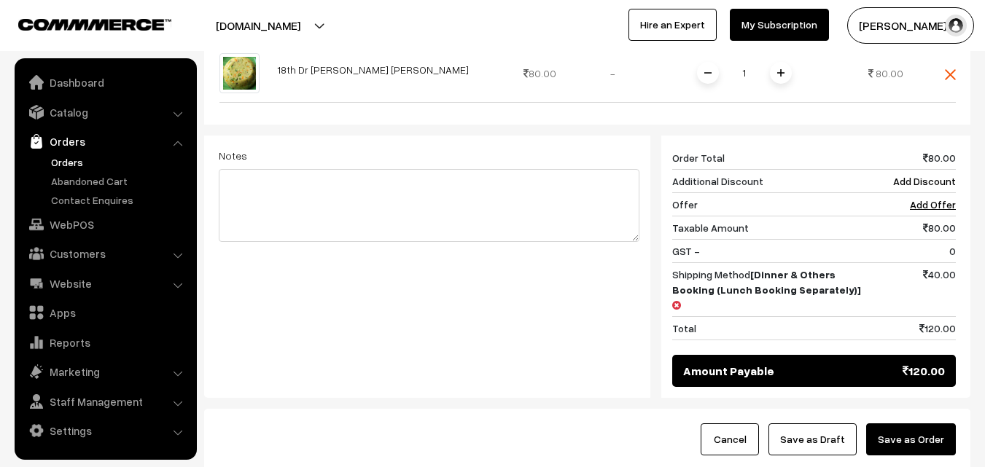
scroll to position [581, 0]
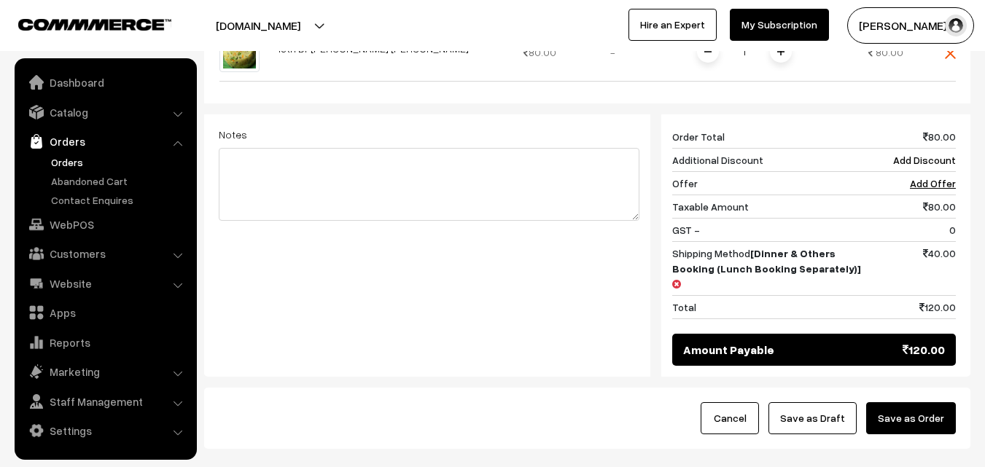
click at [814, 402] on button "Save as Draft" at bounding box center [813, 418] width 88 height 32
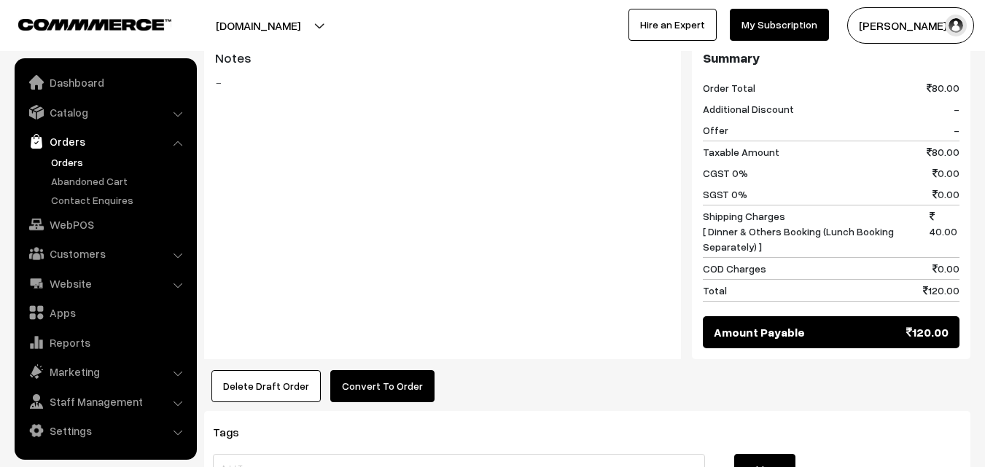
click at [363, 370] on button "Convert To Order" at bounding box center [382, 386] width 104 height 32
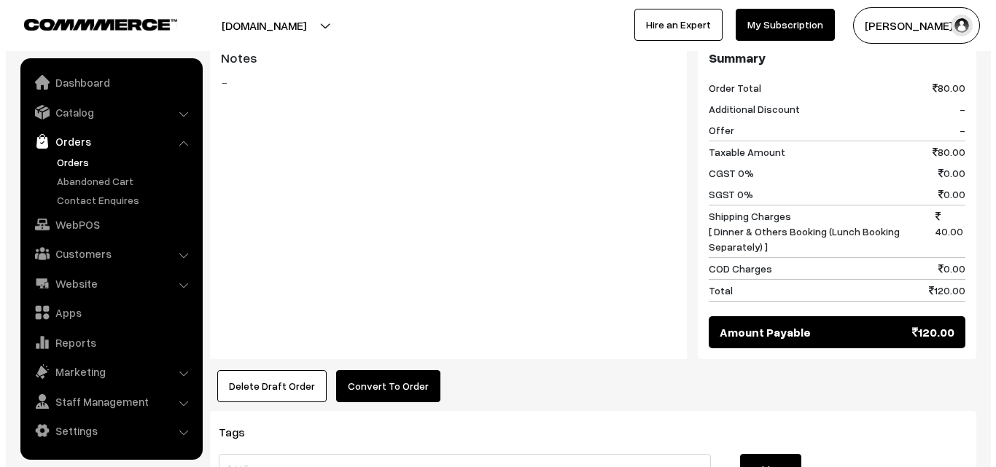
scroll to position [658, 0]
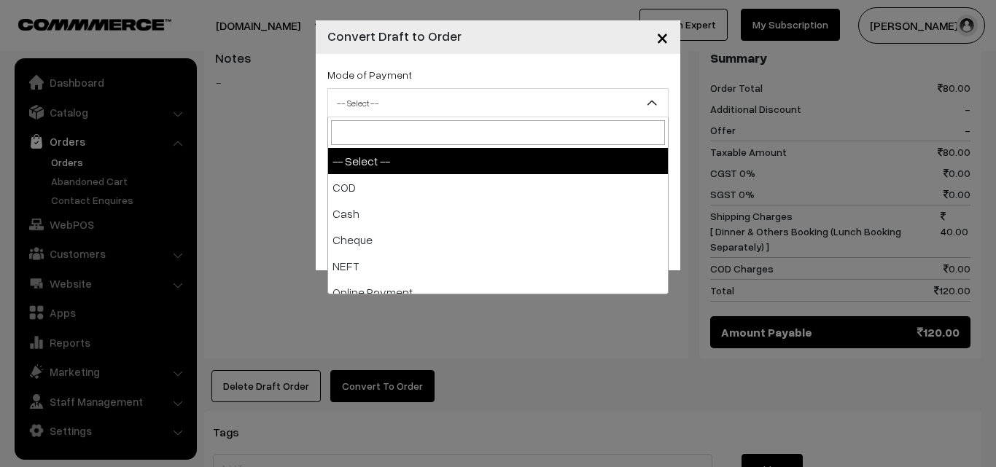
click at [431, 102] on span "-- Select --" at bounding box center [498, 103] width 340 height 26
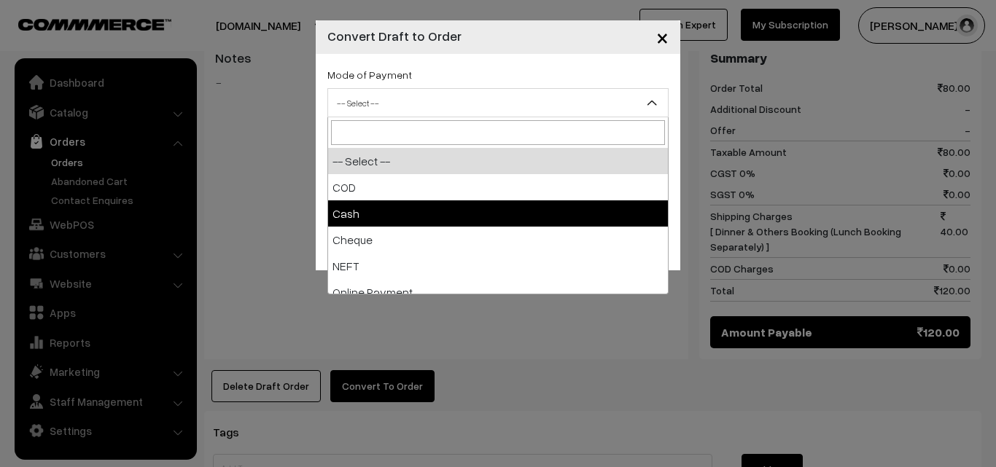
select select "2"
checkbox input "true"
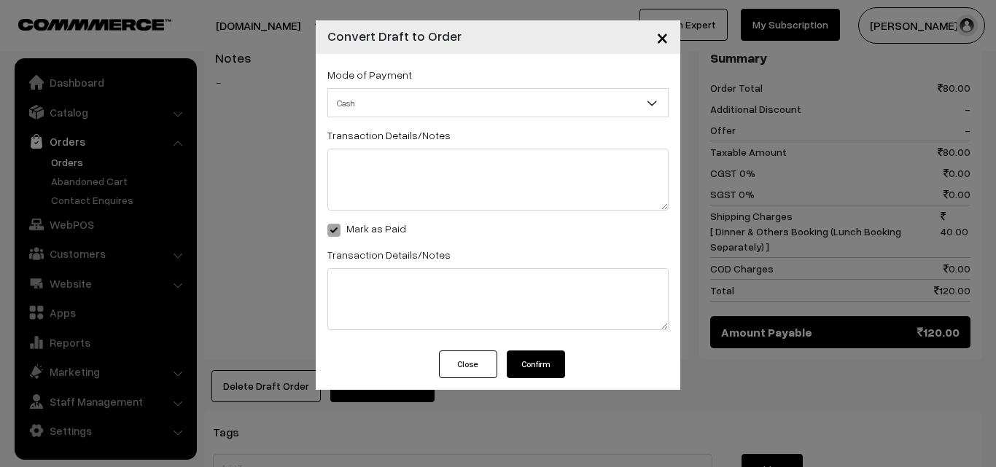
click at [537, 371] on button "Confirm" at bounding box center [536, 365] width 58 height 28
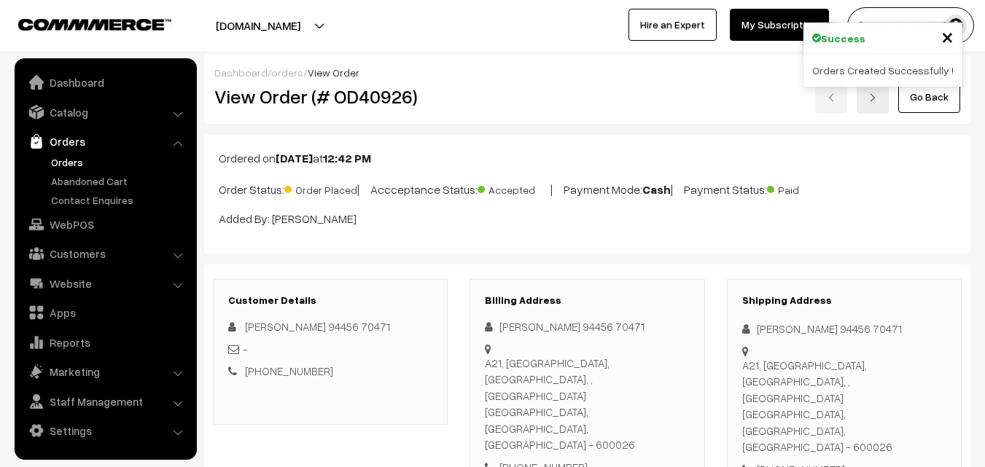
scroll to position [656, 0]
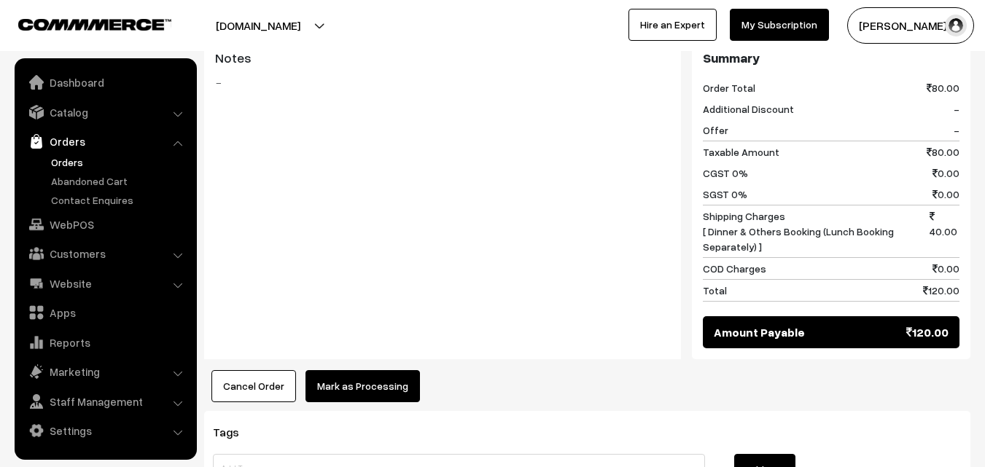
click at [358, 370] on button "Mark as Processing" at bounding box center [363, 386] width 114 height 32
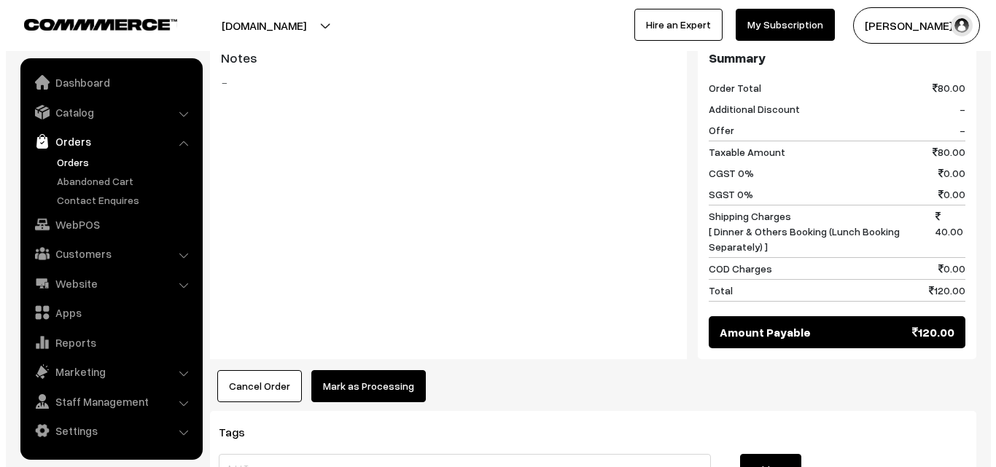
scroll to position [658, 0]
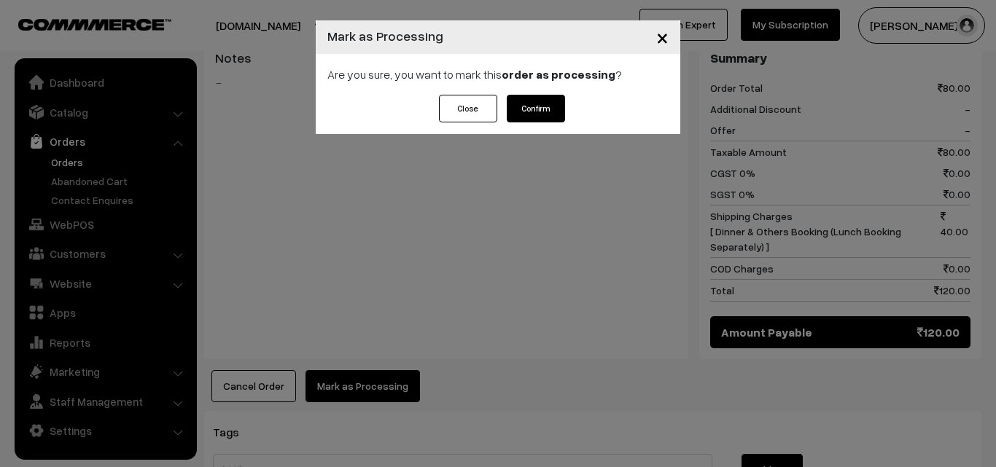
click at [553, 101] on button "Confirm" at bounding box center [536, 109] width 58 height 28
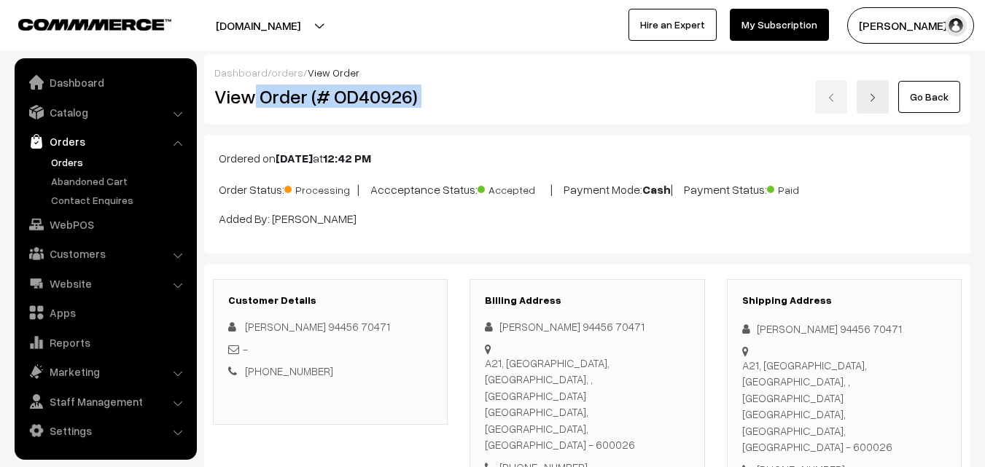
drag, startPoint x: 257, startPoint y: 96, endPoint x: 600, endPoint y: 106, distance: 342.9
click at [610, 104] on div "View Order (# OD40926) Go Back" at bounding box center [587, 97] width 768 height 34
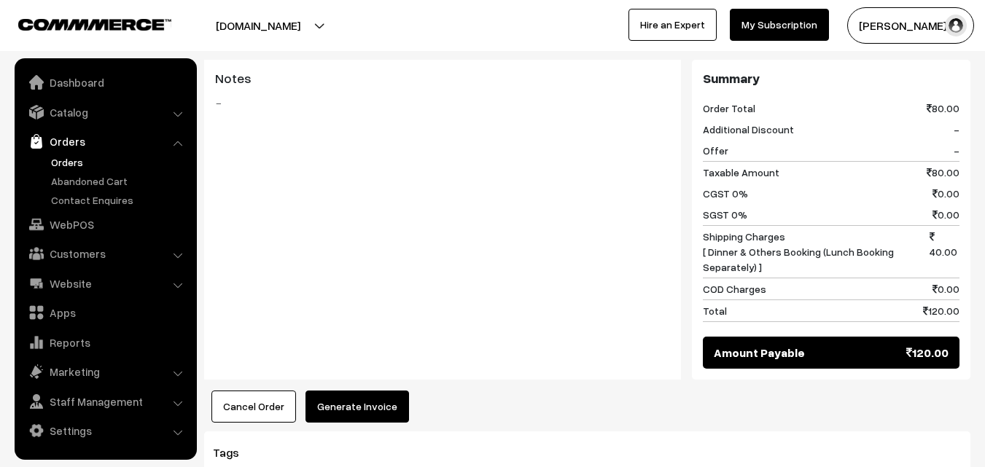
scroll to position [656, 0]
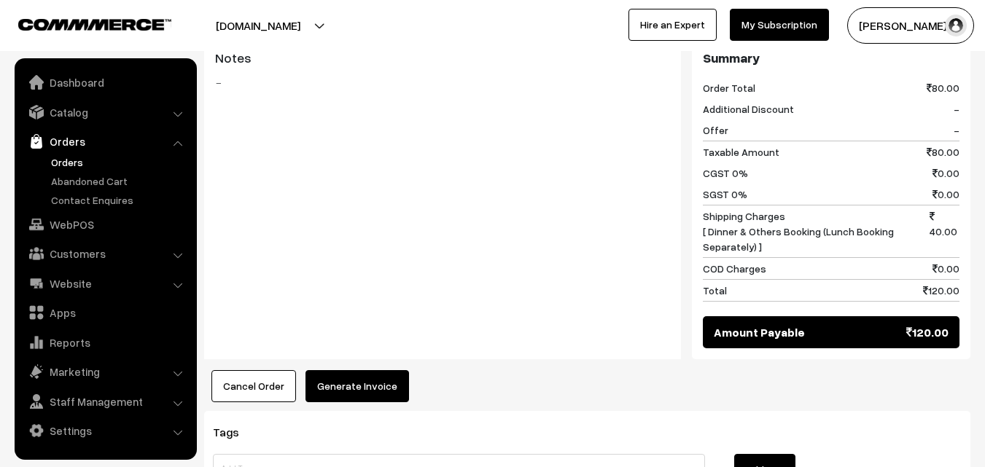
click at [354, 370] on button "Generate Invoice" at bounding box center [358, 386] width 104 height 32
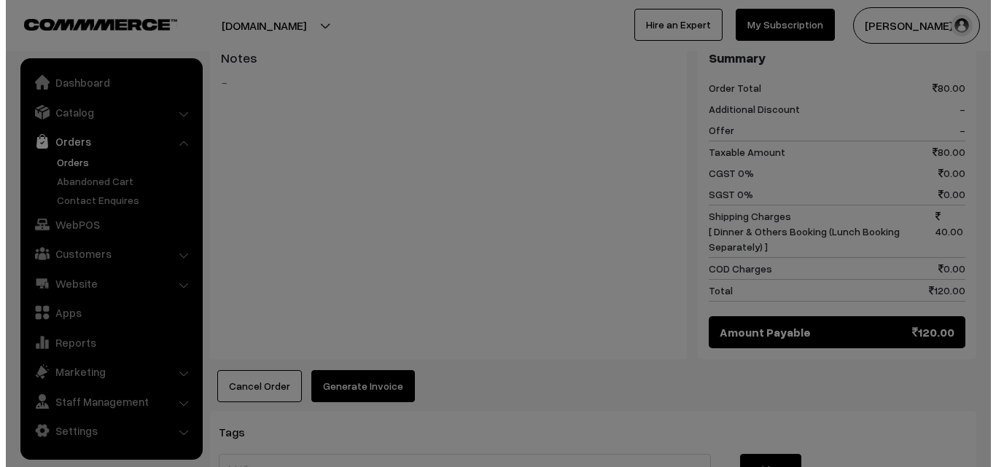
scroll to position [658, 0]
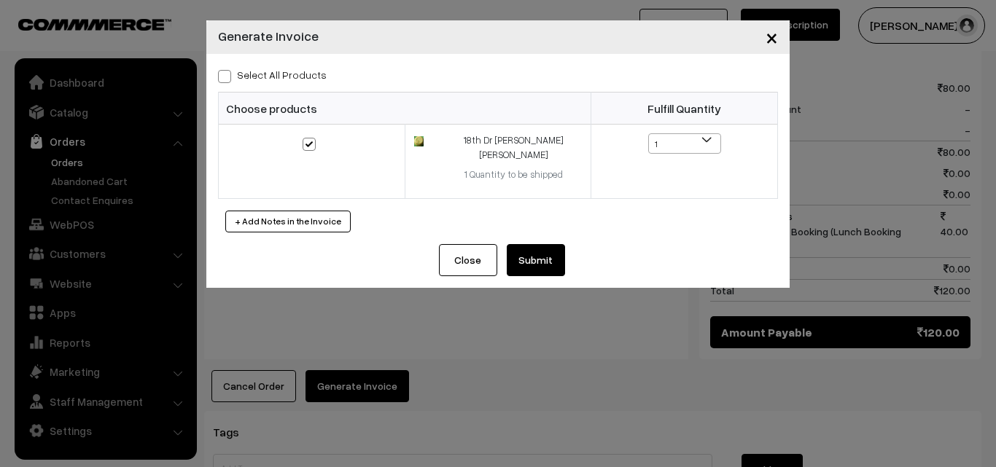
click at [539, 254] on button "Submit" at bounding box center [536, 260] width 58 height 32
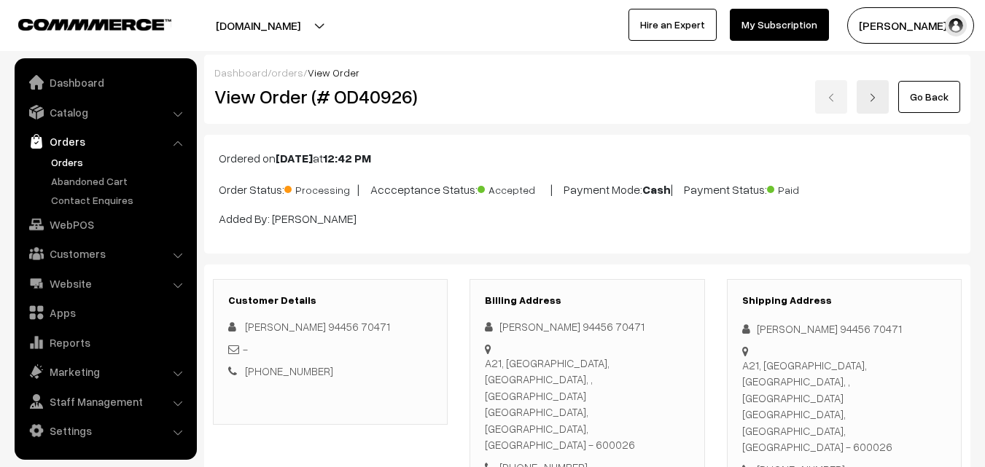
scroll to position [656, 0]
